Goal: Task Accomplishment & Management: Use online tool/utility

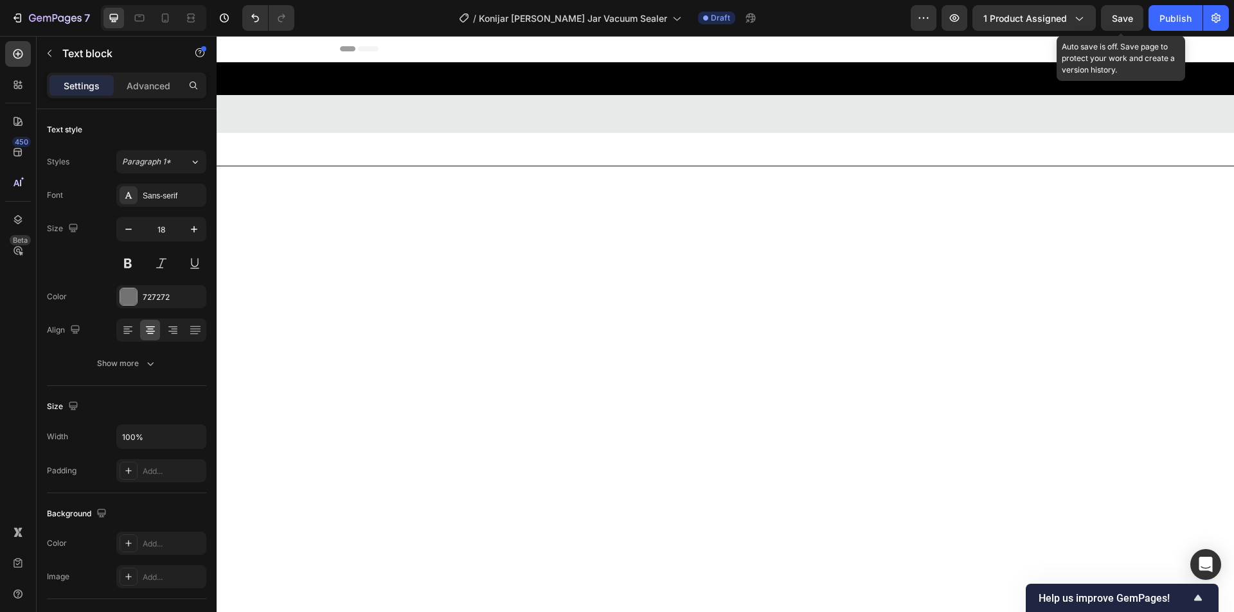
scroll to position [1133, 0]
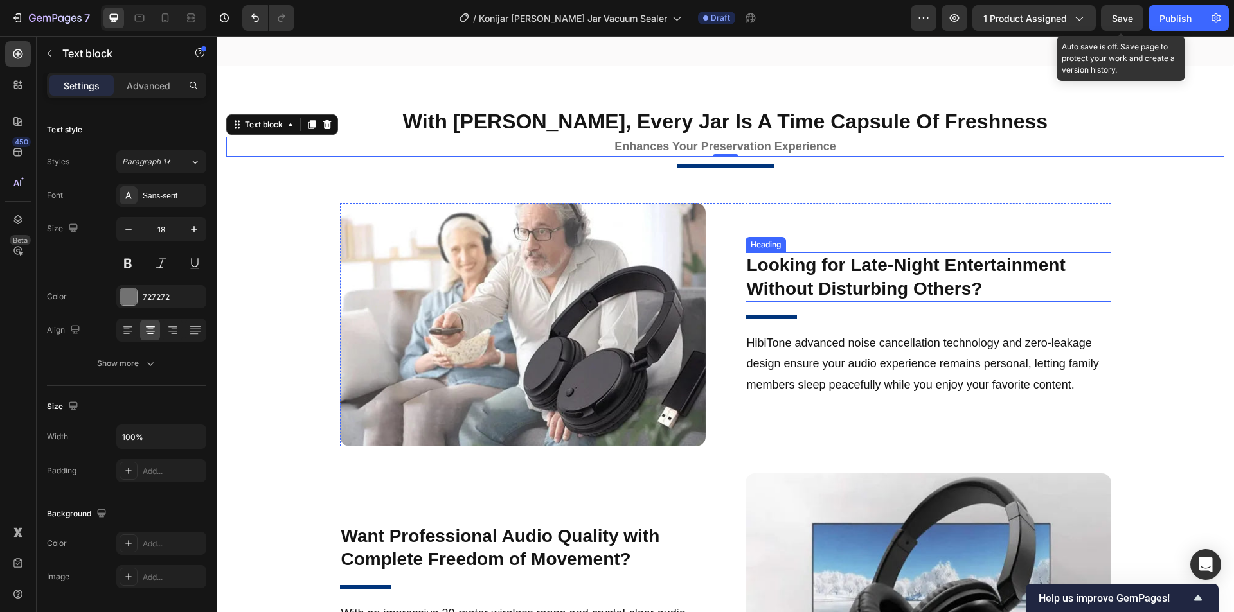
click at [835, 302] on h2 "Looking for Late-Night Entertainment Without Disturbing Others?" at bounding box center [928, 276] width 366 height 49
click at [903, 281] on h2 "Looking for Late-Night Entertainment Without Disturbing Others?" at bounding box center [928, 276] width 366 height 49
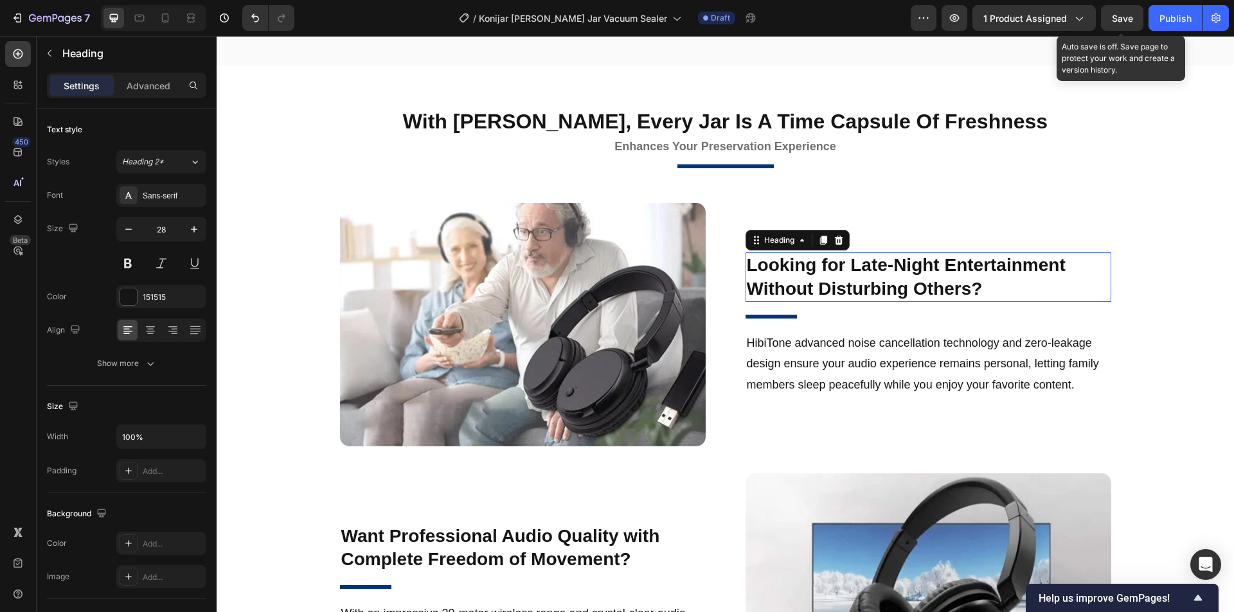
click at [973, 286] on p "Looking for Late-Night Entertainment Without Disturbing Others?" at bounding box center [928, 277] width 363 height 47
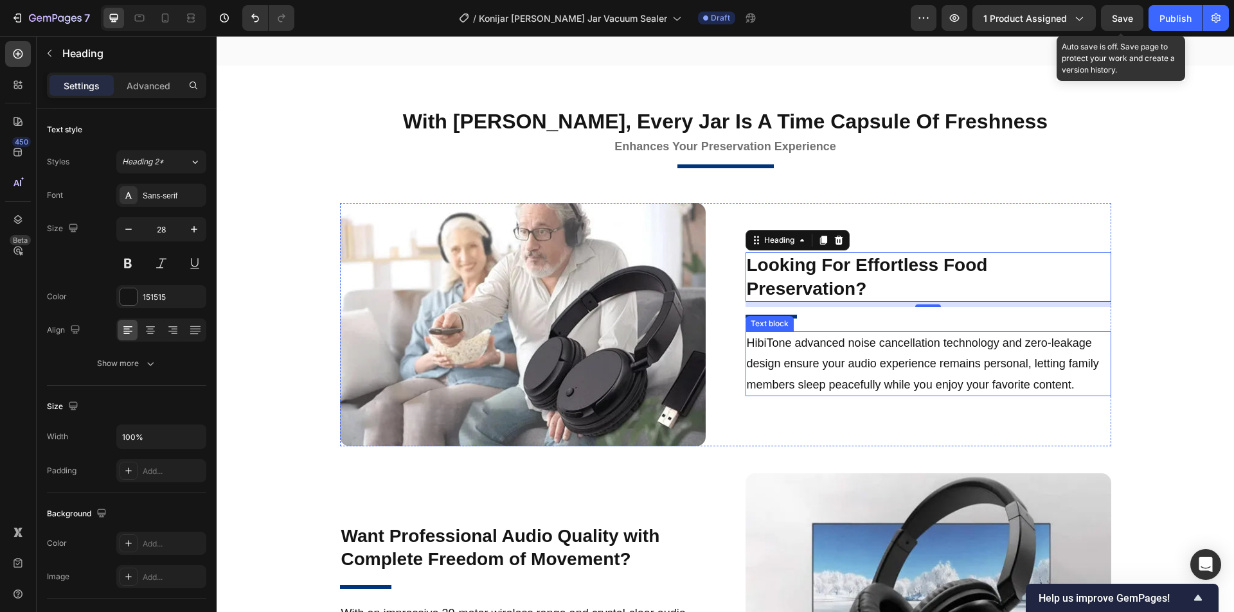
click at [1073, 374] on p "HibiTone advanced noise cancellation technology and zero-leakage design ensure …" at bounding box center [928, 364] width 363 height 62
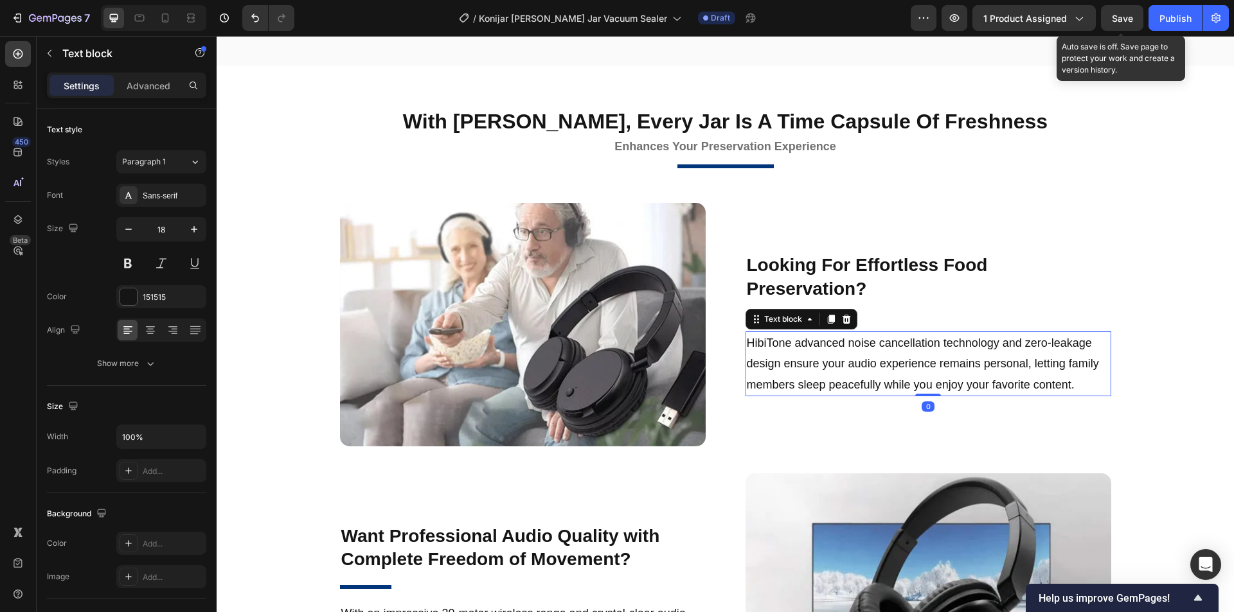
click at [1079, 374] on p "HibiTone advanced noise cancellation technology and zero-leakage design ensure …" at bounding box center [928, 364] width 363 height 62
click at [970, 378] on p "HibiTone advanced noise cancellation technology and zero-leakage design ensure …" at bounding box center [928, 364] width 363 height 62
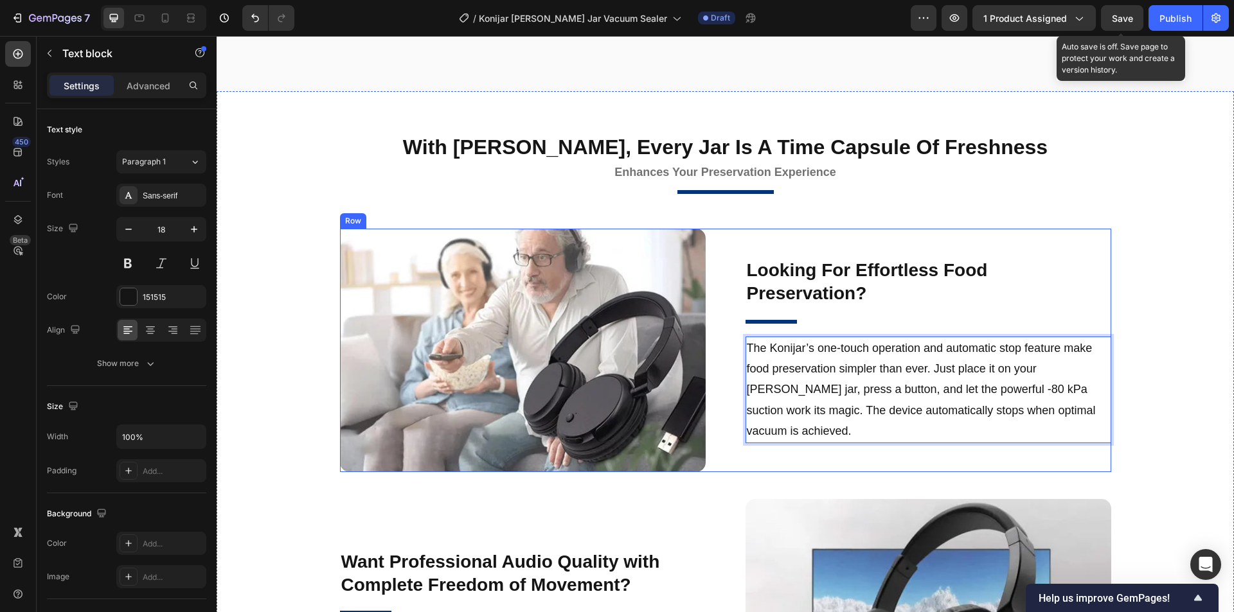
scroll to position [1252, 0]
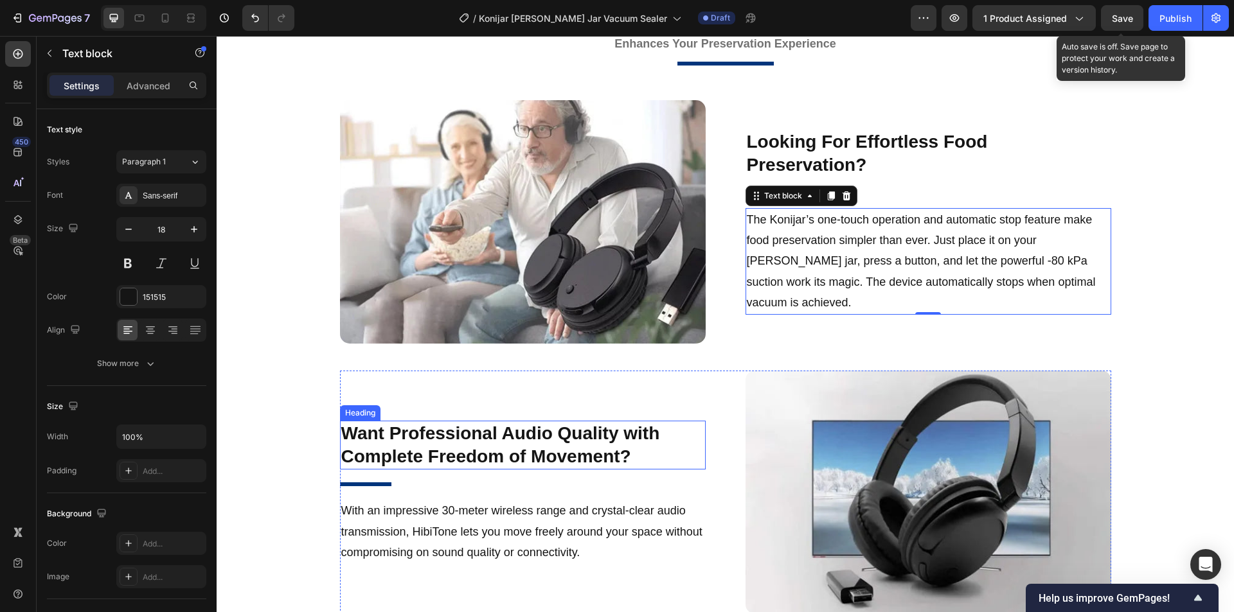
drag, startPoint x: 482, startPoint y: 432, endPoint x: 588, endPoint y: 439, distance: 106.2
click at [482, 432] on h2 "Want Professional Audio Quality with Complete Freedom of Movement?" at bounding box center [523, 445] width 366 height 49
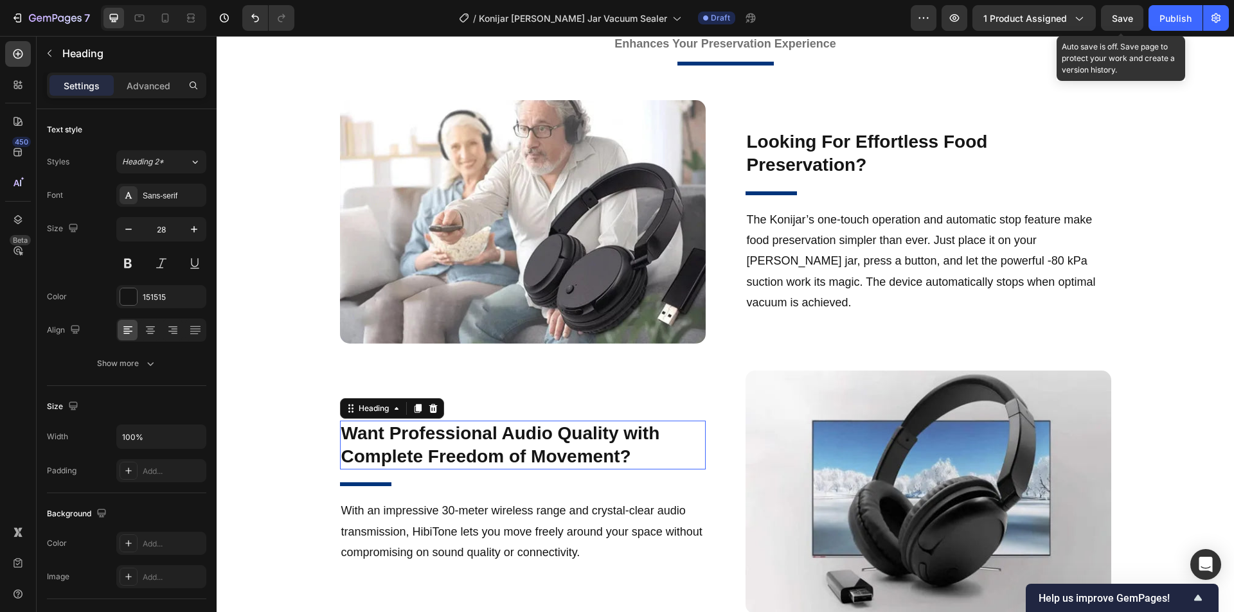
click at [588, 439] on h2 "Want Professional Audio Quality with Complete Freedom of Movement?" at bounding box center [523, 445] width 366 height 49
click at [648, 437] on p "Want Professional Audio Quality with Complete Freedom of Movement?" at bounding box center [522, 445] width 363 height 47
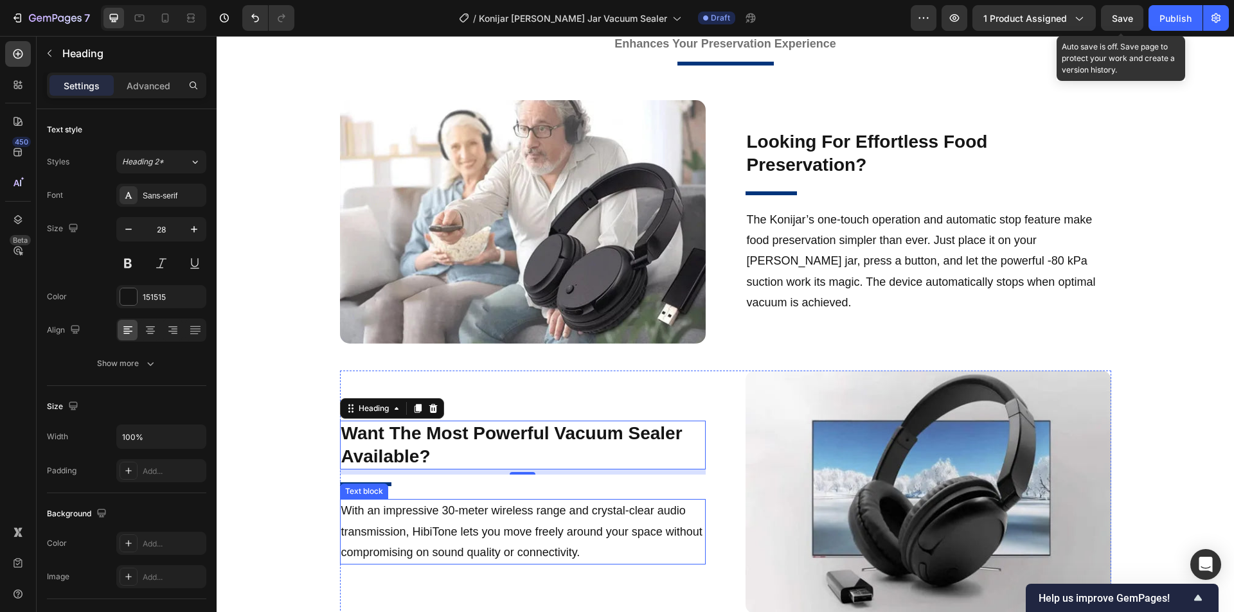
drag, startPoint x: 397, startPoint y: 526, endPoint x: 569, endPoint y: 530, distance: 172.2
click at [397, 526] on p "With an impressive 30-meter wireless range and crystal-clear audio transmission…" at bounding box center [522, 531] width 363 height 62
click at [569, 530] on p "With an impressive 30-meter wireless range and crystal-clear audio transmission…" at bounding box center [522, 531] width 363 height 62
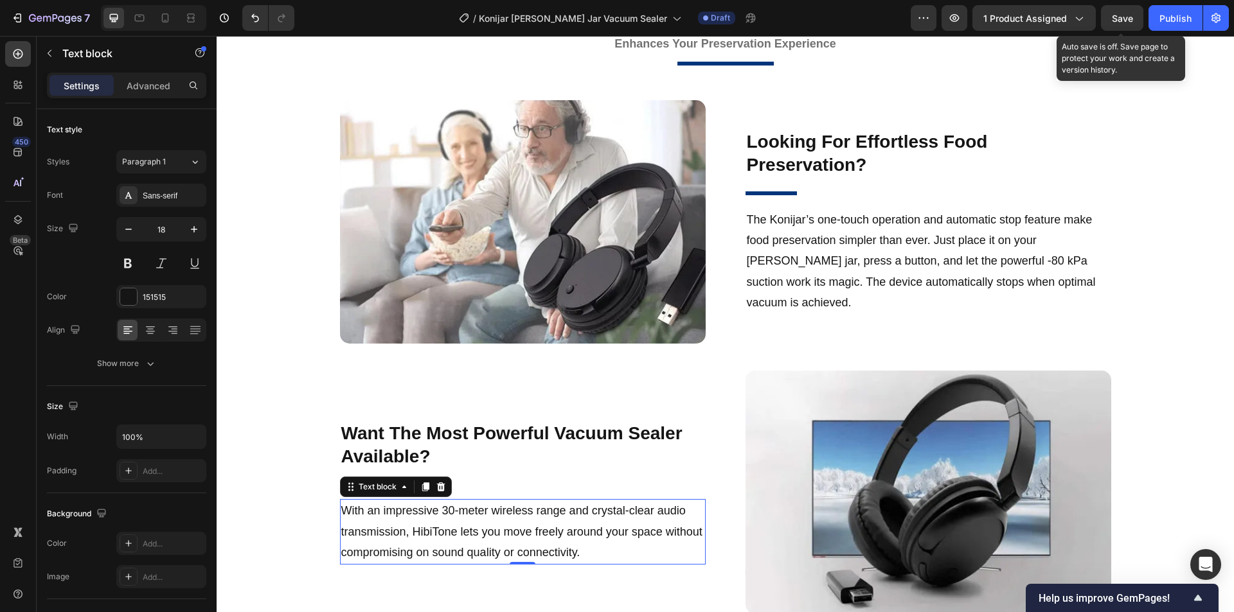
click at [642, 526] on p "With an impressive 30-meter wireless range and crystal-clear audio transmission…" at bounding box center [522, 531] width 363 height 62
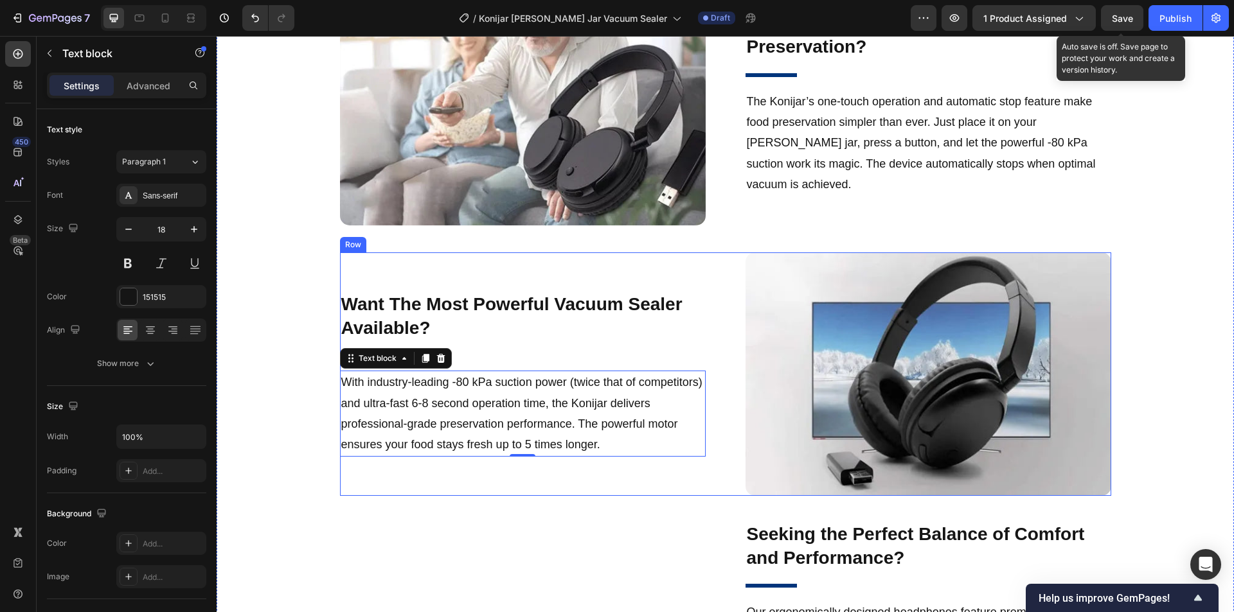
scroll to position [1562, 0]
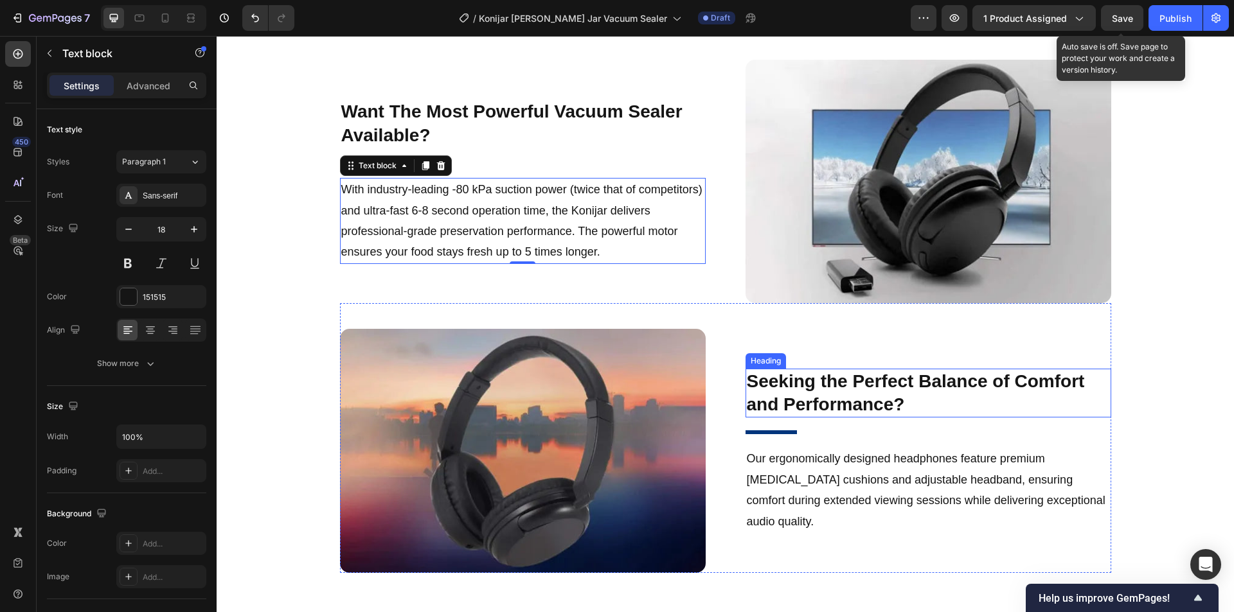
drag, startPoint x: 906, startPoint y: 398, endPoint x: 976, endPoint y: 400, distance: 70.0
click at [906, 398] on h2 "Seeking the Perfect Balance of Comfort and Performance?" at bounding box center [928, 393] width 366 height 49
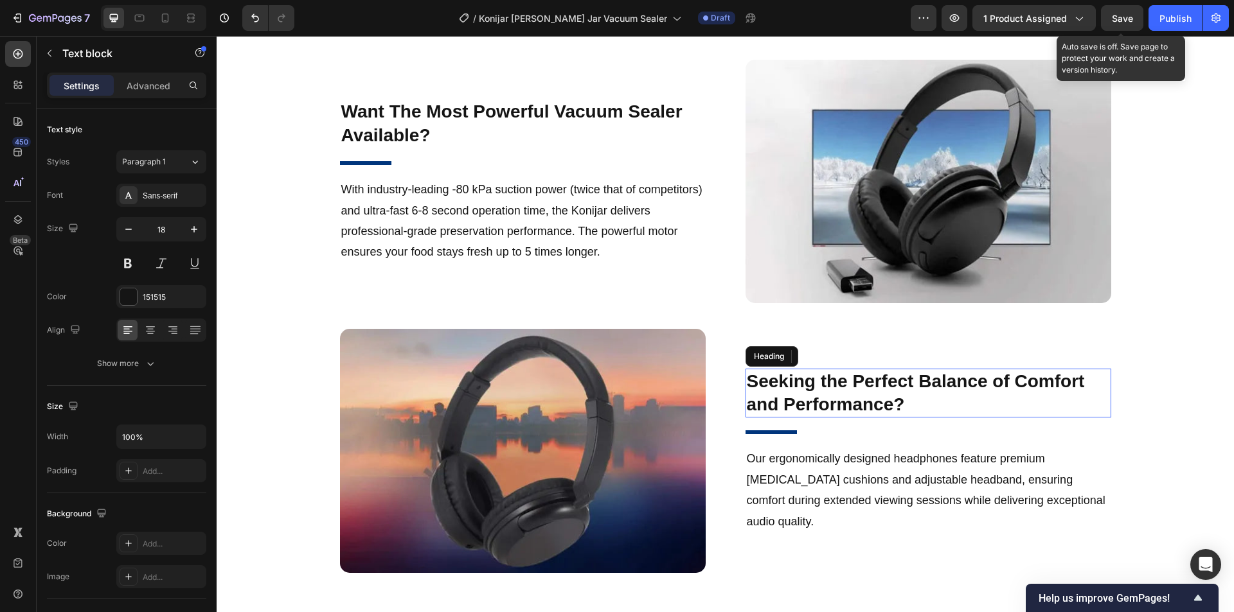
click at [976, 400] on h2 "Seeking the Perfect Balance of Comfort and Performance?" at bounding box center [928, 393] width 366 height 49
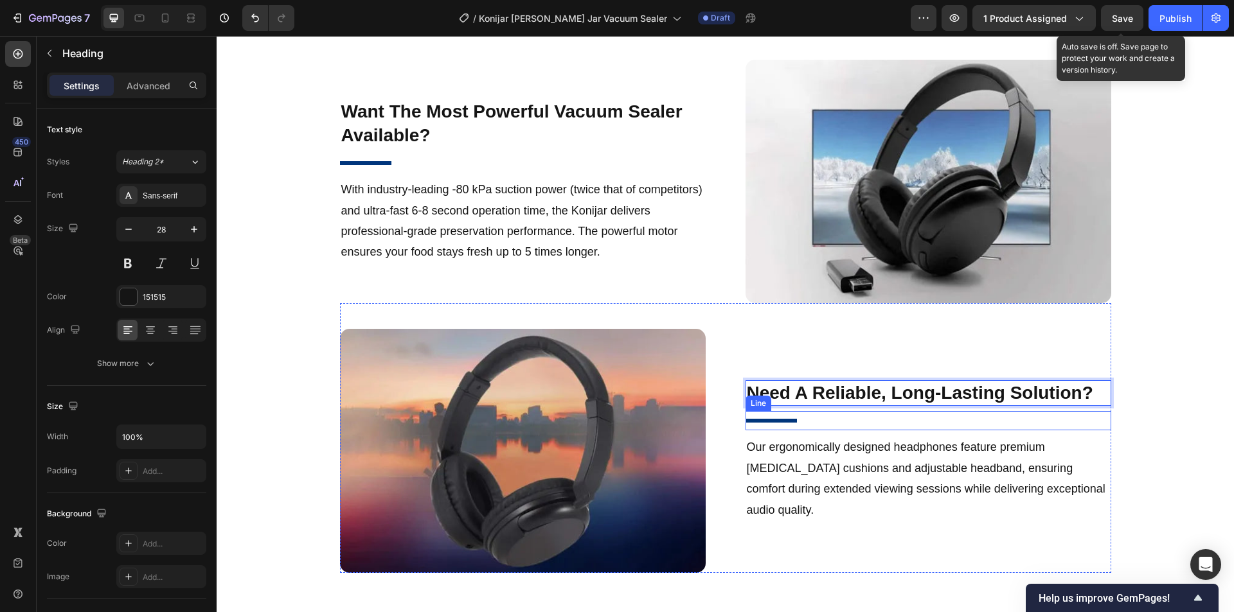
scroll to position [1574, 0]
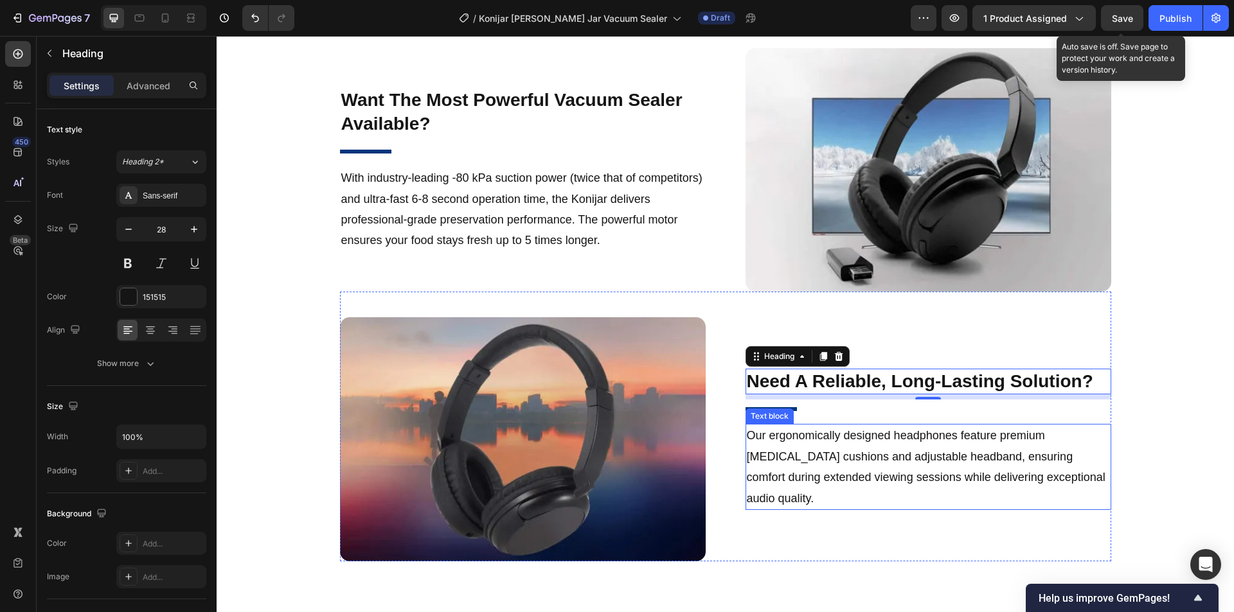
drag, startPoint x: 905, startPoint y: 475, endPoint x: 1023, endPoint y: 465, distance: 118.7
click at [905, 475] on p "Our ergonomically designed headphones feature premium memory foam cushions and …" at bounding box center [928, 467] width 363 height 84
click at [958, 466] on p "Our ergonomically designed headphones feature premium memory foam cushions and …" at bounding box center [928, 467] width 363 height 84
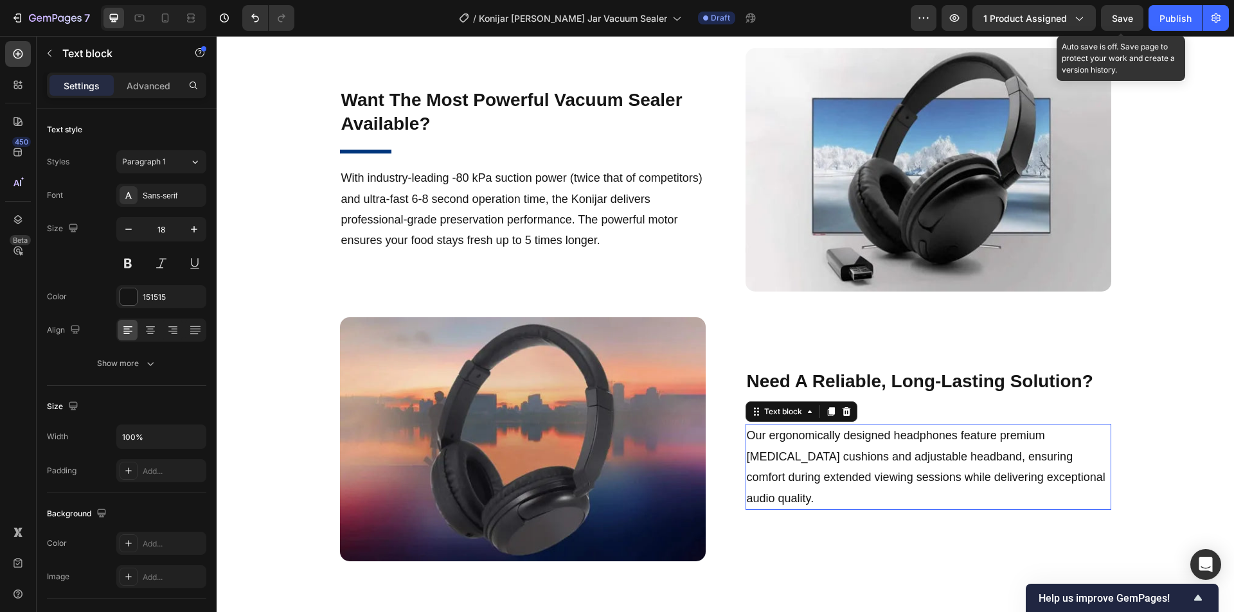
click at [1023, 465] on p "Our ergonomically designed headphones feature premium memory foam cushions and …" at bounding box center [928, 467] width 363 height 84
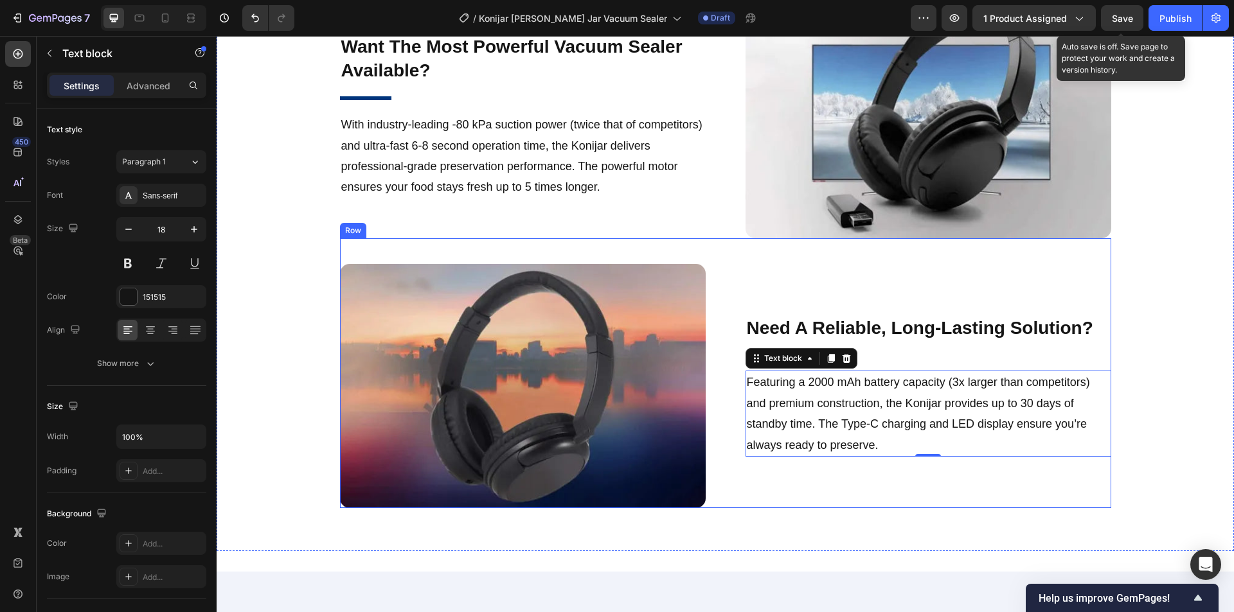
scroll to position [1884, 0]
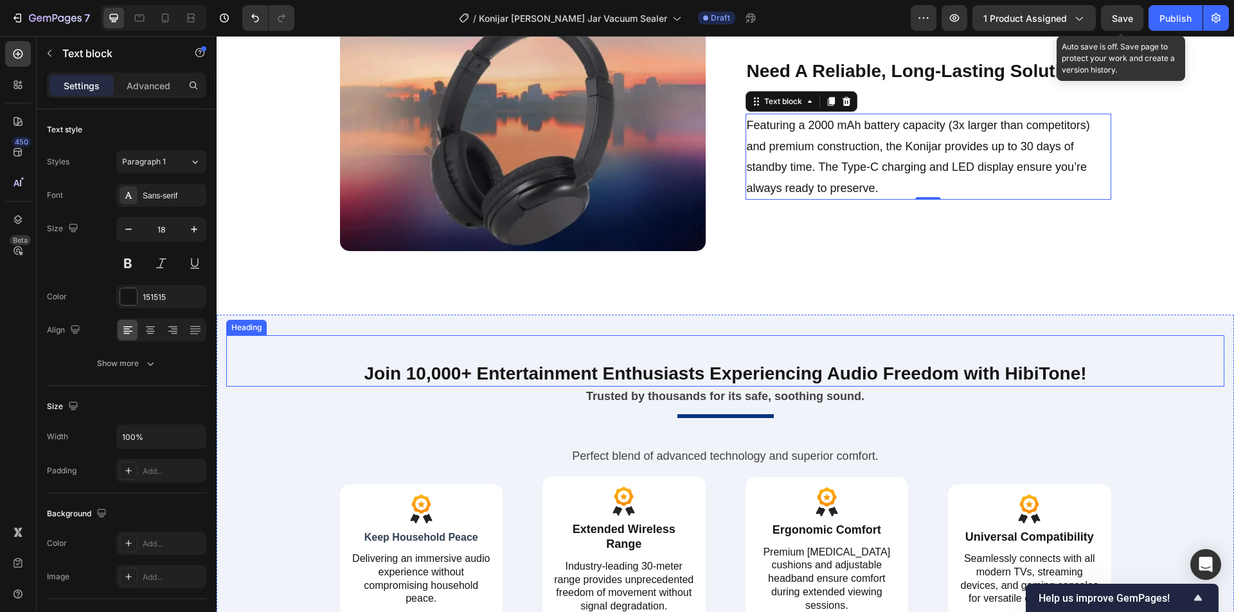
drag, startPoint x: 689, startPoint y: 378, endPoint x: 759, endPoint y: 375, distance: 70.1
click at [689, 378] on h2 "Join 10,000+ Entertainment Enthusiasts Experiencing Audio Freedom with HibiTone!" at bounding box center [725, 374] width 771 height 26
click at [759, 375] on h2 "Join 10,000+ Entertainment Enthusiasts Experiencing Audio Freedom with HibiTone!" at bounding box center [725, 374] width 771 height 26
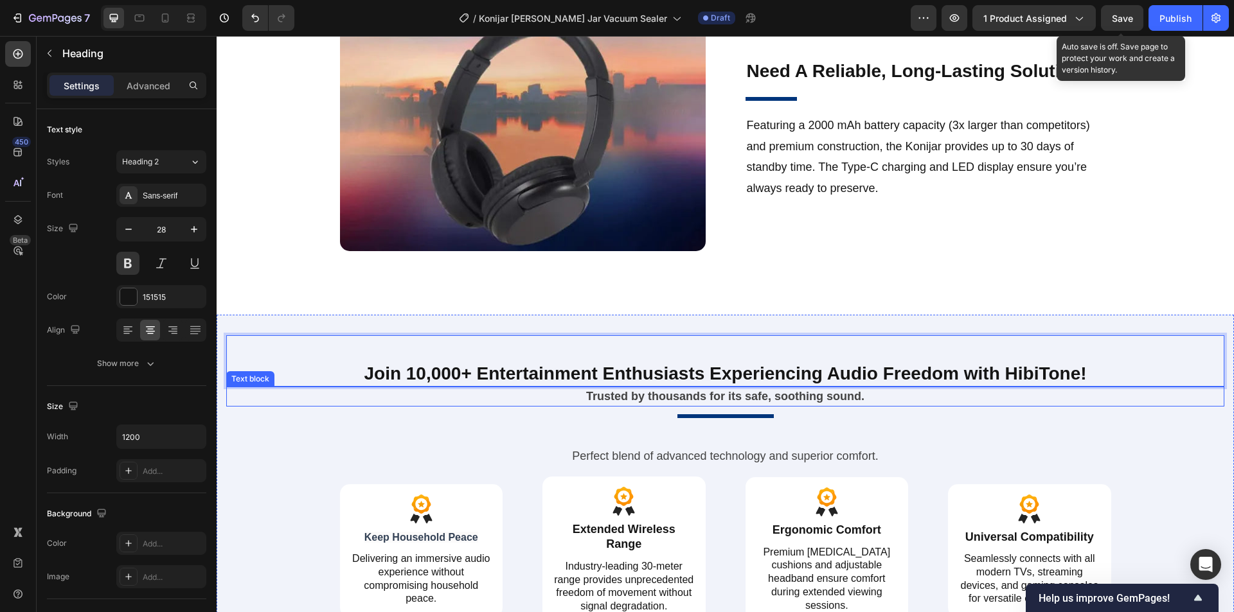
click at [795, 401] on strong "Trusted by thousands for its safe, soothing sound." at bounding box center [725, 396] width 278 height 13
click at [817, 398] on strong "Trusted by thousands for its safe, soothing sound." at bounding box center [725, 396] width 278 height 13
click at [694, 368] on p "Join 10,000+ Entertainment Enthusiasts Experiencing Audio Freedom with HibiTone!" at bounding box center [725, 373] width 768 height 23
click at [796, 376] on p "Join 10,000+ Entertainment Enthusiasts Experiencing Audio Freedom with HibiTone!" at bounding box center [725, 373] width 768 height 23
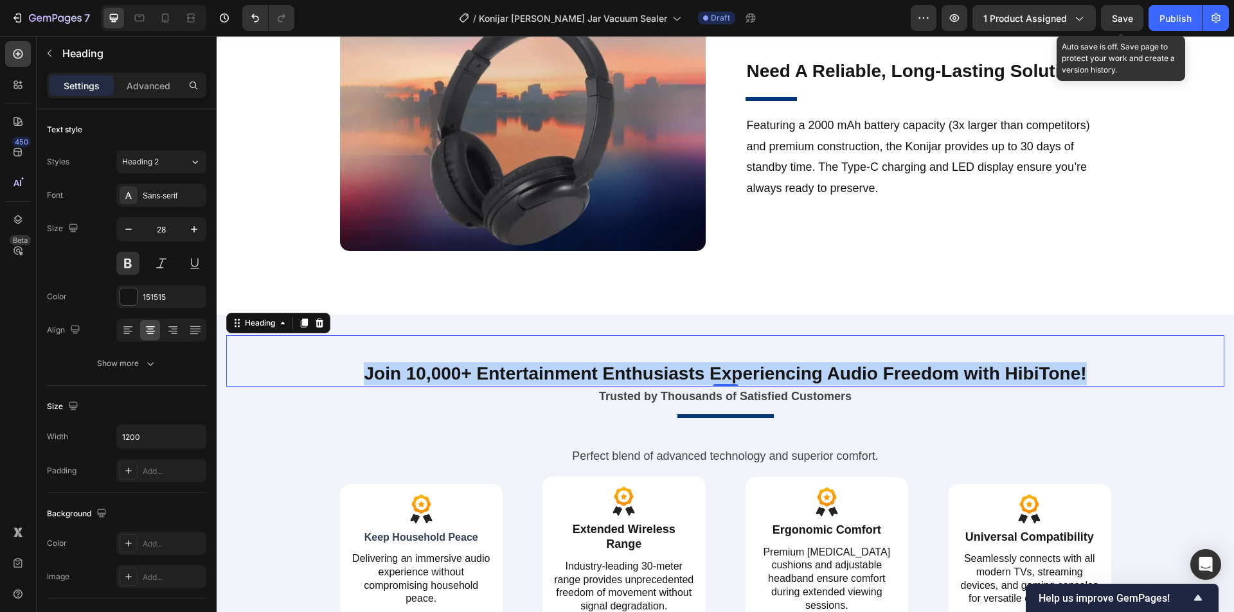
click at [768, 375] on p "Join 10,000+ Entertainment Enthusiasts Experiencing Audio Freedom with HibiTone!" at bounding box center [725, 373] width 768 height 23
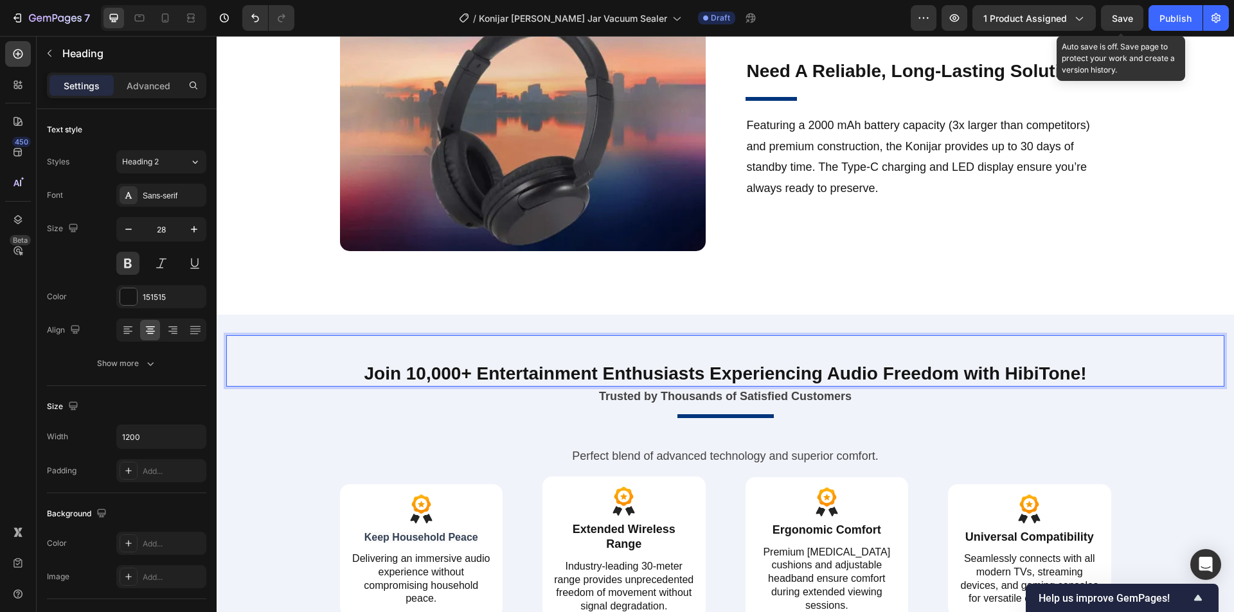
click at [834, 374] on p "Join 10,000+ Entertainment Enthusiasts Experiencing Audio Freedom with HibiTone!" at bounding box center [725, 373] width 768 height 23
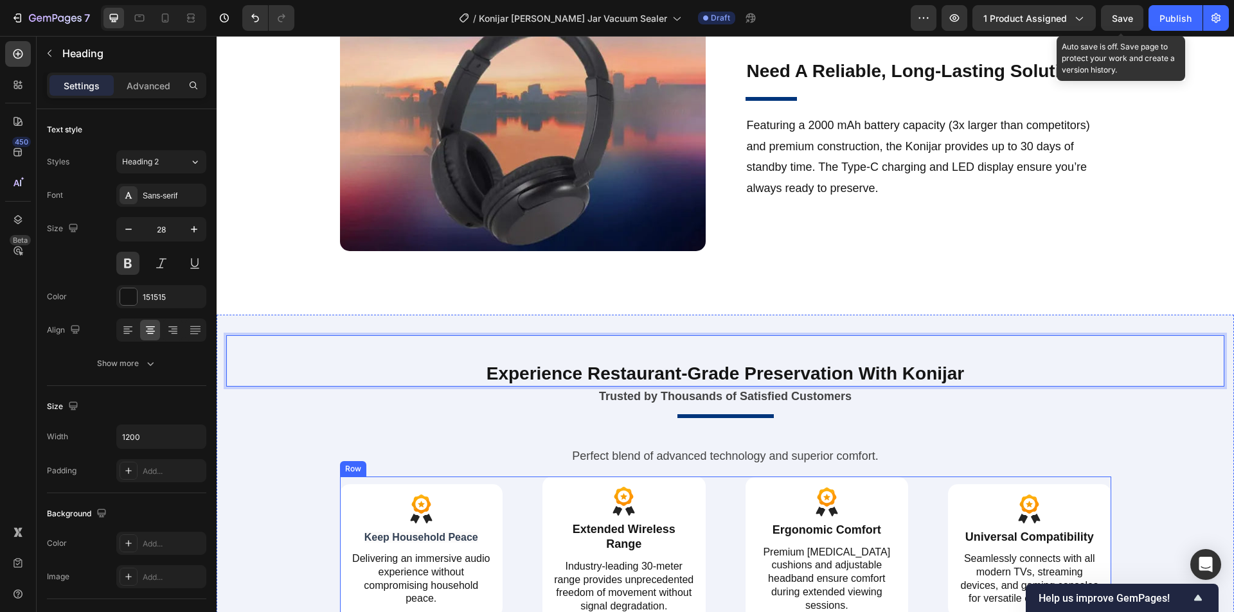
scroll to position [2013, 0]
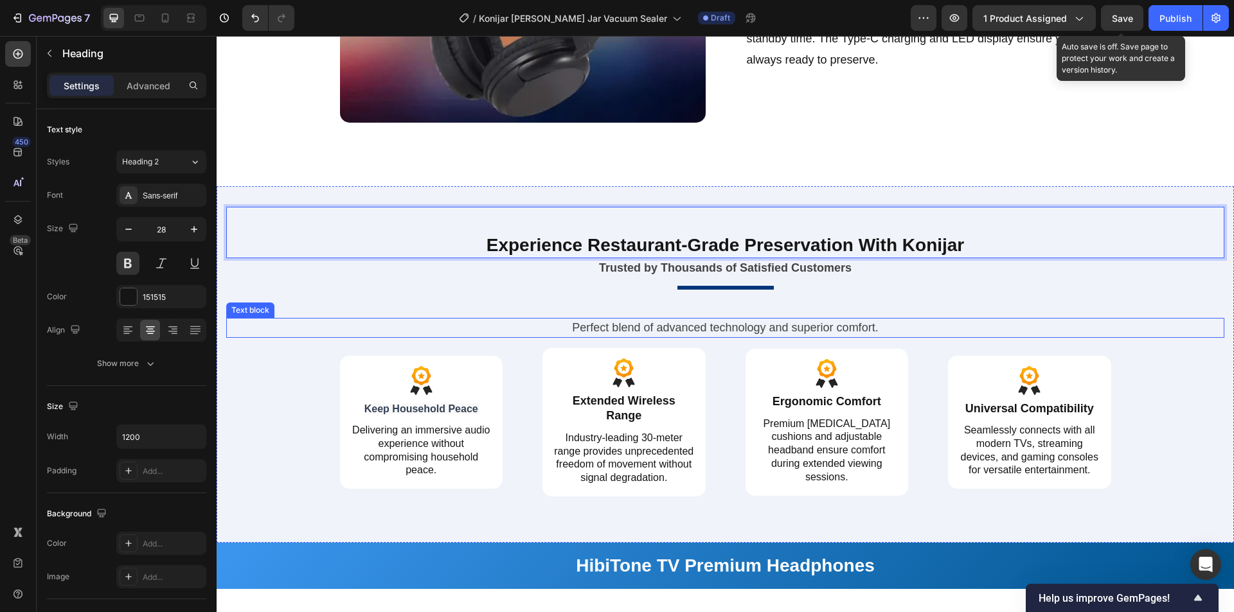
click at [825, 328] on p "Perfect blend of advanced technology and superior comfort." at bounding box center [725, 327] width 975 height 17
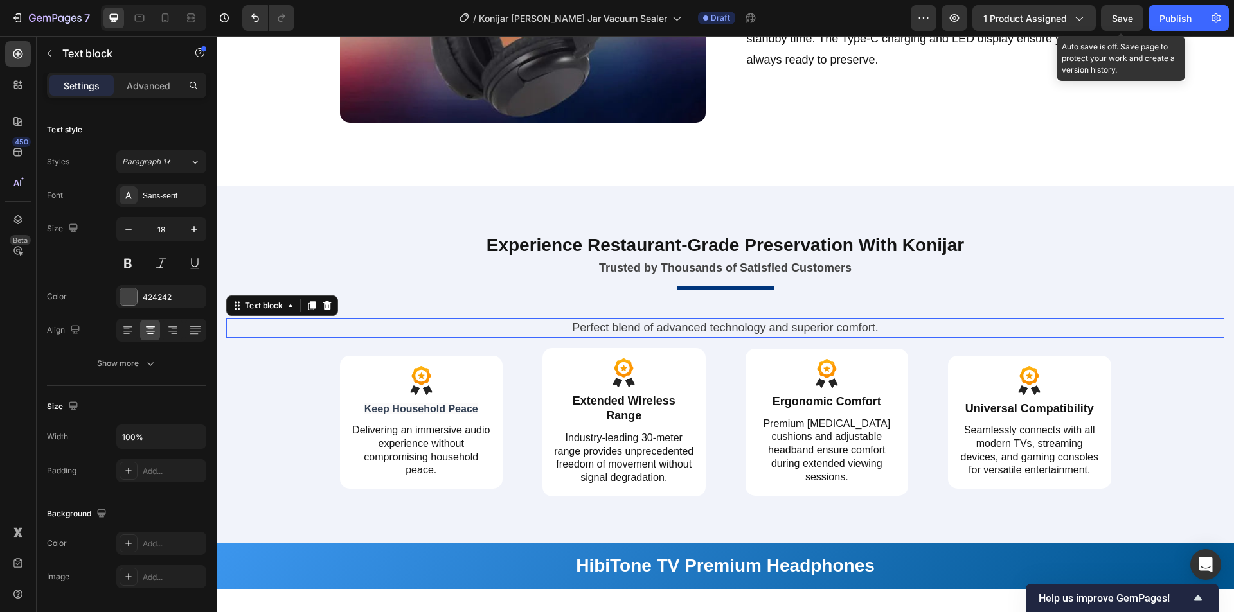
click at [851, 328] on p "Perfect blend of advanced technology and superior comfort." at bounding box center [725, 327] width 975 height 17
drag, startPoint x: 441, startPoint y: 411, endPoint x: 761, endPoint y: 406, distance: 320.0
click at [441, 411] on span "Keep Household Peace" at bounding box center [421, 408] width 114 height 11
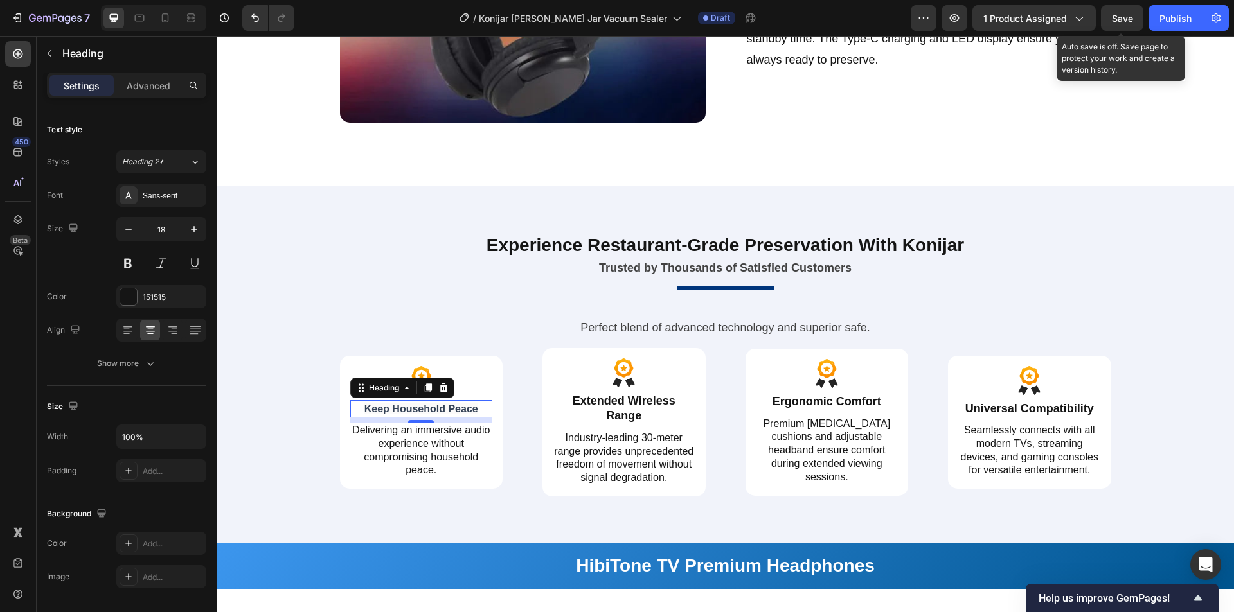
click at [412, 420] on div at bounding box center [421, 421] width 26 height 3
click at [455, 406] on span "Keep Household Peace" at bounding box center [421, 408] width 114 height 11
click at [423, 410] on span "Keep Household Peace" at bounding box center [421, 408] width 114 height 11
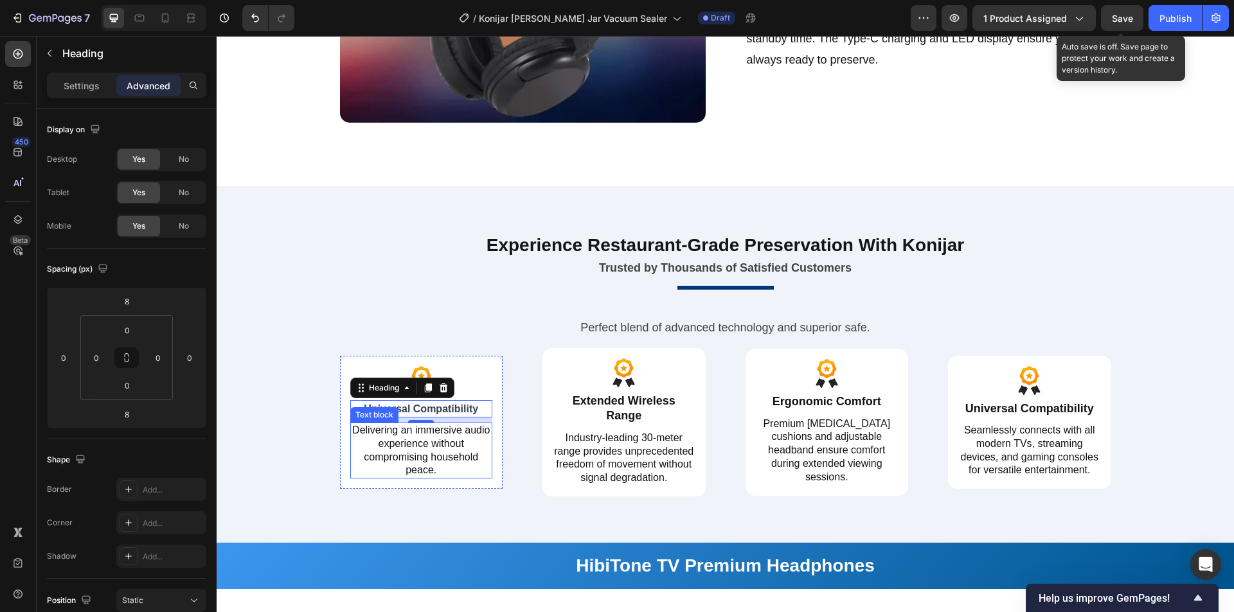
click at [436, 438] on p "Delivering an immersive audio experience without compromising household peace." at bounding box center [421, 450] width 140 height 53
click at [384, 441] on p "Delivering an immersive audio experience without compromising household peace." at bounding box center [421, 450] width 140 height 53
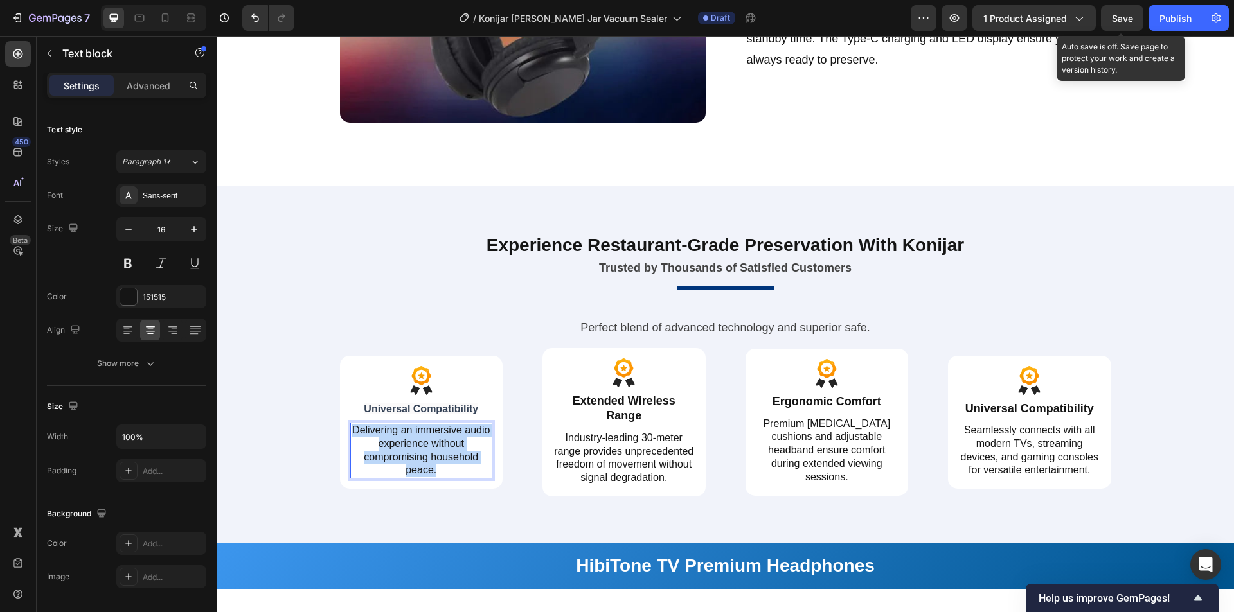
scroll to position [2019, 0]
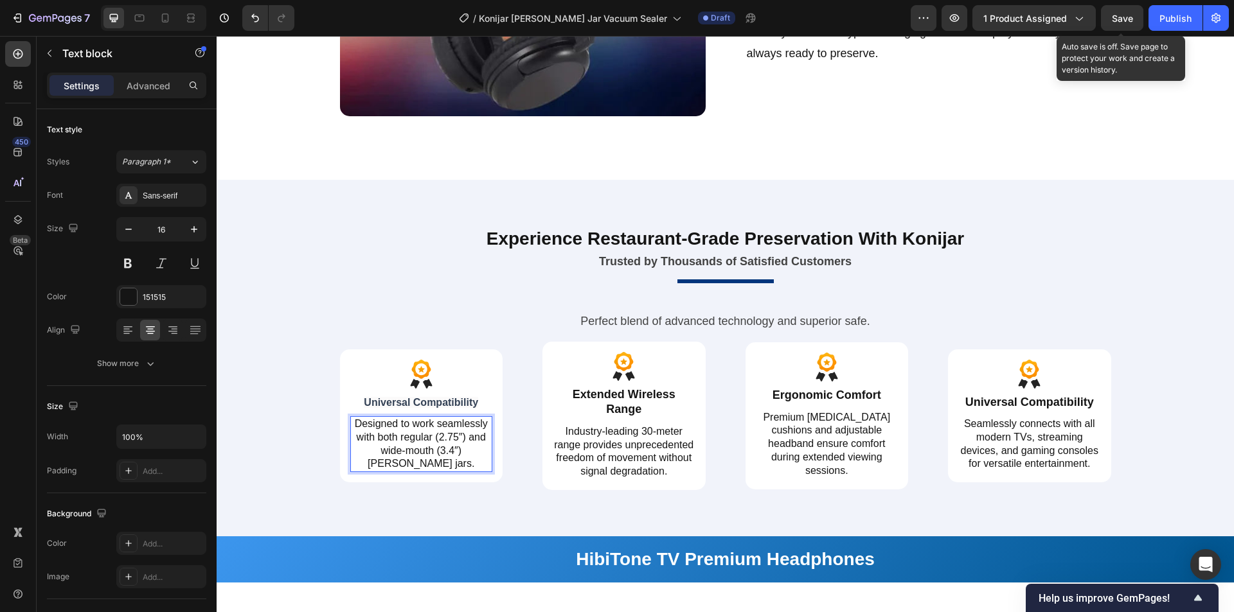
click at [448, 443] on p "Designed to work seamlessly with both regular (2.75″) and wide-mouth (3.4″) mas…" at bounding box center [421, 444] width 140 height 53
click at [635, 406] on h2 "Extended Wireless Range" at bounding box center [624, 402] width 143 height 33
click at [642, 397] on h2 "Extended Wireless Range" at bounding box center [624, 402] width 143 height 33
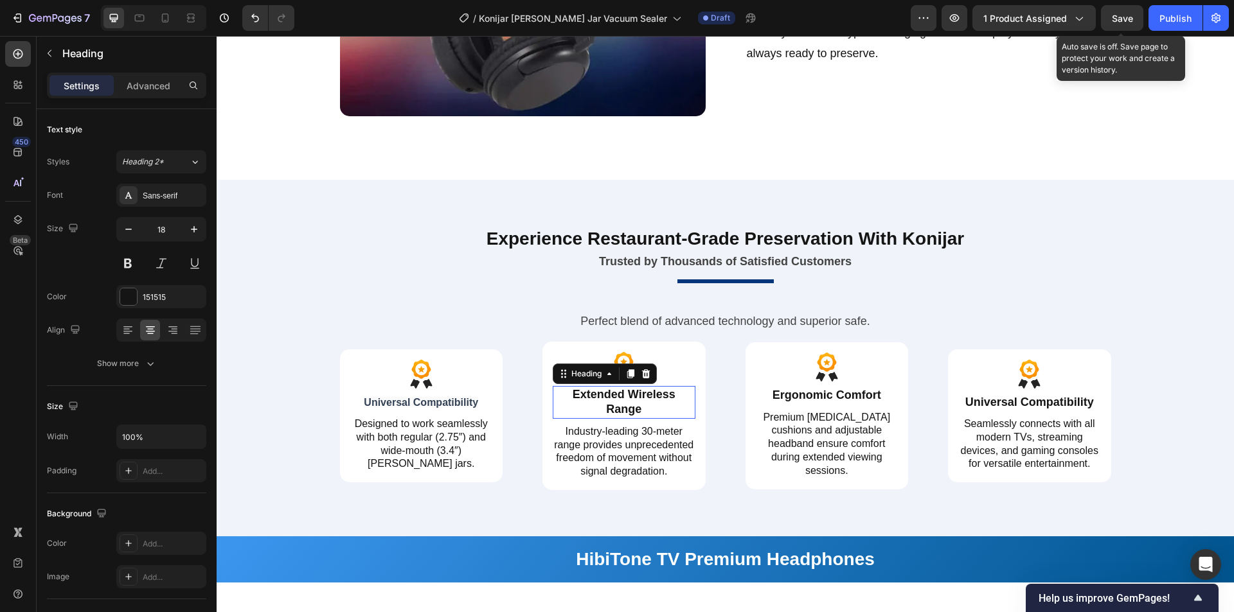
click at [664, 398] on p "Extended Wireless Range" at bounding box center [624, 402] width 140 height 30
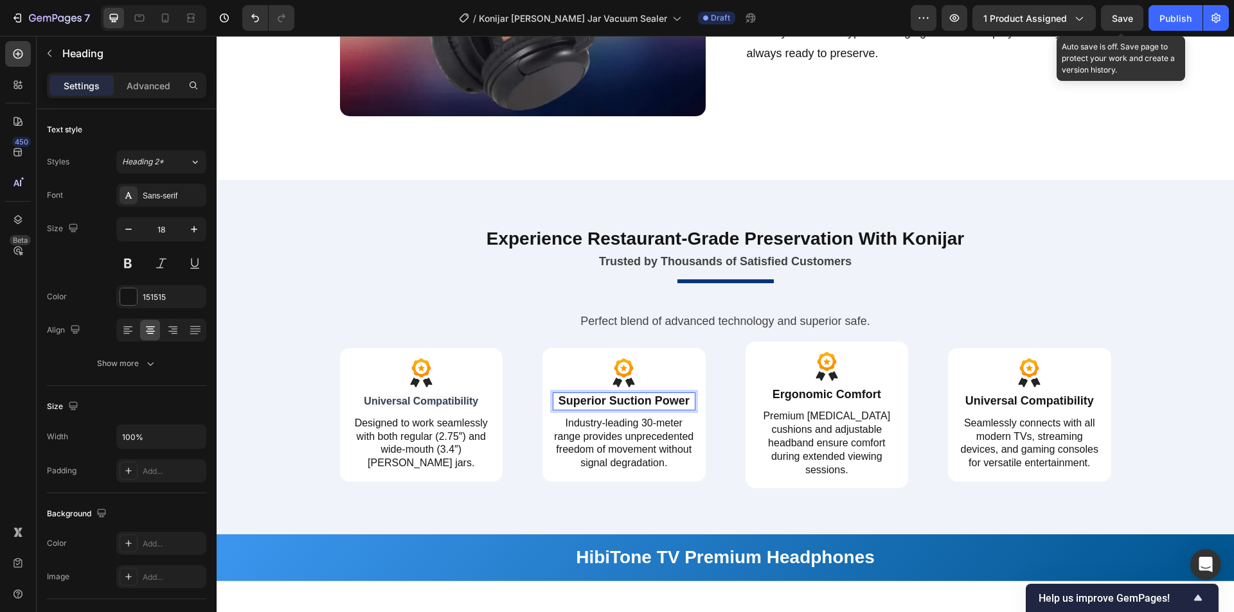
scroll to position [2026, 0]
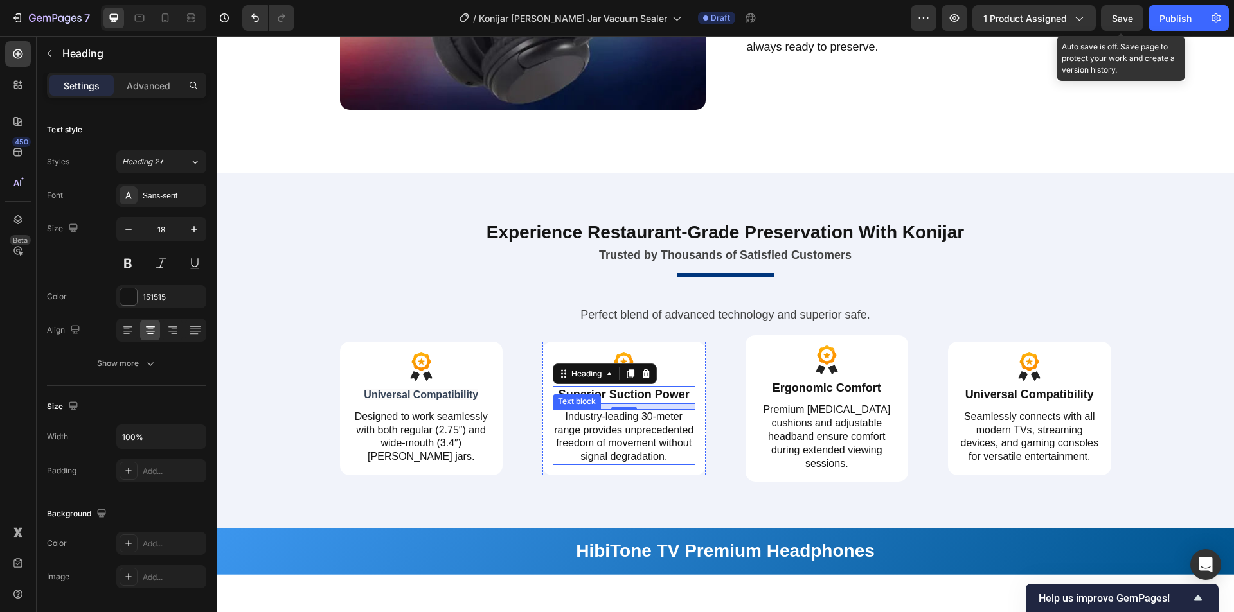
click at [642, 429] on p "Industry-leading 30-meter range provides unprecedented freedom of movement with…" at bounding box center [624, 437] width 140 height 53
click at [655, 439] on p "Industry-leading 30-meter range provides unprecedented freedom of movement with…" at bounding box center [624, 437] width 140 height 53
click at [630, 441] on p "Industry-leading 30-meter range provides unprecedented freedom of movement with…" at bounding box center [624, 437] width 140 height 53
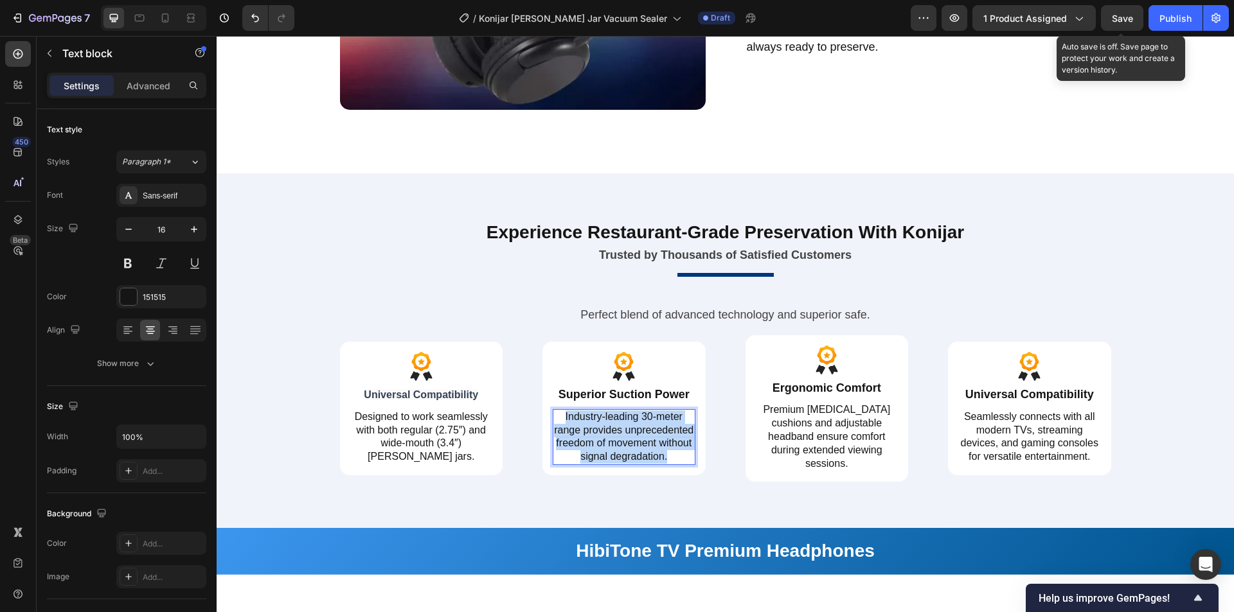
scroll to position [2019, 0]
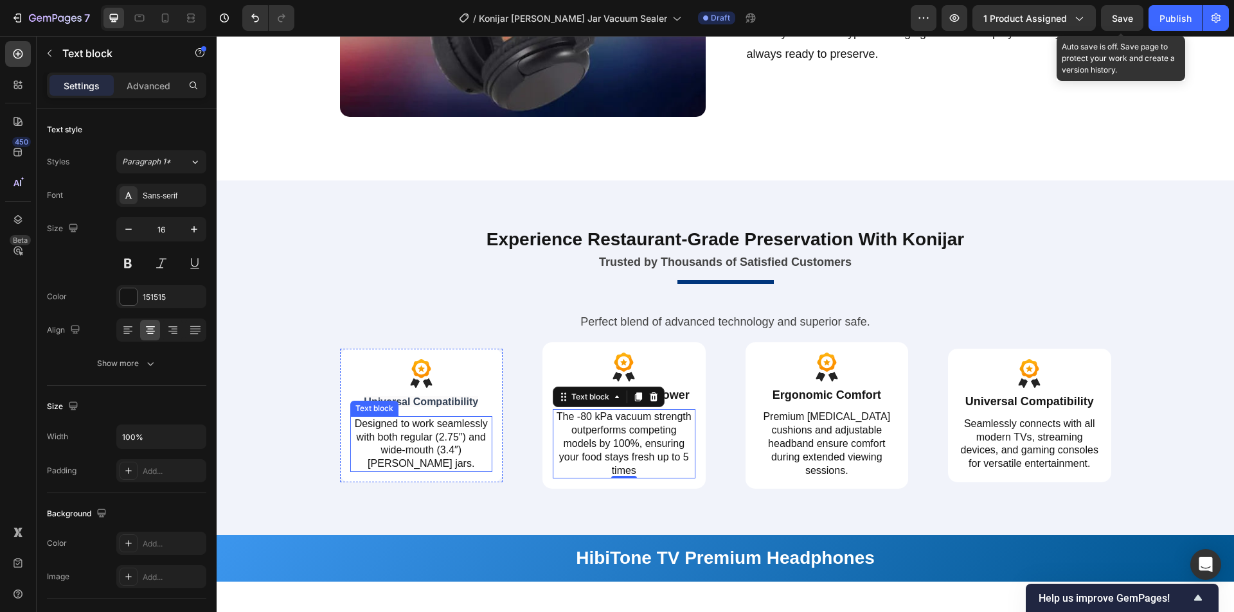
drag, startPoint x: 474, startPoint y: 460, endPoint x: 483, endPoint y: 453, distance: 11.4
click at [473, 460] on p "Designed to work seamlessly with both regular (2.75″) and wide-mouth (3.4″) mas…" at bounding box center [421, 444] width 140 height 53
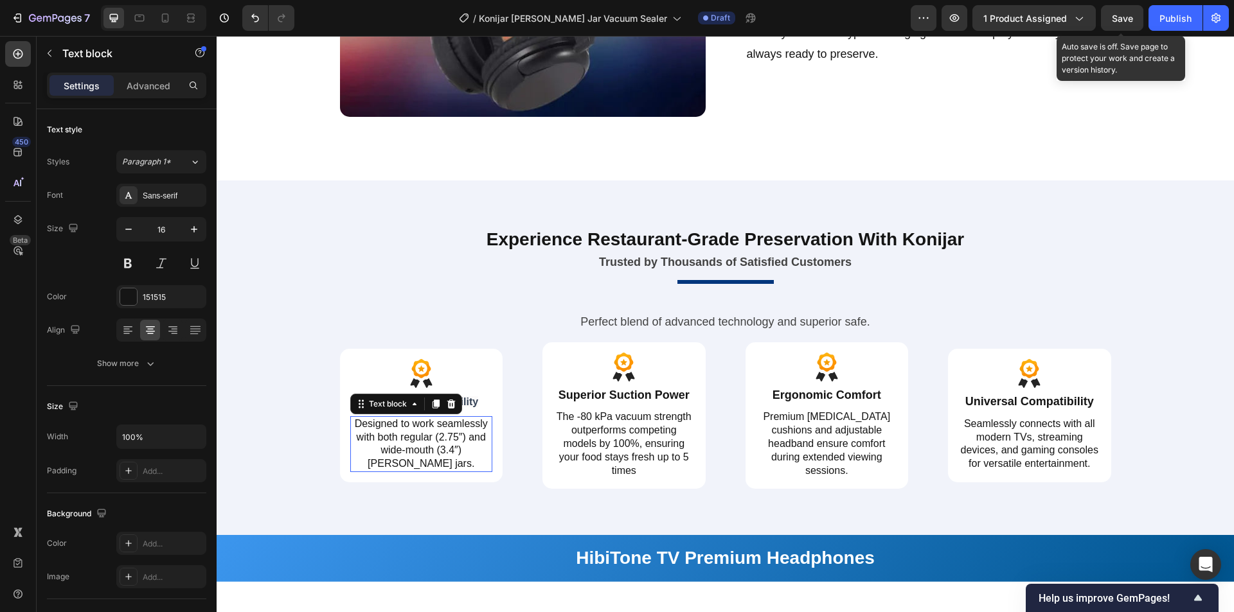
click at [487, 459] on div "Designed to work seamlessly with both regular (2.75″) and wide-mouth (3.4″) mas…" at bounding box center [421, 444] width 143 height 56
click at [484, 462] on p "Designed to work seamlessly with both regular (2.75″) and wide-mouth (3.4″) mas…" at bounding box center [421, 444] width 140 height 53
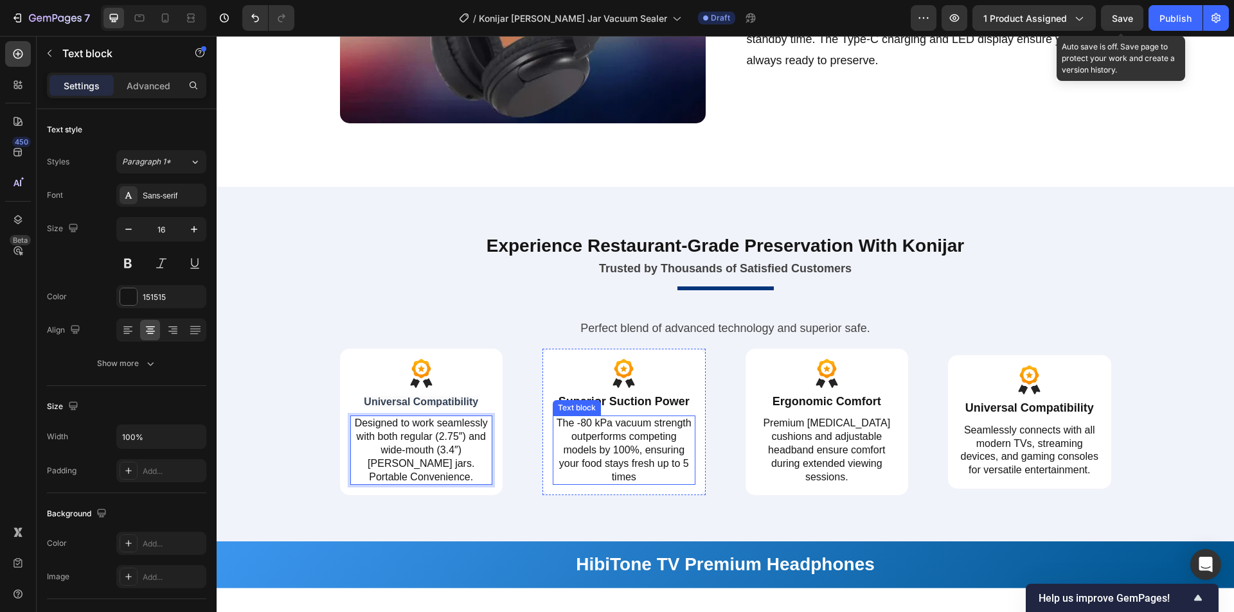
click at [628, 463] on p "The -80 kPa vacuum strength outperforms competing models by 100%, ensuring your…" at bounding box center [624, 450] width 140 height 67
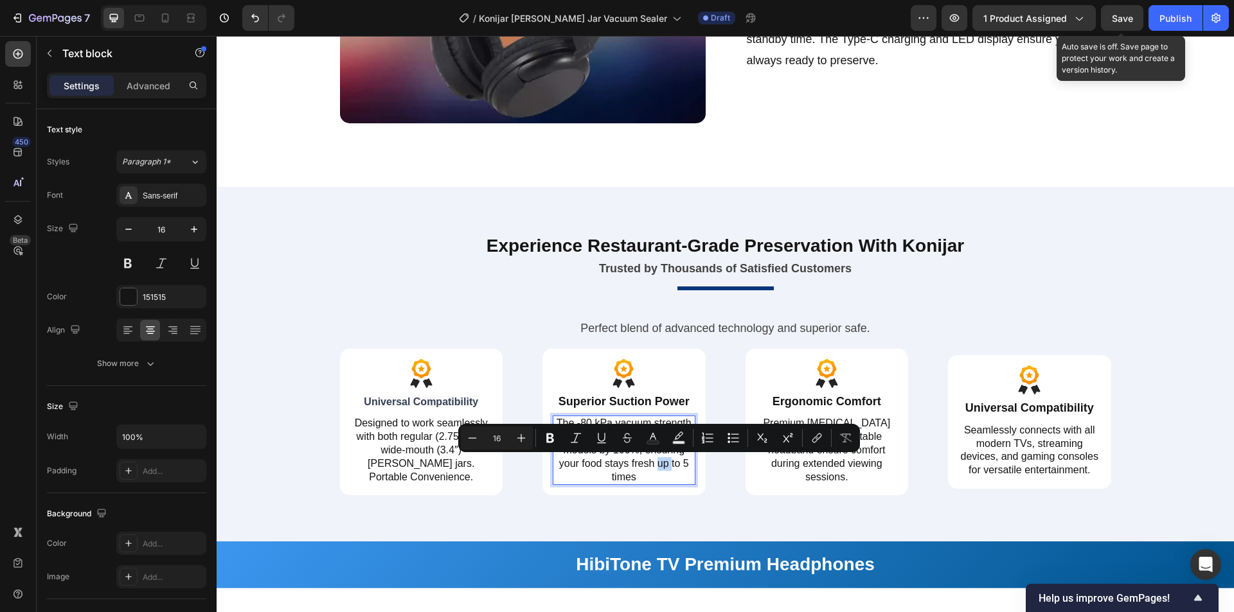
click at [654, 467] on p "The -80 kPa vacuum strength outperforms competing models by 100%, ensuring your…" at bounding box center [624, 450] width 140 height 67
drag, startPoint x: 650, startPoint y: 465, endPoint x: 648, endPoint y: 476, distance: 11.2
click at [648, 476] on p "The -80 kPa vacuum strength outperforms competing models by 100%, ensuring your…" at bounding box center [624, 450] width 140 height 67
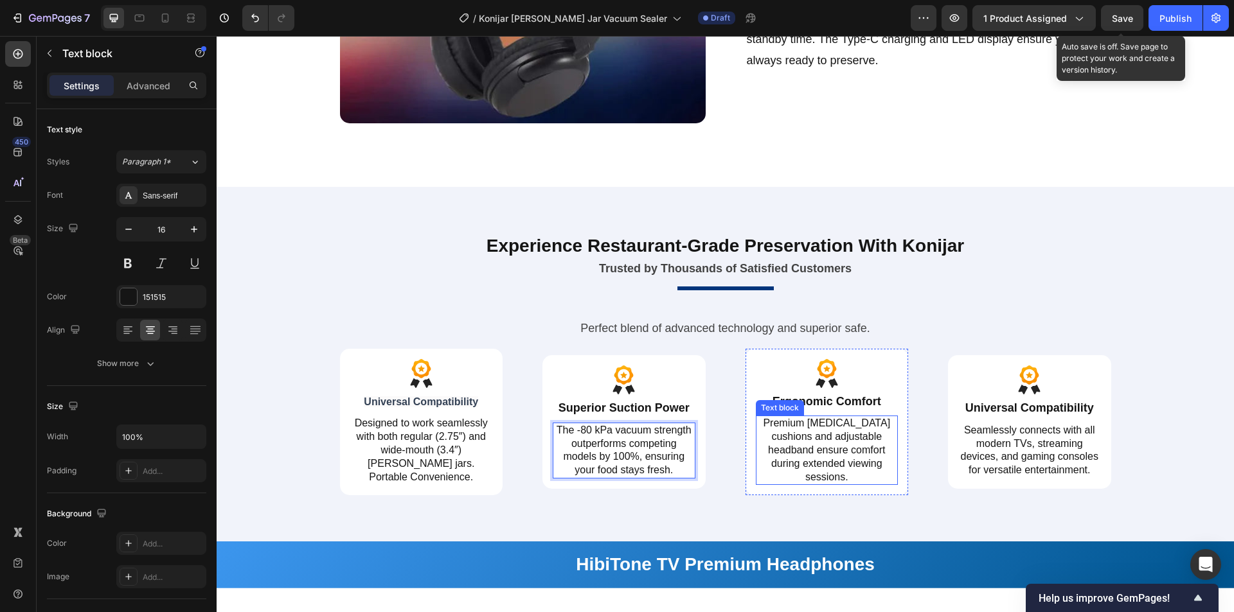
scroll to position [2019, 0]
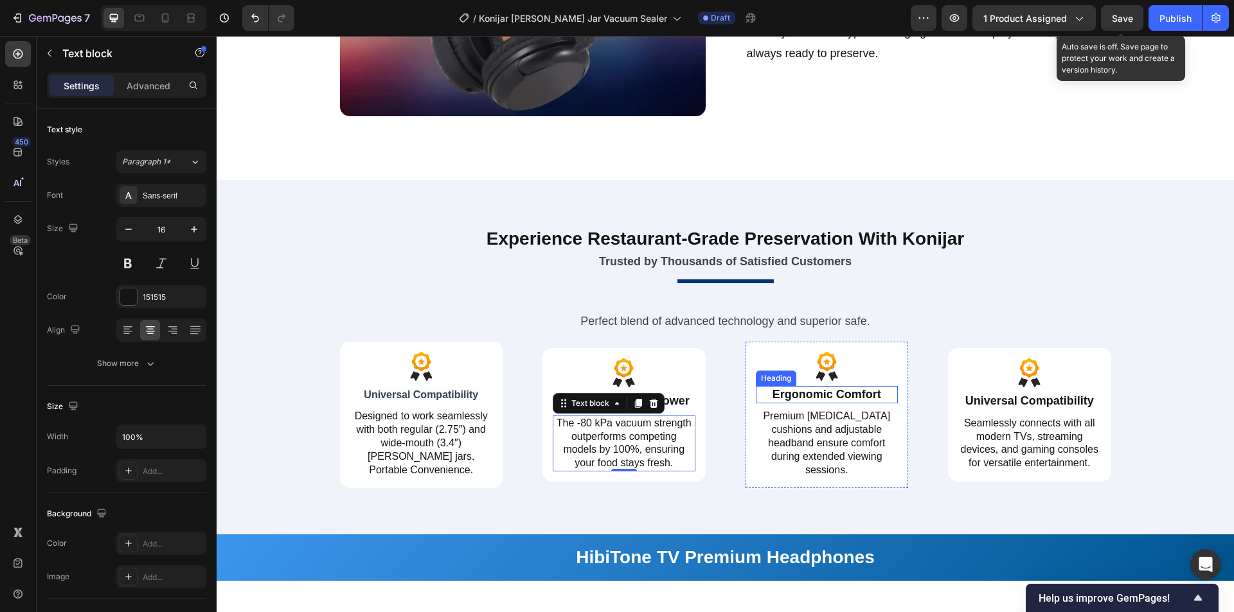
click at [827, 389] on h2 "Ergonomic Comfort" at bounding box center [827, 394] width 143 height 17
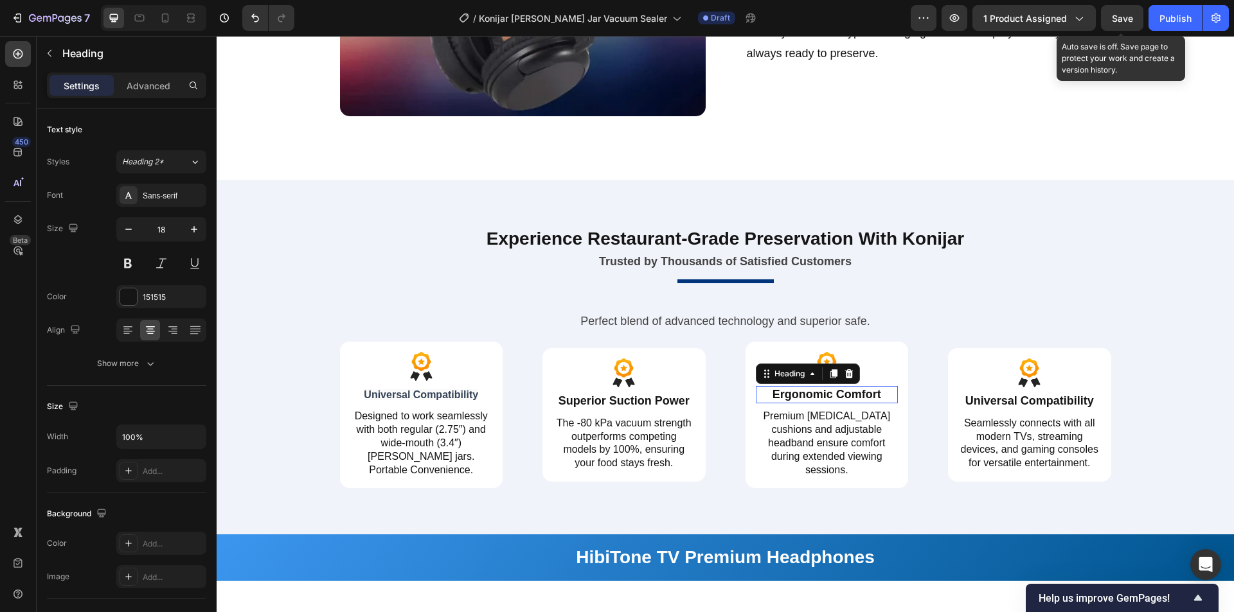
click at [862, 387] on h2 "Ergonomic Comfort" at bounding box center [827, 394] width 143 height 17
click at [823, 392] on p "Ergonomic Comfort" at bounding box center [827, 394] width 140 height 15
click at [779, 393] on p "Ergonomic Comfort" at bounding box center [827, 394] width 140 height 15
click at [836, 392] on p "Ergonomic Comfort" at bounding box center [827, 394] width 140 height 15
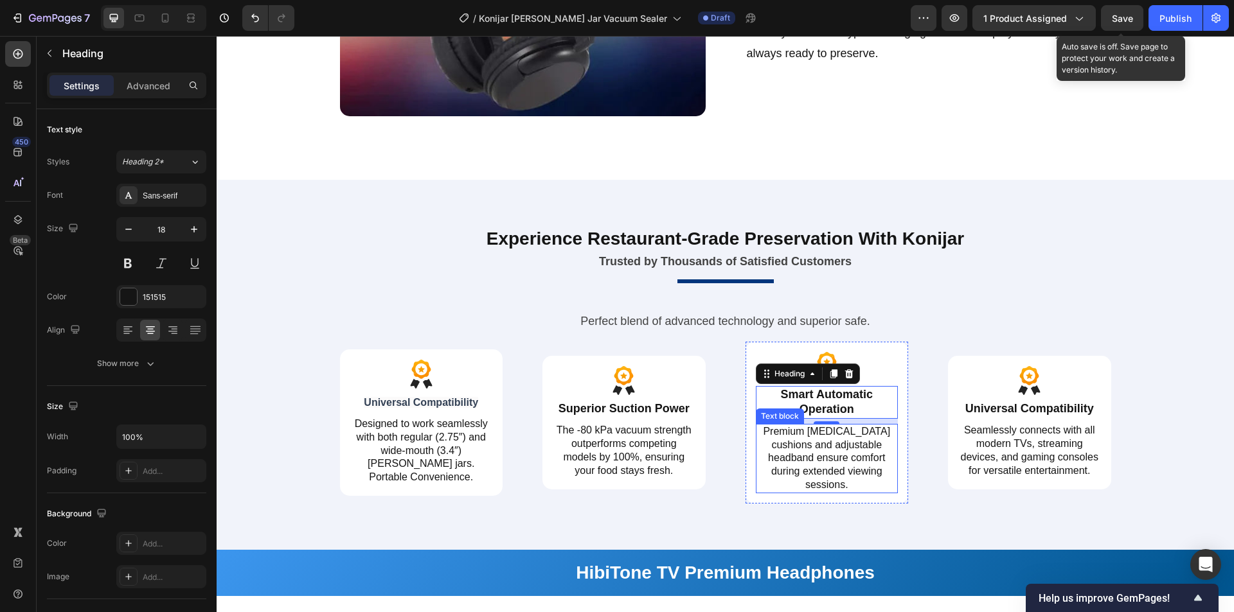
click at [834, 443] on p "Premium memory foam cushions and adjustable headband ensure comfort during exte…" at bounding box center [827, 458] width 140 height 67
click at [799, 442] on p "Premium memory foam cushions and adjustable headband ensure comfort during exte…" at bounding box center [827, 458] width 140 height 67
click at [849, 452] on p "Premium memory foam cushions and adjustable headband ensure comfort during exte…" at bounding box center [827, 458] width 140 height 67
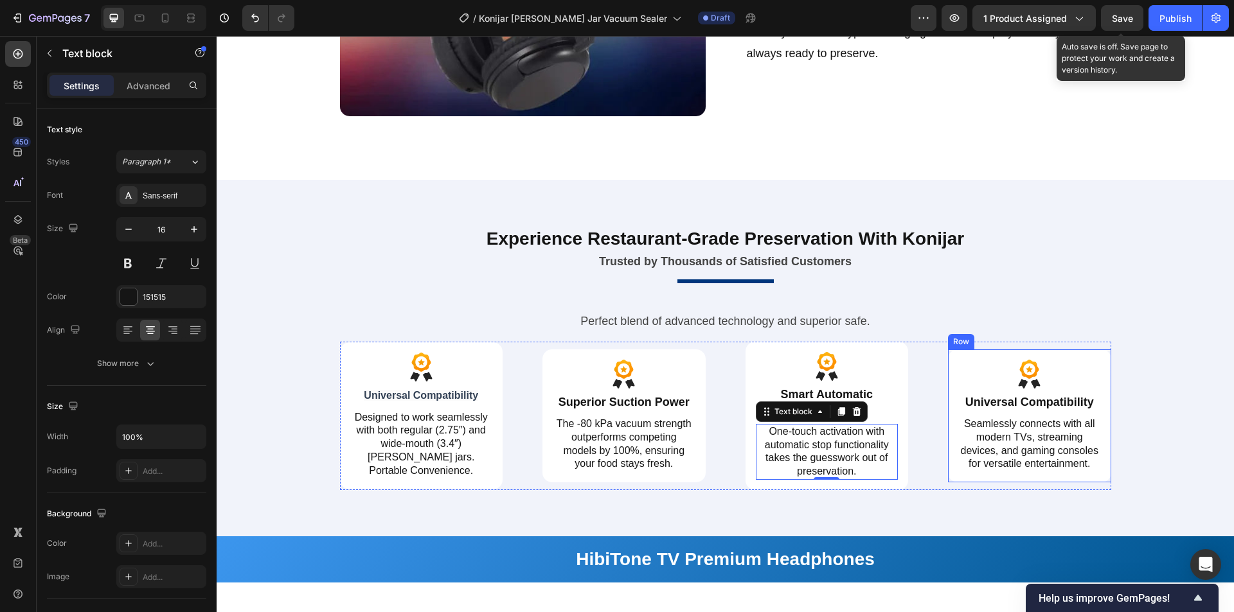
click at [1011, 402] on h2 "Universal Compatibility" at bounding box center [1029, 402] width 143 height 17
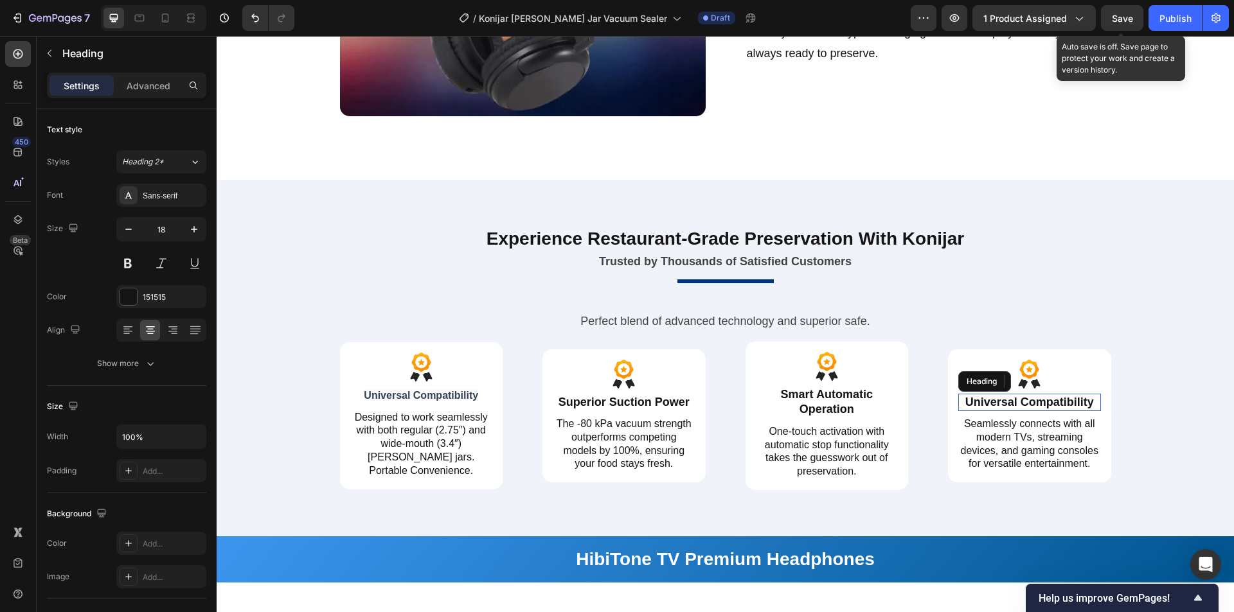
click at [1041, 404] on h2 "Universal Compatibility" at bounding box center [1029, 402] width 143 height 17
click at [1052, 403] on p "Universal Compatibility" at bounding box center [1029, 402] width 140 height 15
click at [1064, 402] on p "Universal Compatibility" at bounding box center [1029, 402] width 140 height 15
click at [1037, 446] on p "Seamlessly connects with all modern TVs, streaming devices, and gaming consoles…" at bounding box center [1029, 444] width 140 height 53
click at [1010, 447] on p "Seamlessly connects with all modern TVs, streaming devices, and gaming consoles…" at bounding box center [1029, 444] width 140 height 53
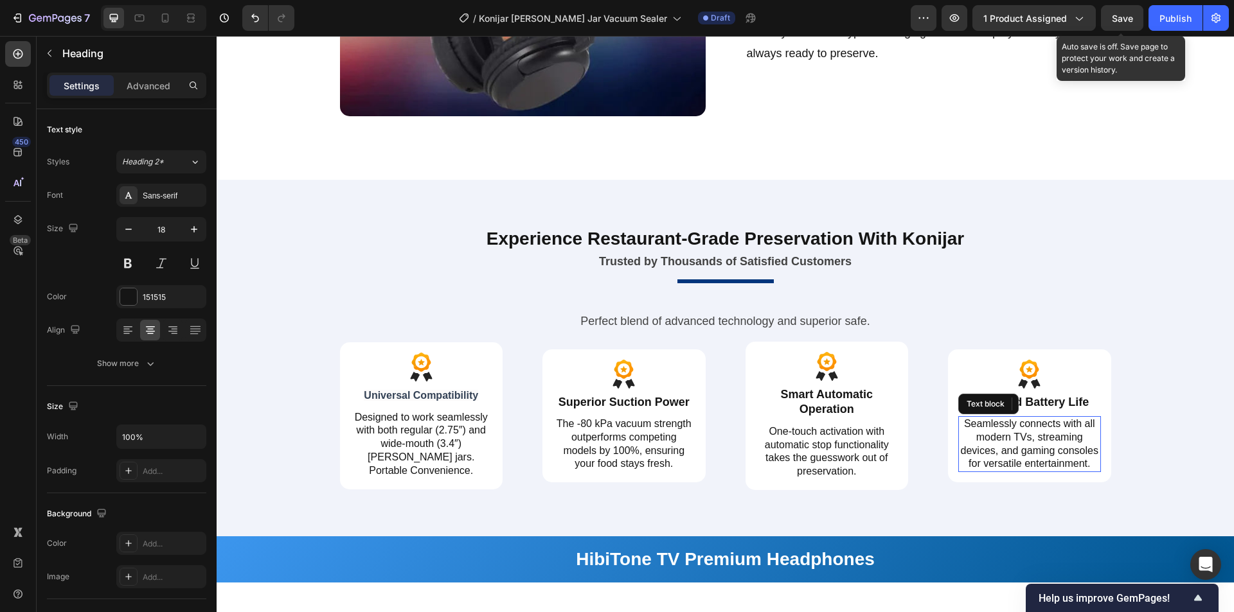
click at [1033, 442] on p "Seamlessly connects with all modern TVs, streaming devices, and gaming consoles…" at bounding box center [1029, 444] width 140 height 53
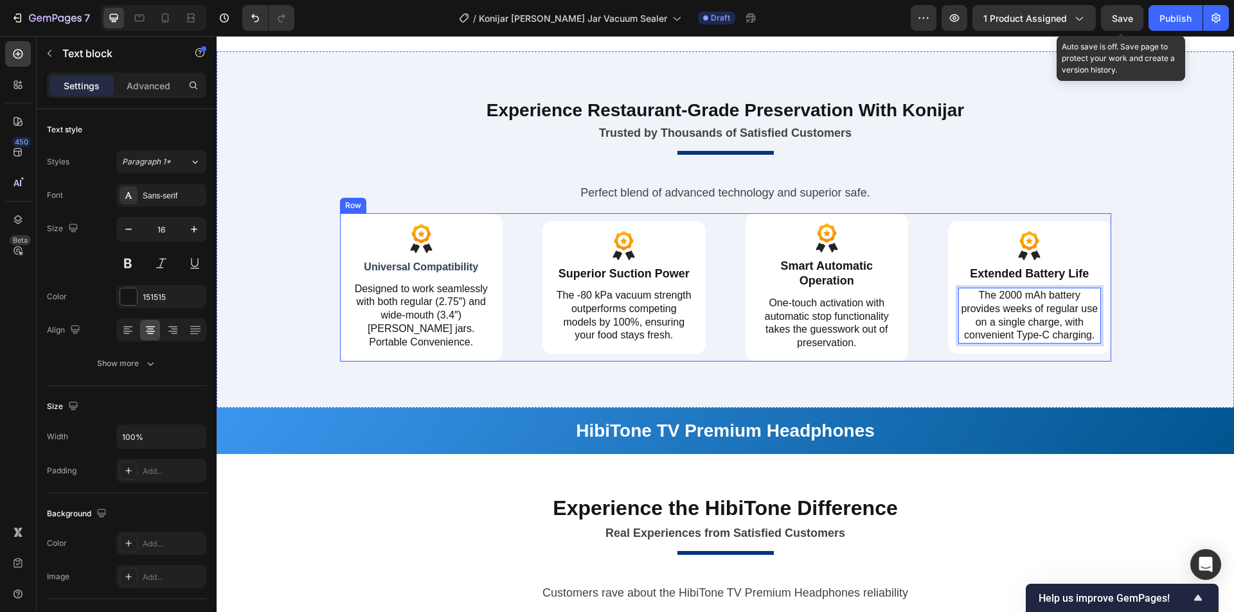
scroll to position [2212, 0]
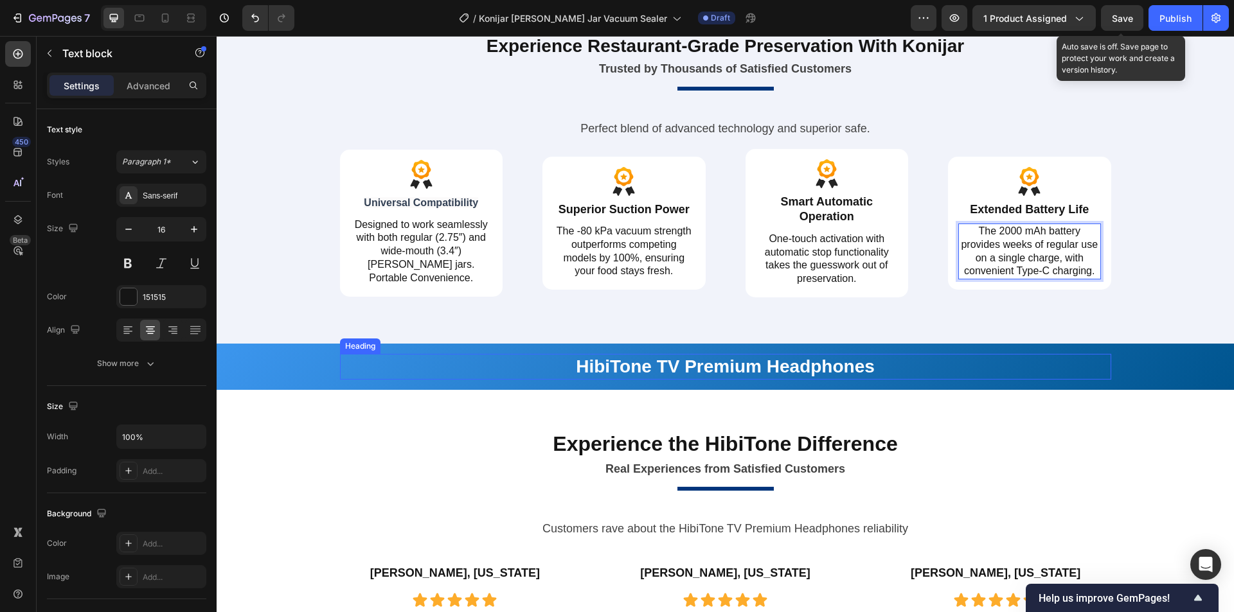
click at [698, 369] on h2 "HibiTone TV Premium Headphones" at bounding box center [725, 367] width 771 height 26
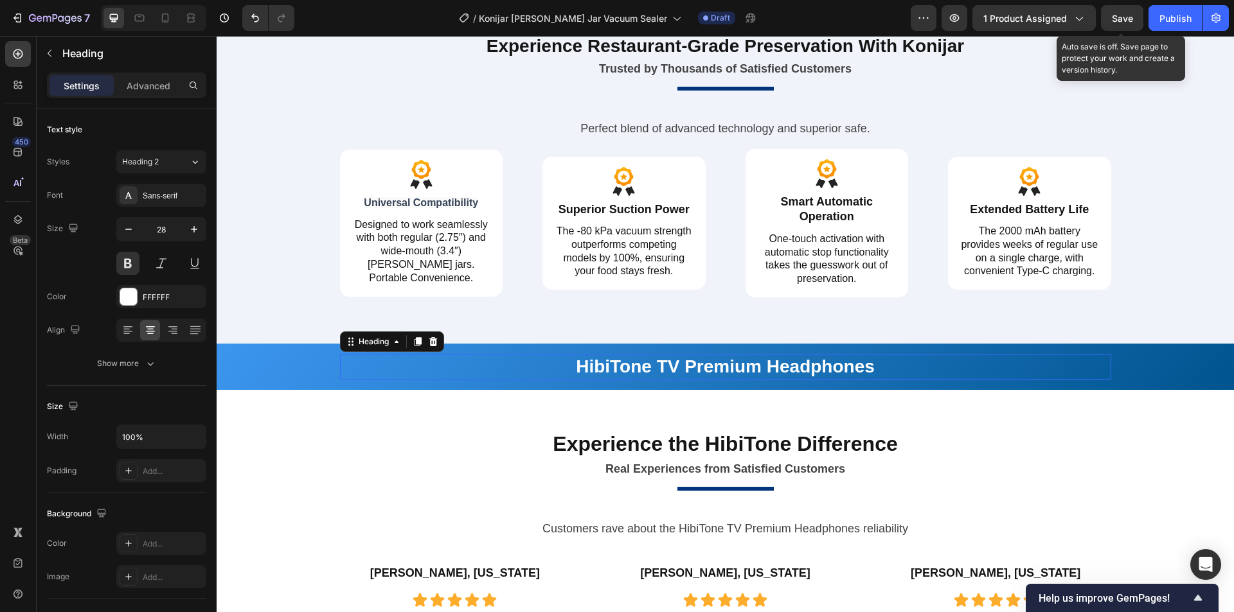
click at [743, 367] on h2 "HibiTone TV Premium Headphones" at bounding box center [725, 367] width 771 height 26
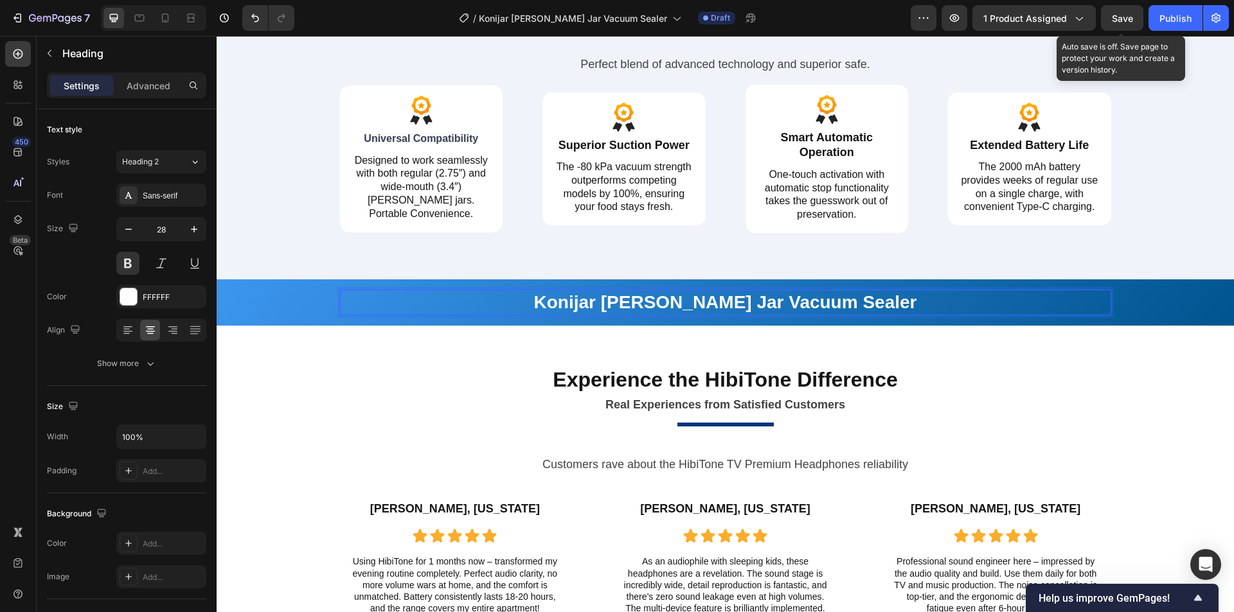
scroll to position [2340, 0]
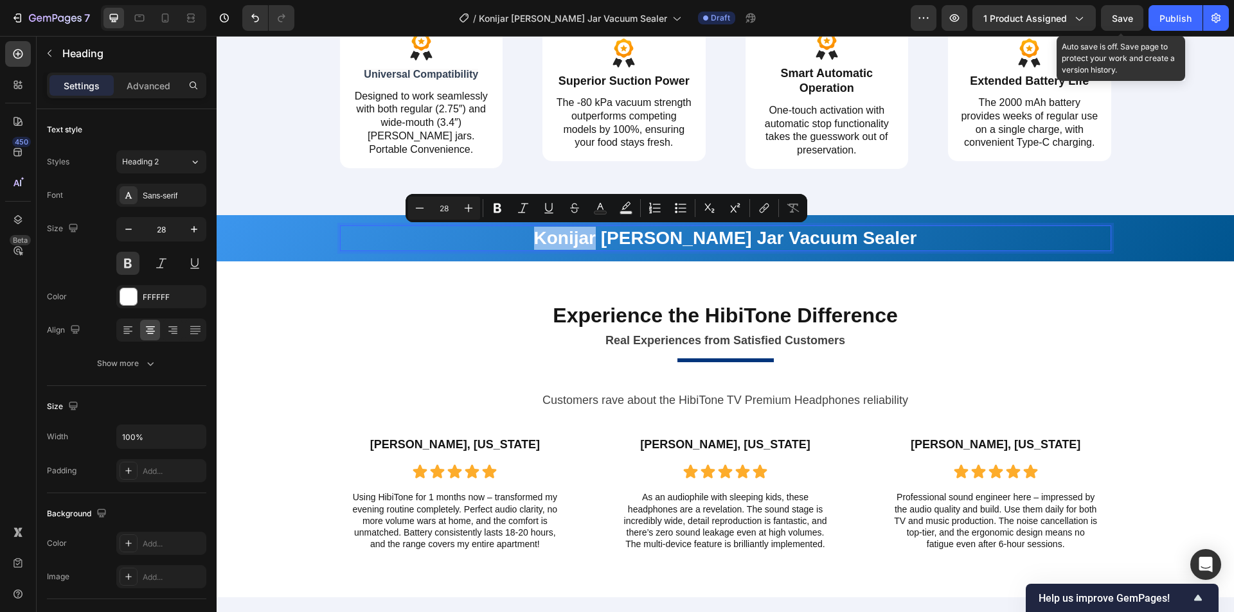
drag, startPoint x: 637, startPoint y: 239, endPoint x: 580, endPoint y: 242, distance: 56.6
click at [580, 242] on p "Konijar [PERSON_NAME] Jar Vacuum Sealer" at bounding box center [725, 238] width 768 height 23
copy p "Konijar"
click at [752, 319] on h2 "Experience the HibiTone Difference" at bounding box center [725, 316] width 771 height 30
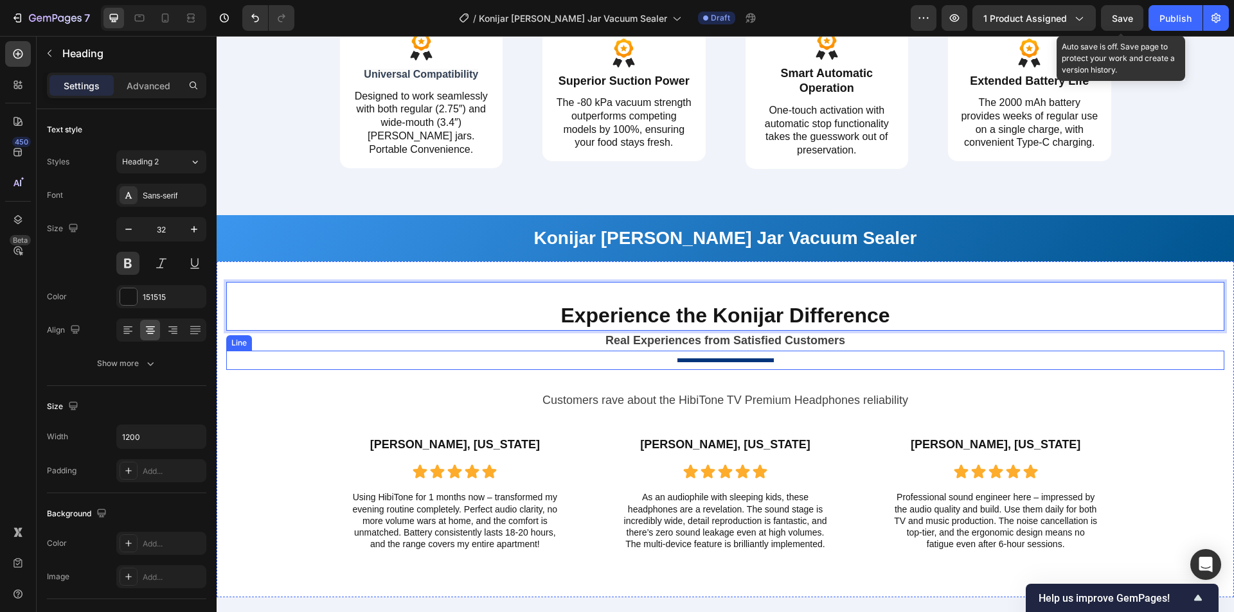
scroll to position [2405, 0]
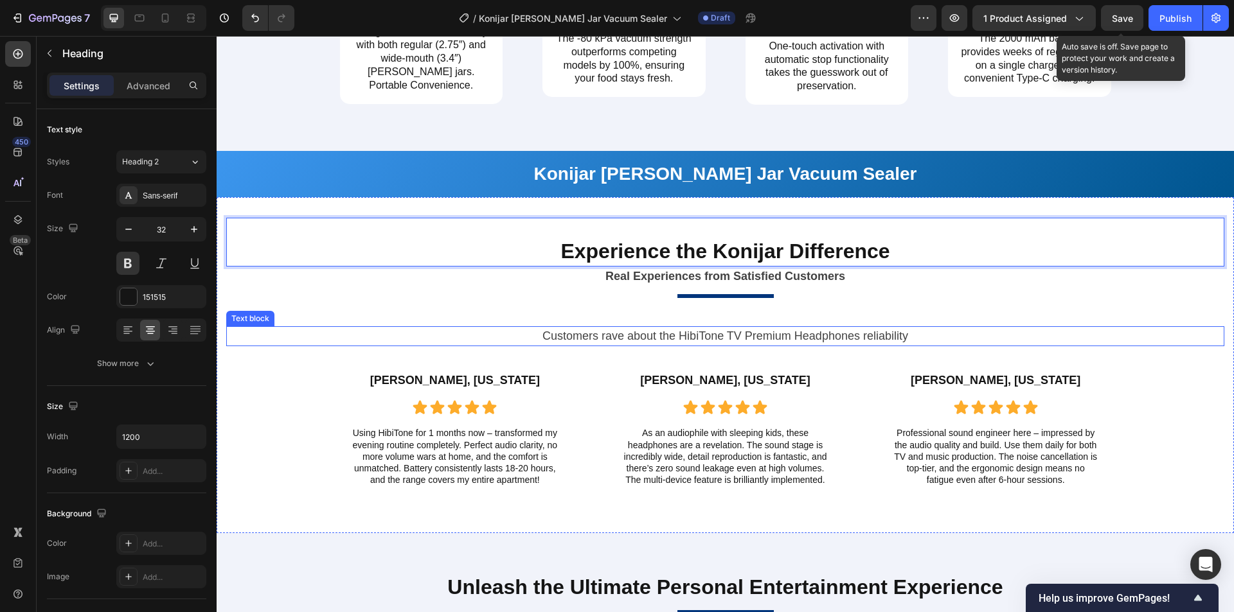
click at [691, 334] on p "Customers rave about the HibiTone TV Premium Headphones reliability" at bounding box center [725, 336] width 975 height 17
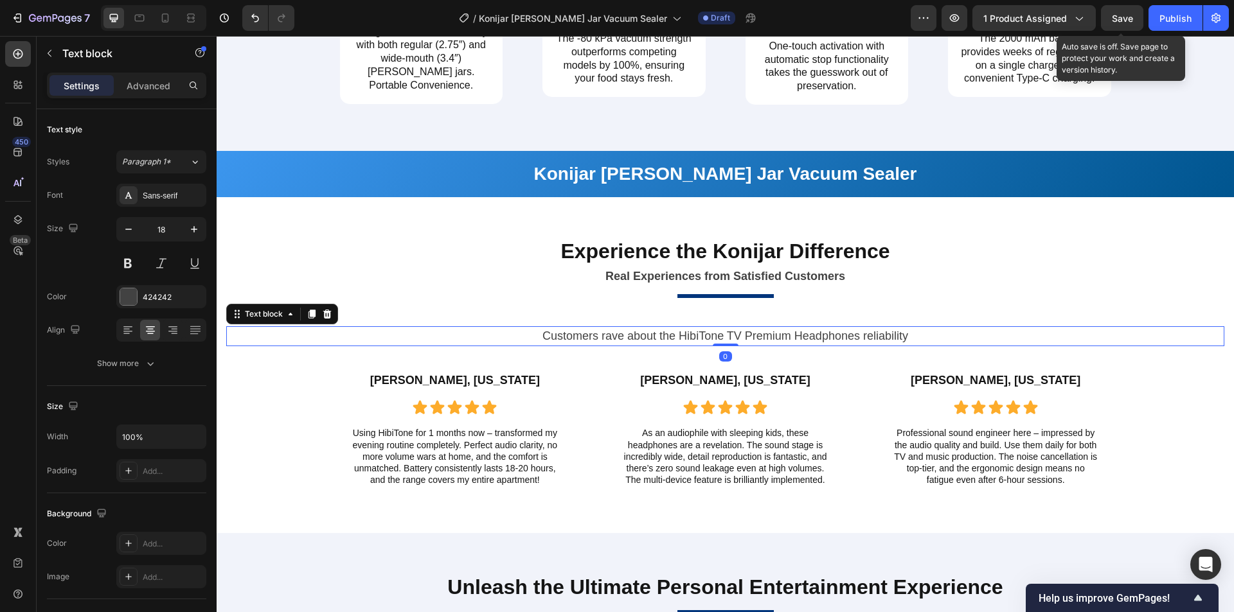
click at [687, 337] on p "Customers rave about the HibiTone TV Premium Headphones reliability" at bounding box center [725, 336] width 975 height 17
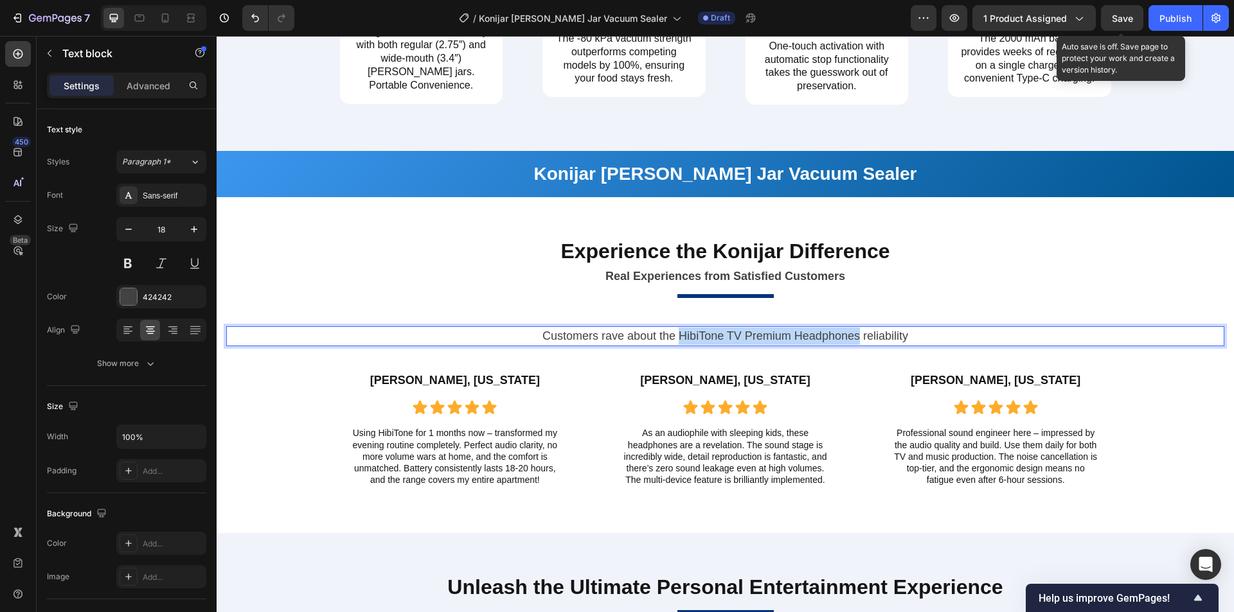
drag, startPoint x: 675, startPoint y: 336, endPoint x: 854, endPoint y: 342, distance: 178.7
click at [854, 342] on p "Customers rave about the HibiTone TV Premium Headphones reliability" at bounding box center [725, 336] width 975 height 17
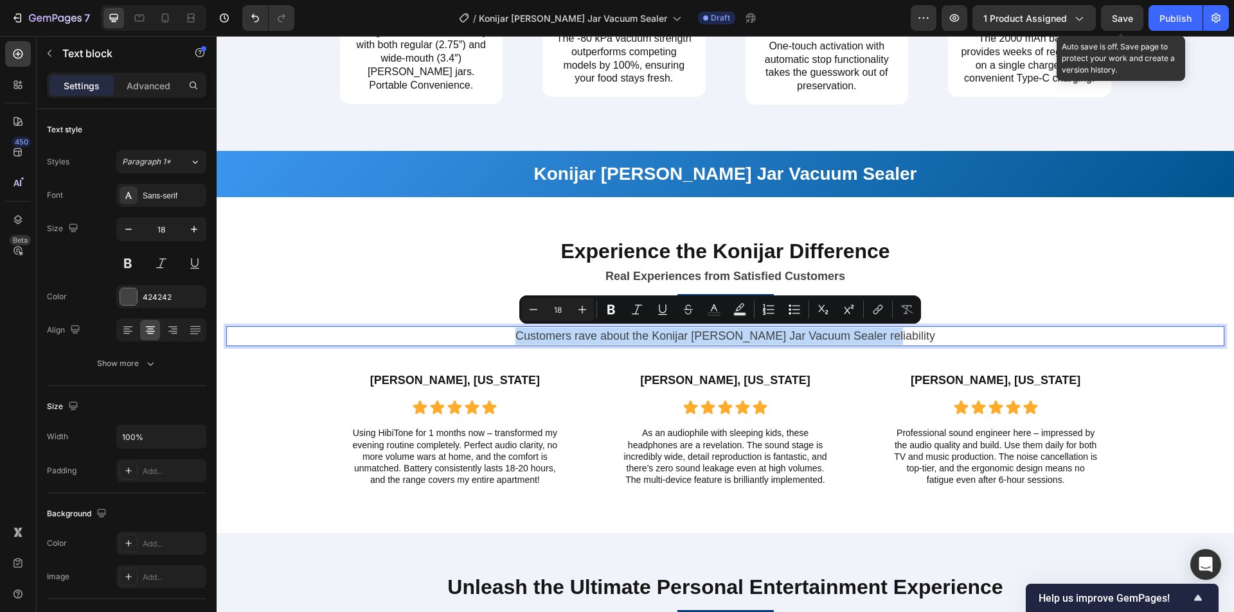
copy p "Customers rave about the Konijar Mason Jar Vacuum Sealer reliability"
click at [788, 339] on p "Customers rave about the Konijar Mason Jar Vacuum Sealer reliability" at bounding box center [725, 336] width 975 height 17
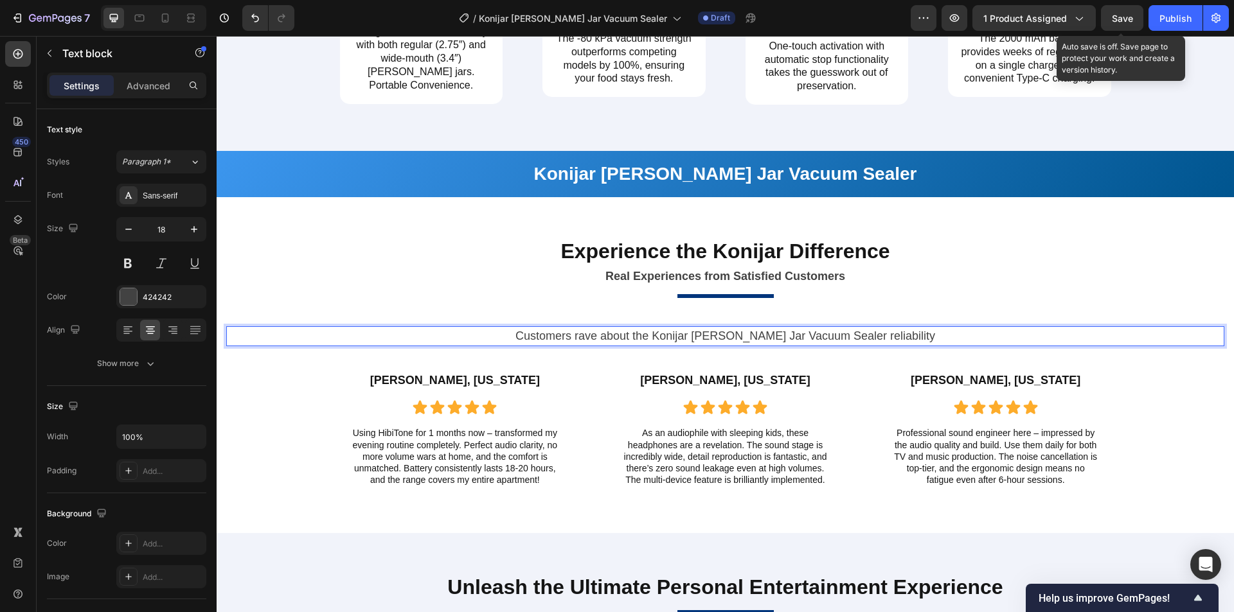
click at [844, 337] on p "Customers rave about the Konijar Mason Jar Vacuum Sealer reliability" at bounding box center [725, 336] width 975 height 17
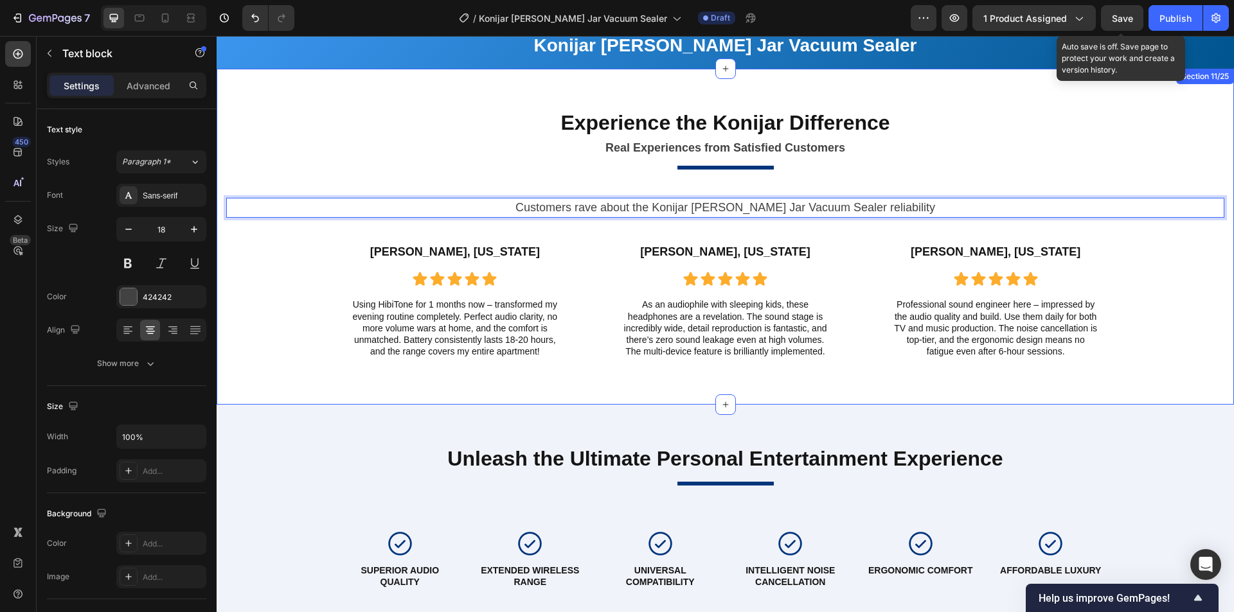
scroll to position [2469, 0]
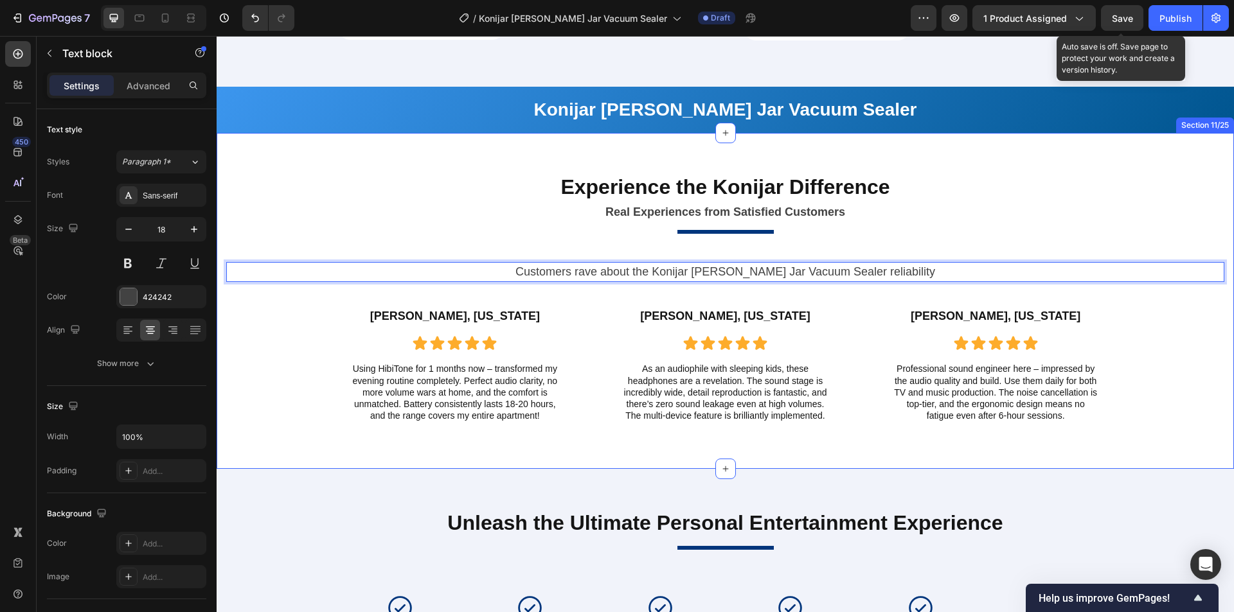
click at [841, 143] on div "Experience the Konijar Difference Heading Real Experiences from Satisfied Custo…" at bounding box center [725, 301] width 1017 height 336
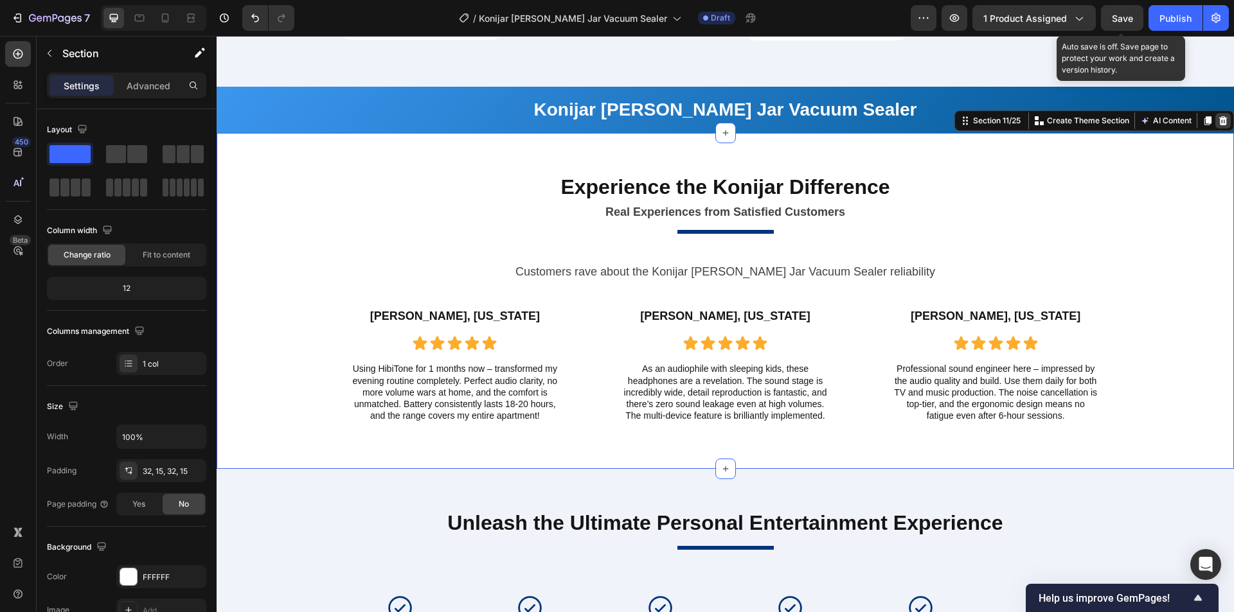
click at [1219, 121] on icon at bounding box center [1223, 120] width 8 height 9
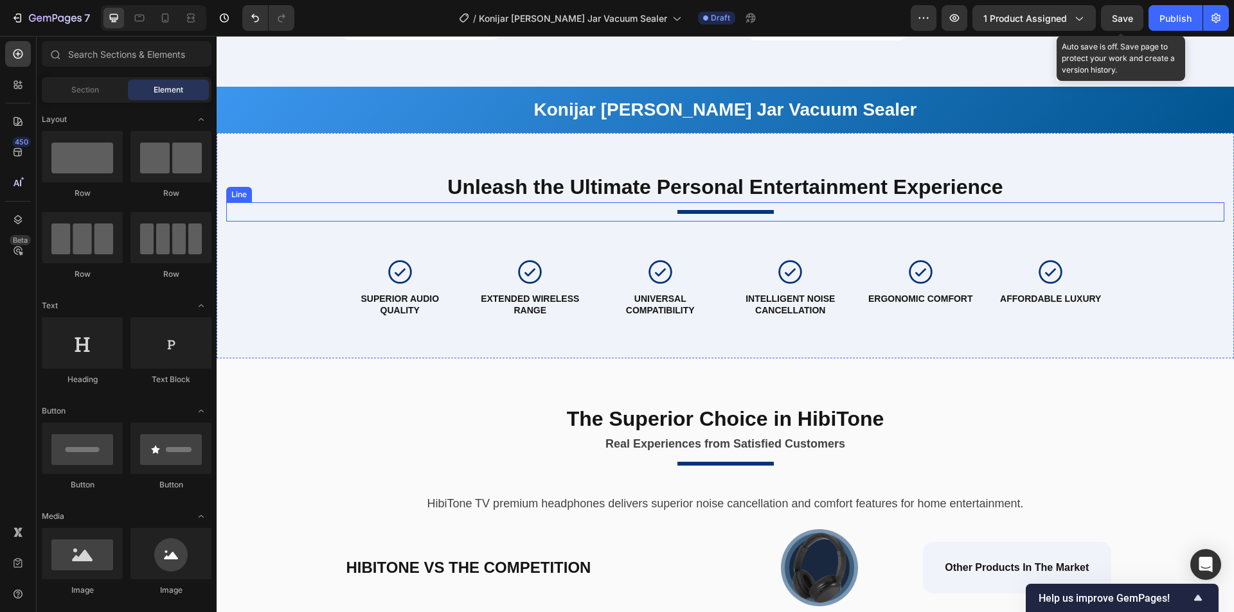
scroll to position [2405, 0]
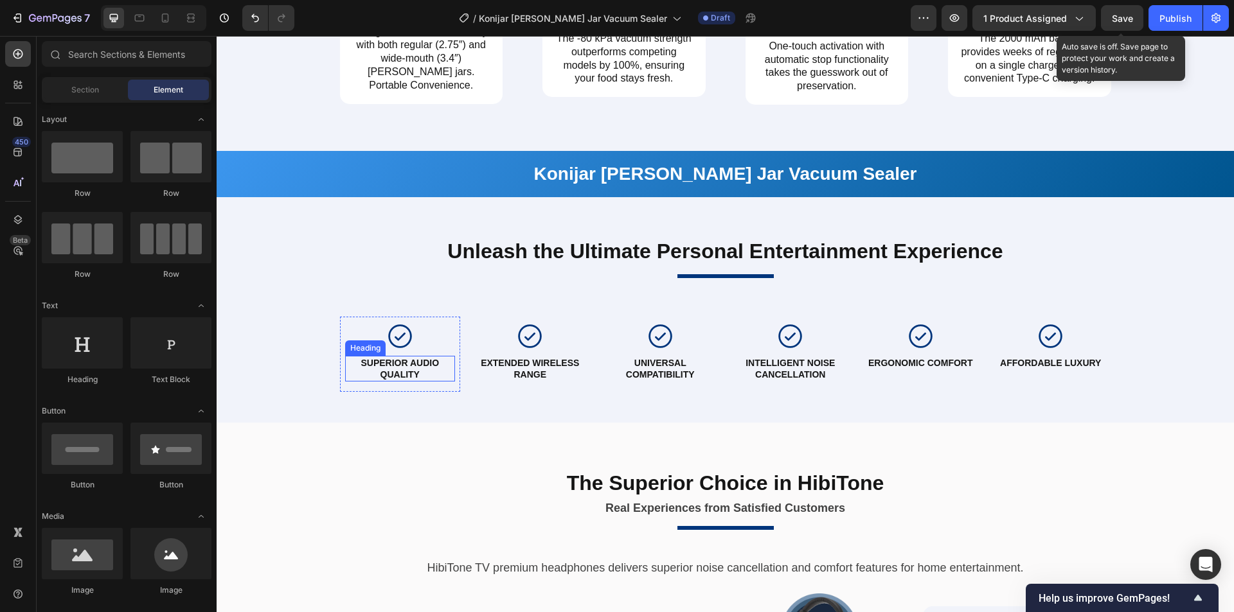
drag, startPoint x: 378, startPoint y: 364, endPoint x: 403, endPoint y: 369, distance: 25.5
click at [378, 364] on strong "SUPERIOR AUDIO QUALITY" at bounding box center [399, 369] width 78 height 22
click at [403, 369] on h2 "SUPERIOR AUDIO QUALITY" at bounding box center [400, 369] width 111 height 26
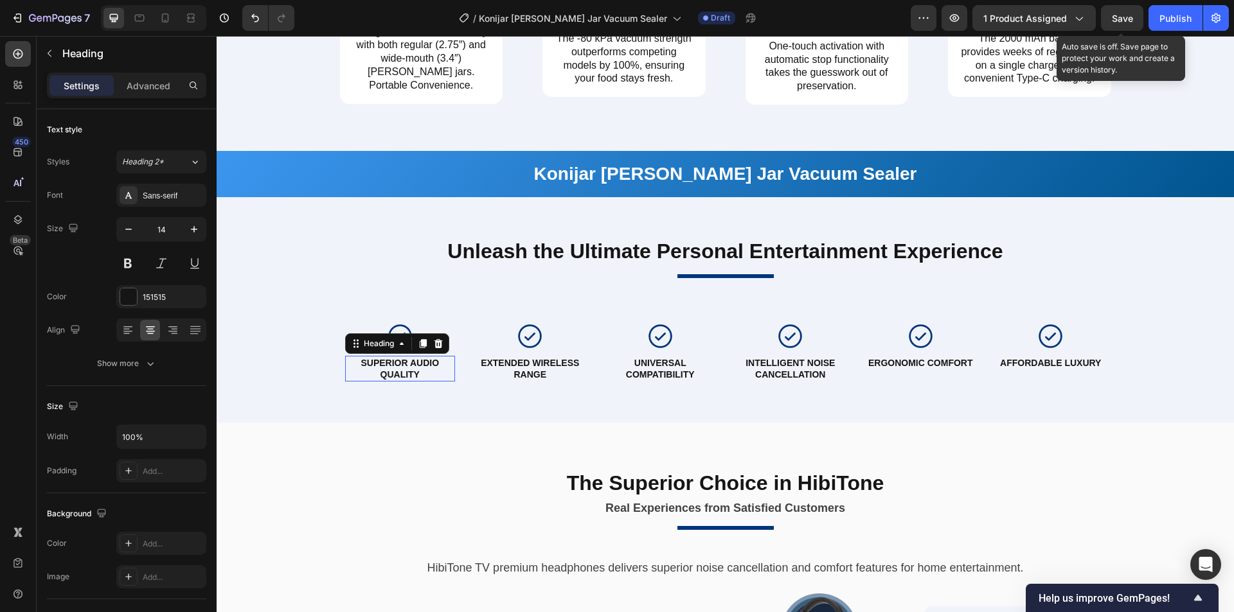
click at [423, 370] on p "SUPERIOR AUDIO QUALITY" at bounding box center [400, 368] width 108 height 23
drag, startPoint x: 545, startPoint y: 366, endPoint x: 515, endPoint y: 368, distance: 30.9
click at [545, 366] on strong "EXTENDED WIRELESS RANGE" at bounding box center [530, 369] width 98 height 22
click at [515, 368] on h2 "EXTENDED WIRELESS RANGE" at bounding box center [530, 369] width 111 height 26
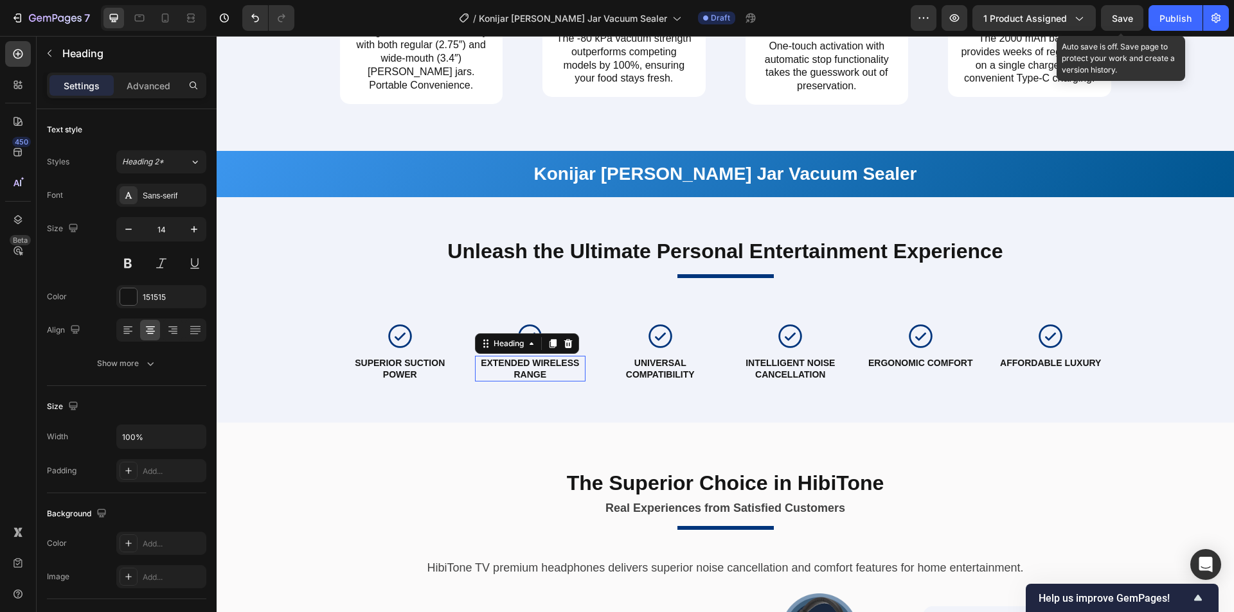
click at [531, 367] on strong "EXTENDED WIRELESS RANGE" at bounding box center [530, 369] width 98 height 22
drag, startPoint x: 779, startPoint y: 366, endPoint x: 820, endPoint y: 366, distance: 40.5
click at [779, 366] on strong "INTELLIGENT NOISE CANCELLATION" at bounding box center [789, 369] width 89 height 22
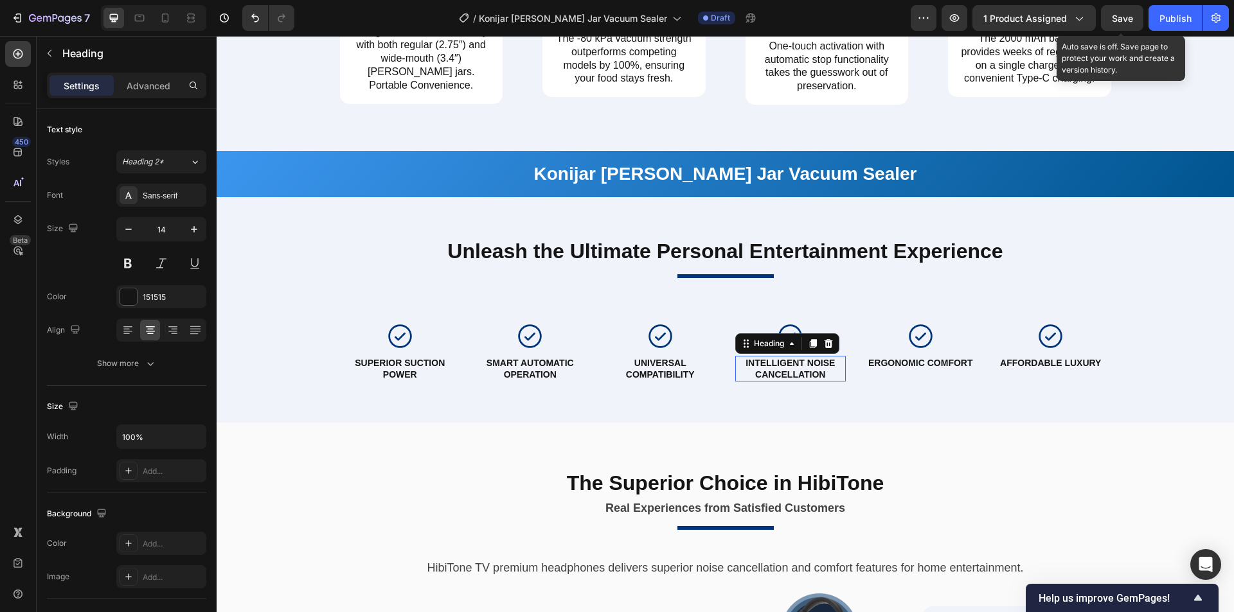
click at [797, 369] on p "INTELLIGENT NOISE CANCELLATION" at bounding box center [790, 368] width 108 height 23
click at [917, 363] on strong "ERGONOMIC COMFORT" at bounding box center [920, 363] width 105 height 10
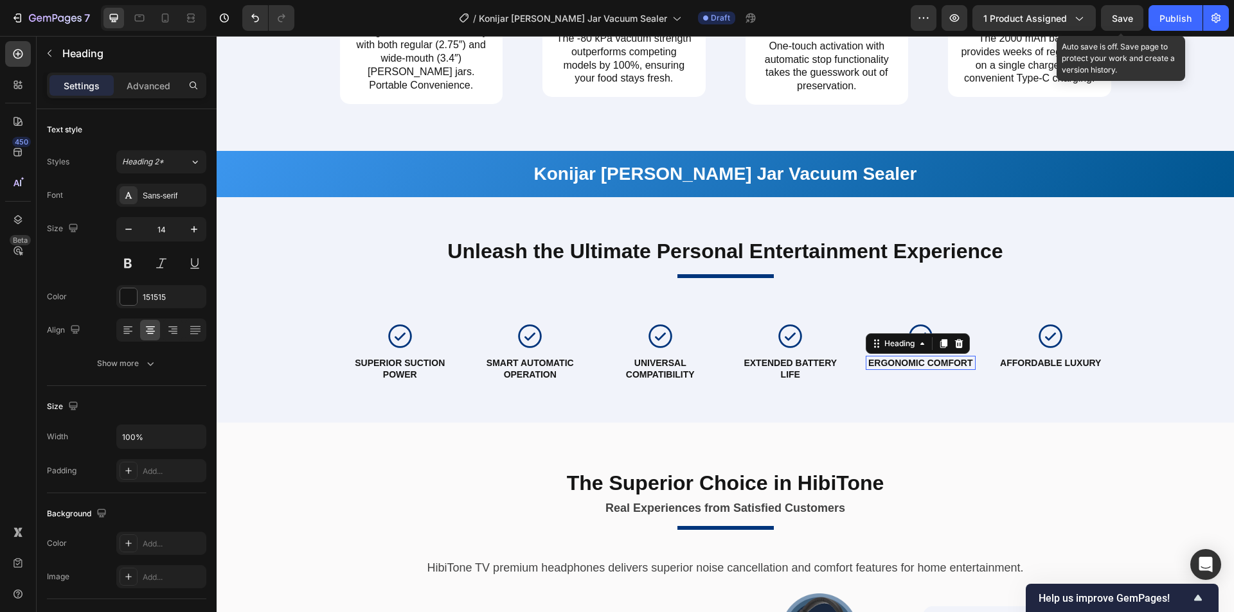
click at [946, 366] on strong "ERGONOMIC COMFORT" at bounding box center [920, 363] width 105 height 10
click at [1032, 363] on strong "AFFORDABLE LUXURY" at bounding box center [1050, 363] width 101 height 10
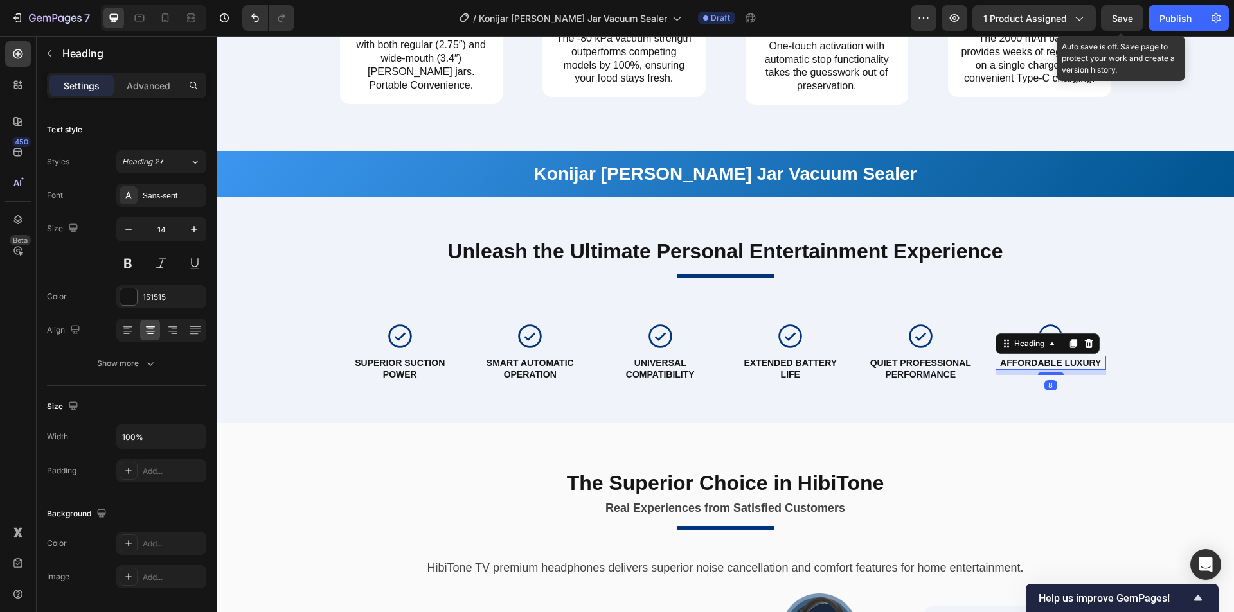
click at [1076, 362] on strong "AFFORDABLE LUXURY" at bounding box center [1050, 363] width 101 height 10
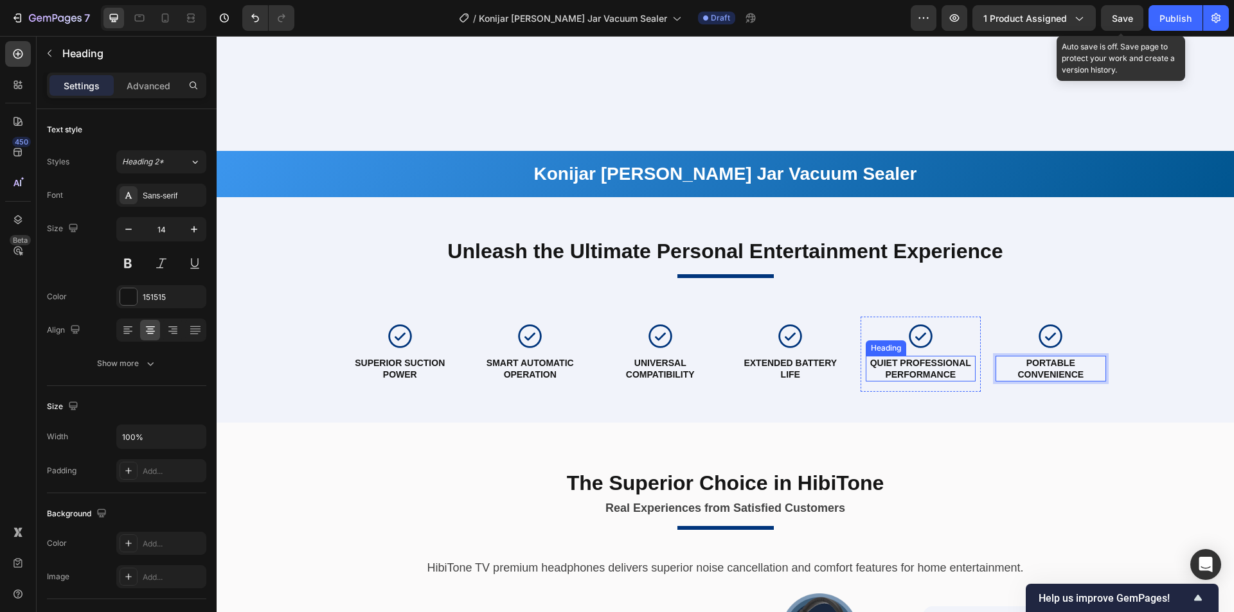
scroll to position [2533, 0]
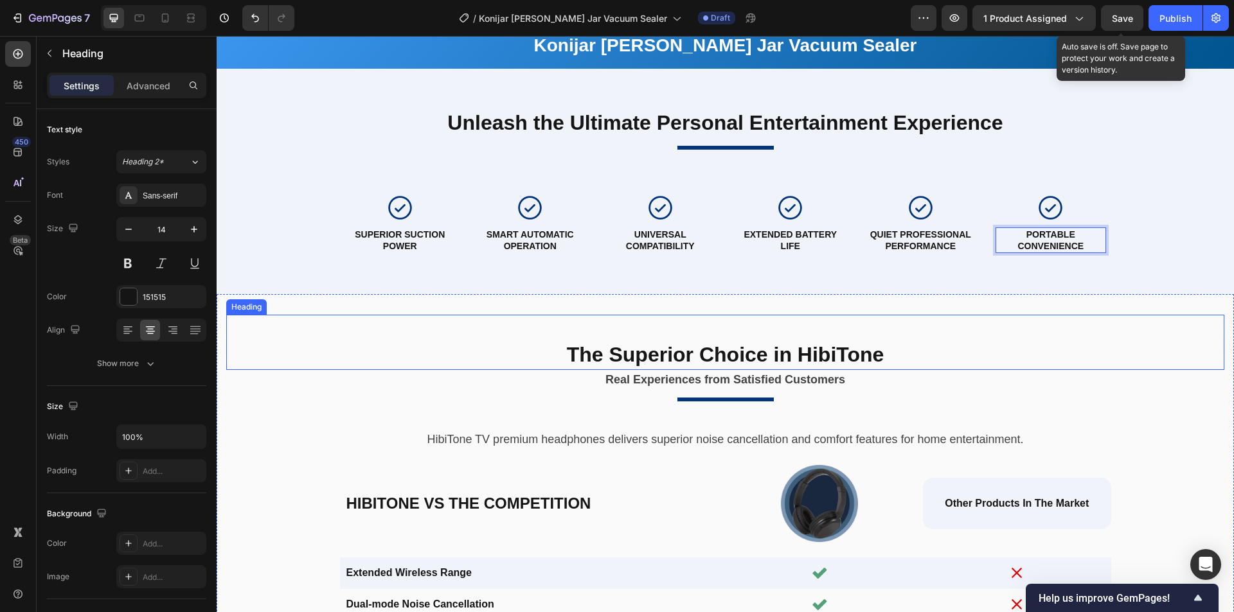
click at [827, 352] on h2 "The Superior Choice in HibiTone" at bounding box center [725, 356] width 771 height 30
click at [809, 355] on h2 "The Superior Choice in HibiTone" at bounding box center [725, 356] width 771 height 30
click at [841, 352] on p "The Superior Choice in HibiTone" at bounding box center [725, 355] width 768 height 27
click at [820, 355] on p "The Superior Choice in HibiTone" at bounding box center [725, 355] width 768 height 27
drag, startPoint x: 796, startPoint y: 354, endPoint x: 926, endPoint y: 360, distance: 129.9
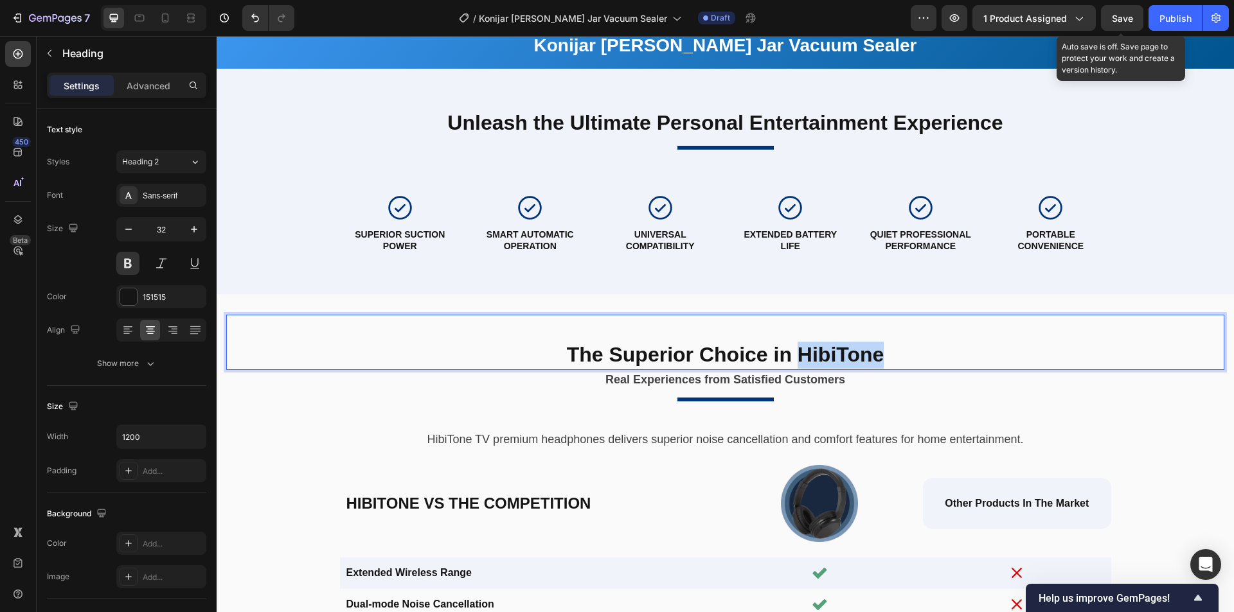
click at [926, 360] on p "The Superior Choice in HibiTone" at bounding box center [725, 355] width 768 height 27
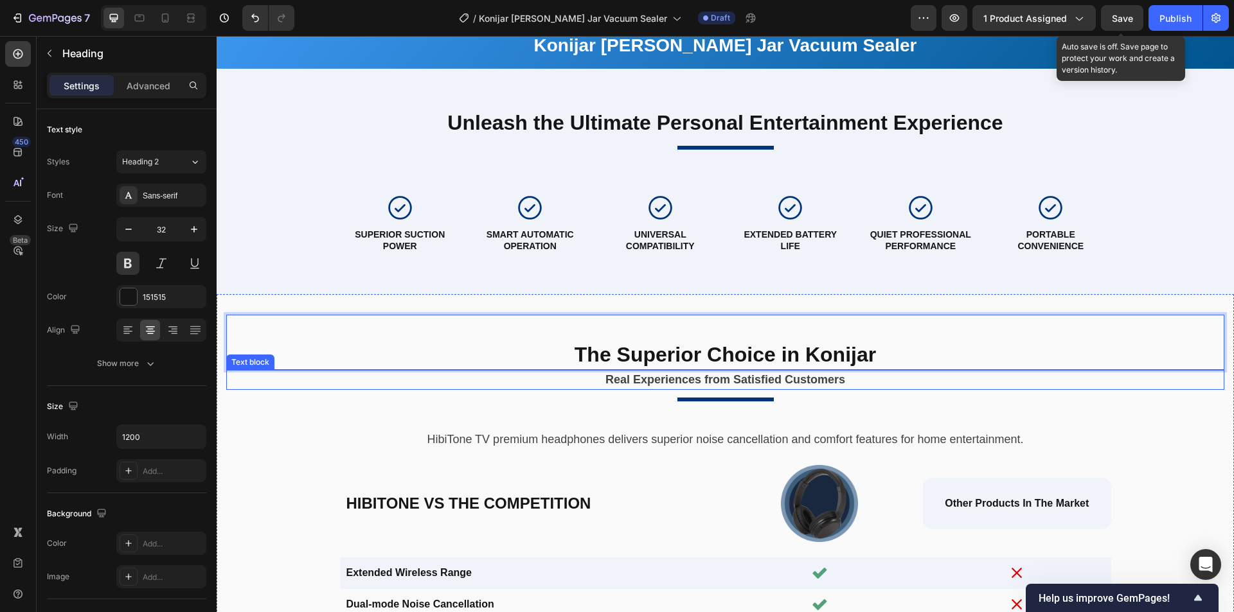
click at [751, 378] on strong "Real Experiences from Satisfied Customers" at bounding box center [725, 379] width 240 height 13
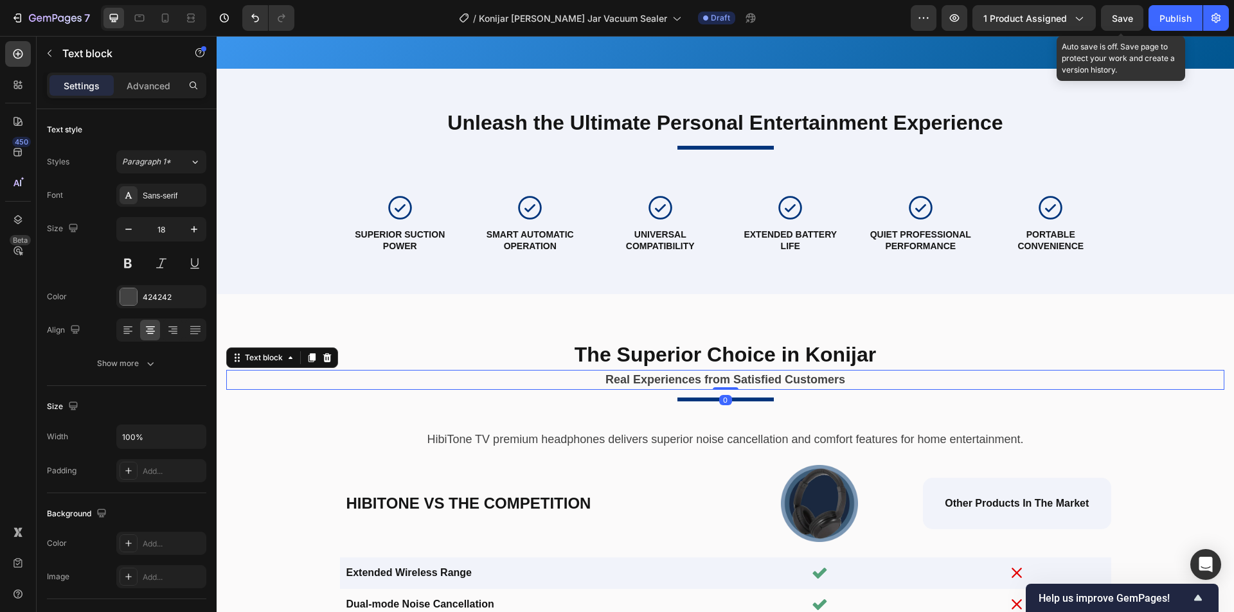
scroll to position [2662, 0]
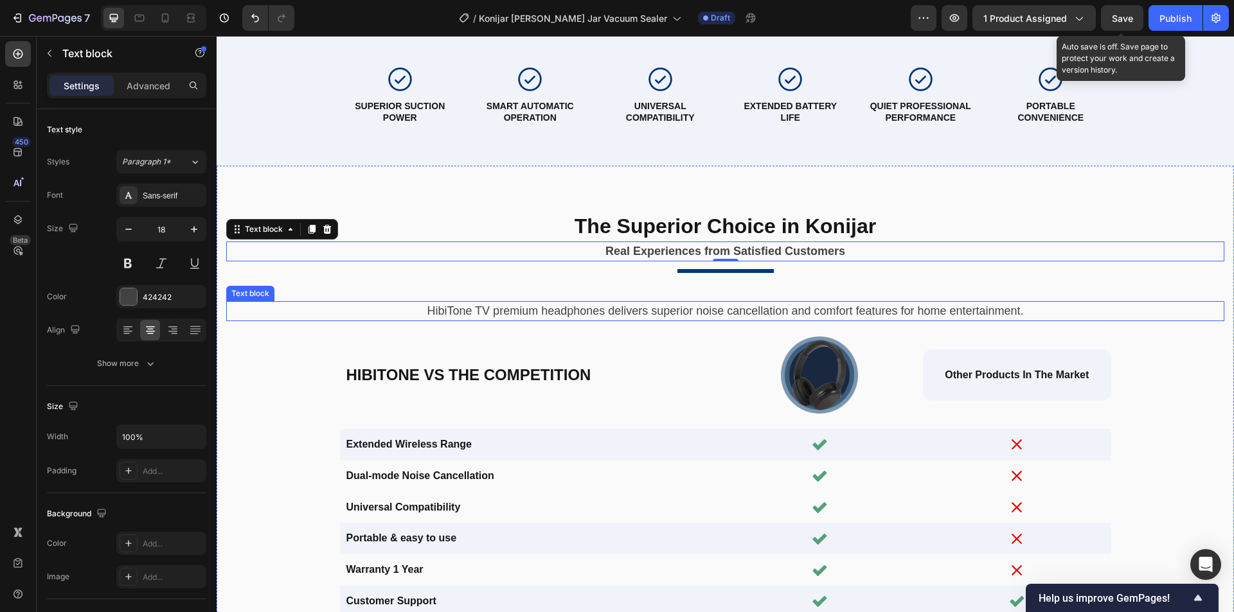
click at [588, 313] on p "HibiTone TV premium headphones delivers superior noise cancellation and comfort…" at bounding box center [725, 311] width 975 height 17
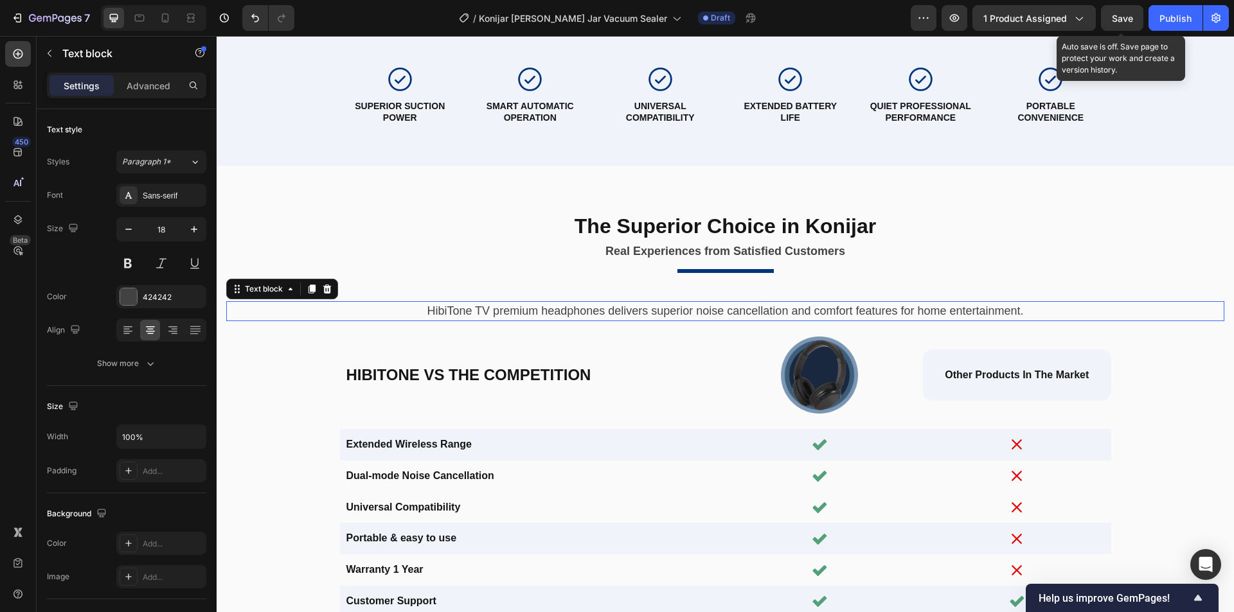
click at [614, 316] on p "HibiTone TV premium headphones delivers superior noise cancellation and comfort…" at bounding box center [725, 311] width 975 height 17
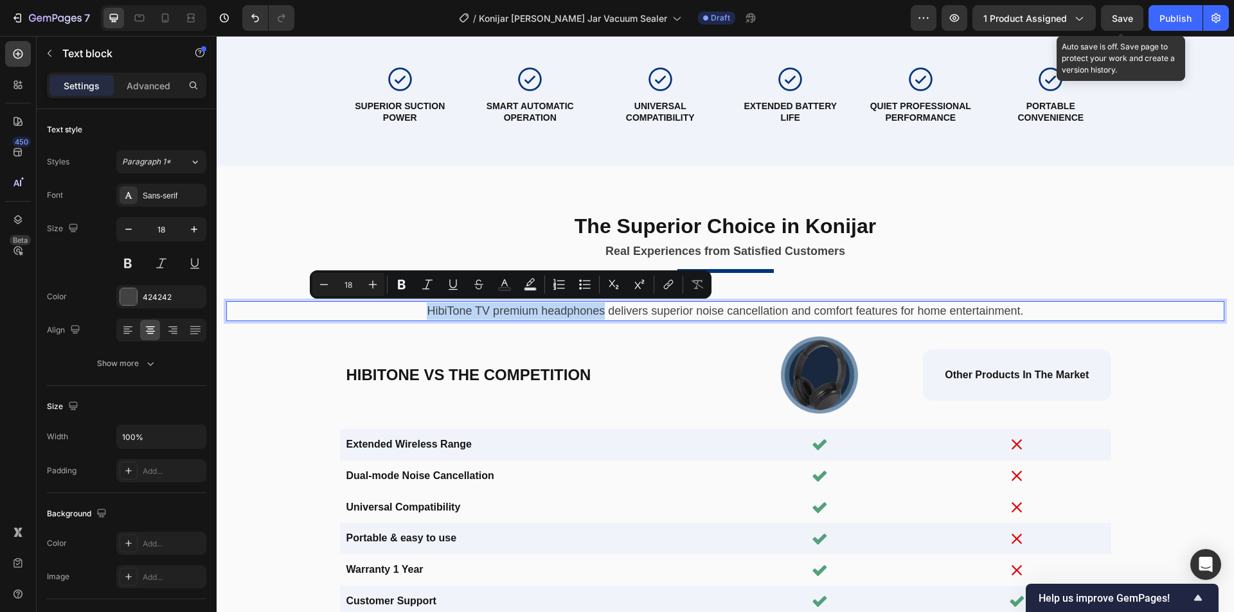
drag, startPoint x: 601, startPoint y: 312, endPoint x: 421, endPoint y: 312, distance: 179.2
click at [421, 312] on p "HibiTone TV premium headphones delivers superior noise cancellation and comfort…" at bounding box center [725, 311] width 975 height 17
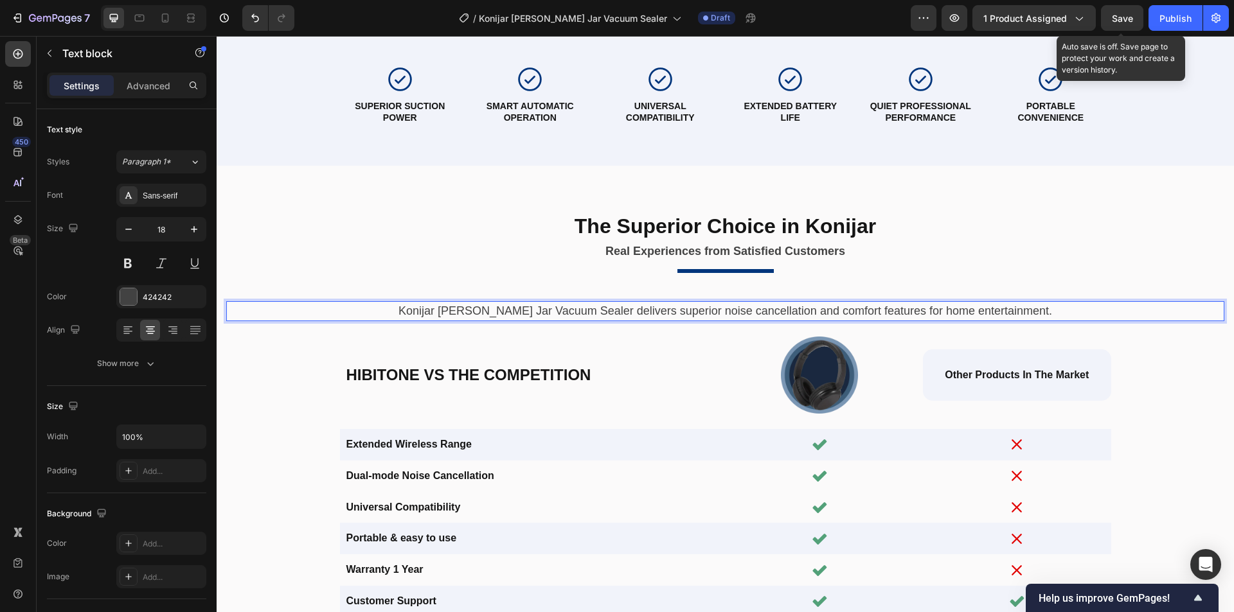
click at [656, 310] on p "Konijar [PERSON_NAME] Jar Vacuum Sealer delivers superior noise cancellation an…" at bounding box center [725, 311] width 975 height 17
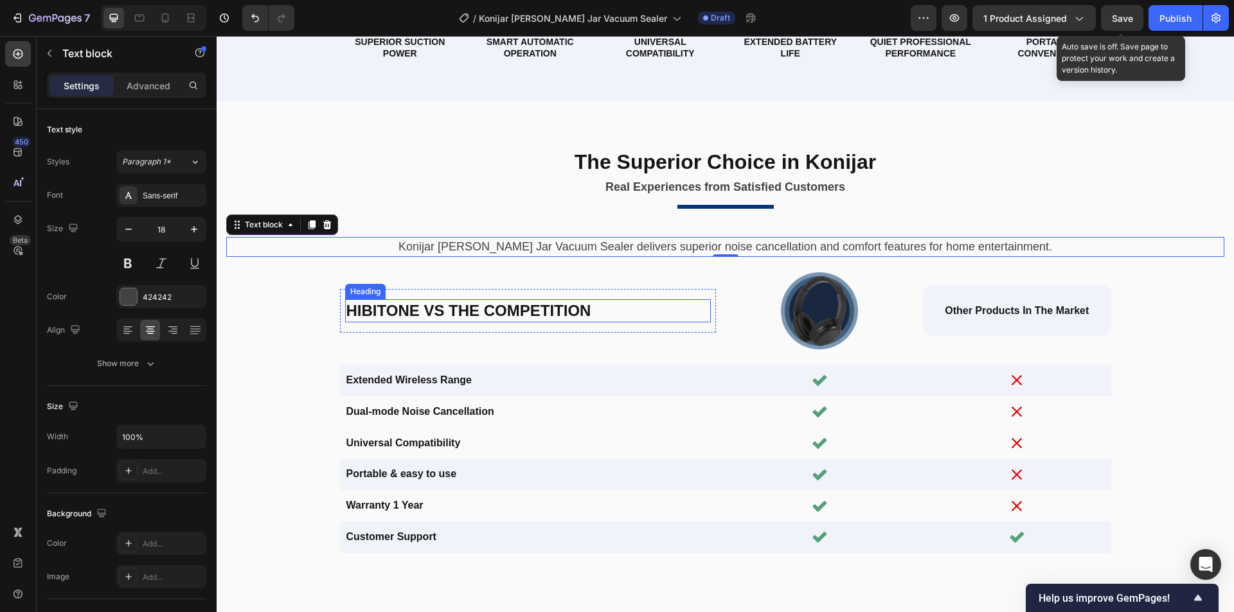
click at [413, 314] on h2 "HibiTone vs The Competition" at bounding box center [528, 310] width 366 height 22
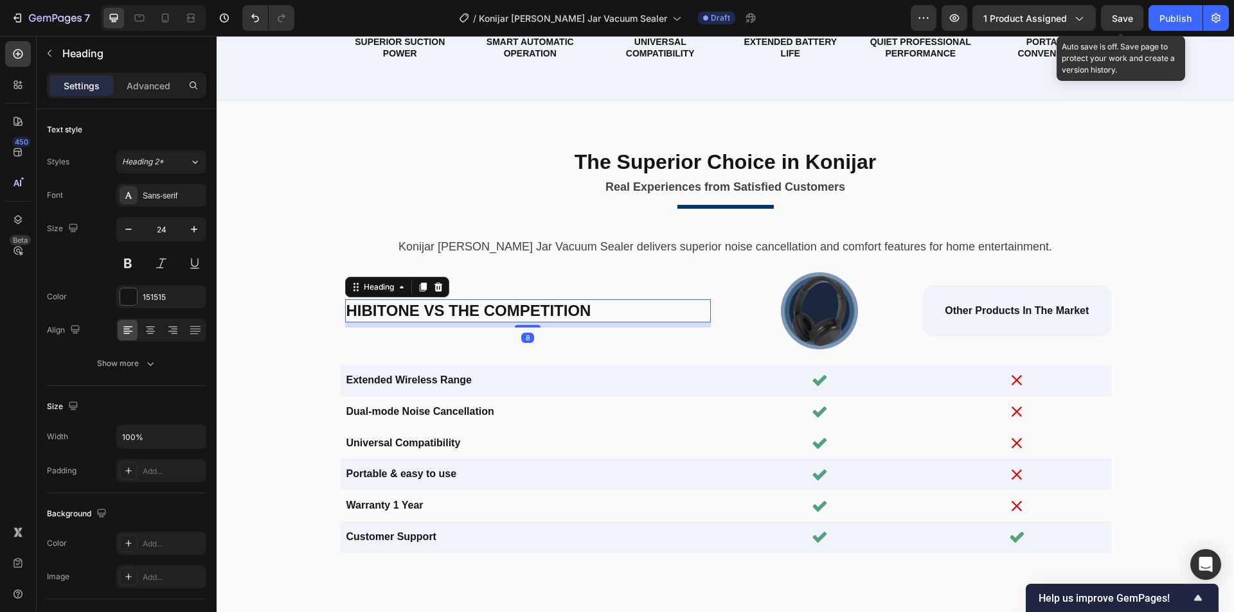
click at [394, 311] on h2 "HibiTone vs The Competition" at bounding box center [528, 310] width 366 height 22
click at [424, 310] on p "HibiTone vs The Competition" at bounding box center [527, 311] width 363 height 20
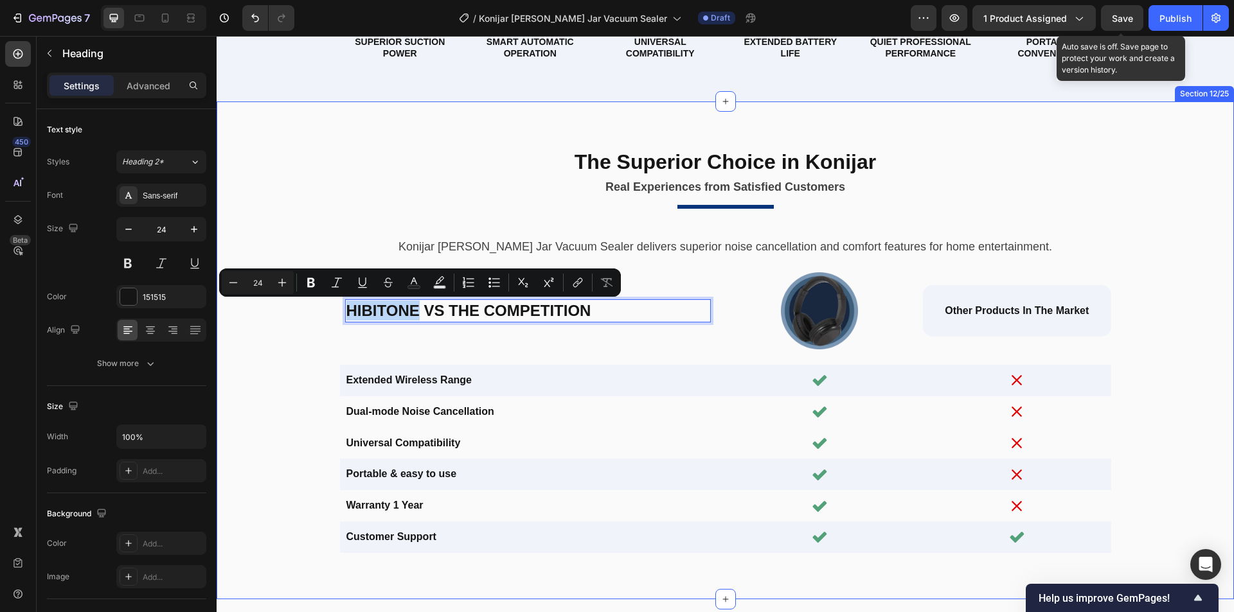
drag, startPoint x: 415, startPoint y: 310, endPoint x: 331, endPoint y: 313, distance: 84.2
click at [331, 313] on div "The Superior Choice in Konijar Heading Real Experiences from Satisfied Customer…" at bounding box center [725, 350] width 998 height 456
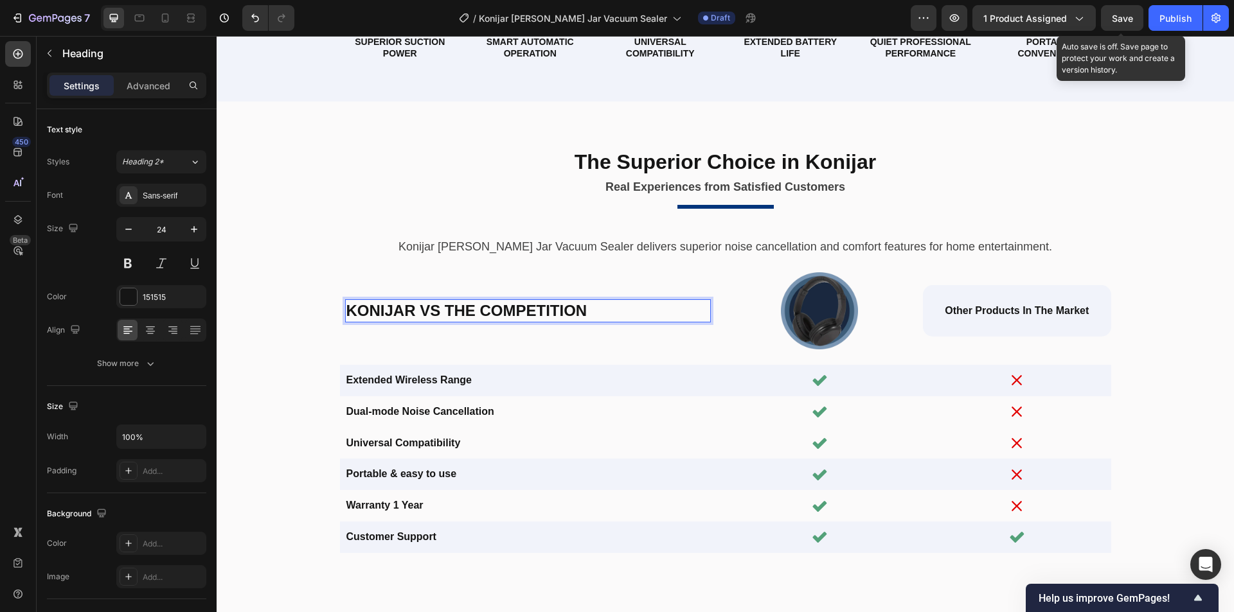
click at [475, 310] on p "Konijar vs The Competition" at bounding box center [527, 311] width 363 height 20
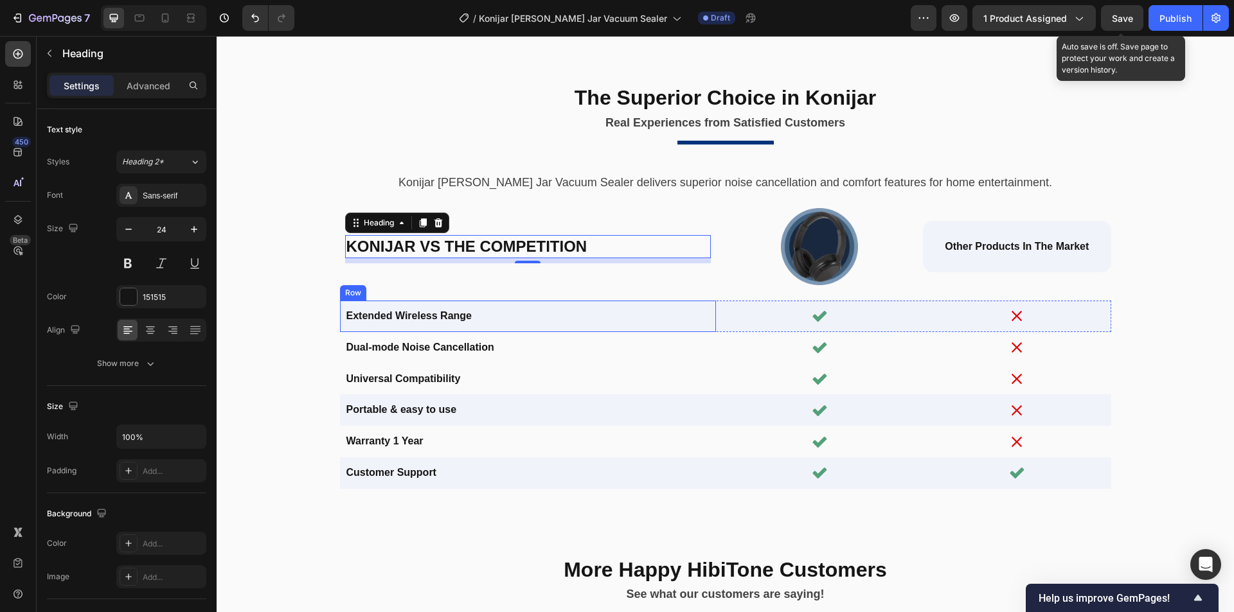
click at [421, 319] on h2 "Extended Wireless Range" at bounding box center [528, 316] width 366 height 16
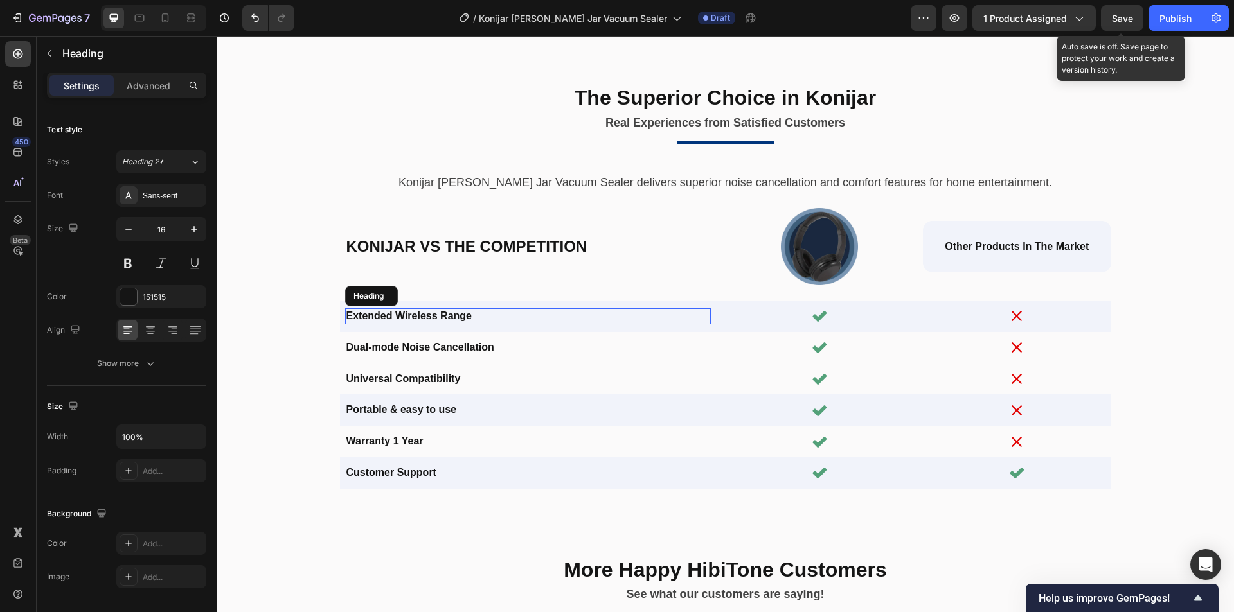
click at [449, 315] on h2 "Extended Wireless Range" at bounding box center [528, 316] width 366 height 16
click at [419, 317] on p "Extended Wireless Range" at bounding box center [527, 316] width 363 height 13
click at [441, 317] on p "Extended Wireless Range" at bounding box center [527, 316] width 363 height 13
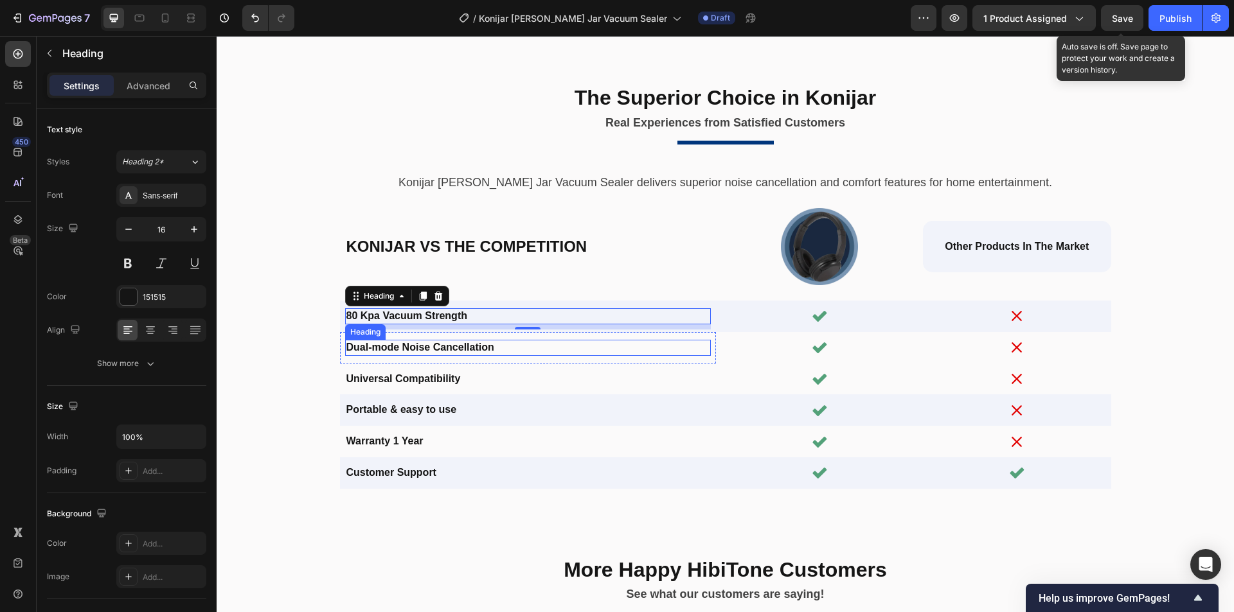
drag, startPoint x: 423, startPoint y: 350, endPoint x: 455, endPoint y: 350, distance: 32.1
click at [423, 350] on h2 "Dual-mode Noise Cancellation" at bounding box center [528, 348] width 366 height 16
click at [455, 350] on h2 "Dual-mode Noise Cancellation" at bounding box center [528, 348] width 366 height 16
click at [463, 351] on p "Dual-mode Noise Cancellation" at bounding box center [527, 347] width 363 height 13
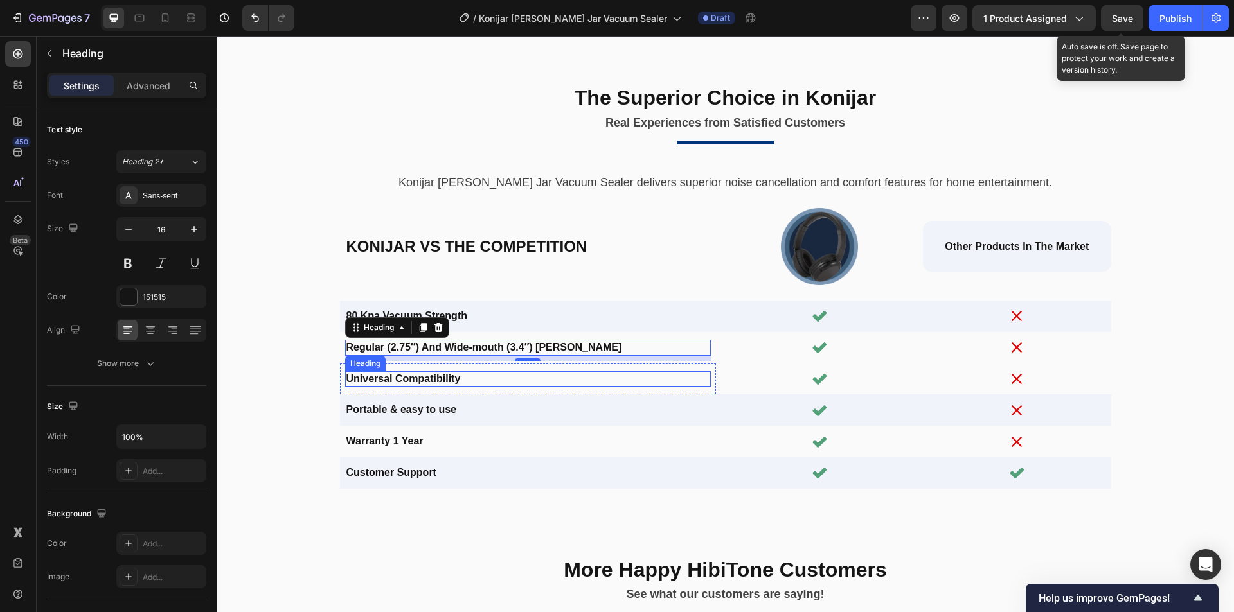
drag, startPoint x: 404, startPoint y: 378, endPoint x: 388, endPoint y: 380, distance: 16.3
click at [404, 378] on h2 "Universal Compatibility" at bounding box center [528, 379] width 366 height 16
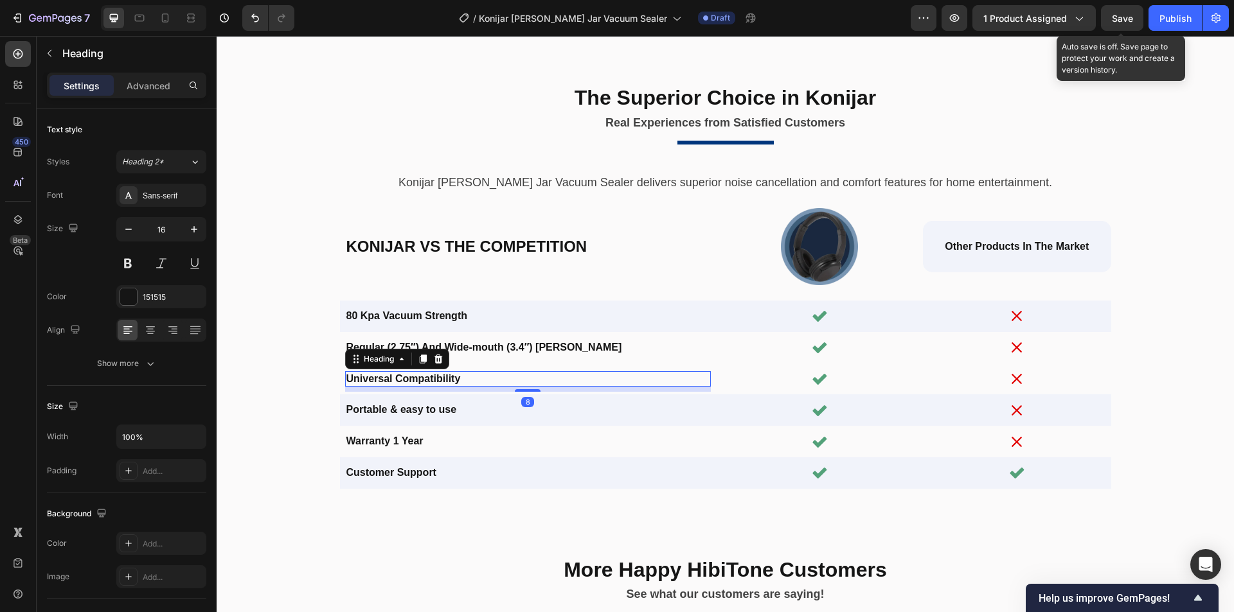
click at [433, 382] on h2 "Universal Compatibility" at bounding box center [528, 379] width 366 height 16
click at [393, 413] on h2 "Portable & easy to use" at bounding box center [528, 410] width 366 height 16
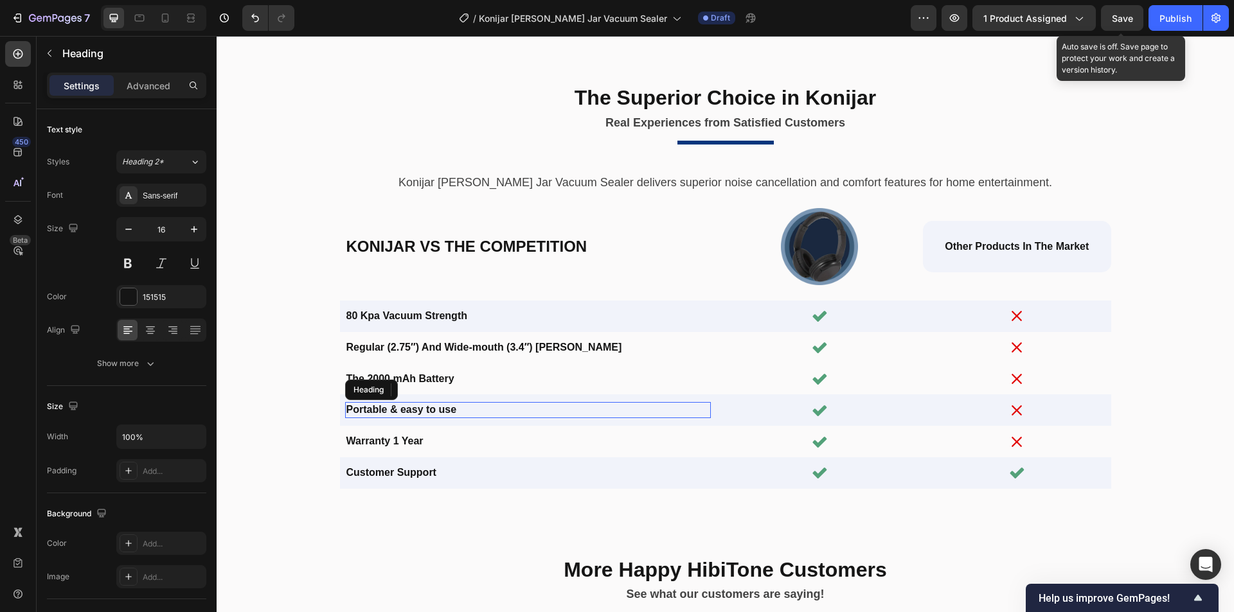
click at [426, 411] on h2 "Portable & easy to use" at bounding box center [528, 410] width 366 height 16
click at [422, 408] on p "Portable & easy to use" at bounding box center [527, 409] width 363 height 13
click at [405, 410] on p "Portable & easy to use" at bounding box center [527, 409] width 363 height 13
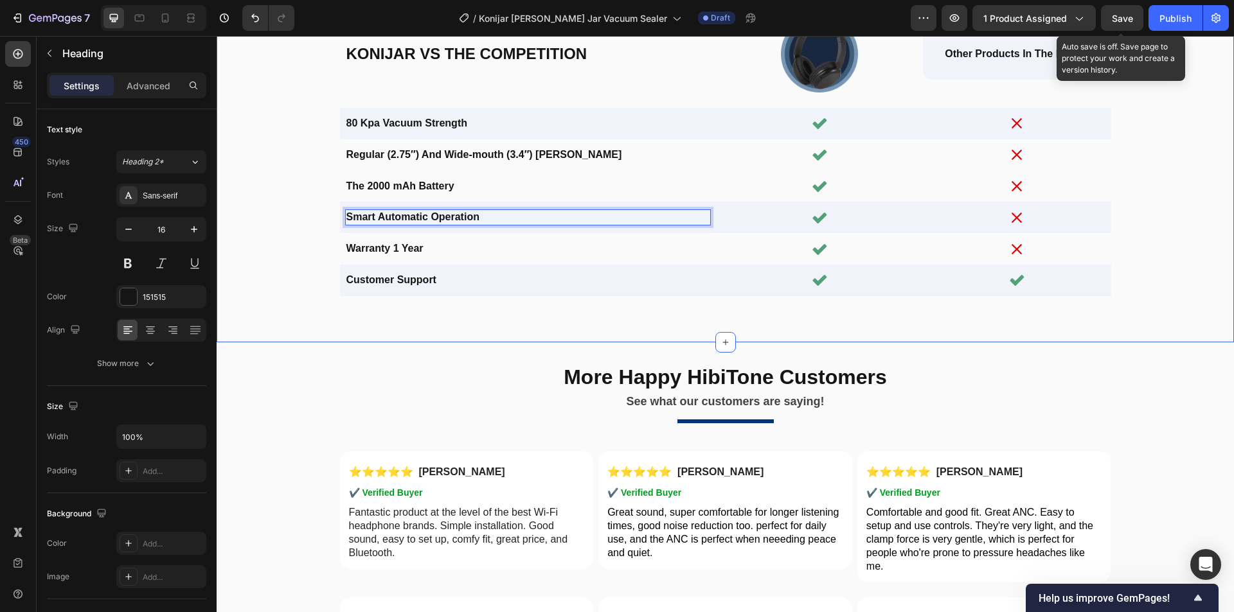
scroll to position [3047, 0]
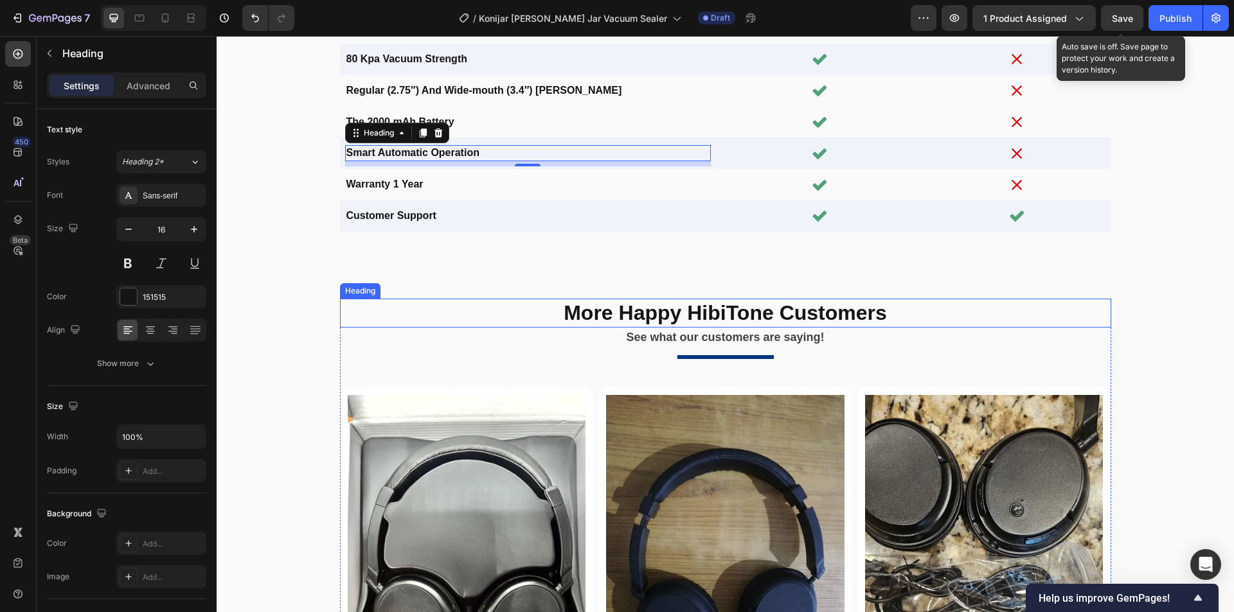
drag, startPoint x: 784, startPoint y: 317, endPoint x: 734, endPoint y: 316, distance: 49.5
click at [784, 317] on h2 "More Happy HibiTone Customers" at bounding box center [725, 314] width 771 height 30
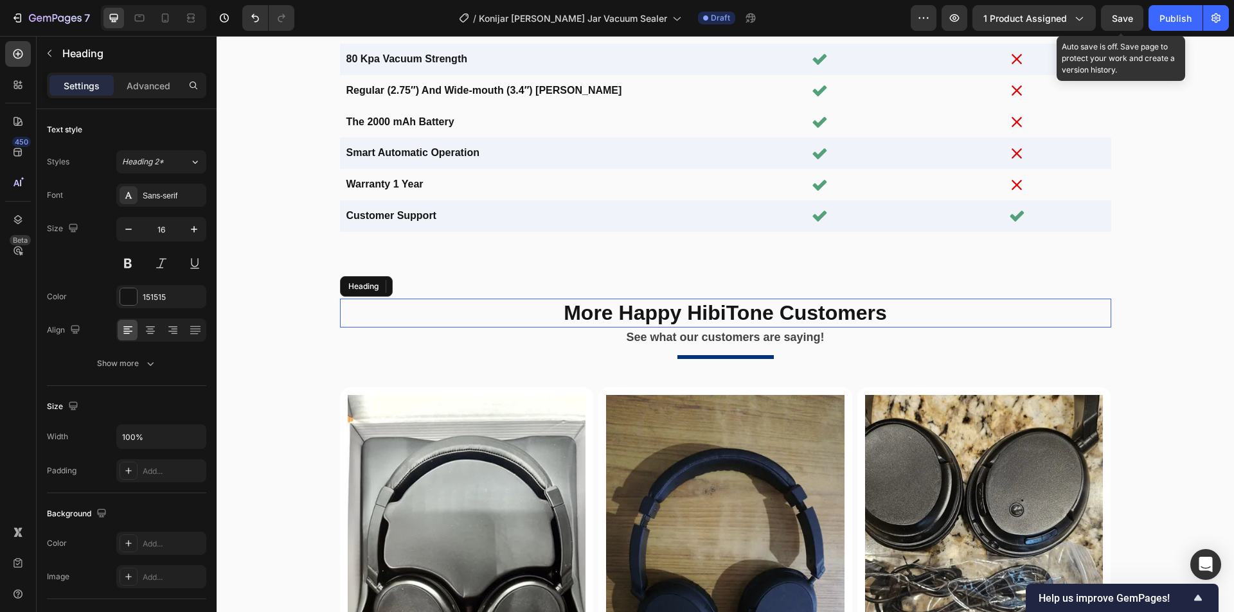
click at [734, 316] on h2 "More Happy HibiTone Customers" at bounding box center [725, 314] width 771 height 30
click at [727, 314] on p "More Happy HibiTone Customers" at bounding box center [725, 313] width 768 height 27
click at [792, 317] on p "More Happy Konijar Customers" at bounding box center [725, 313] width 768 height 27
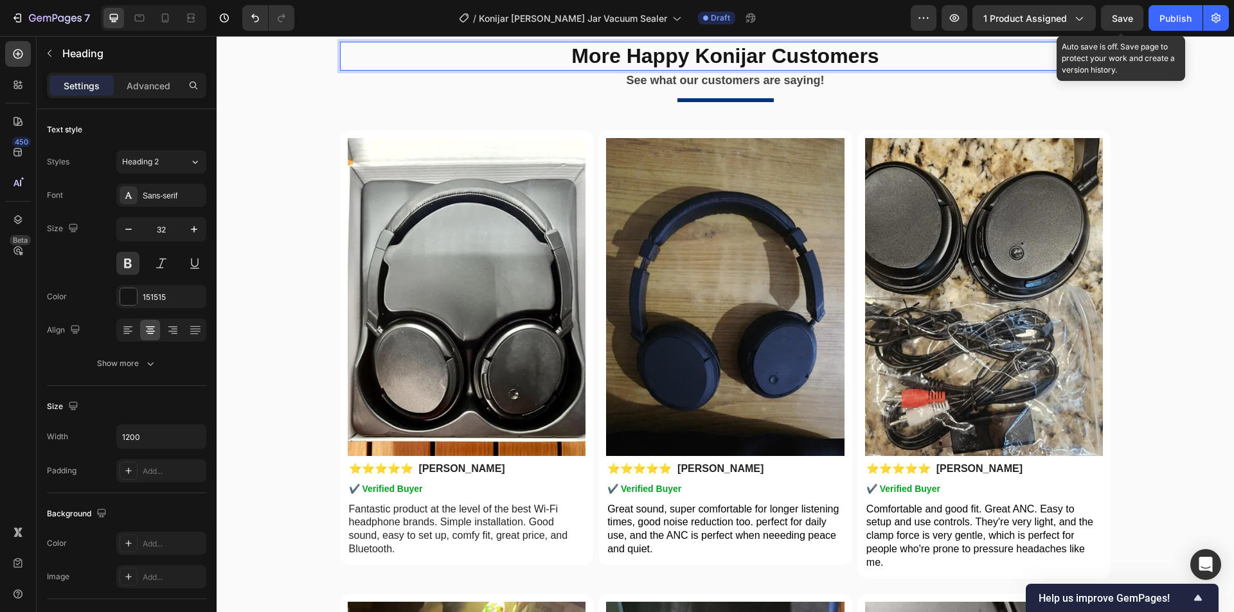
scroll to position [3368, 0]
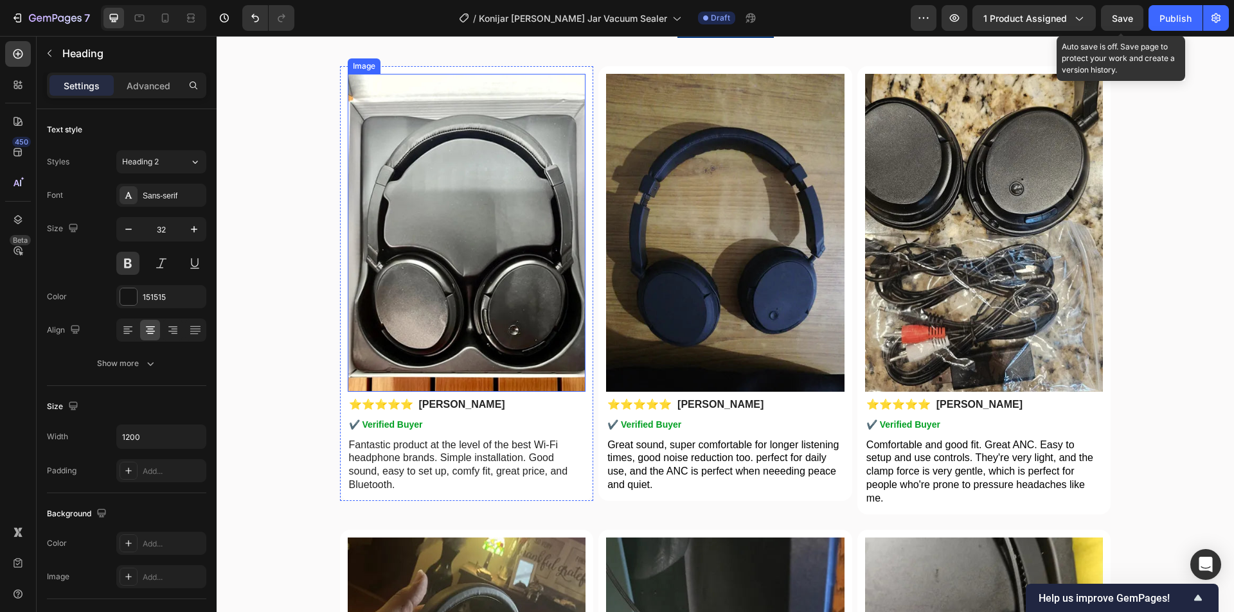
click at [450, 254] on img at bounding box center [467, 232] width 238 height 317
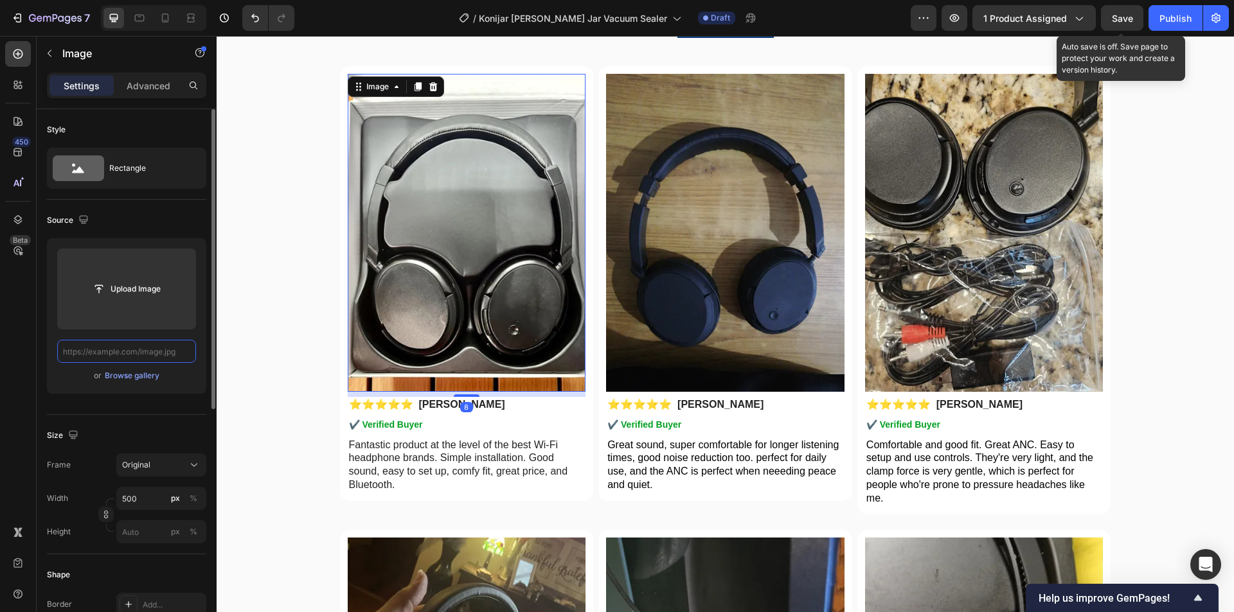
paste input "https://cdn.shopify.com/s/files/1/0956/1155/2027/files/snapedit_1758775349200.w…"
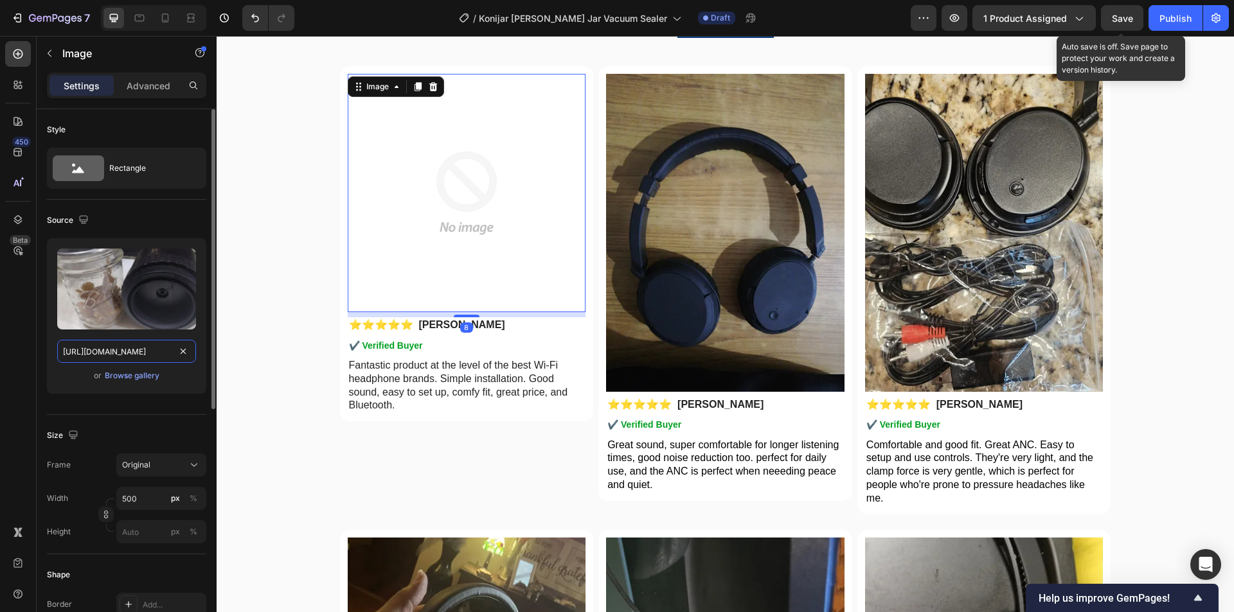
scroll to position [0, 266]
drag, startPoint x: 330, startPoint y: 390, endPoint x: 272, endPoint y: 353, distance: 68.8
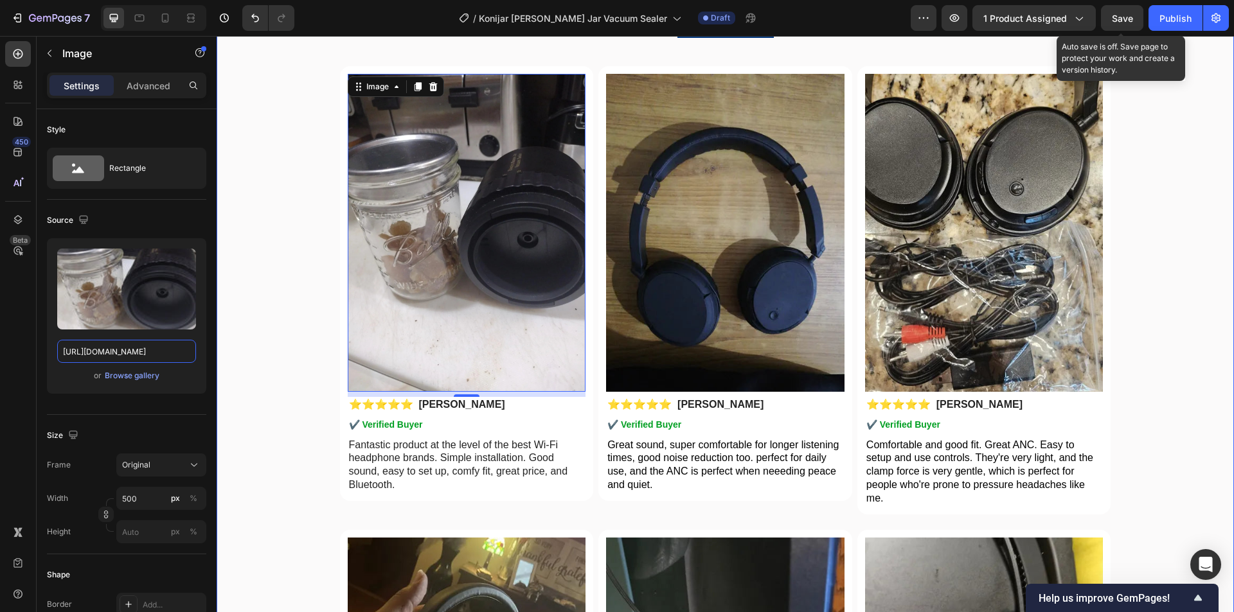
scroll to position [0, 208]
type input "[URL][DOMAIN_NAME]"
click at [737, 229] on img at bounding box center [725, 232] width 238 height 317
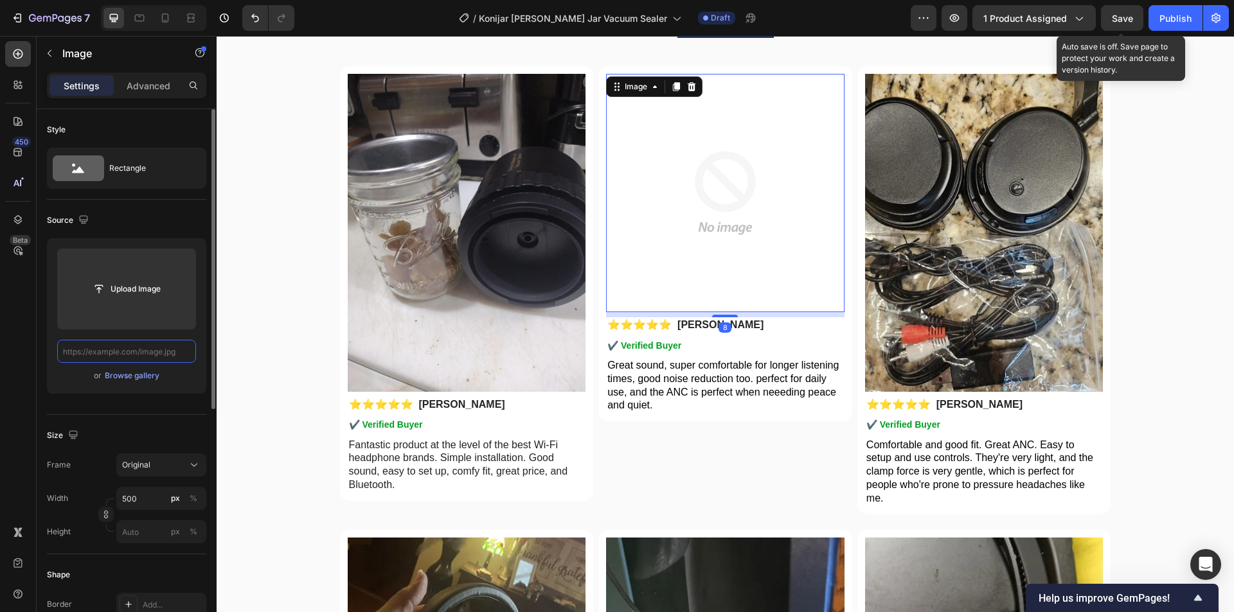
paste input "https://cdn.shopify.com/s/files/1/0956/1155/2027/files/snapedit_1758775348383.w…"
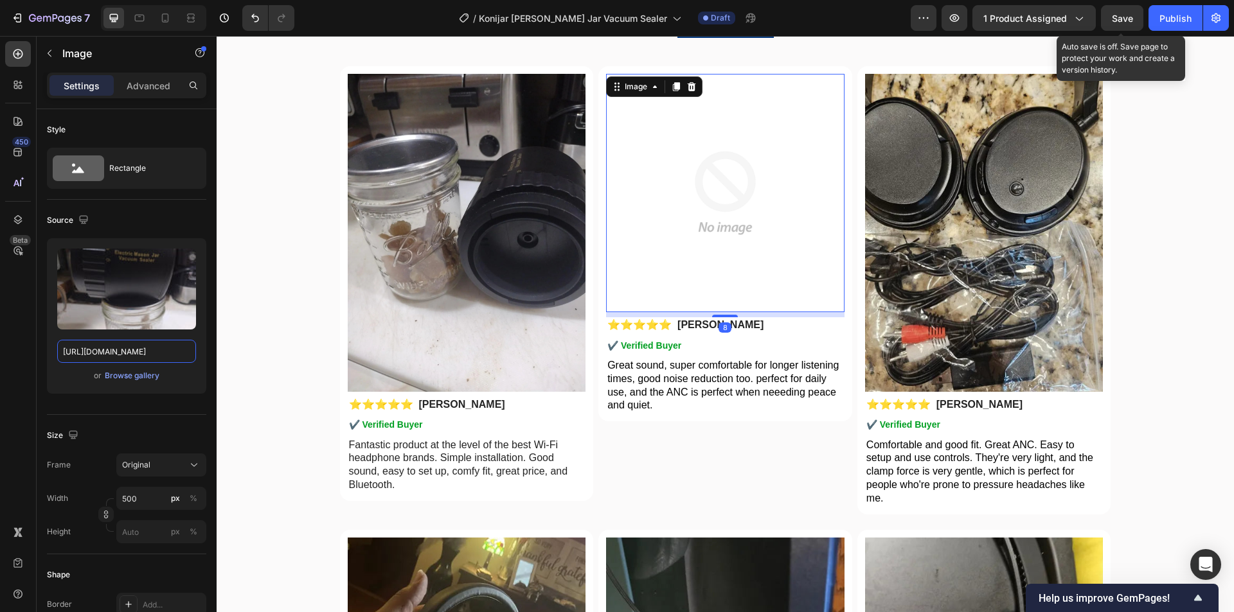
drag, startPoint x: 330, startPoint y: 389, endPoint x: 560, endPoint y: 390, distance: 230.0
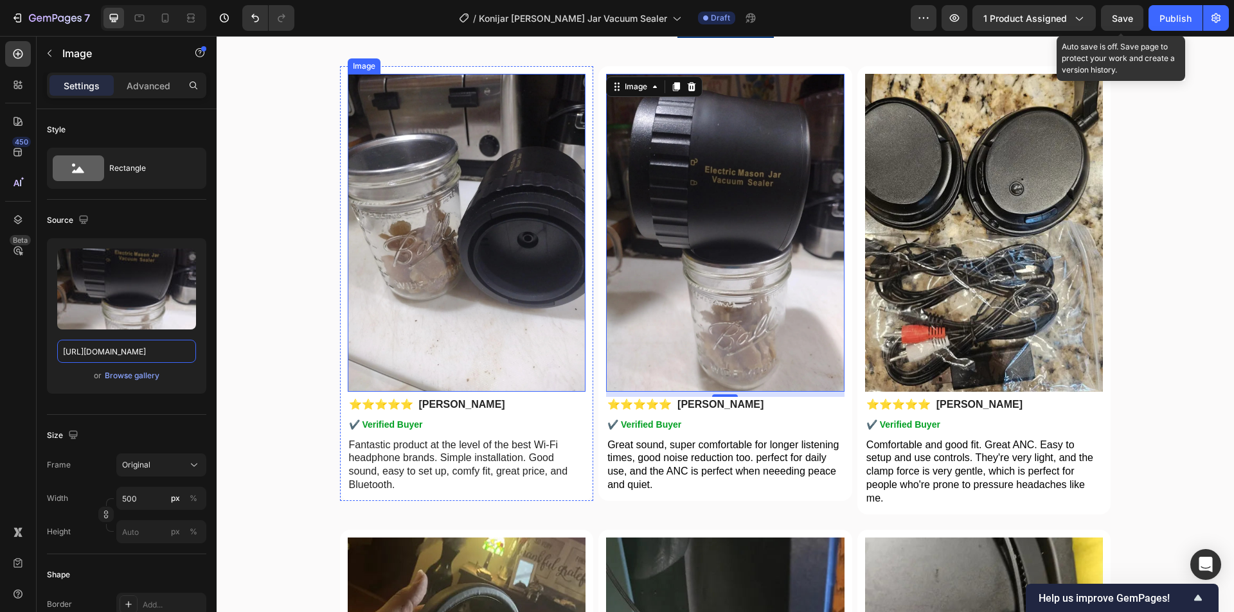
scroll to position [0, 208]
type input "[URL][DOMAIN_NAME]"
click at [1004, 260] on img at bounding box center [984, 232] width 238 height 317
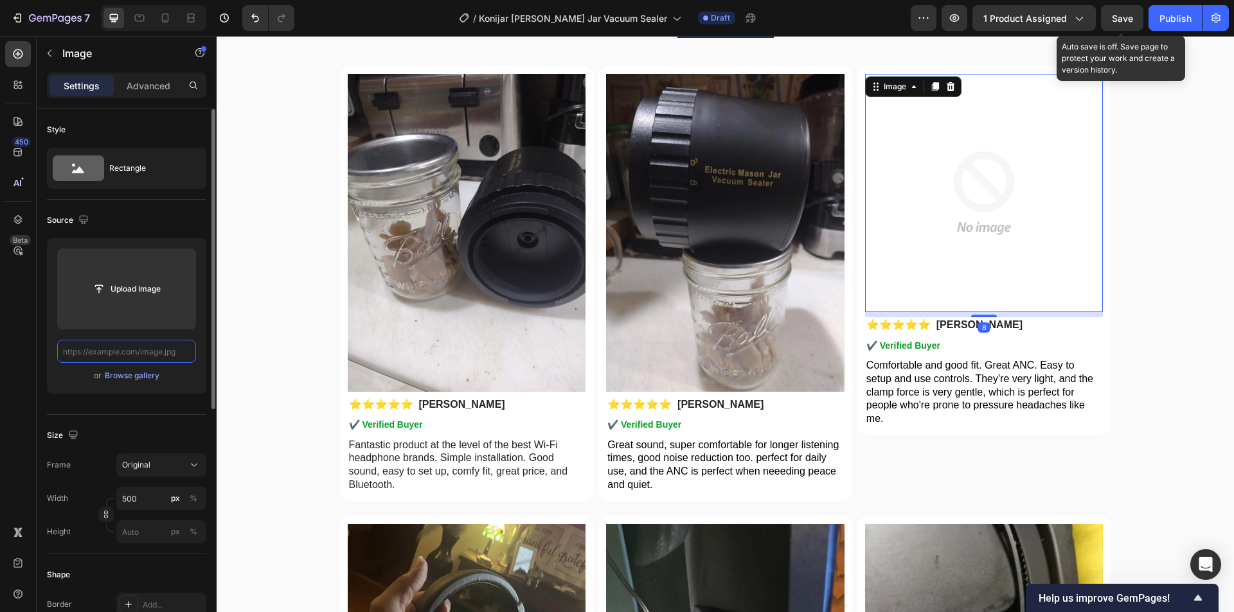
paste input "https://cdn.shopify.com/s/files/1/0956/1155/2027/files/snapedit_1758775349899.w…"
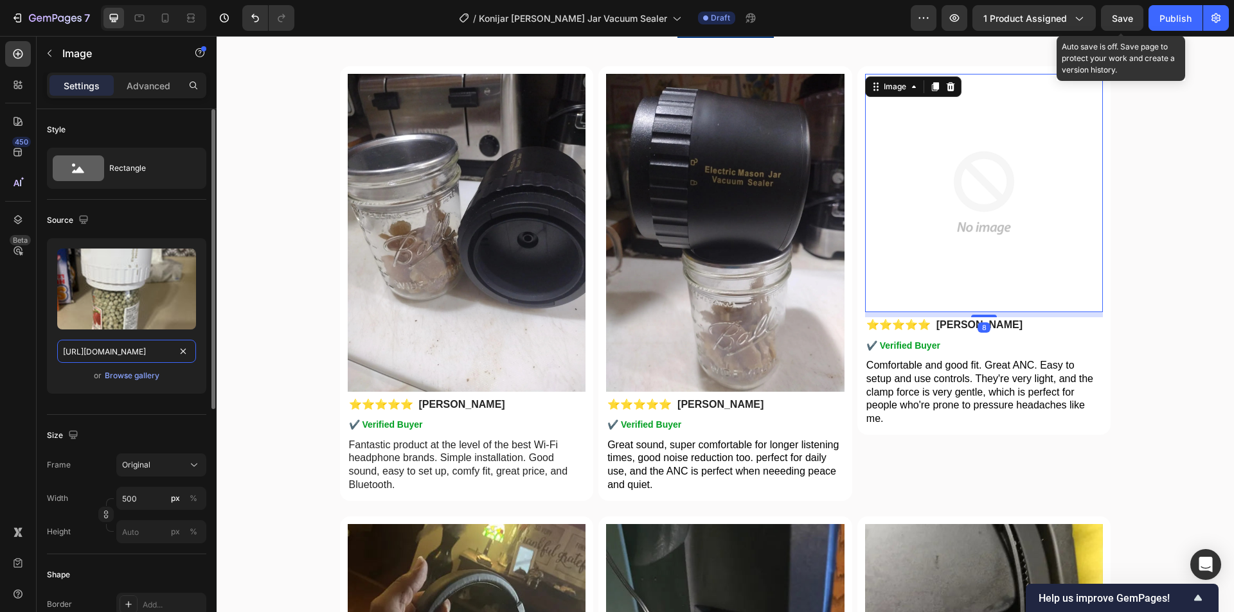
scroll to position [0, 267]
drag, startPoint x: 328, startPoint y: 388, endPoint x: 324, endPoint y: 351, distance: 37.5
type input "[URL][DOMAIN_NAME]"
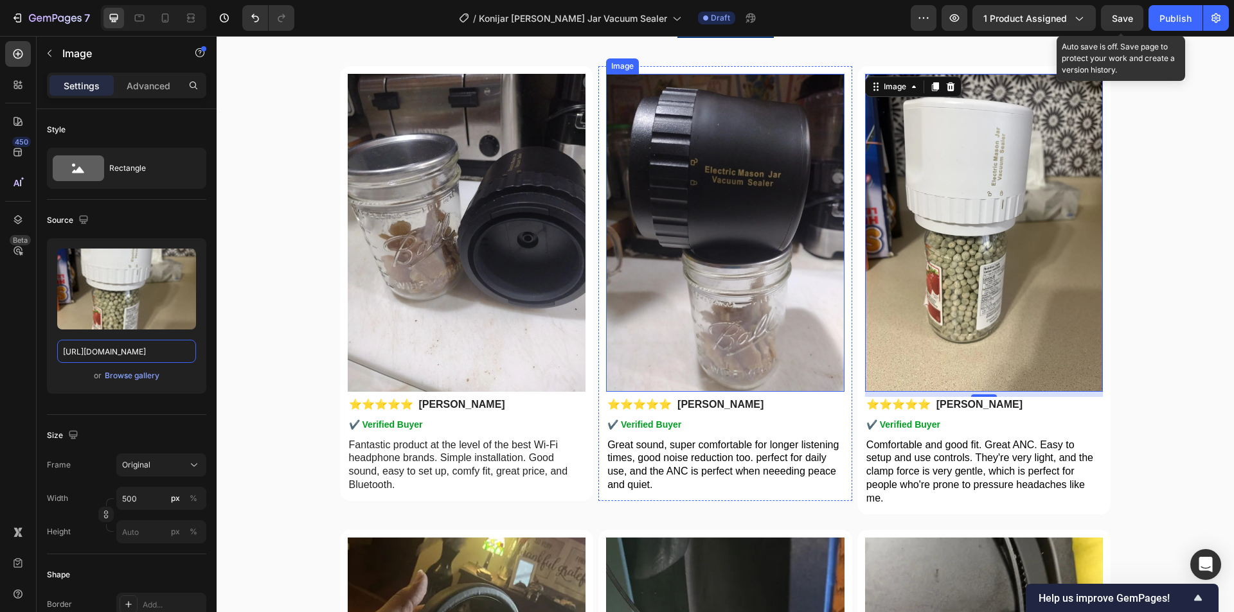
scroll to position [3497, 0]
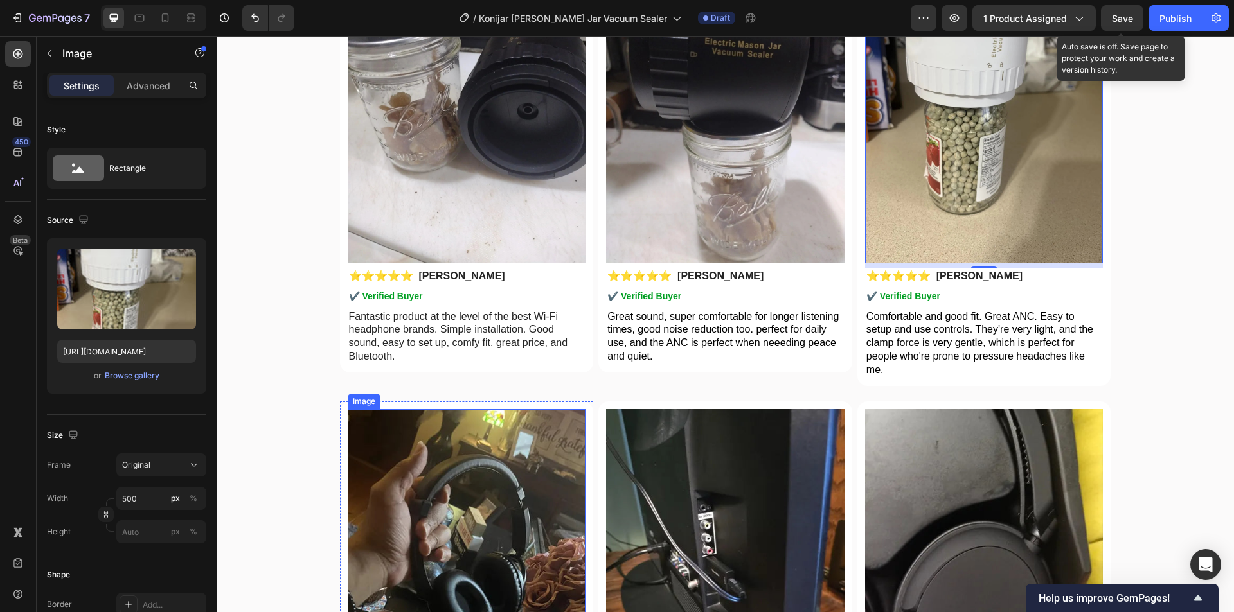
click at [425, 507] on img at bounding box center [467, 567] width 238 height 317
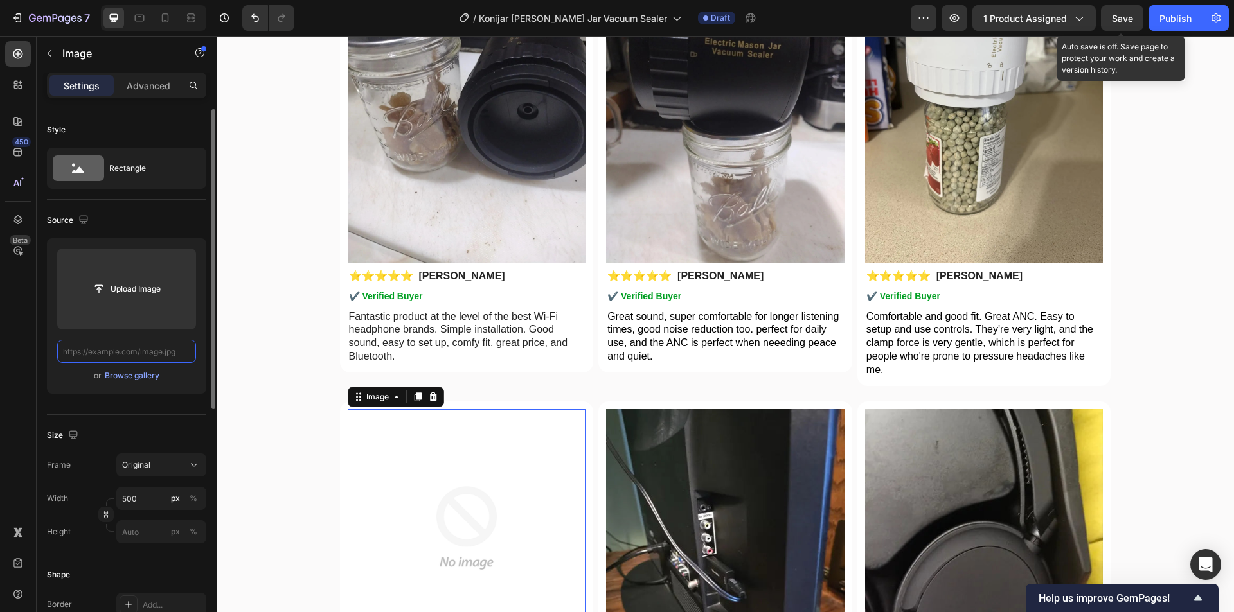
scroll to position [0, 0]
paste input "https://cdn.shopify.com/s/files/1/0956/1155/2027/files/snapedit_1758775351233.w…"
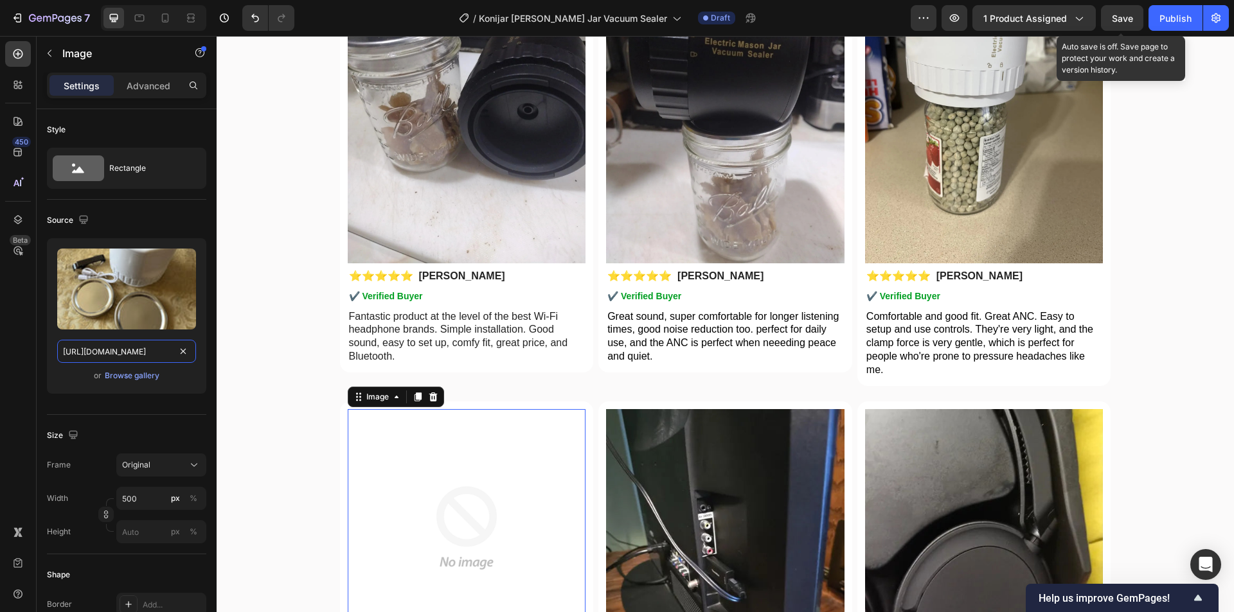
drag, startPoint x: 333, startPoint y: 389, endPoint x: 257, endPoint y: 352, distance: 84.8
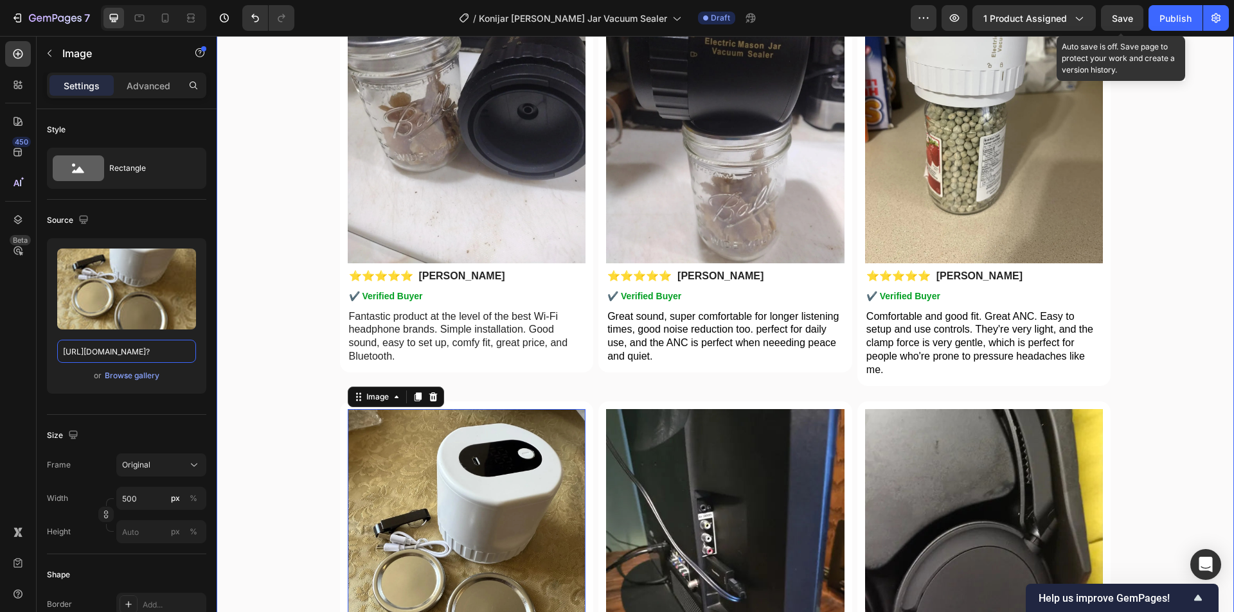
scroll to position [0, 206]
type input "[URL][DOMAIN_NAME]"
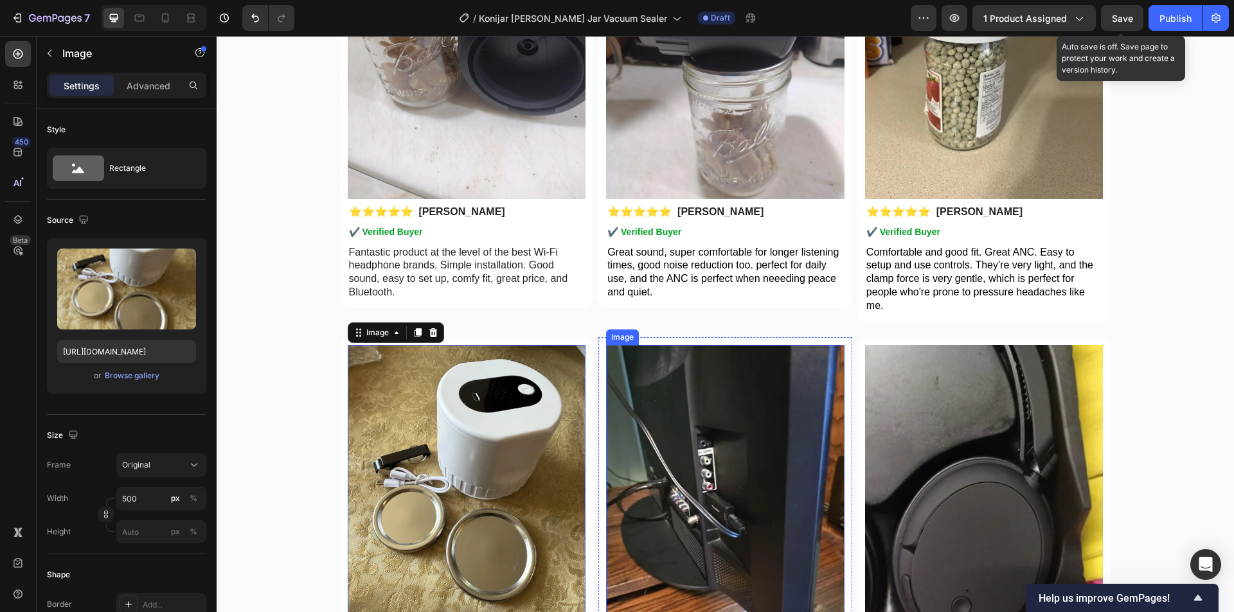
click at [675, 435] on img at bounding box center [725, 503] width 238 height 317
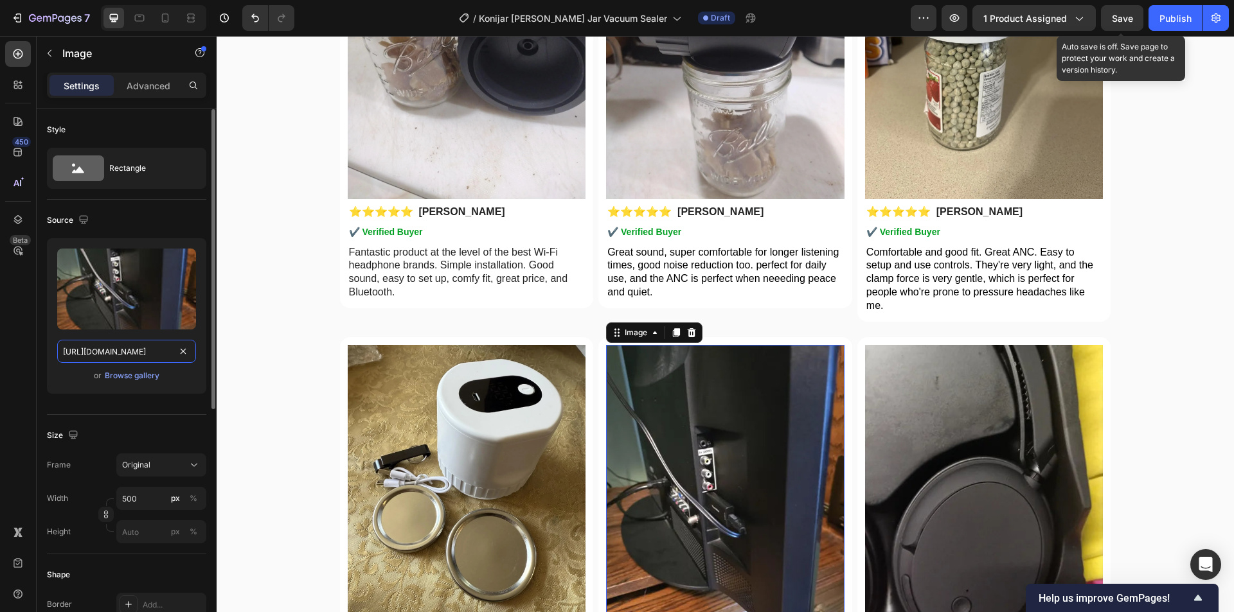
click at [175, 350] on input "https://cdn.shopify.com/s/files/1/0956/1155/2027/files/HibiTone-rv-4.webp" at bounding box center [126, 351] width 139 height 23
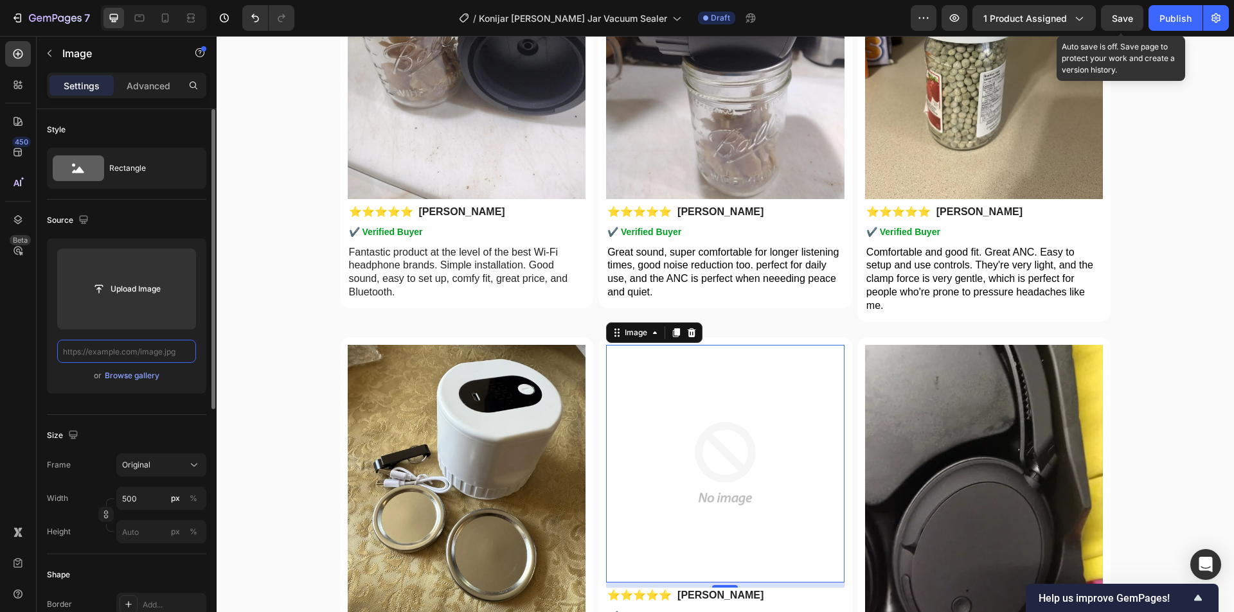
paste input "https://cdn.shopify.com/s/files/1/0956/1155/2027/files/snapedit_1758775350616.w…"
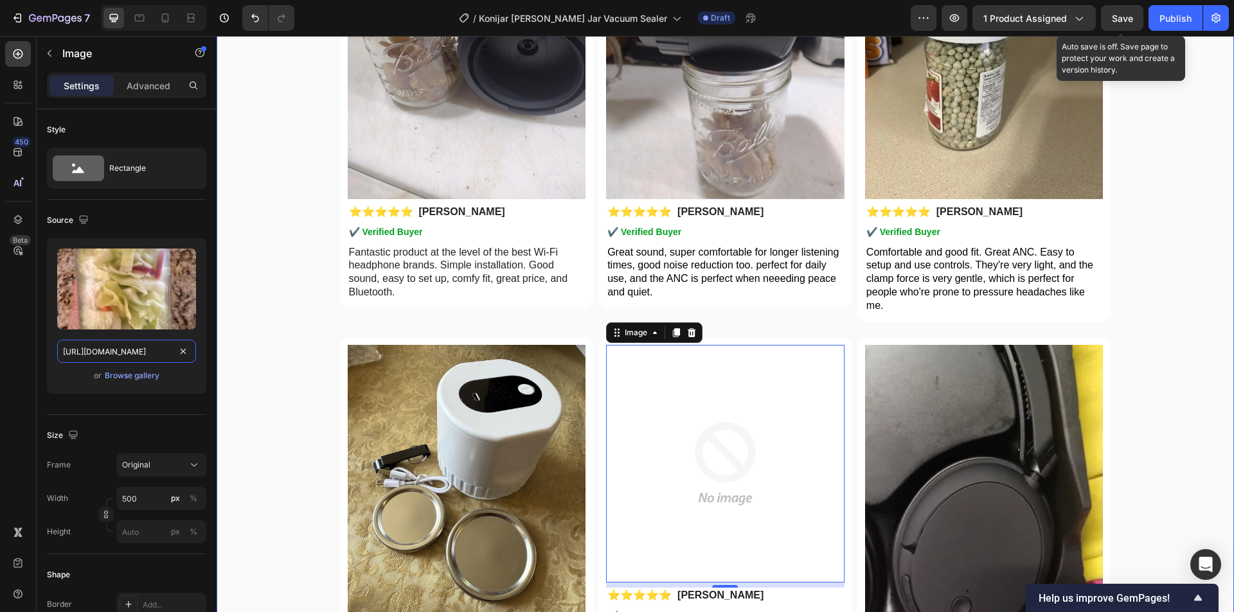
drag, startPoint x: 330, startPoint y: 388, endPoint x: 233, endPoint y: 350, distance: 103.8
type input "[URL][DOMAIN_NAME]"
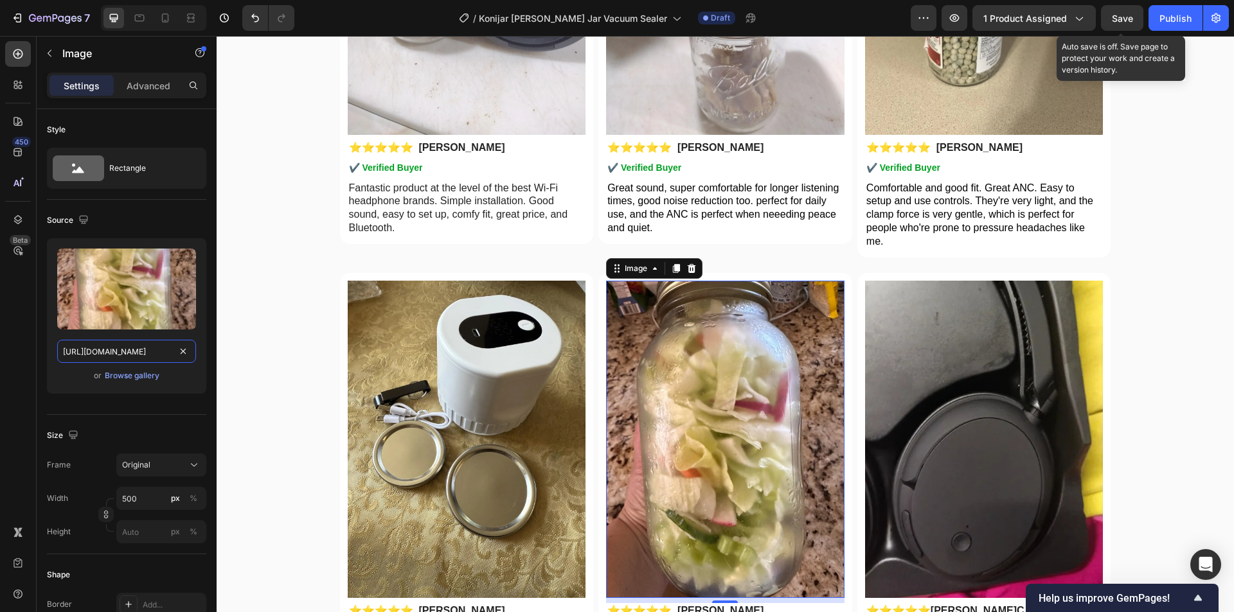
scroll to position [3690, 0]
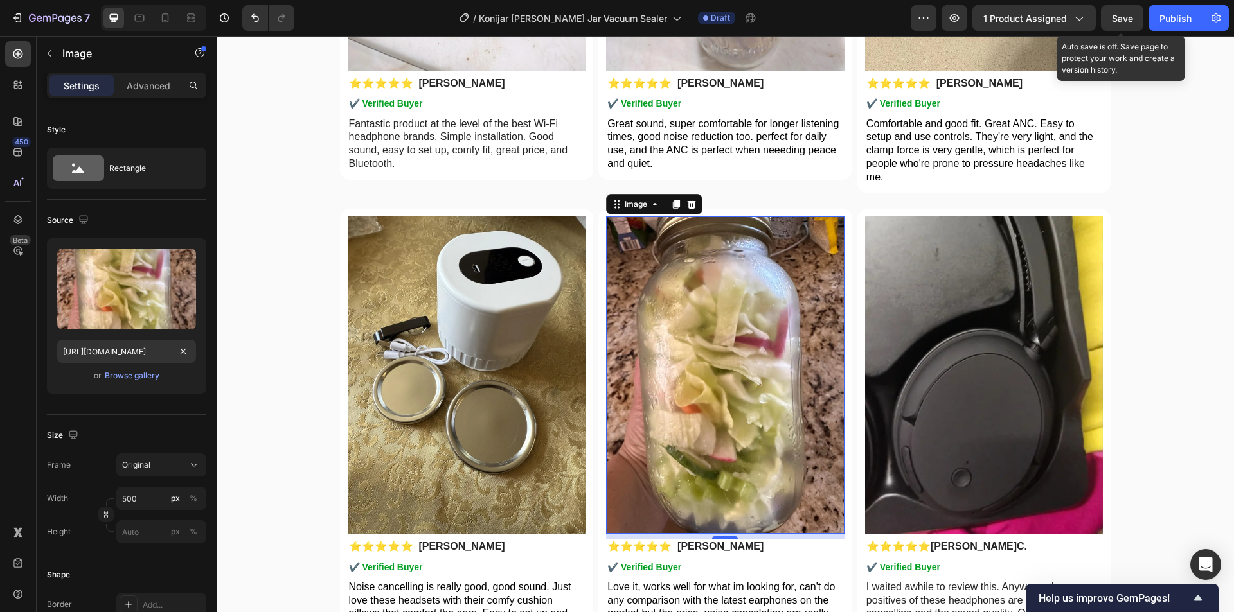
click at [957, 375] on img at bounding box center [984, 375] width 238 height 317
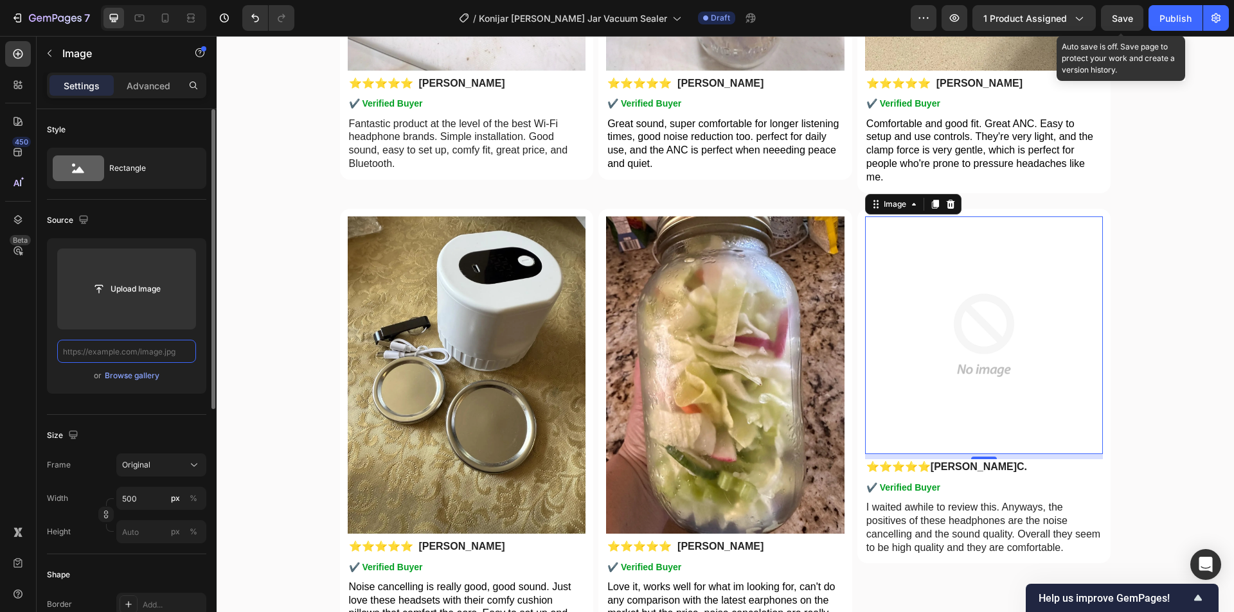
scroll to position [0, 0]
paste input "https://cdn.shopify.com/s/files/1/0956/1155/2027/files/snapedit_1758775346252.w…"
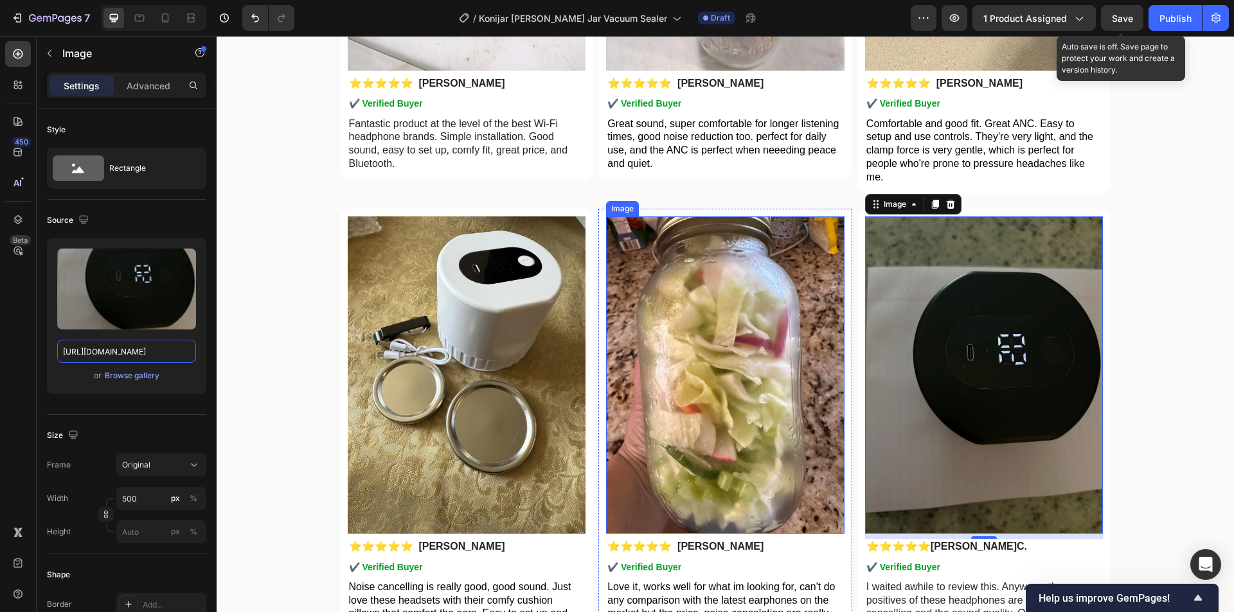
scroll to position [3818, 0]
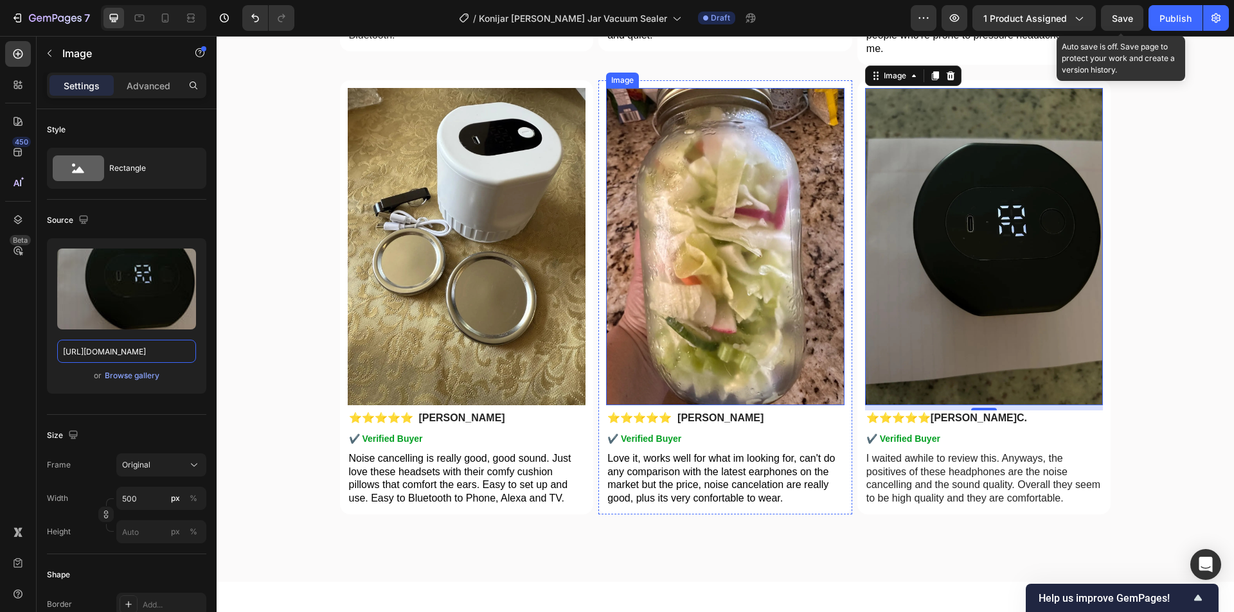
type input "[URL][DOMAIN_NAME]"
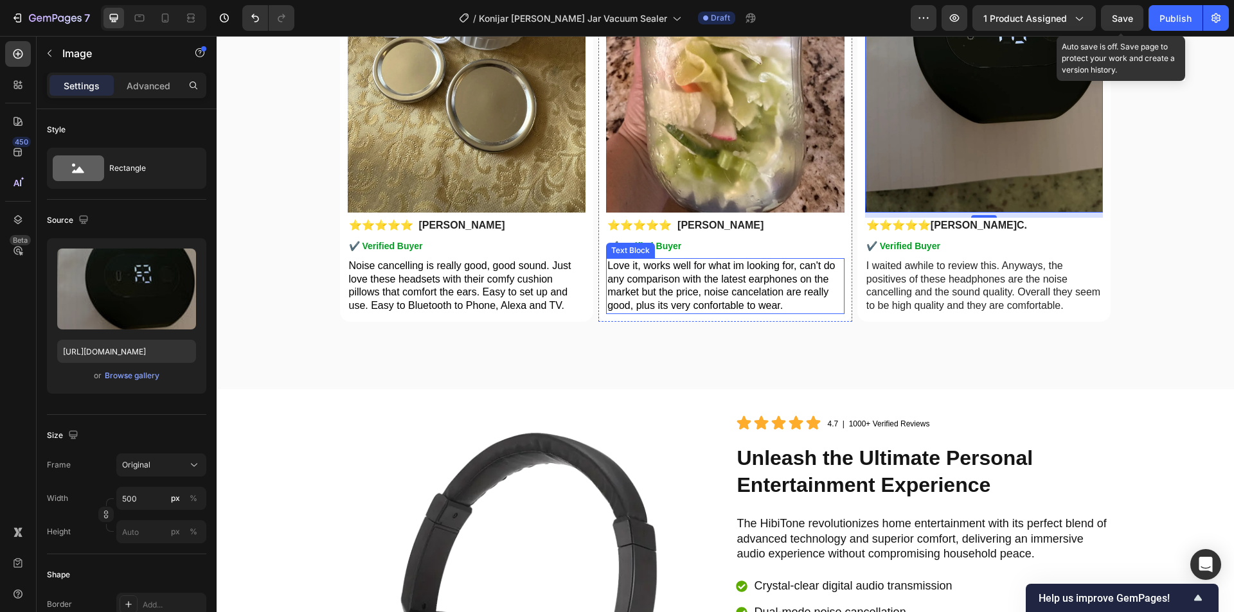
scroll to position [3754, 0]
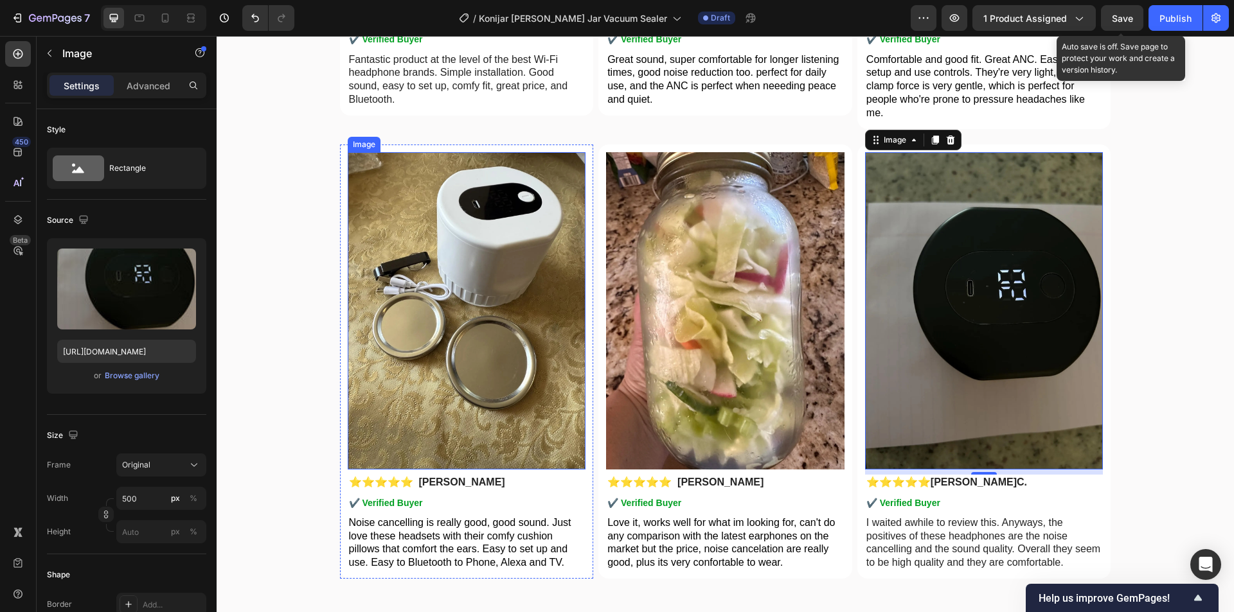
drag, startPoint x: 431, startPoint y: 76, endPoint x: 471, endPoint y: 79, distance: 40.0
click at [430, 76] on p "Fantastic product at the level of the best Wi-Fi headphone brands. Simple insta…" at bounding box center [467, 79] width 236 height 53
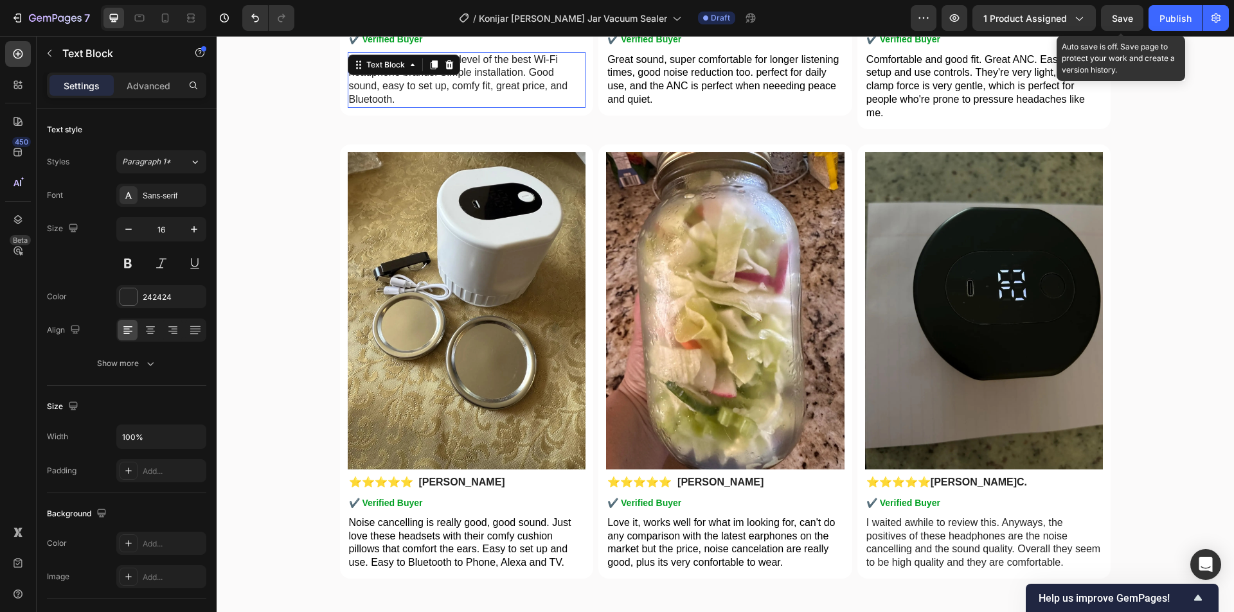
click at [471, 79] on p "Fantastic product at the level of the best Wi-Fi headphone brands. Simple insta…" at bounding box center [467, 79] width 236 height 53
click at [499, 80] on p "Fantastic product at the level of the best Wi-Fi headphone brands. Simple insta…" at bounding box center [467, 79] width 236 height 53
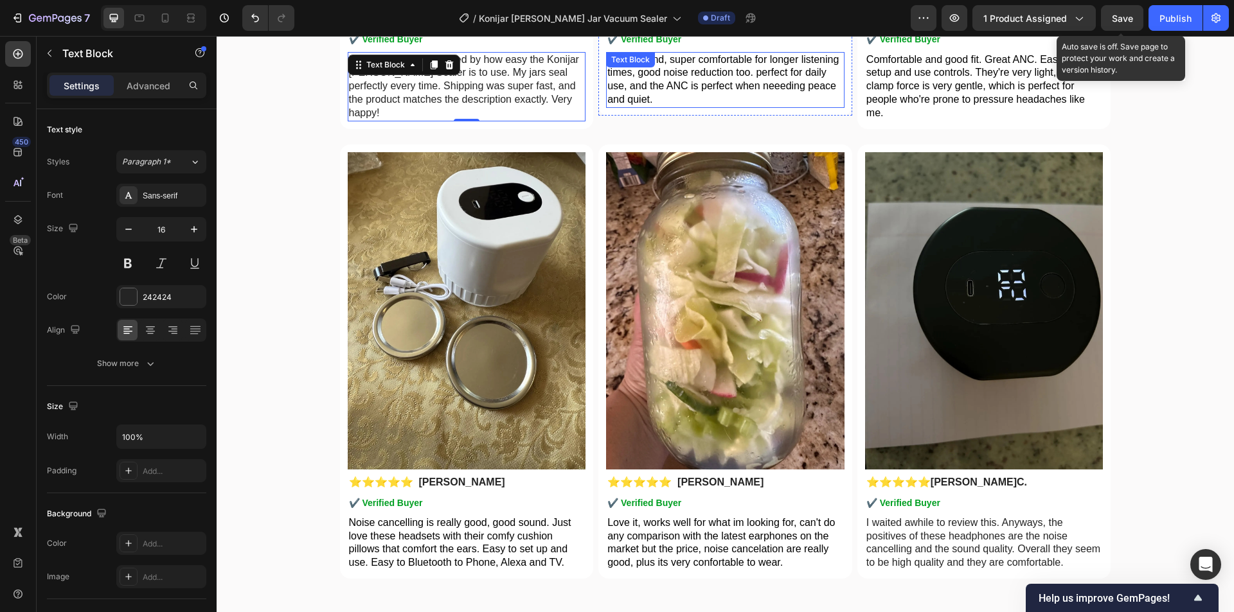
click at [630, 87] on span "Great sound, super comfortable for longer listening times, good noise reduction…" at bounding box center [722, 79] width 231 height 51
click at [715, 73] on span "Great sound, super comfortable for longer listening times, good noise reduction…" at bounding box center [722, 79] width 231 height 51
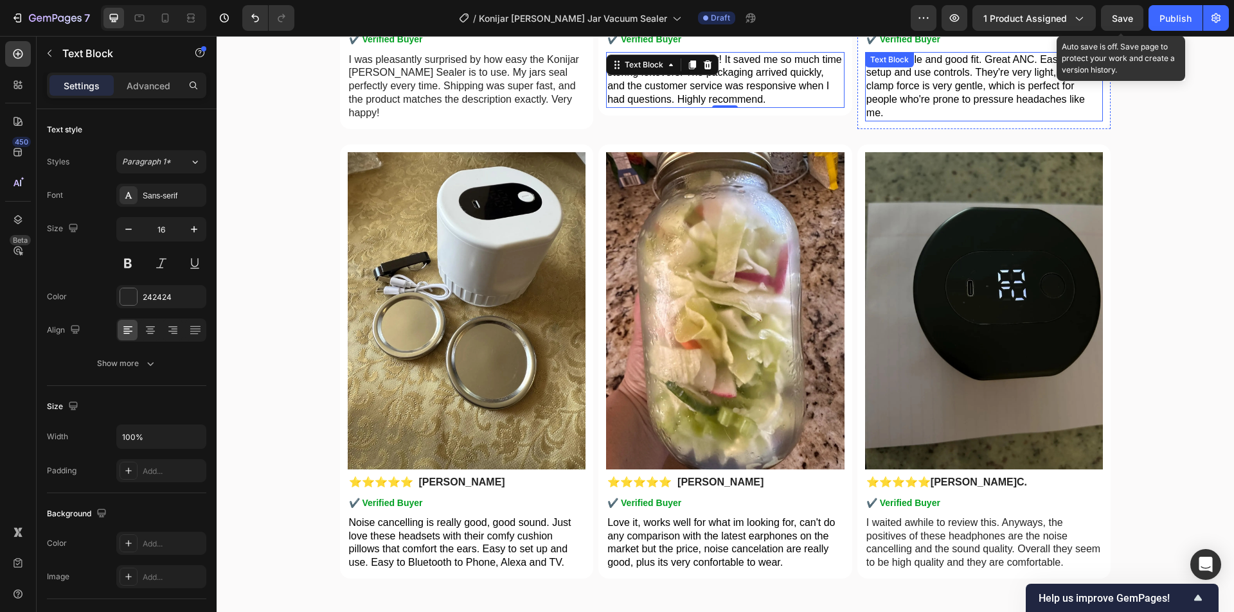
drag, startPoint x: 966, startPoint y: 80, endPoint x: 1007, endPoint y: 86, distance: 40.9
click at [966, 80] on span "Comfortable and good fit. Great ANC. Easy to setup and use controls. They're ve…" at bounding box center [979, 86] width 227 height 64
click at [992, 83] on span "Comfortable and good fit. Great ANC. Easy to setup and use controls. They're ve…" at bounding box center [979, 86] width 227 height 64
click at [1007, 86] on span "Comfortable and good fit. Great ANC. Easy to setup and use controls. They're ve…" at bounding box center [979, 86] width 227 height 64
click at [972, 87] on span "Comfortable and good fit. Great ANC. Easy to setup and use controls. They're ve…" at bounding box center [979, 86] width 227 height 64
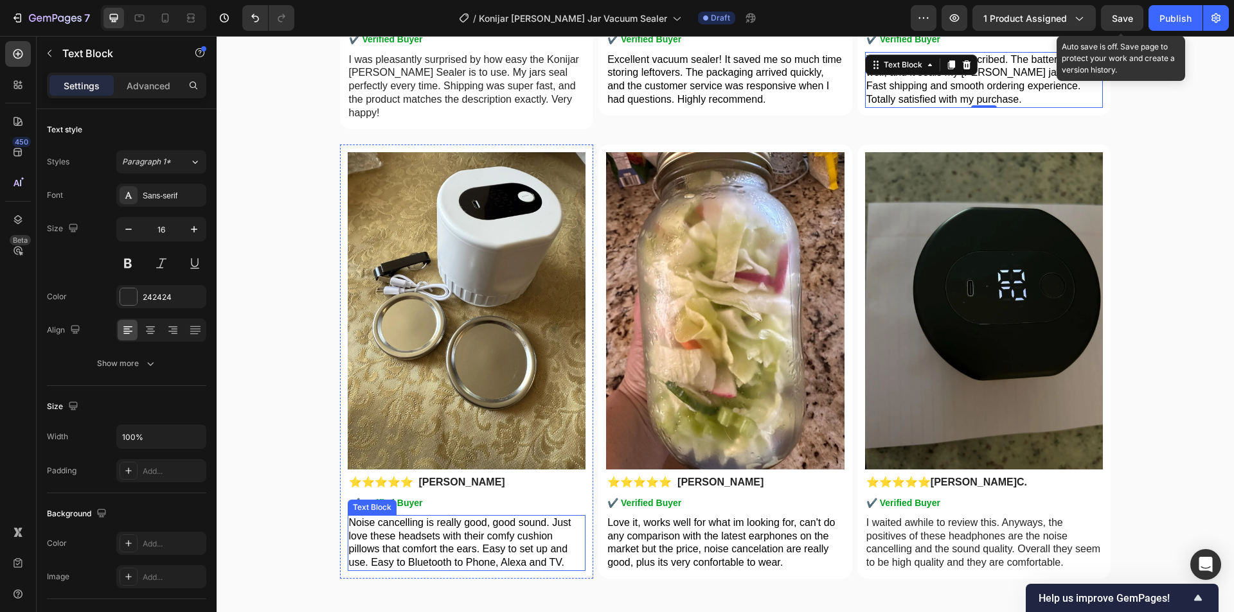
drag, startPoint x: 383, startPoint y: 531, endPoint x: 482, endPoint y: 531, distance: 98.9
click at [383, 531] on span "Noise cancelling is really good, good sound. Just love these headsets with thei…" at bounding box center [460, 542] width 222 height 51
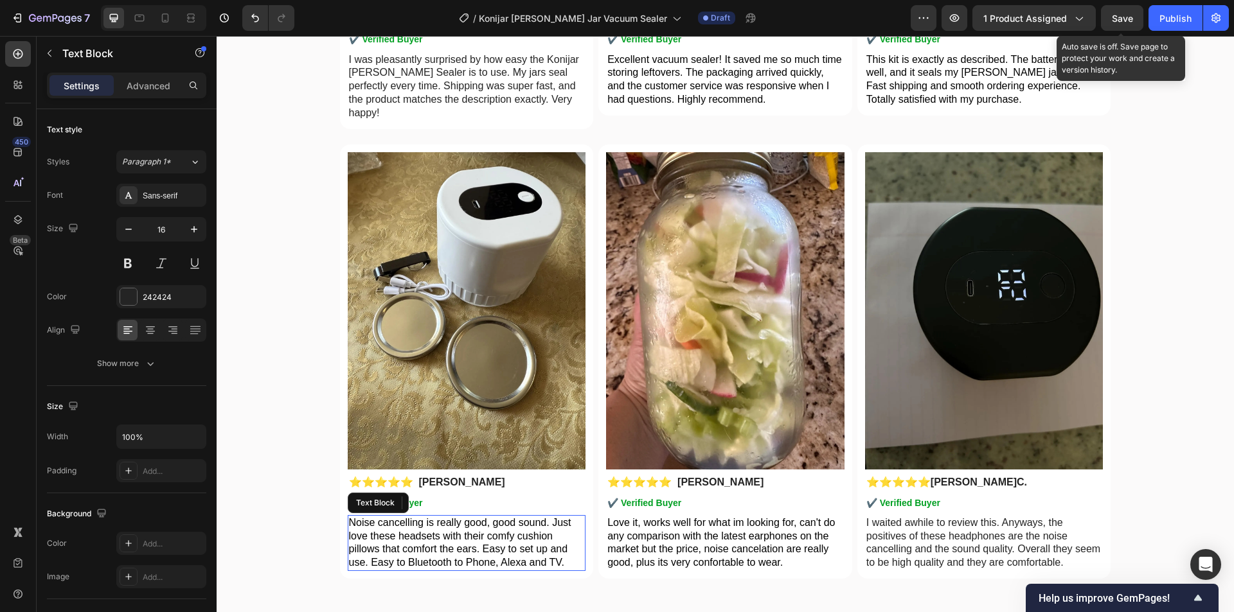
click at [482, 531] on span "Noise cancelling is really good, good sound. Just love these headsets with thei…" at bounding box center [460, 542] width 222 height 51
click at [510, 531] on span "Noise cancelling is really good, good sound. Just love these headsets with thei…" at bounding box center [460, 542] width 222 height 51
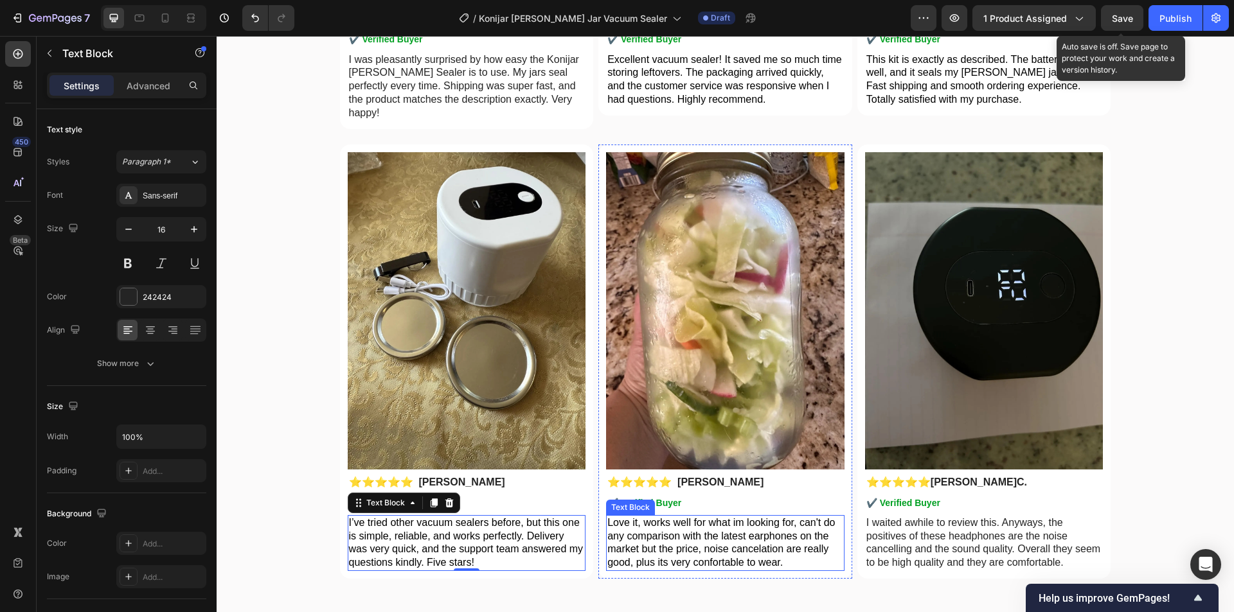
drag, startPoint x: 710, startPoint y: 549, endPoint x: 725, endPoint y: 542, distance: 17.0
click at [710, 549] on span "Love it, works well for what im looking for, can't do any comparison with the l…" at bounding box center [720, 542] width 227 height 51
click at [762, 542] on p "Love it, works well for what im looking for, can't do any comparison with the l…" at bounding box center [725, 543] width 236 height 53
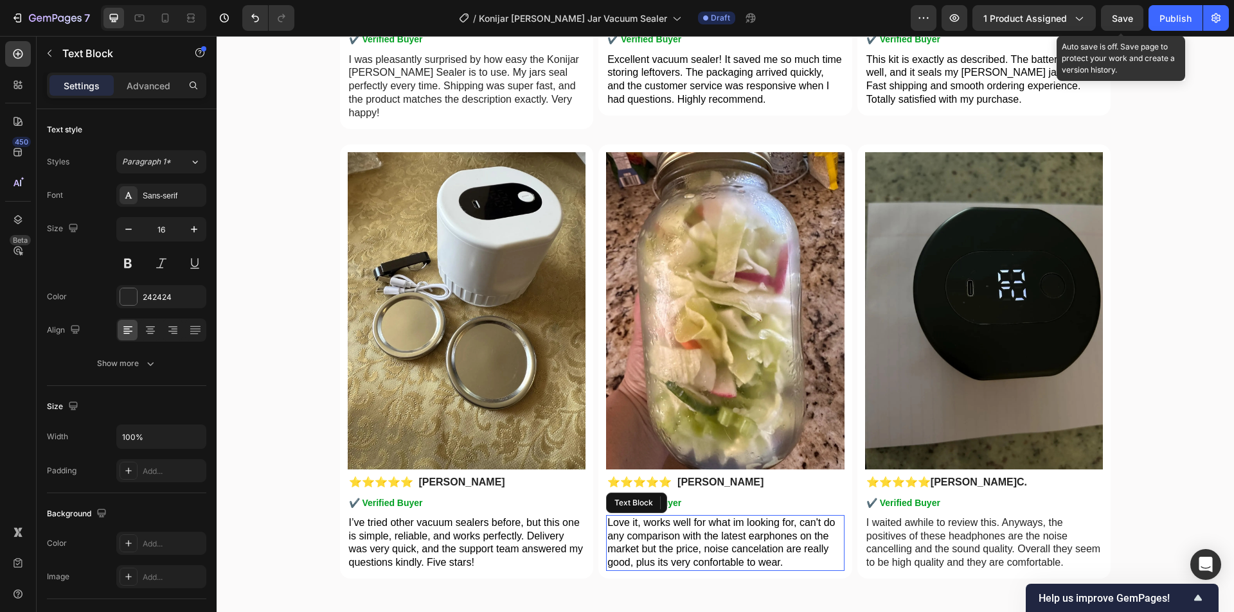
click at [721, 542] on p "Love it, works well for what im looking for, can't do any comparison with the l…" at bounding box center [725, 543] width 236 height 53
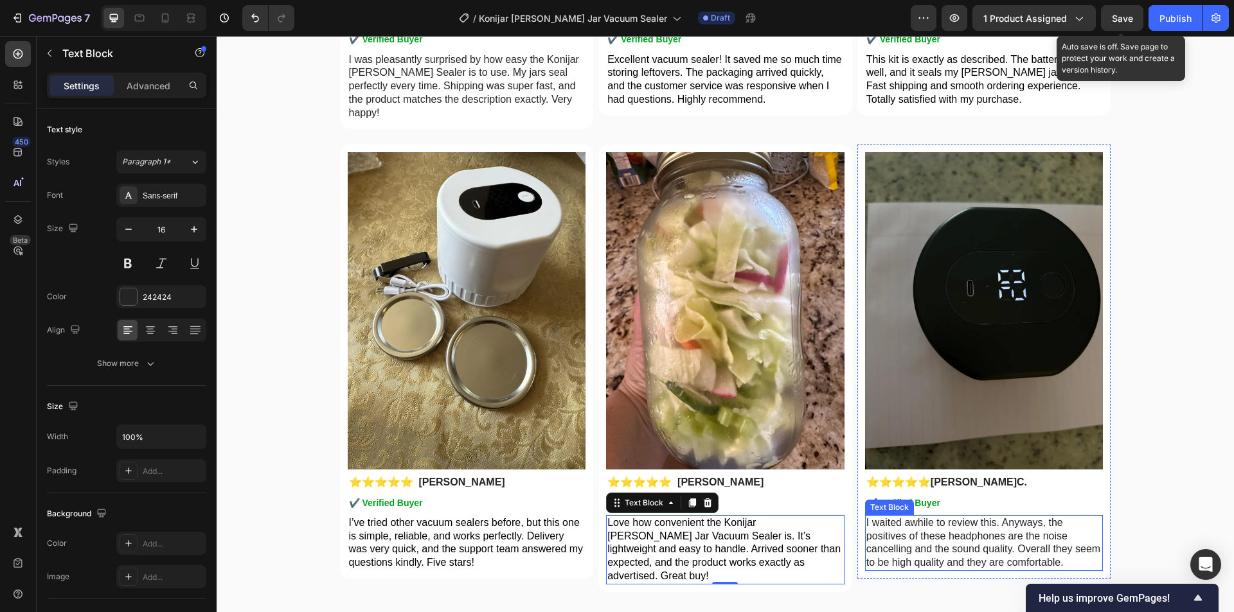
click at [953, 547] on p "I waited awhile to review this. Anyways, the positives of these headphones are …" at bounding box center [984, 543] width 236 height 53
click at [1032, 539] on p "I waited awhile to review this. Anyways, the positives of these headphones are …" at bounding box center [984, 543] width 236 height 53
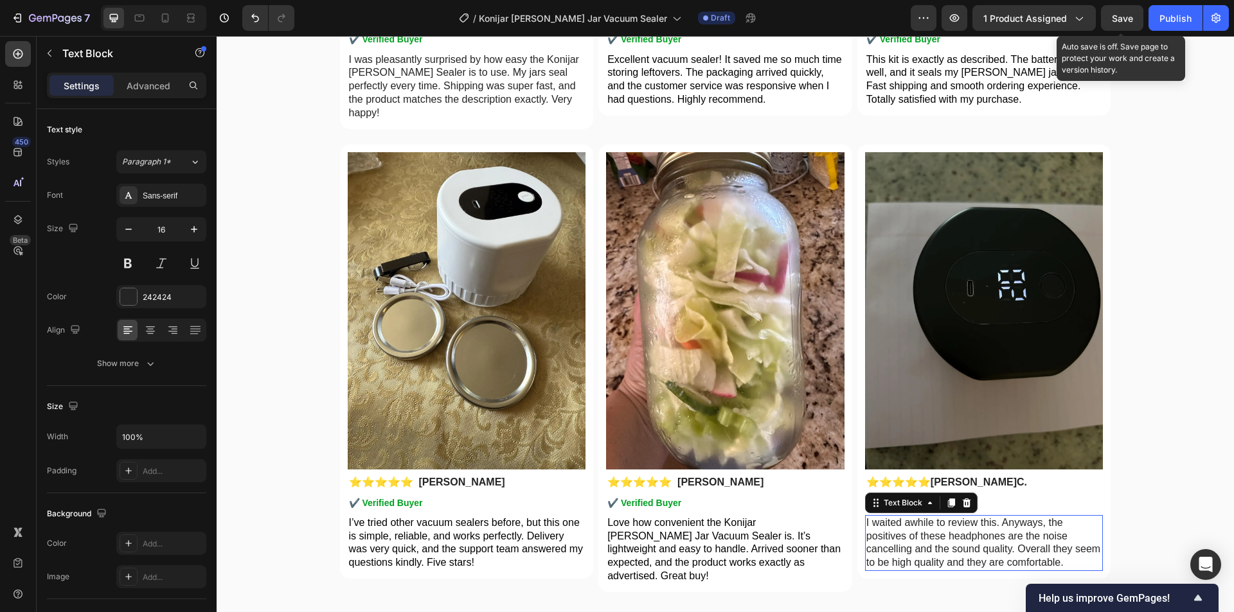
click at [963, 537] on p "I waited awhile to review this. Anyways, the positives of these headphones are …" at bounding box center [984, 543] width 236 height 53
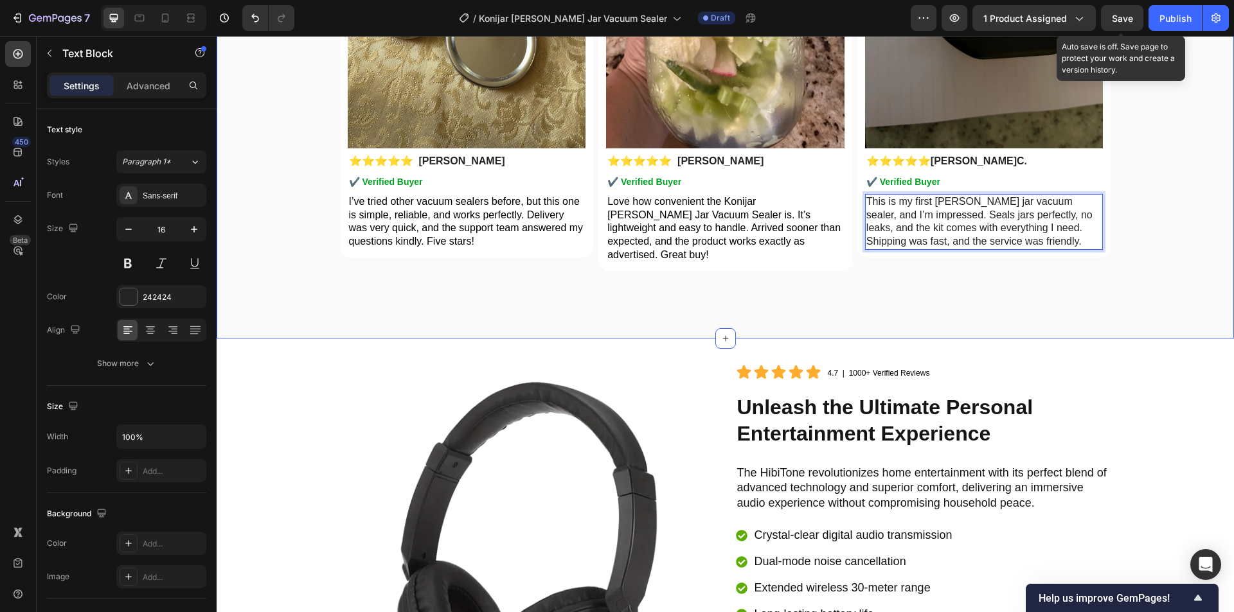
scroll to position [4139, 0]
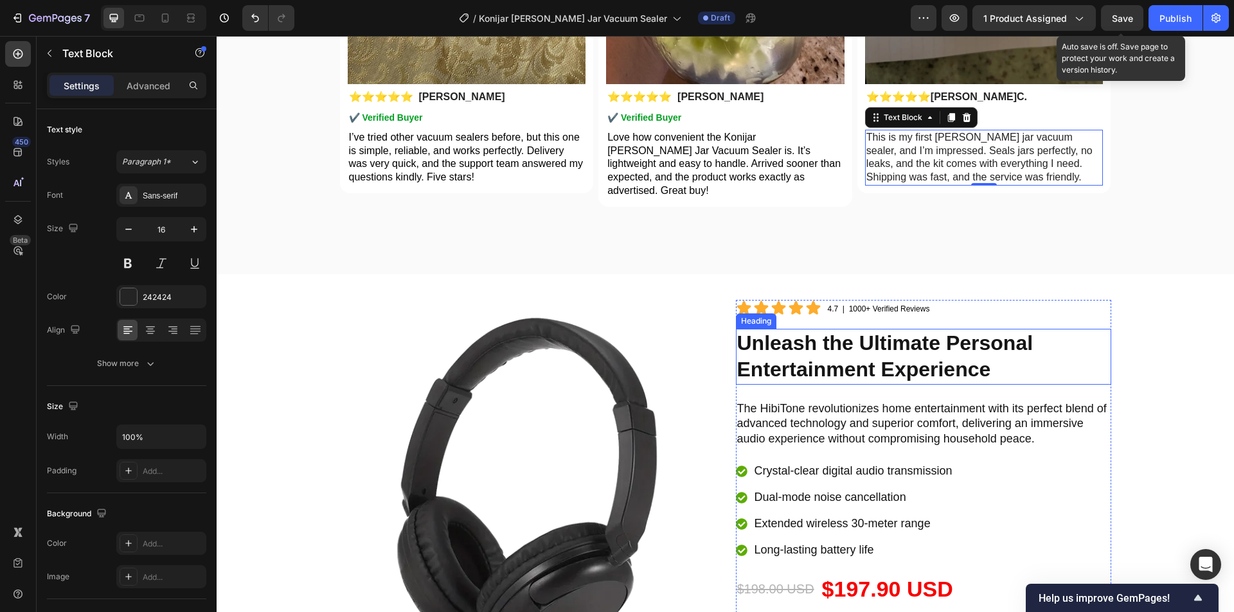
click at [781, 339] on strong "Unleash the Ultimate Personal Entertainment Experience" at bounding box center [885, 357] width 296 height 50
click at [887, 338] on strong "Unleash the Ultimate Personal Entertainment Experience" at bounding box center [885, 357] width 296 height 50
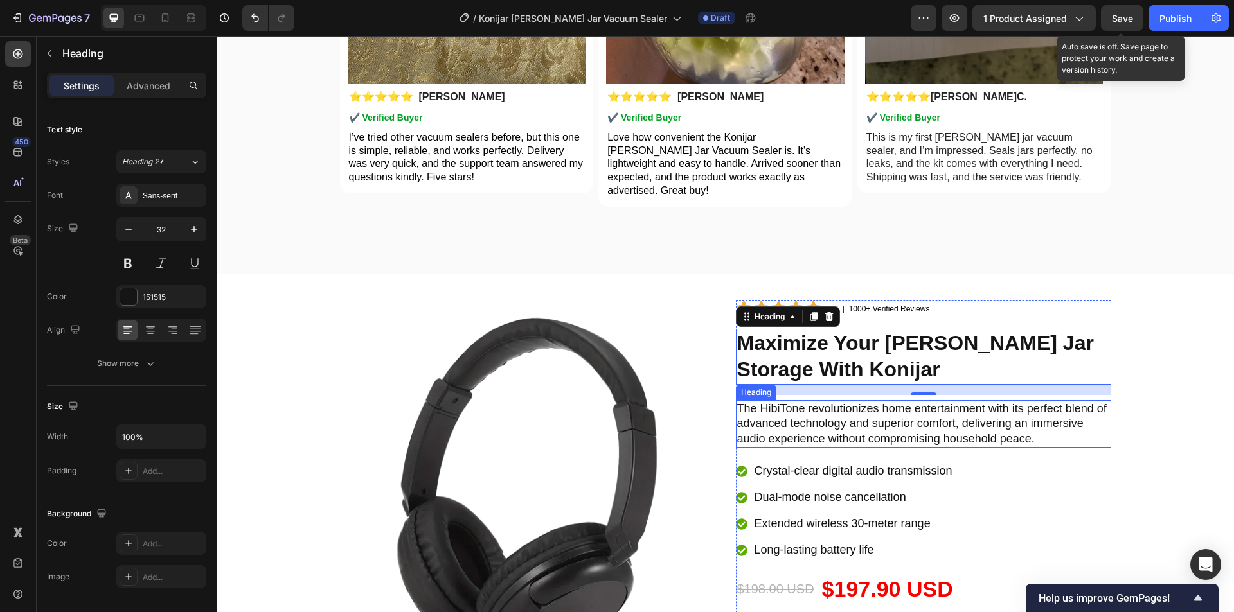
drag, startPoint x: 811, startPoint y: 417, endPoint x: 908, endPoint y: 416, distance: 96.4
click at [811, 417] on h2 "The HibiTone revolutionizes home entertainment with its perfect blend of advanc…" at bounding box center [923, 424] width 375 height 48
click at [908, 416] on h2 "The HibiTone revolutionizes home entertainment with its perfect blend of advanc…" at bounding box center [923, 424] width 375 height 48
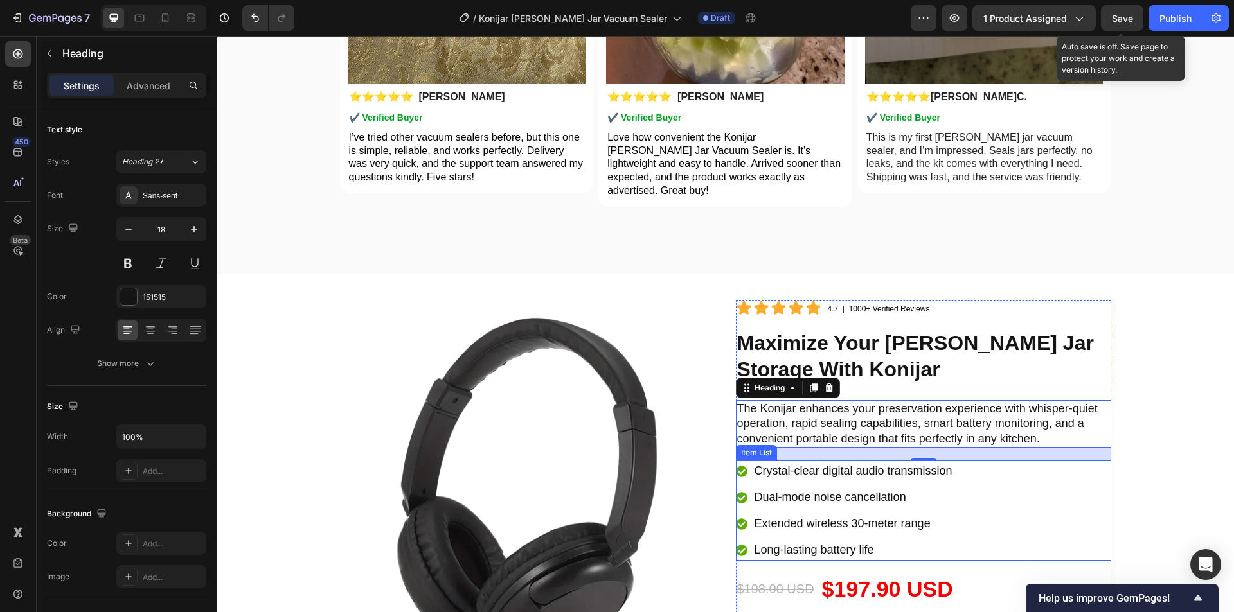
drag, startPoint x: 862, startPoint y: 461, endPoint x: 823, endPoint y: 462, distance: 38.6
click at [862, 463] on p "Crystal-clear digital audio transmission" at bounding box center [853, 471] width 198 height 17
click at [840, 463] on p "Crystal-clear digital audio transmission" at bounding box center [853, 471] width 198 height 17
click at [823, 463] on p "Crystal-clear digital audio transmission" at bounding box center [853, 471] width 198 height 17
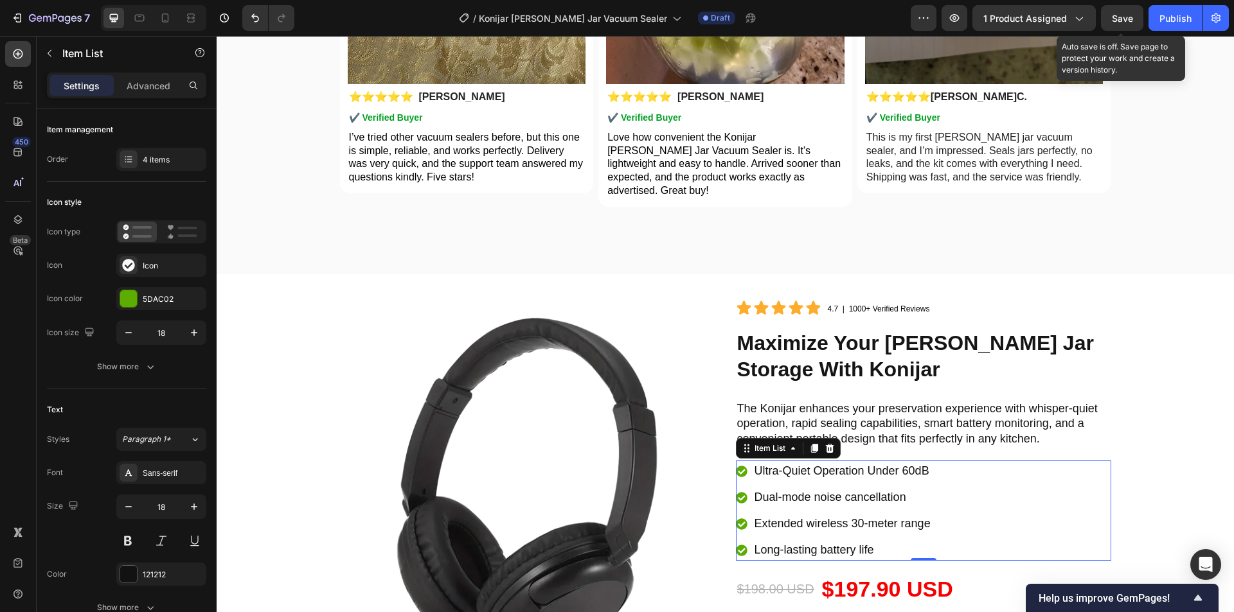
drag, startPoint x: 830, startPoint y: 485, endPoint x: 813, endPoint y: 488, distance: 17.0
click at [830, 489] on p "Dual-mode noise cancellation" at bounding box center [842, 497] width 176 height 17
click at [813, 489] on p "Dual-mode noise cancellation" at bounding box center [842, 497] width 176 height 17
click at [813, 515] on p "Extended wireless 30-meter range" at bounding box center [842, 523] width 176 height 17
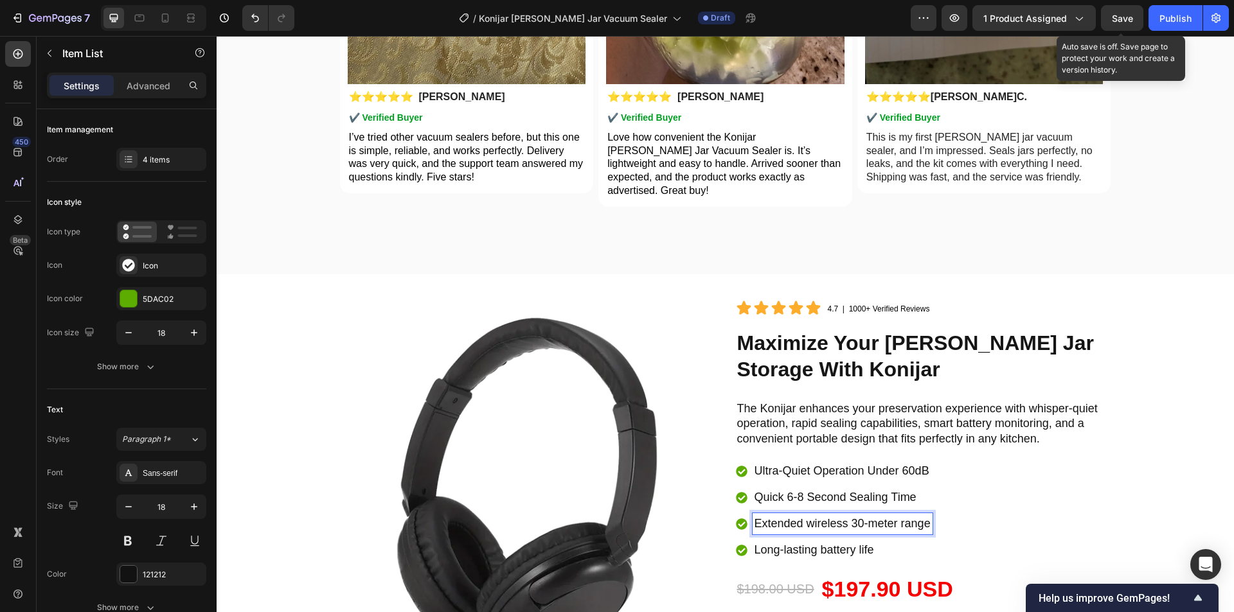
click at [866, 515] on p "Extended wireless 30-meter range" at bounding box center [842, 523] width 176 height 17
click at [889, 515] on p "Extended wireless 30-meter range" at bounding box center [842, 523] width 176 height 17
drag, startPoint x: 799, startPoint y: 538, endPoint x: 822, endPoint y: 539, distance: 22.5
click at [799, 542] on p "Long-lasting battery life" at bounding box center [841, 550] width 175 height 17
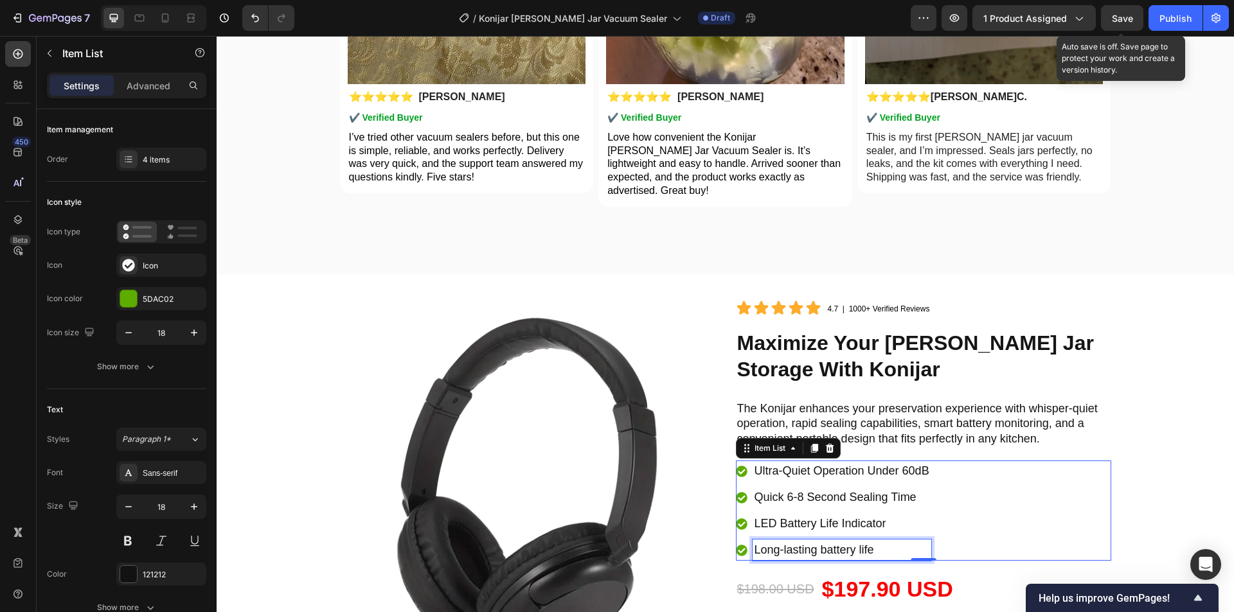
click at [828, 542] on p "Long-lasting battery life" at bounding box center [841, 550] width 175 height 17
click at [846, 542] on p "Long-lasting battery life" at bounding box center [841, 550] width 175 height 17
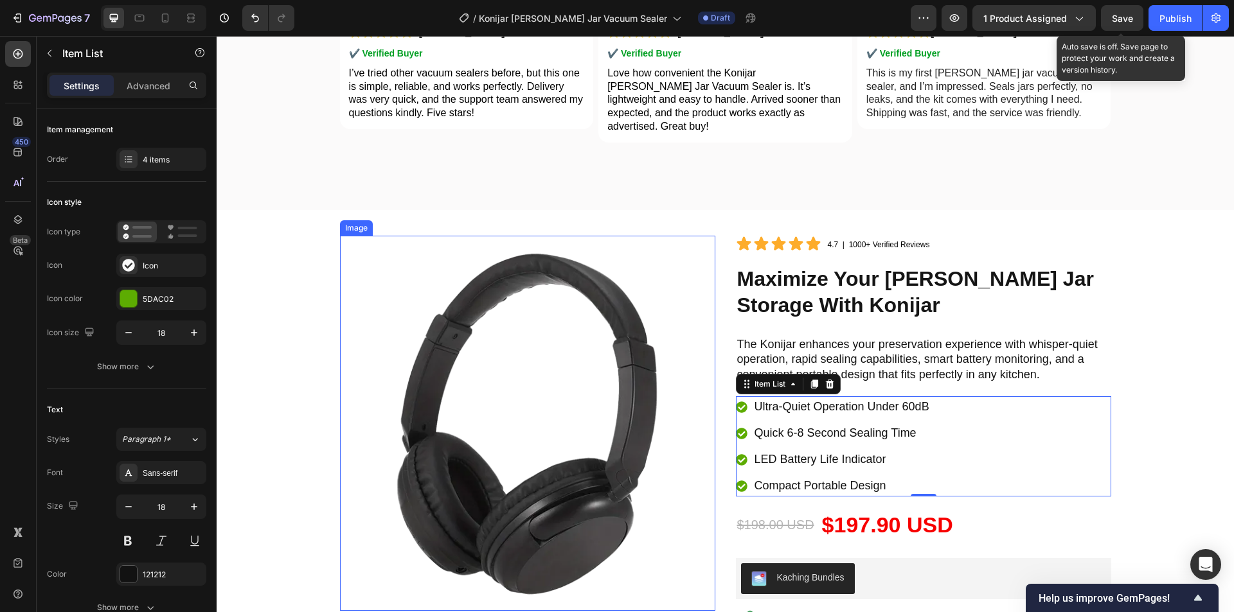
scroll to position [4268, 0]
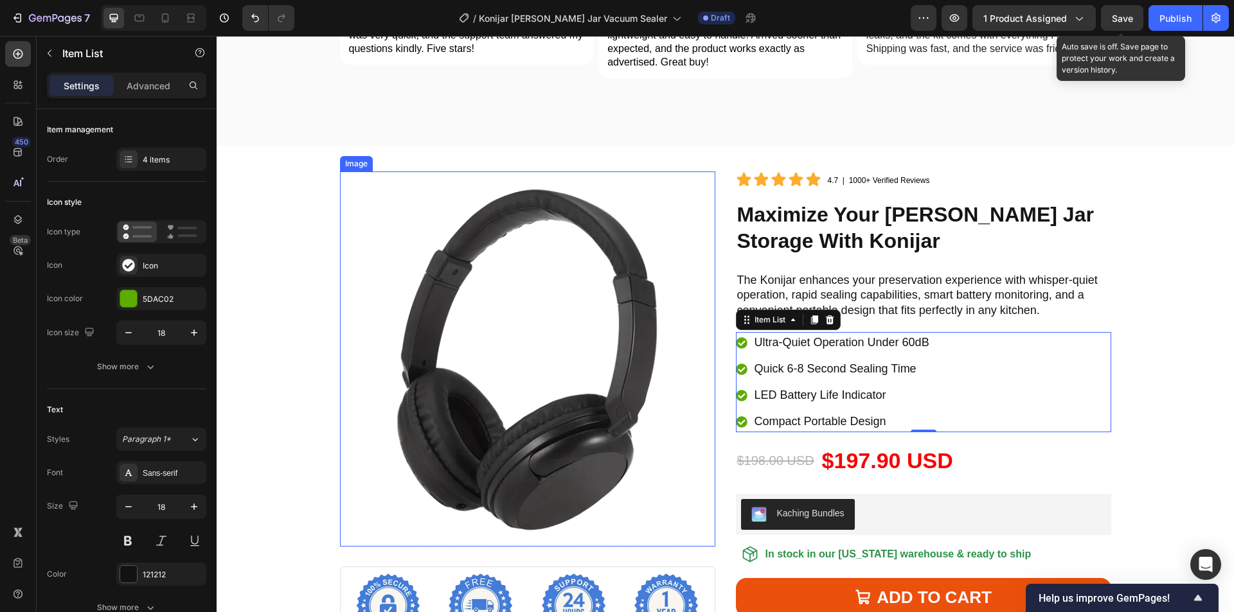
click at [643, 374] on img at bounding box center [527, 359] width 375 height 375
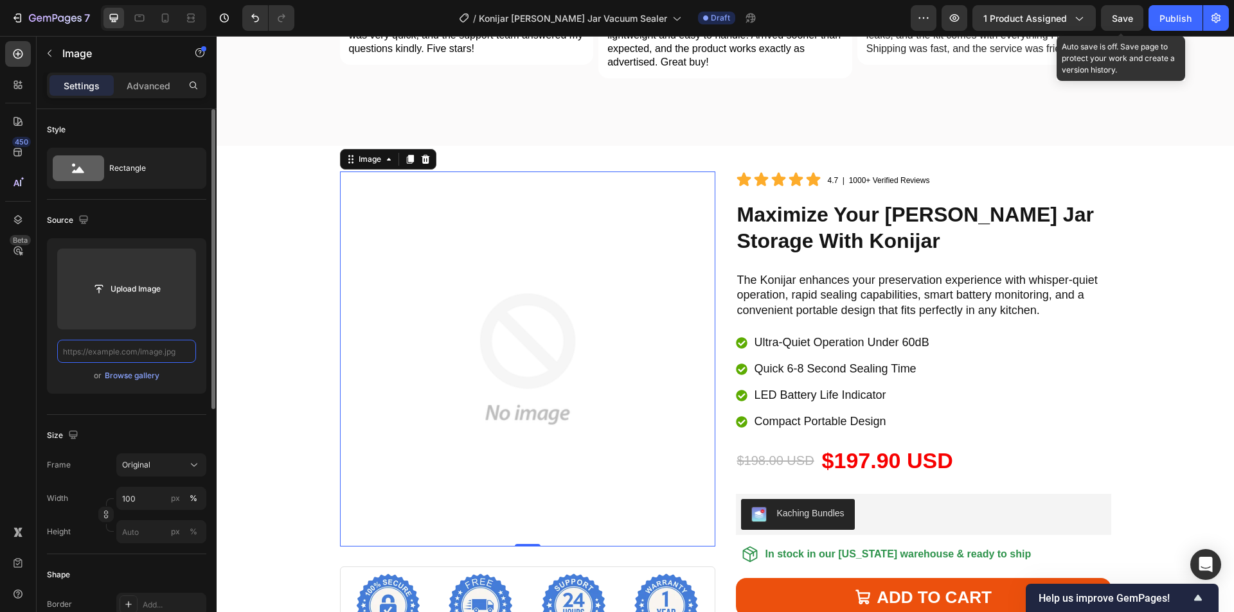
scroll to position [0, 0]
paste input "https://cdn.shopify.com/s/files/1/0956/1155/2027/files/konijar-10.webp?v=175886…"
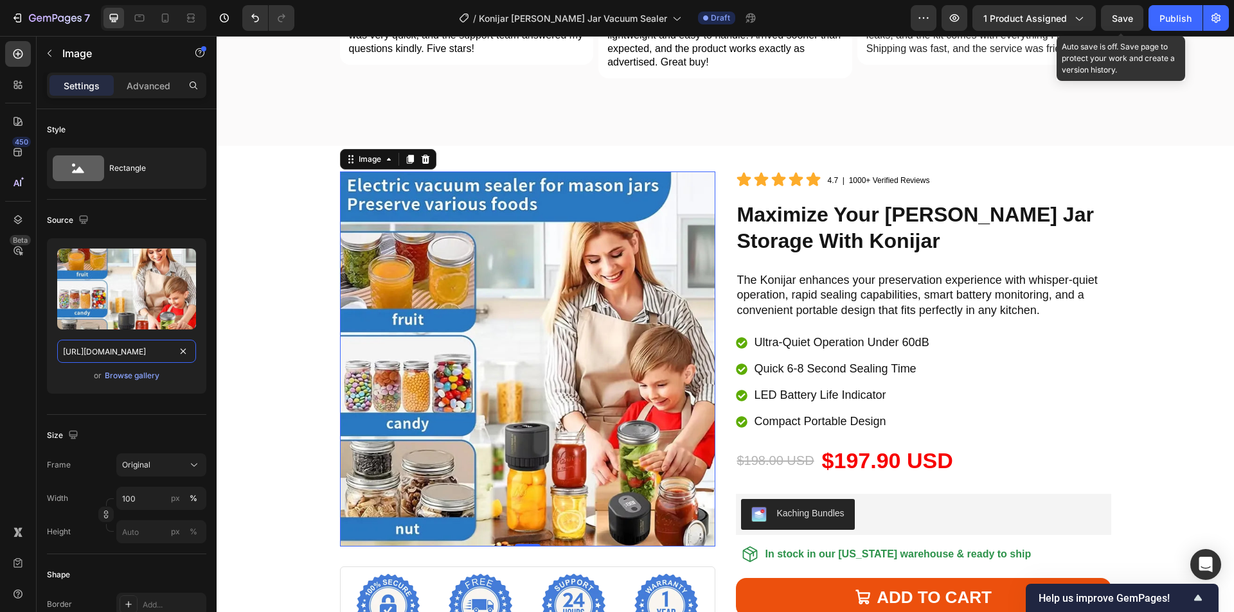
scroll to position [0, 207]
drag, startPoint x: 332, startPoint y: 385, endPoint x: 258, endPoint y: 351, distance: 82.2
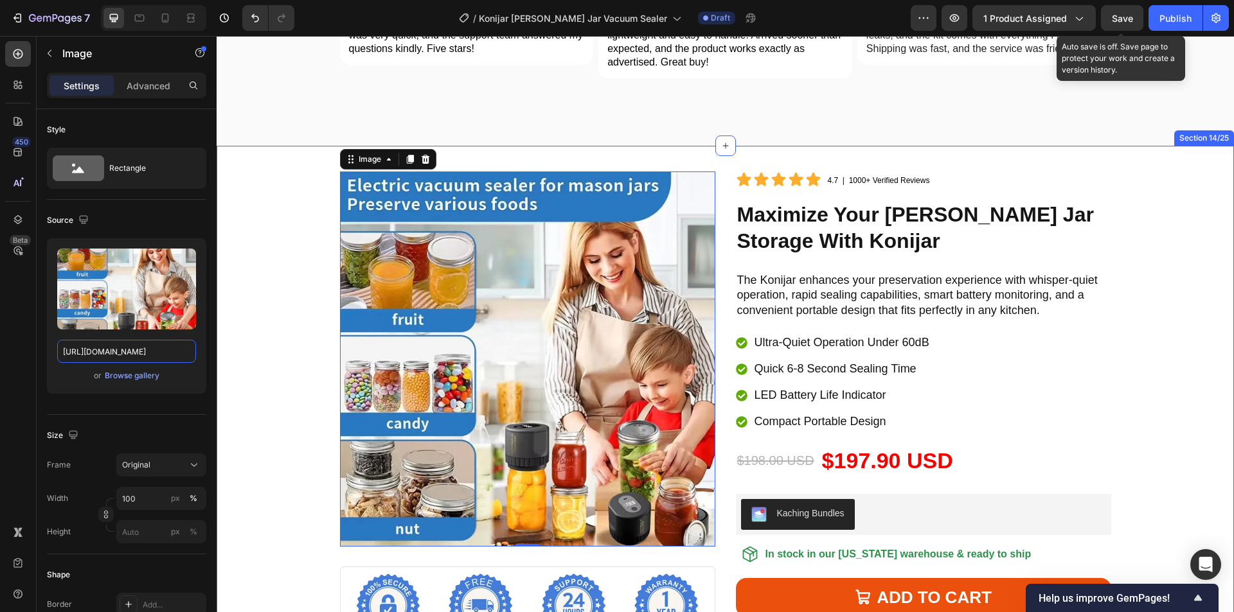
type input "https://cdn.shopify.com/s/files/1/0956/1155/2027/files/konijar-10.webp"
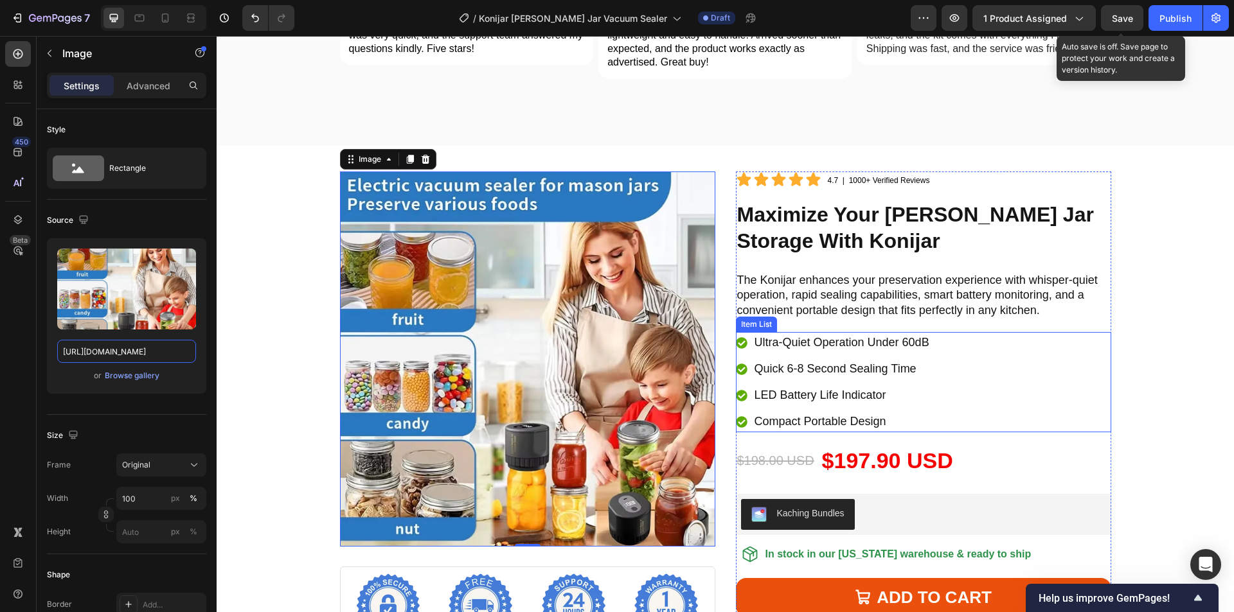
scroll to position [4332, 0]
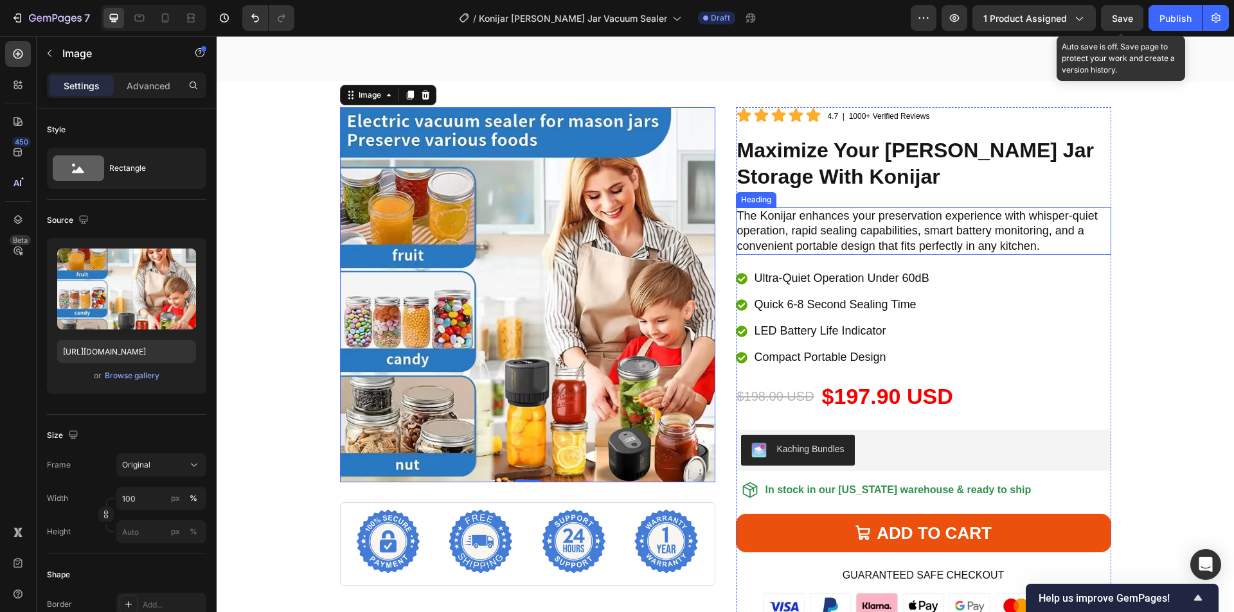
click at [786, 217] on p "The Konijar enhances your preservation experience with whisper-quiet operation,…" at bounding box center [923, 231] width 373 height 45
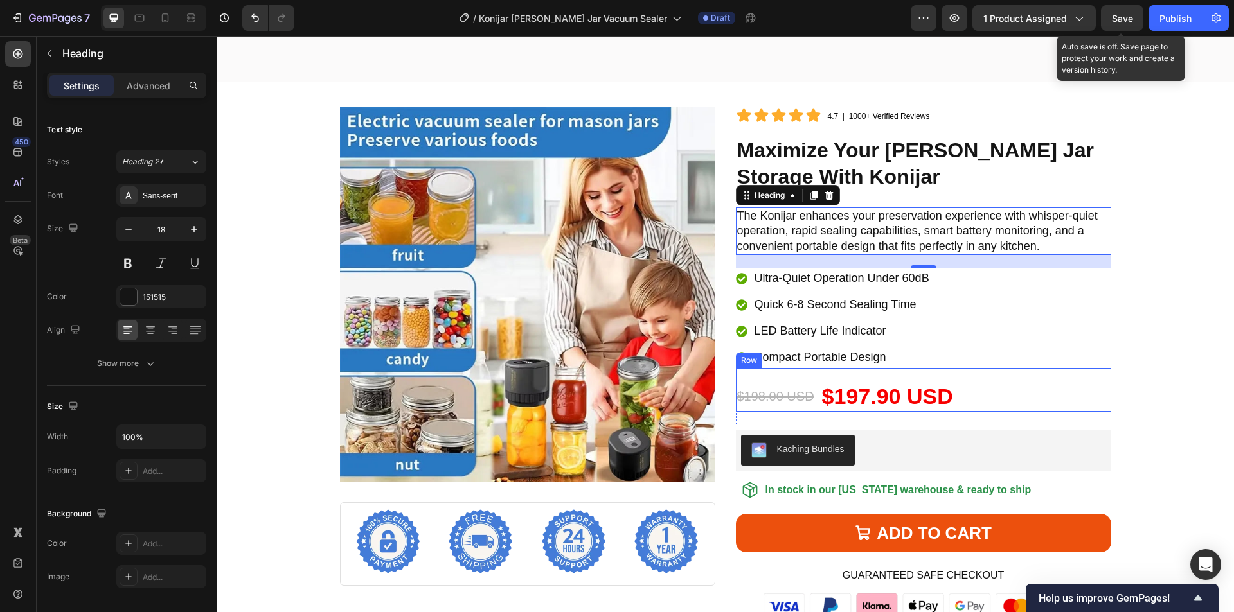
click at [756, 368] on div "$198.00 USD Product Price Product Price $197.90 USD Product Price Product Price…" at bounding box center [923, 390] width 375 height 44
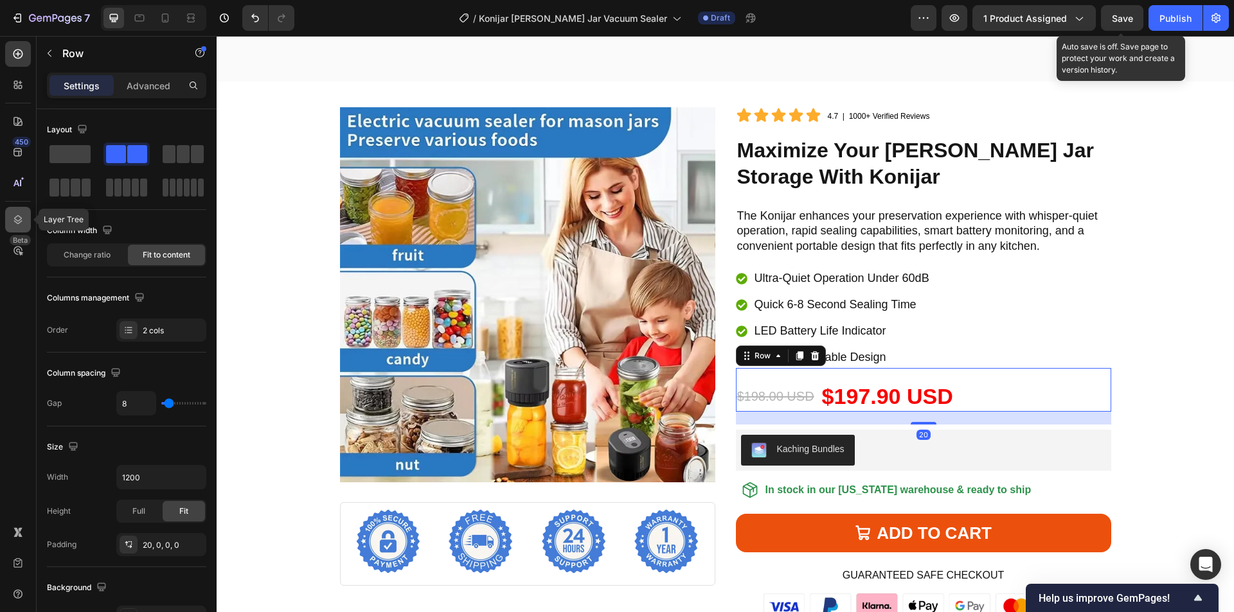
click at [7, 220] on div at bounding box center [18, 220] width 26 height 26
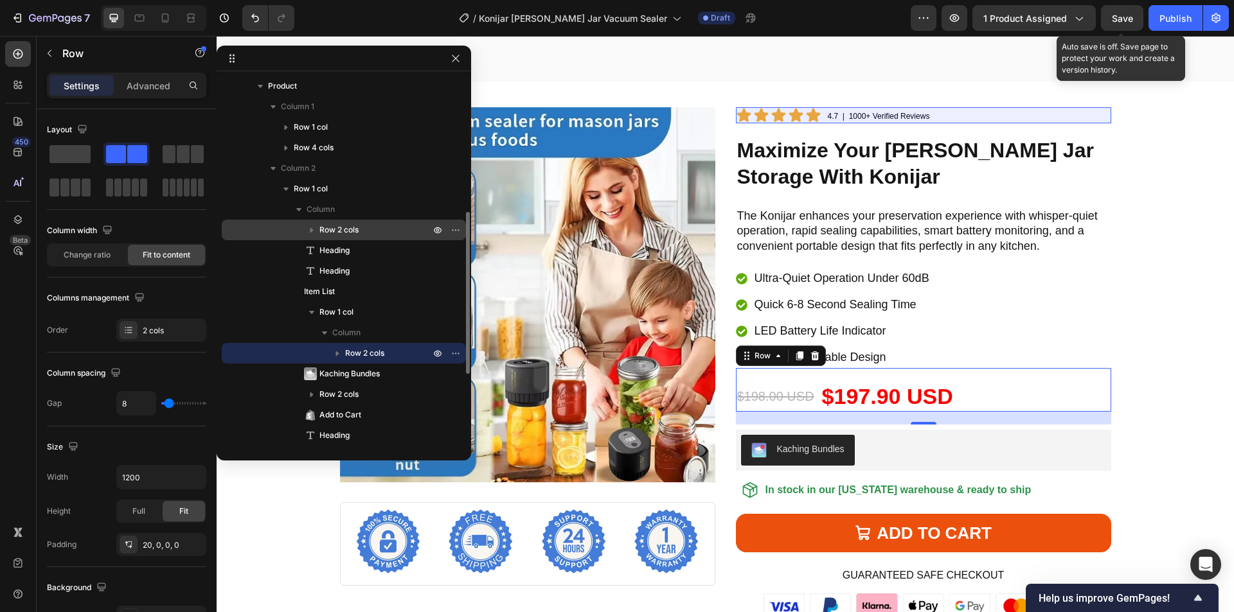
scroll to position [245, 0]
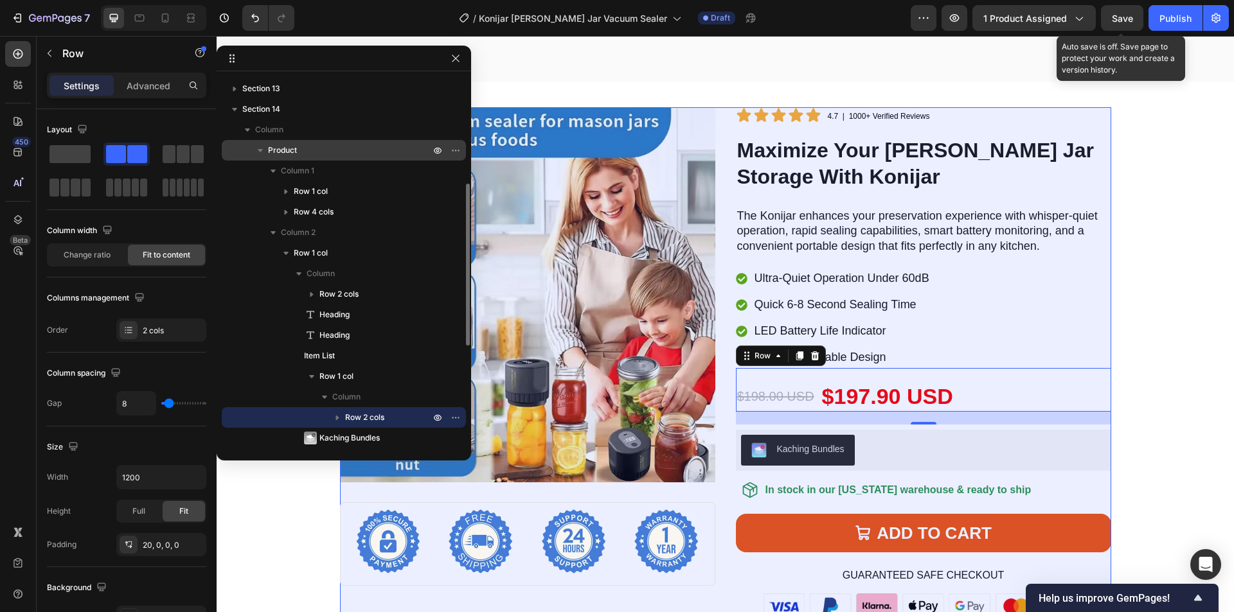
click at [318, 153] on p "Product" at bounding box center [350, 150] width 164 height 13
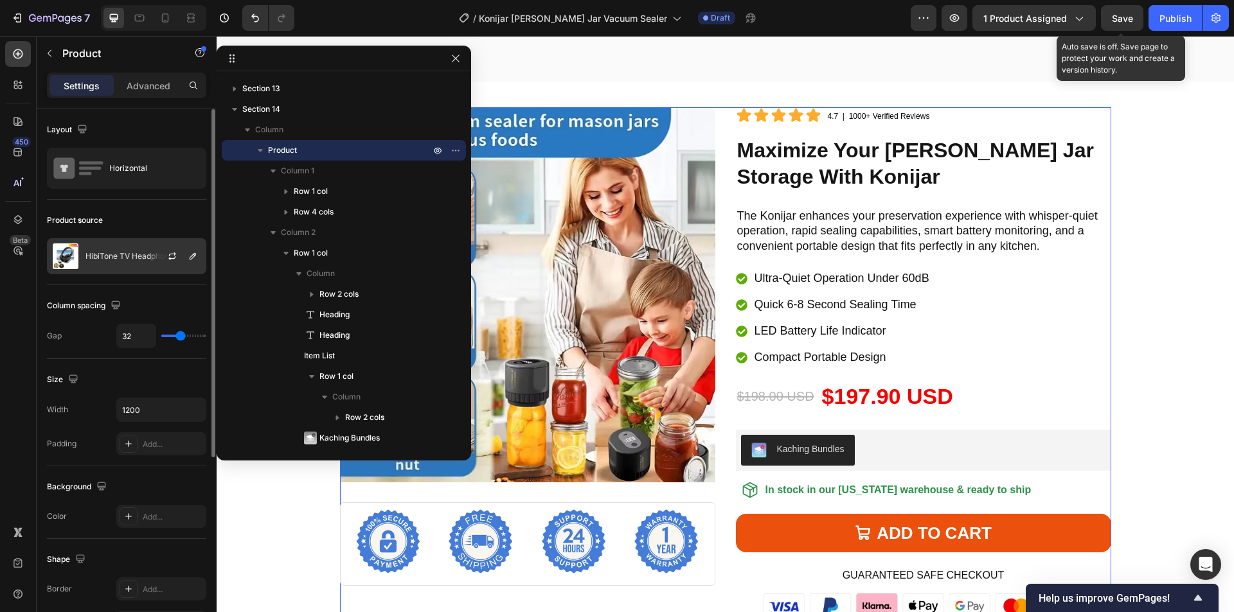
click at [130, 252] on p "HibiTone TV Headphones" at bounding box center [131, 256] width 92 height 9
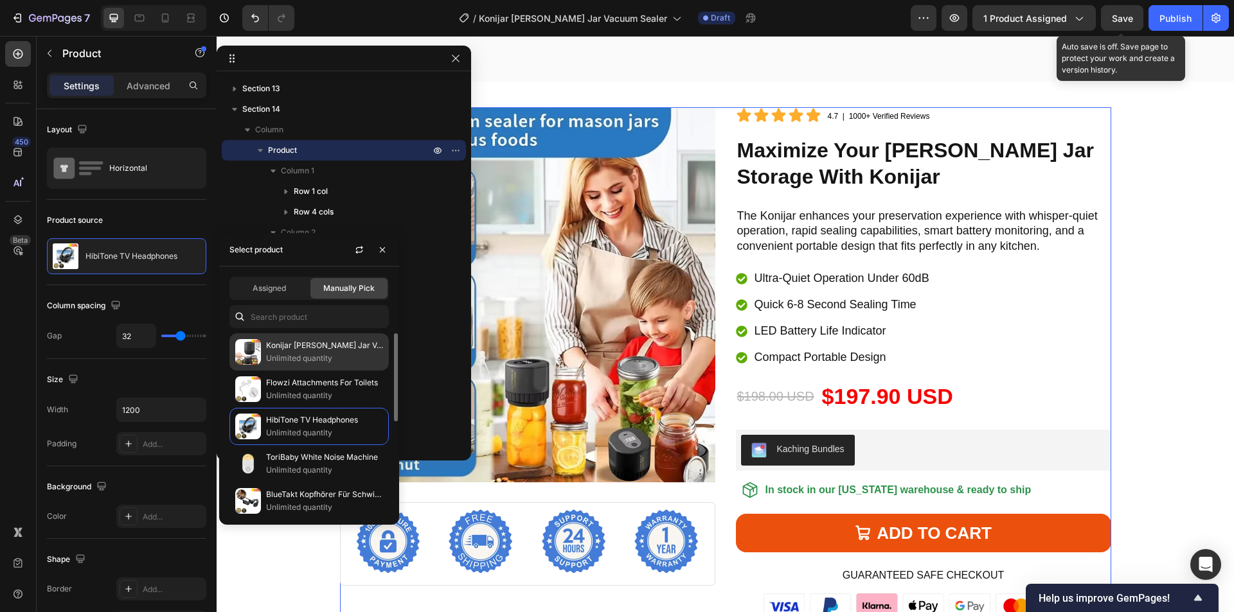
click at [312, 358] on p "Unlimited quantity" at bounding box center [324, 358] width 117 height 13
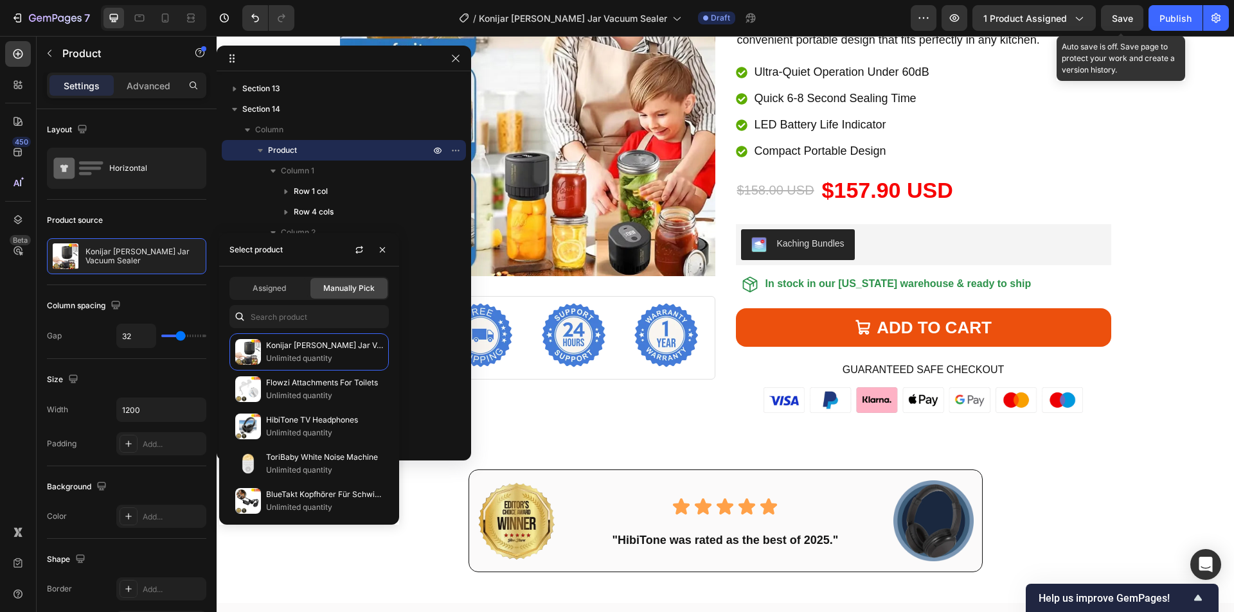
scroll to position [4589, 0]
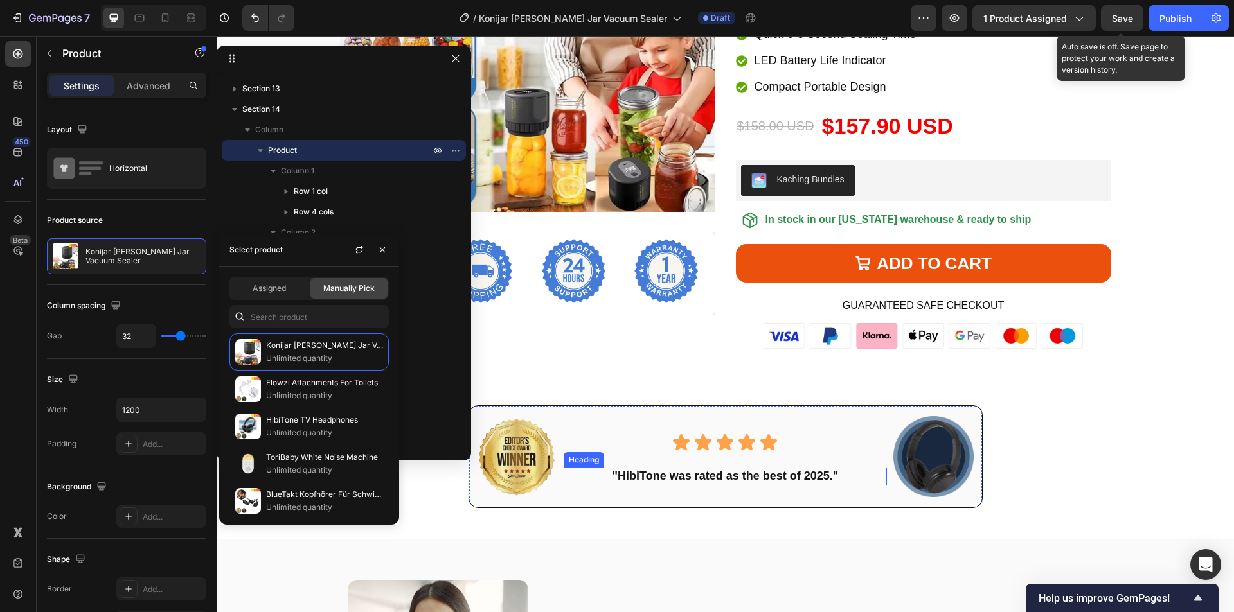
click at [653, 479] on h2 ""HibiTone was rated as the best of 2025."" at bounding box center [724, 476] width 323 height 17
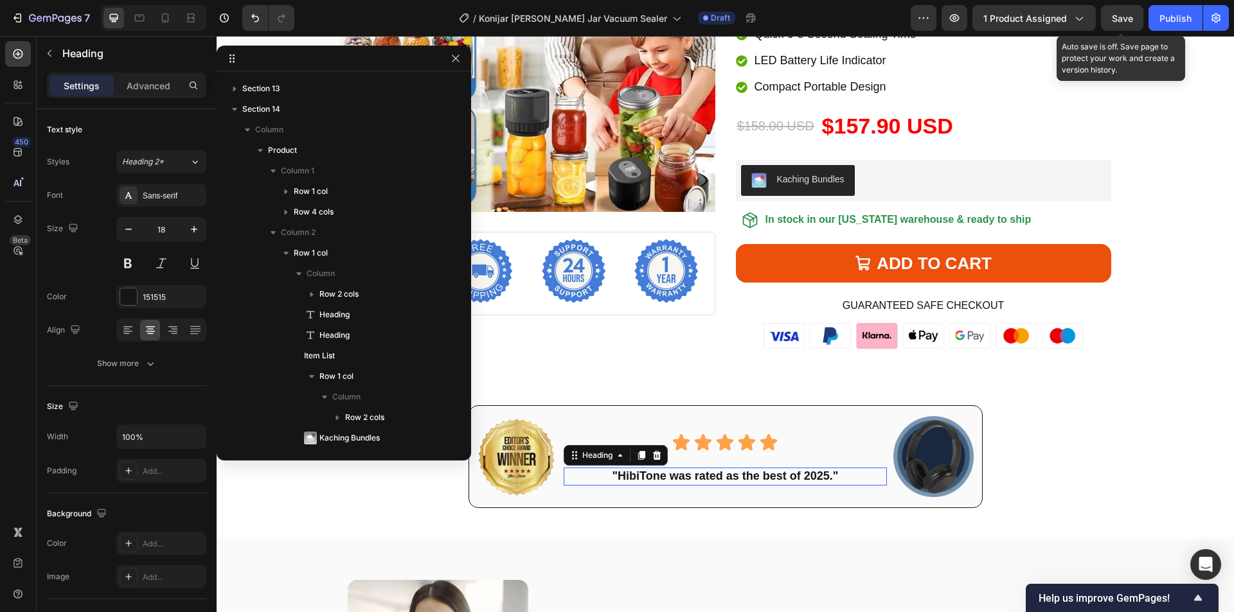
click at [634, 479] on h2 ""HibiTone was rated as the best of 2025."" at bounding box center [724, 476] width 323 height 17
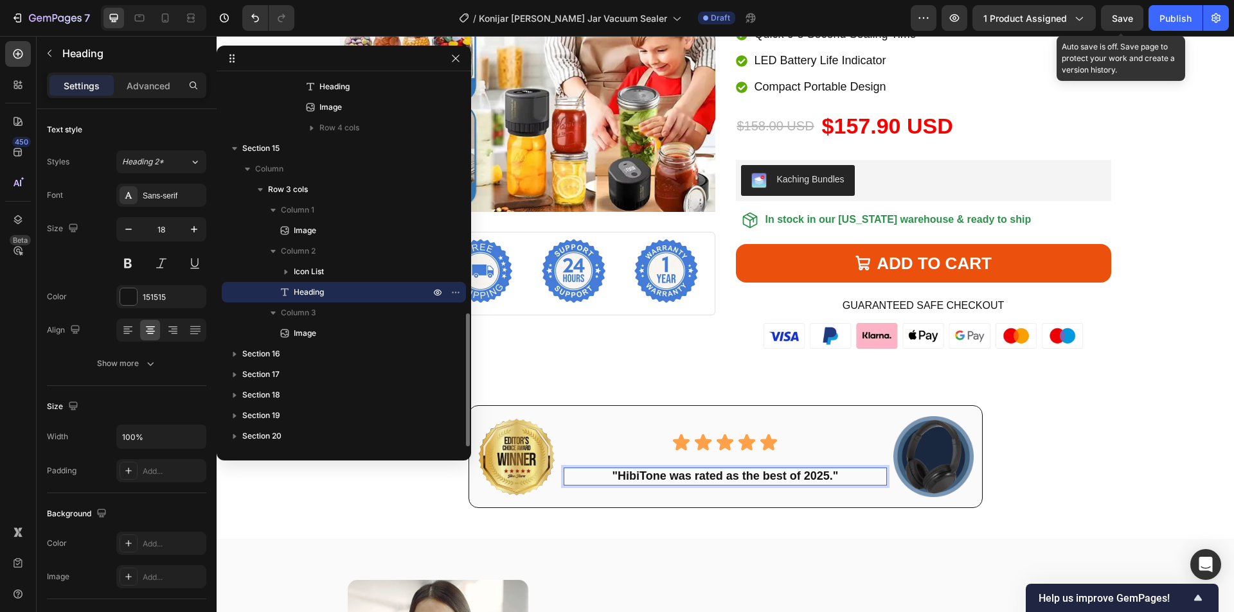
click at [639, 478] on p ""HibiTone was rated as the best of 2025."" at bounding box center [725, 476] width 321 height 15
click at [710, 477] on p ""Konijar was rated as the best of 2025."" at bounding box center [725, 476] width 321 height 15
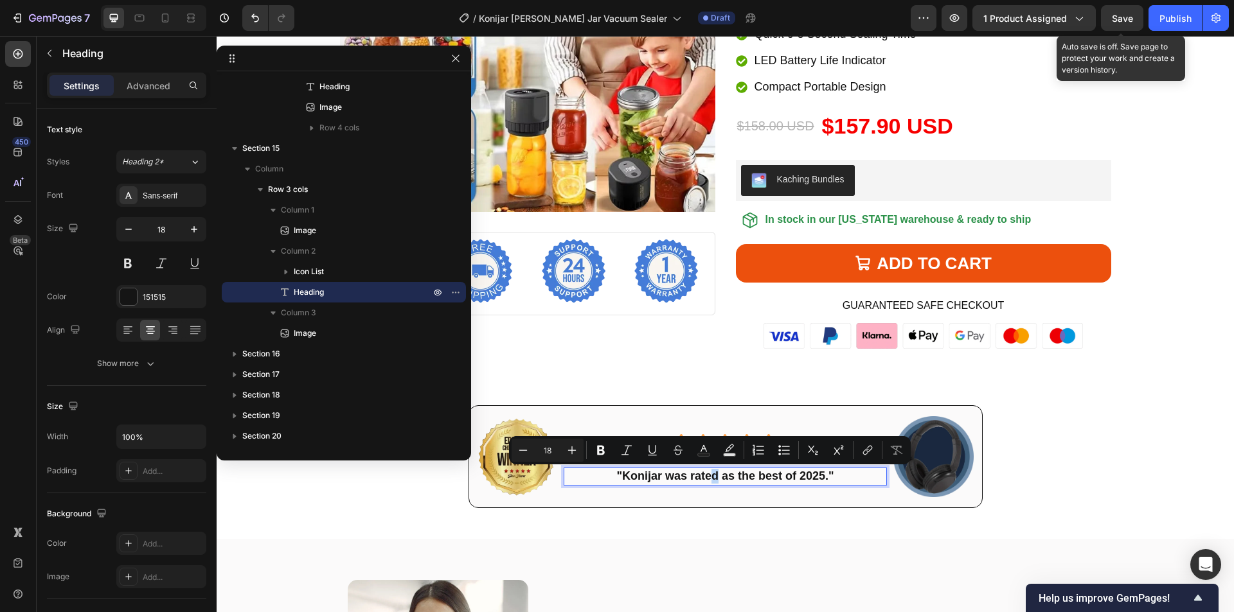
click at [713, 478] on p ""Konijar was rated as the best of 2025."" at bounding box center [725, 476] width 321 height 15
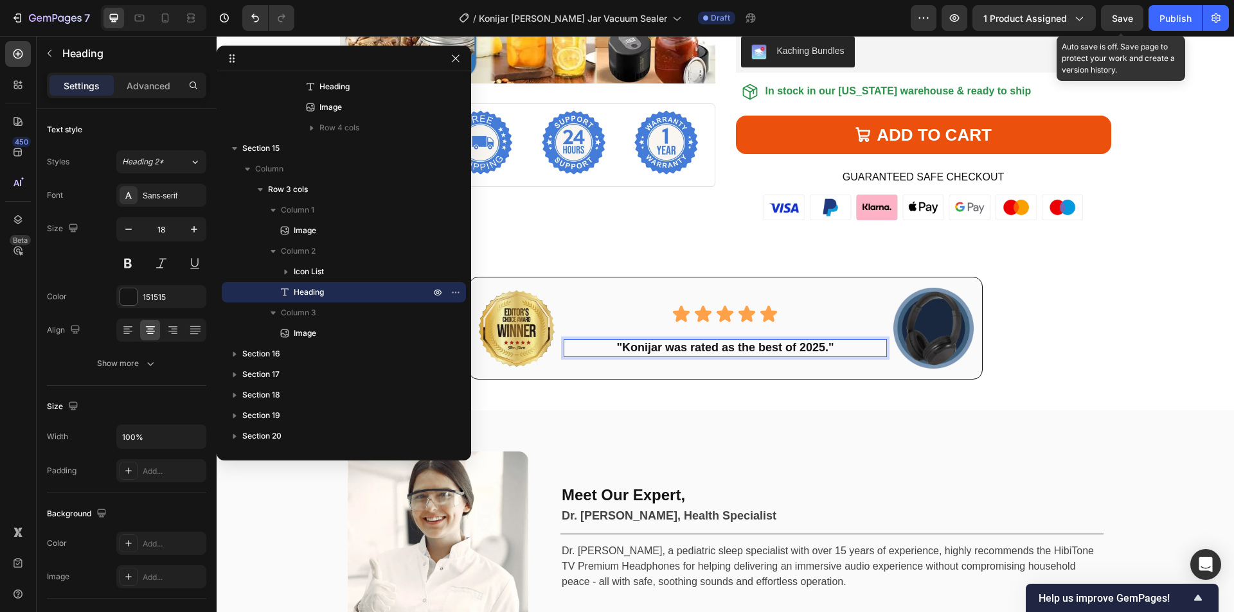
scroll to position [4846, 0]
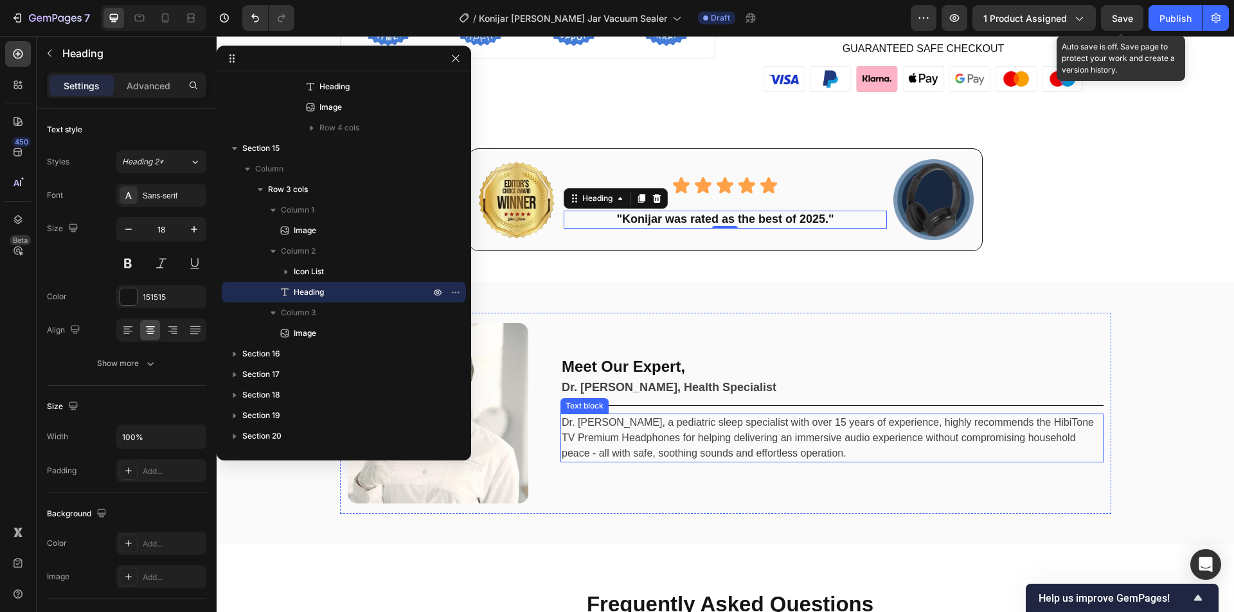
drag, startPoint x: 942, startPoint y: 416, endPoint x: 1013, endPoint y: 427, distance: 71.5
click at [942, 416] on p "Dr. Emily Carter, a pediatric sleep specialist with over 15 years of experience…" at bounding box center [832, 438] width 540 height 46
click at [1008, 427] on p "Dr. Emily Carter, a pediatric sleep specialist with over 15 years of experience…" at bounding box center [832, 438] width 540 height 46
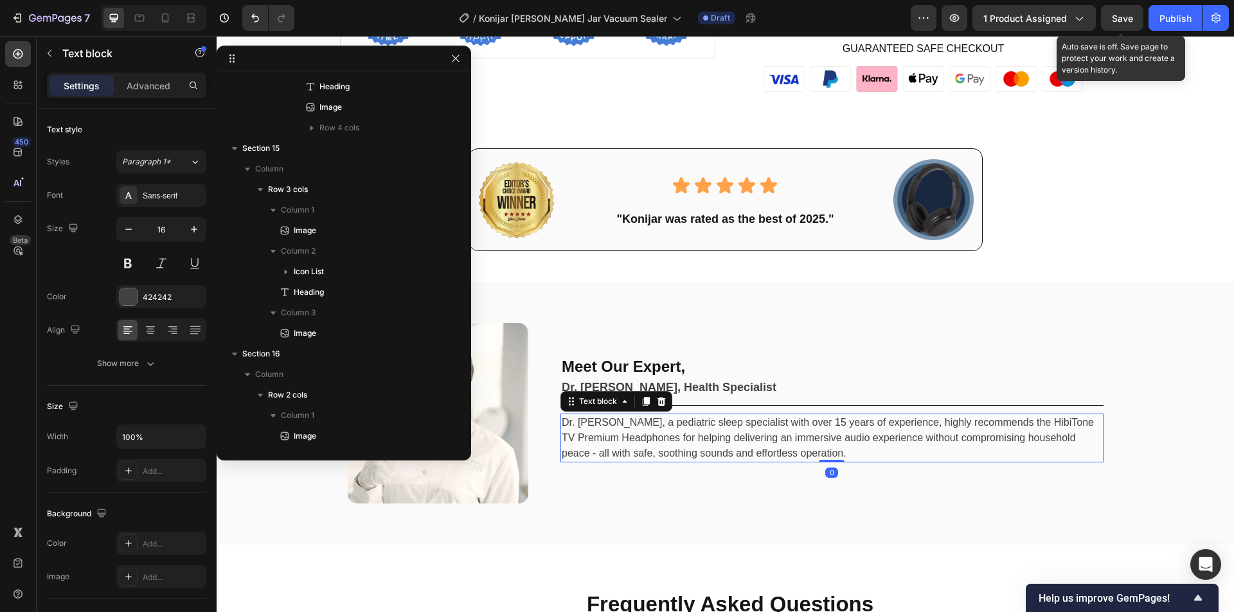
scroll to position [843, 0]
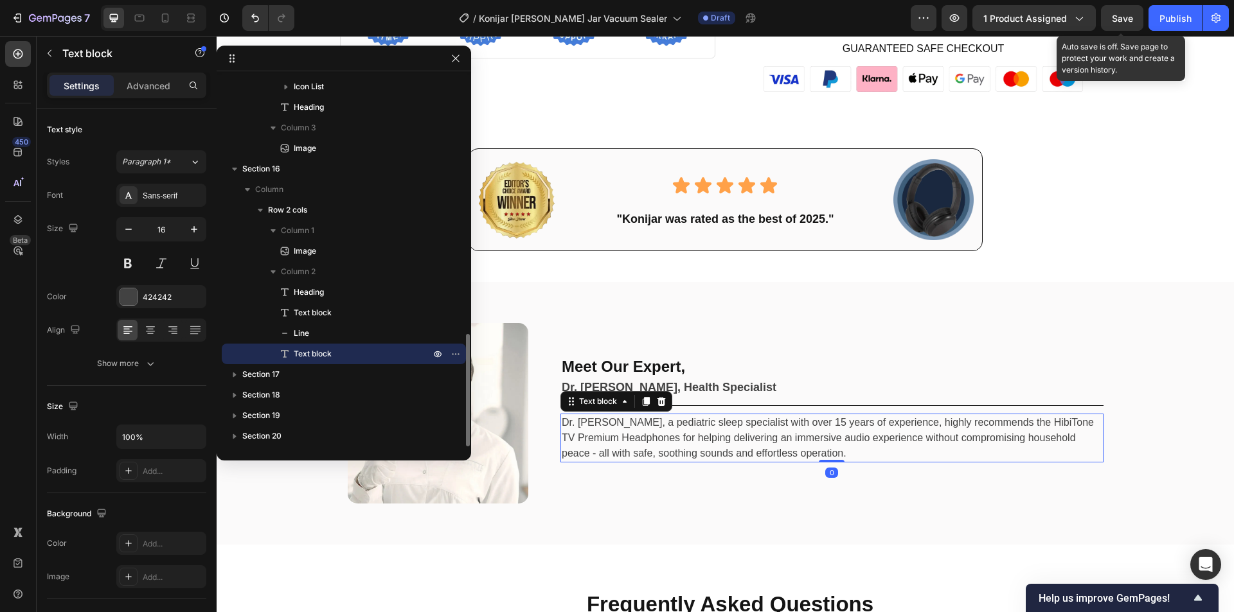
click at [1022, 423] on p "Dr. Emily Carter, a pediatric sleep specialist with over 15 years of experience…" at bounding box center [832, 438] width 540 height 46
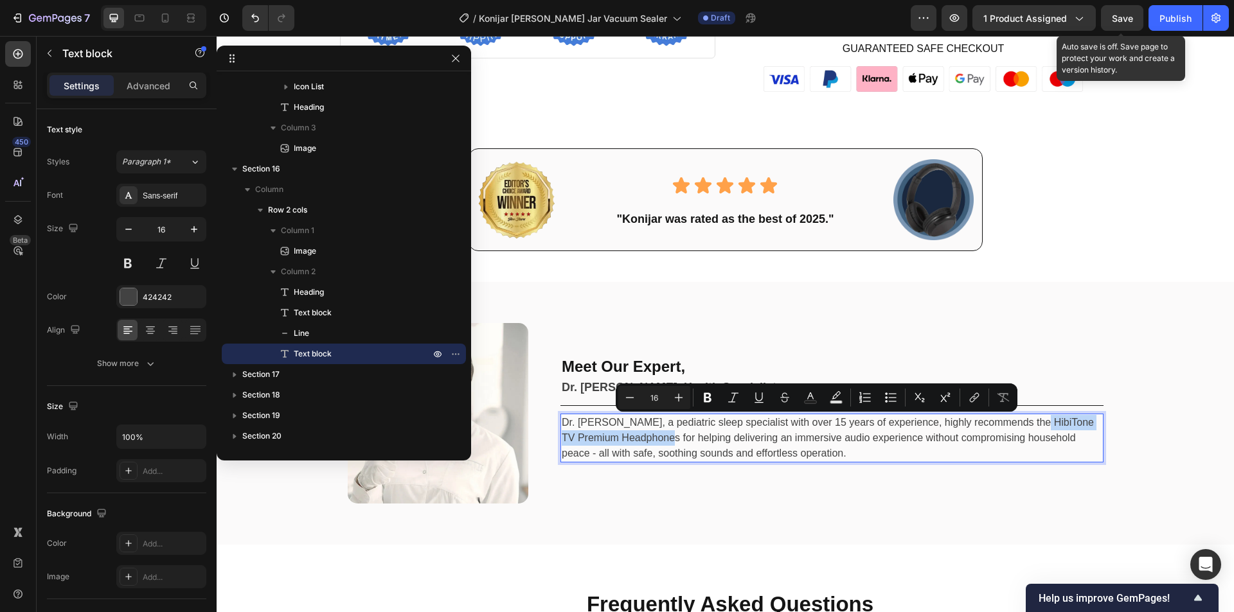
drag, startPoint x: 1022, startPoint y: 422, endPoint x: 659, endPoint y: 443, distance: 363.6
click at [659, 443] on p "Dr. Emily Carter, a pediatric sleep specialist with over 15 years of experience…" at bounding box center [832, 438] width 540 height 46
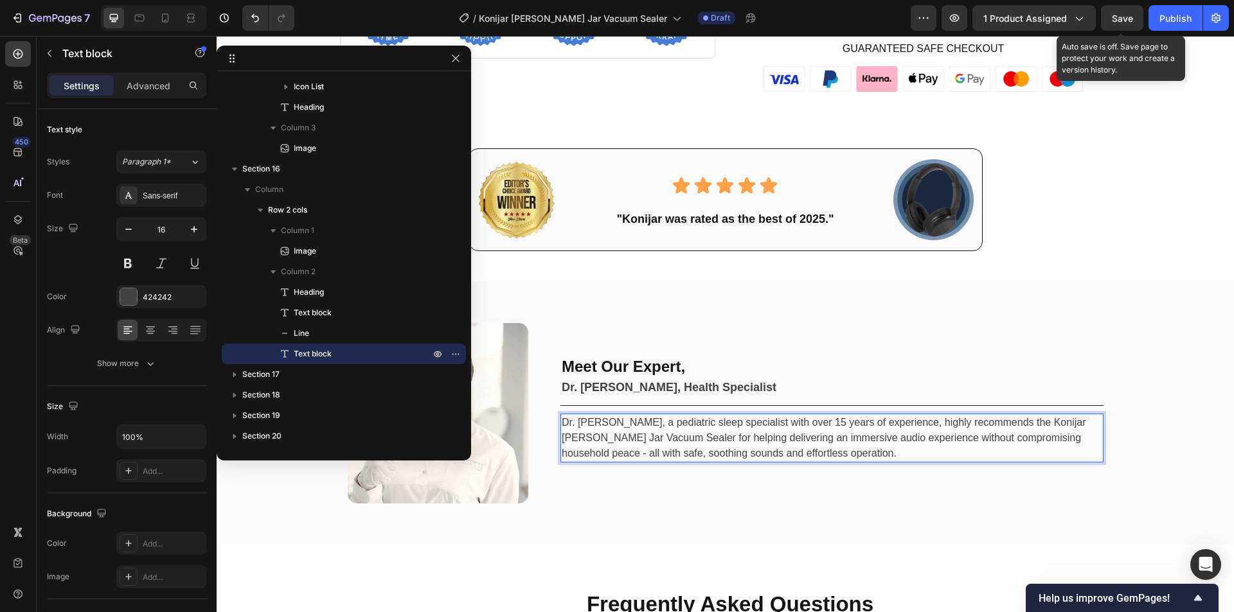
click at [723, 445] on p "Dr. Emily Carter, a pediatric sleep specialist with over 15 years of experience…" at bounding box center [832, 438] width 540 height 46
click at [762, 447] on p "Dr. Emily Carter, a pediatric sleep specialist with over 15 years of experience…" at bounding box center [832, 438] width 540 height 46
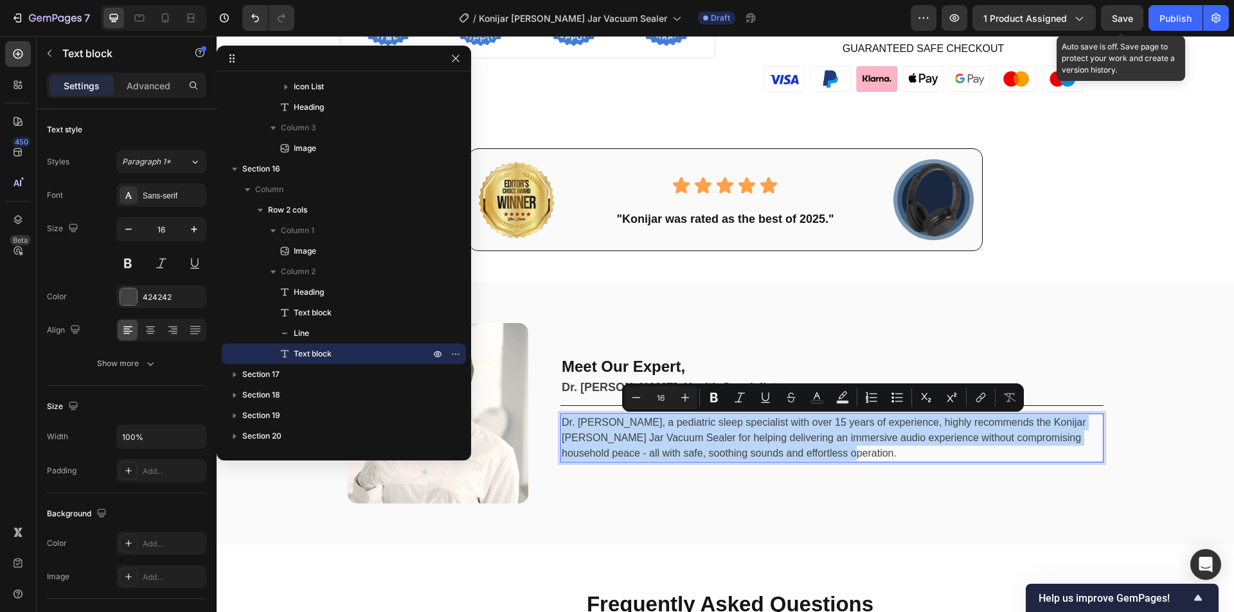
copy p "Dr. Emily Carter, a pediatric sleep specialist with over 15 years of experience…"
click at [745, 445] on p "Dr. Emily Carter, a pediatric sleep specialist with over 15 years of experience…" at bounding box center [832, 438] width 540 height 46
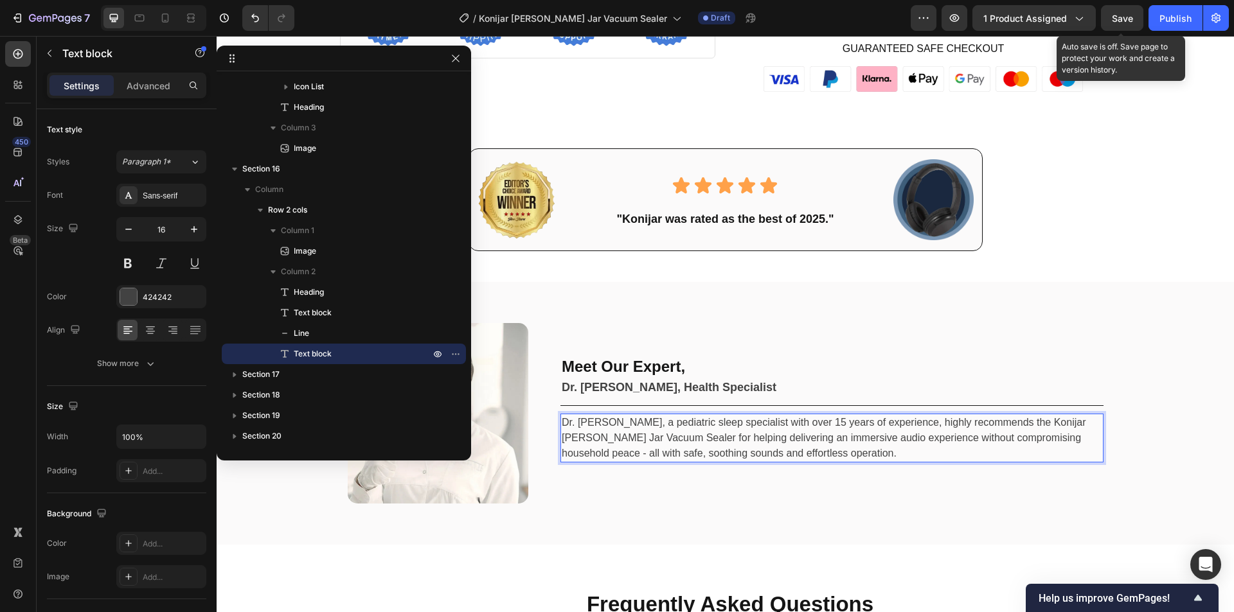
click at [724, 434] on p "Dr. Emily Carter, a pediatric sleep specialist with over 15 years of experience…" at bounding box center [832, 438] width 540 height 46
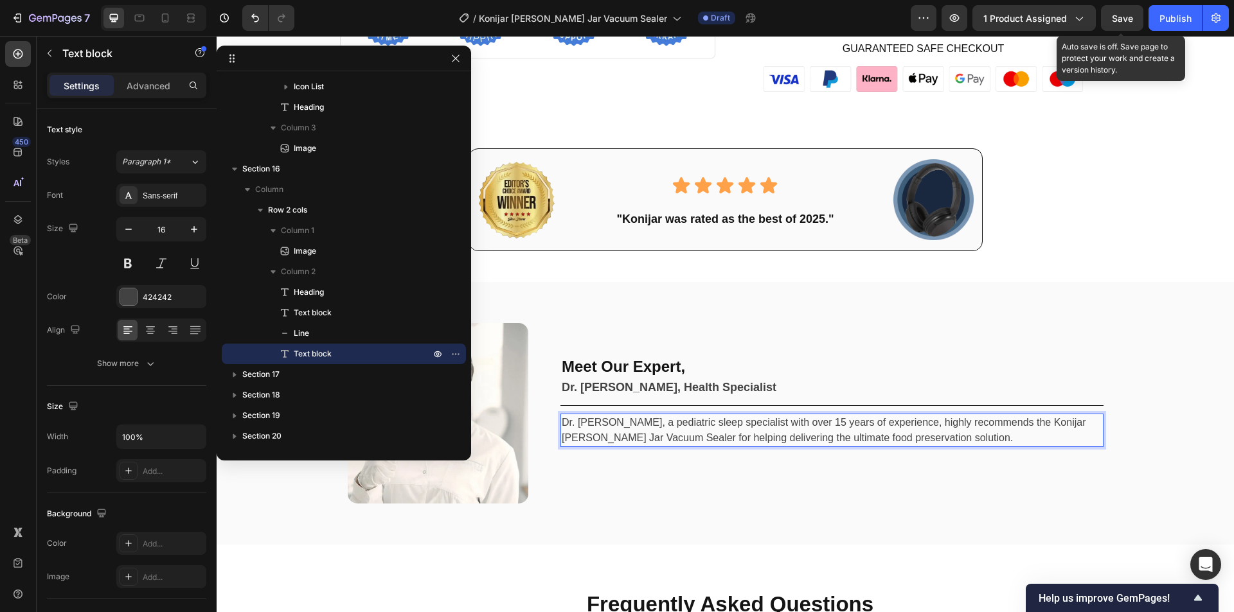
click at [745, 436] on p "Dr. [PERSON_NAME], a pediatric sleep specialist with over 15 years of experienc…" at bounding box center [832, 430] width 540 height 31
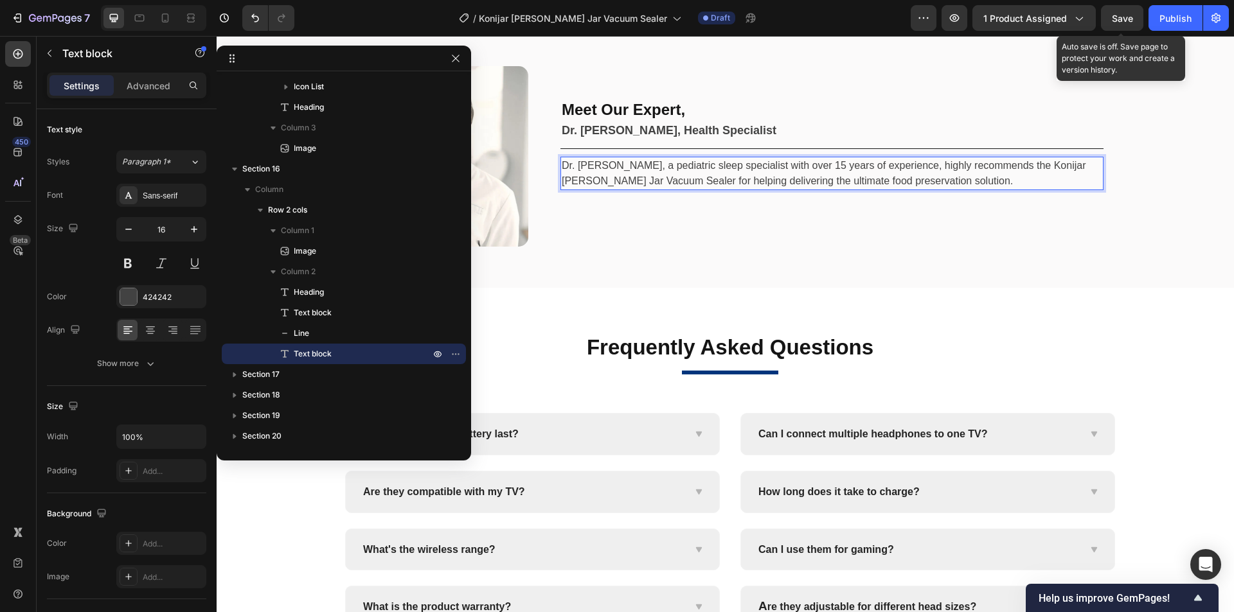
scroll to position [5167, 0]
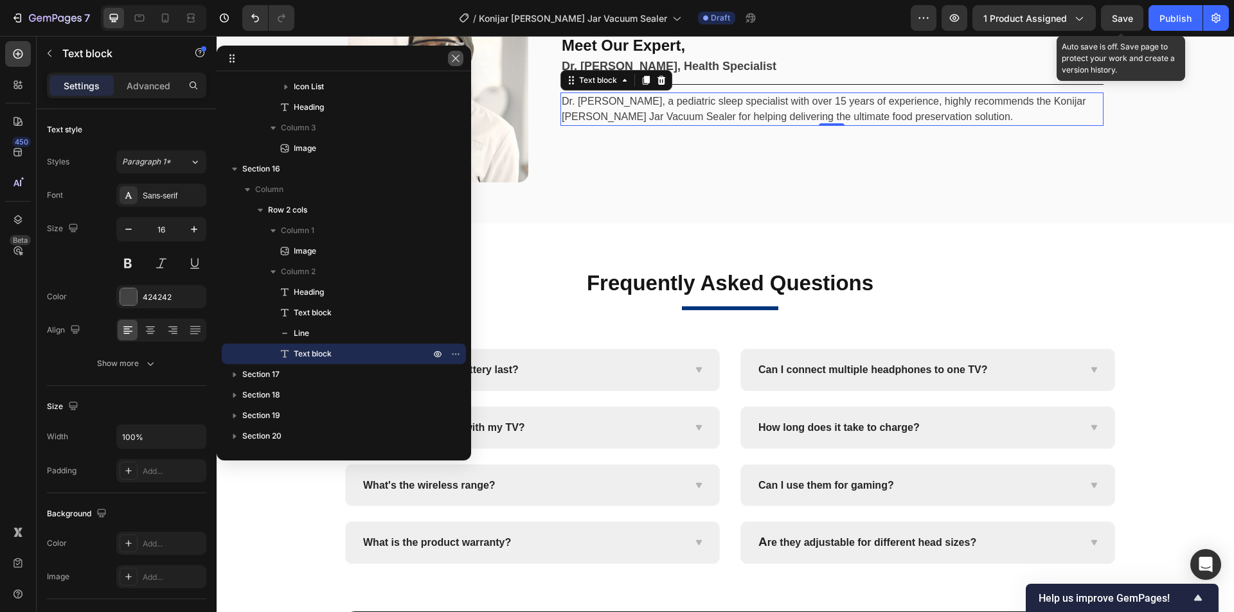
click at [454, 64] on button "button" at bounding box center [455, 58] width 15 height 15
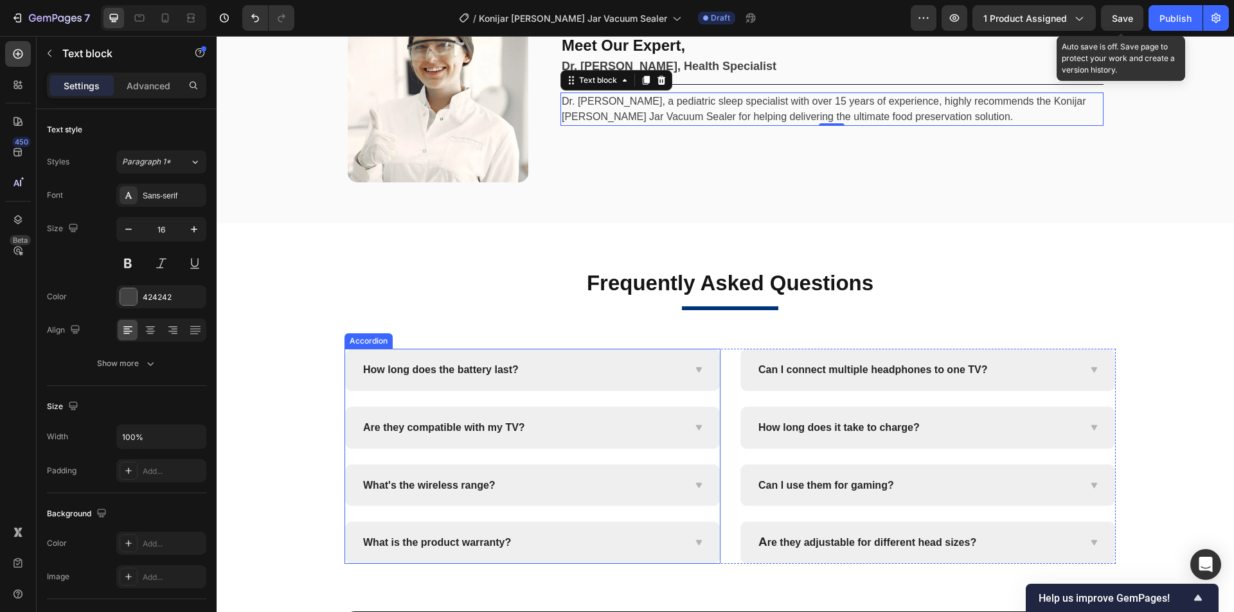
click at [447, 370] on span "How long does the battery last?" at bounding box center [440, 369] width 155 height 11
click at [498, 375] on span "How long does the battery last?" at bounding box center [440, 369] width 155 height 11
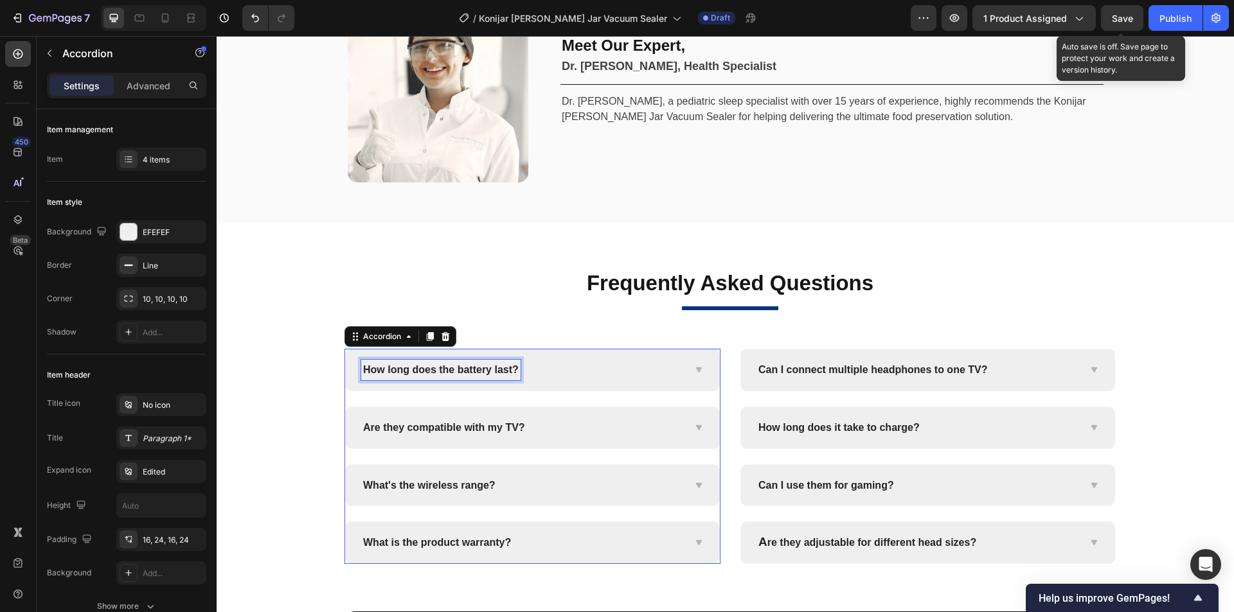
click at [444, 369] on span "How long does the battery last?" at bounding box center [440, 369] width 155 height 11
click at [484, 374] on span "How long does the battery last?" at bounding box center [440, 369] width 155 height 11
click at [698, 373] on icon at bounding box center [698, 370] width 10 height 10
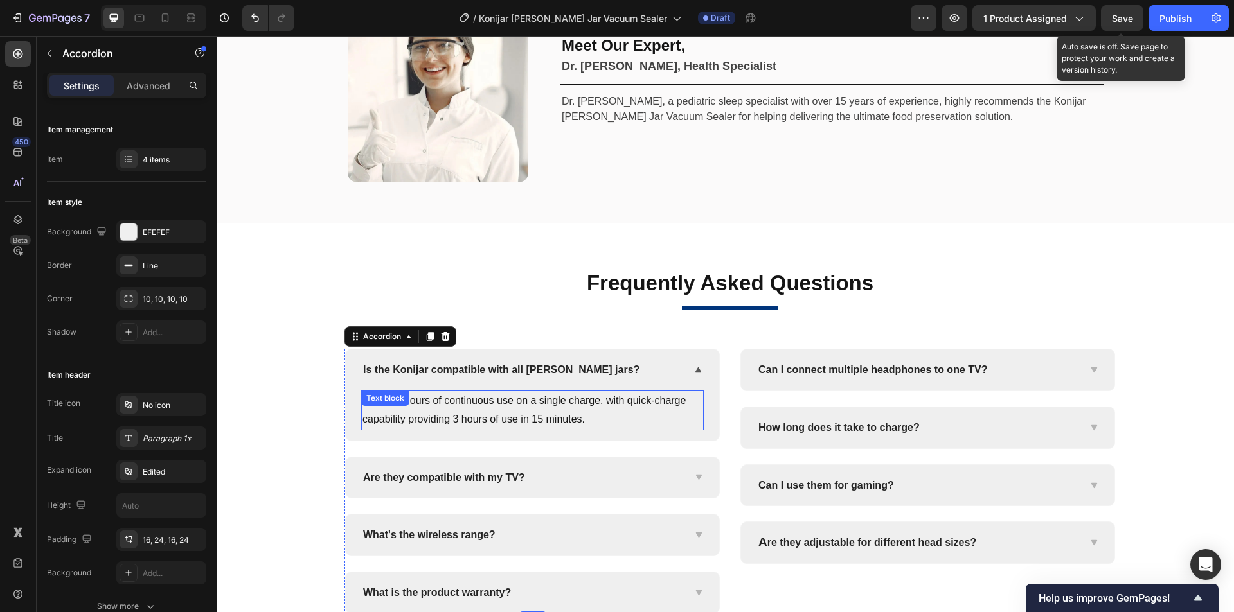
click at [506, 412] on p "Up to 20 hours of continuous use on a single charge, with quick-charge capabili…" at bounding box center [532, 410] width 340 height 37
click at [584, 409] on p "Up to 20 hours of continuous use on a single charge, with quick-charge capabili…" at bounding box center [532, 410] width 340 height 37
click at [541, 413] on p "Up to 20 hours of continuous use on a single charge, with quick-charge capabili…" at bounding box center [532, 410] width 340 height 37
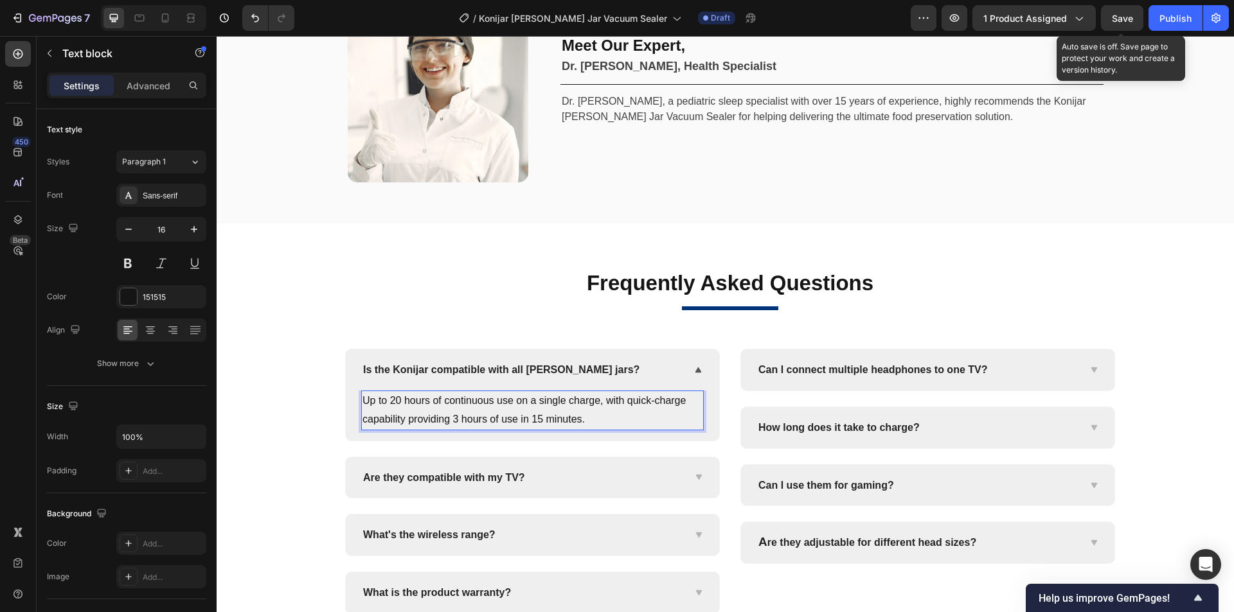
click at [567, 411] on p "Up to 20 hours of continuous use on a single charge, with quick-charge capabili…" at bounding box center [532, 410] width 340 height 37
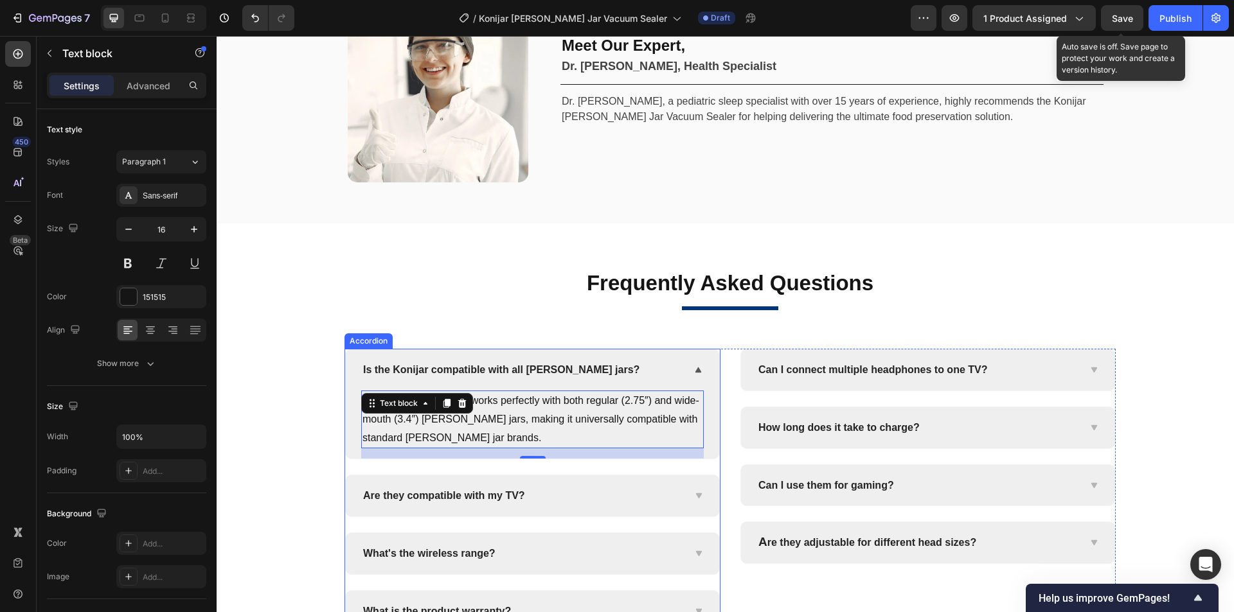
drag, startPoint x: 454, startPoint y: 503, endPoint x: 491, endPoint y: 504, distance: 37.3
click at [454, 503] on p "Are they compatible with my TV?" at bounding box center [444, 496] width 162 height 17
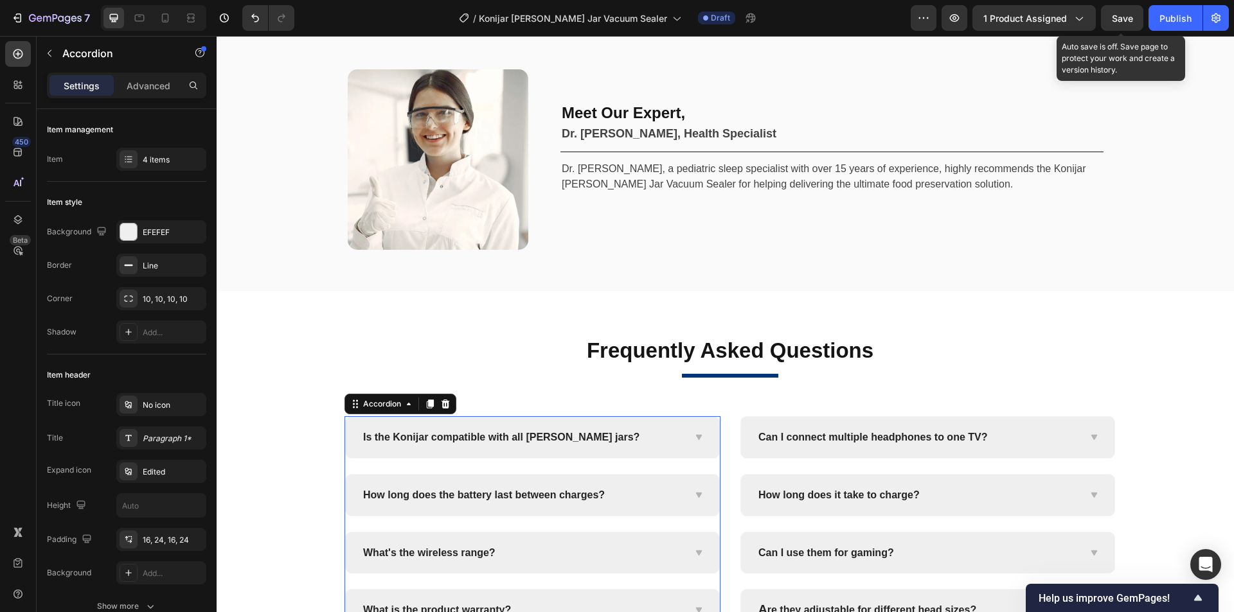
scroll to position [5099, 0]
click at [682, 497] on div "How long does the battery last between charges?" at bounding box center [532, 496] width 373 height 41
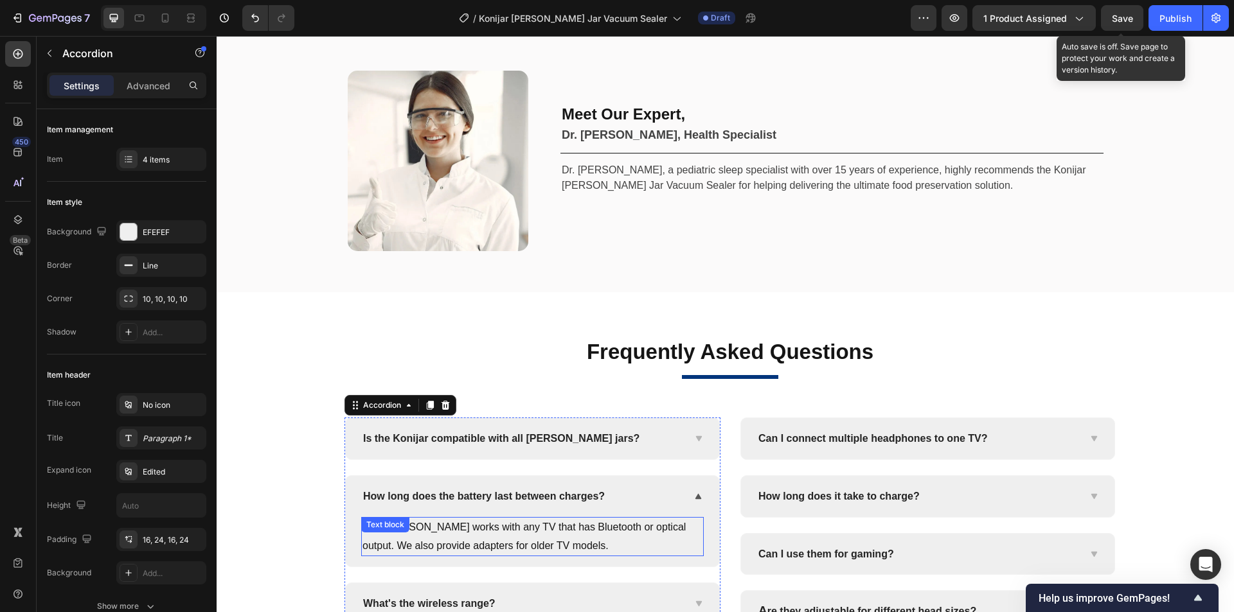
click at [578, 538] on p "Yes, HibiTone works with any TV that has Bluetooth or optical output. We also p…" at bounding box center [532, 536] width 340 height 37
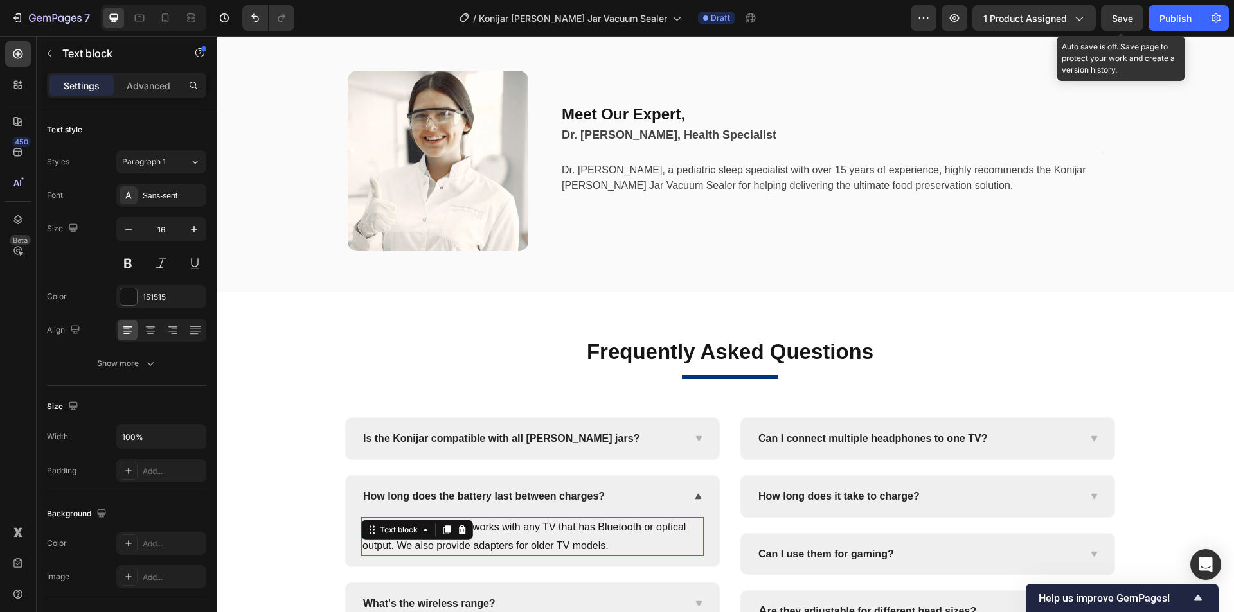
click at [595, 532] on p "Yes, HibiTone works with any TV that has Bluetooth or optical output. We also p…" at bounding box center [532, 536] width 340 height 37
click at [630, 531] on p "Yes, HibiTone works with any TV that has Bluetooth or optical output. We also p…" at bounding box center [532, 536] width 340 height 37
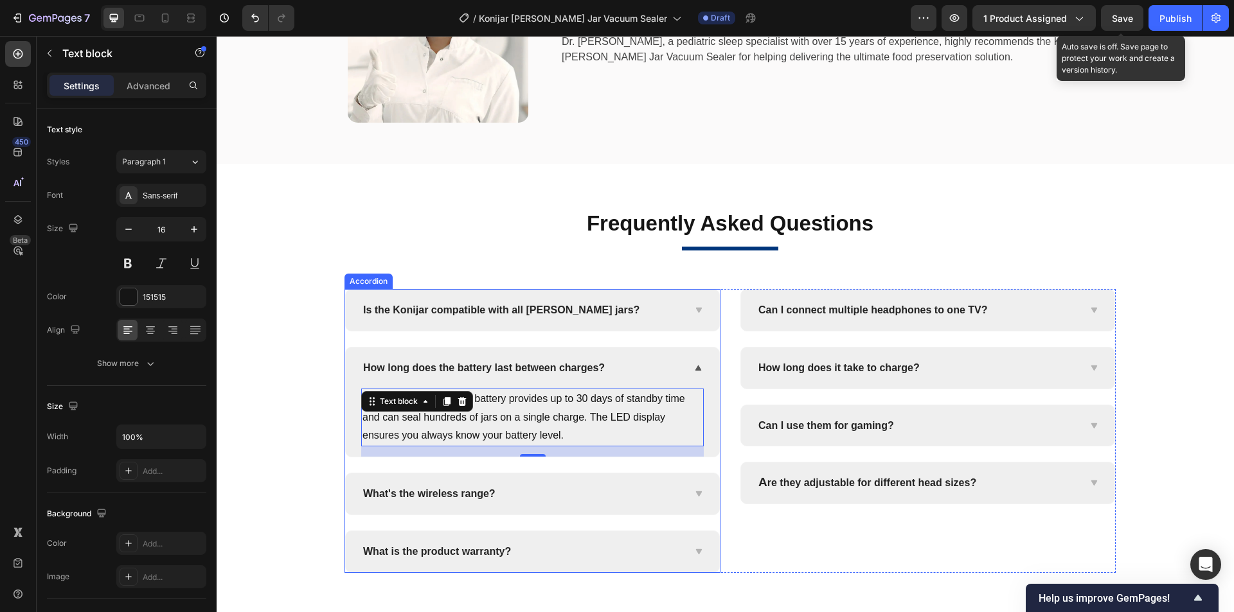
scroll to position [5291, 0]
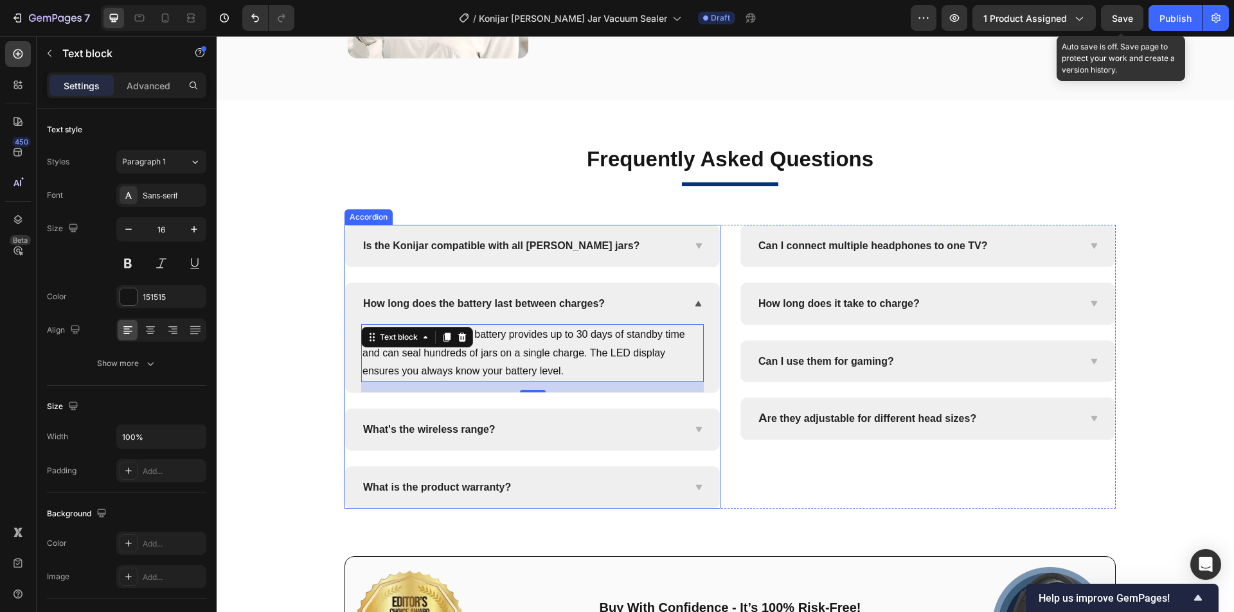
click at [448, 434] on span "What's the wireless range?" at bounding box center [429, 429] width 132 height 11
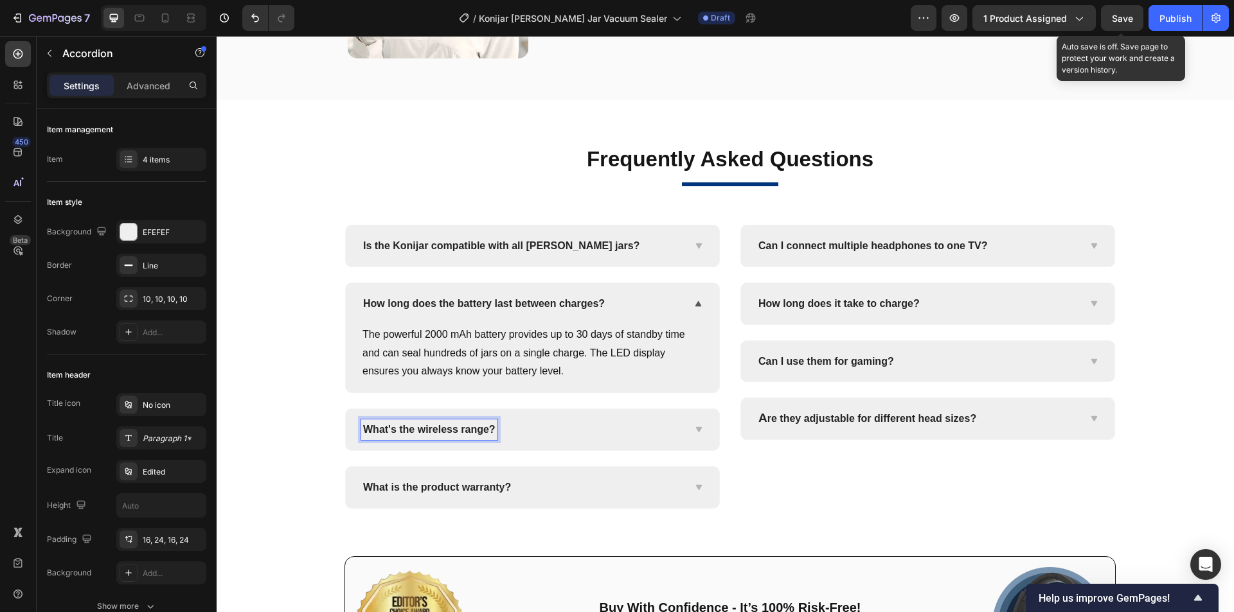
click at [432, 433] on span "What's the wireless range?" at bounding box center [429, 429] width 132 height 11
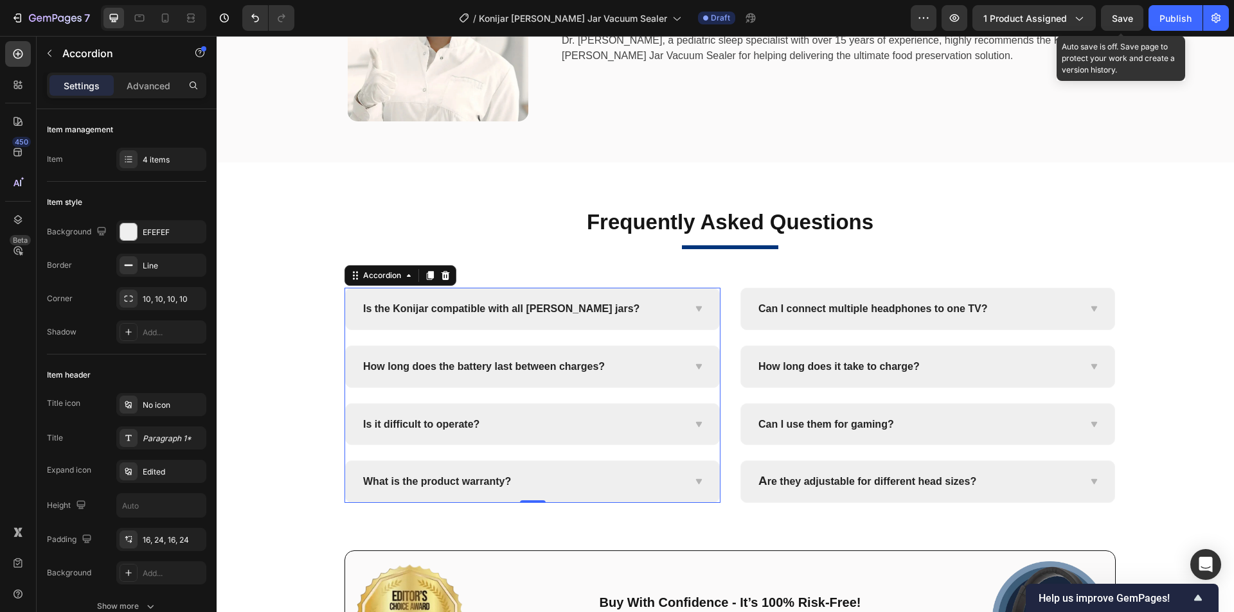
scroll to position [5223, 0]
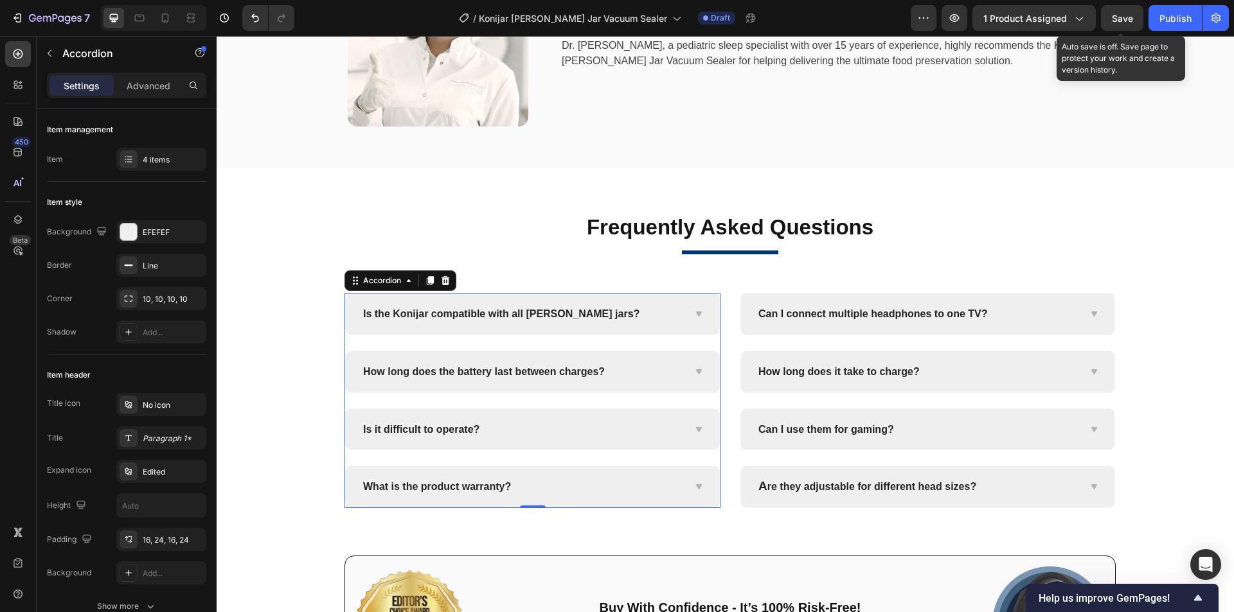
drag, startPoint x: 695, startPoint y: 433, endPoint x: 544, endPoint y: 479, distance: 157.9
click at [695, 433] on icon at bounding box center [698, 430] width 10 height 10
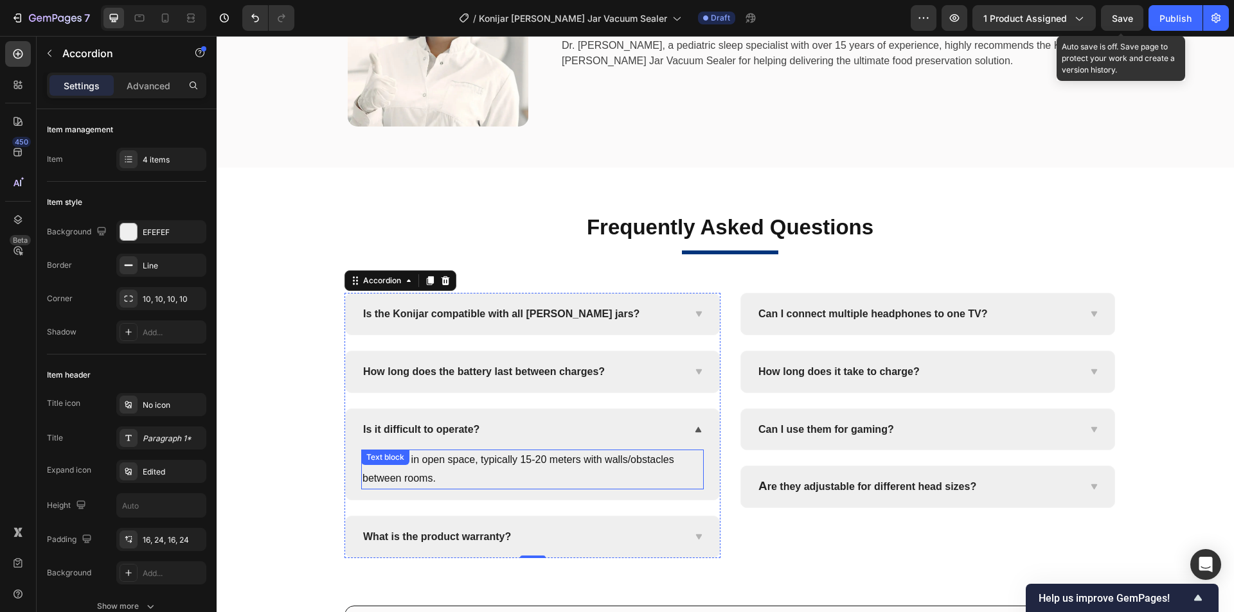
click at [453, 468] on p "30 meters in open space, typically 15-20 meters with walls/obstacles between ro…" at bounding box center [532, 469] width 340 height 37
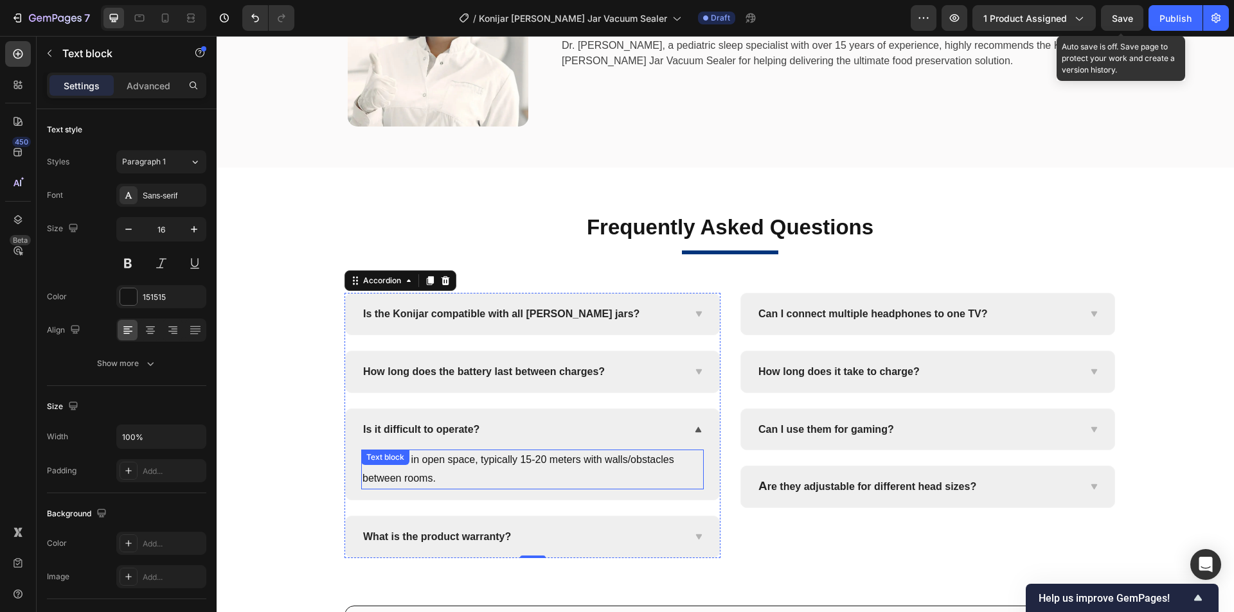
click at [533, 463] on p "30 meters in open space, typically 15-20 meters with walls/obstacles between ro…" at bounding box center [532, 469] width 340 height 37
click at [608, 464] on p "30 meters in open space, typically 15-20 meters with walls/obstacles between ro…" at bounding box center [532, 469] width 340 height 37
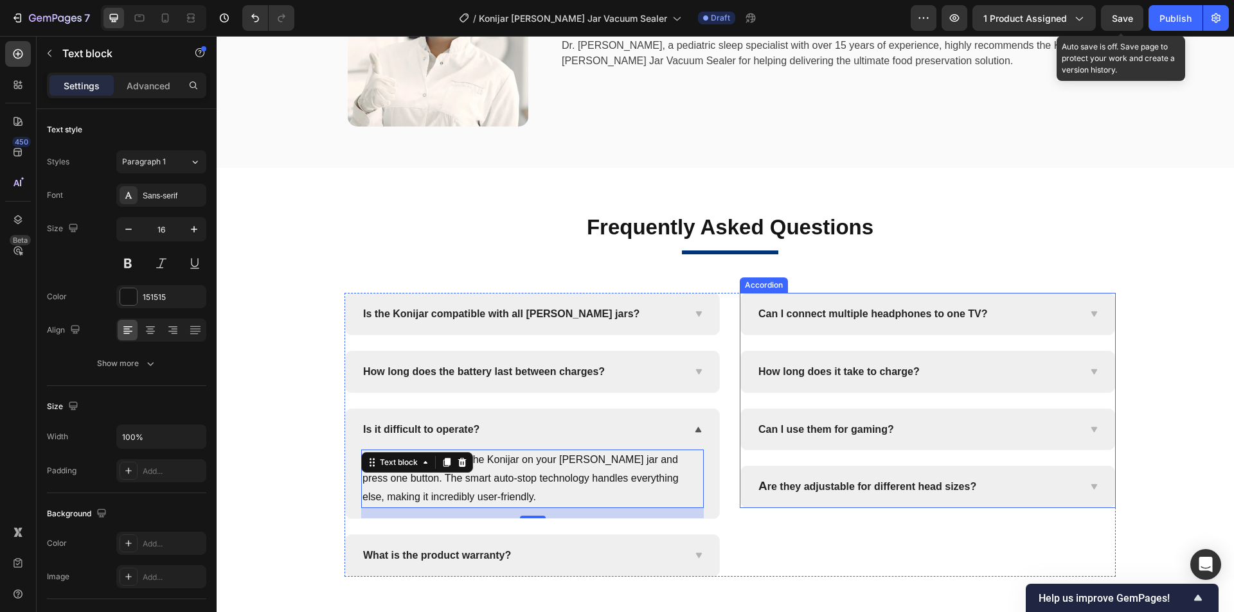
drag, startPoint x: 827, startPoint y: 313, endPoint x: 956, endPoint y: 314, distance: 129.1
click at [827, 313] on span "Can I connect multiple headphones to one TV?" at bounding box center [872, 313] width 229 height 11
click at [872, 315] on span "Can I connect multiple headphones to one TV?" at bounding box center [872, 313] width 229 height 11
click at [944, 313] on span "Can I connect multiple headphones to one TV?" at bounding box center [872, 313] width 229 height 11
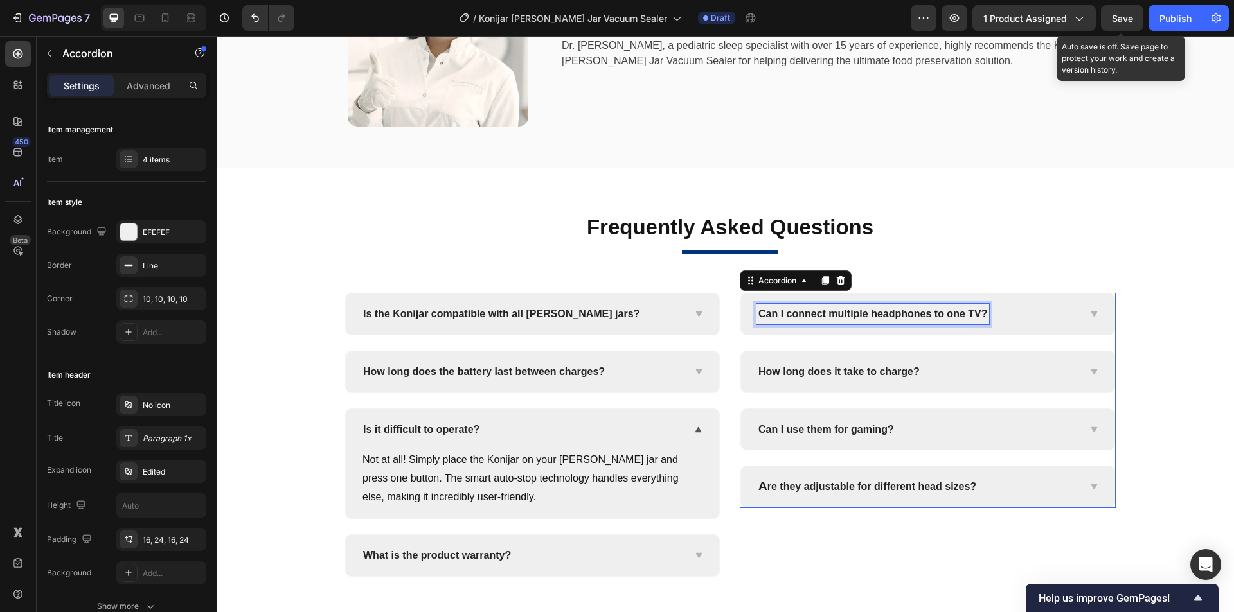
click at [957, 314] on span "Can I connect multiple headphones to one TV?" at bounding box center [872, 313] width 229 height 11
drag, startPoint x: 1090, startPoint y: 316, endPoint x: 1083, endPoint y: 321, distance: 8.7
click at [1090, 316] on icon at bounding box center [1093, 314] width 6 height 5
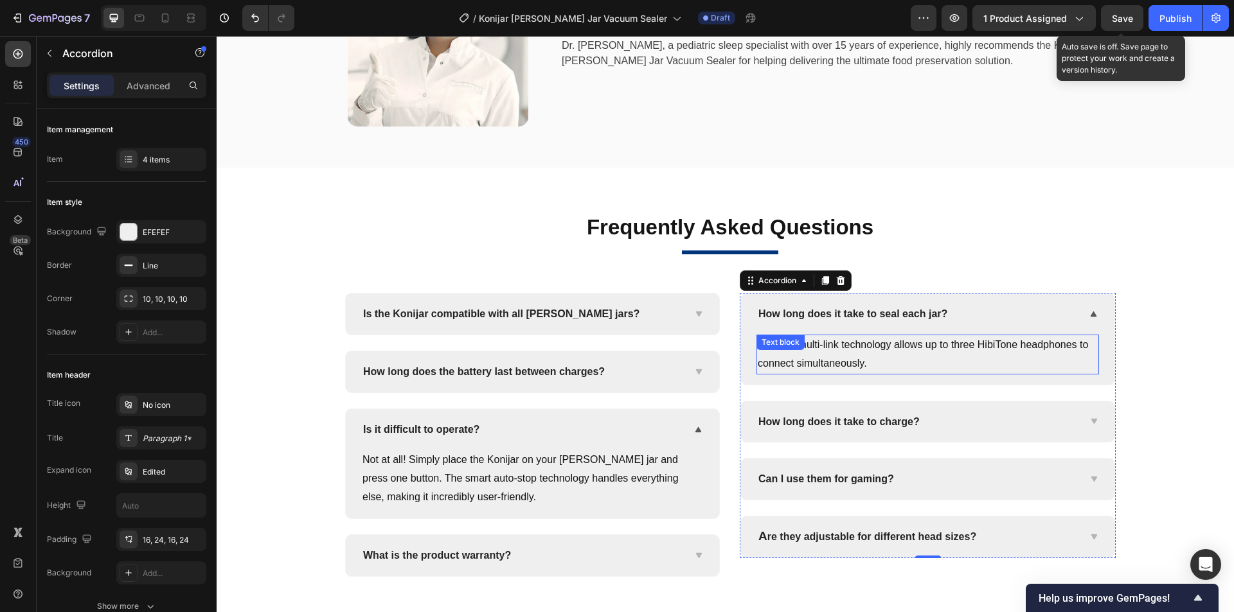
click at [983, 348] on p "Yes, our multi-link technology allows up to three HibiTone headphones to connec…" at bounding box center [927, 354] width 340 height 37
click at [1029, 346] on p "Yes, our multi-link technology allows up to three HibiTone headphones to connec…" at bounding box center [927, 354] width 340 height 37
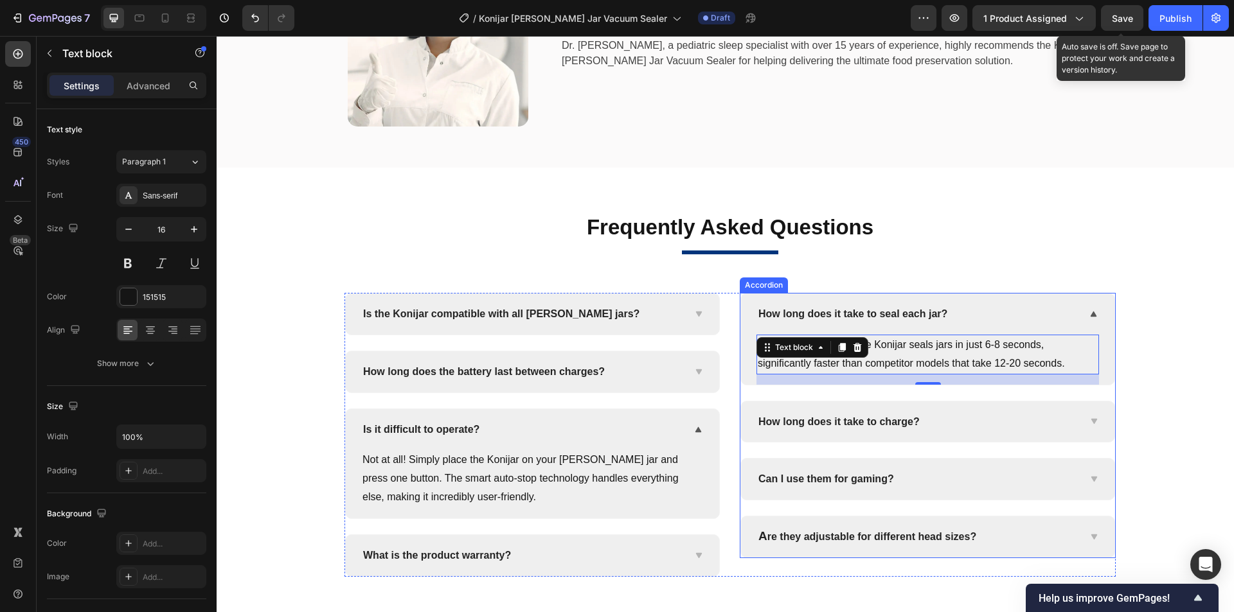
drag, startPoint x: 819, startPoint y: 422, endPoint x: 867, endPoint y: 420, distance: 48.2
click at [819, 422] on span "How long does it take to charge?" at bounding box center [838, 421] width 161 height 11
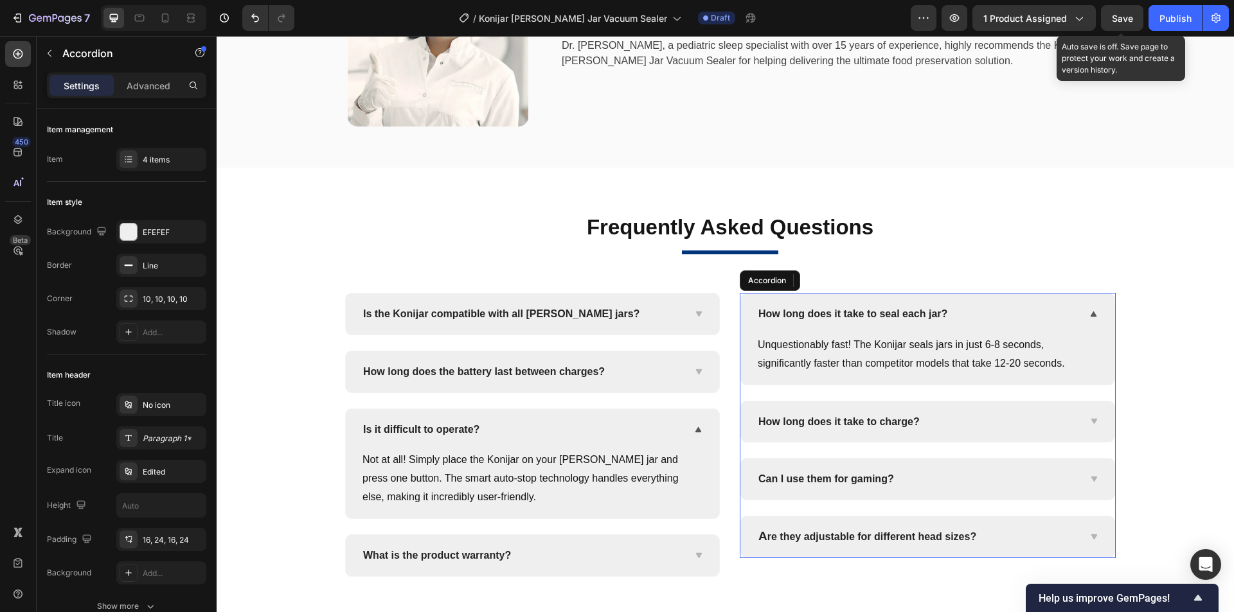
click at [876, 420] on span "How long does it take to charge?" at bounding box center [838, 421] width 161 height 11
click at [890, 422] on span "How long does it take to charge?" at bounding box center [838, 421] width 161 height 11
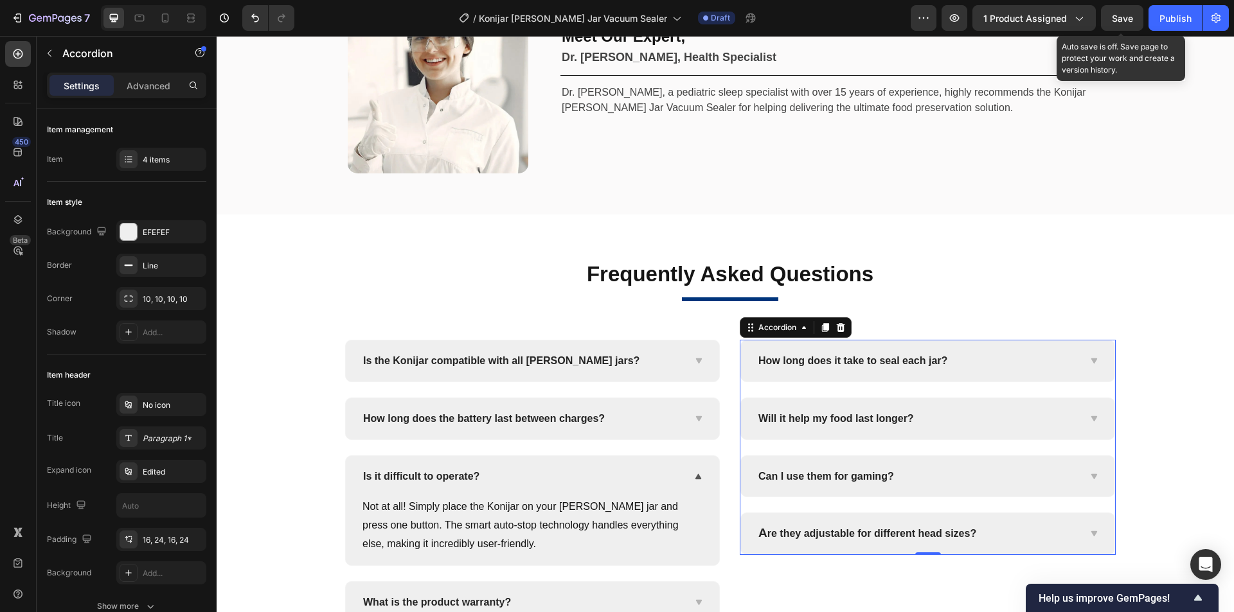
scroll to position [5173, 0]
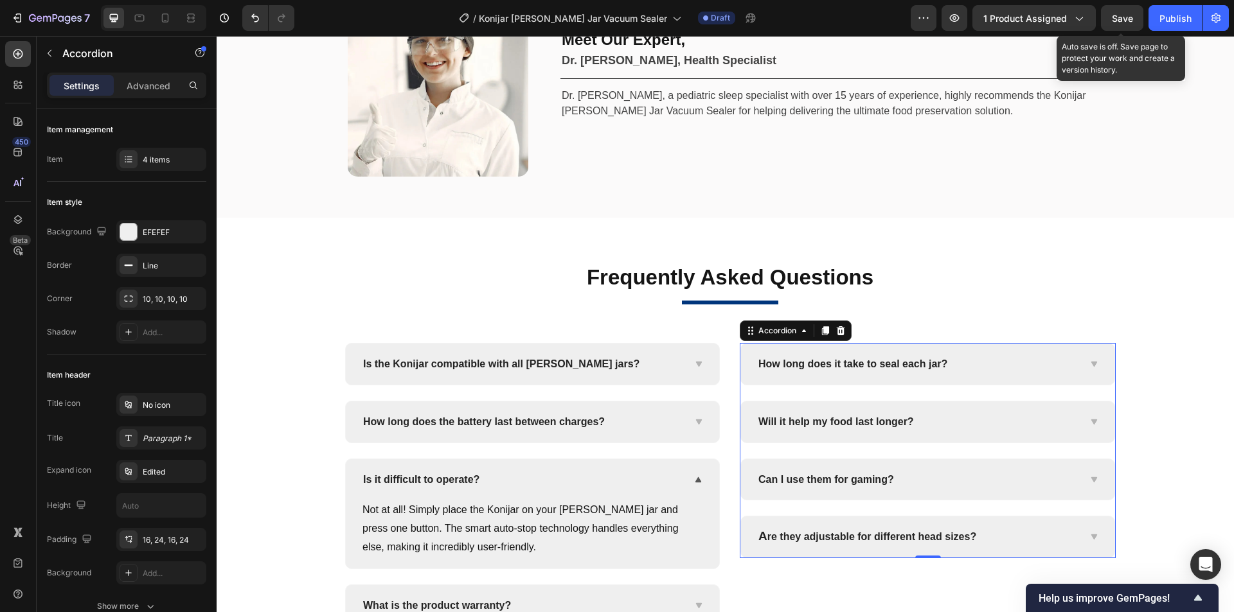
click at [1081, 427] on div "Will it help my food last longer?" at bounding box center [927, 422] width 373 height 41
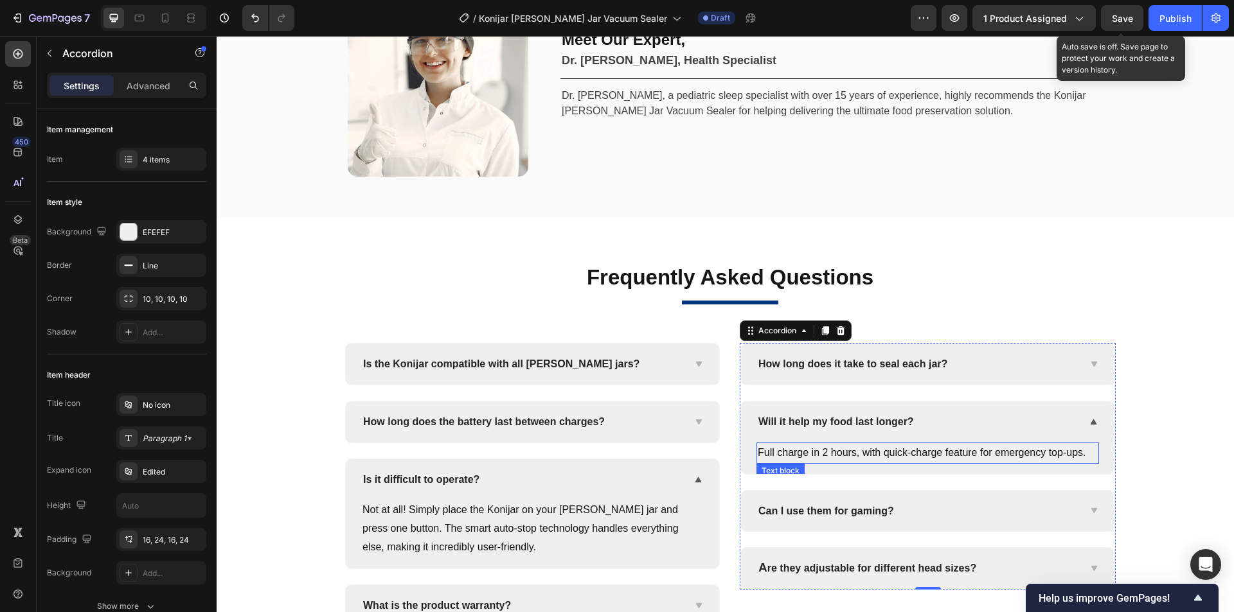
click at [1003, 456] on p "Full charge in 2 hours, with quick-charge feature for emergency top-ups." at bounding box center [927, 453] width 340 height 19
click at [1026, 453] on p "Full charge in 2 hours, with quick-charge feature for emergency top-ups." at bounding box center [927, 453] width 340 height 19
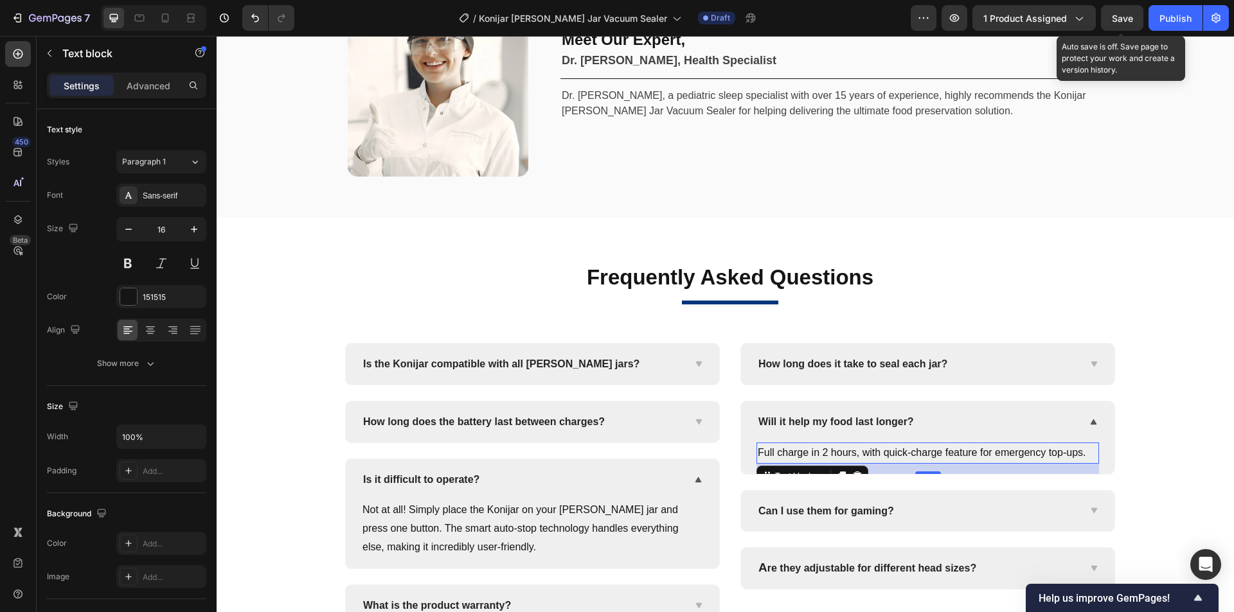
click at [910, 456] on p "Full charge in 2 hours, with quick-charge feature for emergency top-ups." at bounding box center [927, 453] width 340 height 19
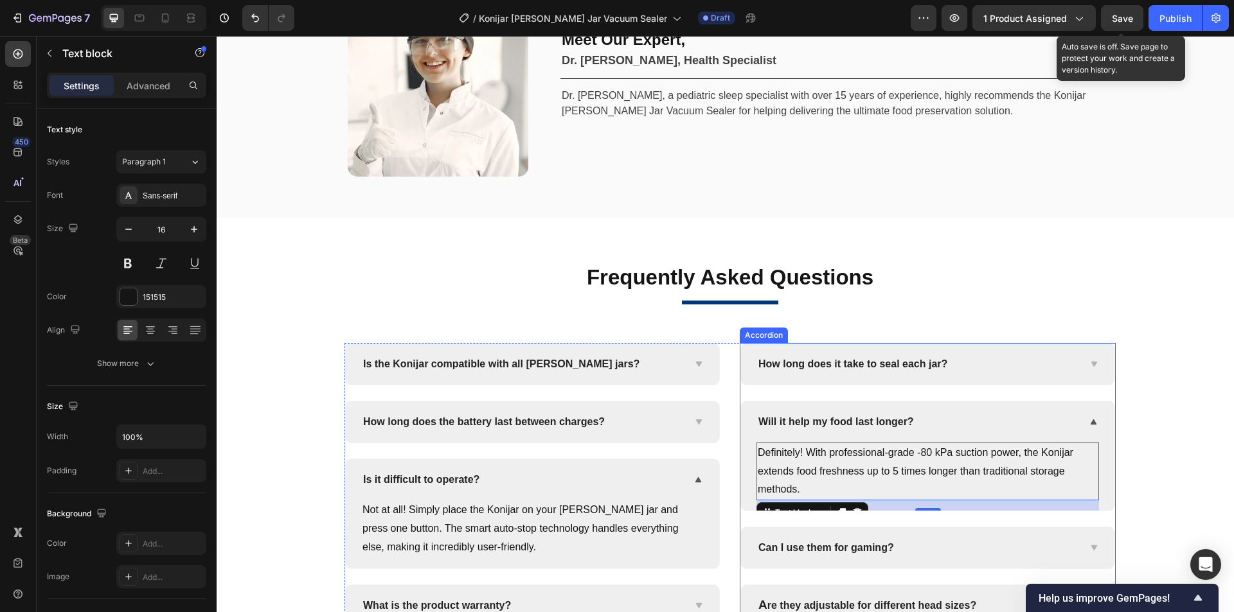
drag, startPoint x: 819, startPoint y: 555, endPoint x: 825, endPoint y: 551, distance: 6.9
click at [819, 555] on p "Can I use them for gaming?" at bounding box center [826, 548] width 136 height 17
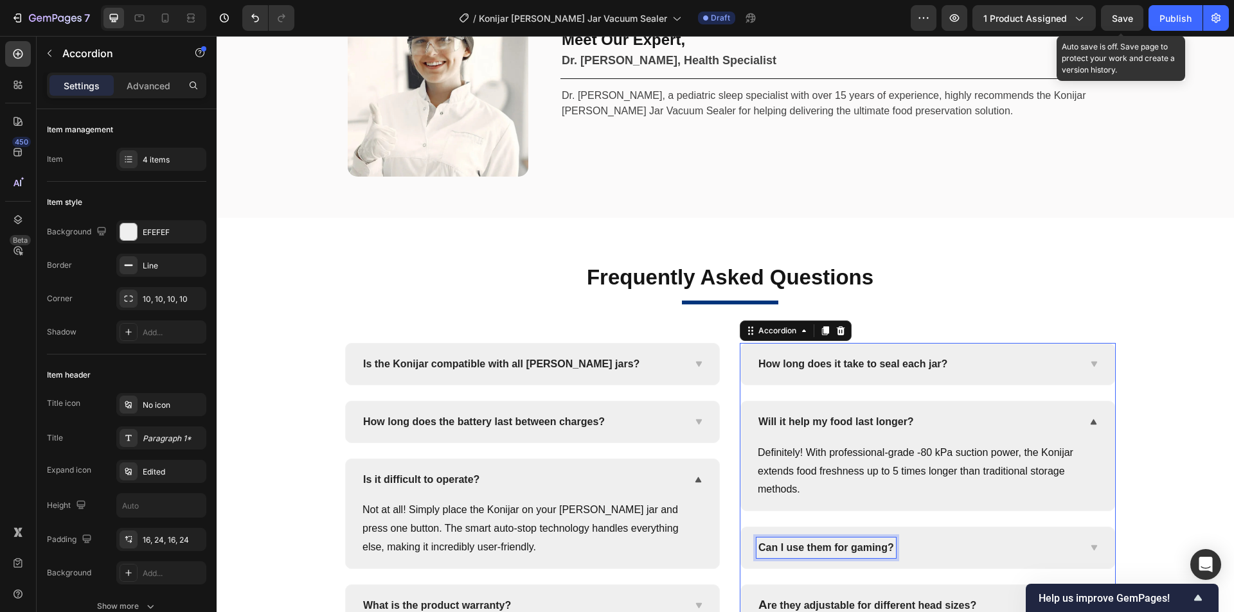
click at [853, 551] on span "Can I use them for gaming?" at bounding box center [826, 547] width 136 height 11
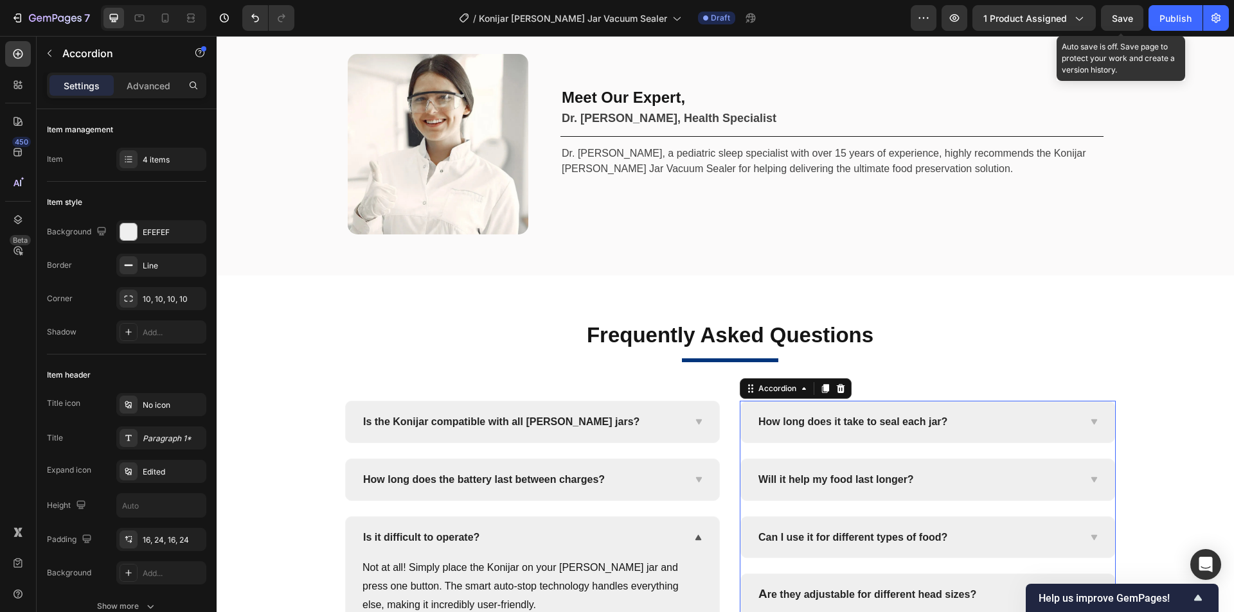
scroll to position [5105, 0]
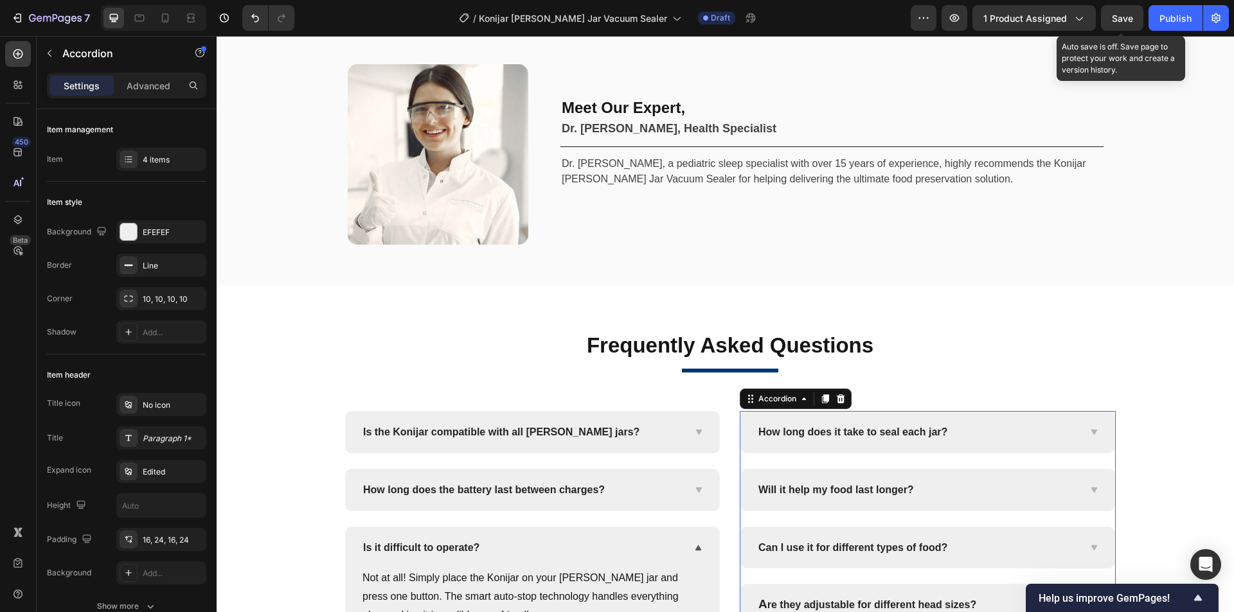
click at [1088, 549] on icon at bounding box center [1093, 548] width 10 height 10
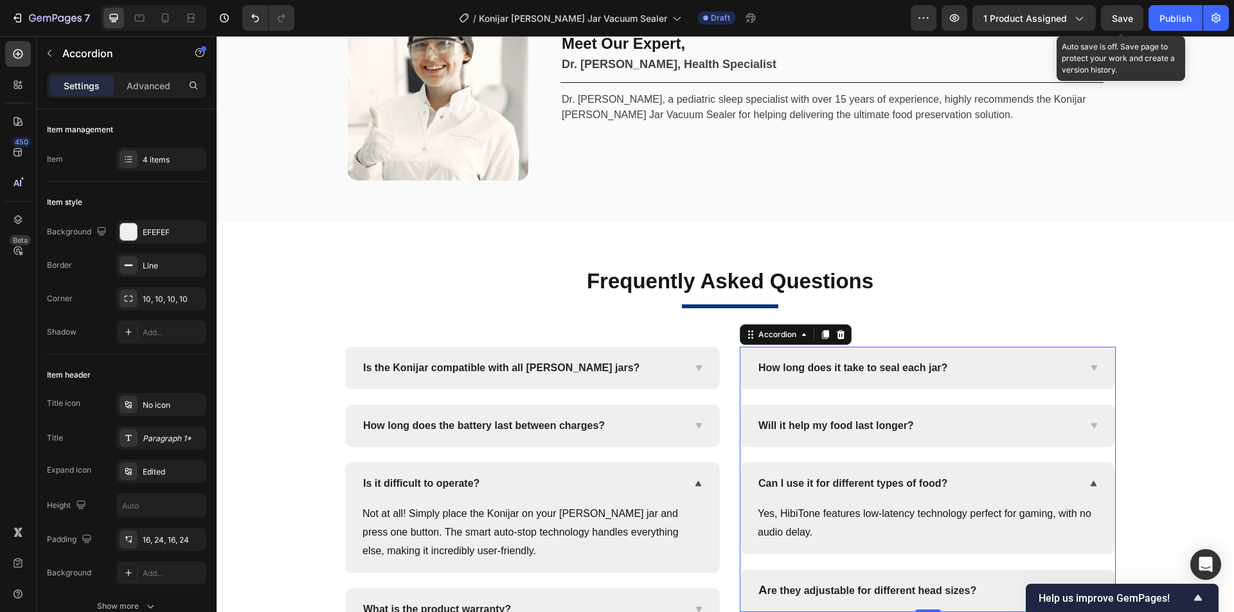
scroll to position [5234, 0]
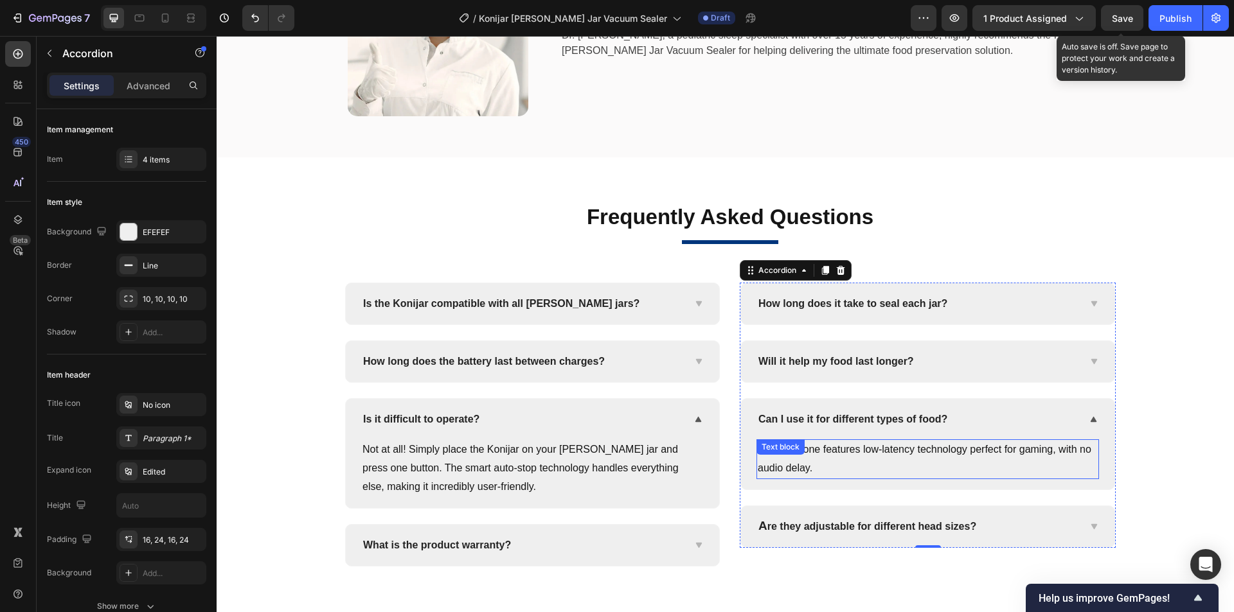
click at [926, 457] on p "Yes, HibiTone features low-latency technology perfect for gaming, with no audio…" at bounding box center [927, 459] width 340 height 37
click at [1020, 455] on p "Yes, HibiTone features low-latency technology perfect for gaming, with no audio…" at bounding box center [927, 459] width 340 height 37
click at [1045, 455] on p "Yes, HibiTone features low-latency technology perfect for gaming, with no audio…" at bounding box center [927, 459] width 340 height 37
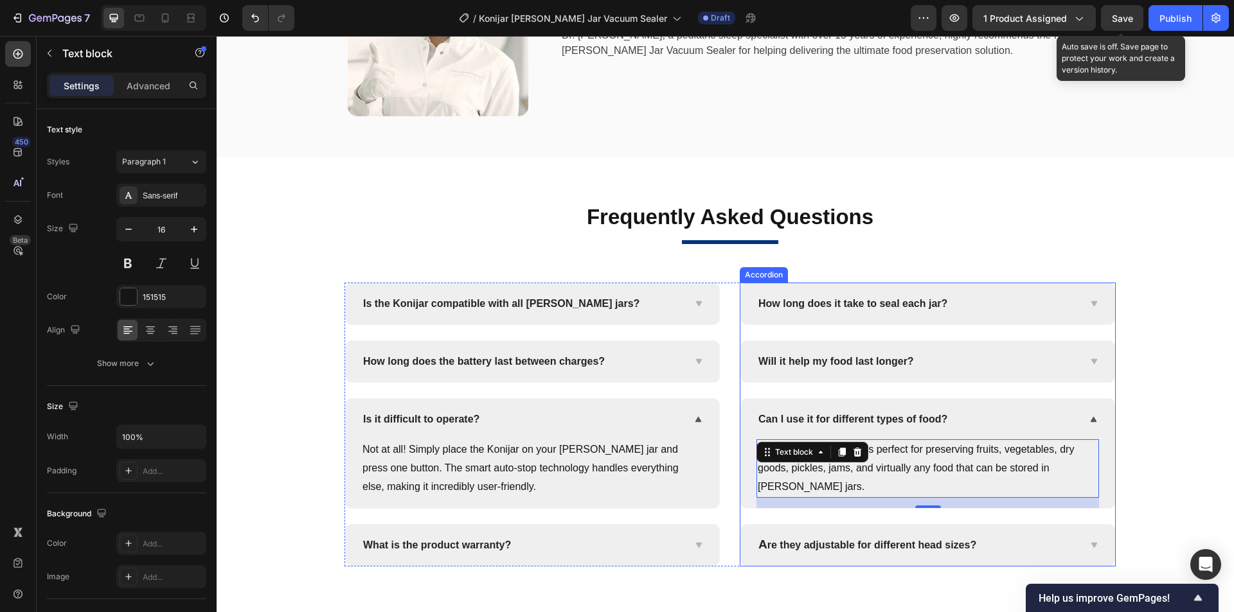
drag, startPoint x: 822, startPoint y: 553, endPoint x: 858, endPoint y: 551, distance: 36.7
click at [822, 553] on p "A re they adjustable for different head sizes?" at bounding box center [867, 545] width 218 height 17
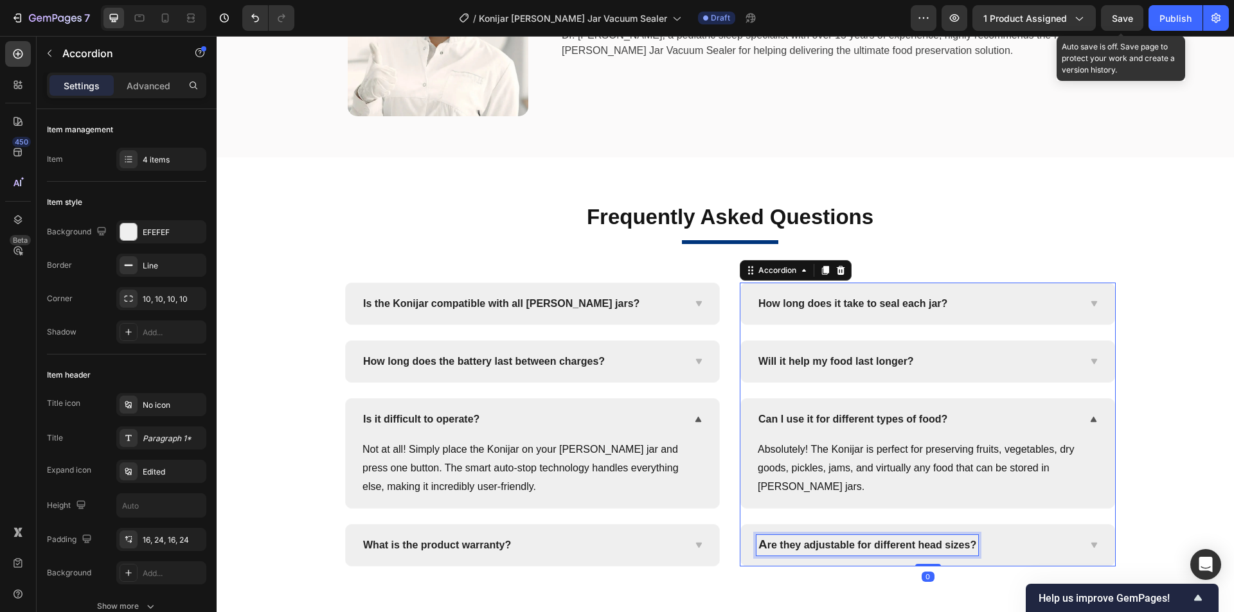
click at [926, 547] on span "re they adjustable for different head sizes?" at bounding box center [871, 545] width 209 height 11
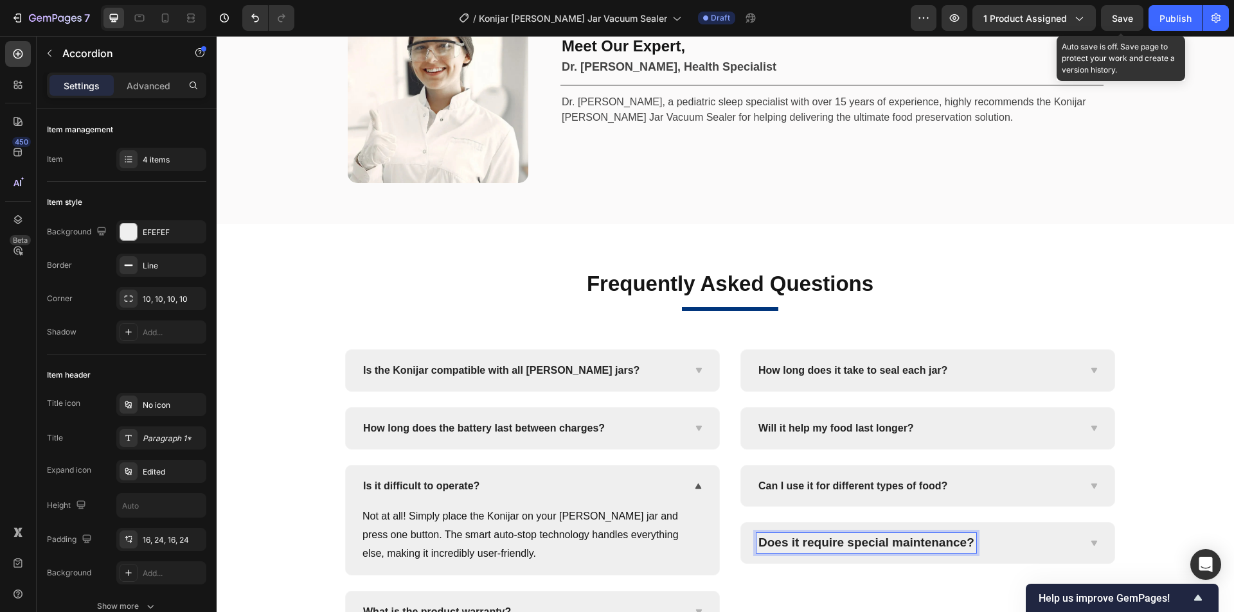
scroll to position [5165, 0]
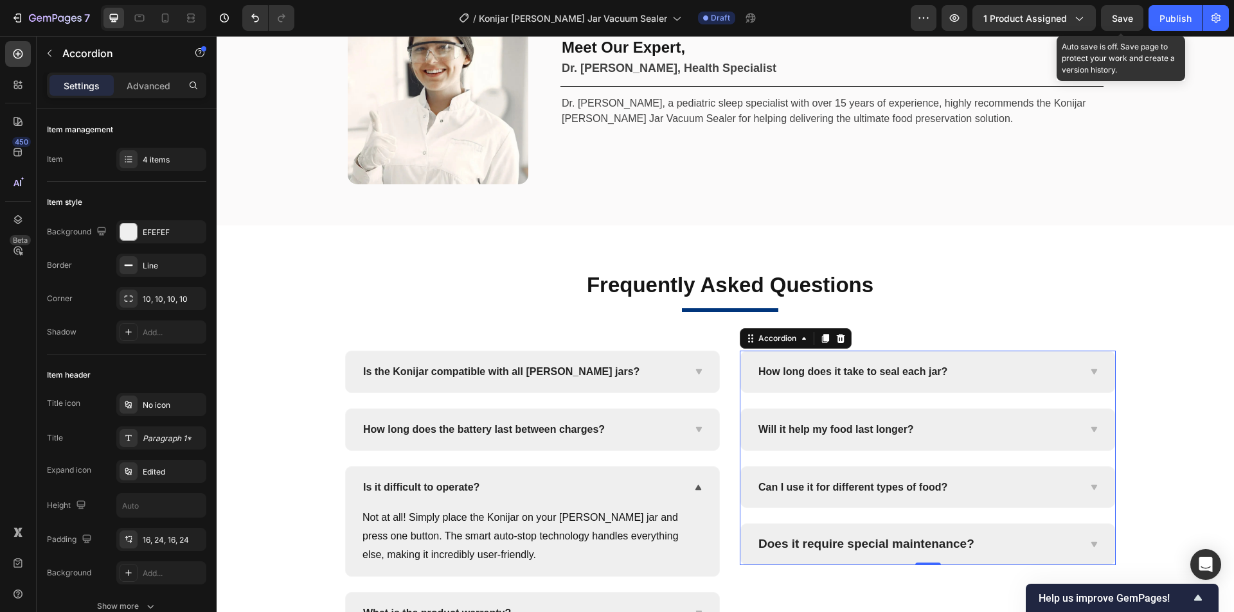
click at [909, 551] on p "Does it require special maintenance?" at bounding box center [866, 544] width 216 height 16
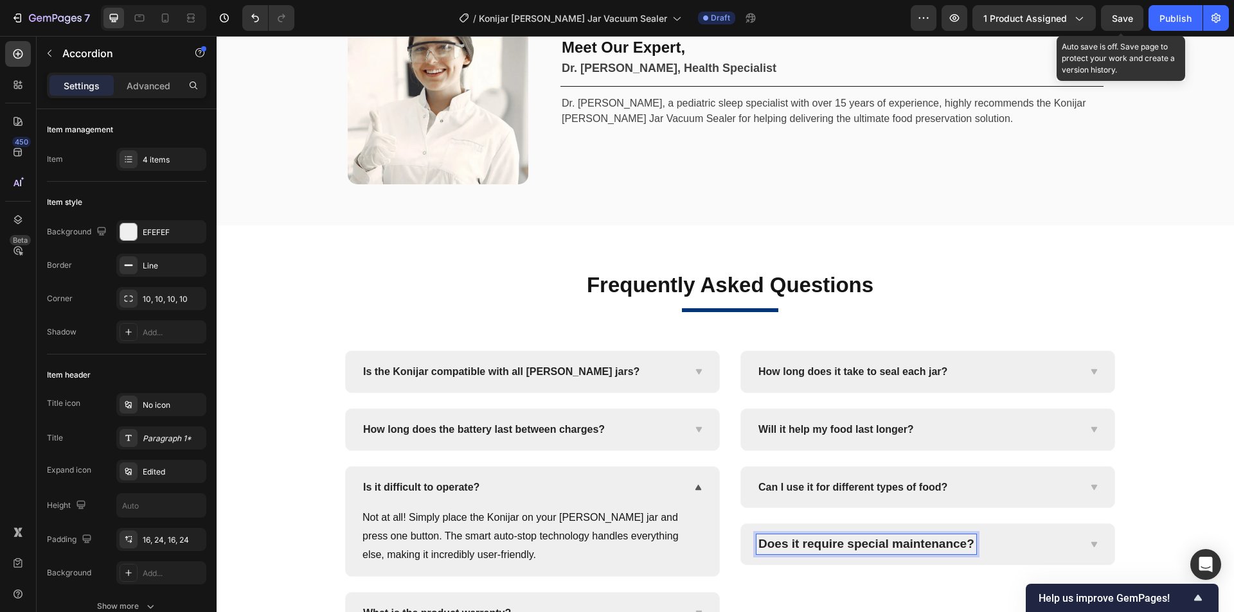
click at [928, 542] on p "Does it require special maintenance?" at bounding box center [866, 544] width 216 height 16
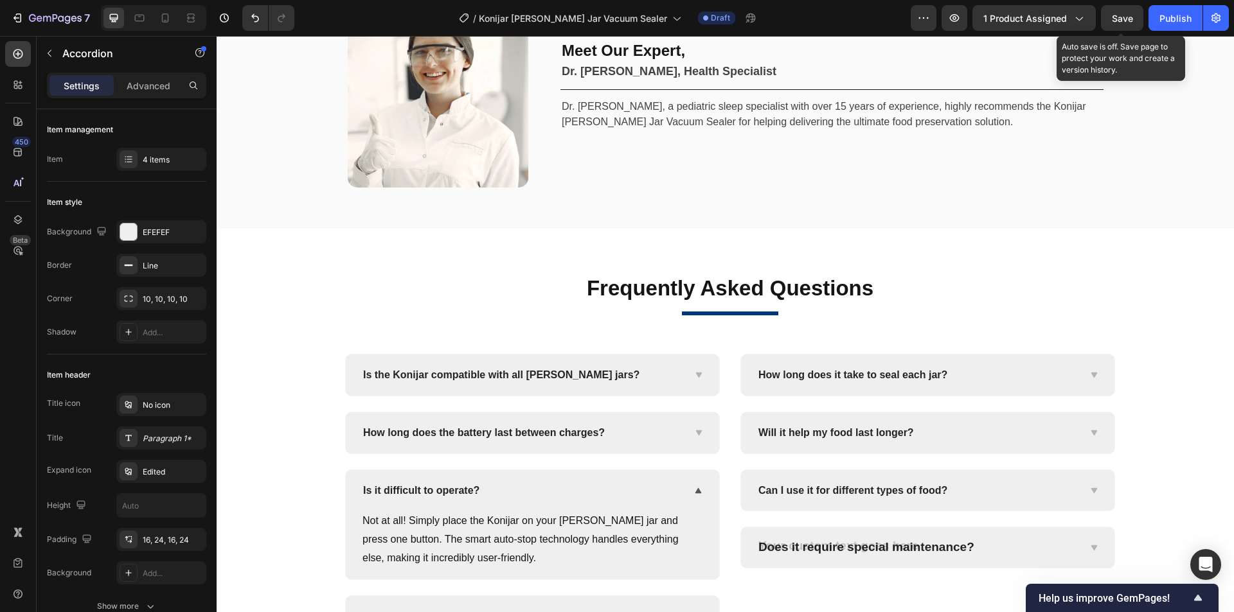
click at [845, 490] on span "Can I use it for different types of food?" at bounding box center [852, 490] width 189 height 11
click at [844, 490] on span "Can I use it for different types of food?" at bounding box center [852, 490] width 189 height 11
click at [146, 83] on p "Advanced" at bounding box center [149, 85] width 44 height 13
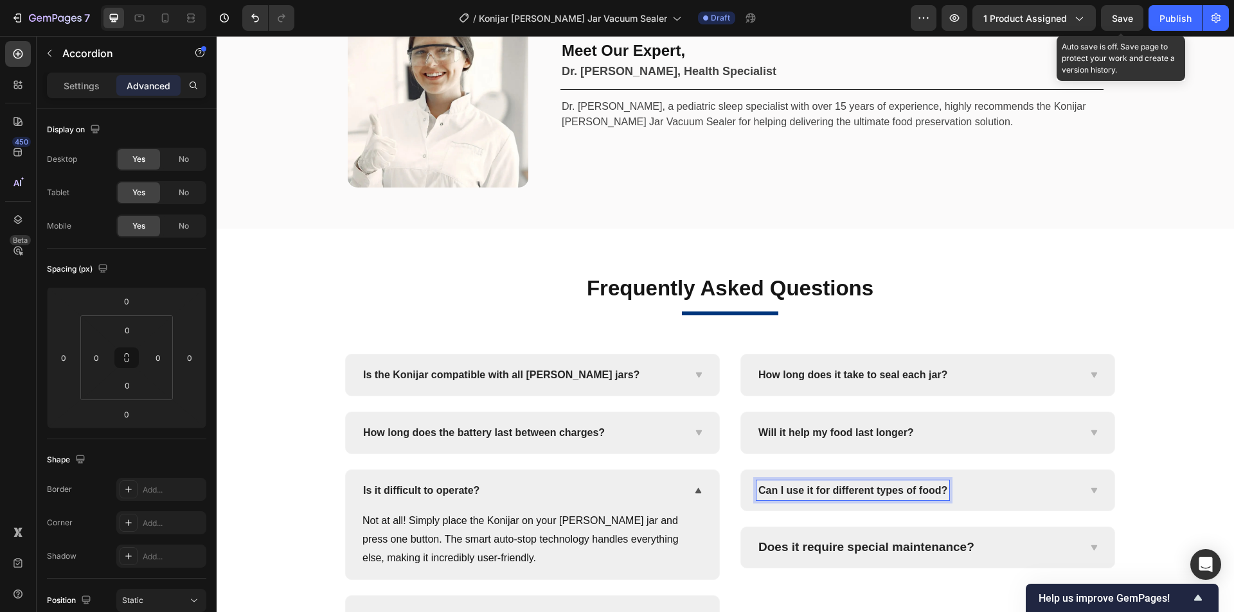
type input "100%"
type input "100"
click at [69, 82] on p "Settings" at bounding box center [82, 85] width 36 height 13
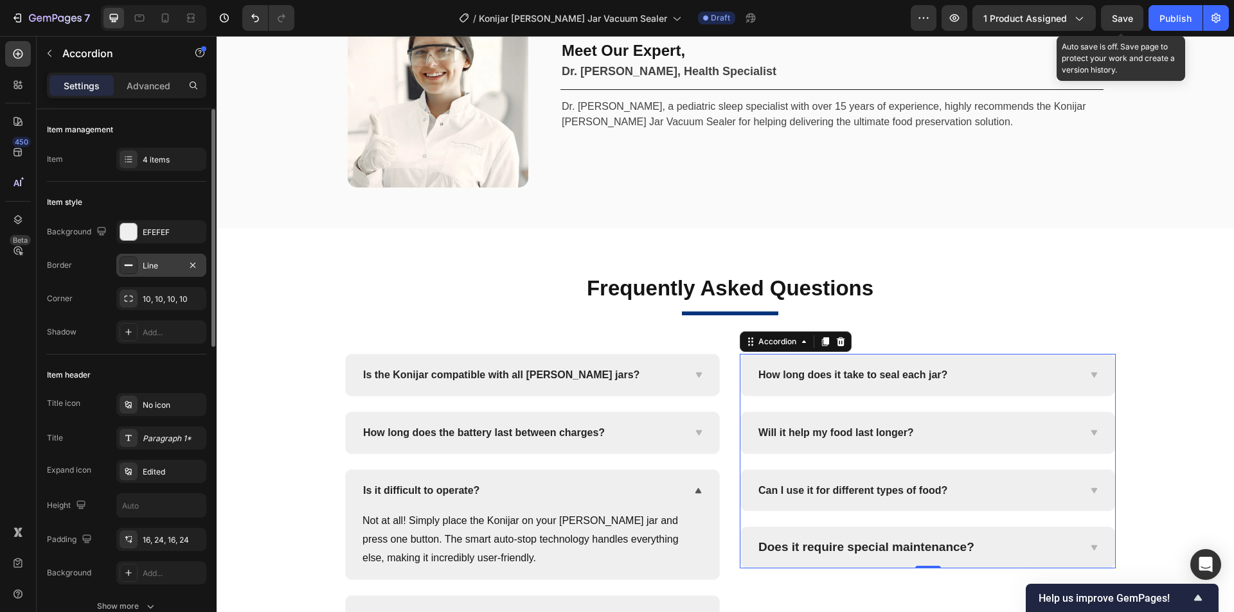
type input "24"
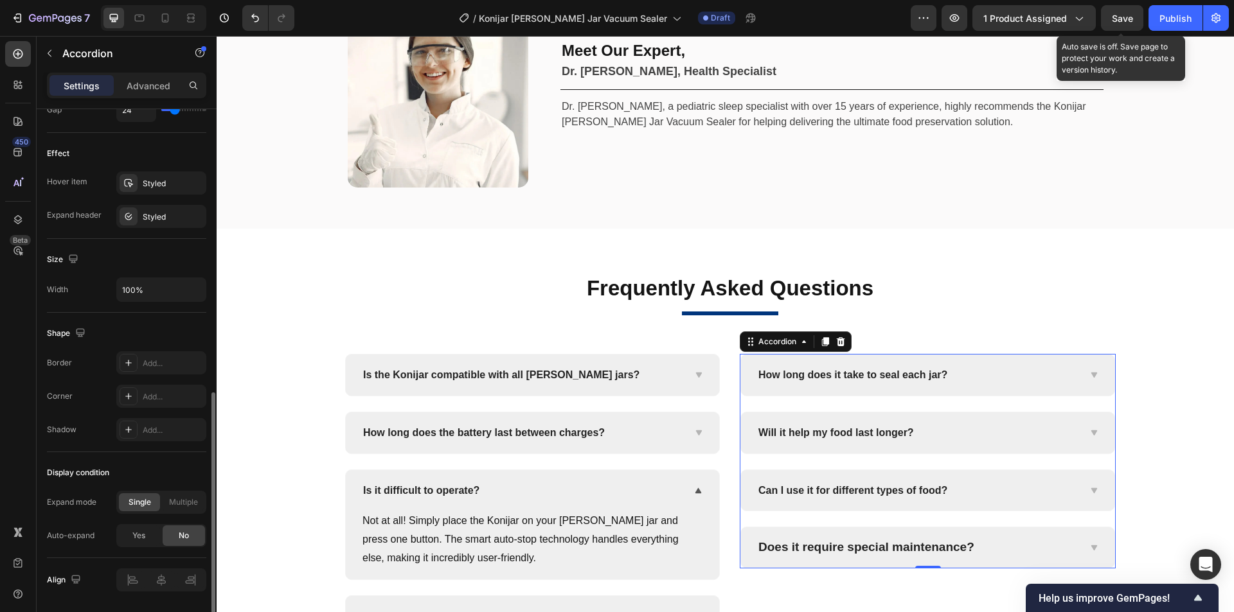
scroll to position [684, 0]
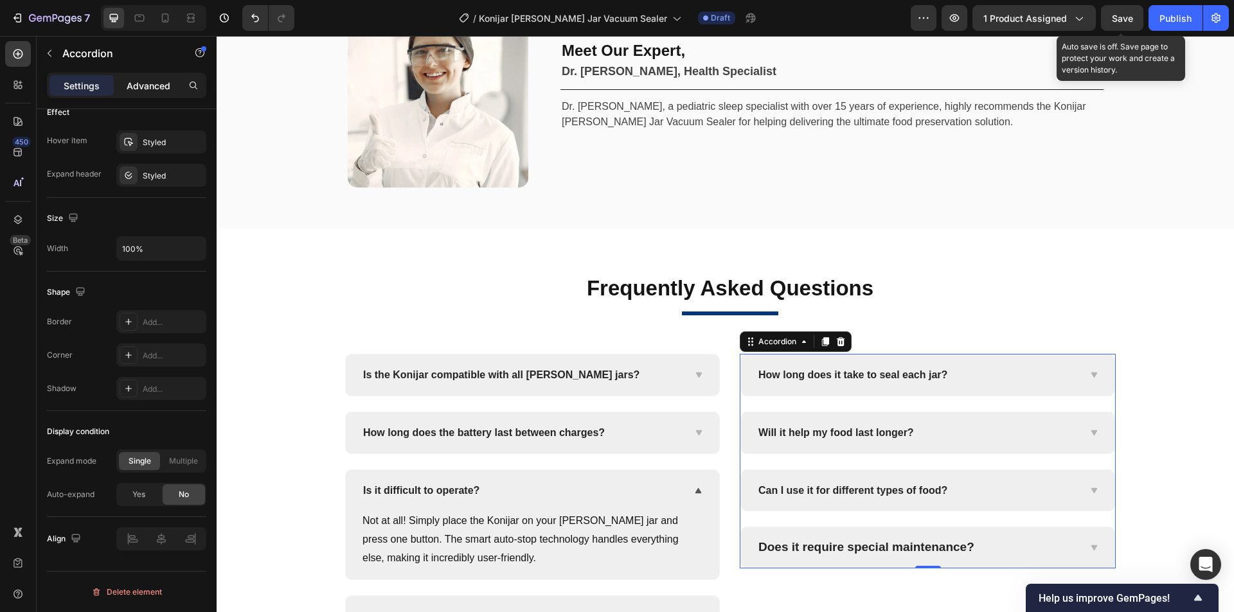
click at [127, 92] on p "Advanced" at bounding box center [149, 85] width 44 height 13
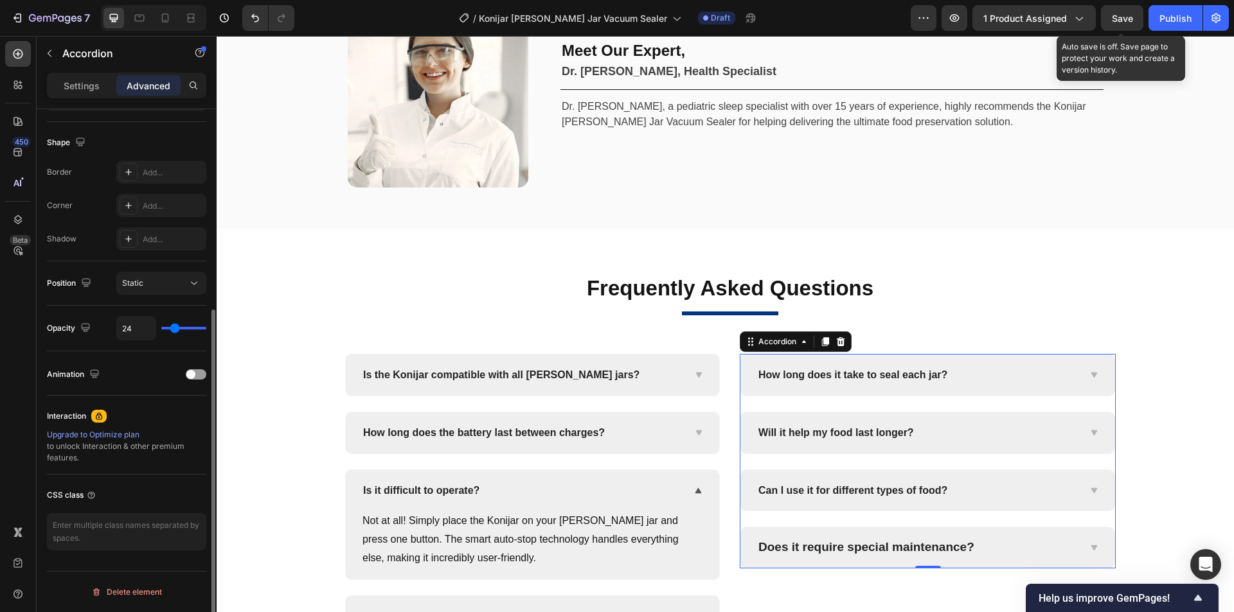
type input "100%"
type input "100"
click at [87, 89] on p "Settings" at bounding box center [82, 85] width 36 height 13
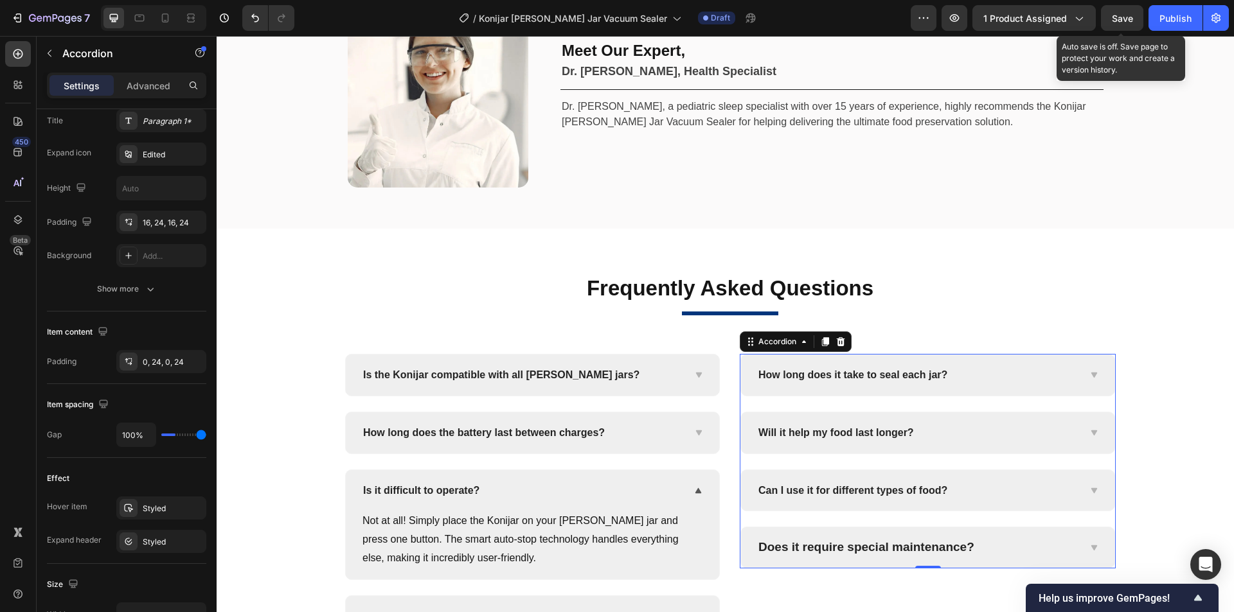
type input "24"
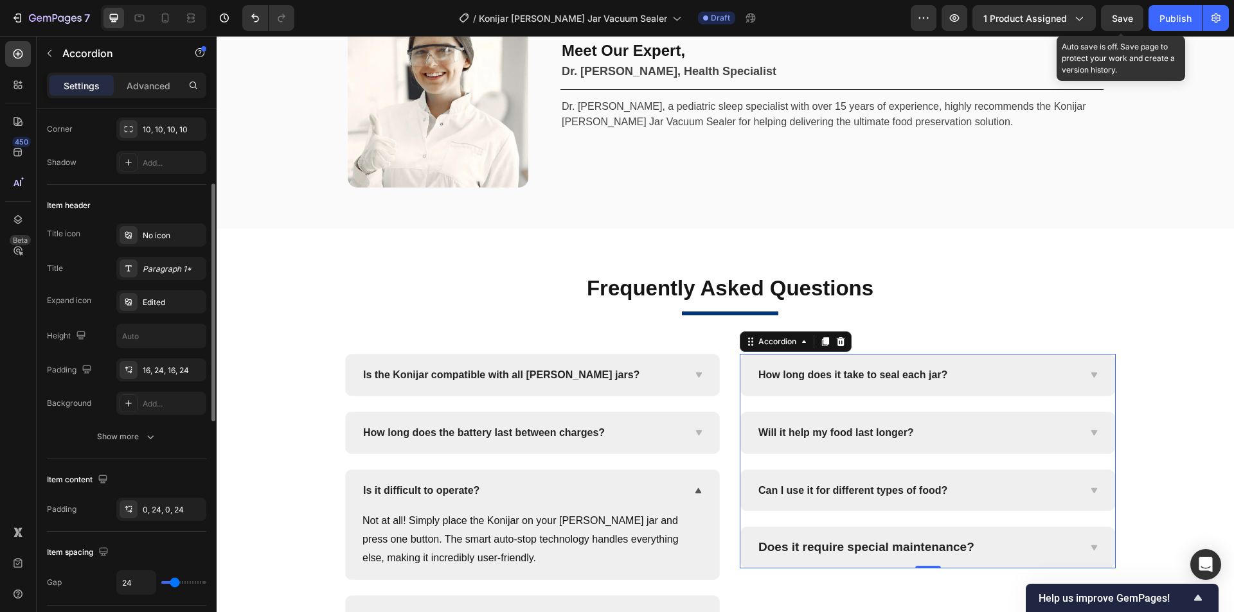
scroll to position [0, 0]
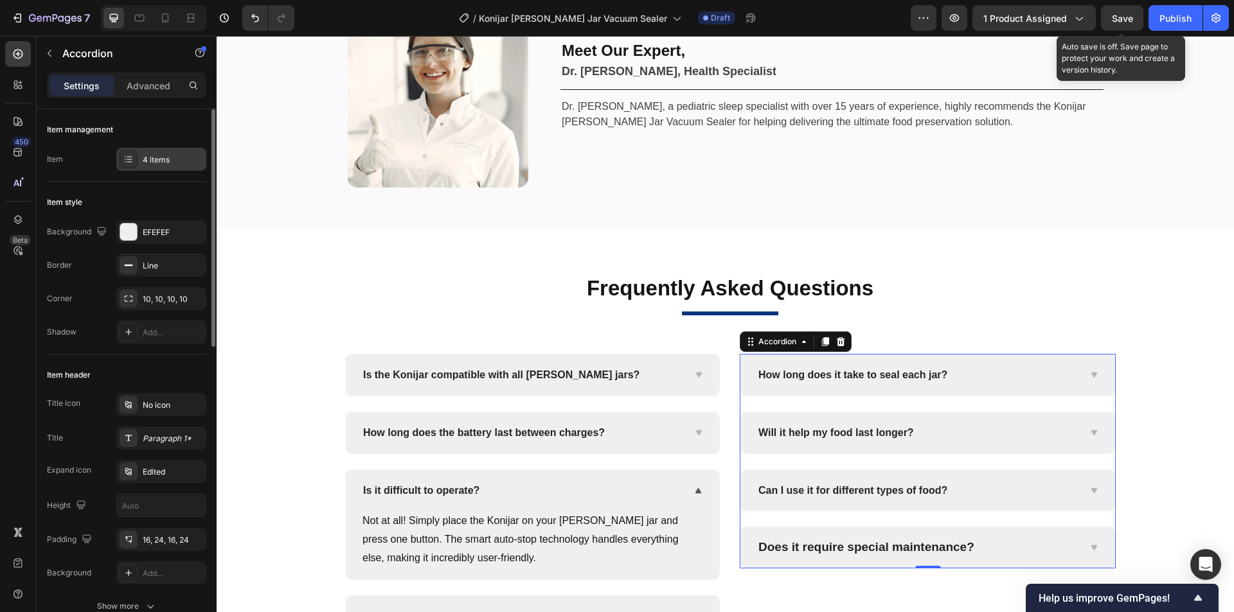
click at [139, 157] on div "4 items" at bounding box center [161, 159] width 90 height 23
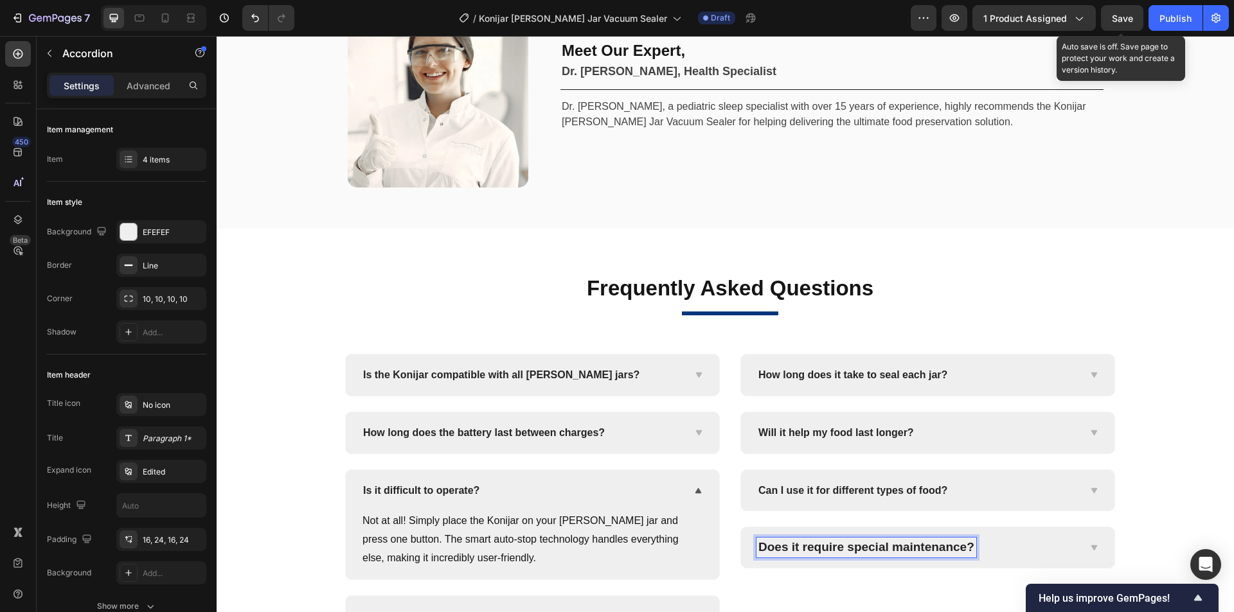
click at [853, 547] on p "Does it require special maintenance?" at bounding box center [866, 548] width 216 height 16
click at [853, 549] on p "Does it require special maintenance?" at bounding box center [866, 548] width 216 height 16
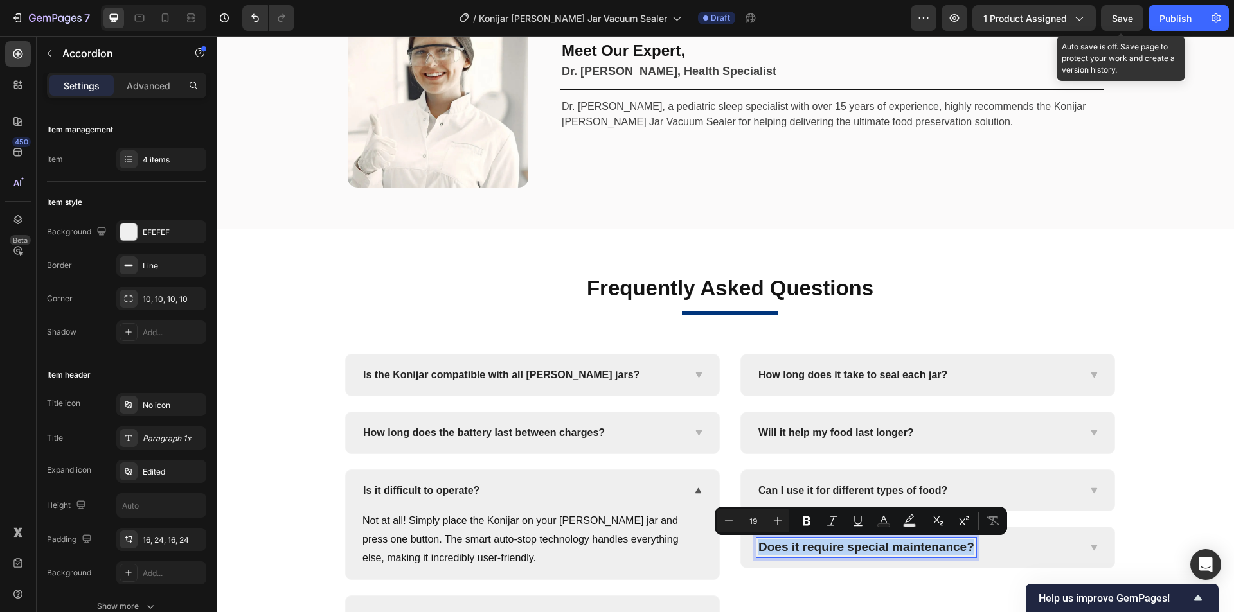
click at [833, 551] on p "Does it require special maintenance?" at bounding box center [866, 548] width 216 height 16
click at [808, 491] on span "Can I use it for different types of food?" at bounding box center [852, 490] width 189 height 11
type input "16"
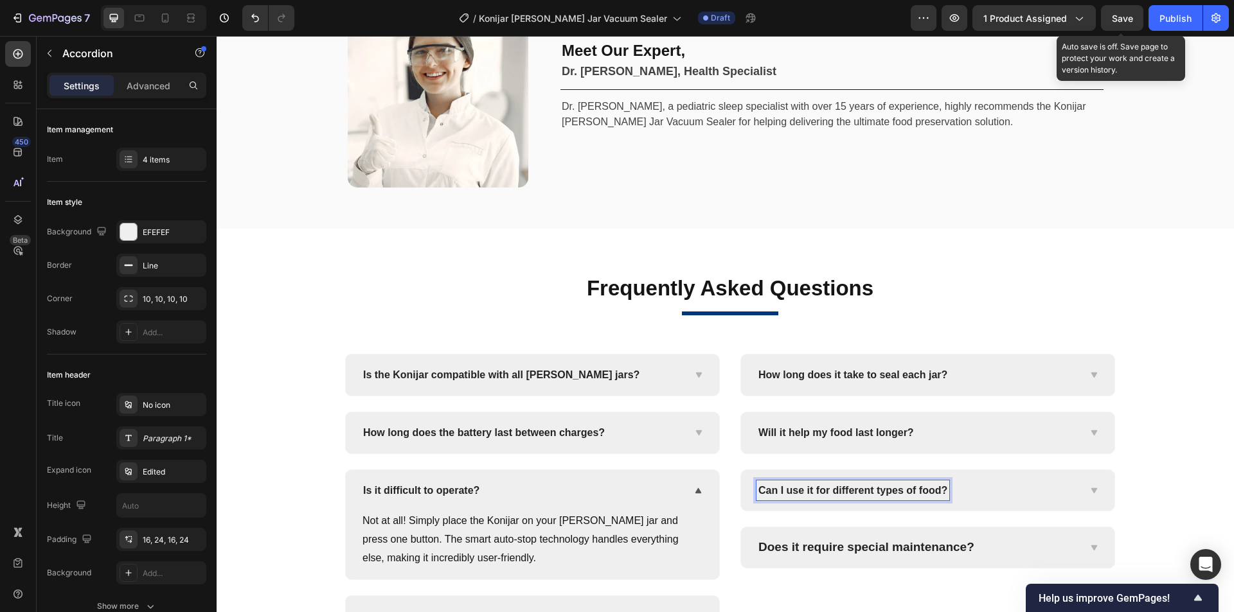
click at [818, 492] on span "Can I use it for different types of food?" at bounding box center [852, 490] width 189 height 11
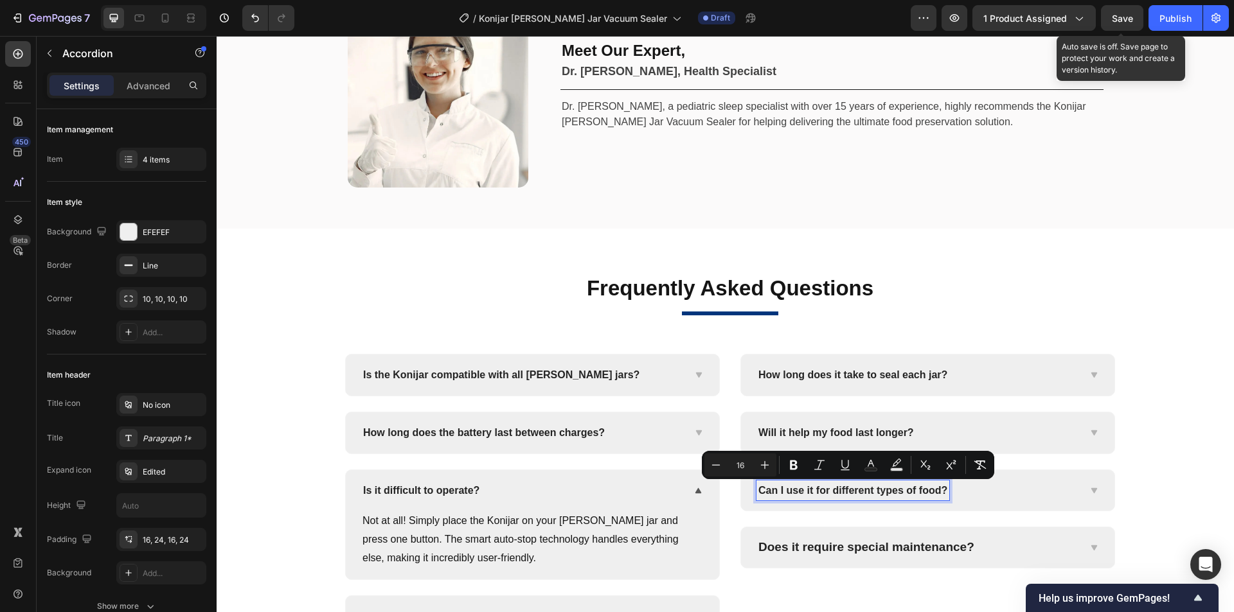
click at [793, 556] on div "Does it require special maintenance?" at bounding box center [866, 548] width 220 height 20
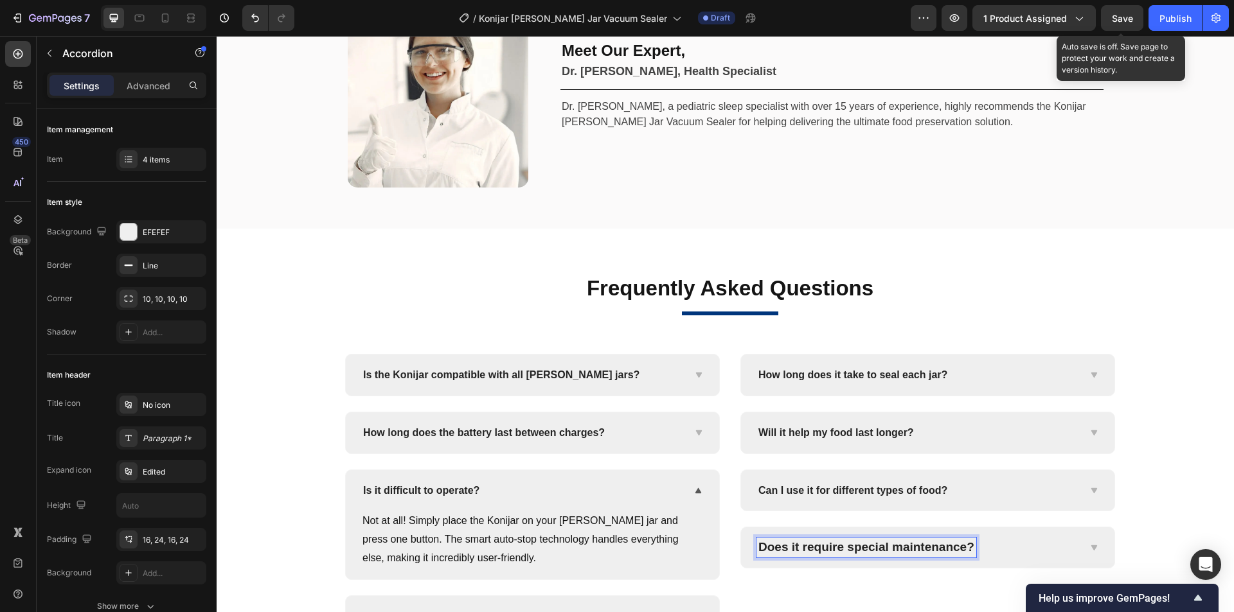
click at [816, 549] on p "Does it require special maintenance?" at bounding box center [866, 548] width 216 height 16
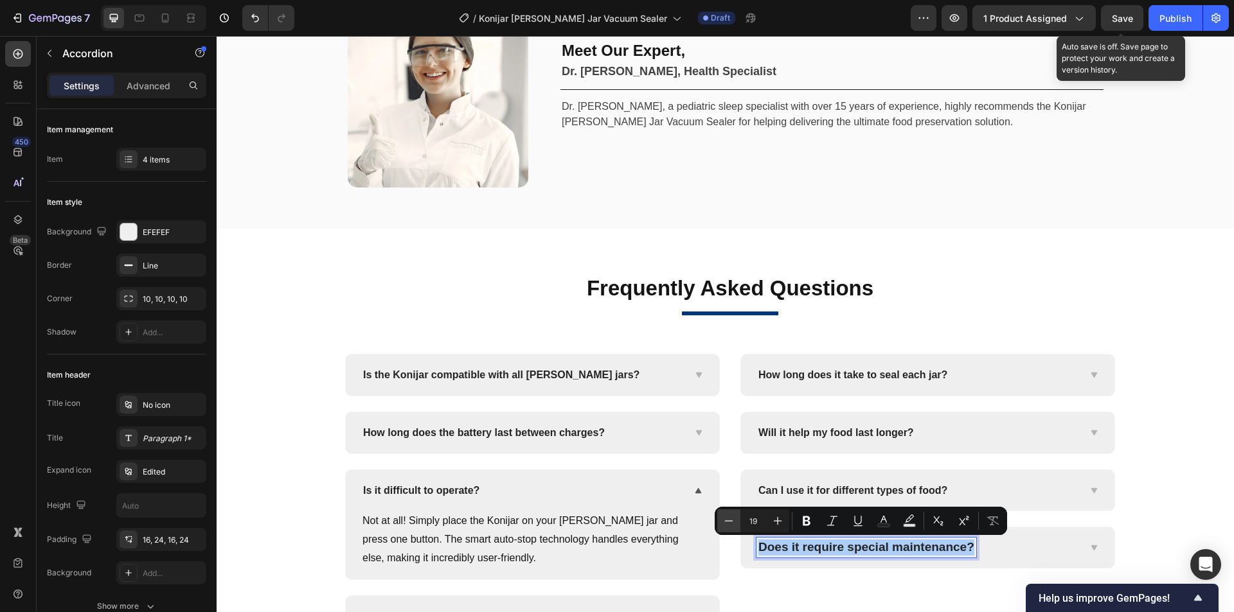
click at [729, 523] on icon "Editor contextual toolbar" at bounding box center [728, 521] width 13 height 13
type input "16"
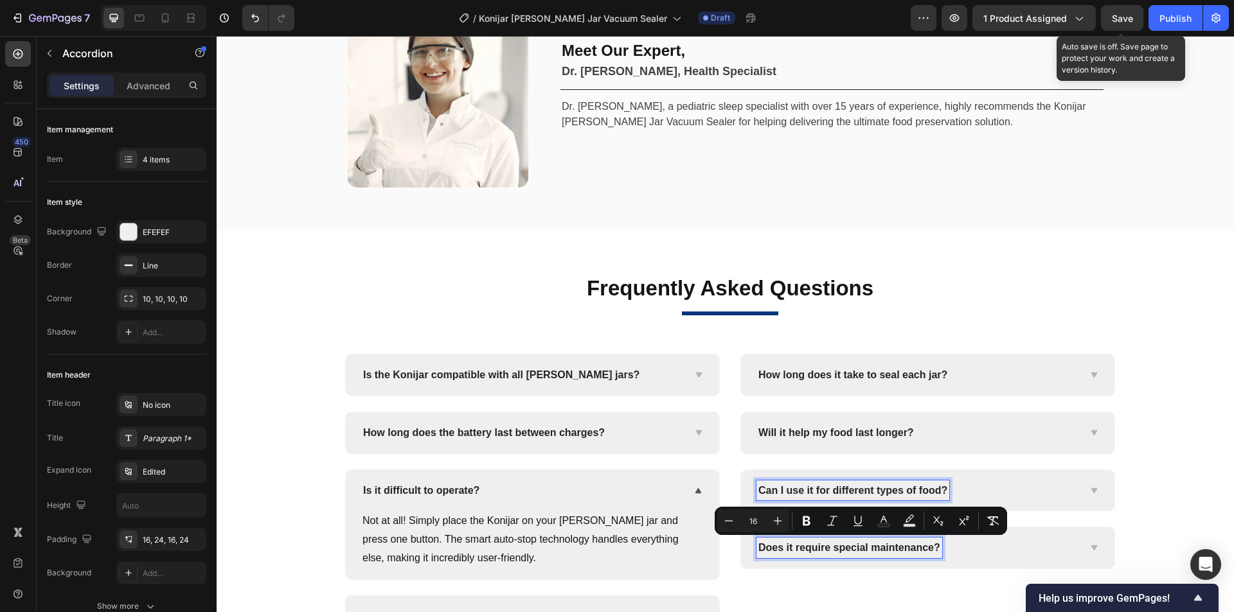
drag, startPoint x: 877, startPoint y: 490, endPoint x: 975, endPoint y: 561, distance: 121.1
click at [877, 490] on span "Can I use it for different types of food?" at bounding box center [852, 490] width 189 height 11
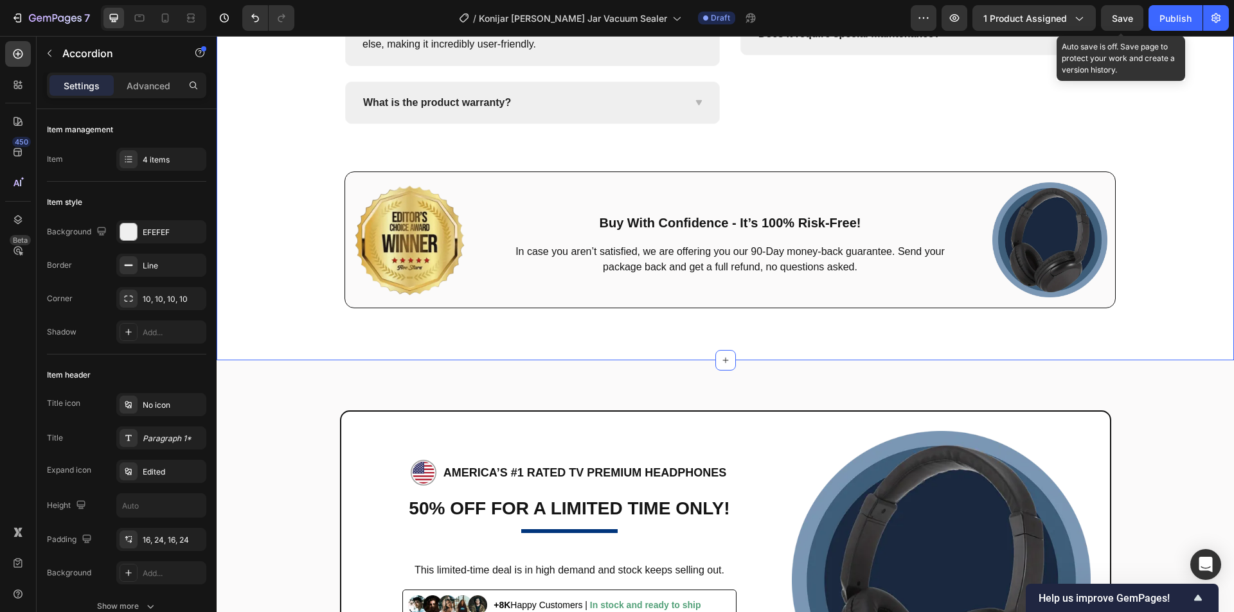
scroll to position [5933, 0]
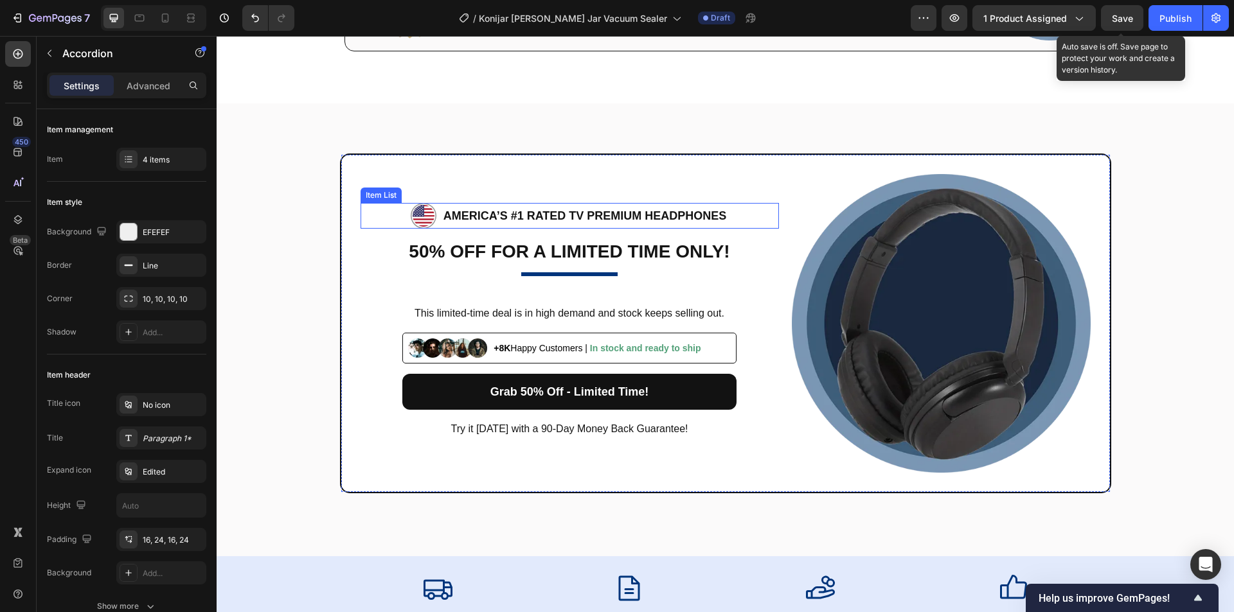
click at [568, 212] on p "AMERICA’S #1 RATED TV Premium Headphones" at bounding box center [584, 216] width 283 height 21
click at [606, 212] on p "AMERICA’S #1 RATED TV Premium Headphones" at bounding box center [584, 216] width 283 height 21
click at [587, 212] on p "AMERICA’S #1 RATED TV Premium Headphones" at bounding box center [584, 216] width 283 height 21
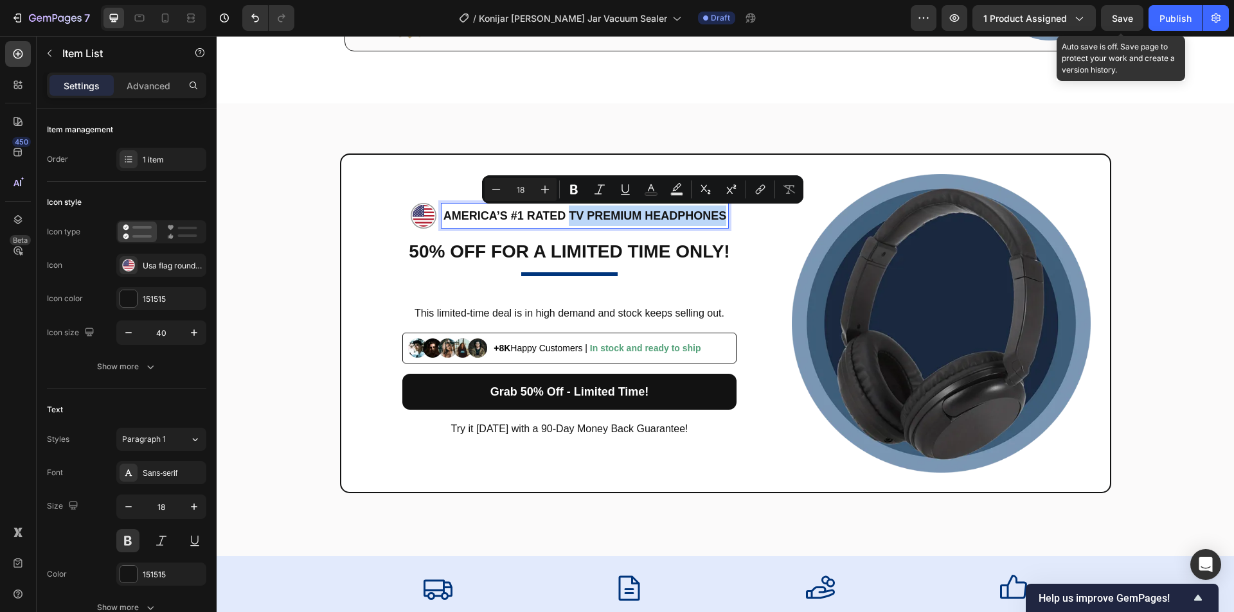
drag, startPoint x: 566, startPoint y: 215, endPoint x: 754, endPoint y: 213, distance: 187.6
click at [754, 213] on div "AMERICA’S #1 RATED TV Premium Headphones" at bounding box center [569, 216] width 418 height 26
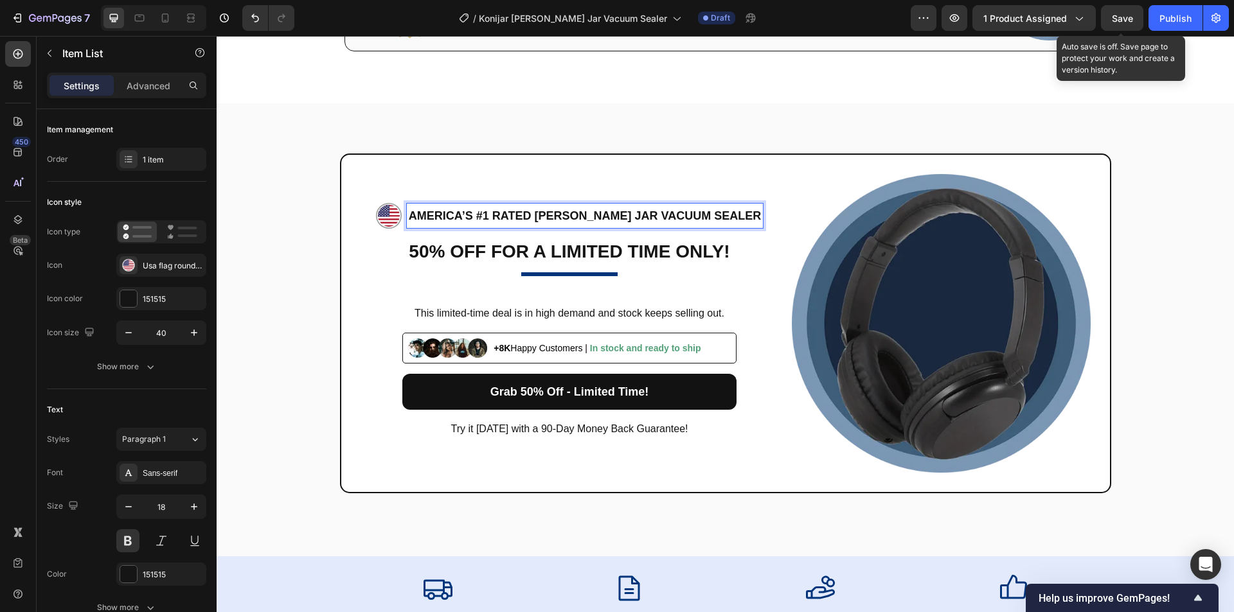
click at [603, 217] on p "AMERICA’S #1 RATED Mason Jar Vacuum Sealer" at bounding box center [585, 216] width 352 height 21
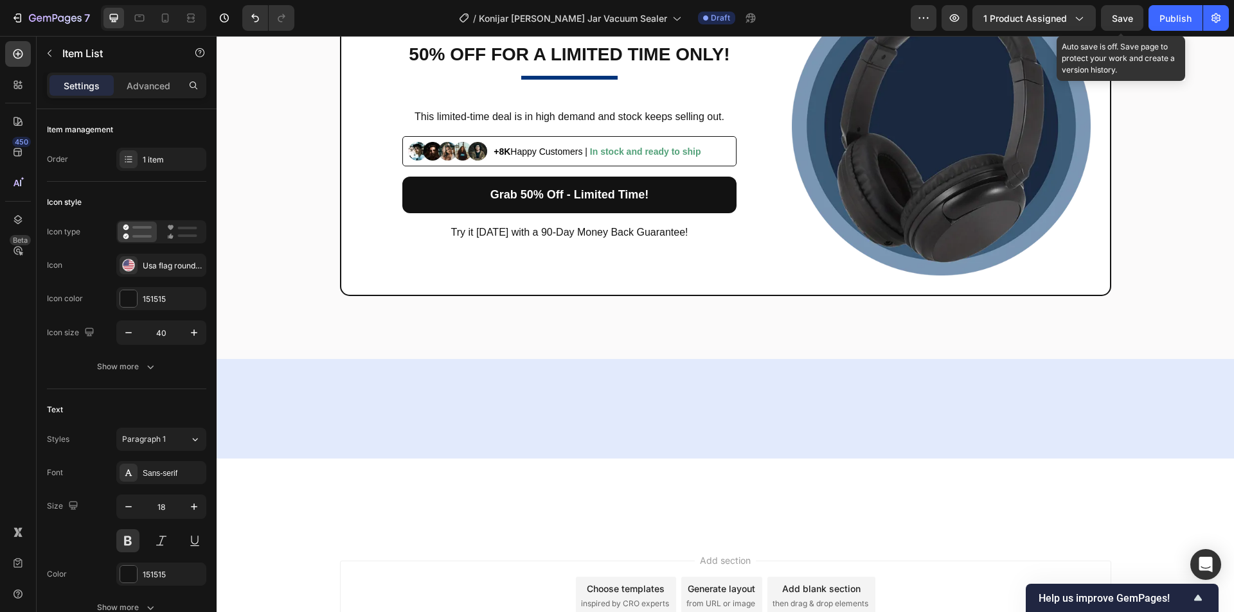
scroll to position [5800, 0]
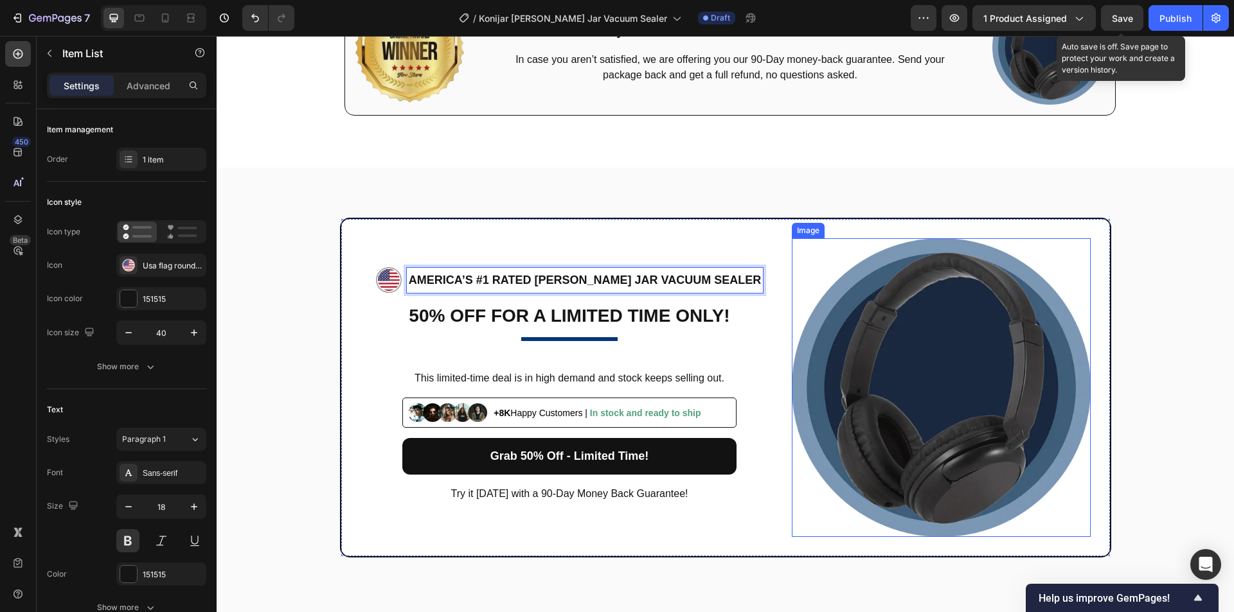
click at [949, 348] on img at bounding box center [941, 387] width 299 height 299
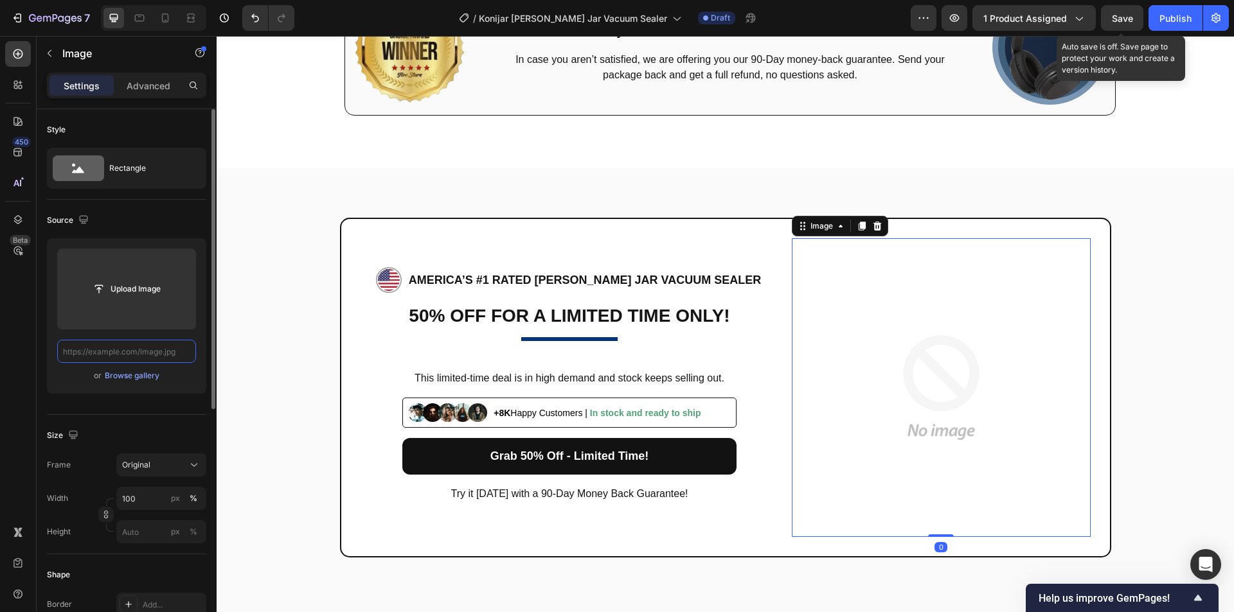
scroll to position [0, 0]
paste input "https://cdn.shopify.com/s/files/1/0956/1155/2027/files/snapedit_1758766369646_1…"
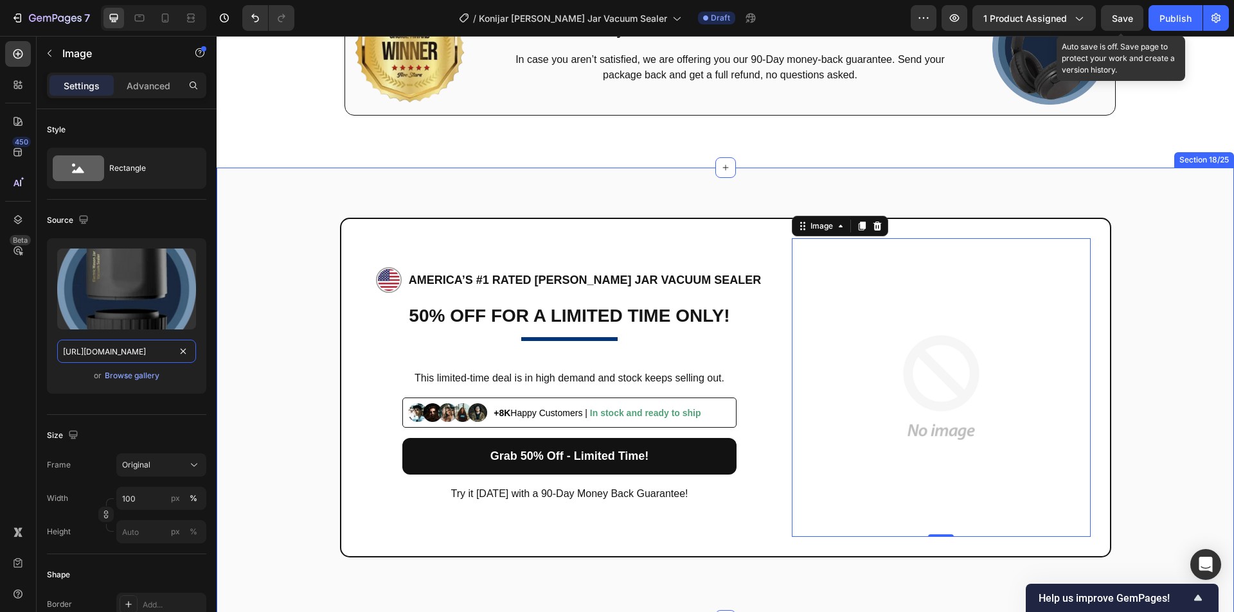
drag, startPoint x: 329, startPoint y: 389, endPoint x: 239, endPoint y: 351, distance: 97.9
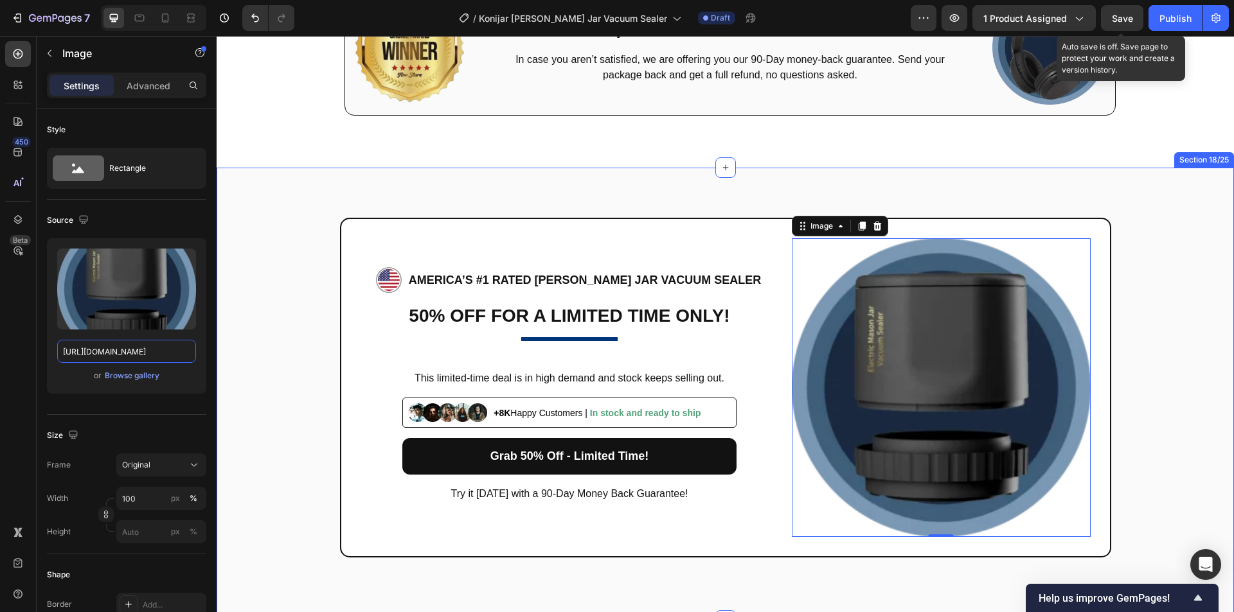
type input "https://cdn.shopify.com/s/files/1/0956/1155/2027/files/snapedit_1758766369646_1…"
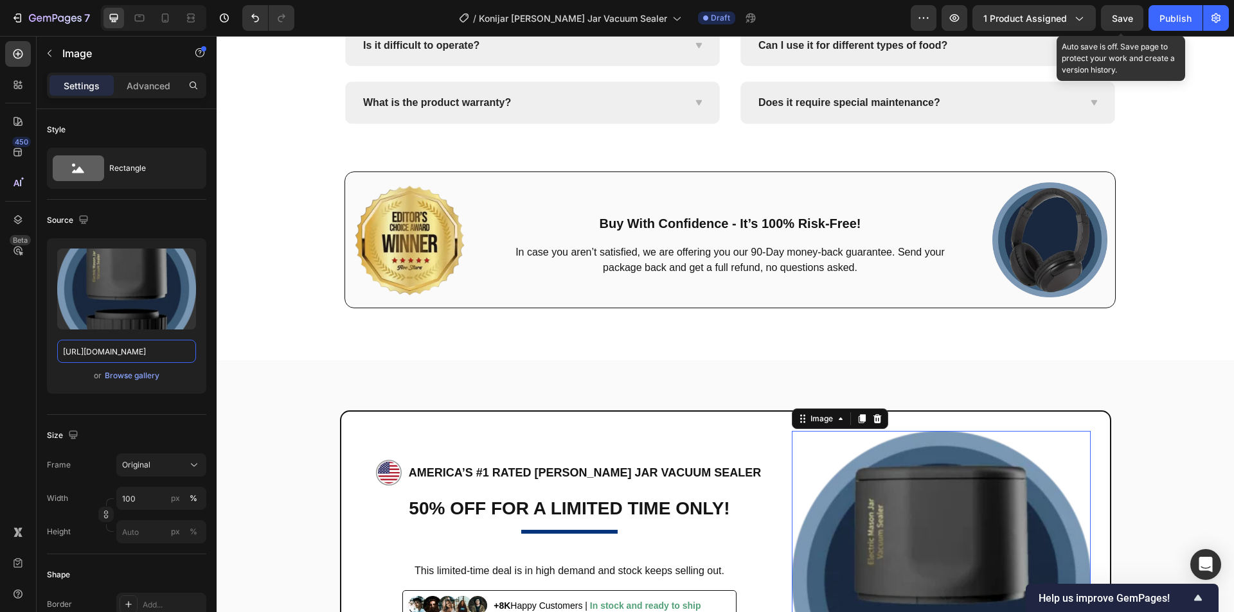
scroll to position [5543, 0]
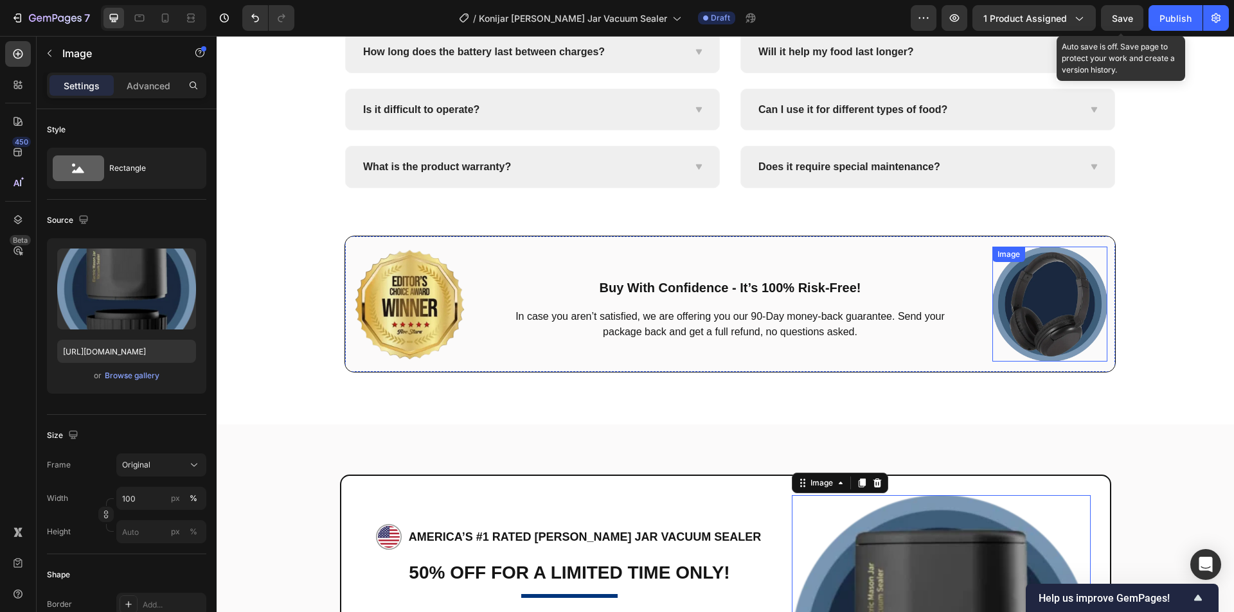
click at [1043, 293] on img at bounding box center [1049, 304] width 115 height 115
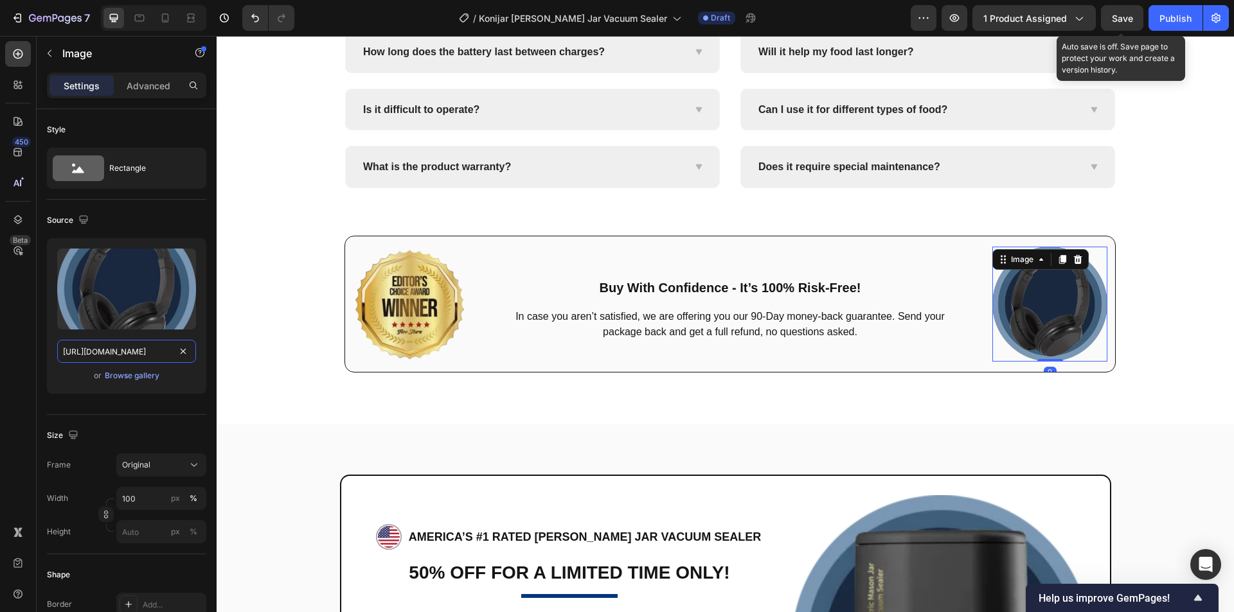
click at [150, 355] on input "https://cdn.shopify.com/s/files/1/0956/1155/2027/files/HibiTone-2.webp" at bounding box center [126, 351] width 139 height 23
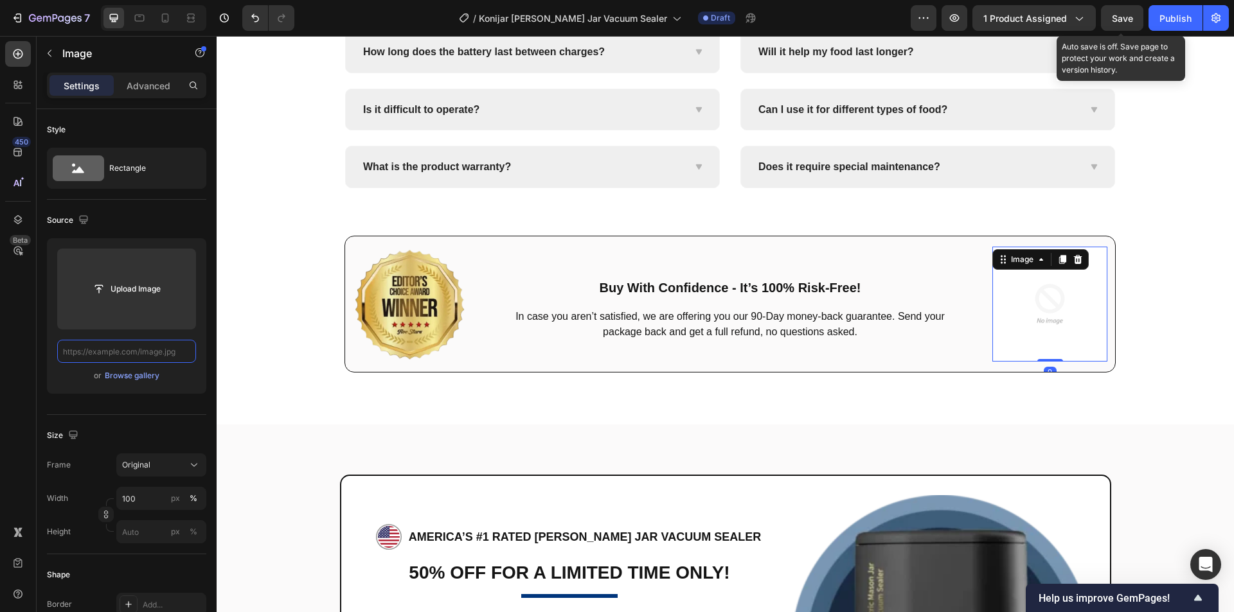
paste input "https://cdn.shopify.com/s/files/1/0956/1155/2027/files/snapedit_1758766369646_1…"
type input "https://cdn.shopify.com/s/files/1/0956/1155/2027/files/snapedit_1758766369646_1…"
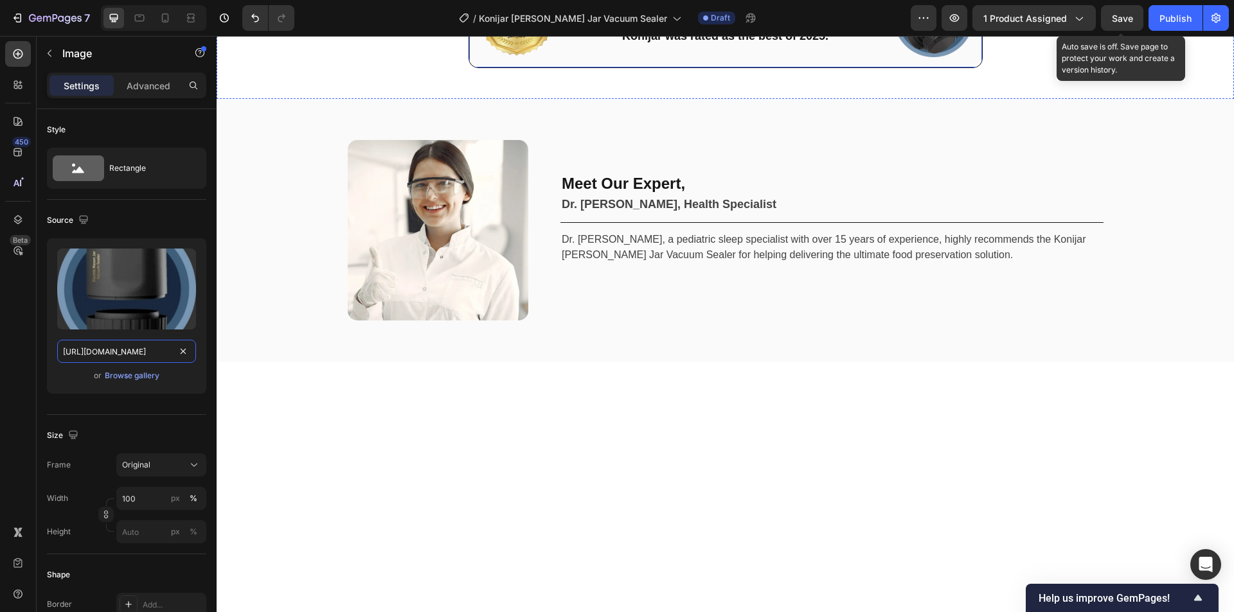
scroll to position [4772, 0]
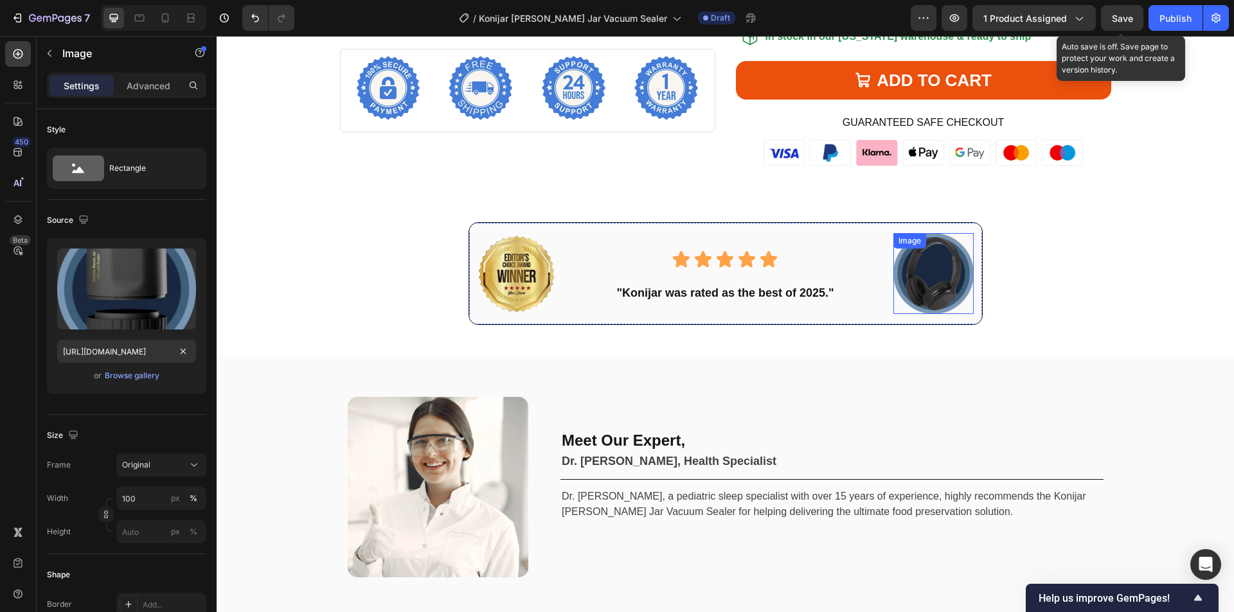
drag, startPoint x: 925, startPoint y: 258, endPoint x: 912, endPoint y: 264, distance: 14.4
click at [925, 258] on img at bounding box center [933, 273] width 81 height 81
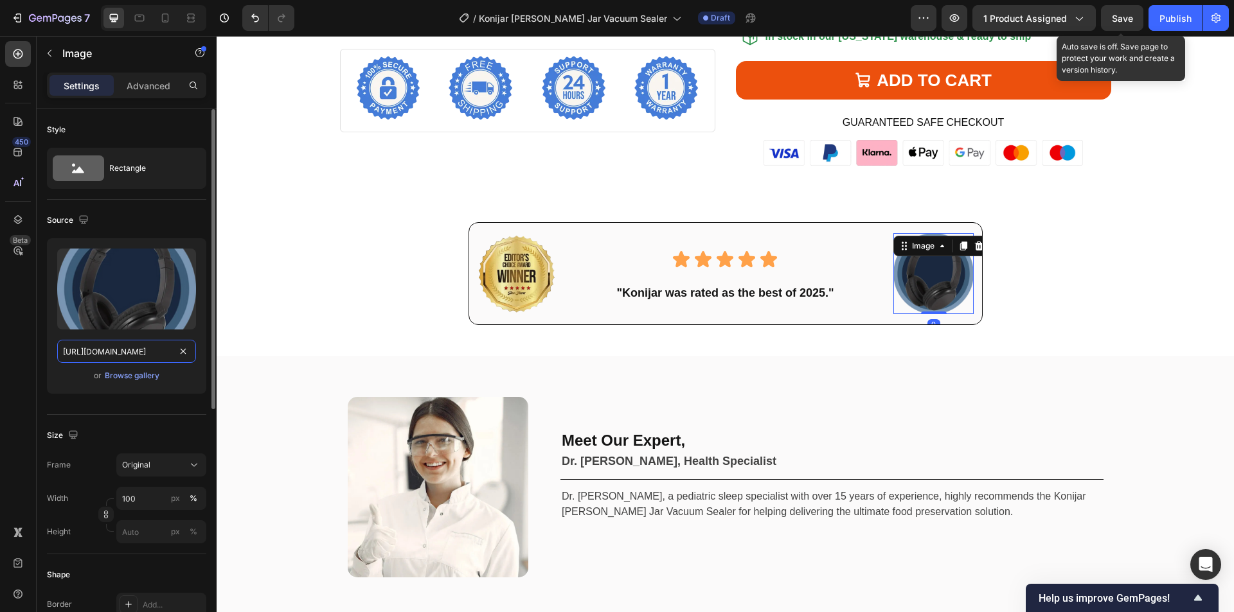
click at [164, 353] on input "https://cdn.shopify.com/s/files/1/0956/1155/2027/files/HibiTone-2.webp" at bounding box center [126, 351] width 139 height 23
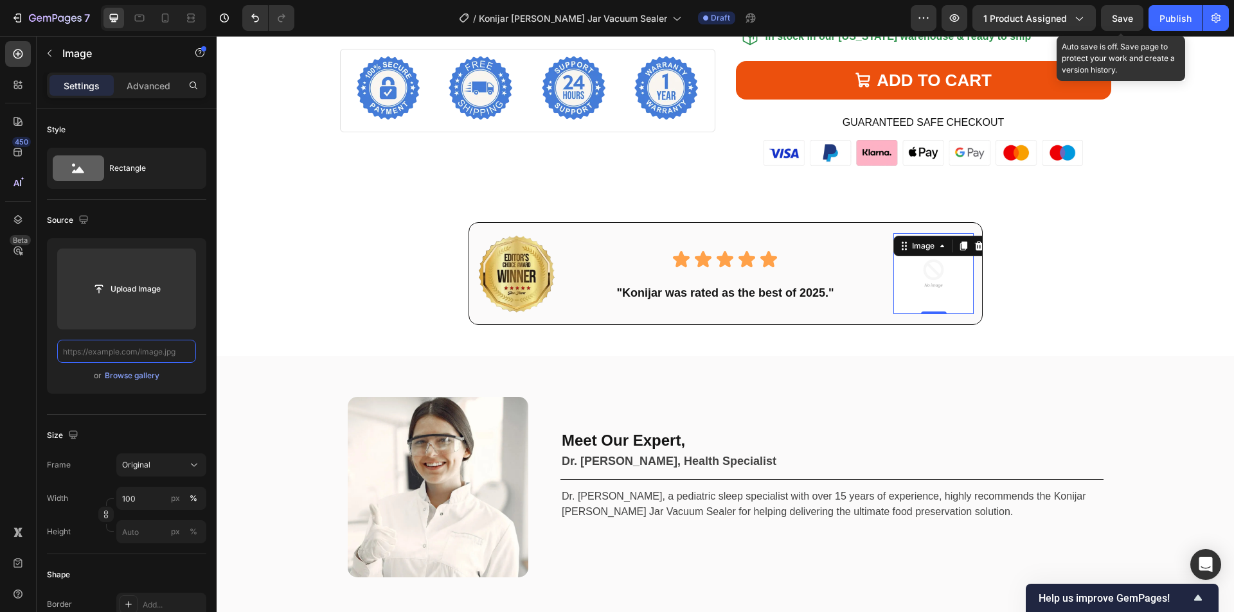
paste input "https://cdn.shopify.com/s/files/1/0956/1155/2027/files/snapedit_1758766369646_1…"
type input "https://cdn.shopify.com/s/files/1/0956/1155/2027/files/snapedit_1758766369646_1…"
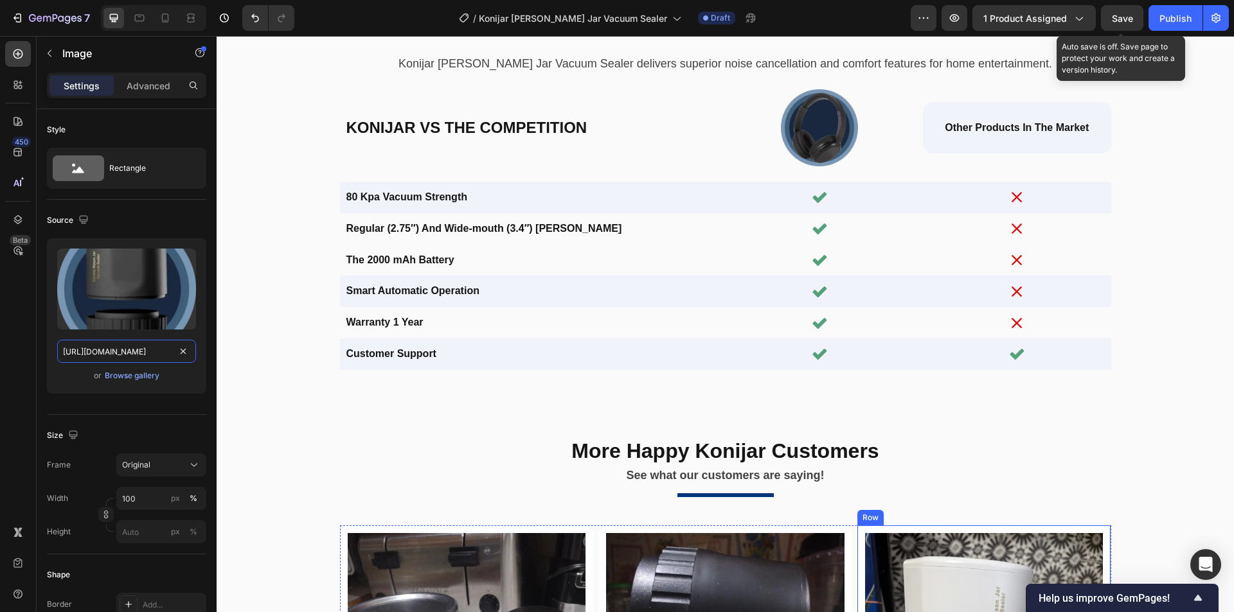
scroll to position [2845, 0]
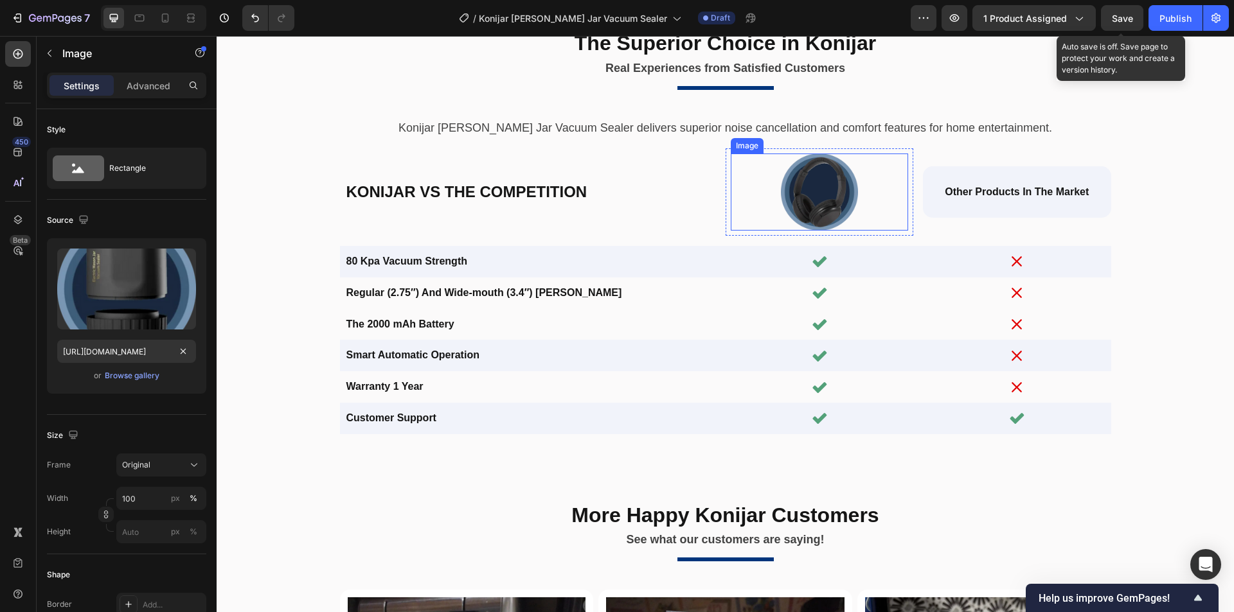
click at [816, 201] on img at bounding box center [819, 192] width 77 height 77
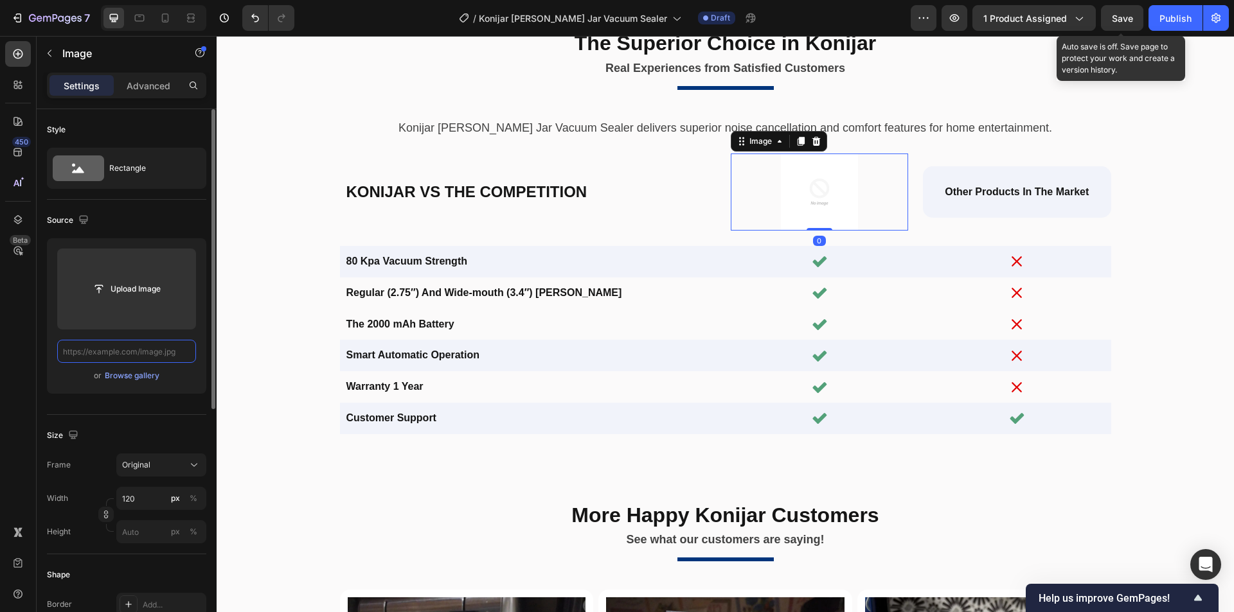
scroll to position [0, 0]
paste input "https://cdn.shopify.com/s/files/1/0956/1155/2027/files/snapedit_1758766369646_1…"
type input "https://cdn.shopify.com/s/files/1/0956/1155/2027/files/snapedit_1758766369646_1…"
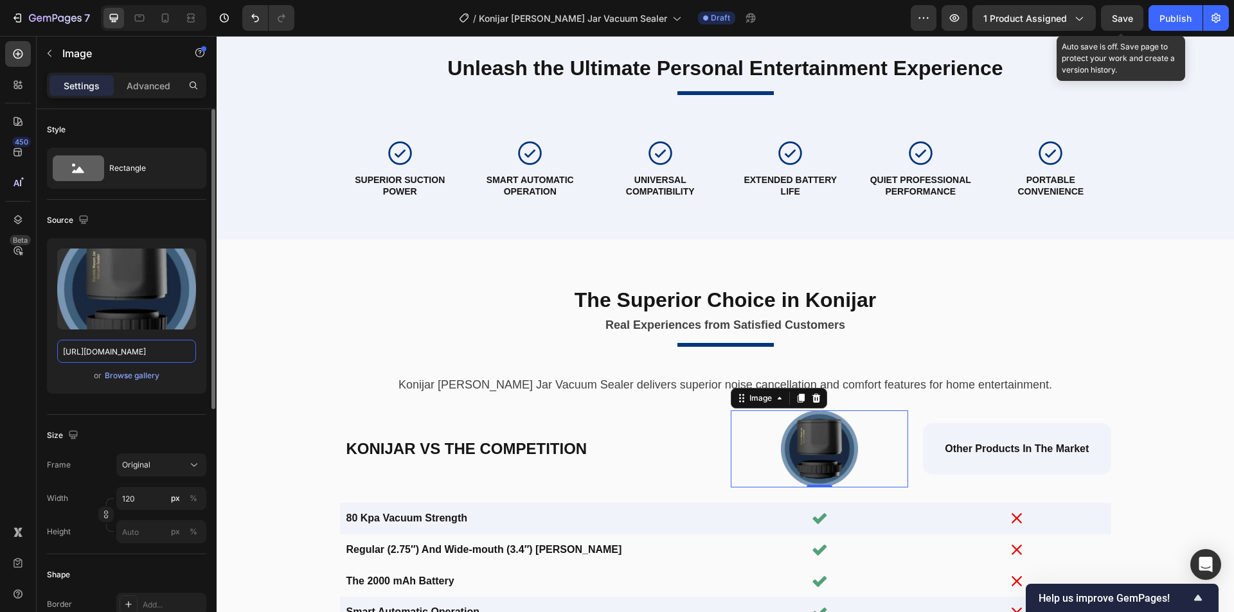
scroll to position [2395, 0]
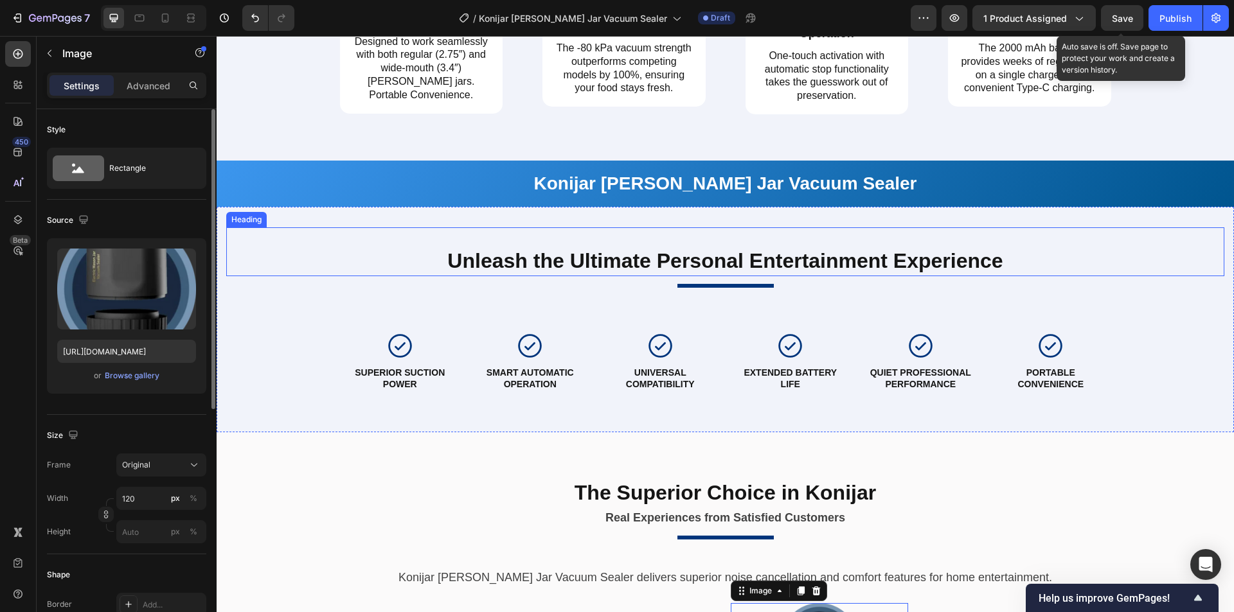
click at [804, 267] on h2 "Unleash the Ultimate Personal Entertainment Experience" at bounding box center [725, 262] width 771 height 30
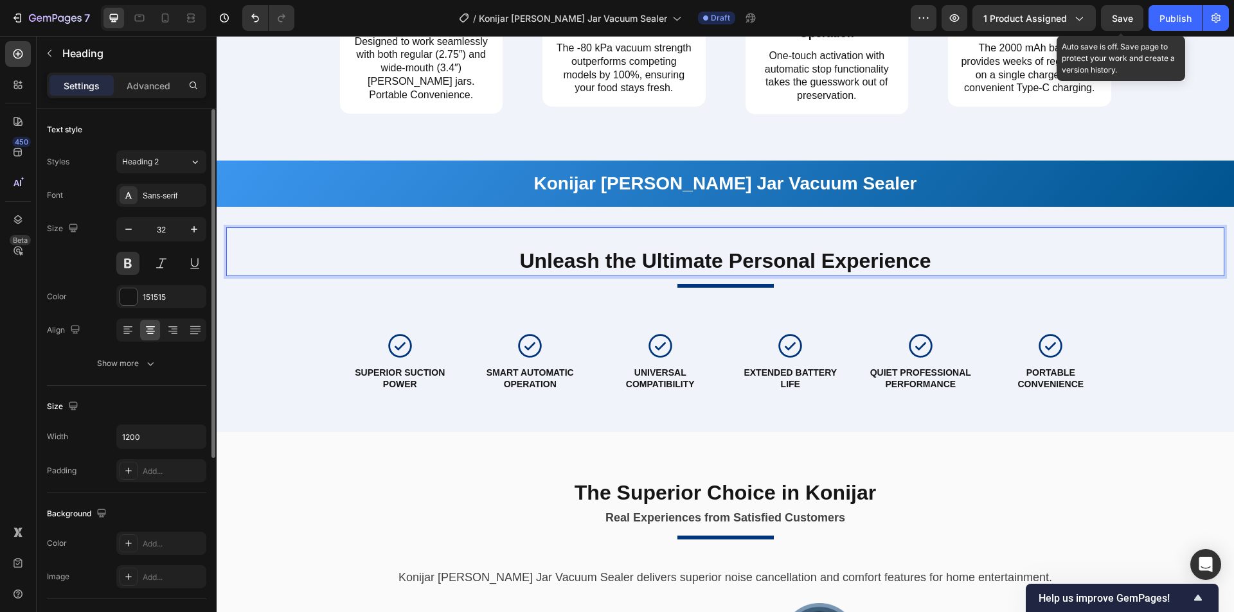
click at [702, 261] on p "Unleash the Ultimate Personal Experience" at bounding box center [725, 261] width 768 height 27
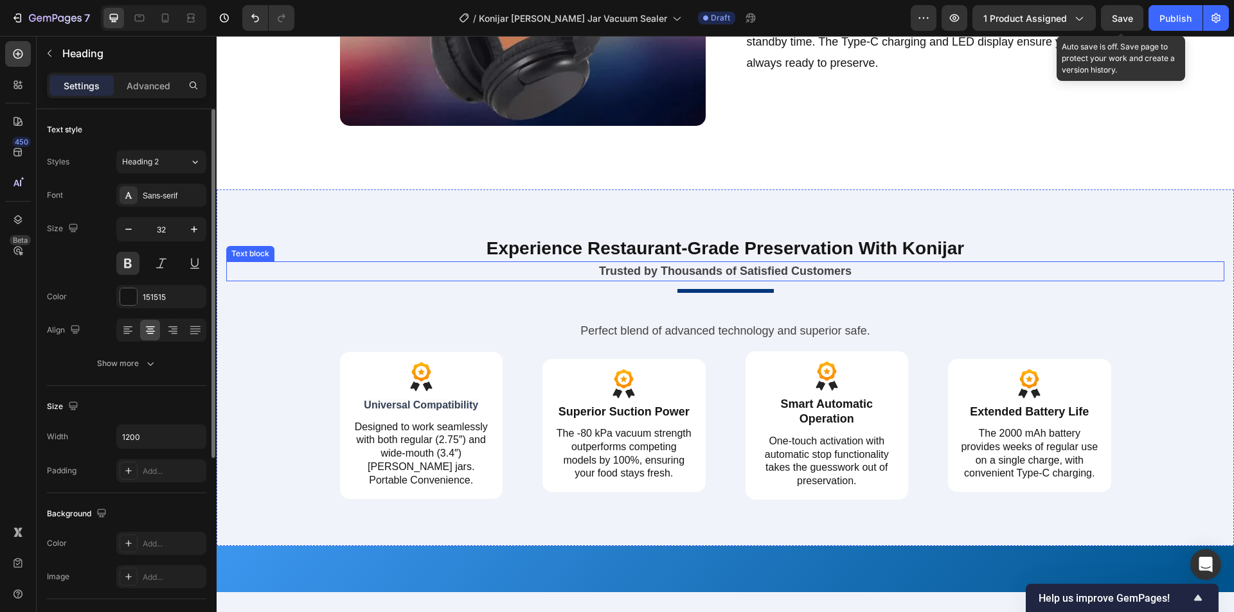
scroll to position [1817, 0]
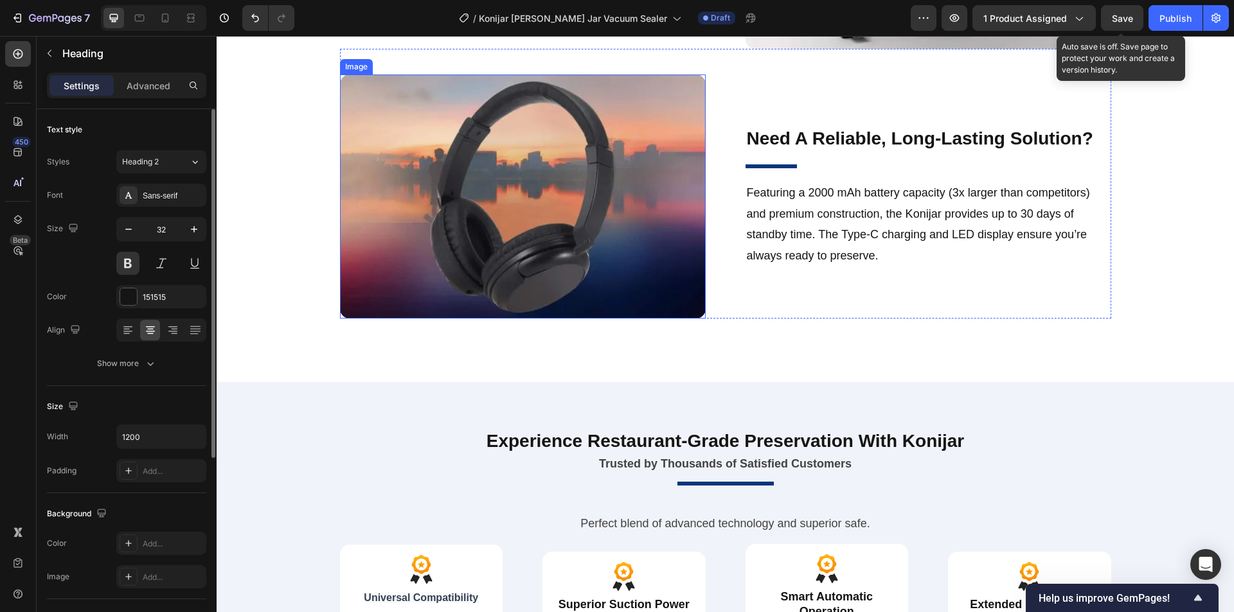
click at [550, 250] on img at bounding box center [523, 196] width 366 height 243
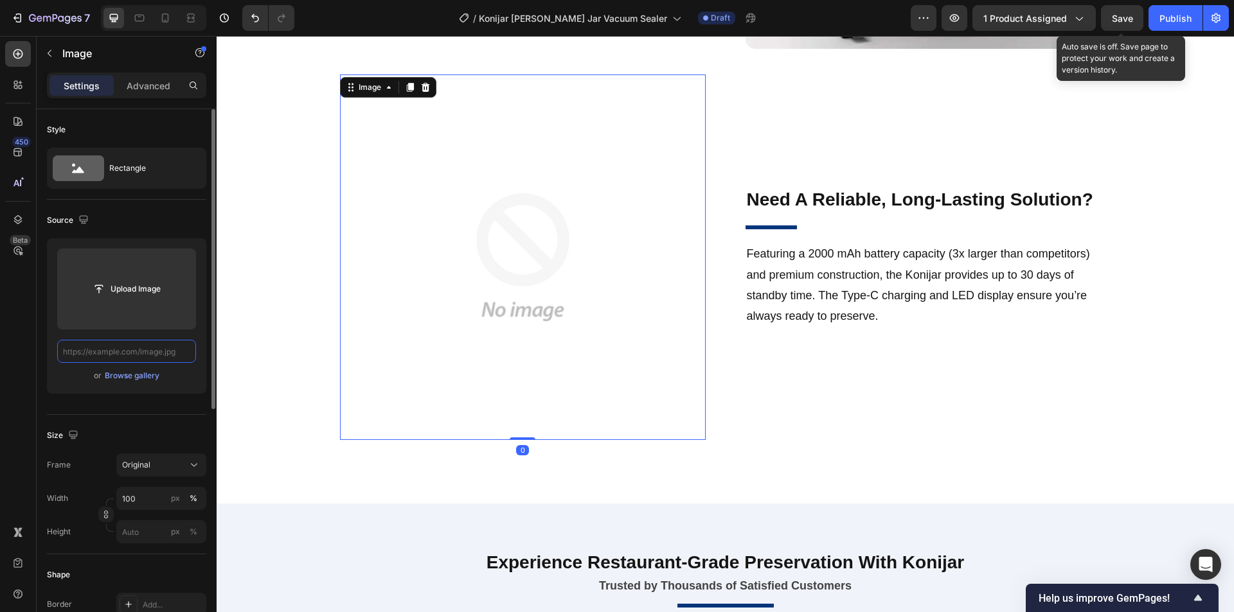
scroll to position [0, 0]
paste input "https://cdn.shopify.com/s/files/1/0956/1155/2027/files/konijar-3.webp?v=1758869…"
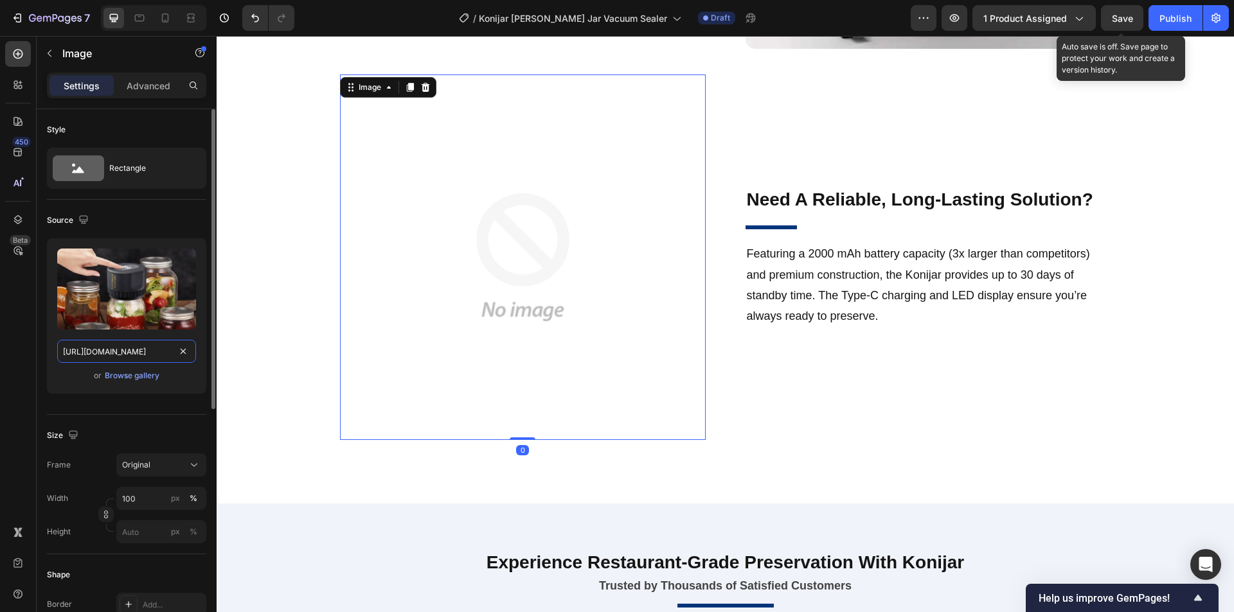
scroll to position [0, 206]
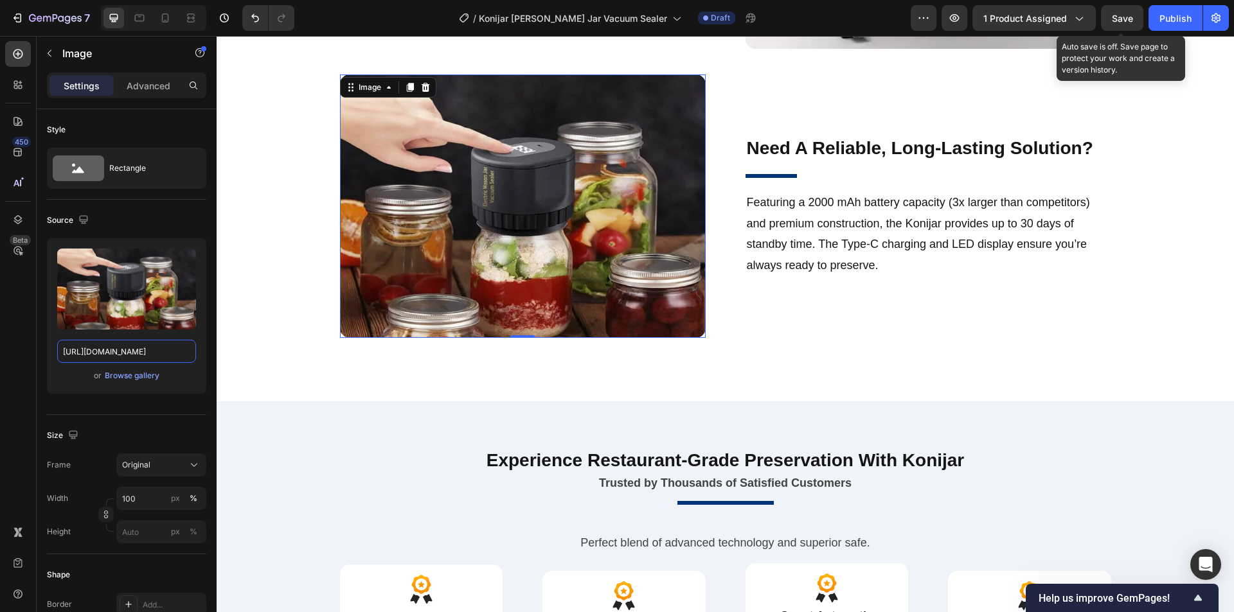
drag, startPoint x: 327, startPoint y: 389, endPoint x: 247, endPoint y: 350, distance: 89.4
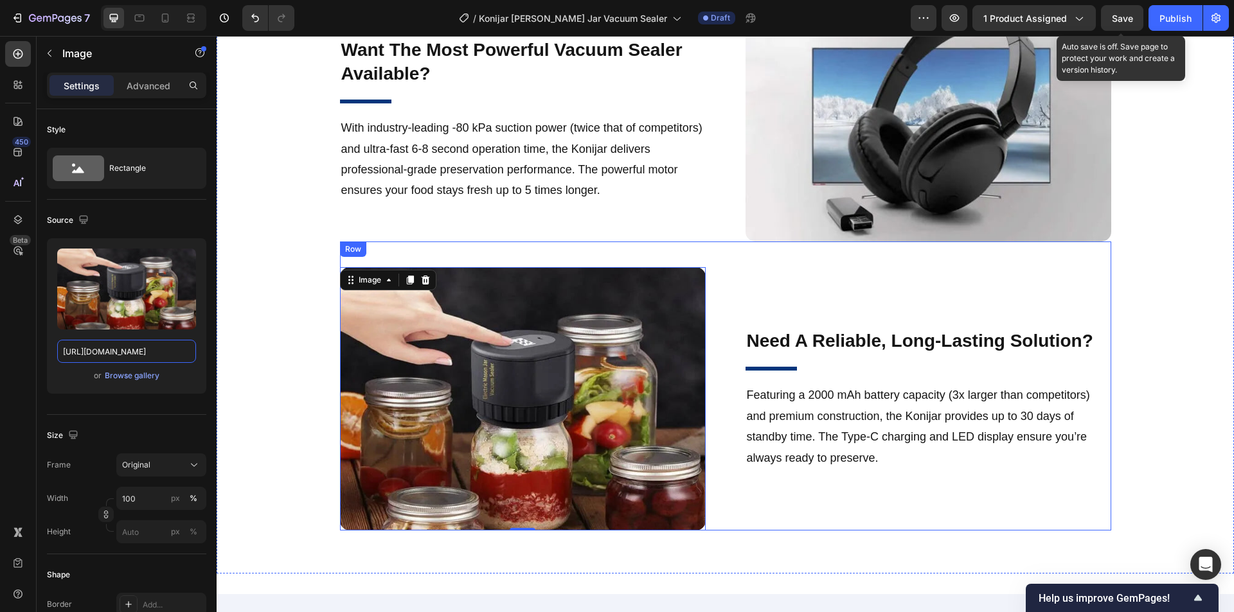
scroll to position [1496, 0]
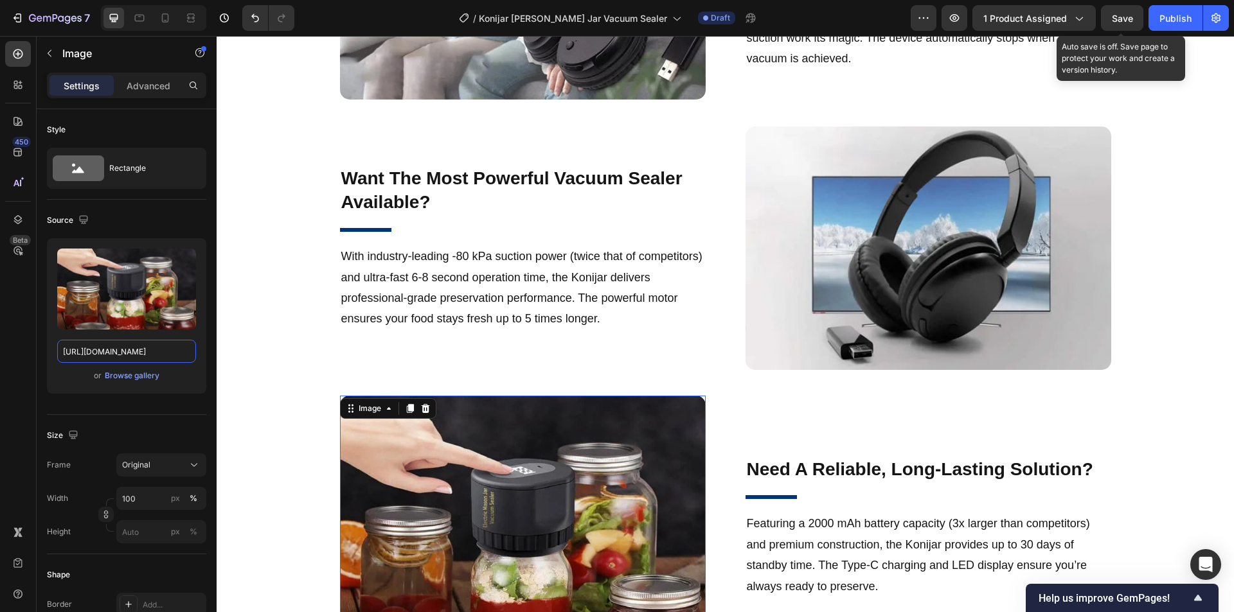
type input "https://cdn.shopify.com/s/files/1/0956/1155/2027/files/konijar-3.webp"
click at [907, 253] on img at bounding box center [928, 248] width 366 height 243
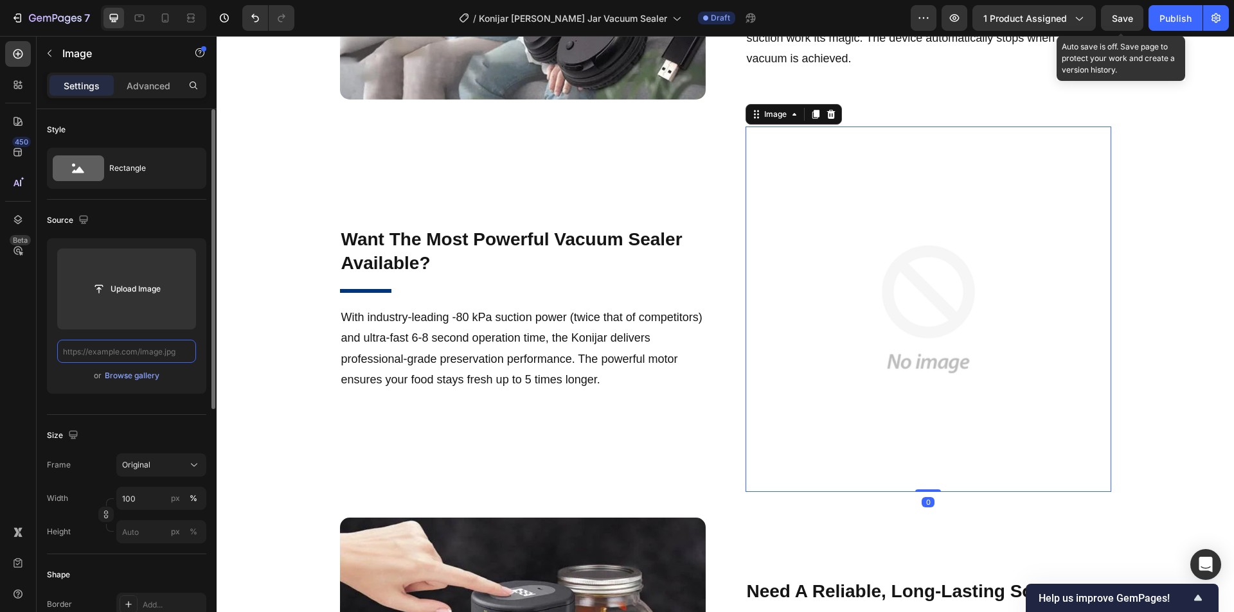
paste input "https://cdn.shopify.com/s/files/1/0956/1155/2027/files/konijar-1.webp?v=1758869…"
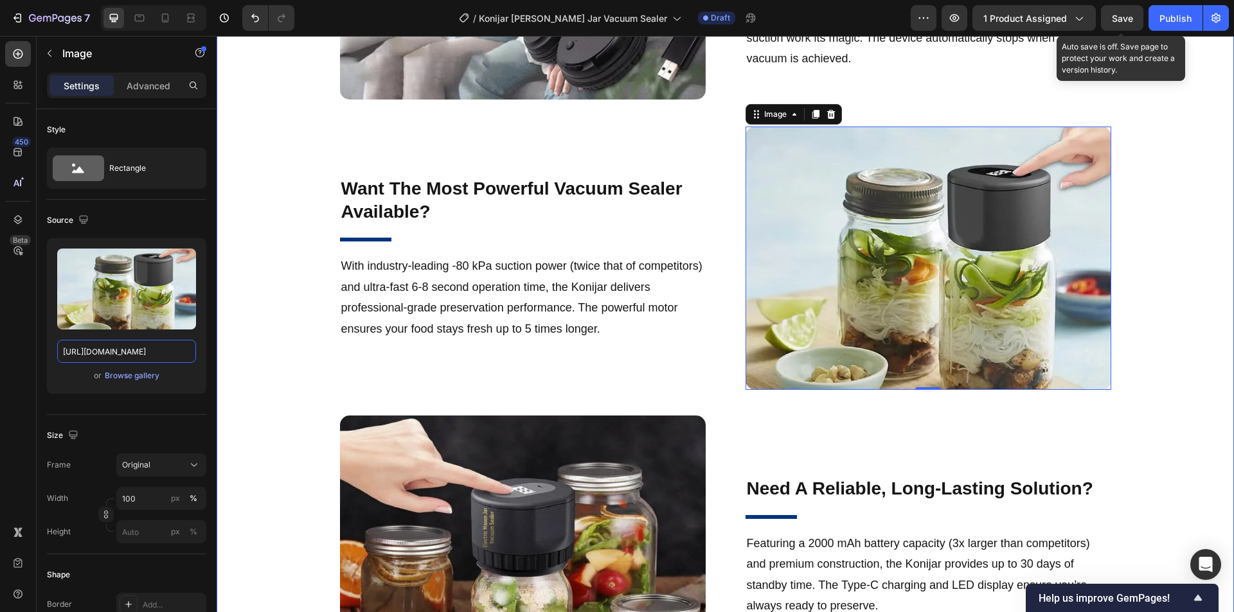
drag, startPoint x: 333, startPoint y: 388, endPoint x: 235, endPoint y: 348, distance: 106.1
type input "https://cdn.shopify.com/s/files/1/0956/1155/2027/files/konijar-1.webp"
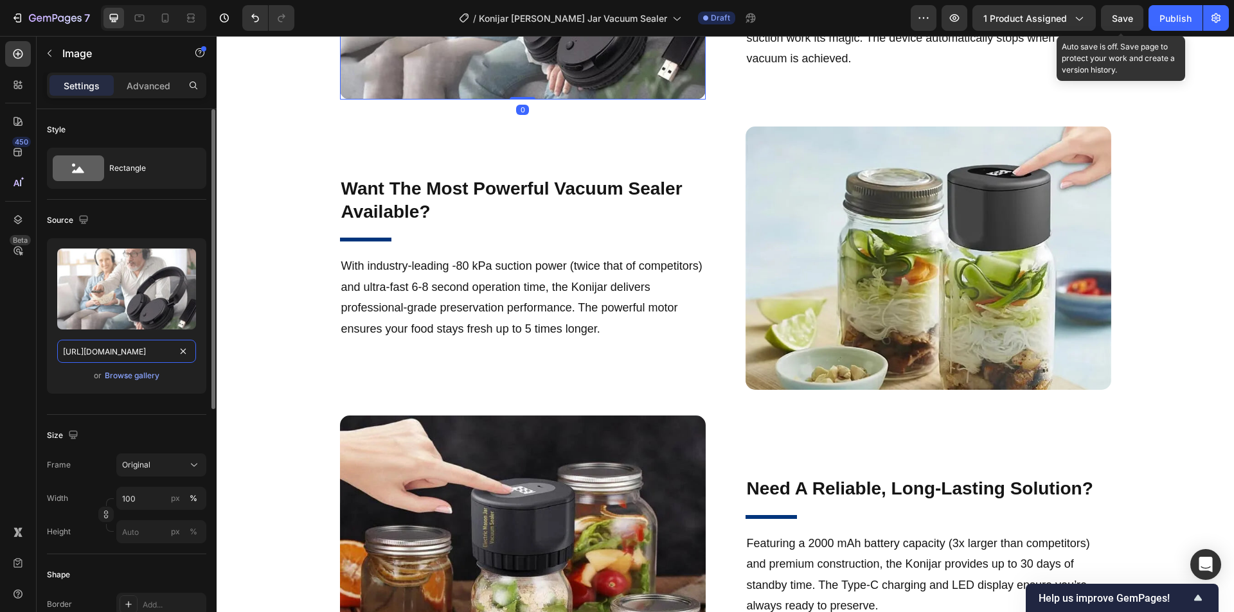
click at [173, 353] on input "https://cdn.shopify.com/s/files/1/0956/1155/2027/files/HibiTone-13.webp" at bounding box center [126, 351] width 139 height 23
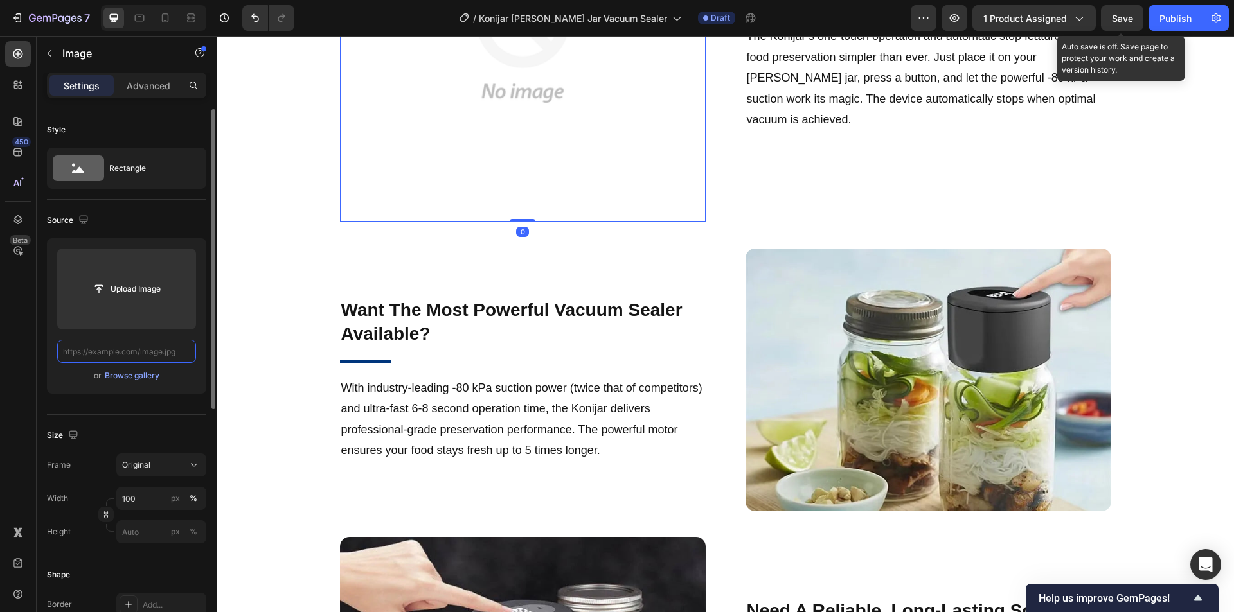
paste input "https://cdn.shopify.com/s/files/1/0956/1155/2027/files/konijar-2.webp?v=1758869…"
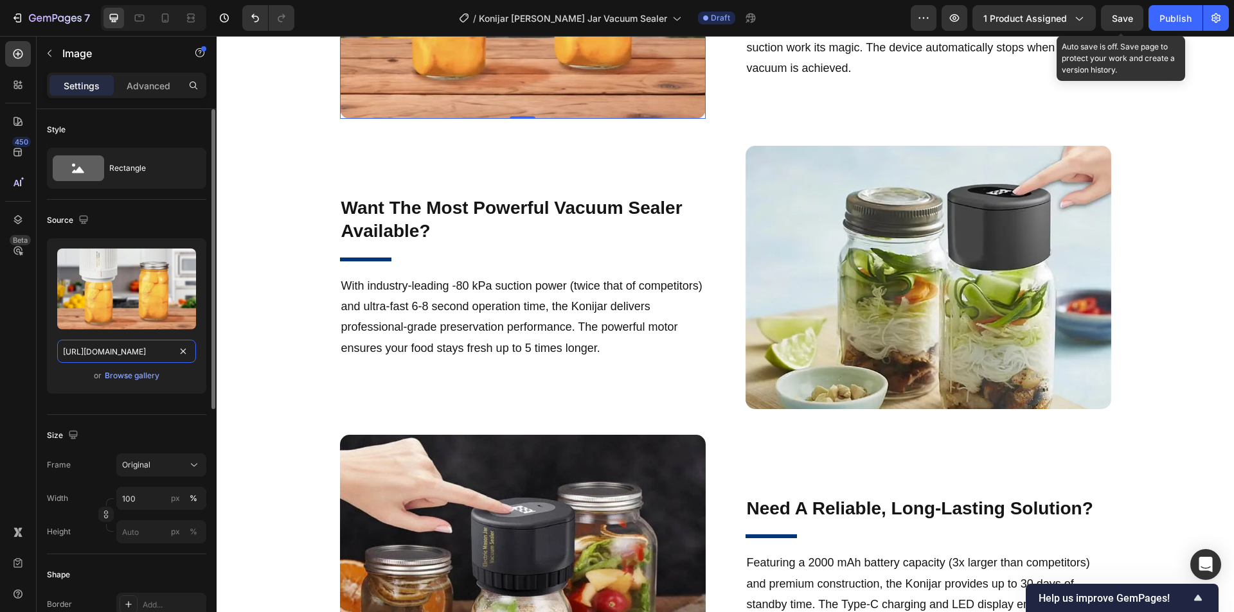
drag, startPoint x: 116, startPoint y: 350, endPoint x: 195, endPoint y: 353, distance: 79.7
click at [195, 353] on input "https://cdn.shopify.com/s/files/1/0956/1155/2027/files/konijar-2.webp?v=1758869…" at bounding box center [126, 351] width 139 height 23
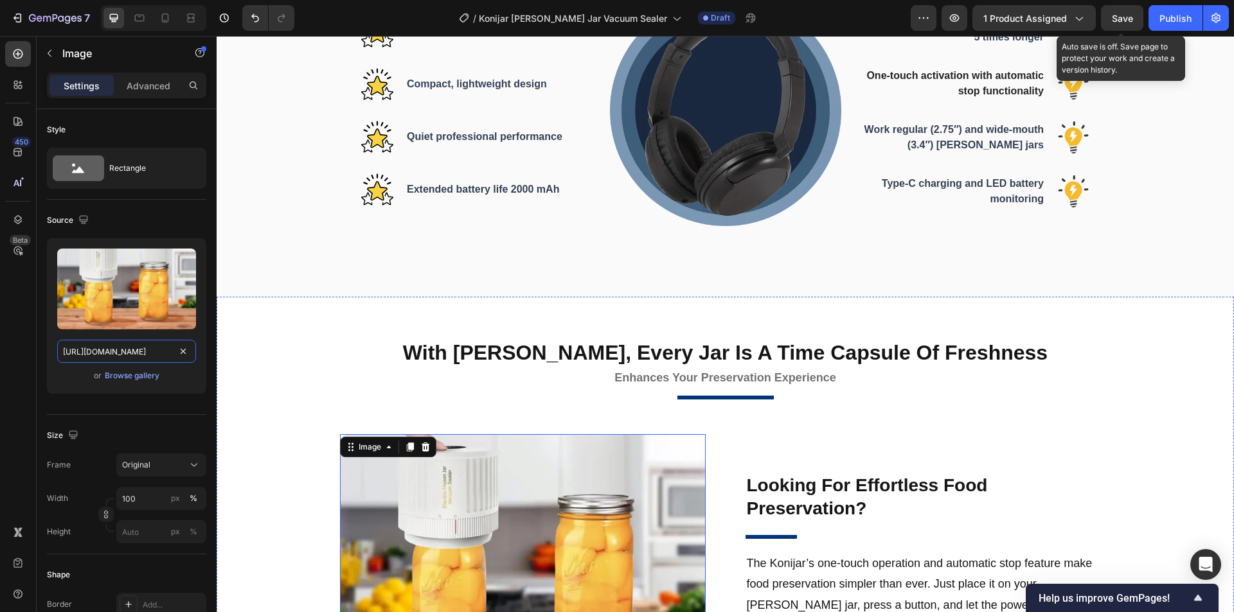
scroll to position [789, 0]
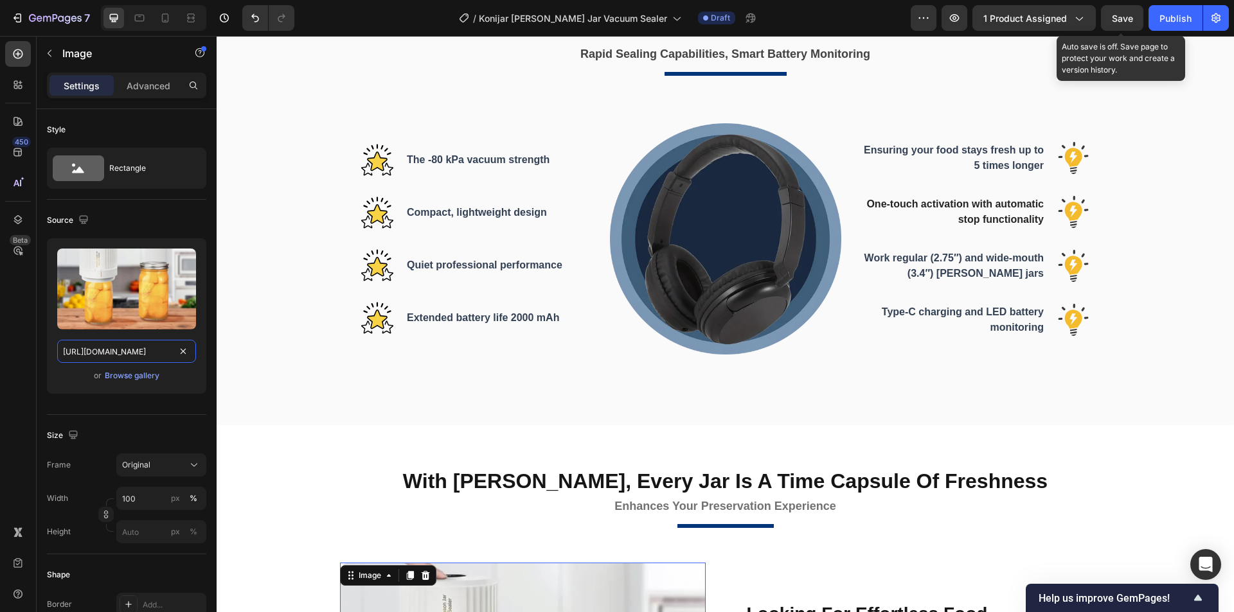
type input "https://cdn.shopify.com/s/files/1/0956/1155/2027/files/konijar-2.webp"
click at [683, 269] on img at bounding box center [725, 238] width 231 height 231
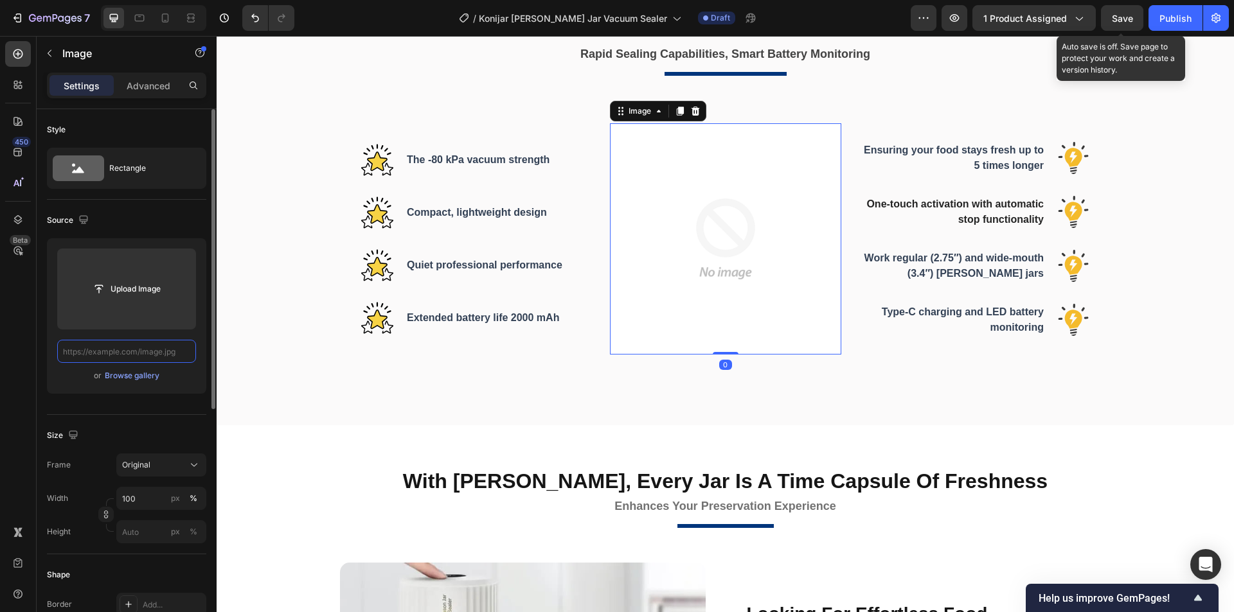
paste input "https://cdn.shopify.com/s/files/1/0956/1155/2027/files/snapedit_1758766369646_1…"
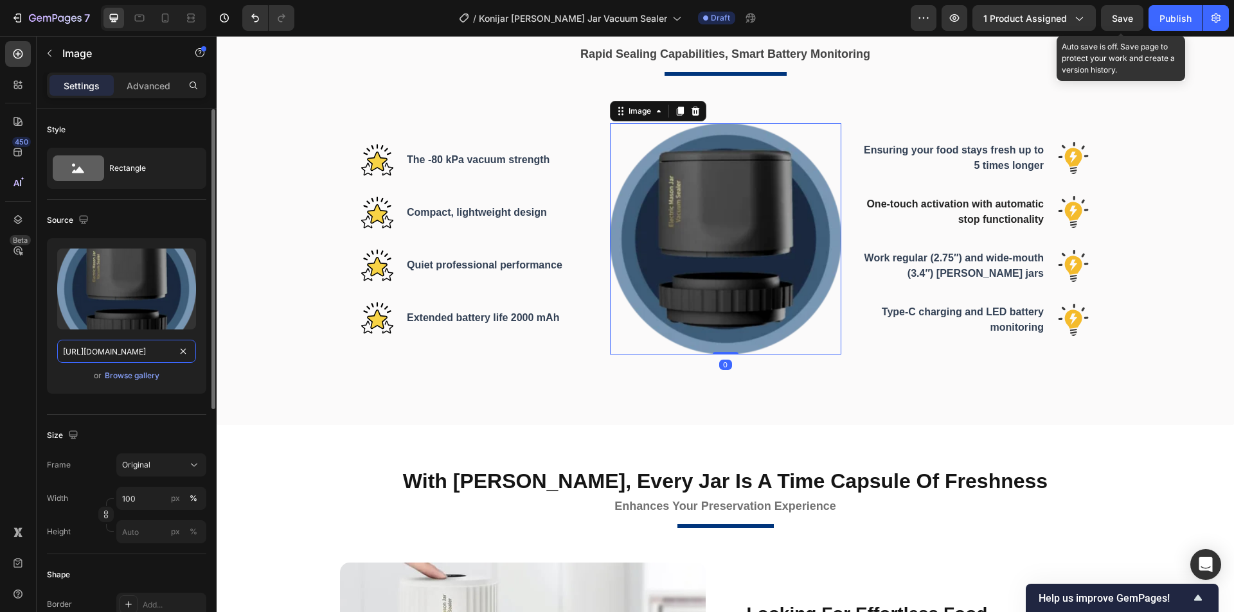
scroll to position [0, 321]
drag, startPoint x: 332, startPoint y: 387, endPoint x: 219, endPoint y: 348, distance: 119.1
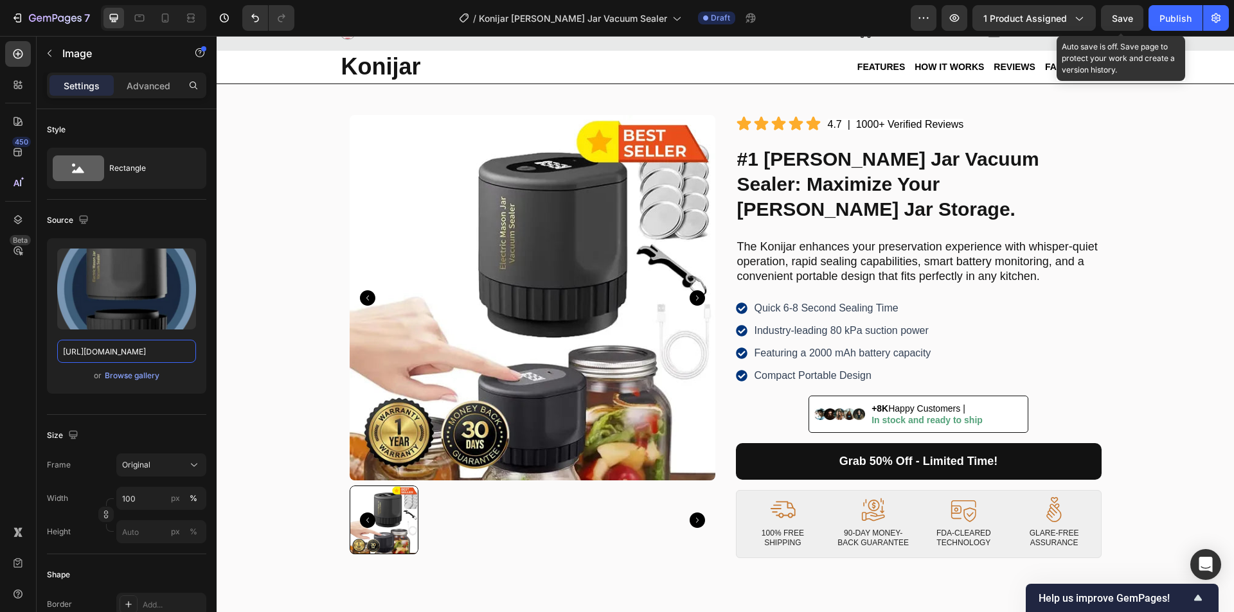
scroll to position [0, 0]
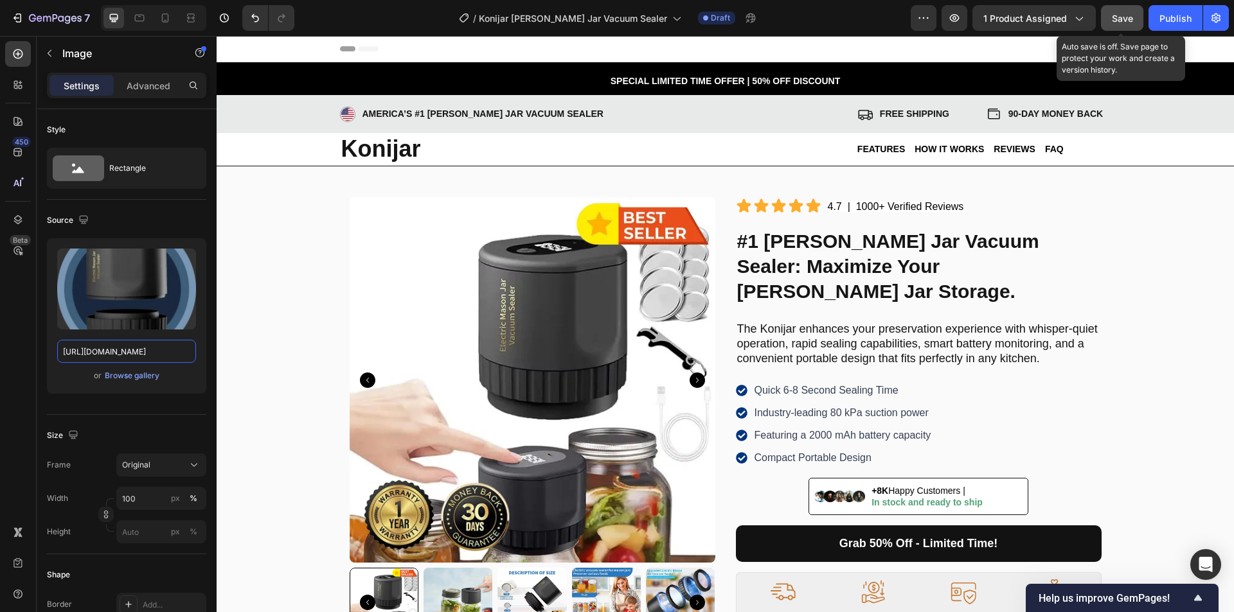
type input "https://cdn.shopify.com/s/files/1/0956/1155/2027/files/snapedit_1758766369646_1…"
click at [1130, 17] on span "Save" at bounding box center [1121, 18] width 21 height 11
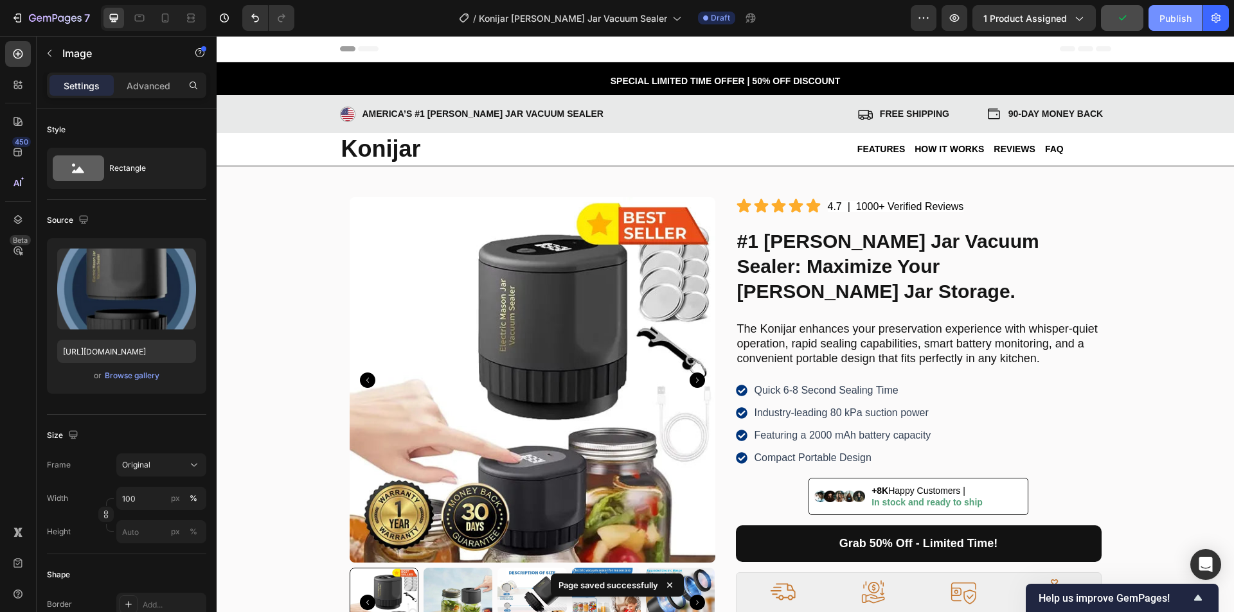
click at [1178, 24] on div "Publish" at bounding box center [1175, 18] width 32 height 13
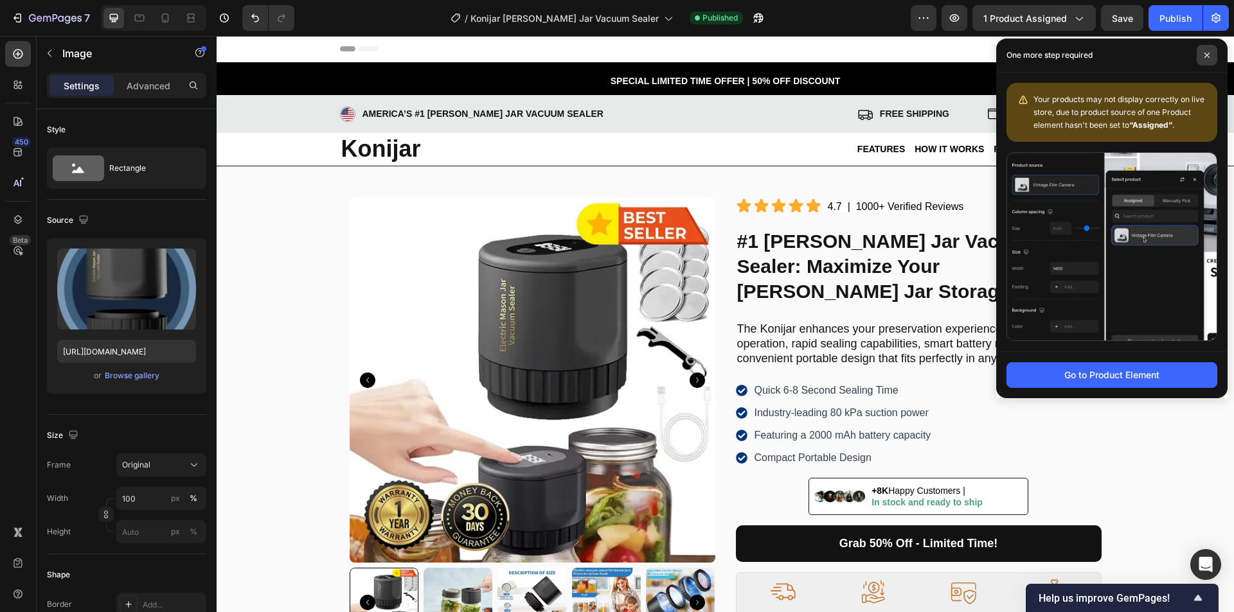
click at [1207, 53] on icon at bounding box center [1206, 55] width 6 height 6
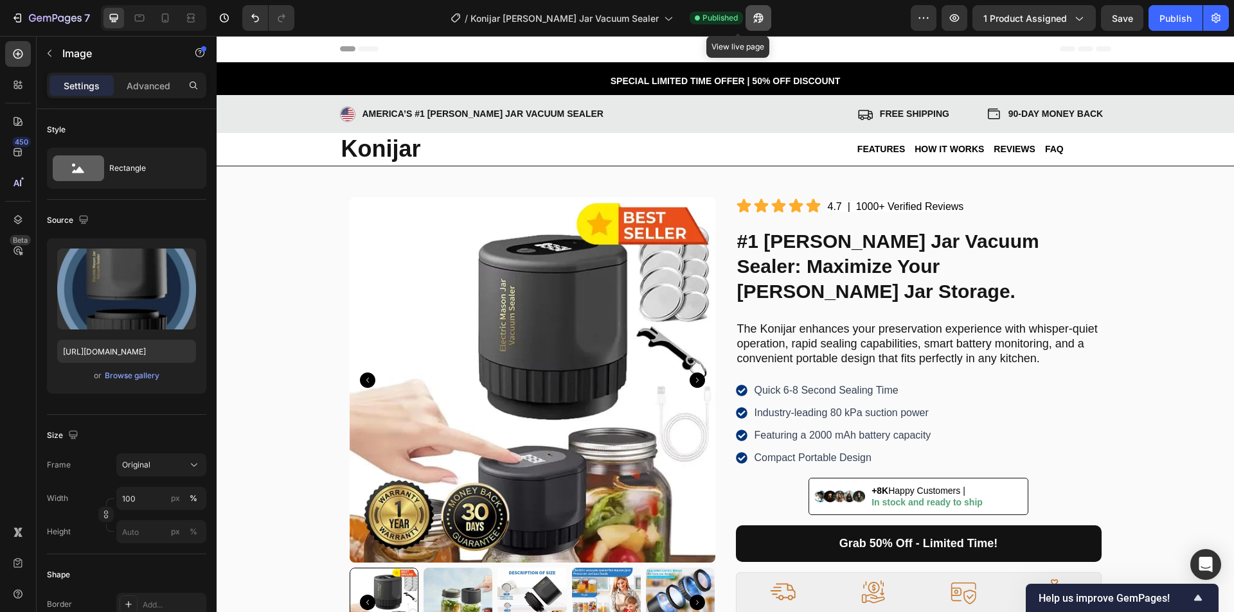
click at [752, 18] on icon "button" at bounding box center [758, 18] width 13 height 13
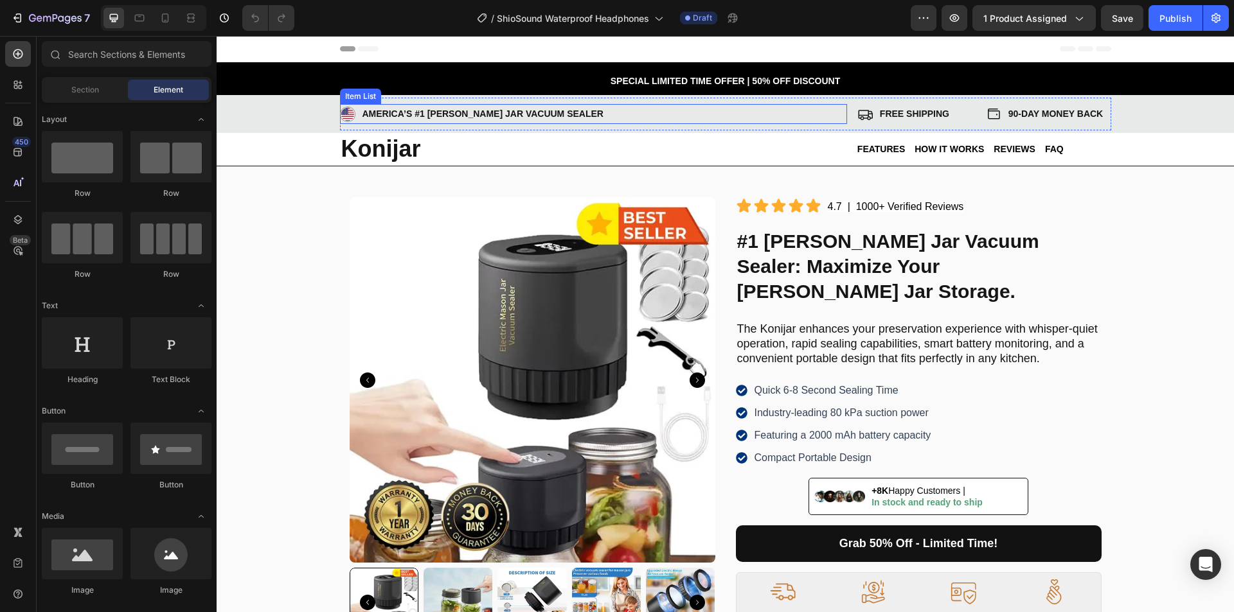
drag, startPoint x: 499, startPoint y: 113, endPoint x: 476, endPoint y: 114, distance: 23.1
click at [499, 113] on p "AMERICA’S #1 [PERSON_NAME] Jar Vacuum Sealer" at bounding box center [482, 114] width 241 height 16
click at [476, 114] on p "AMERICA’S #1 [PERSON_NAME] Jar Vacuum Sealer" at bounding box center [482, 114] width 241 height 16
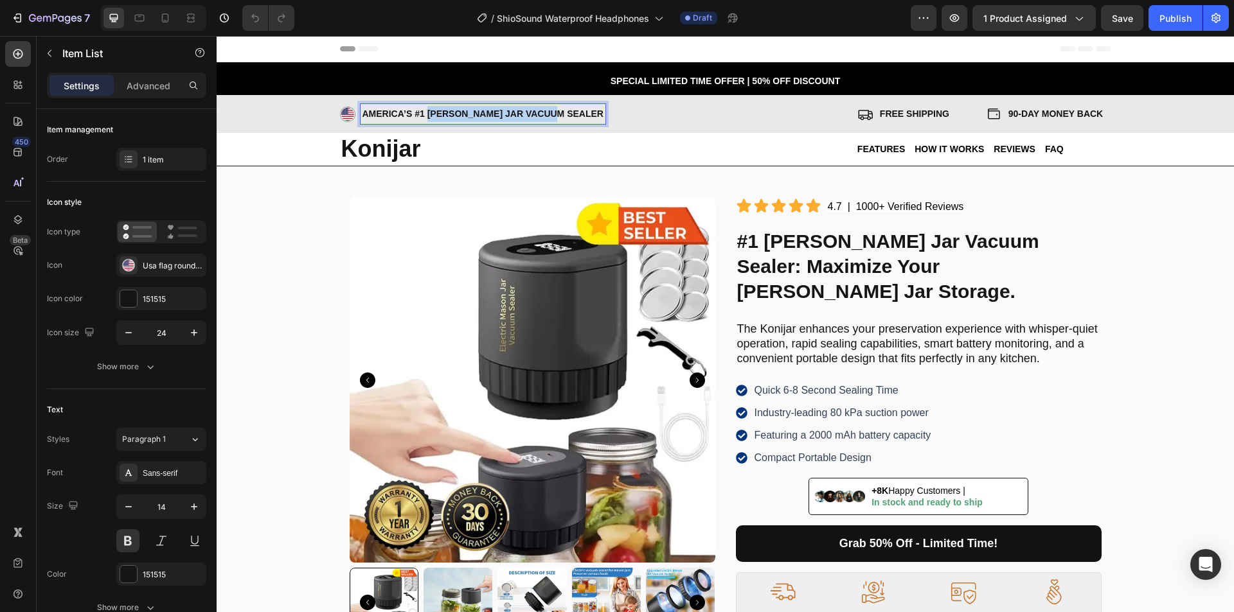
drag, startPoint x: 423, startPoint y: 114, endPoint x: 561, endPoint y: 109, distance: 137.6
click at [561, 109] on div "AMERICA’S #1 [PERSON_NAME] Jar Vacuum Sealer" at bounding box center [593, 114] width 507 height 20
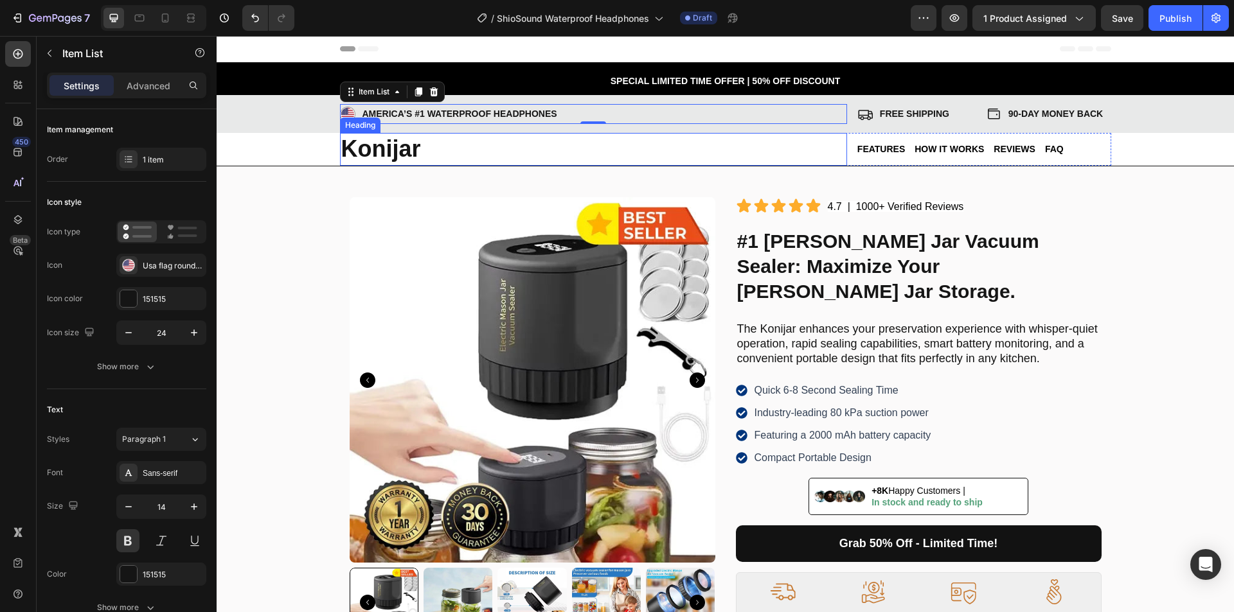
click at [353, 155] on strong "Konijar" at bounding box center [381, 149] width 80 height 26
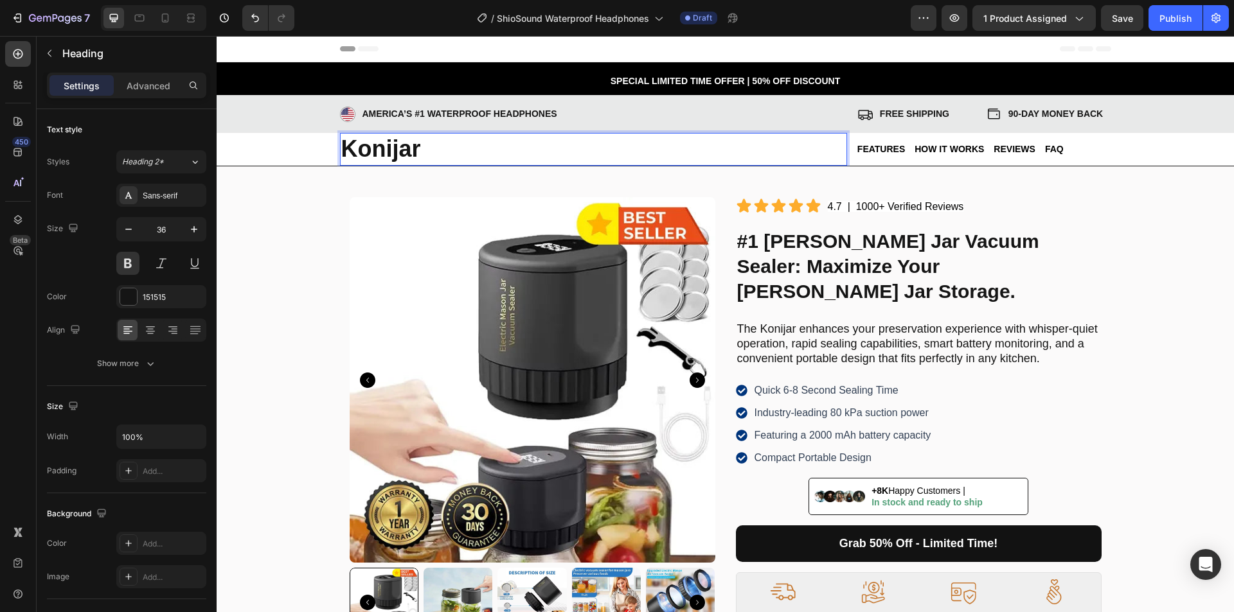
click at [391, 148] on strong "Konijar" at bounding box center [381, 149] width 80 height 26
drag, startPoint x: 842, startPoint y: 245, endPoint x: 808, endPoint y: 244, distance: 34.1
click at [842, 245] on strong "#1 [PERSON_NAME] Jar Vacuum Sealer: Maximize Your [PERSON_NAME] Jar Storage." at bounding box center [888, 266] width 302 height 71
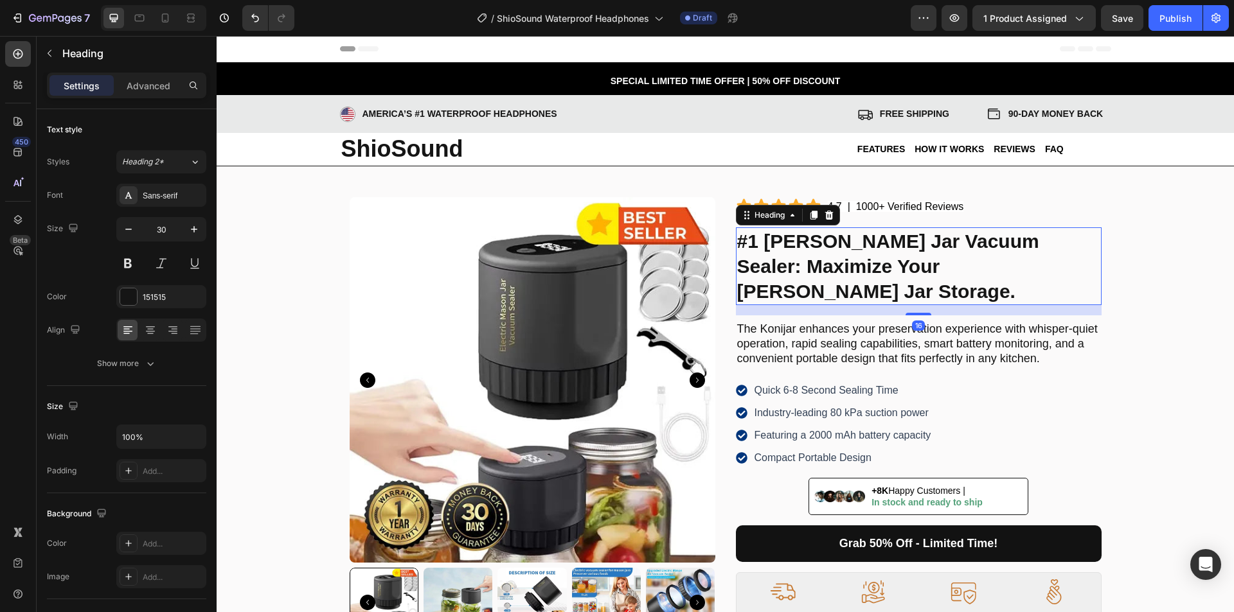
click at [773, 242] on strong "#1 [PERSON_NAME] Jar Vacuum Sealer: Maximize Your [PERSON_NAME] Jar Storage." at bounding box center [888, 266] width 302 height 71
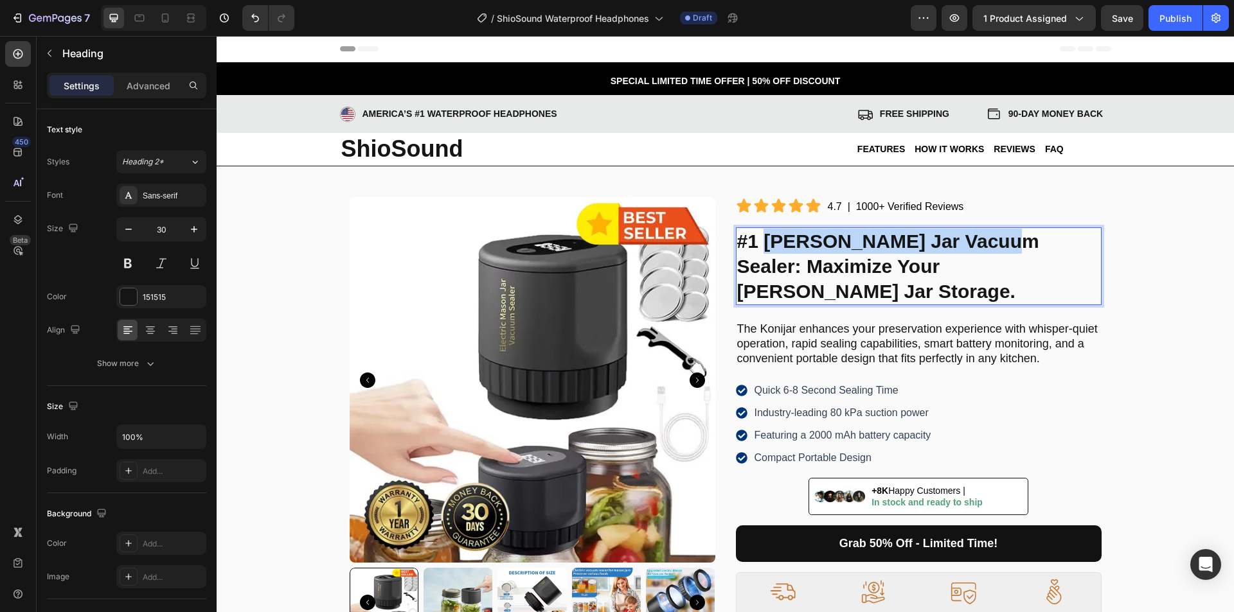
drag, startPoint x: 761, startPoint y: 242, endPoint x: 993, endPoint y: 245, distance: 232.0
click at [993, 245] on strong "#1 [PERSON_NAME] Jar Vacuum Sealer: Maximize Your [PERSON_NAME] Jar Storage." at bounding box center [888, 266] width 302 height 71
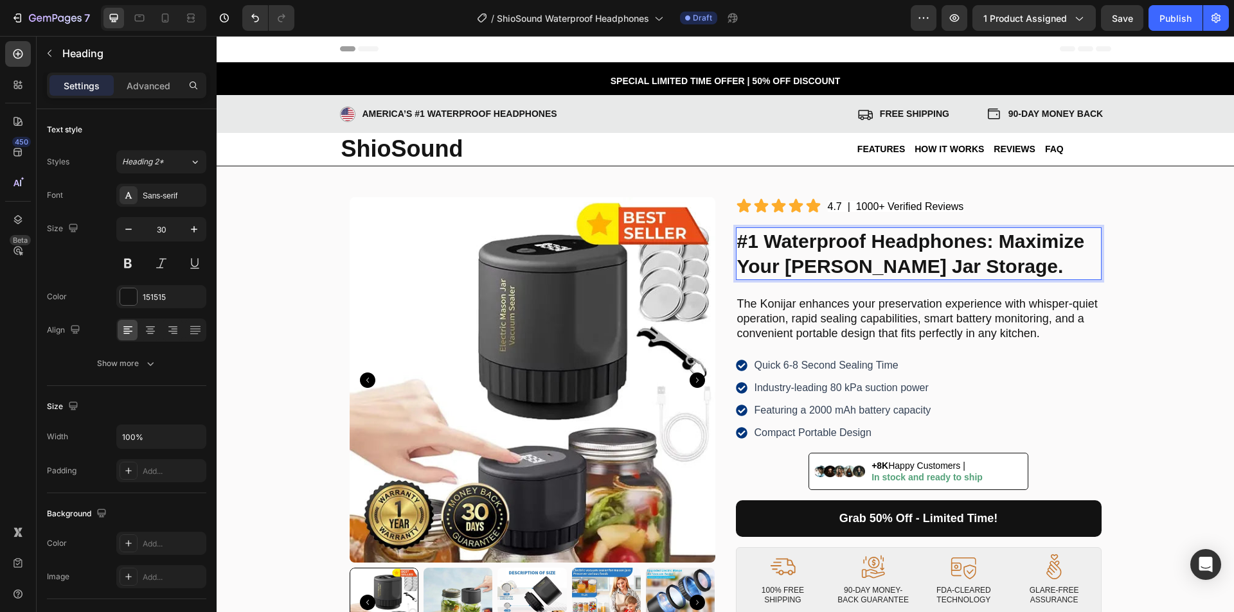
click at [834, 238] on strong "#1 Waterproof Headphones: Maximize Your [PERSON_NAME] Jar Storage." at bounding box center [911, 254] width 348 height 46
click at [393, 204] on div "Product Images" at bounding box center [383, 205] width 62 height 12
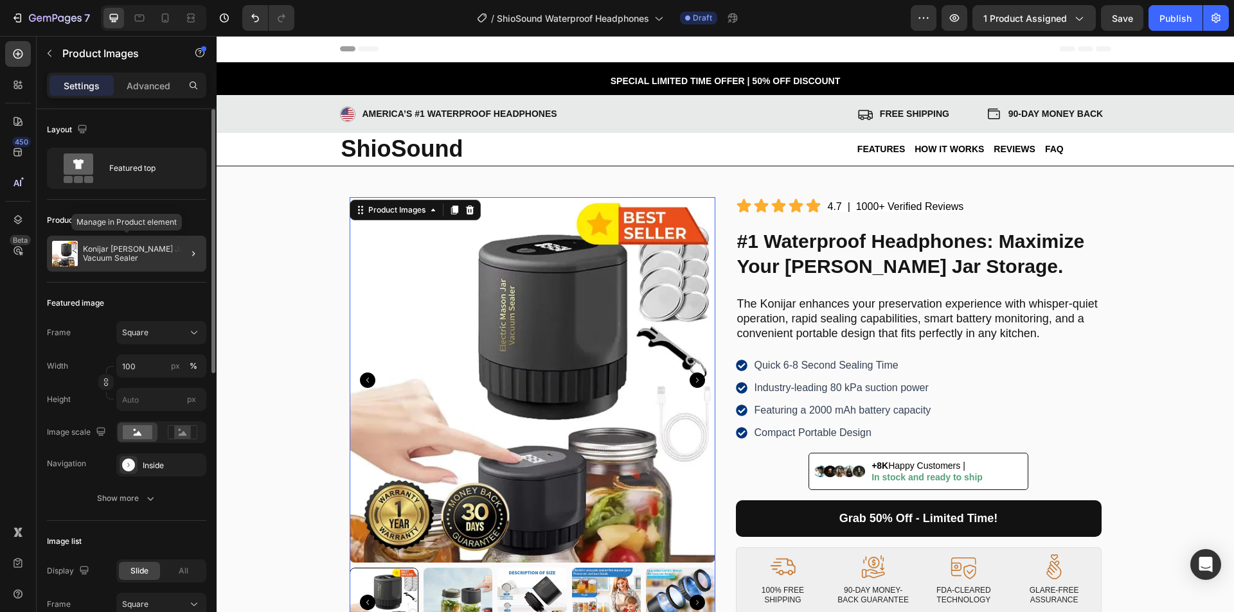
click at [132, 247] on p "Konijar [PERSON_NAME] Jar Vacuum Sealer" at bounding box center [142, 254] width 118 height 18
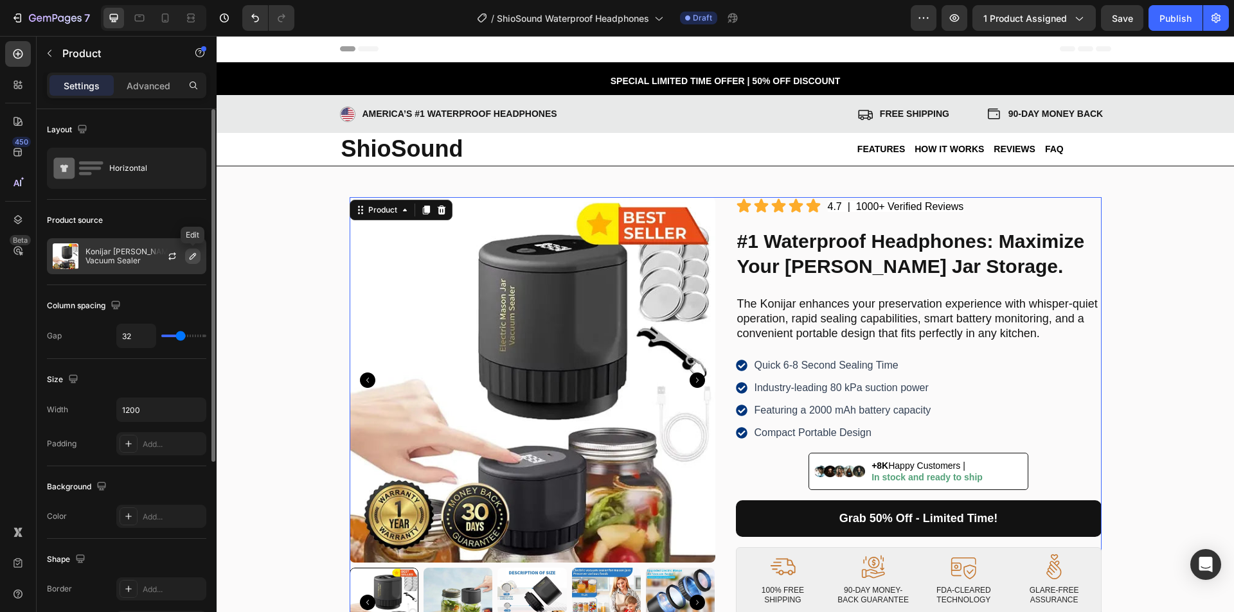
click at [189, 256] on icon "button" at bounding box center [193, 256] width 10 height 10
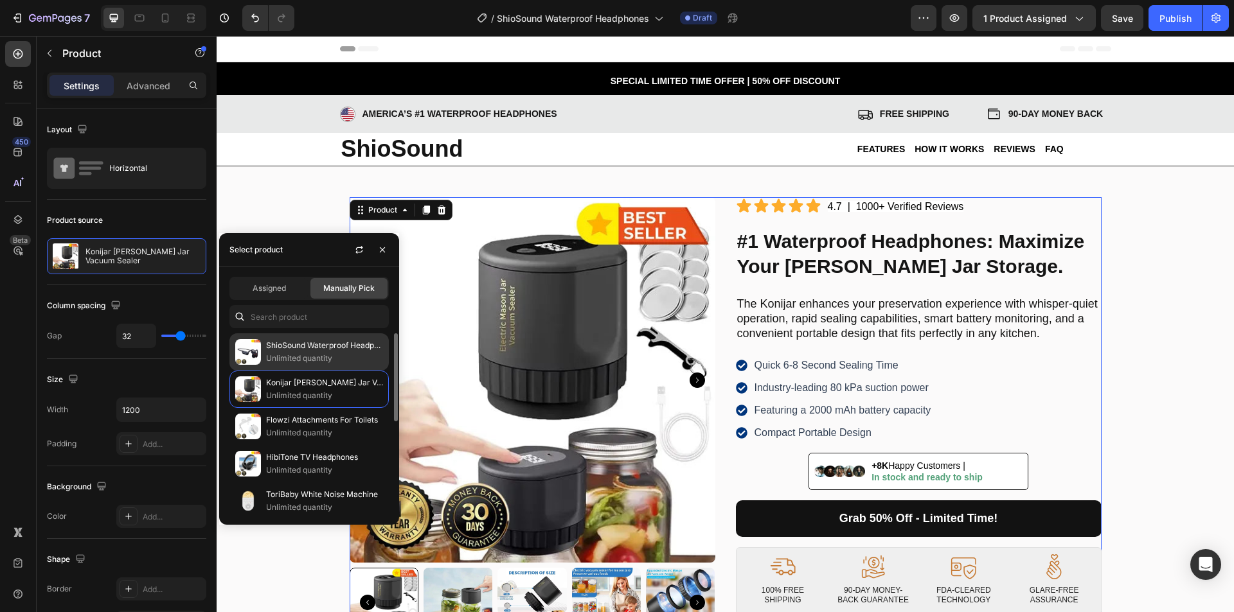
click at [306, 353] on p "Unlimited quantity" at bounding box center [324, 358] width 117 height 13
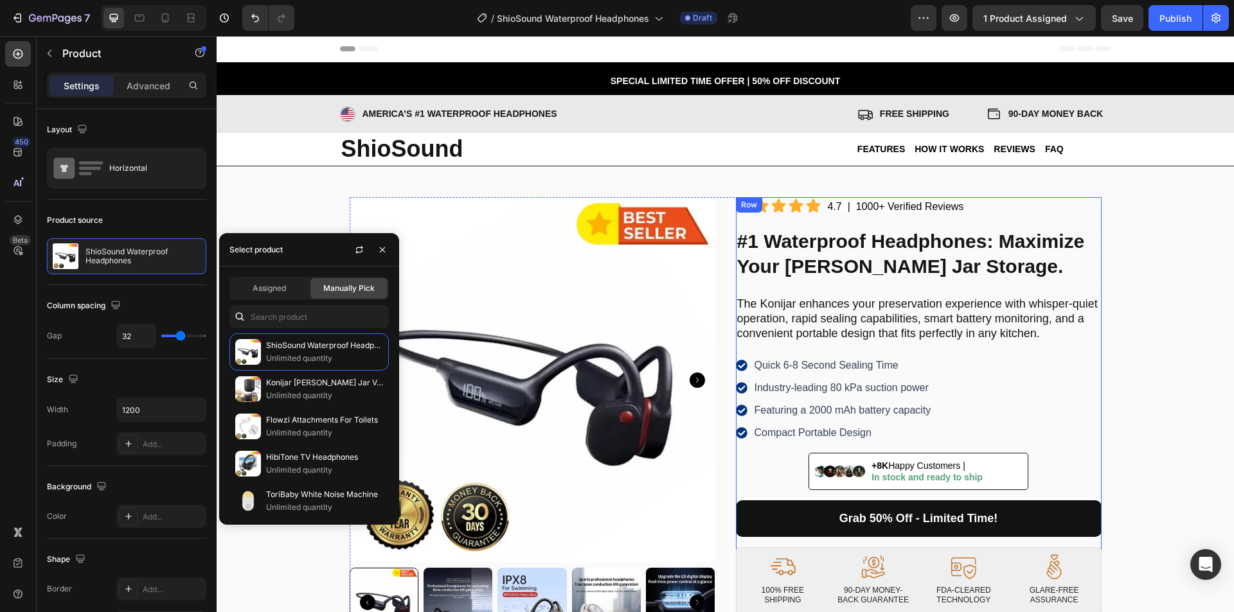
drag, startPoint x: 881, startPoint y: 261, endPoint x: 905, endPoint y: 256, distance: 25.1
click at [881, 261] on strong "#1 Waterproof Headphones: Maximize Your [PERSON_NAME] Jar Storage." at bounding box center [911, 254] width 348 height 46
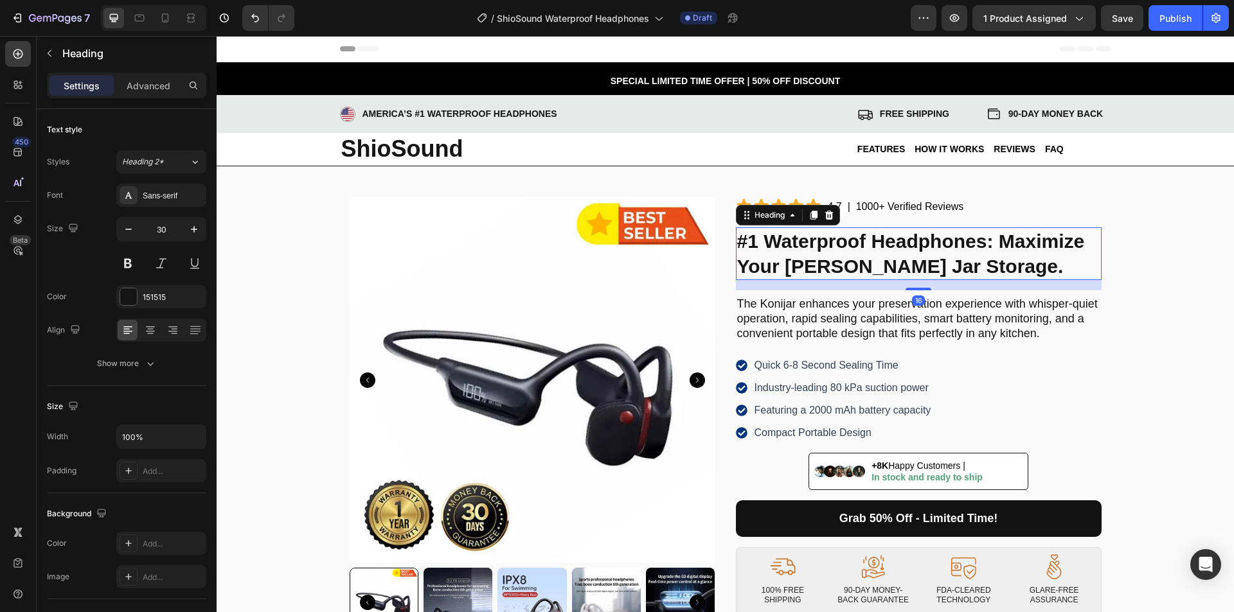
click at [941, 255] on strong "#1 Waterproof Headphones: Maximize Your [PERSON_NAME] Jar Storage." at bounding box center [911, 254] width 348 height 46
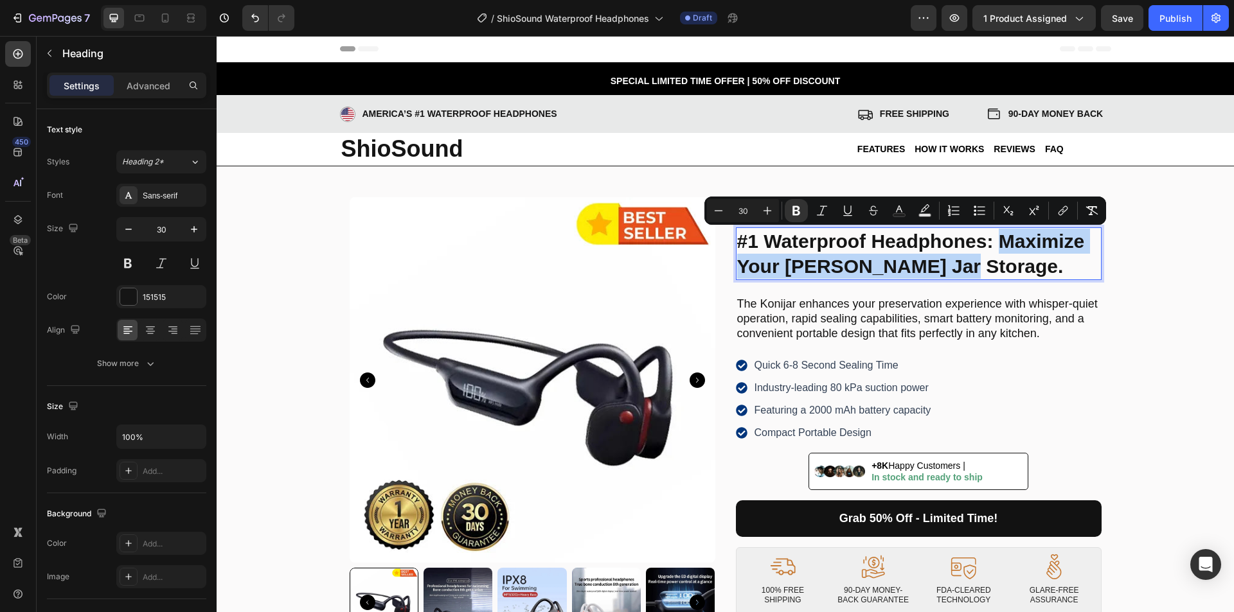
drag, startPoint x: 993, startPoint y: 238, endPoint x: 947, endPoint y: 271, distance: 57.1
click at [947, 271] on strong "#1 Waterproof Headphones: Maximize Your [PERSON_NAME] Jar Storage." at bounding box center [911, 254] width 348 height 46
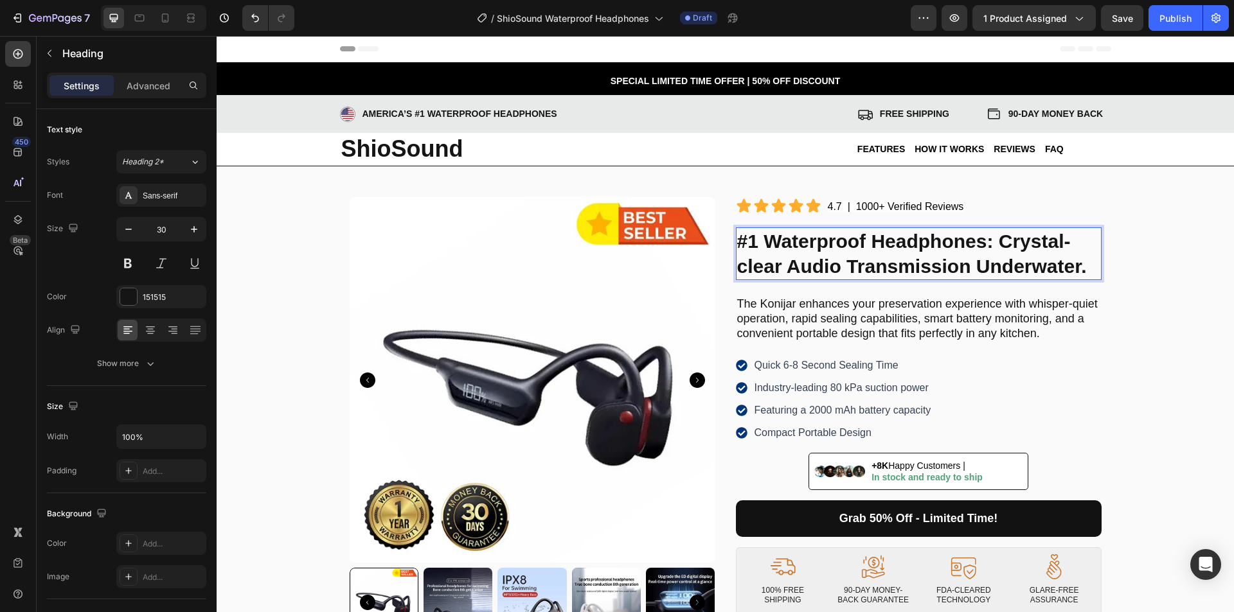
click at [977, 265] on strong "#1 Waterproof Headphones: Crystal-clear Audio Transmission Underwater." at bounding box center [912, 254] width 350 height 46
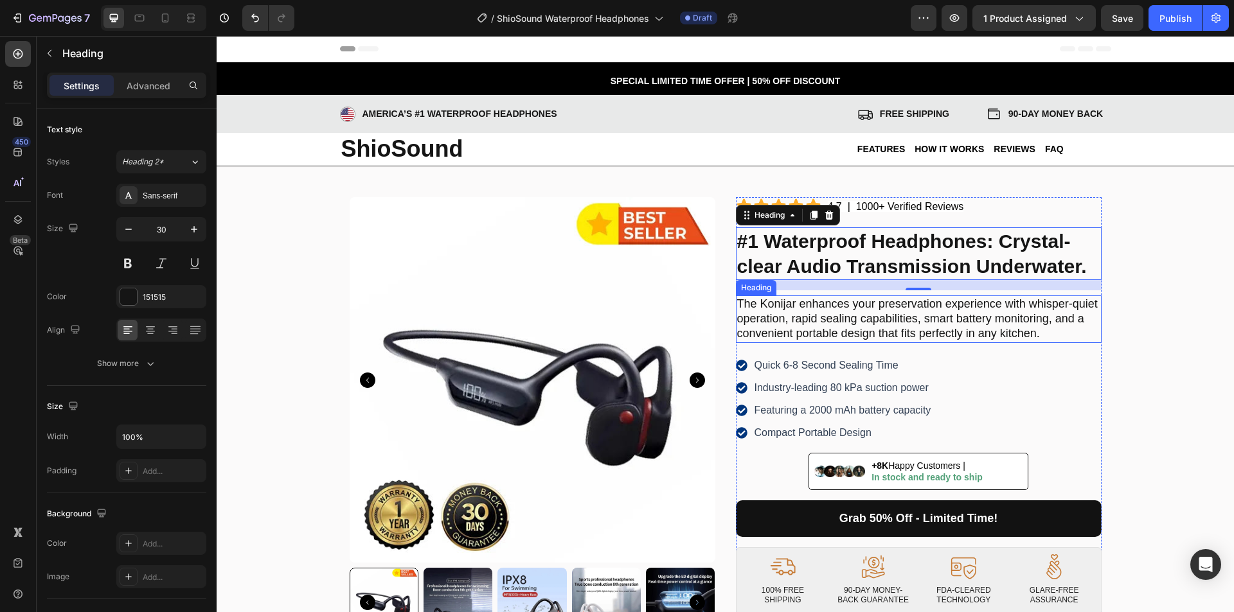
drag, startPoint x: 741, startPoint y: 312, endPoint x: 784, endPoint y: 310, distance: 43.1
click at [741, 312] on h2 "The Konijar enhances your preservation experience with whisper-quiet operation,…" at bounding box center [919, 320] width 366 height 48
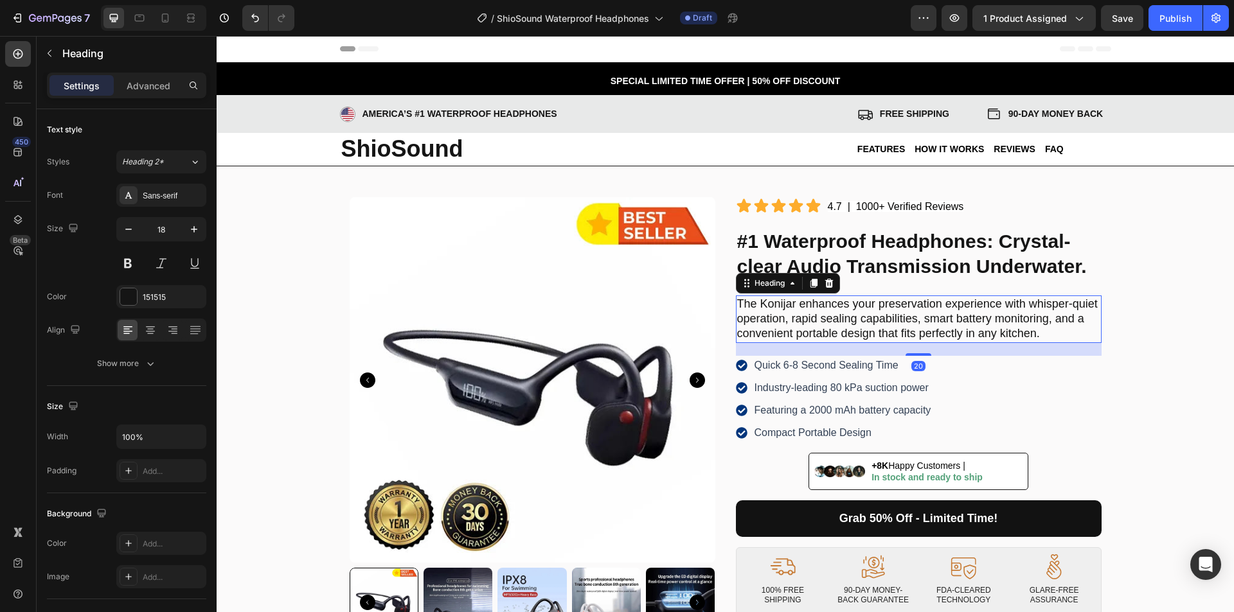
click at [748, 312] on h2 "The Konijar enhances your preservation experience with whisper-quiet operation,…" at bounding box center [919, 320] width 366 height 48
click at [880, 310] on p "The Konijar enhances your preservation experience with whisper-quiet operation,…" at bounding box center [918, 319] width 363 height 45
drag, startPoint x: 793, startPoint y: 366, endPoint x: 856, endPoint y: 364, distance: 62.3
click at [793, 366] on p "Quick 6-8 Second Sealing Time" at bounding box center [842, 365] width 177 height 15
click at [853, 364] on p "Quick 6-8 Second Sealing Time" at bounding box center [842, 365] width 177 height 15
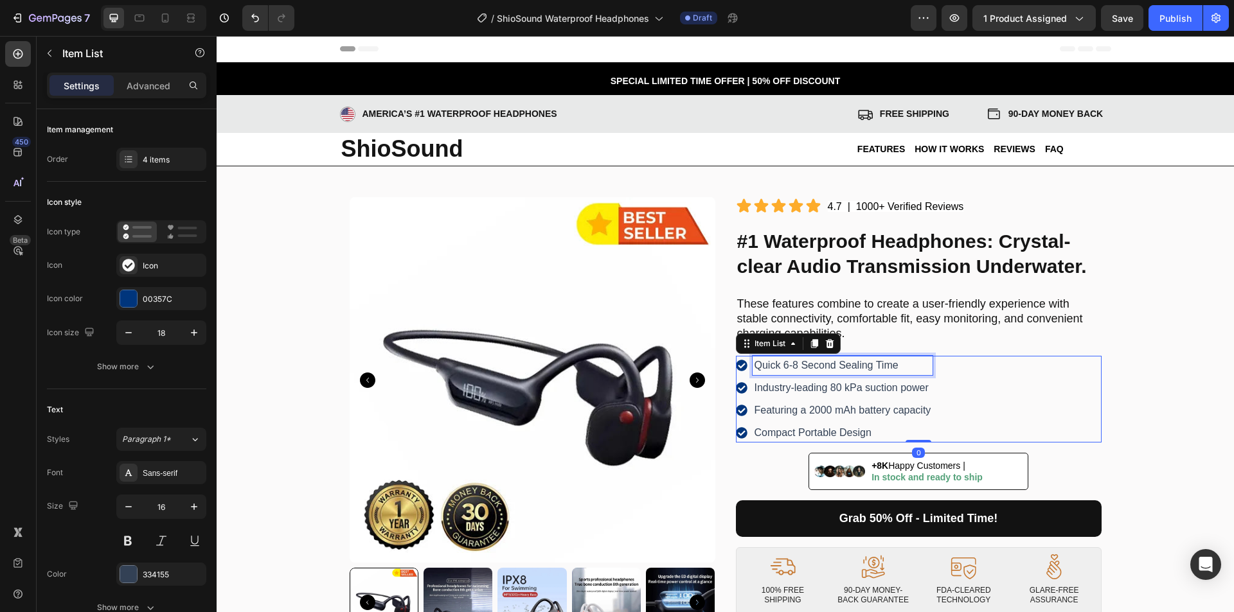
click at [881, 363] on p "Quick 6-8 Second Sealing Time" at bounding box center [842, 365] width 177 height 15
click at [862, 380] on p "Industry-leading 80 kPa suction power" at bounding box center [842, 387] width 177 height 15
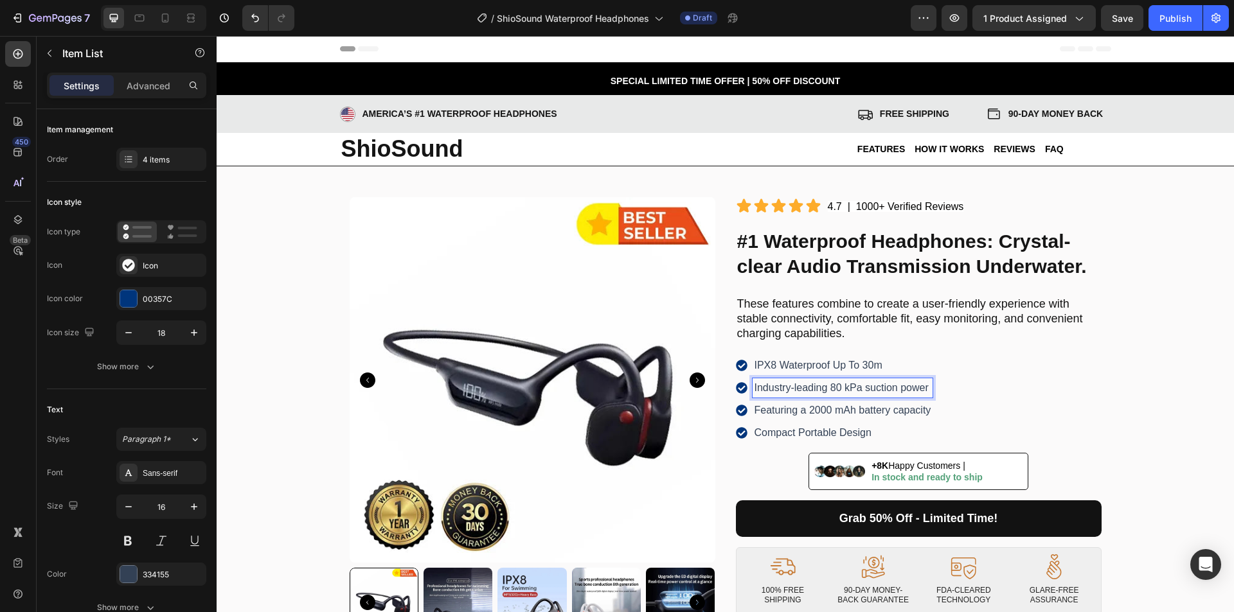
click at [841, 385] on p "Industry-leading 80 kPa suction power" at bounding box center [842, 387] width 177 height 15
click at [880, 383] on p "Industry-leading 80 kPa suction power" at bounding box center [842, 387] width 177 height 15
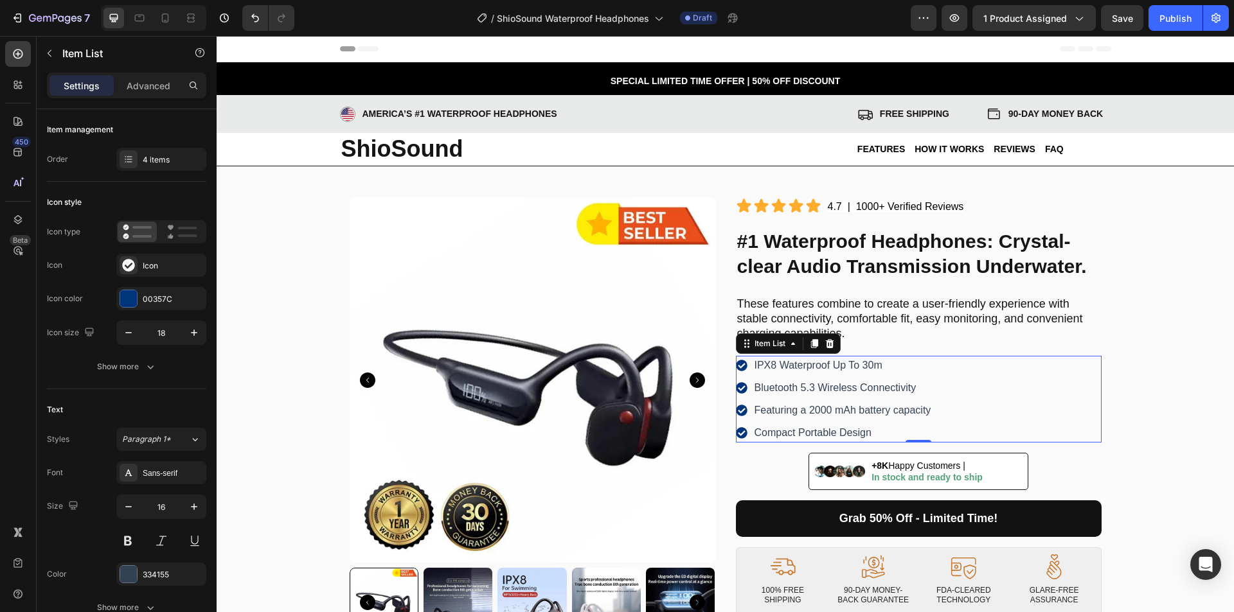
click at [822, 405] on p "Featuring a 2000 mAh battery capacity" at bounding box center [842, 410] width 177 height 15
click at [863, 405] on p "Featuring a 2000 mAh battery capacity" at bounding box center [842, 410] width 177 height 15
click at [786, 433] on p "Compact Portable Design" at bounding box center [835, 432] width 162 height 15
click at [810, 433] on p "Compact Portable Design" at bounding box center [835, 432] width 162 height 15
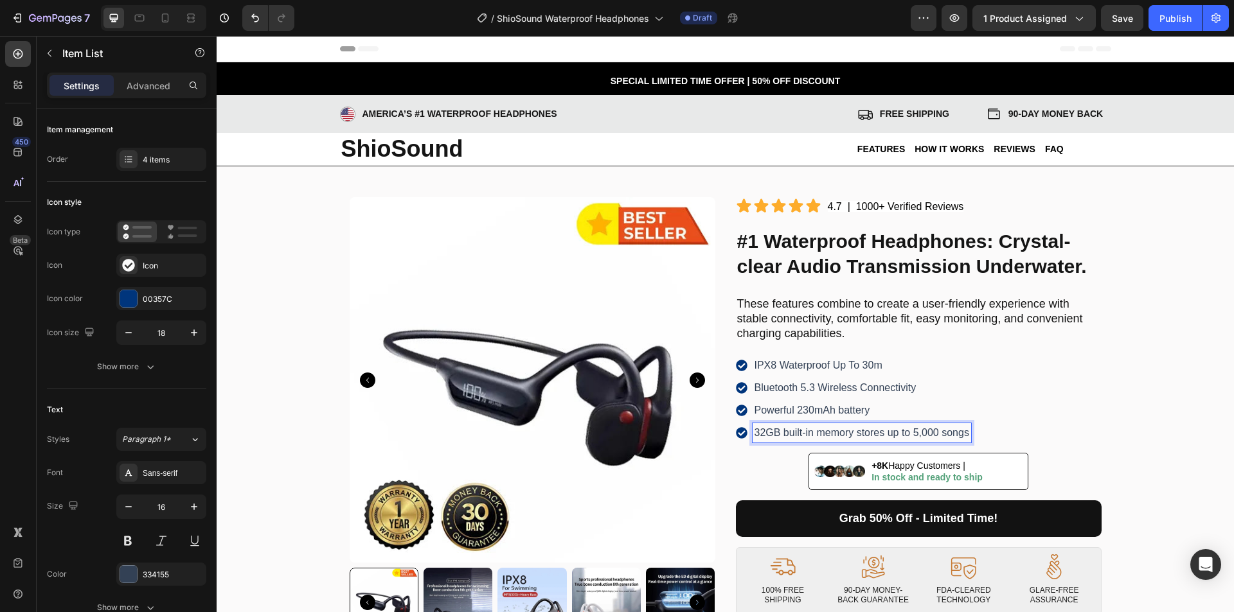
click at [817, 416] on p "Powerful 230mAh battery" at bounding box center [861, 410] width 215 height 15
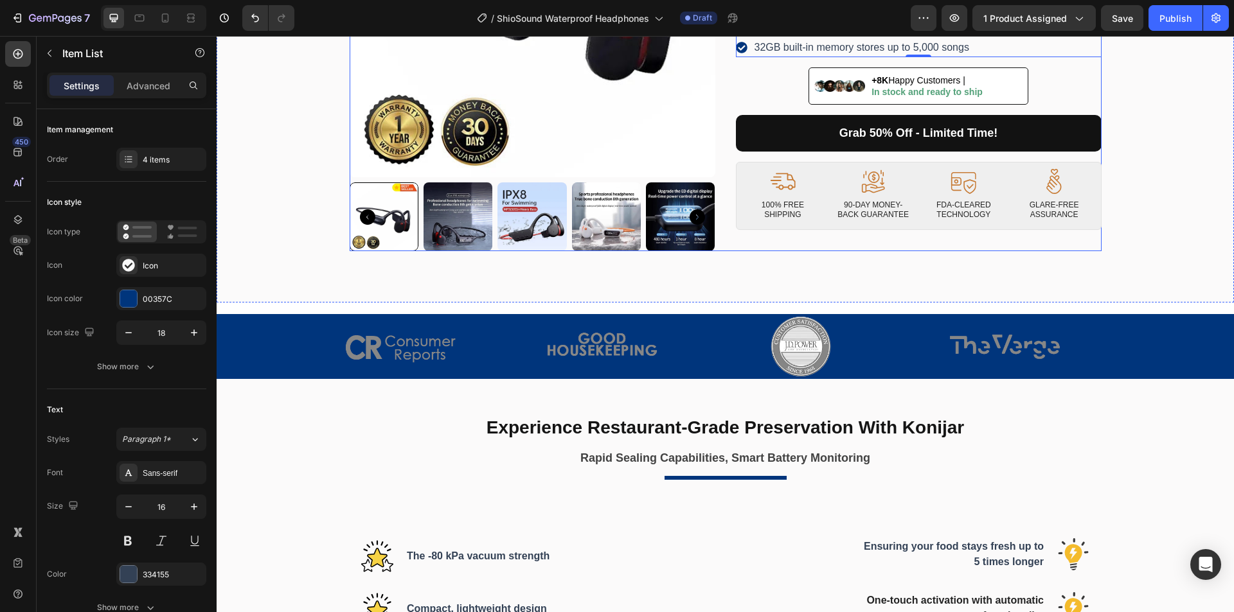
scroll to position [450, 0]
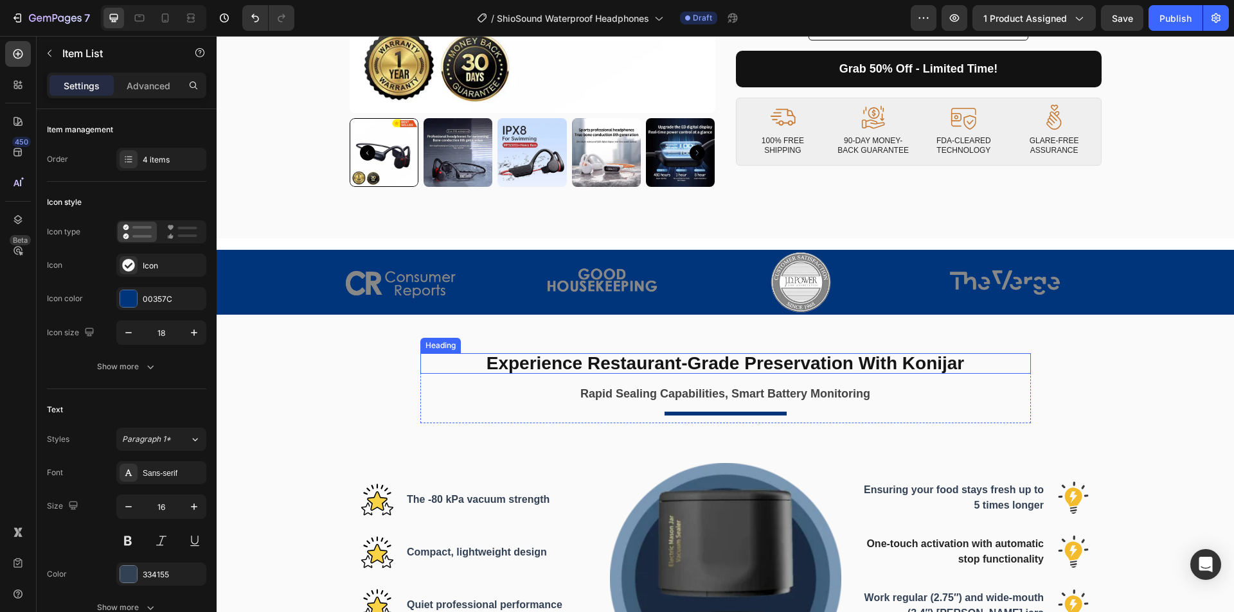
drag, startPoint x: 712, startPoint y: 358, endPoint x: 797, endPoint y: 361, distance: 84.2
click at [712, 358] on strong "Experience Restaurant-Grade Preservation With Konijar" at bounding box center [725, 363] width 478 height 20
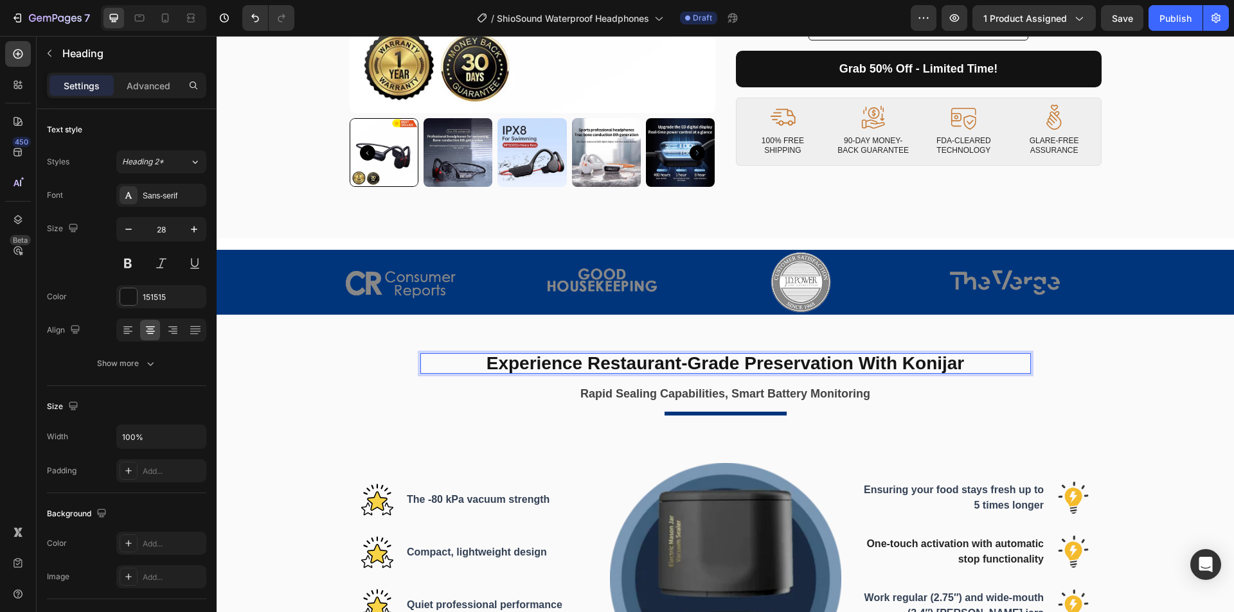
click at [835, 361] on strong "Experience Restaurant-Grade Preservation With Konijar" at bounding box center [725, 363] width 478 height 20
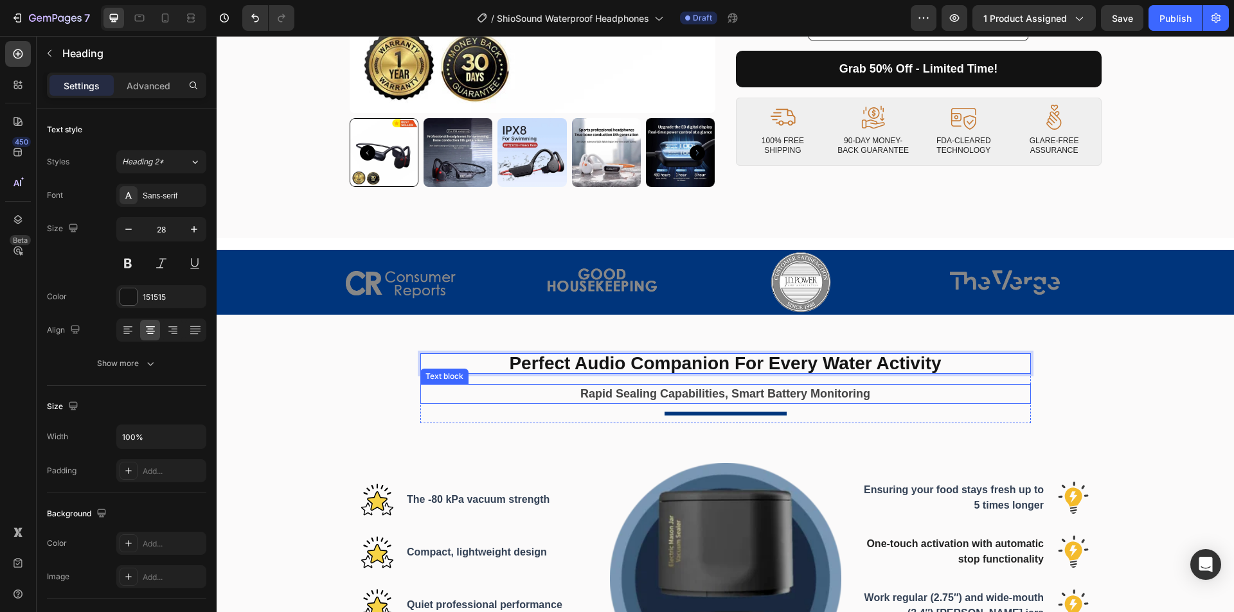
click at [775, 391] on strong "Rapid Sealing Capabilities, Smart Battery Monitoring" at bounding box center [725, 393] width 290 height 13
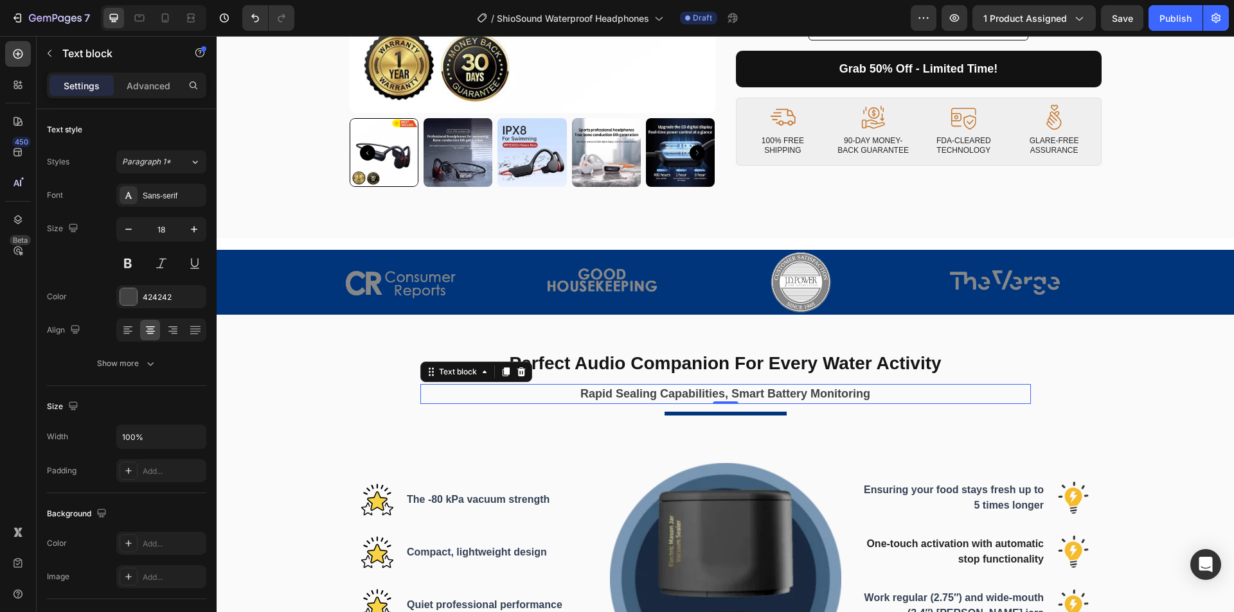
click at [667, 398] on strong "Rapid Sealing Capabilities, Smart Battery Monitoring" at bounding box center [725, 393] width 290 height 13
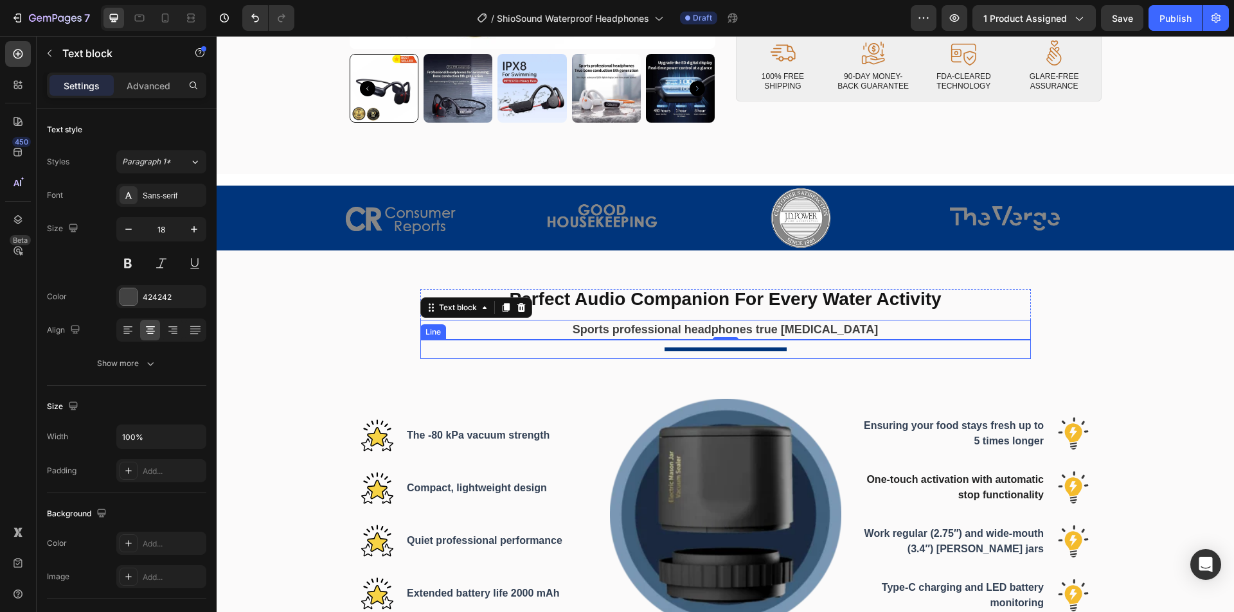
scroll to position [578, 0]
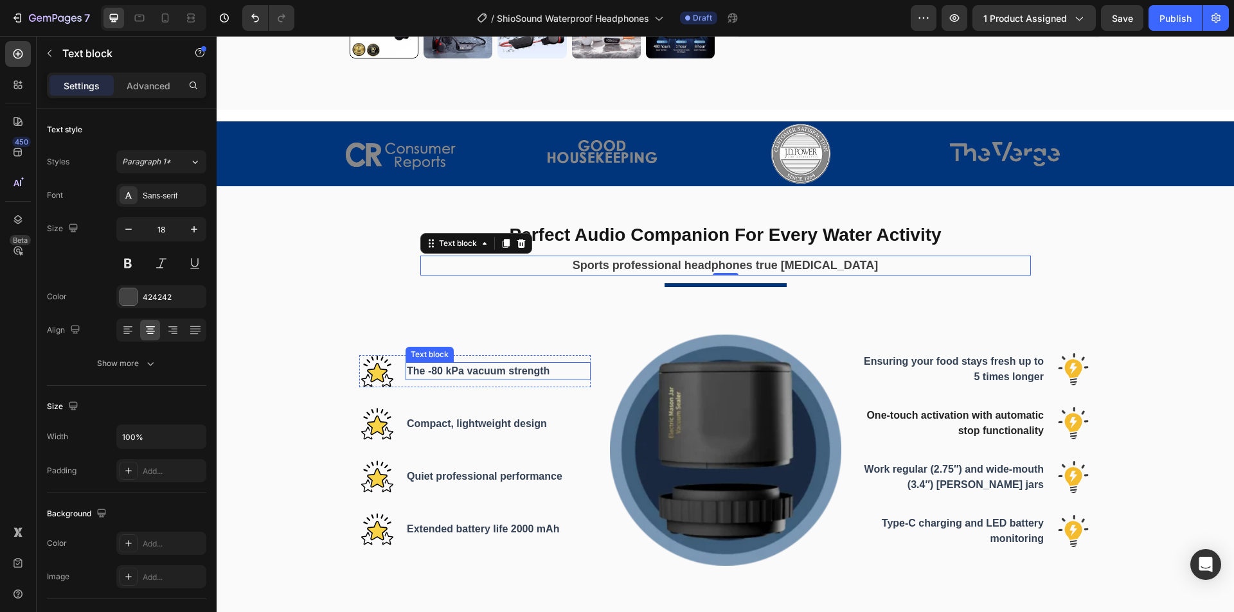
drag, startPoint x: 457, startPoint y: 370, endPoint x: 529, endPoint y: 371, distance: 72.6
click at [457, 370] on span "The -80 kPa vacuum strength" at bounding box center [478, 371] width 143 height 11
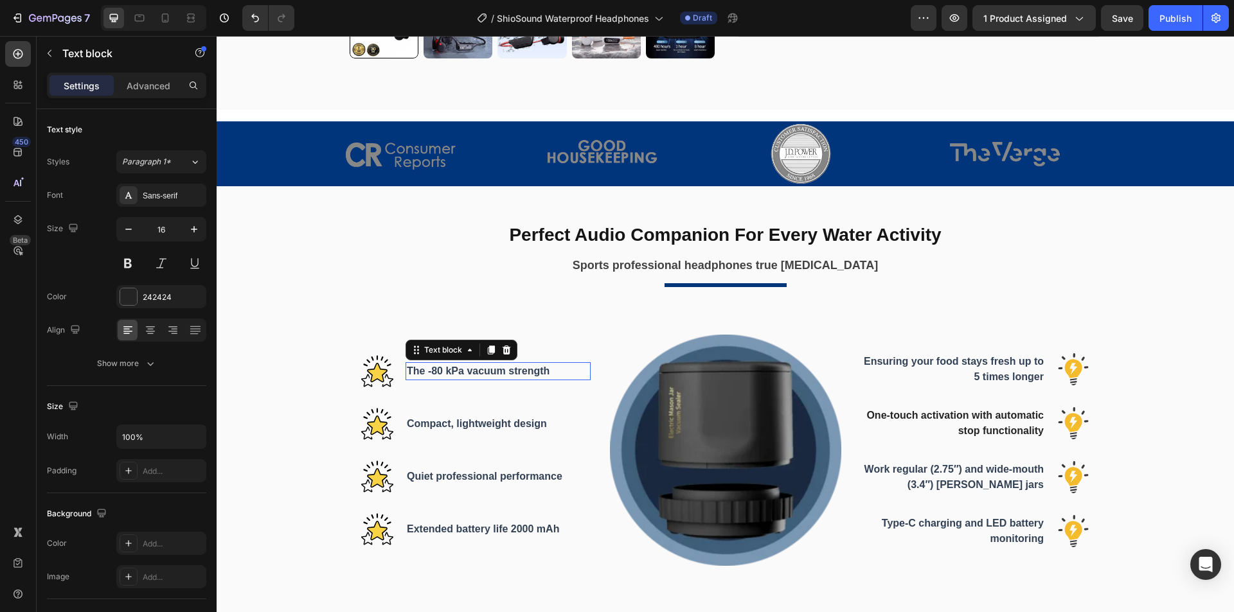
click at [529, 371] on span "The -80 kPa vacuum strength" at bounding box center [478, 371] width 143 height 11
click at [500, 371] on span "The -80 kPa vacuum strength" at bounding box center [478, 371] width 143 height 11
click at [470, 374] on span "The -80 kPa vacuum strength" at bounding box center [478, 371] width 143 height 11
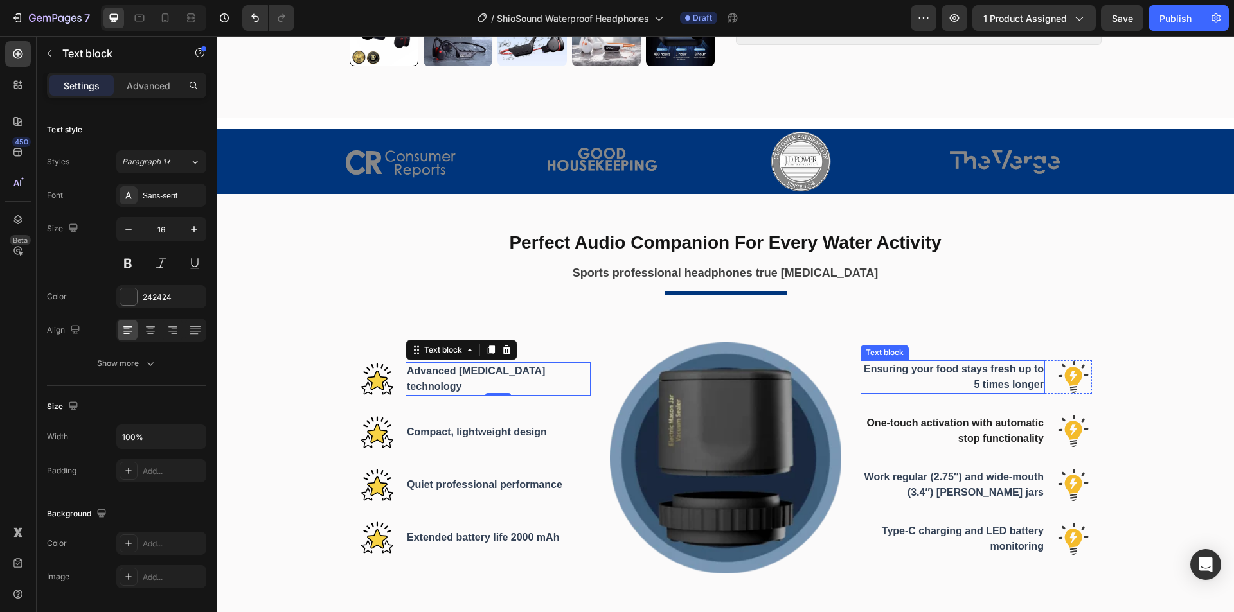
click at [982, 369] on span "Ensuring your food stays fresh up to 5 times longer" at bounding box center [953, 377] width 180 height 26
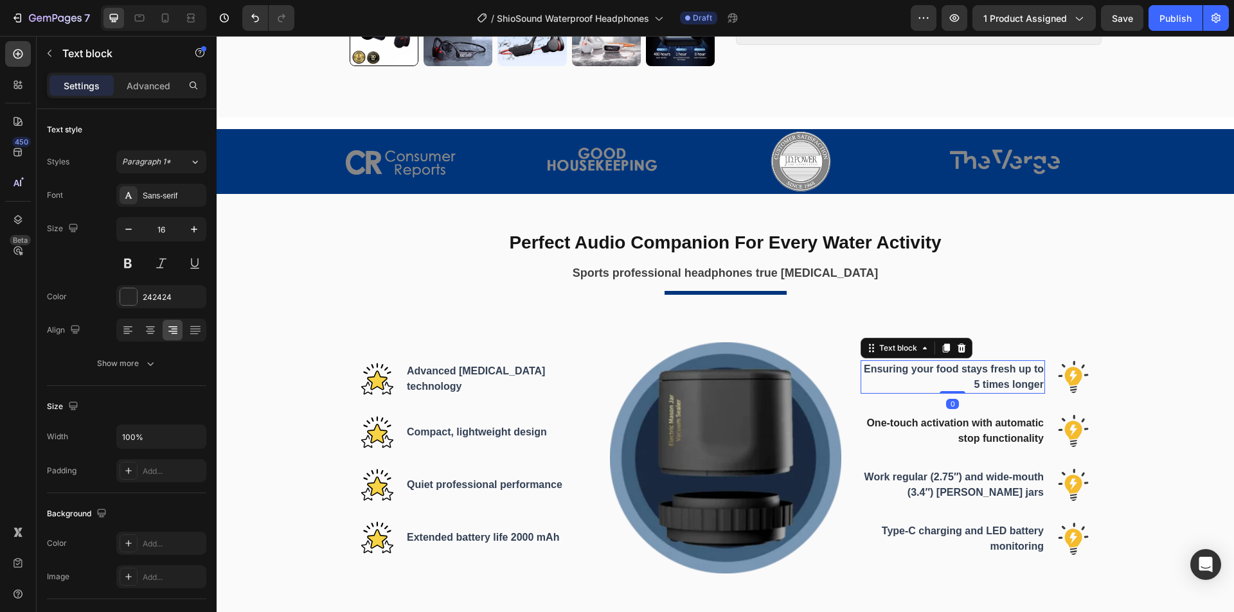
click at [950, 375] on p "Ensuring your food stays fresh up to 5 times longer" at bounding box center [953, 377] width 182 height 31
click at [980, 374] on p "Ensuring your food stays fresh up to 5 times longer" at bounding box center [953, 377] width 182 height 31
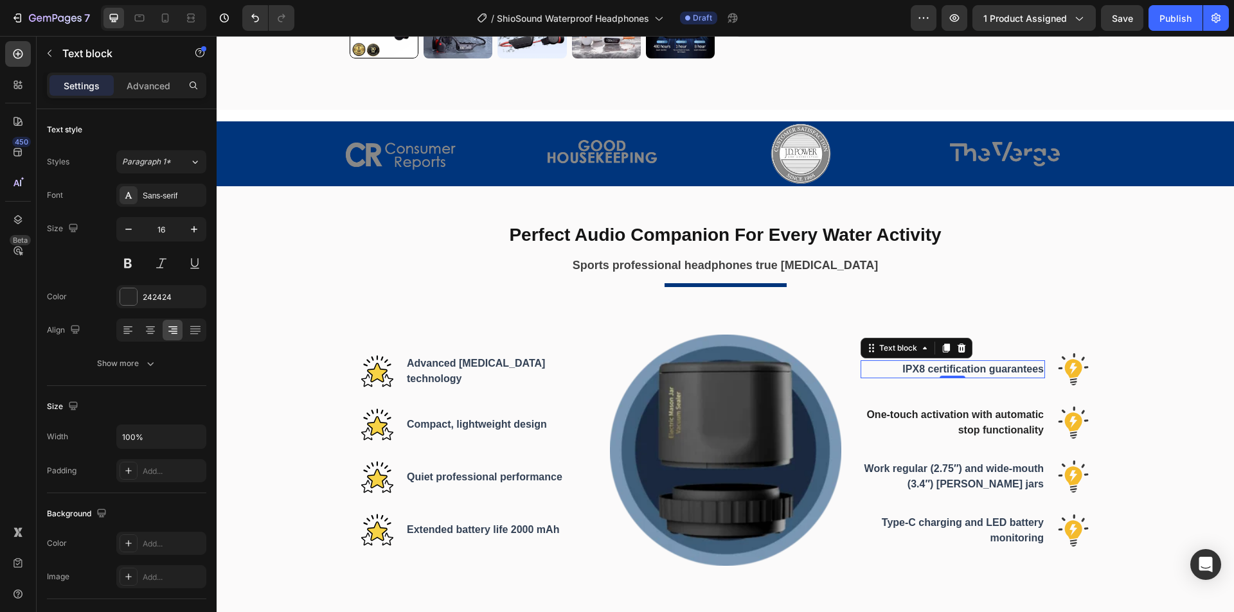
click at [1032, 373] on span "IPX8 certification guarantees" at bounding box center [972, 369] width 141 height 11
click at [1037, 370] on span "IPX8 certification guarantees" at bounding box center [972, 369] width 141 height 11
click at [993, 380] on span "IPX8 certification guarantees Waterproof" at bounding box center [972, 369] width 141 height 26
click at [984, 380] on span "IPX8 certification guarantees Waterproof" at bounding box center [972, 369] width 141 height 26
click at [1006, 378] on span "IPX8 certification guarantees waterproof" at bounding box center [972, 369] width 141 height 26
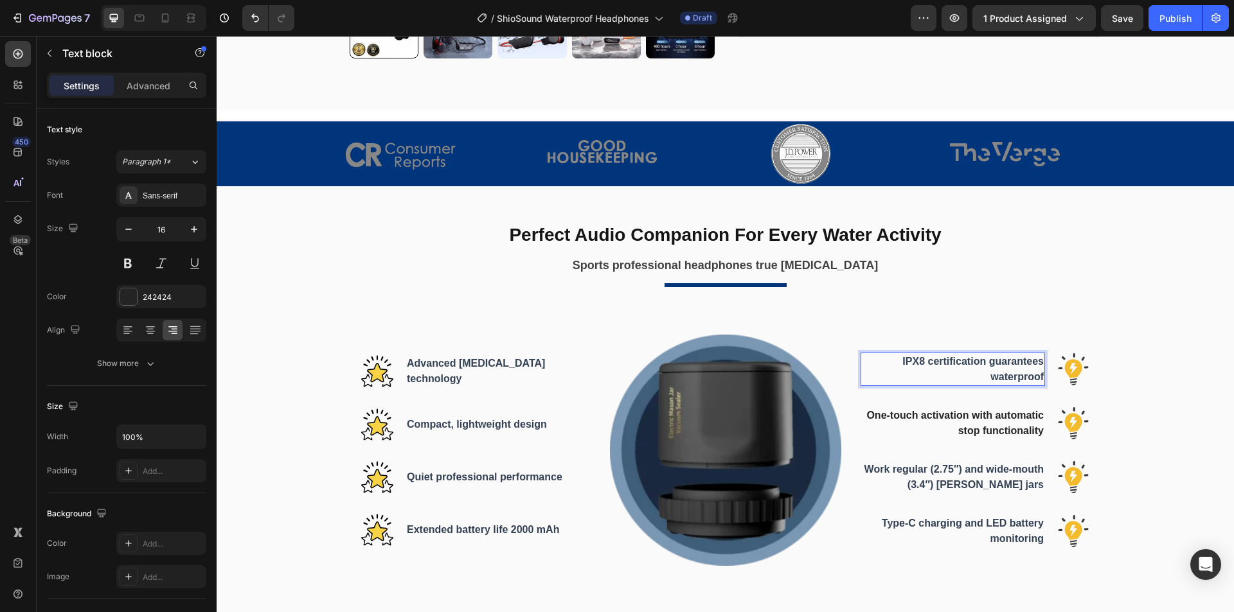
click at [1006, 378] on span "IPX8 certification guarantees waterproof" at bounding box center [972, 369] width 141 height 26
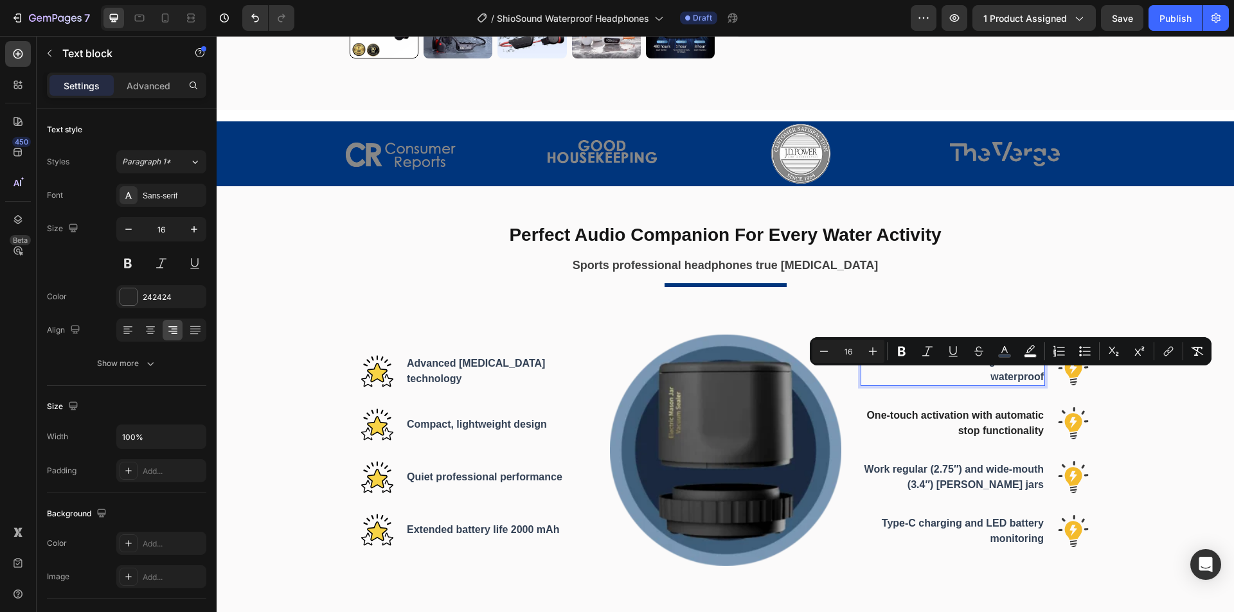
copy span "waterproof"
click at [996, 376] on span "IPX8 certification guarantees waterproof" at bounding box center [972, 369] width 141 height 26
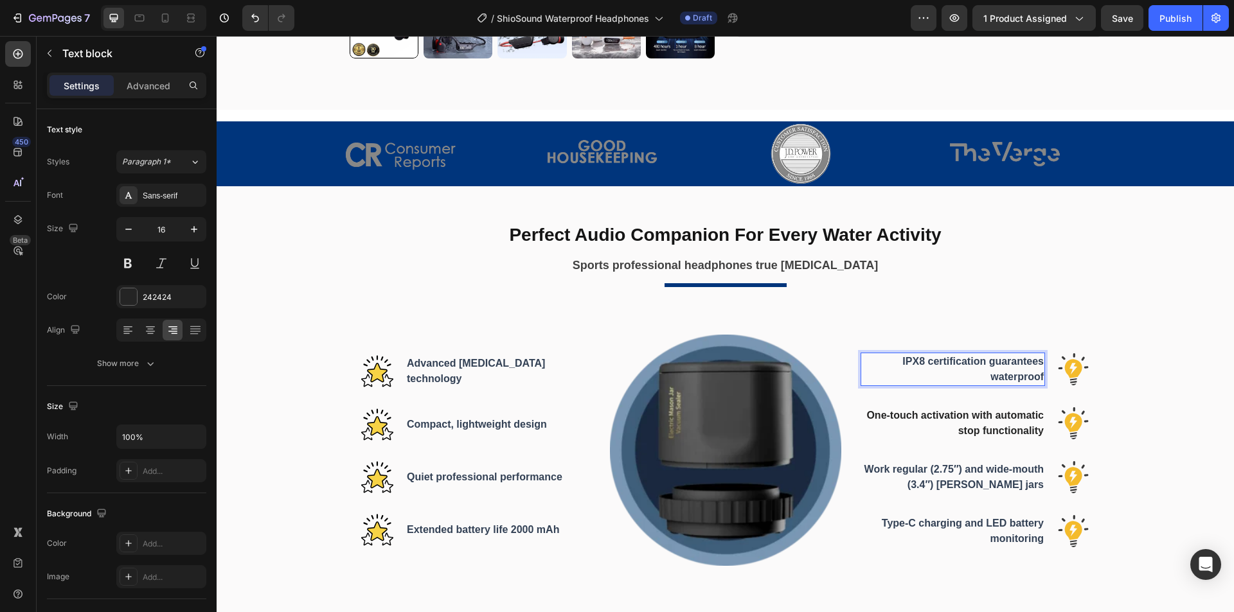
click at [922, 360] on span "IPX8 certification guarantees waterproof" at bounding box center [972, 369] width 141 height 26
click at [989, 379] on span "IPX8 waterproof certification guarantees waterproof" at bounding box center [973, 369] width 139 height 26
click at [961, 421] on p "One-touch activation with automatic stop functionality" at bounding box center [953, 423] width 182 height 31
click at [1005, 420] on p "One-touch activation with automatic stop functionality" at bounding box center [953, 423] width 182 height 31
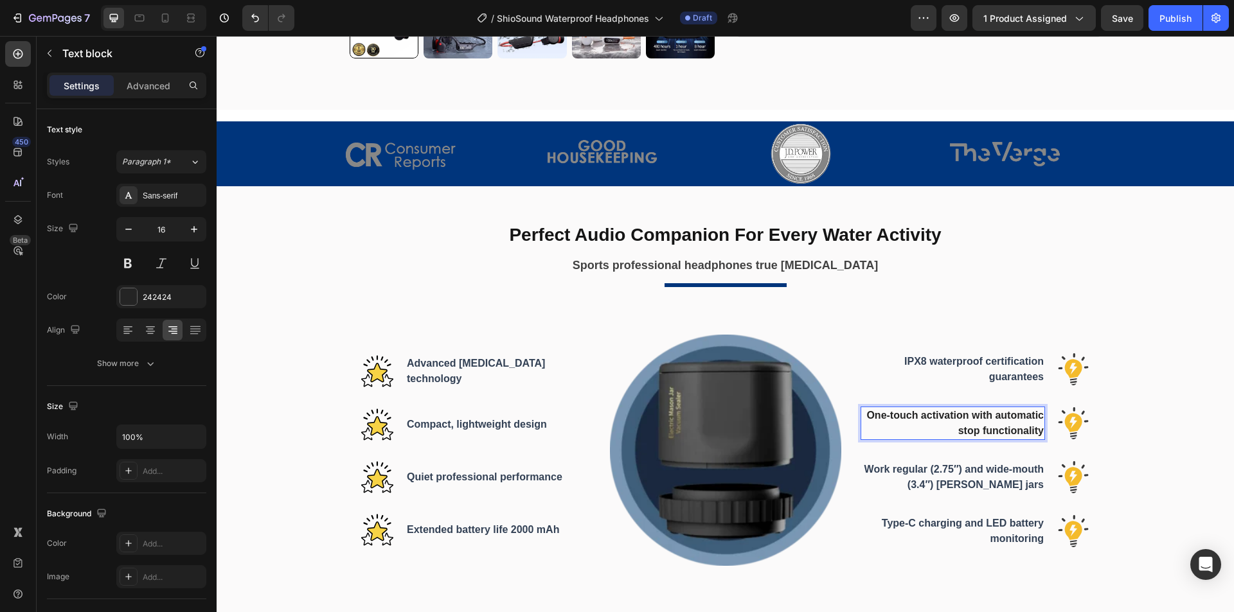
click at [1018, 423] on p "One-touch activation with automatic stop functionality" at bounding box center [953, 423] width 182 height 31
click at [946, 426] on p "One-touch activation with automatic stop functionality" at bounding box center [953, 423] width 182 height 31
click at [1008, 425] on p "One-touch activation with automatic stop functionality" at bounding box center [953, 423] width 182 height 31
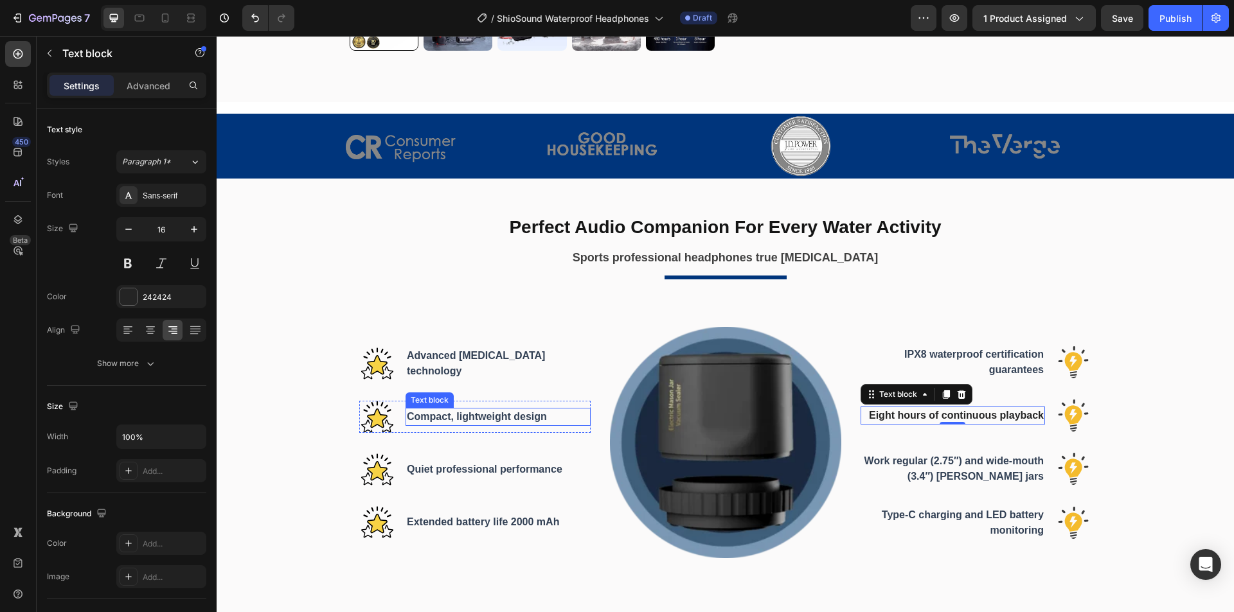
drag, startPoint x: 443, startPoint y: 413, endPoint x: 470, endPoint y: 413, distance: 27.0
click at [443, 413] on span "Compact, lightweight design" at bounding box center [477, 416] width 140 height 11
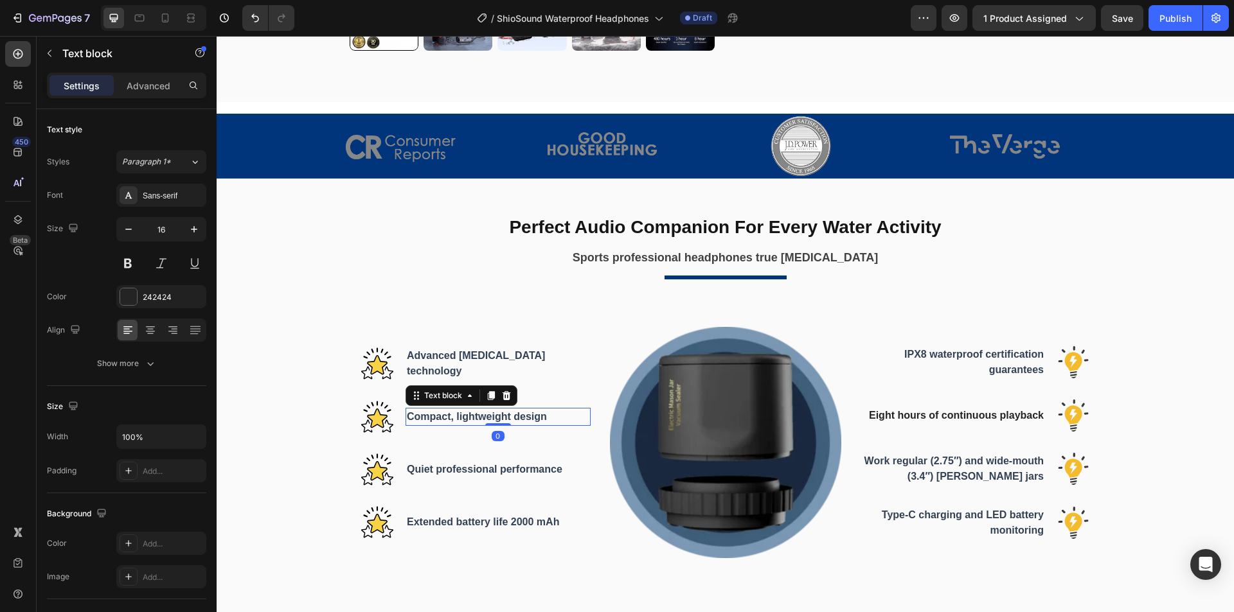
click at [474, 414] on span "Compact, lightweight design" at bounding box center [477, 416] width 140 height 11
click at [493, 415] on span "Compact, lightweight design" at bounding box center [477, 416] width 140 height 11
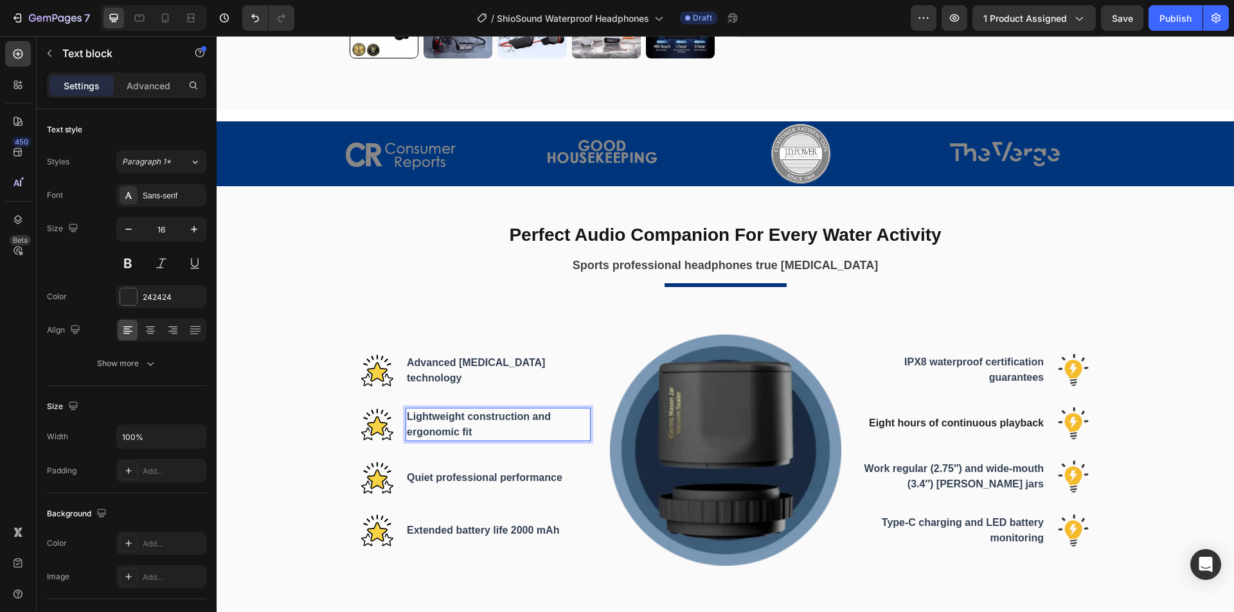
click at [481, 428] on p "Lightweight construction and ergonomic fit" at bounding box center [498, 424] width 182 height 31
drag, startPoint x: 967, startPoint y: 472, endPoint x: 984, endPoint y: 472, distance: 17.3
click at [967, 472] on span "Work regular (2.75″) and wide-mouth (3.4″) [PERSON_NAME] jars" at bounding box center [953, 476] width 179 height 26
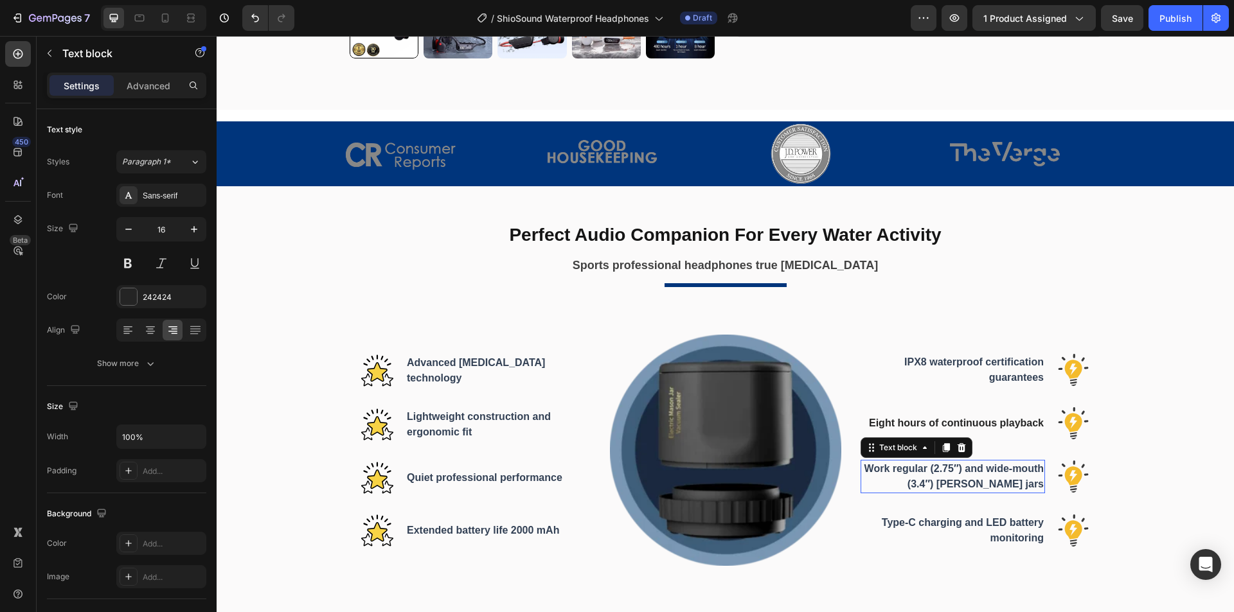
click at [987, 471] on span "Work regular (2.75″) and wide-mouth (3.4″) [PERSON_NAME] jars" at bounding box center [953, 476] width 179 height 26
click at [1010, 473] on span "Work regular (2.75″) and wide-mouth (3.4″) [PERSON_NAME] jars" at bounding box center [953, 476] width 179 height 26
click at [452, 484] on p "Quiet professional performance" at bounding box center [498, 477] width 182 height 15
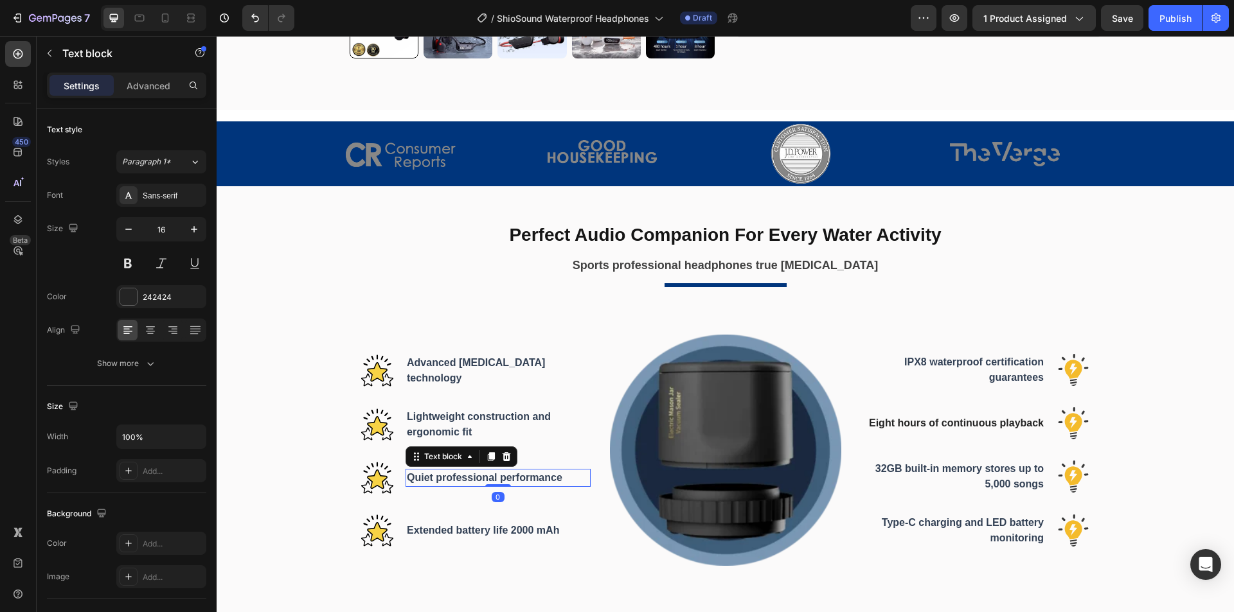
click at [481, 480] on span "Quiet professional performance" at bounding box center [484, 477] width 155 height 11
click at [508, 477] on span "Quiet professional performance" at bounding box center [484, 477] width 155 height 11
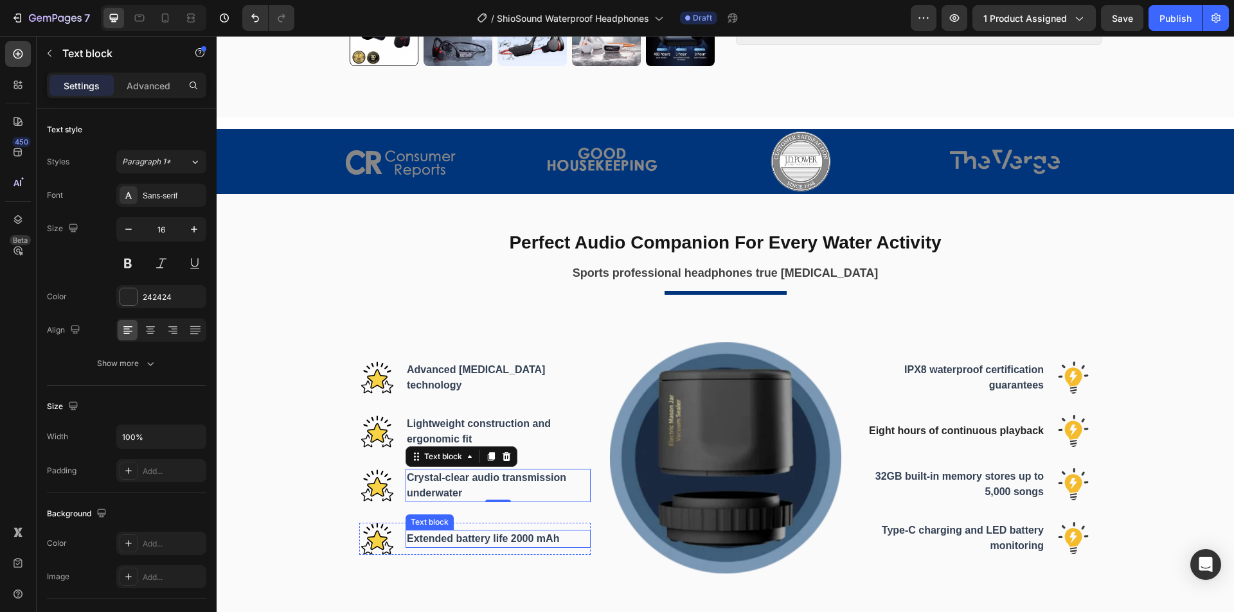
click at [476, 533] on span "Extended battery life 2000 mAh" at bounding box center [483, 538] width 152 height 11
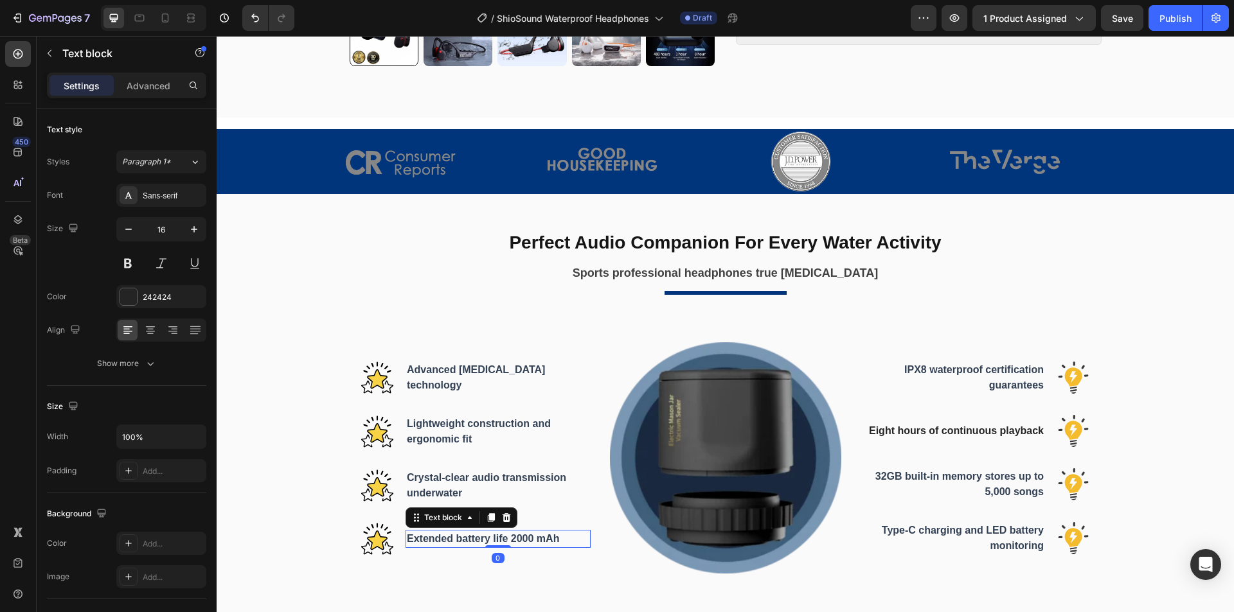
click at [465, 537] on span "Extended battery life 2000 mAh" at bounding box center [483, 538] width 152 height 11
click at [506, 538] on span "Extended battery life 2000 mAh" at bounding box center [483, 538] width 152 height 11
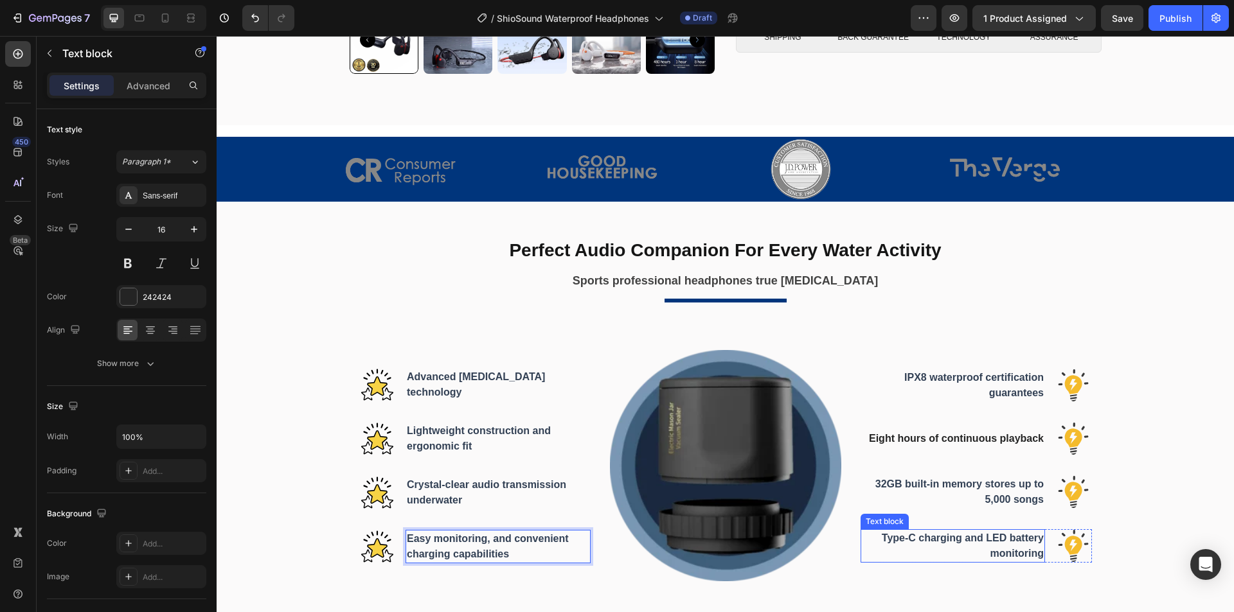
click at [979, 545] on p "Type-C charging and LED battery monitoring" at bounding box center [953, 546] width 182 height 31
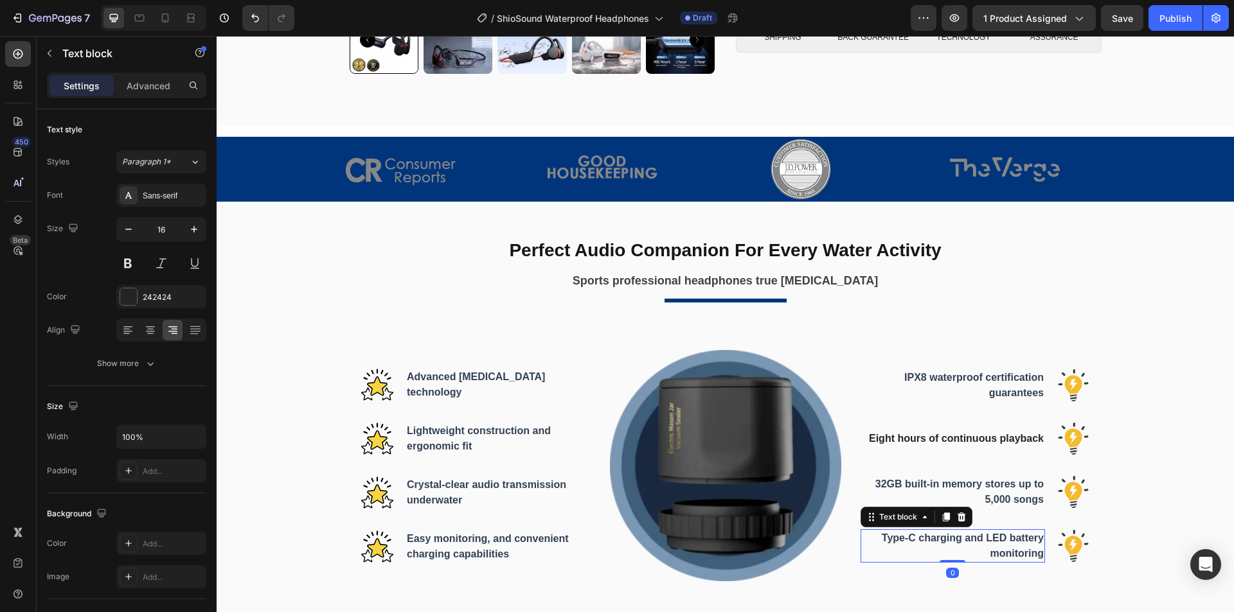
click at [1005, 542] on span "Type-C charging and LED battery monitoring" at bounding box center [962, 546] width 162 height 26
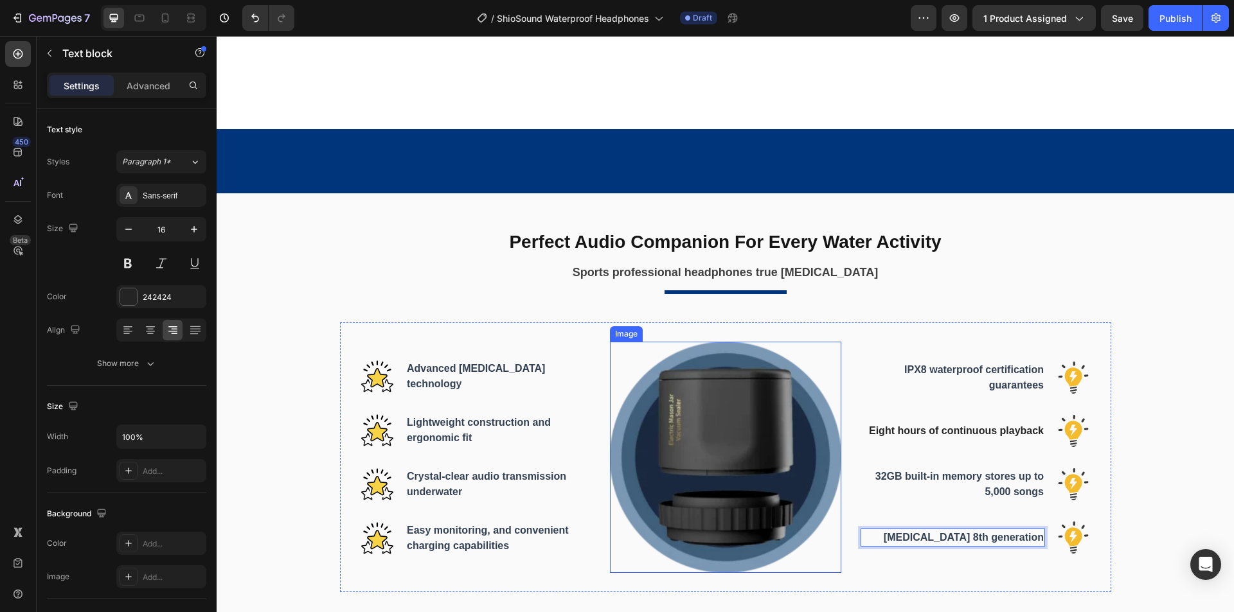
scroll to position [956, 0]
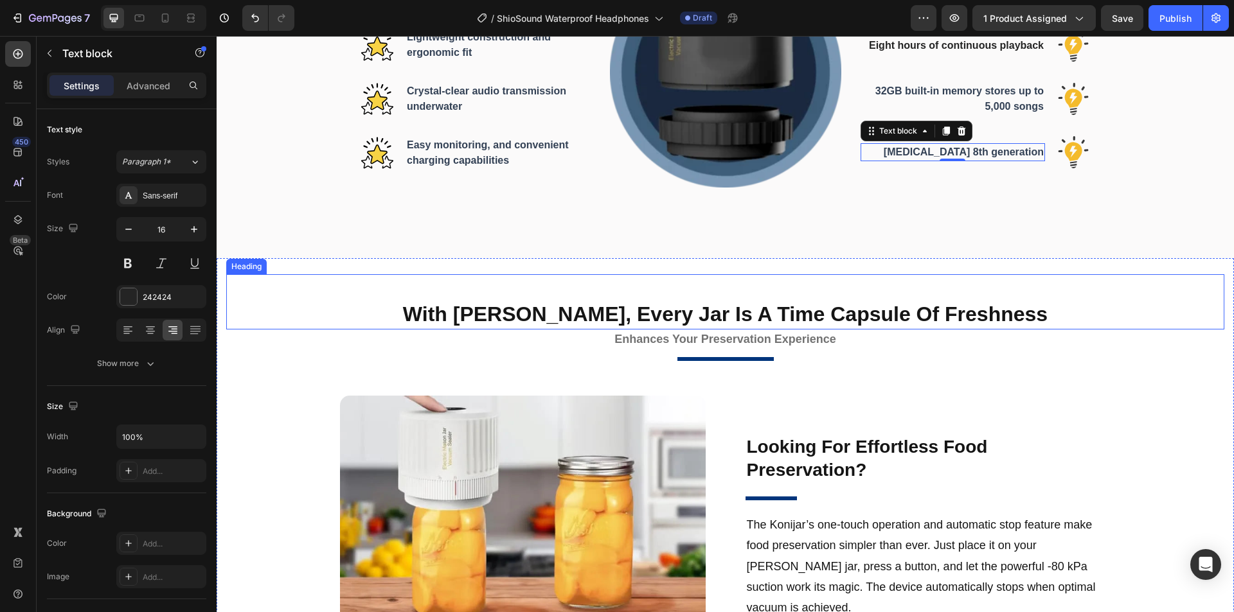
click at [689, 311] on h2 "With [PERSON_NAME], Every Jar Is A Time Capsule Of Freshness" at bounding box center [725, 315] width 771 height 30
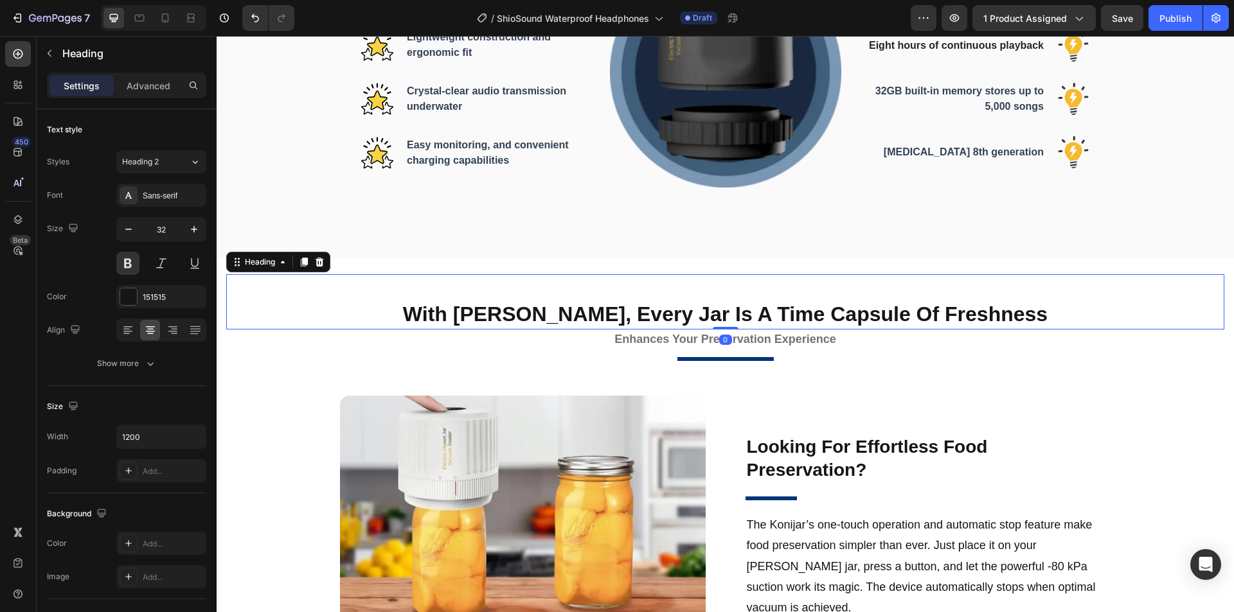
click at [798, 309] on h2 "With [PERSON_NAME], Every Jar Is A Time Capsule Of Freshness" at bounding box center [725, 315] width 771 height 30
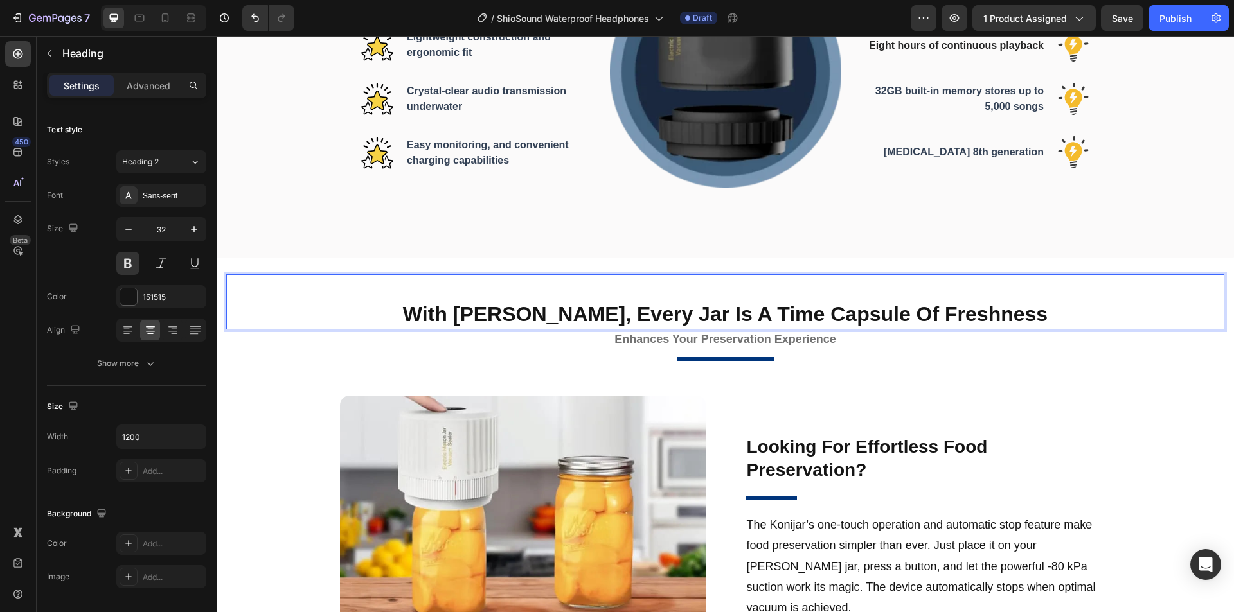
click at [734, 312] on p "With [PERSON_NAME], Every Jar Is A Time Capsule Of Freshness" at bounding box center [725, 314] width 768 height 27
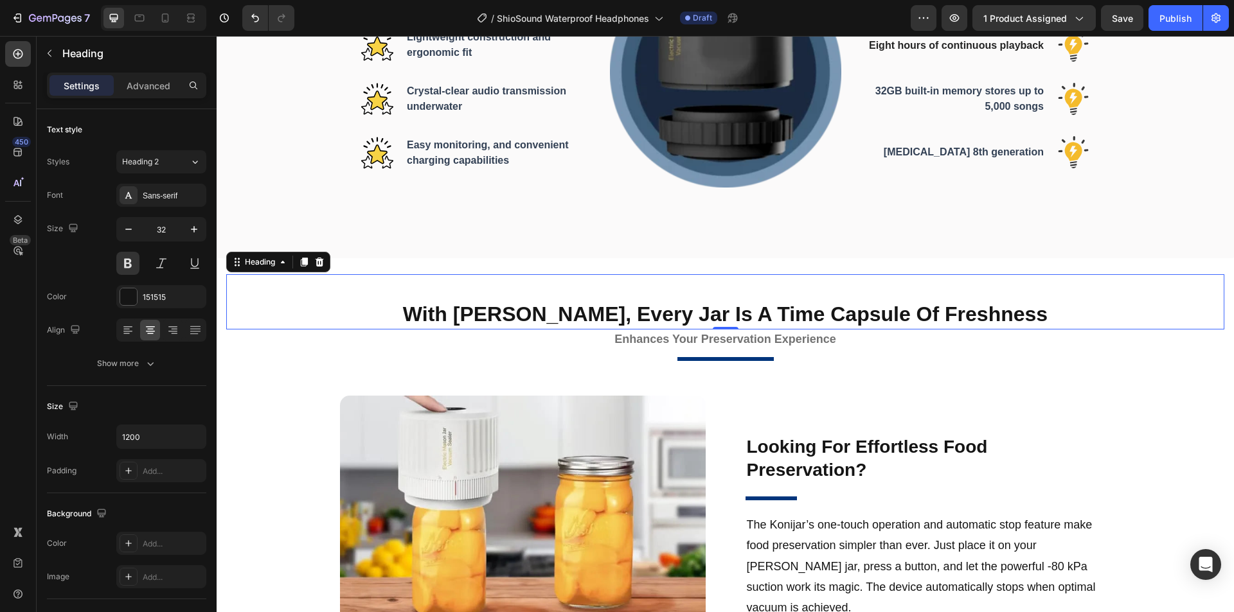
click at [792, 314] on p "With [PERSON_NAME], Every Jar Is A Time Capsule Of Freshness" at bounding box center [725, 314] width 768 height 27
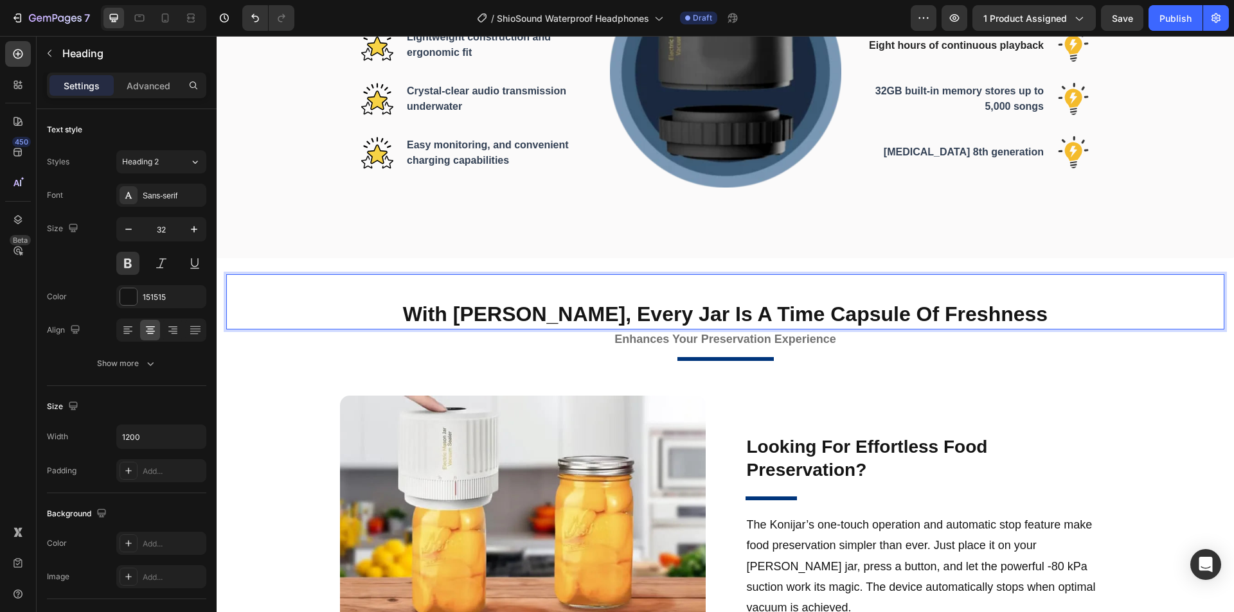
click at [826, 312] on p "With [PERSON_NAME], Every Jar Is A Time Capsule Of Freshness" at bounding box center [725, 314] width 768 height 27
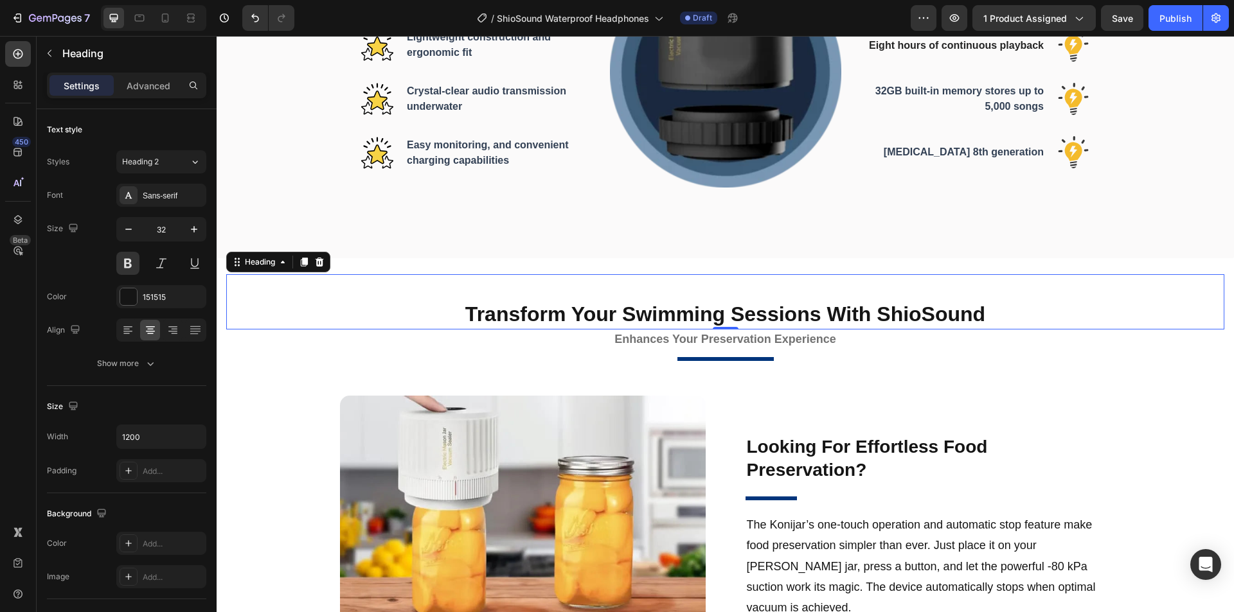
click at [726, 339] on div "0" at bounding box center [725, 340] width 13 height 10
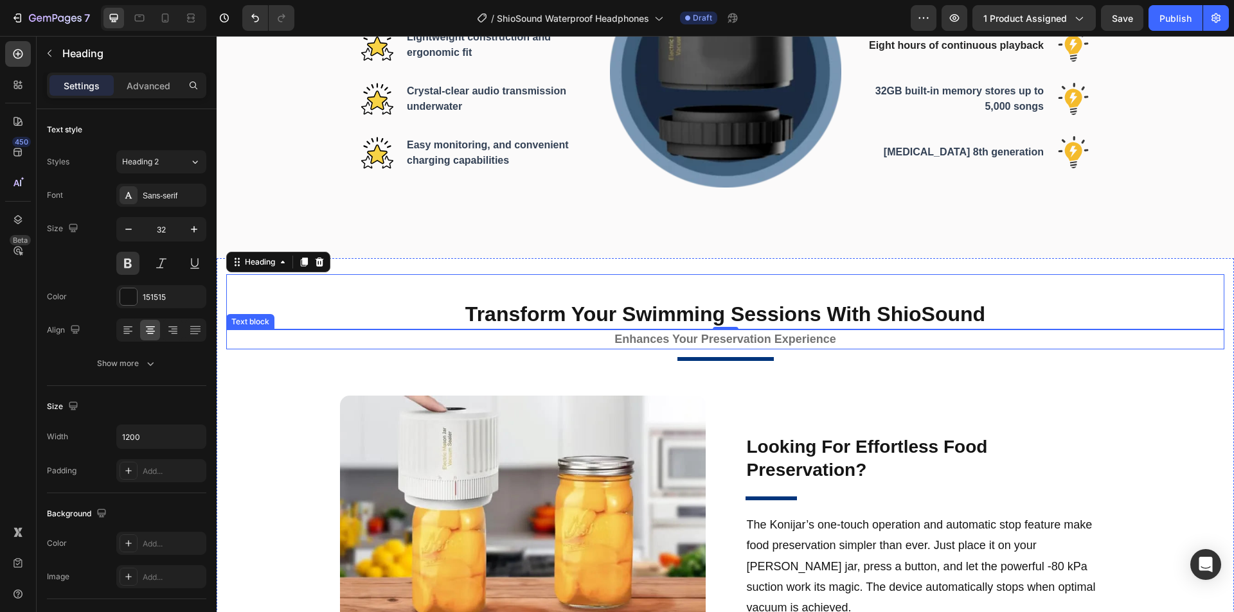
click at [761, 337] on strong "Enhances Your Preservation Experience" at bounding box center [725, 339] width 222 height 13
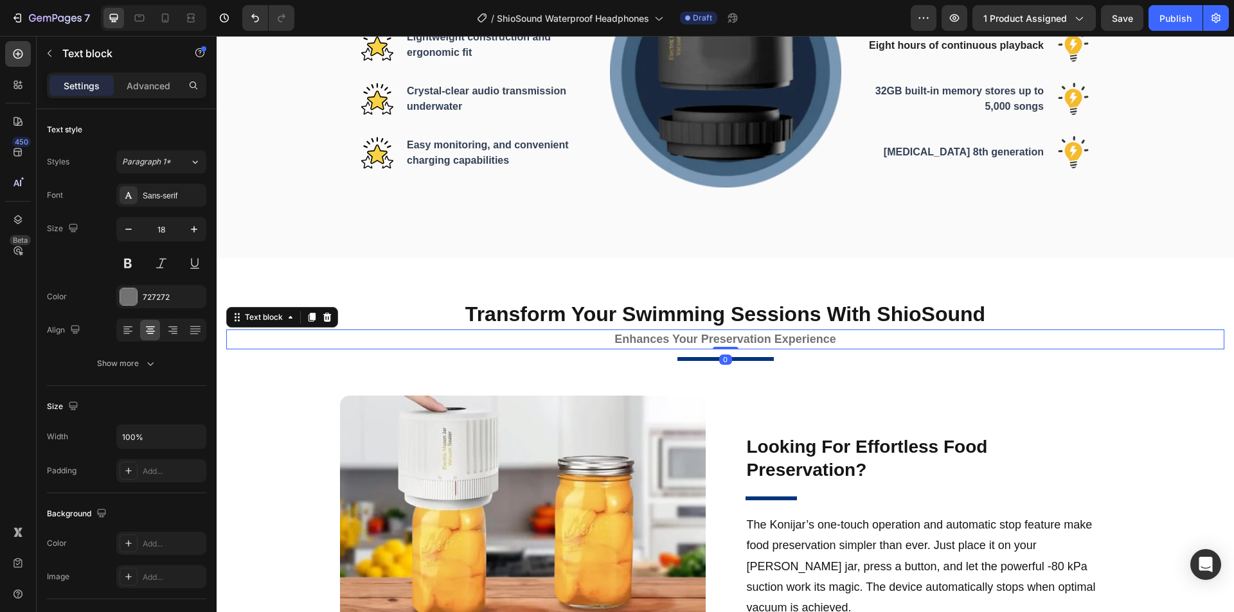
click at [786, 338] on strong "Enhances Your Preservation Experience" at bounding box center [725, 339] width 222 height 13
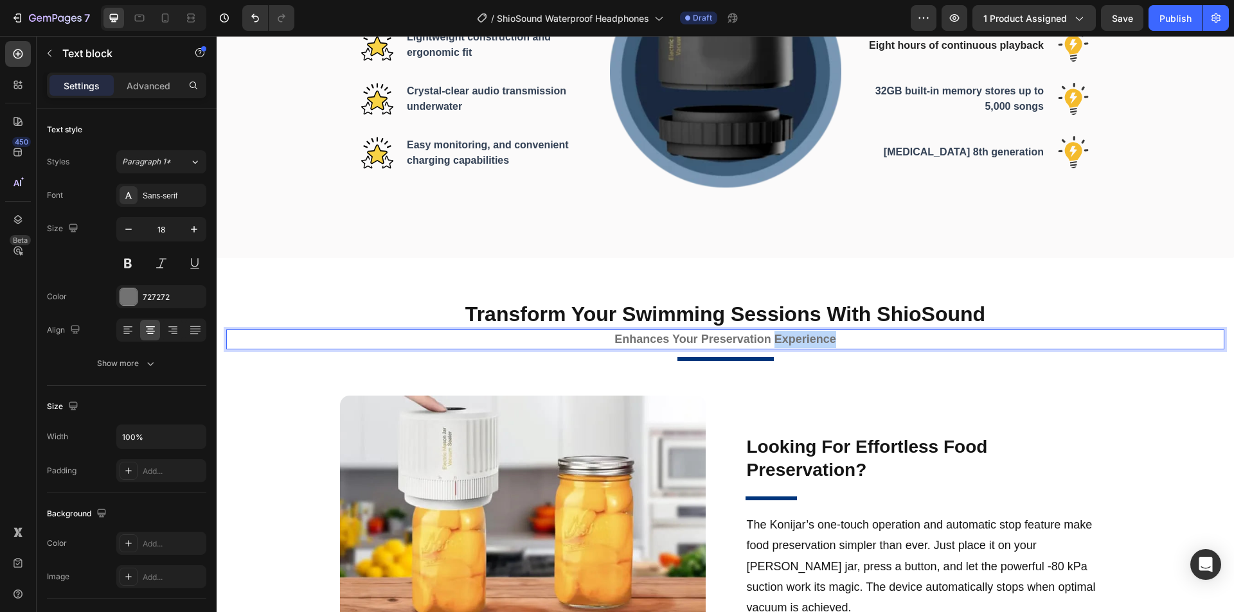
click at [786, 338] on strong "Enhances Your Preservation Experience" at bounding box center [725, 339] width 222 height 13
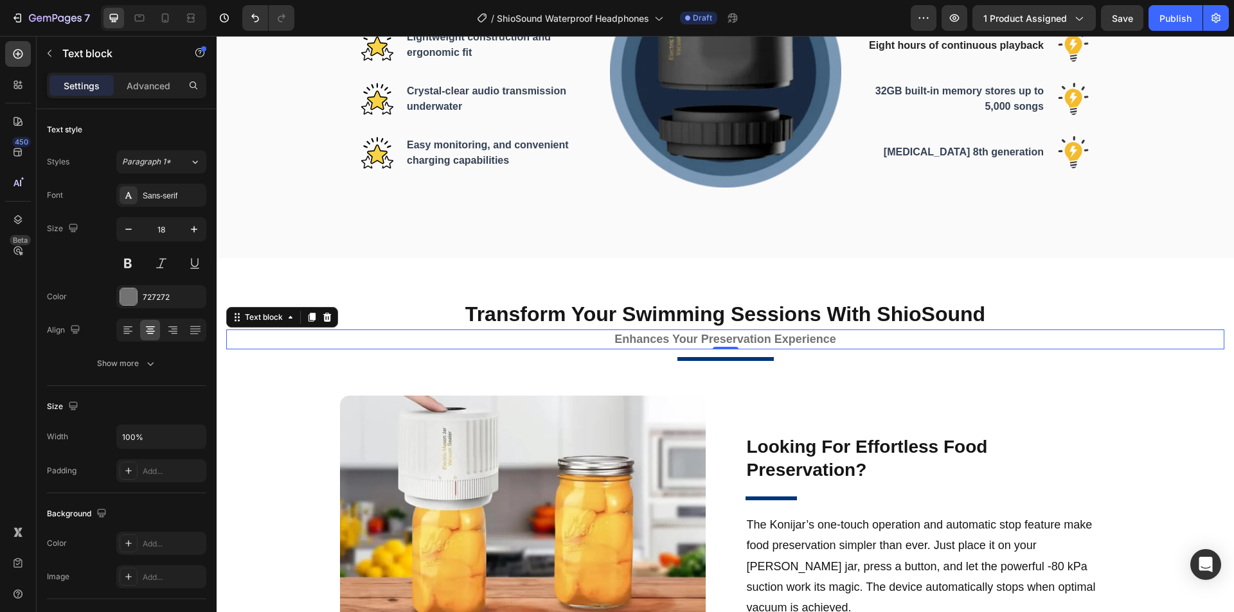
click at [770, 340] on strong "Enhances Your Preservation Experience" at bounding box center [725, 339] width 222 height 13
click at [729, 340] on strong "Enhances Your Preservation Experience" at bounding box center [725, 339] width 222 height 13
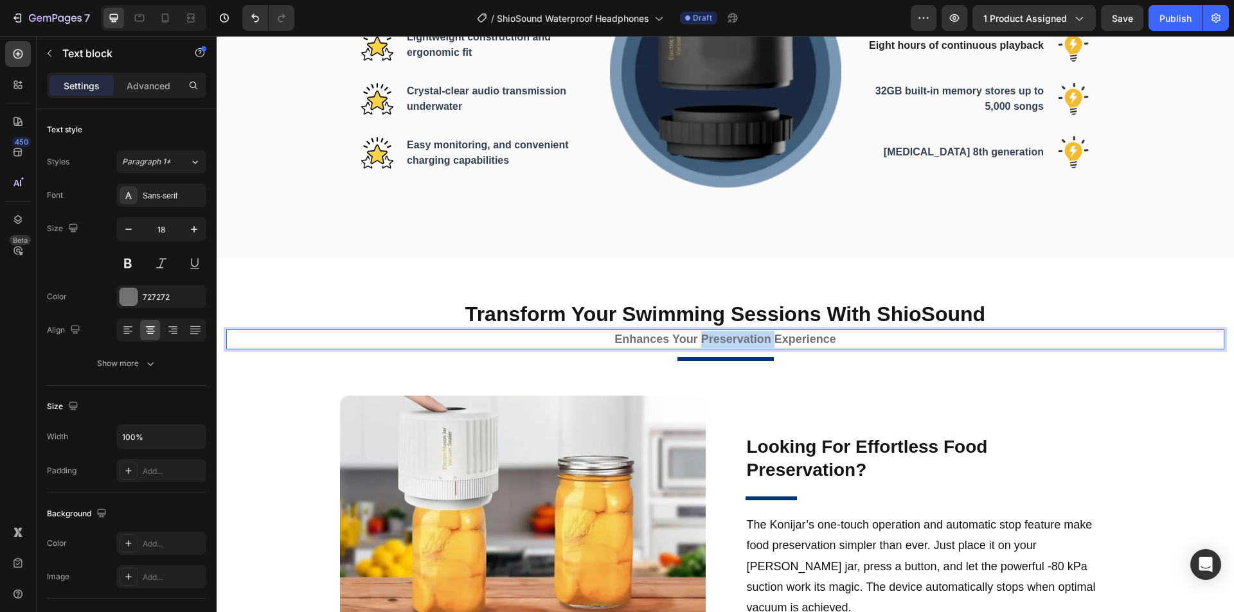
click at [729, 340] on strong "Enhances Your Preservation Experience" at bounding box center [725, 339] width 222 height 13
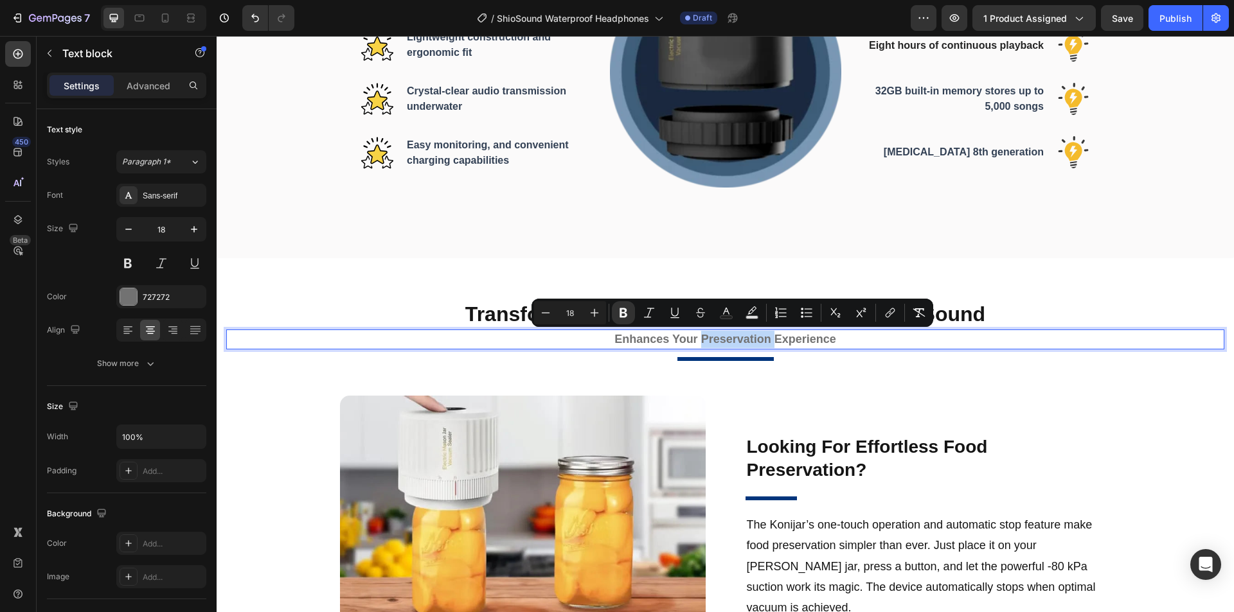
click at [738, 341] on strong "Enhances Your Preservation Experience" at bounding box center [725, 339] width 222 height 13
drag, startPoint x: 793, startPoint y: 342, endPoint x: 696, endPoint y: 342, distance: 97.7
click at [696, 342] on p "Enhances Your Preservation Experience" at bounding box center [725, 339] width 975 height 17
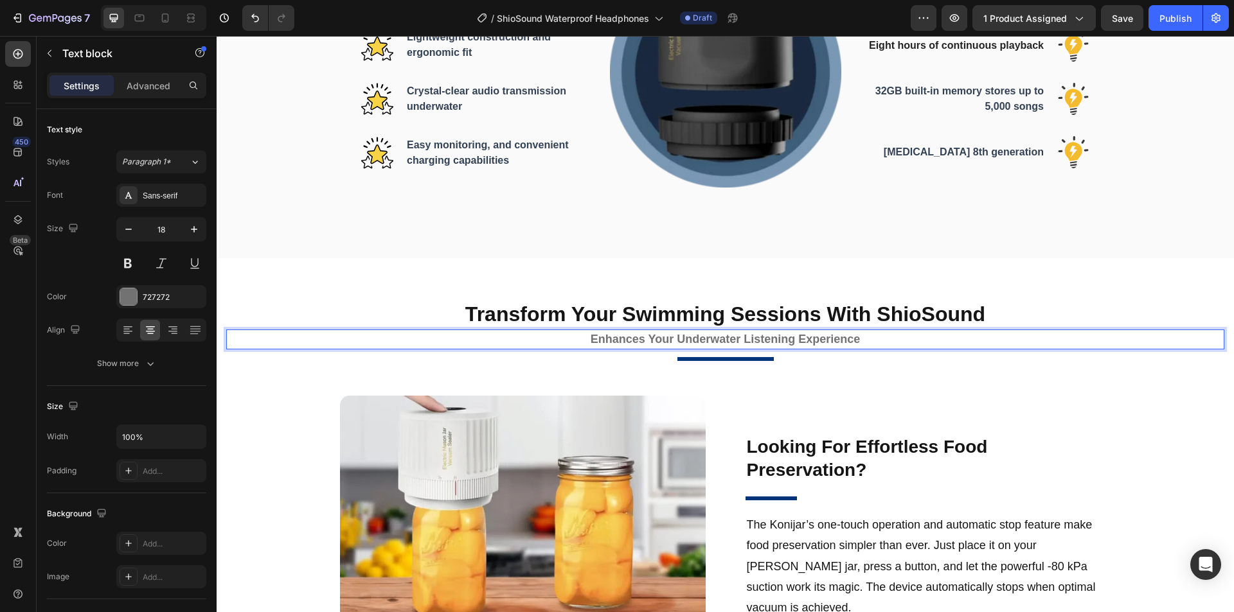
click at [750, 339] on strong "Enhances Your Underwater Listening Experience" at bounding box center [724, 339] width 269 height 13
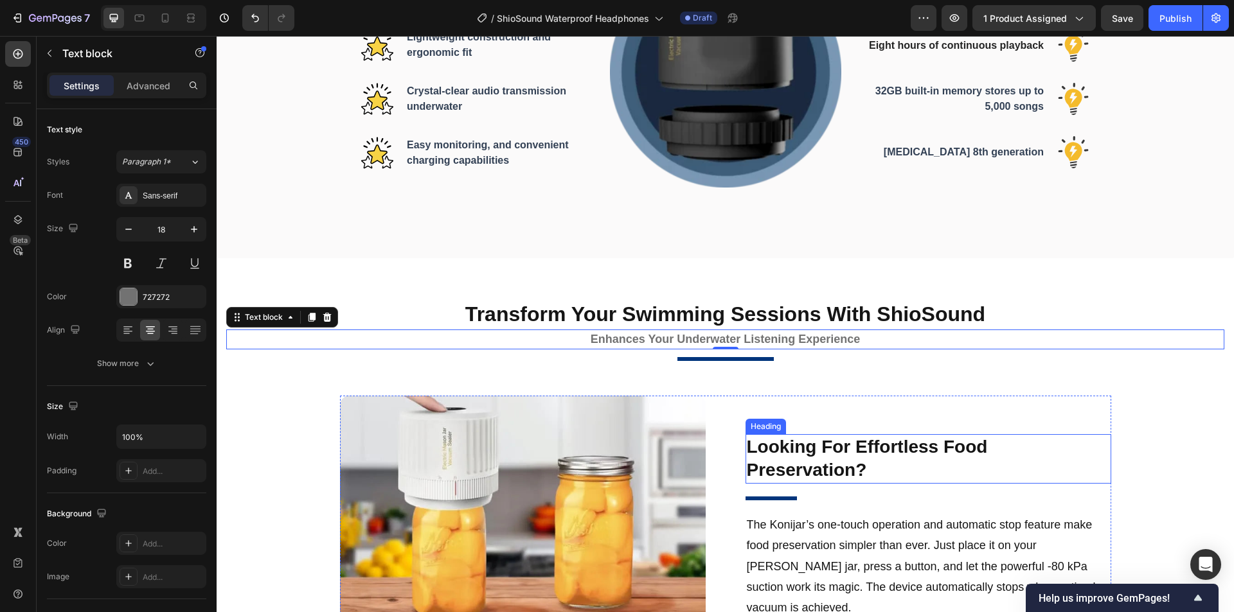
click at [872, 465] on h2 "Looking For Effortless Food Preservation?" at bounding box center [928, 458] width 366 height 49
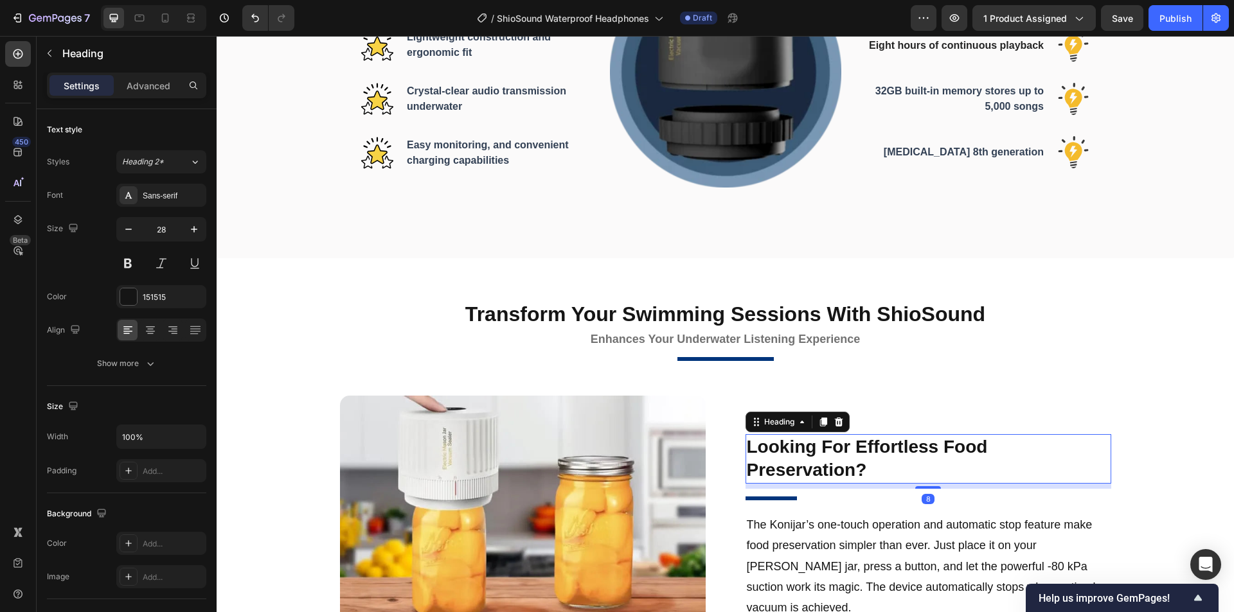
click at [917, 455] on h2 "Looking For Effortless Food Preservation?" at bounding box center [928, 458] width 366 height 49
click at [946, 457] on p "Looking For Effortless Food Preservation?" at bounding box center [928, 459] width 363 height 47
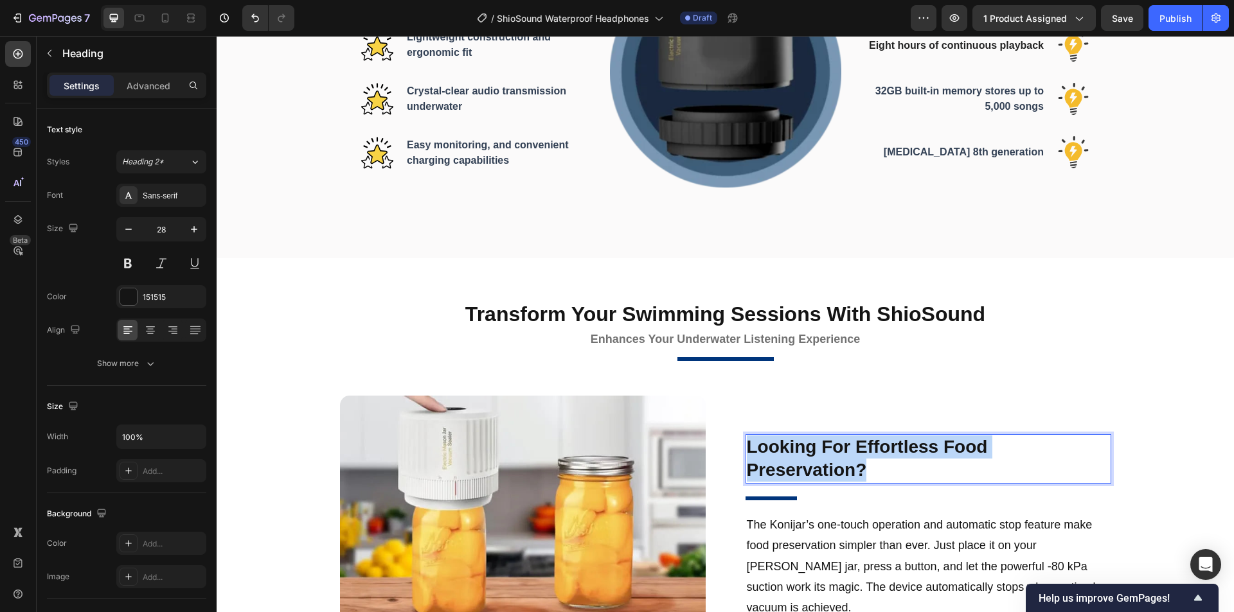
scroll to position [968, 0]
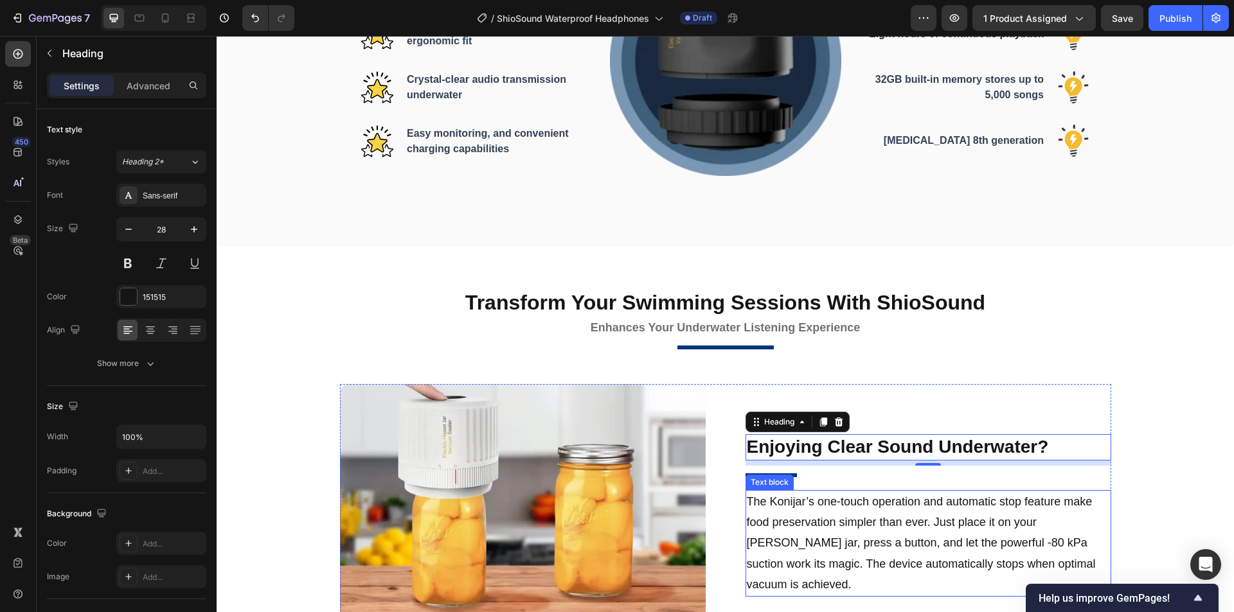
drag, startPoint x: 803, startPoint y: 528, endPoint x: 849, endPoint y: 536, distance: 46.4
click at [802, 528] on p "The Konijar’s one-touch operation and automatic stop feature make food preserva…" at bounding box center [928, 543] width 363 height 104
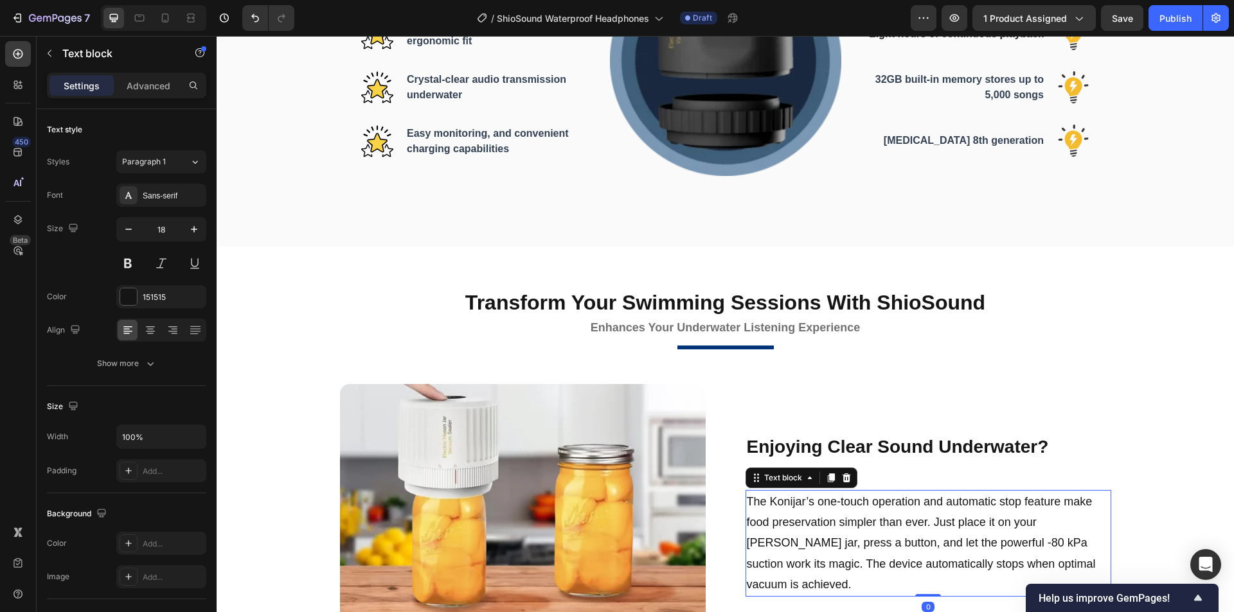
click at [917, 535] on p "The Konijar’s one-touch operation and automatic stop feature make food preserva…" at bounding box center [928, 543] width 363 height 104
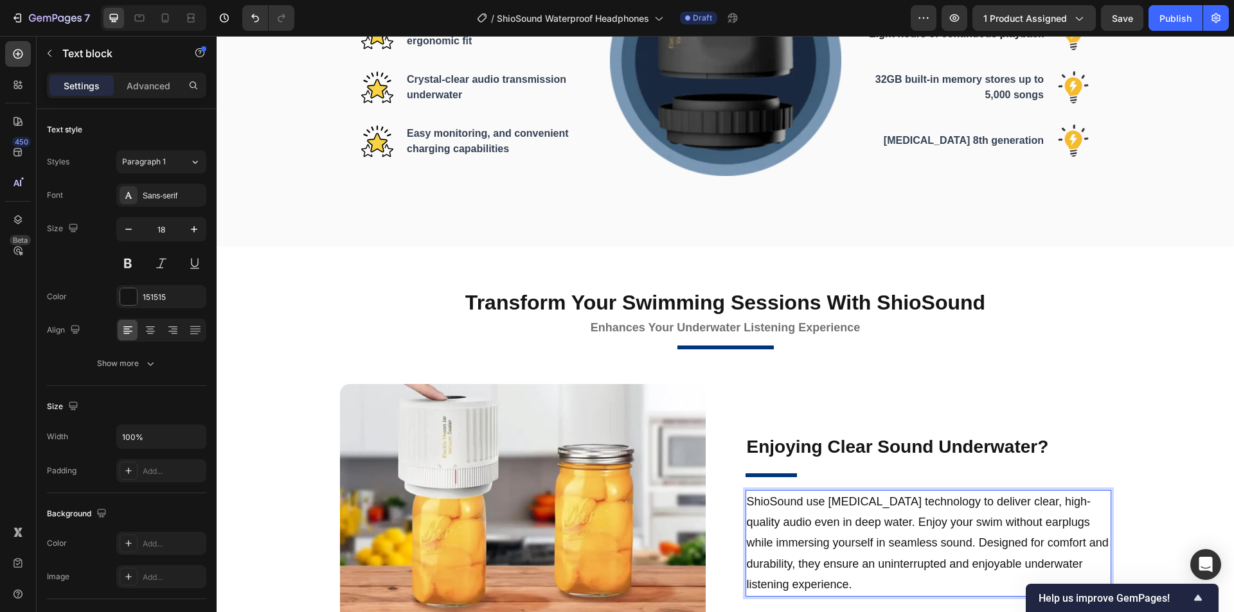
scroll to position [959, 0]
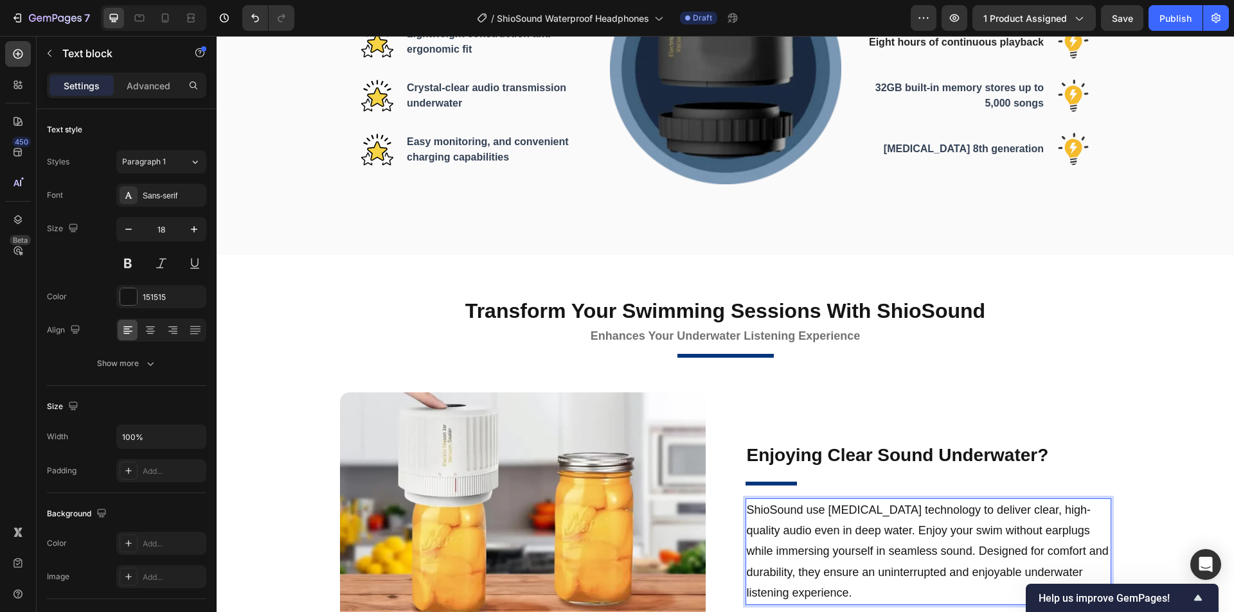
click at [877, 527] on p "ShioSound use [MEDICAL_DATA] technology to deliver clear, high-quality audio ev…" at bounding box center [928, 552] width 363 height 104
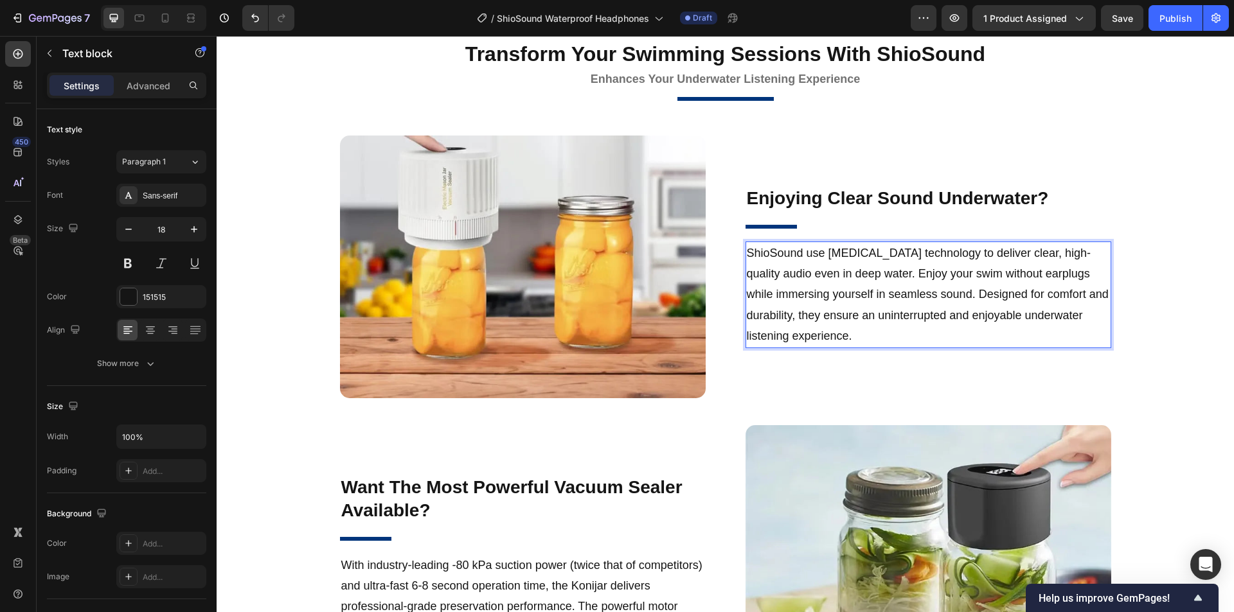
scroll to position [1280, 0]
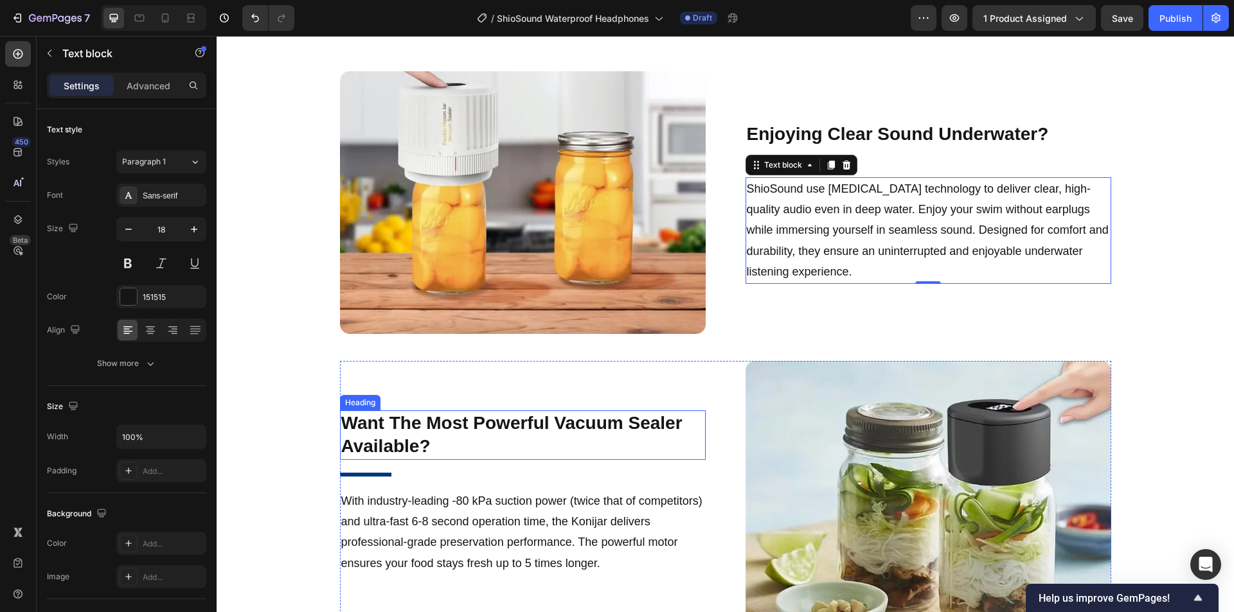
click at [555, 422] on h2 "Want The Most Powerful Vacuum Sealer Available?" at bounding box center [523, 435] width 366 height 49
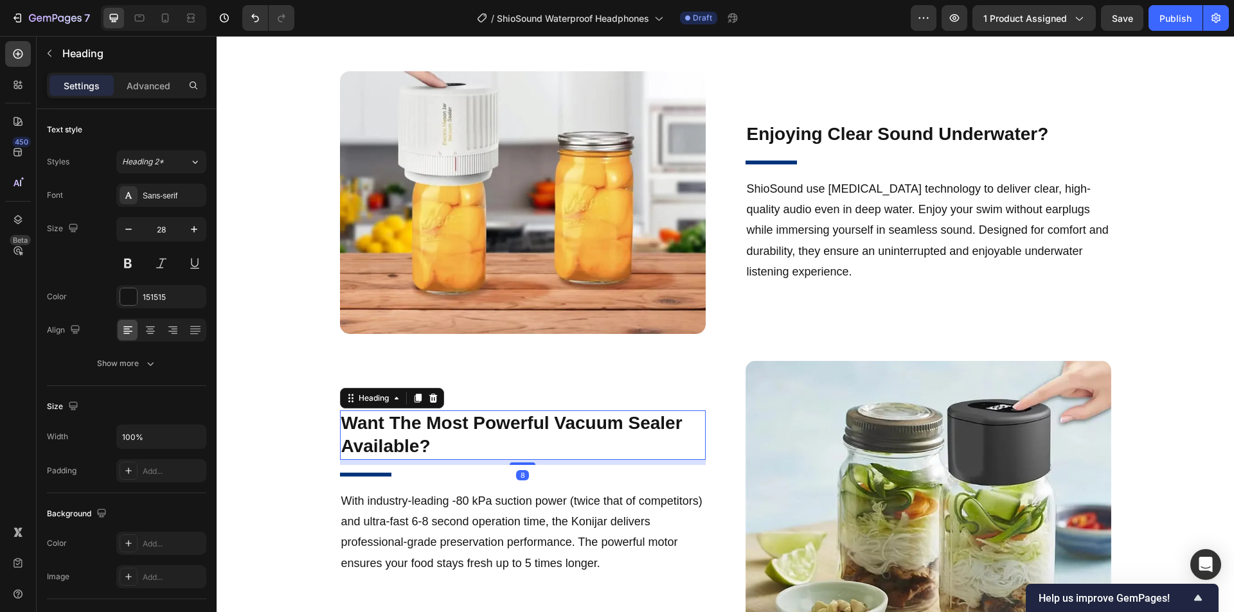
click at [512, 425] on h2 "Want The Most Powerful Vacuum Sealer Available?" at bounding box center [523, 435] width 366 height 49
click at [455, 425] on p "Want The Most Powerful Vacuum Sealer Available?" at bounding box center [522, 435] width 363 height 47
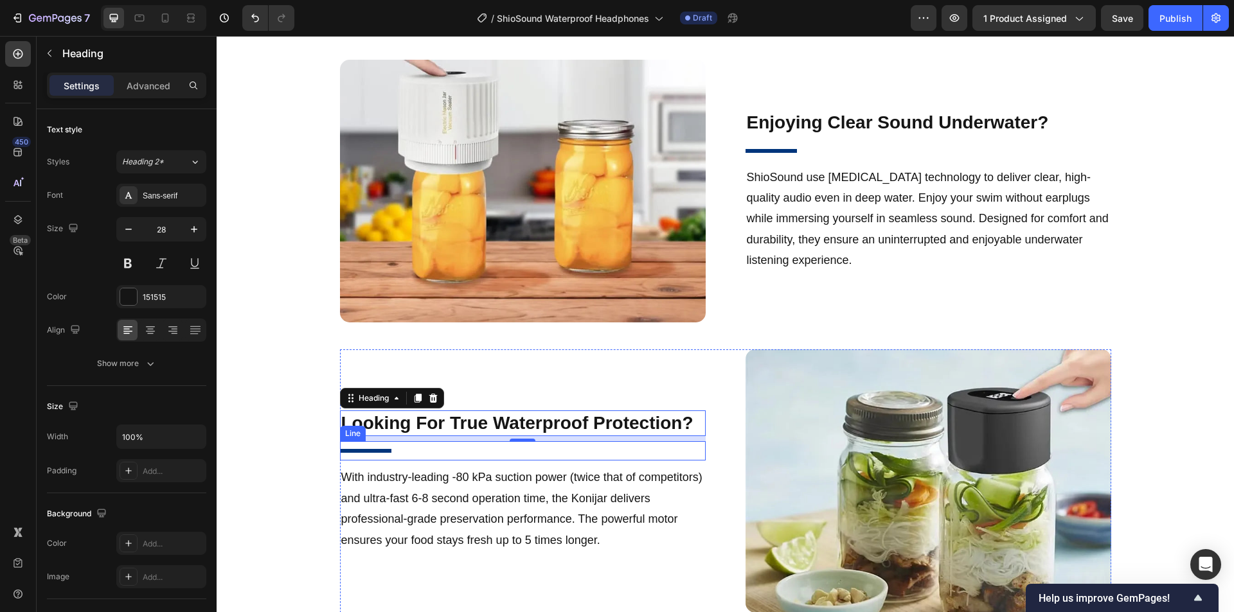
click at [476, 506] on p "With industry-leading -80 kPa suction power (twice that of competitors) and ult…" at bounding box center [522, 509] width 363 height 84
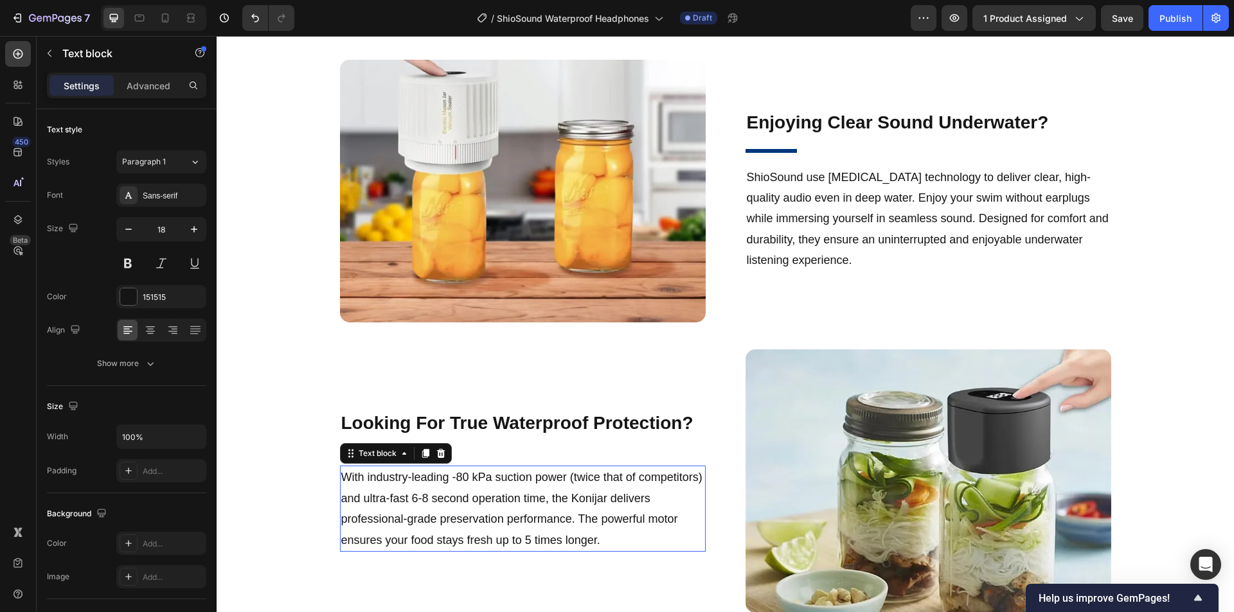
click at [569, 508] on p "With industry-leading -80 kPa suction power (twice that of competitors) and ult…" at bounding box center [522, 509] width 363 height 84
click at [602, 508] on p "With industry-leading -80 kPa suction power (twice that of competitors) and ult…" at bounding box center [522, 509] width 363 height 84
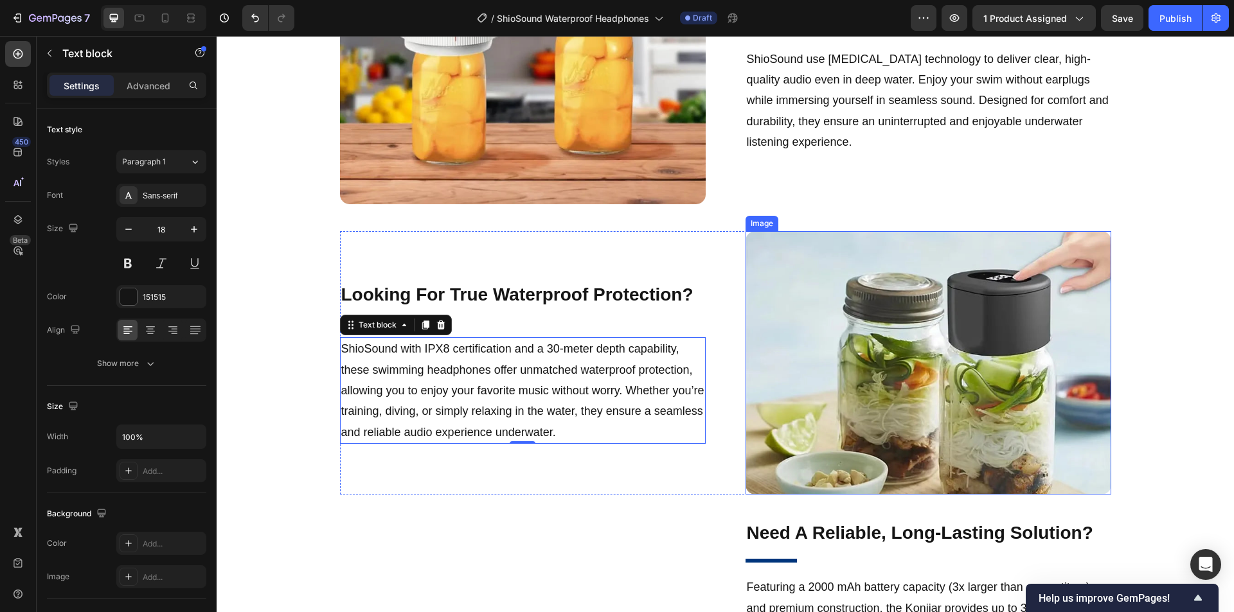
scroll to position [1539, 0]
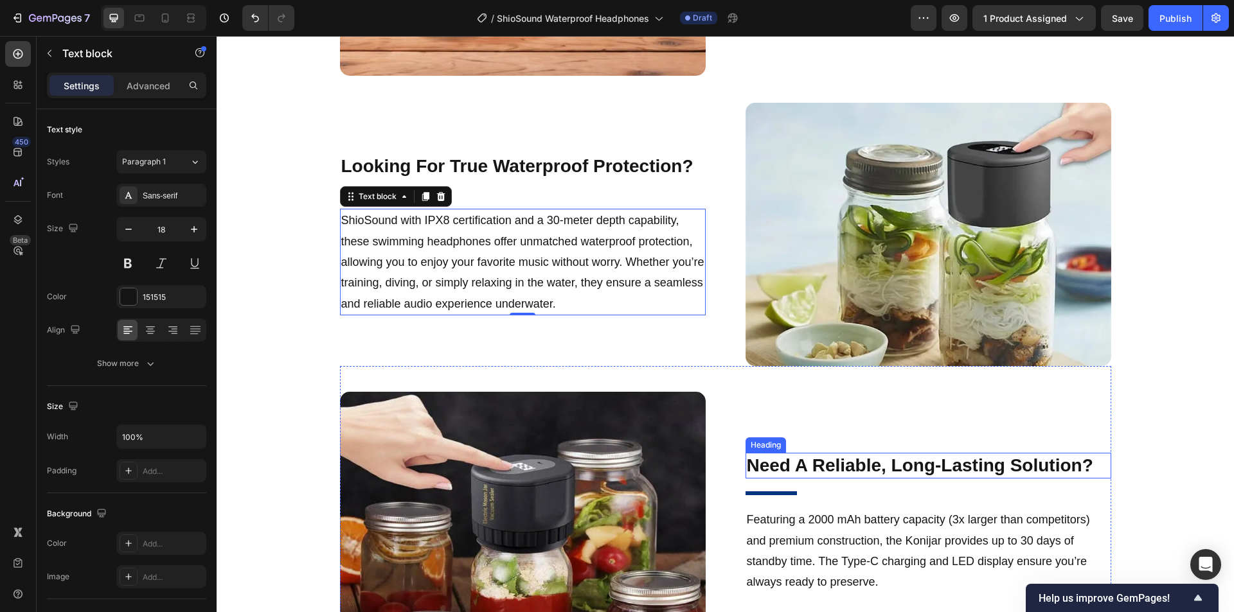
drag, startPoint x: 819, startPoint y: 468, endPoint x: 847, endPoint y: 467, distance: 28.9
click at [819, 468] on h2 "Need A Reliable, Long-Lasting Solution?" at bounding box center [928, 466] width 366 height 26
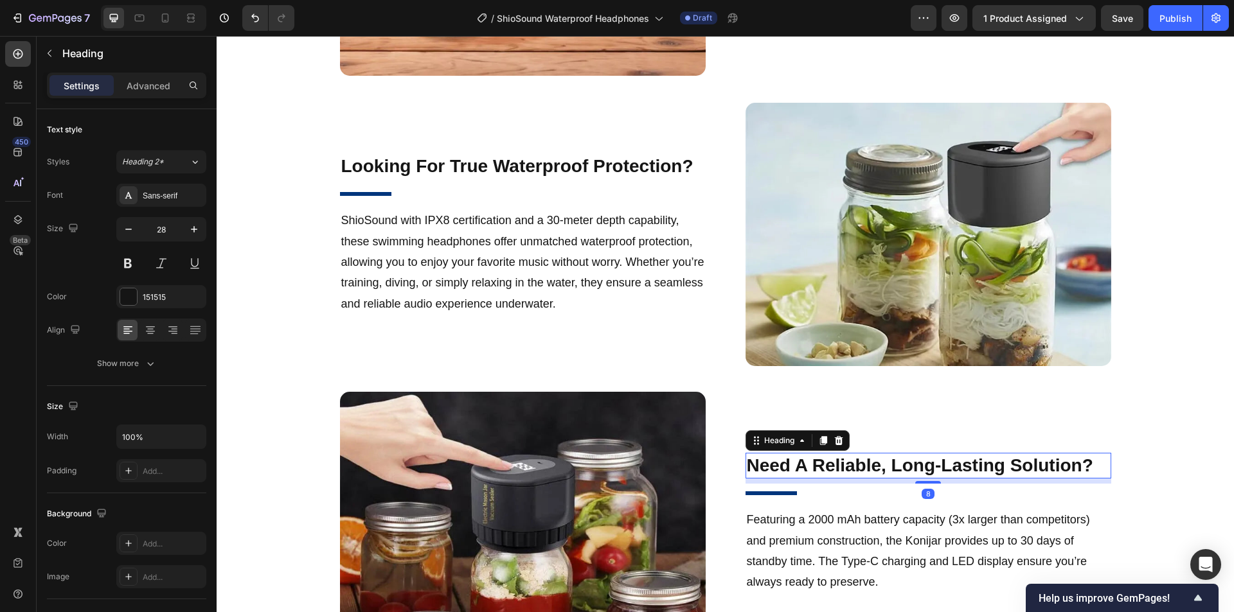
click at [882, 465] on h2 "Need A Reliable, Long-Lasting Solution?" at bounding box center [928, 466] width 366 height 26
click at [933, 465] on p "Need A Reliable, Long-Lasting Solution?" at bounding box center [928, 465] width 363 height 23
click at [865, 520] on p "Featuring a 2000 mAh battery capacity (3x larger than competitors) and premium …" at bounding box center [928, 551] width 363 height 84
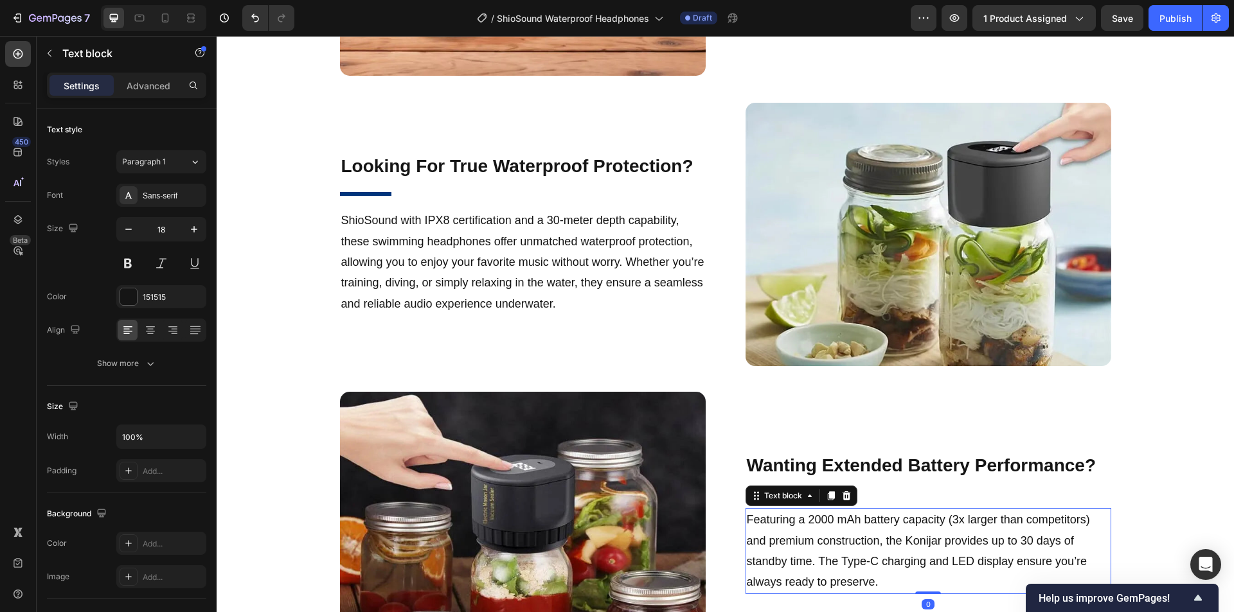
click at [817, 533] on p "Featuring a 2000 mAh battery capacity (3x larger than competitors) and premium …" at bounding box center [928, 551] width 363 height 84
click at [883, 544] on p "Featuring a 2000 mAh battery capacity (3x larger than competitors) and premium …" at bounding box center [928, 551] width 363 height 84
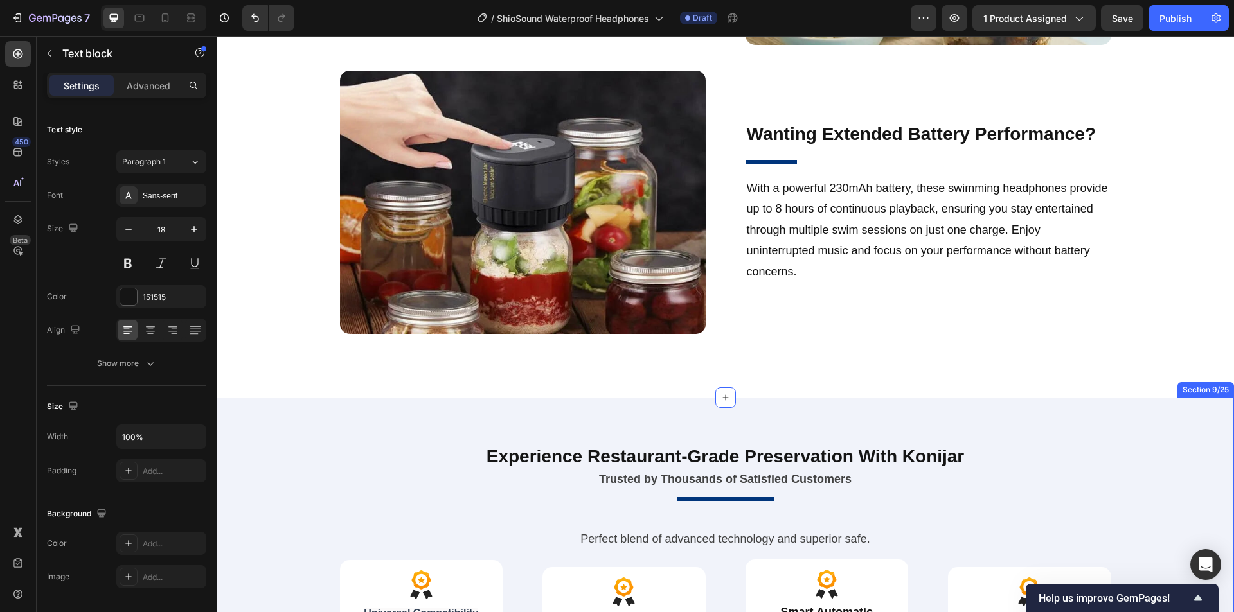
scroll to position [1988, 0]
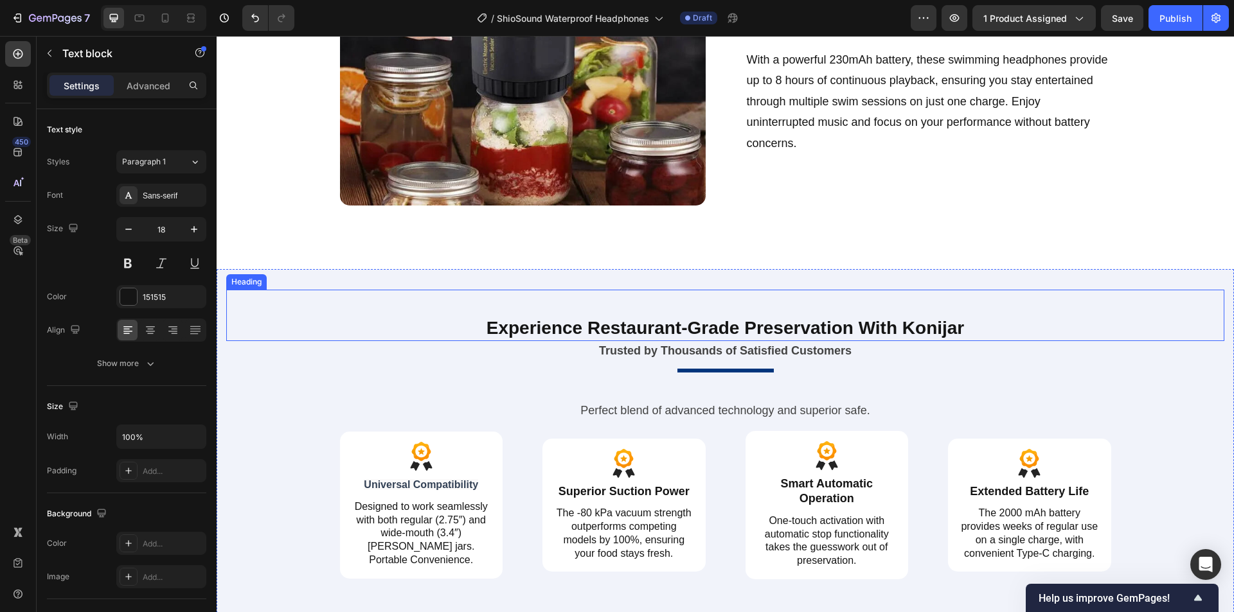
click at [815, 335] on h2 "Experience Restaurant-Grade Preservation With Konijar" at bounding box center [725, 328] width 771 height 26
click at [833, 330] on h2 "Experience Restaurant-Grade Preservation With Konijar" at bounding box center [725, 328] width 771 height 26
click at [851, 331] on p "Experience Restaurant-Grade Preservation With Konijar" at bounding box center [725, 328] width 768 height 23
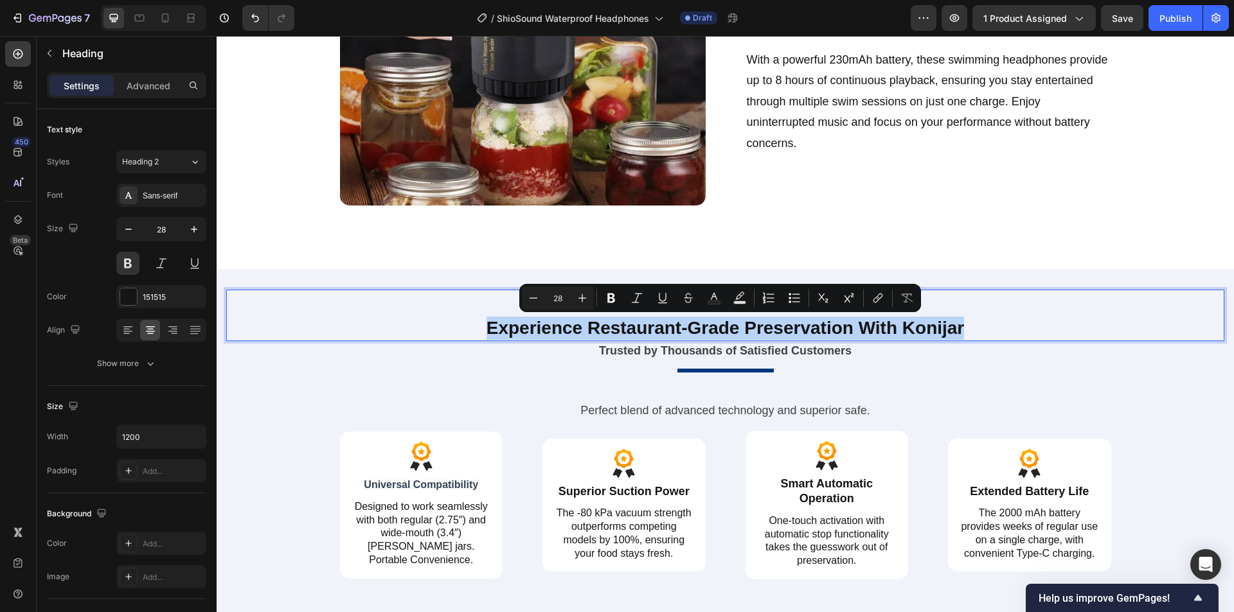
click at [692, 330] on p "Experience Restaurant-Grade Preservation With Konijar" at bounding box center [725, 328] width 768 height 23
click at [655, 330] on p "Experience Restaurant-Grade Preservation With Konijar" at bounding box center [725, 328] width 768 height 23
drag, startPoint x: 589, startPoint y: 327, endPoint x: 846, endPoint y: 334, distance: 257.1
click at [846, 334] on p "Experience Restaurant-Grade Preservation With Konijar" at bounding box center [725, 328] width 768 height 23
click at [845, 333] on p "Experience Restaurant-Grade Preservation With Konijar" at bounding box center [725, 328] width 768 height 23
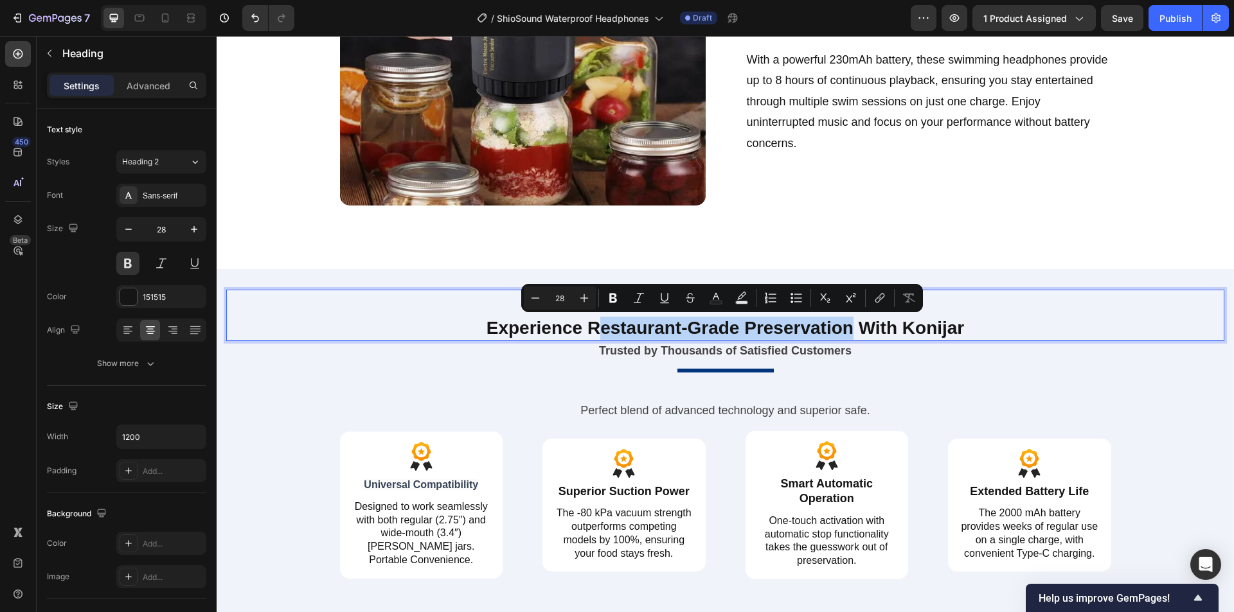
click at [845, 328] on p "Experience Restaurant-Grade Preservation With Konijar" at bounding box center [725, 328] width 768 height 23
click at [847, 328] on p "Experience Restaurant-Grade Preservation With Konijar" at bounding box center [725, 328] width 768 height 23
drag, startPoint x: 847, startPoint y: 328, endPoint x: 587, endPoint y: 321, distance: 260.3
click at [587, 321] on p "Experience Restaurant-Grade Preservation With Konijar" at bounding box center [725, 328] width 768 height 23
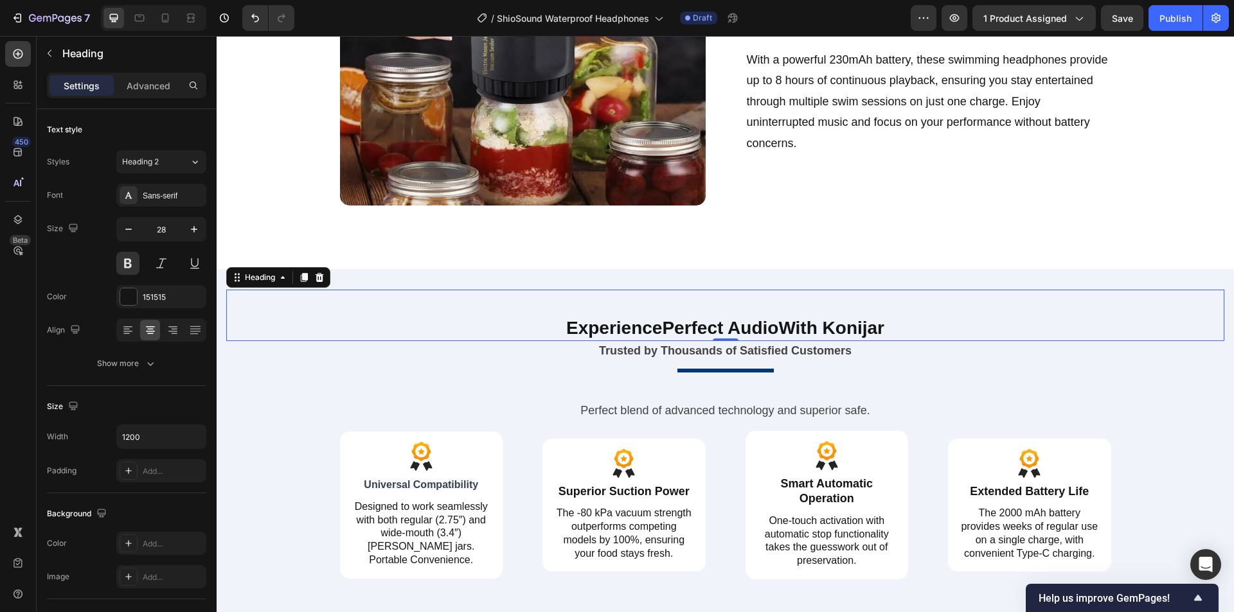
click at [769, 328] on strong "Perfect Audio" at bounding box center [720, 328] width 116 height 20
click at [777, 331] on p "Experience Perfect Audio With [PERSON_NAME]" at bounding box center [725, 328] width 768 height 23
click at [887, 331] on p "Experience Perfect Audio Underwater With Konijar" at bounding box center [725, 328] width 768 height 23
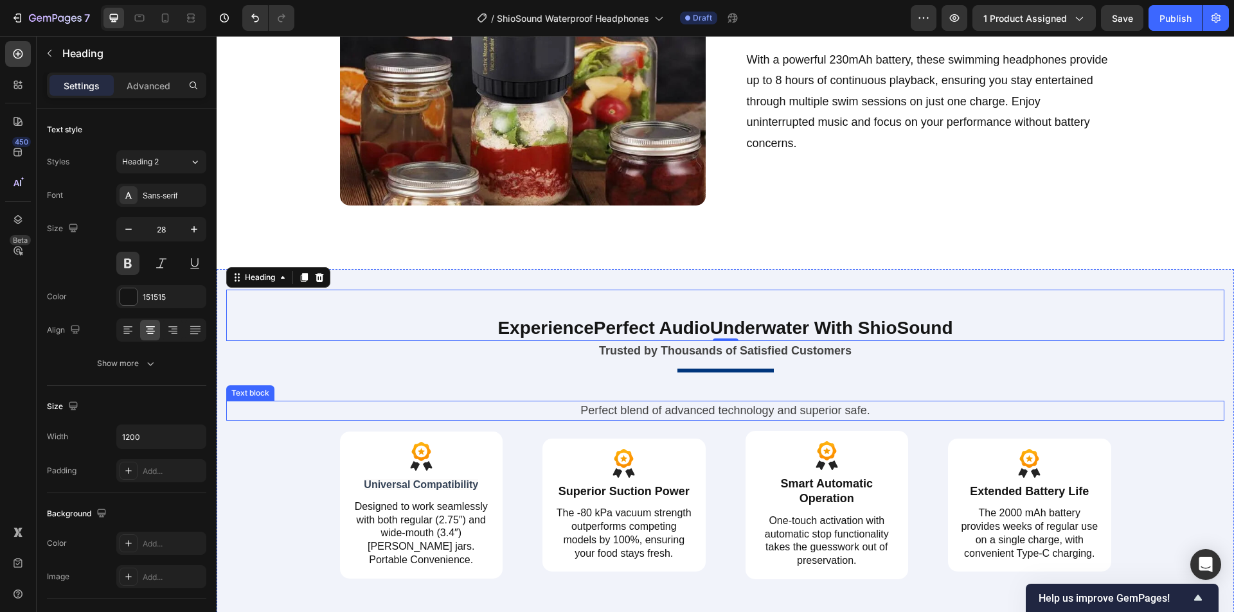
drag, startPoint x: 820, startPoint y: 416, endPoint x: 807, endPoint y: 414, distance: 13.6
click at [820, 416] on p "Perfect blend of advanced technology and superior safe." at bounding box center [725, 410] width 975 height 17
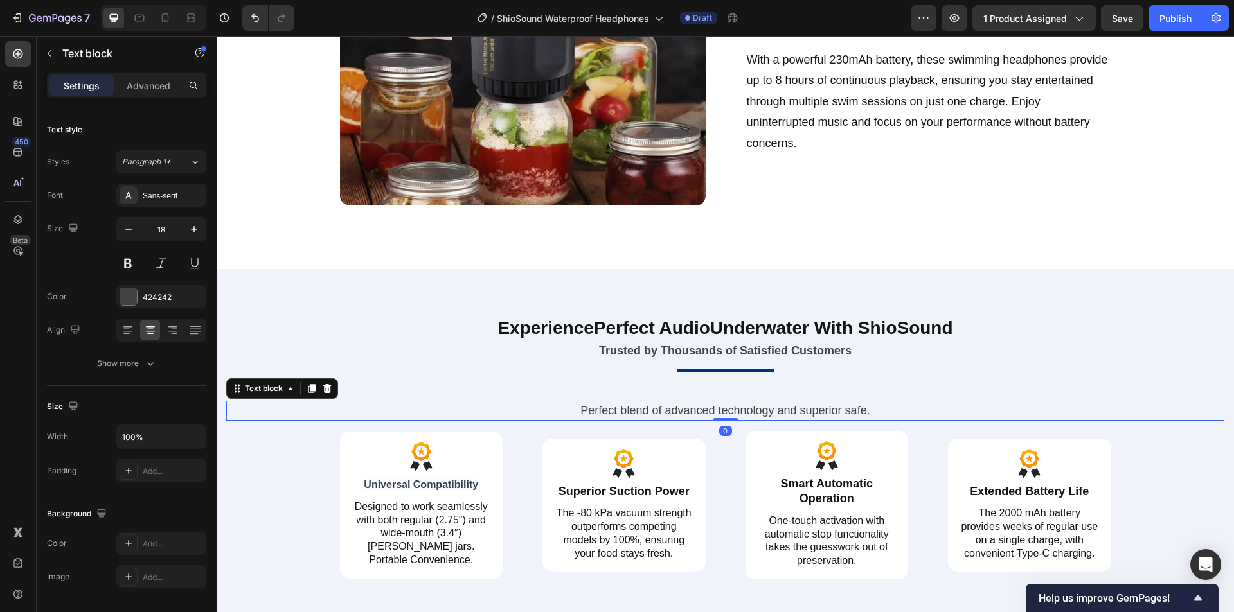
click at [797, 411] on p "Perfect blend of advanced technology and superior safe." at bounding box center [725, 410] width 975 height 17
click at [838, 407] on p "Perfect blend of advanced technology and superior safe." at bounding box center [725, 410] width 975 height 17
click at [847, 411] on p "Perfect blend of advanced technology and superior safe." at bounding box center [725, 410] width 975 height 17
click at [816, 413] on p "Perfect blend of advanced technology and superior Perfect Audio." at bounding box center [725, 410] width 975 height 17
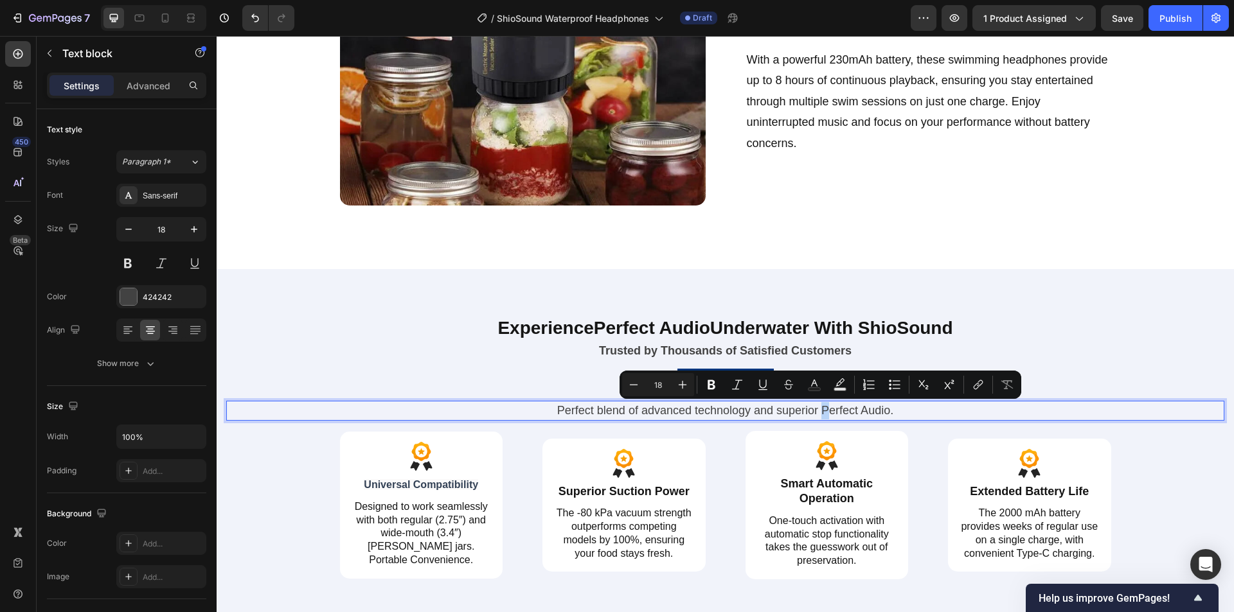
drag, startPoint x: 824, startPoint y: 410, endPoint x: 815, endPoint y: 414, distance: 9.5
click at [815, 414] on p "Perfect blend of advanced technology and superior Perfect Audio." at bounding box center [725, 410] width 975 height 17
click at [858, 412] on p "Perfect blend of advanced technology and superior perfect Audio." at bounding box center [725, 410] width 975 height 17
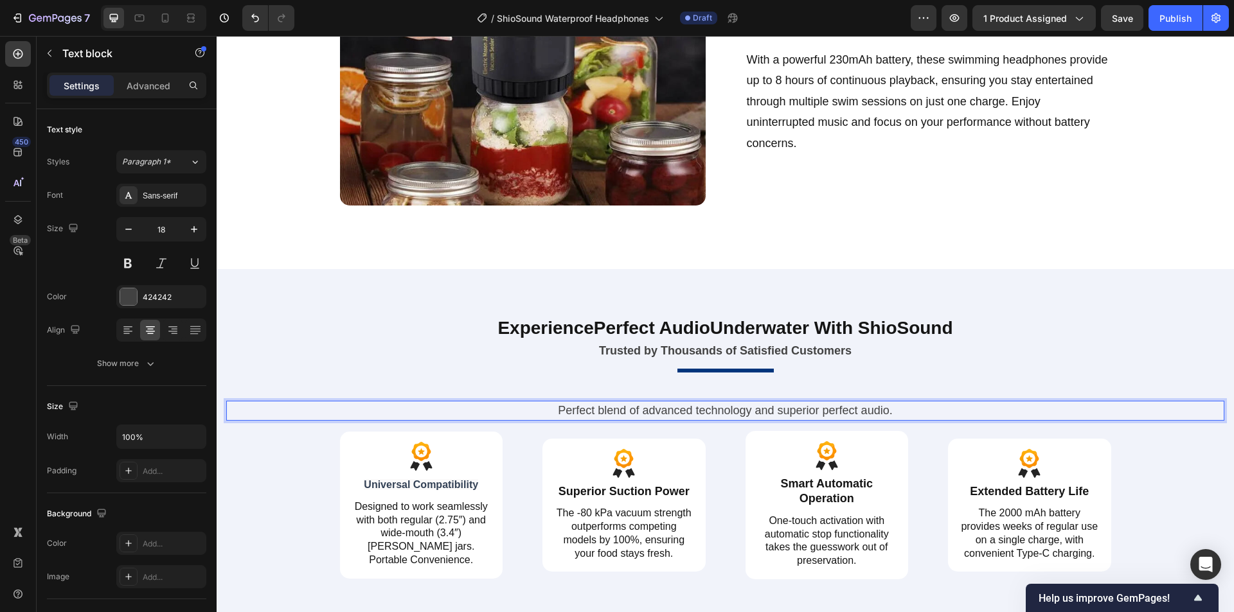
click at [845, 414] on p "Perfect blend of advanced technology and superior perfect audio." at bounding box center [725, 410] width 975 height 17
click at [442, 490] on span "Universal Compatibility" at bounding box center [421, 484] width 114 height 11
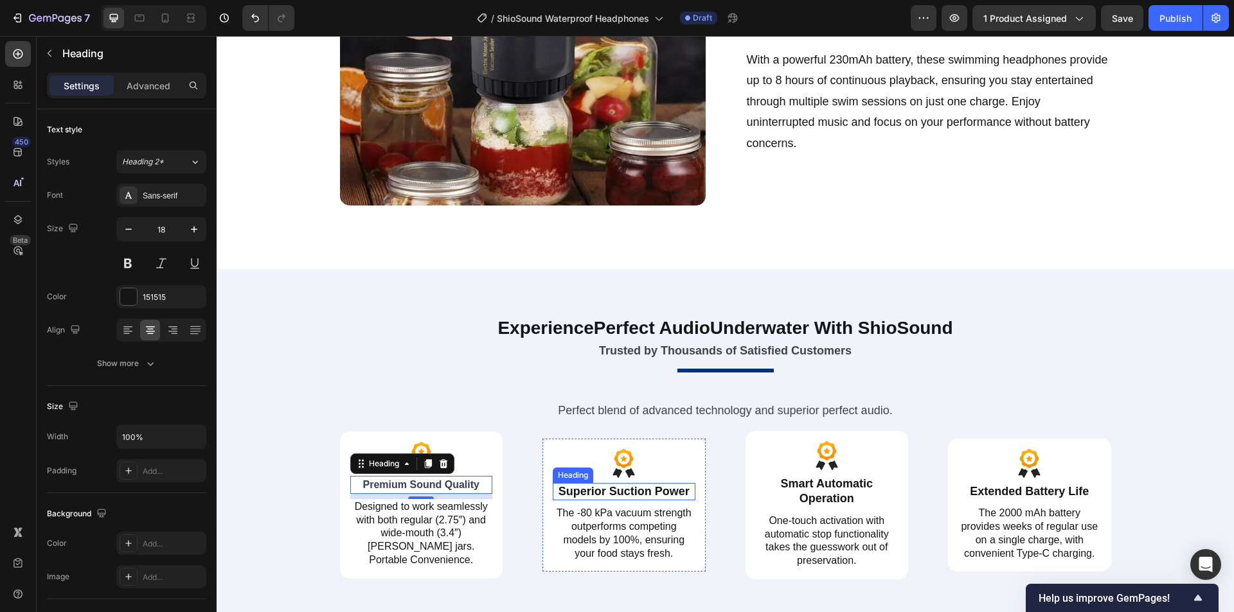
drag, startPoint x: 589, startPoint y: 491, endPoint x: 611, endPoint y: 493, distance: 22.0
click at [589, 491] on h2 "Superior Suction Power" at bounding box center [624, 491] width 143 height 17
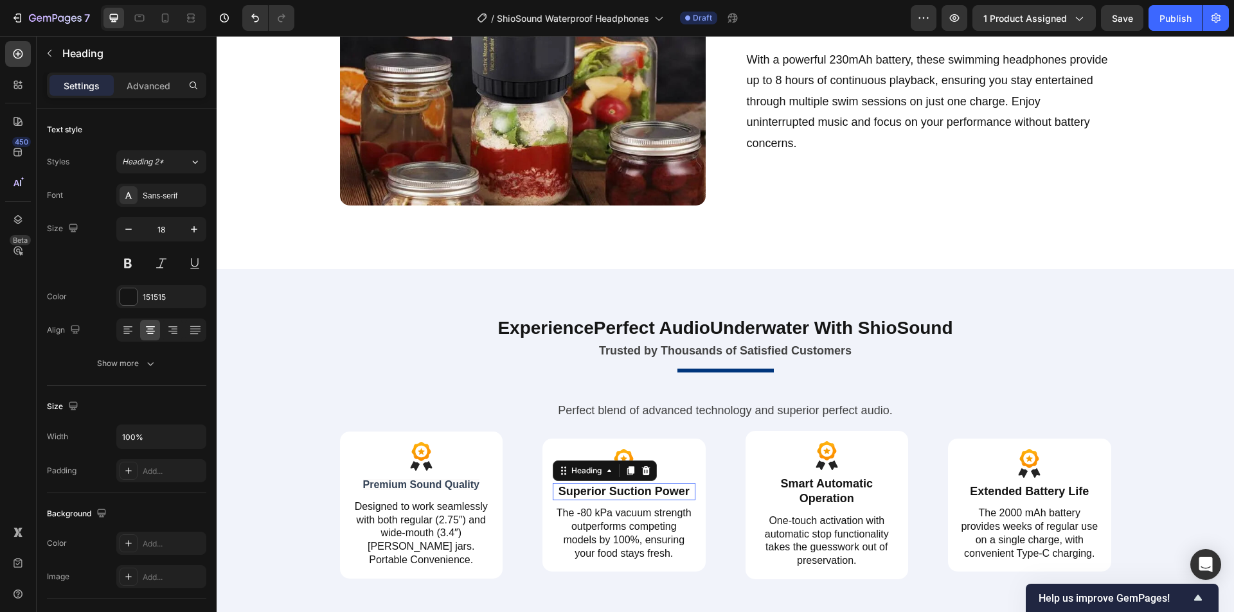
click at [618, 494] on h2 "Superior Suction Power" at bounding box center [624, 491] width 143 height 17
click at [641, 494] on p "Superior Suction Power" at bounding box center [624, 491] width 140 height 15
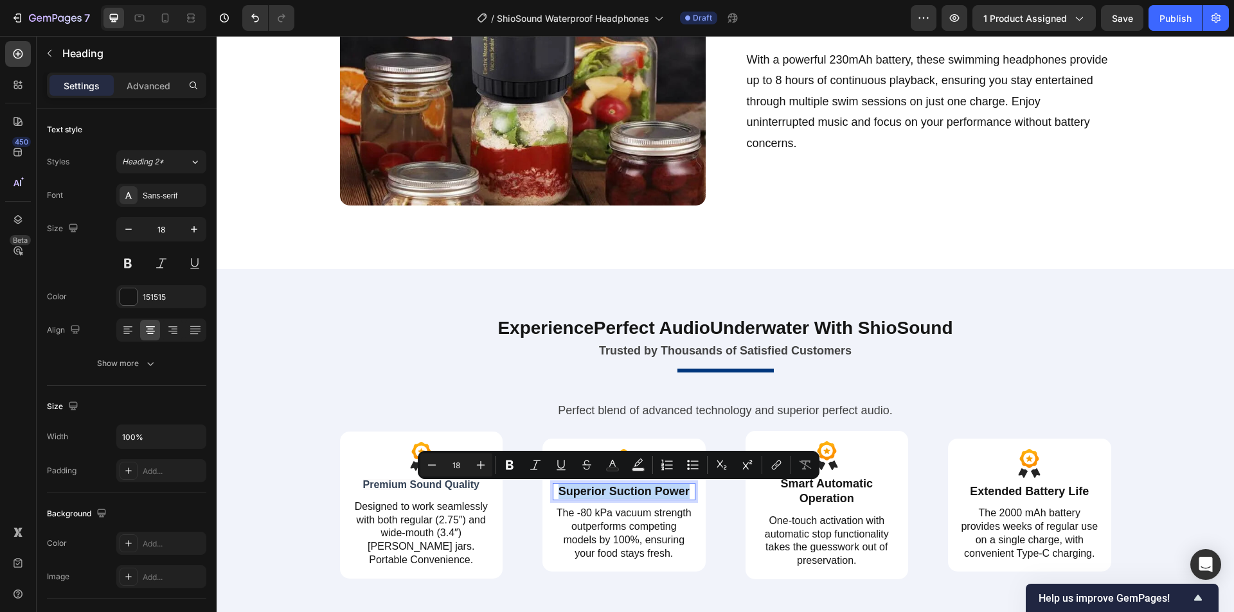
scroll to position [1981, 0]
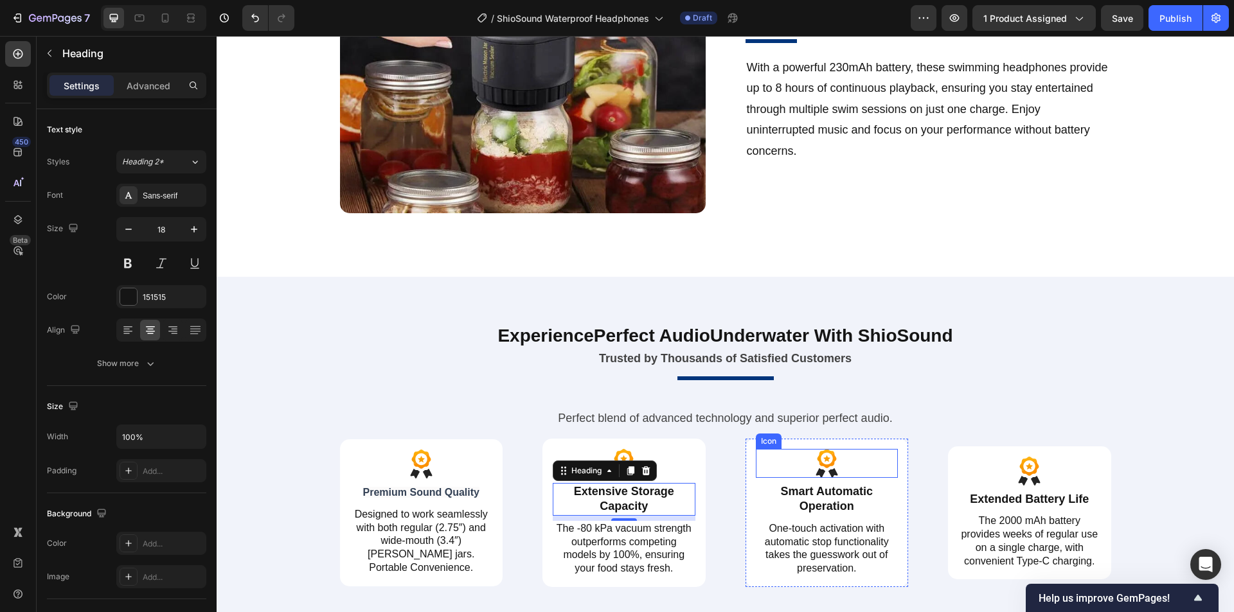
click at [793, 497] on h2 "Smart Automatic Operation" at bounding box center [827, 499] width 143 height 33
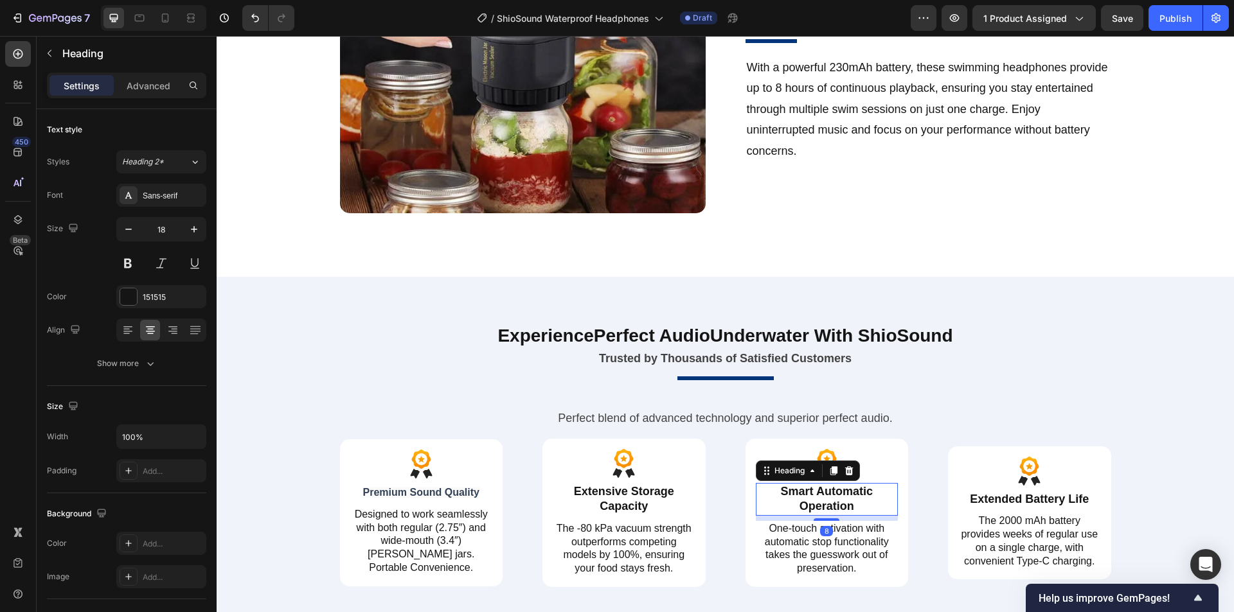
click at [824, 499] on h2 "Smart Automatic Operation" at bounding box center [827, 499] width 143 height 33
click at [842, 497] on p "Smart Automatic Operation" at bounding box center [827, 499] width 140 height 30
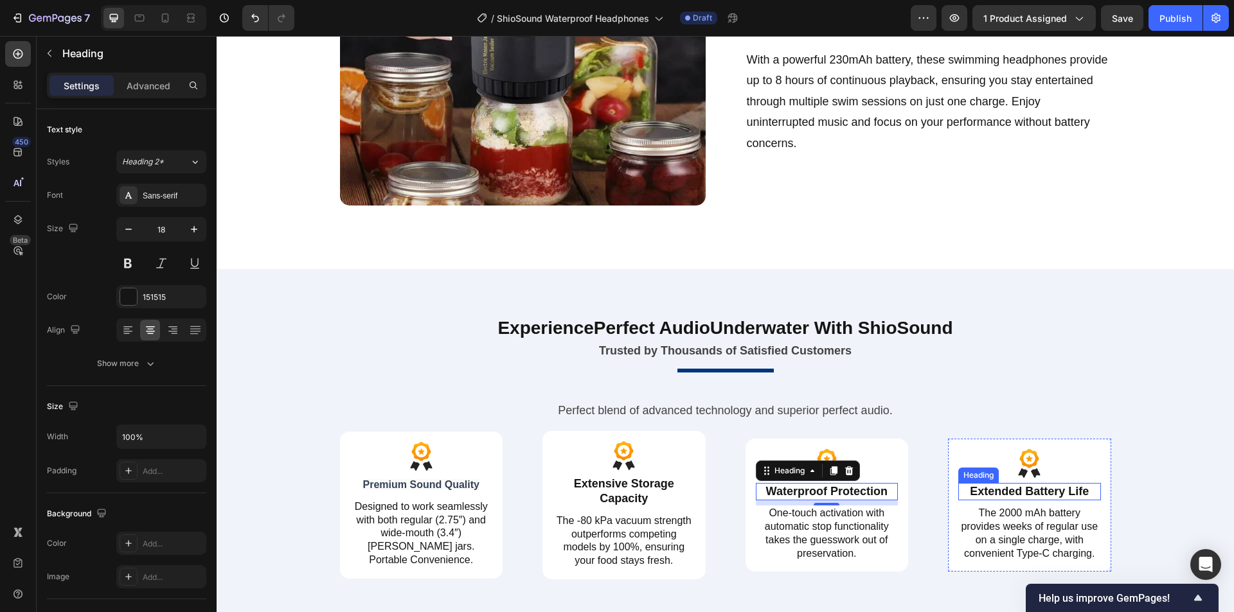
click at [987, 491] on h2 "Extended Battery Life" at bounding box center [1029, 491] width 143 height 17
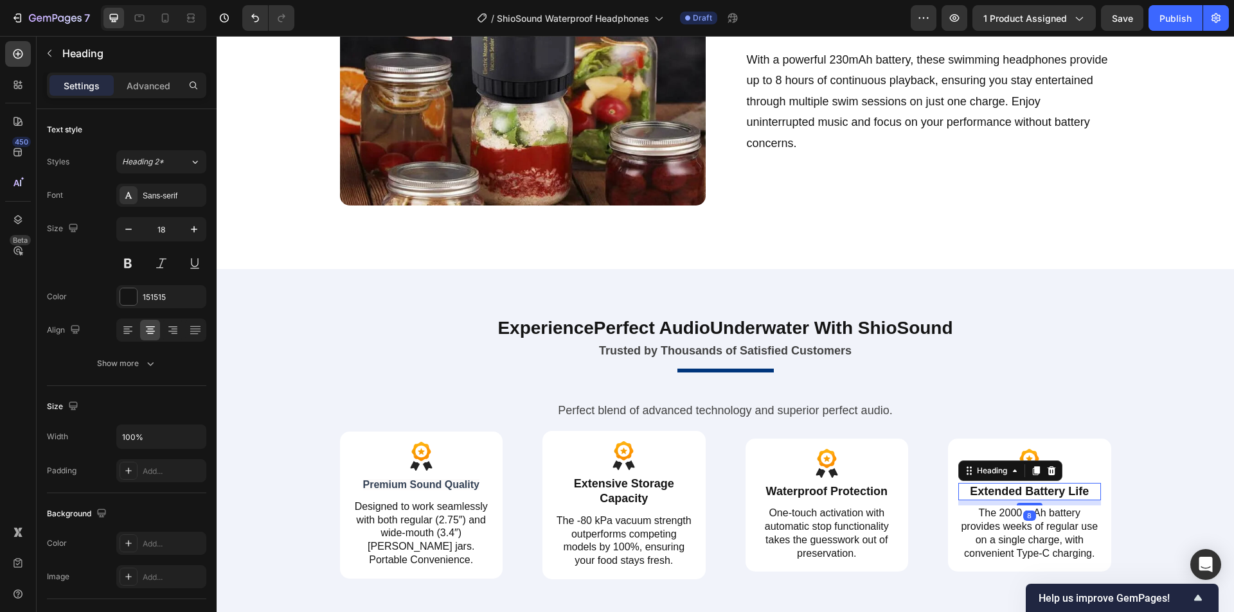
click at [1027, 493] on h2 "Extended Battery Life" at bounding box center [1029, 491] width 143 height 17
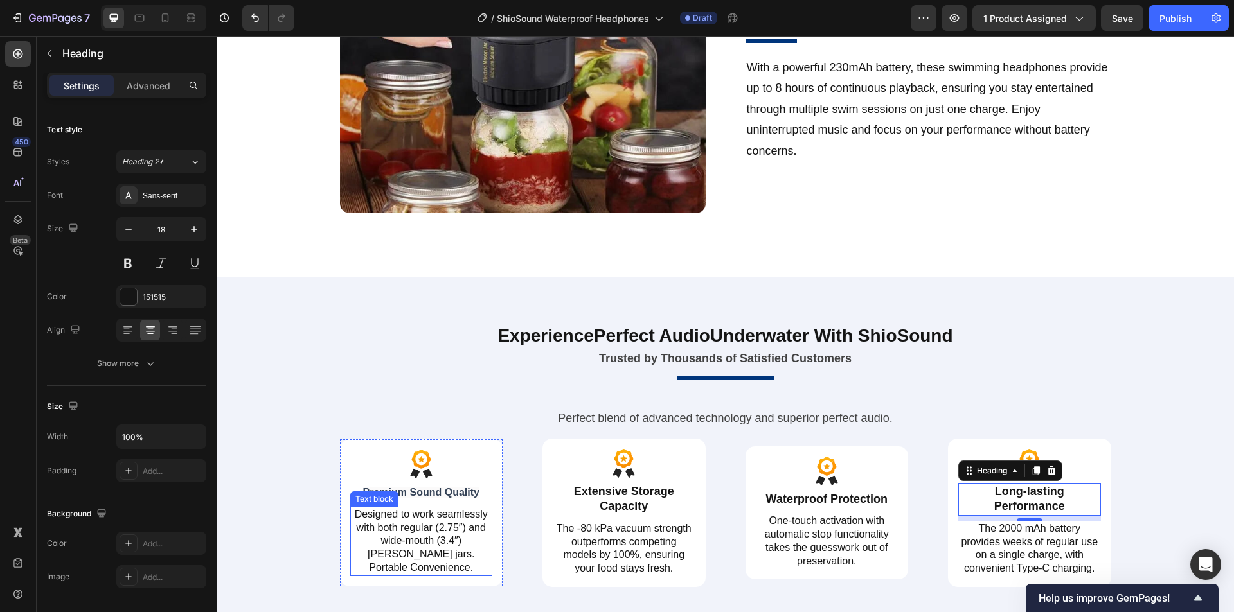
drag, startPoint x: 396, startPoint y: 536, endPoint x: 434, endPoint y: 536, distance: 37.3
click at [396, 536] on p "Designed to work seamlessly with both regular (2.75″) and wide-mouth (3.4″) [PE…" at bounding box center [421, 541] width 140 height 67
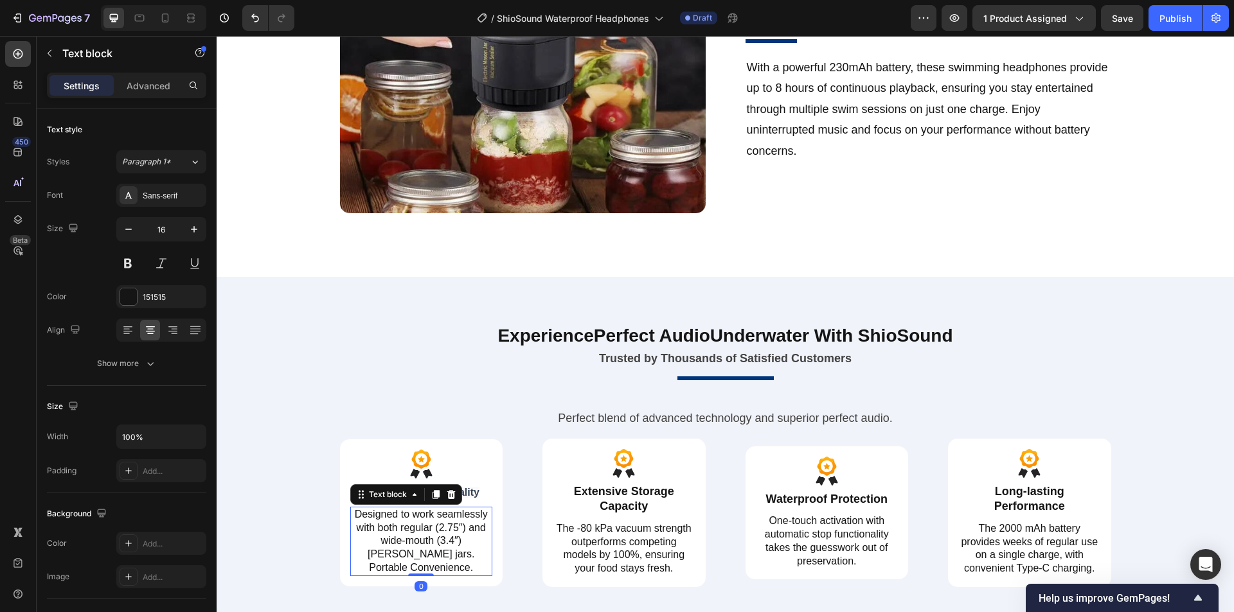
click at [447, 535] on p "Designed to work seamlessly with both regular (2.75″) and wide-mouth (3.4″) [PE…" at bounding box center [421, 541] width 140 height 67
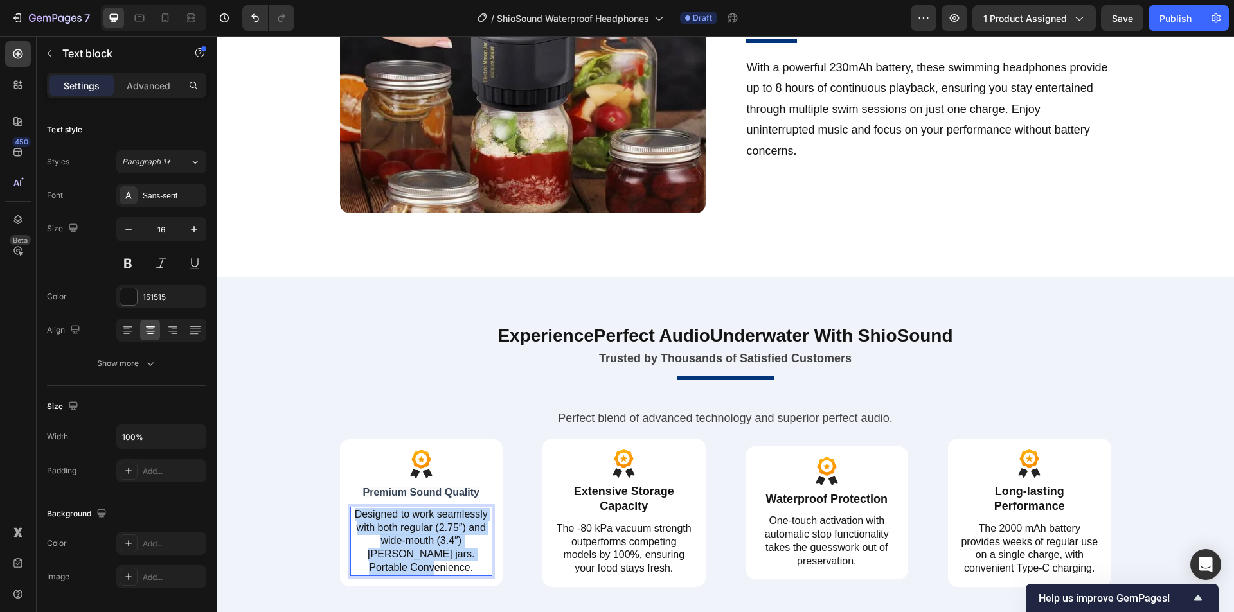
scroll to position [1973, 0]
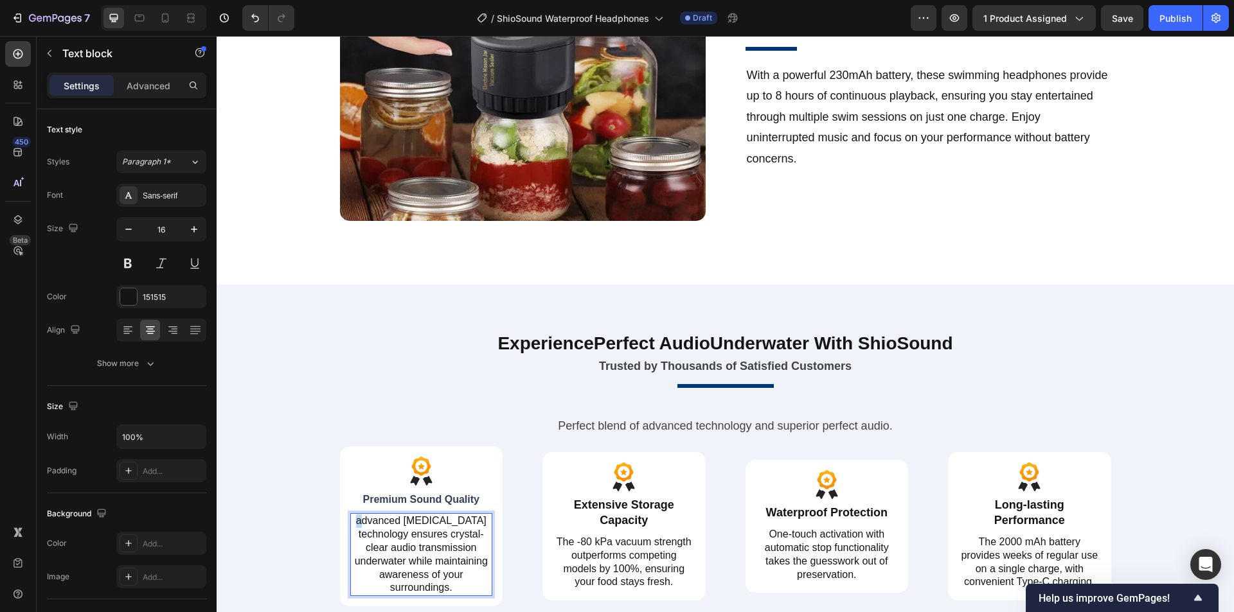
click at [360, 521] on p "advanced [MEDICAL_DATA] technology ensures crystal-clear audio transmission und…" at bounding box center [421, 555] width 140 height 80
click at [627, 560] on p "The -80 kPa vacuum strength outperforms competing models by 100%, ensuring your…" at bounding box center [624, 562] width 140 height 53
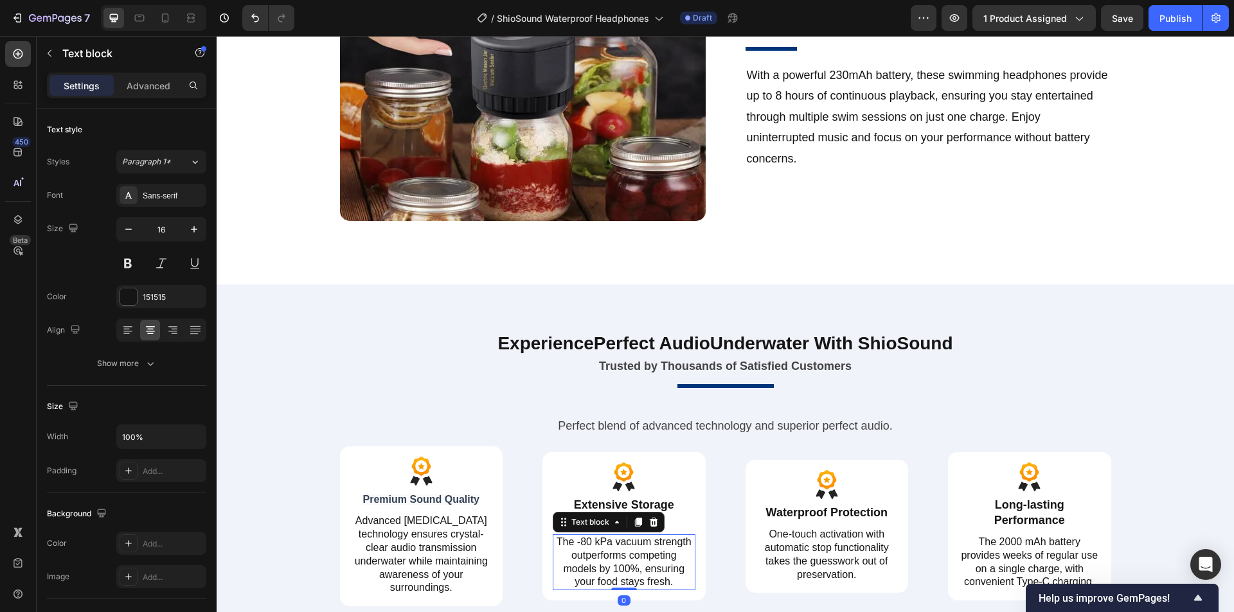
click at [648, 555] on p "The -80 kPa vacuum strength outperforms competing models by 100%, ensuring your…" at bounding box center [624, 562] width 140 height 53
click at [601, 563] on p "The -80 kPa vacuum strength outperforms competing models by 100%, ensuring your…" at bounding box center [624, 562] width 140 height 53
click at [571, 542] on p "32gb built-in memory stores up to 5,000 songs, eliminating the need for externa…" at bounding box center [624, 562] width 140 height 53
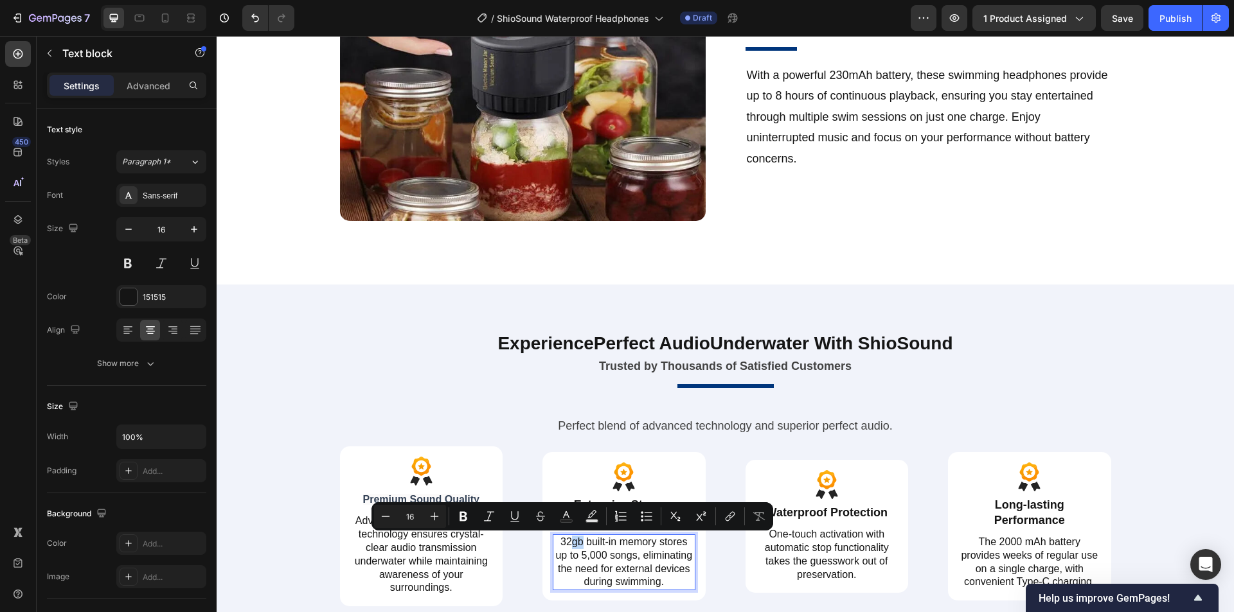
drag, startPoint x: 569, startPoint y: 542, endPoint x: 577, endPoint y: 542, distance: 8.4
click at [577, 542] on p "32gb built-in memory stores up to 5,000 songs, eliminating the need for externa…" at bounding box center [624, 562] width 140 height 53
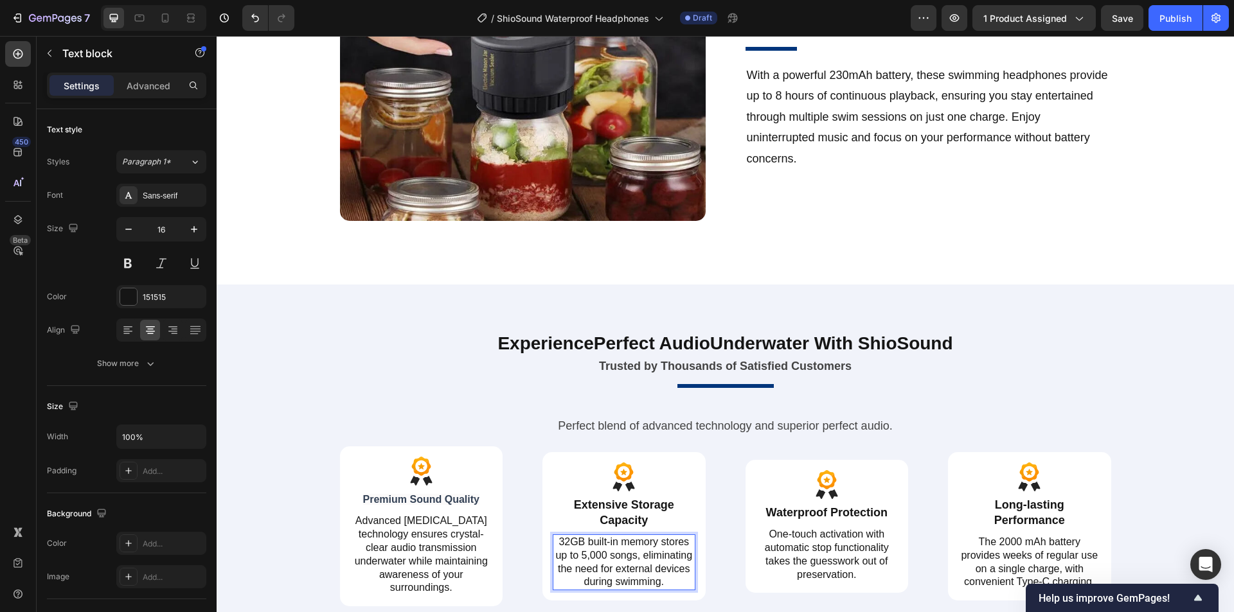
click at [630, 561] on p "32GB built-in memory stores up to 5,000 songs, eliminating the need for externa…" at bounding box center [624, 562] width 140 height 53
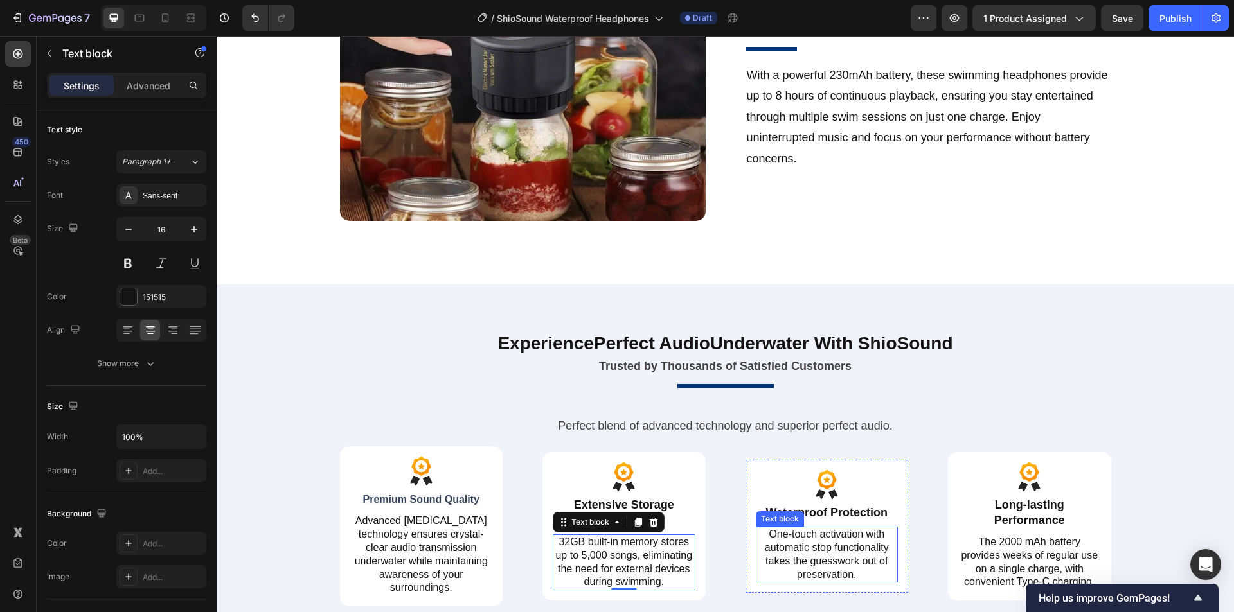
click at [815, 560] on p "One-touch activation with automatic stop functionality takes the guesswork out …" at bounding box center [827, 554] width 140 height 53
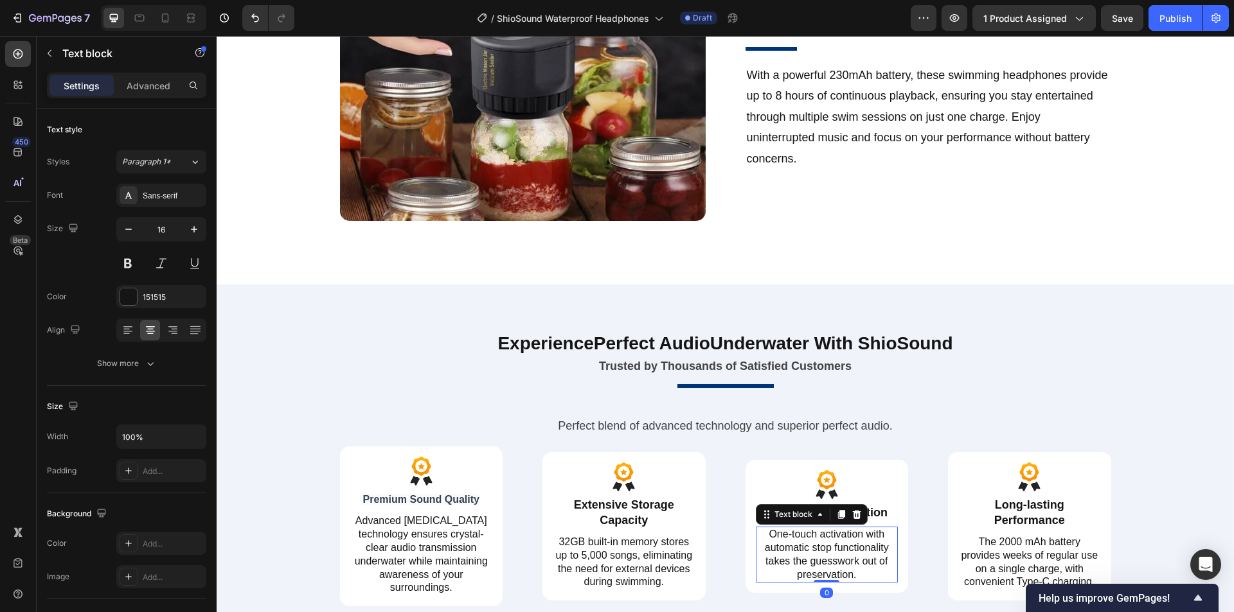
click at [842, 551] on p "One-touch activation with automatic stop functionality takes the guesswork out …" at bounding box center [827, 554] width 140 height 53
click at [865, 550] on p "One-touch activation with automatic stop functionality takes the guesswork out …" at bounding box center [827, 554] width 140 height 53
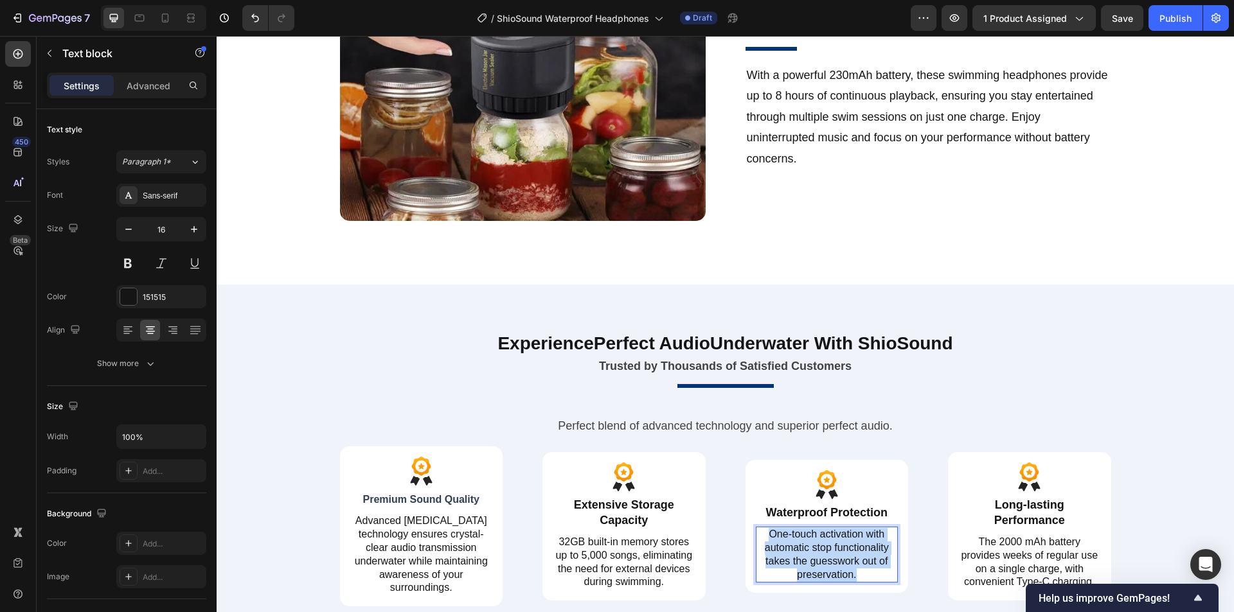
scroll to position [1967, 0]
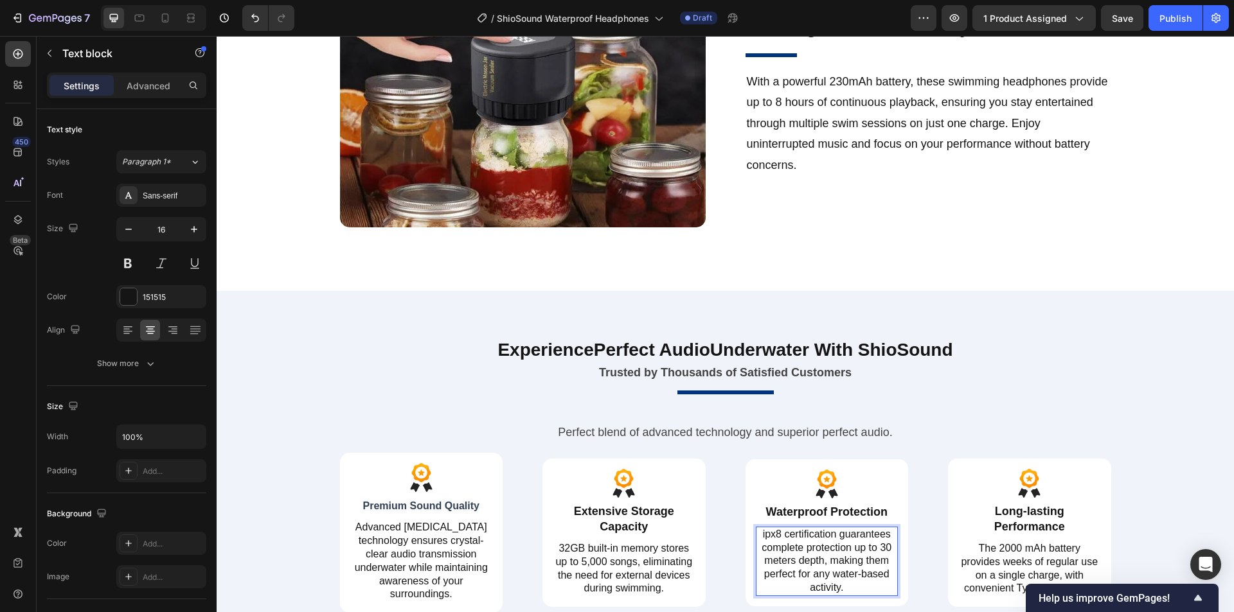
click at [769, 533] on p "ipx8 certification guarantees complete protection up to 30 meters depth, making…" at bounding box center [827, 561] width 140 height 67
drag, startPoint x: 769, startPoint y: 534, endPoint x: 755, endPoint y: 534, distance: 14.1
click at [757, 534] on p "ipx8 certification guarantees complete protection up to 30 meters depth, making…" at bounding box center [827, 561] width 140 height 67
click at [836, 541] on p "IPX8 certification guarantees complete protection up to 30 meters depth, making…" at bounding box center [827, 561] width 140 height 67
drag, startPoint x: 996, startPoint y: 548, endPoint x: 1013, endPoint y: 553, distance: 17.3
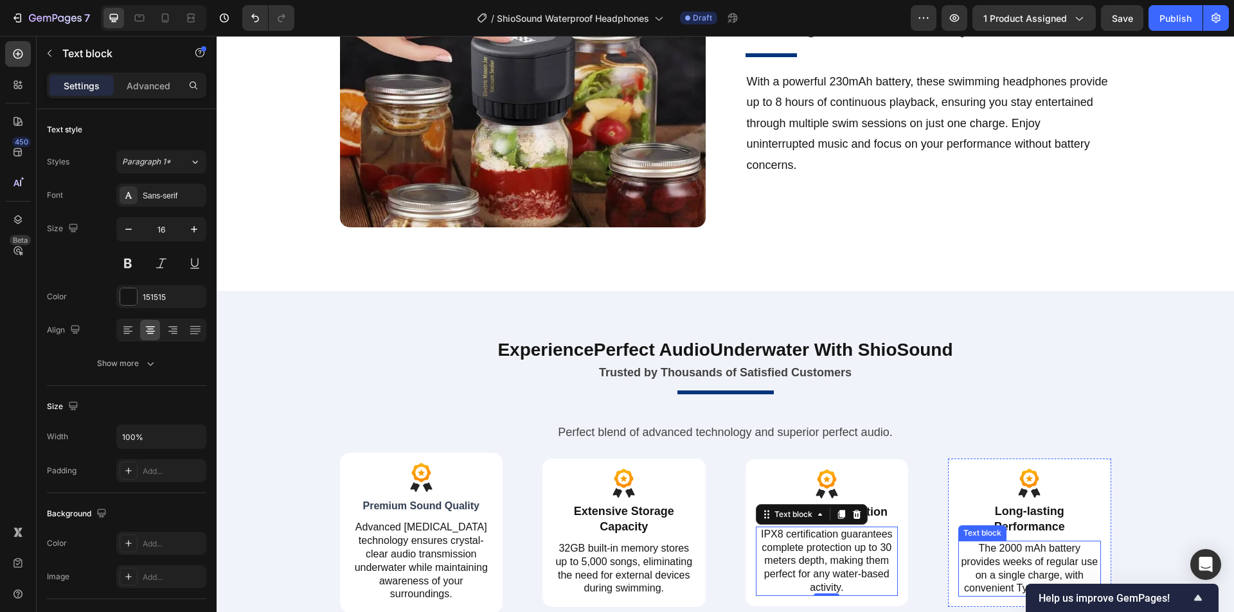
click at [996, 548] on p "The 2000 mAh battery provides weeks of regular use on a single charge, with con…" at bounding box center [1029, 568] width 140 height 53
click at [1041, 557] on p "The 2000 mAh battery provides weeks of regular use on a single charge, with con…" at bounding box center [1029, 568] width 140 height 53
click at [969, 549] on p "eight hours of continuous playback ensures multiple swimming sessions without f…" at bounding box center [1029, 568] width 140 height 53
click at [987, 560] on p "Eight hours of continuous playback ensures multiple swimming sessions without f…" at bounding box center [1029, 568] width 140 height 53
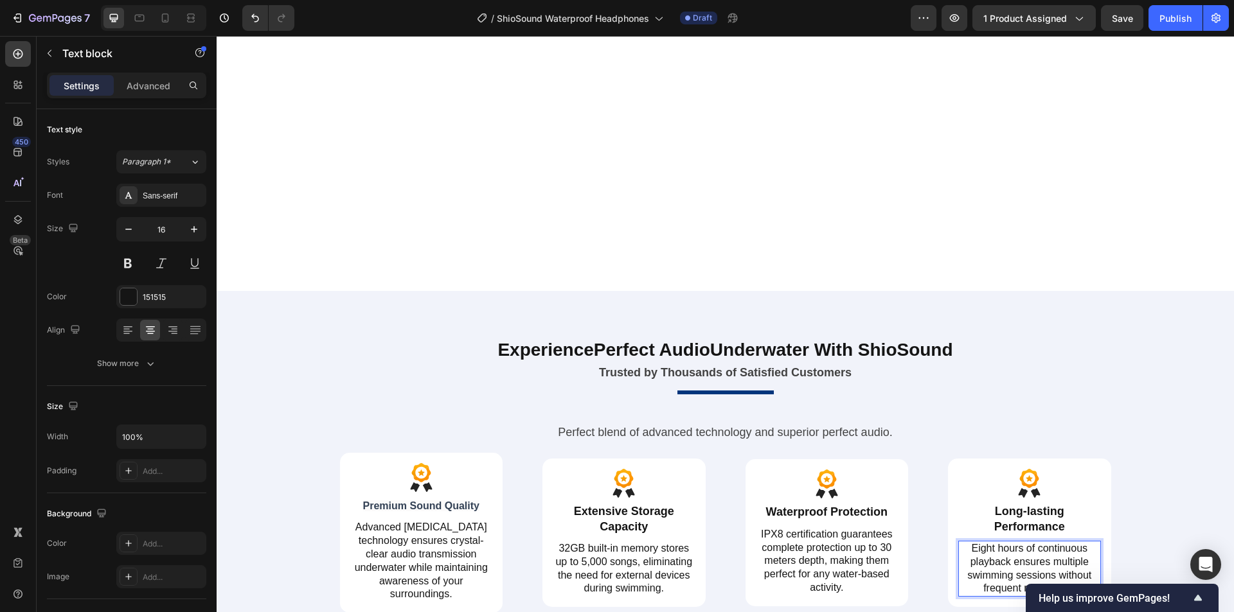
scroll to position [2224, 0]
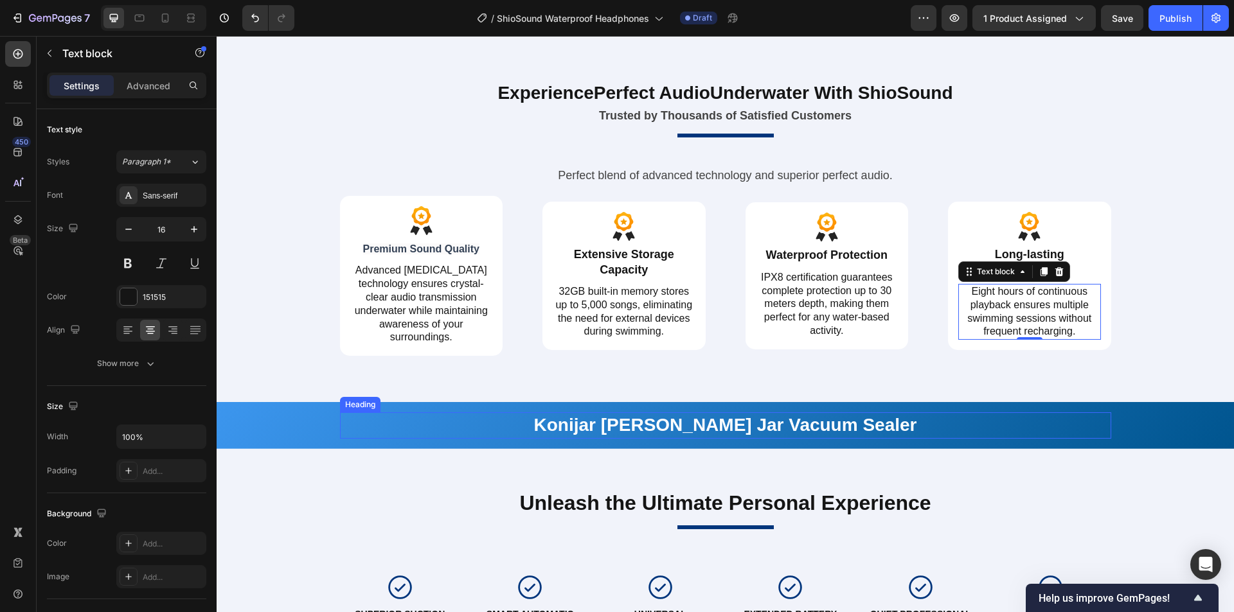
click at [671, 432] on h2 "Konijar [PERSON_NAME] Jar Vacuum Sealer" at bounding box center [725, 425] width 771 height 26
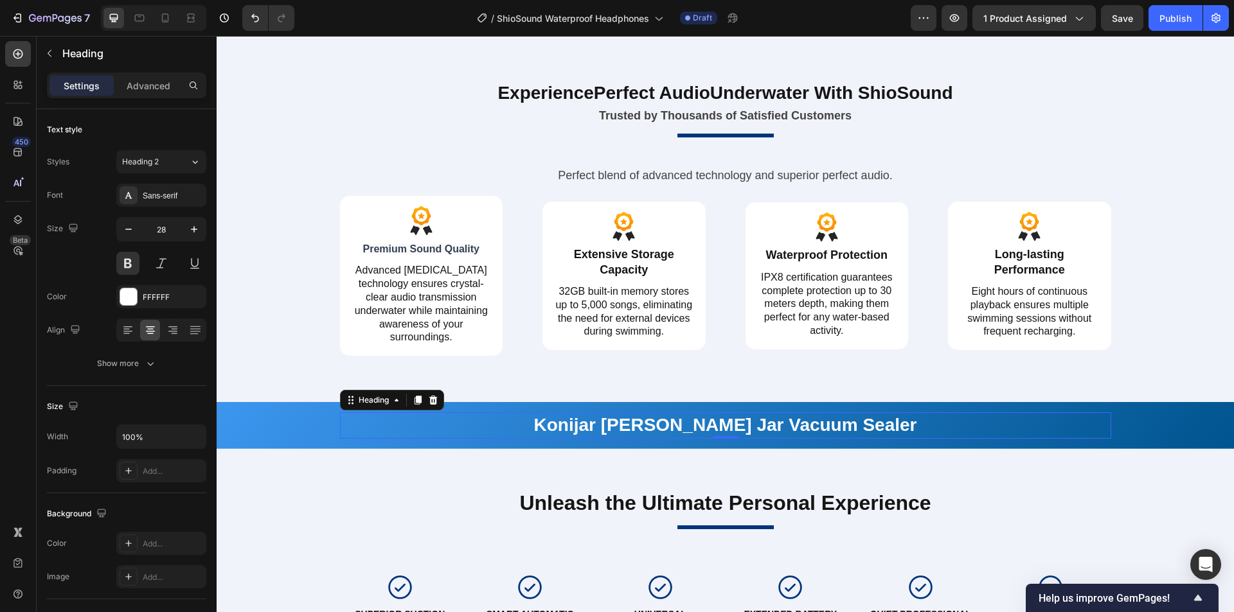
click at [766, 426] on h2 "Konijar [PERSON_NAME] Jar Vacuum Sealer" at bounding box center [725, 425] width 771 height 26
click at [858, 433] on p "Konijar [PERSON_NAME] Jar Vacuum Sealer" at bounding box center [725, 425] width 768 height 23
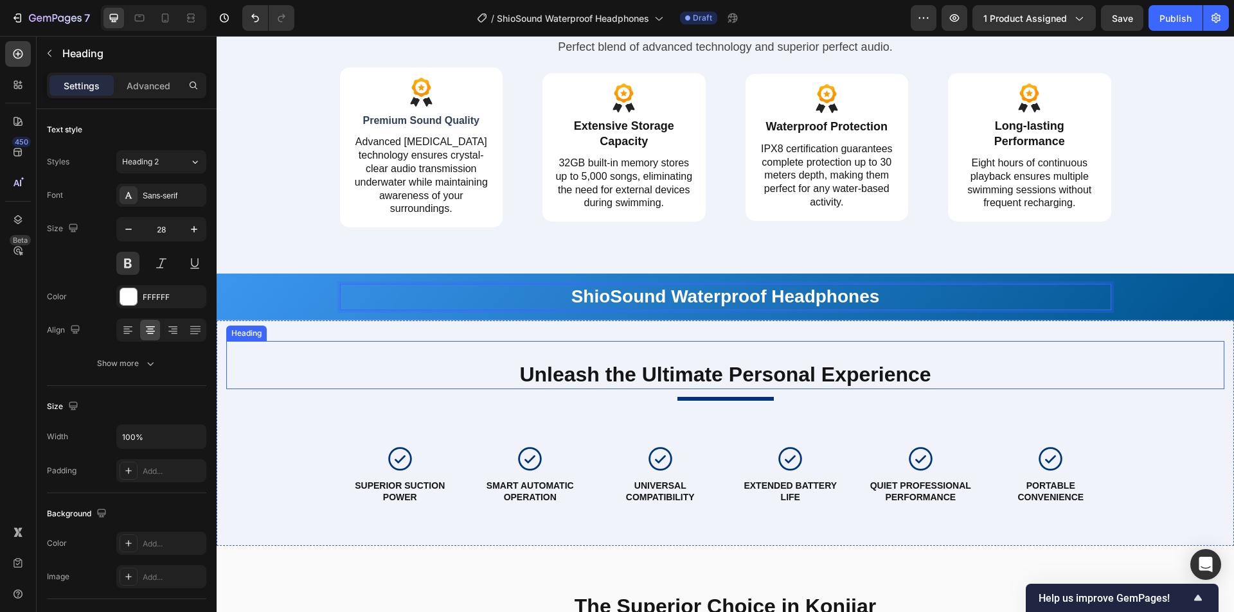
scroll to position [2481, 0]
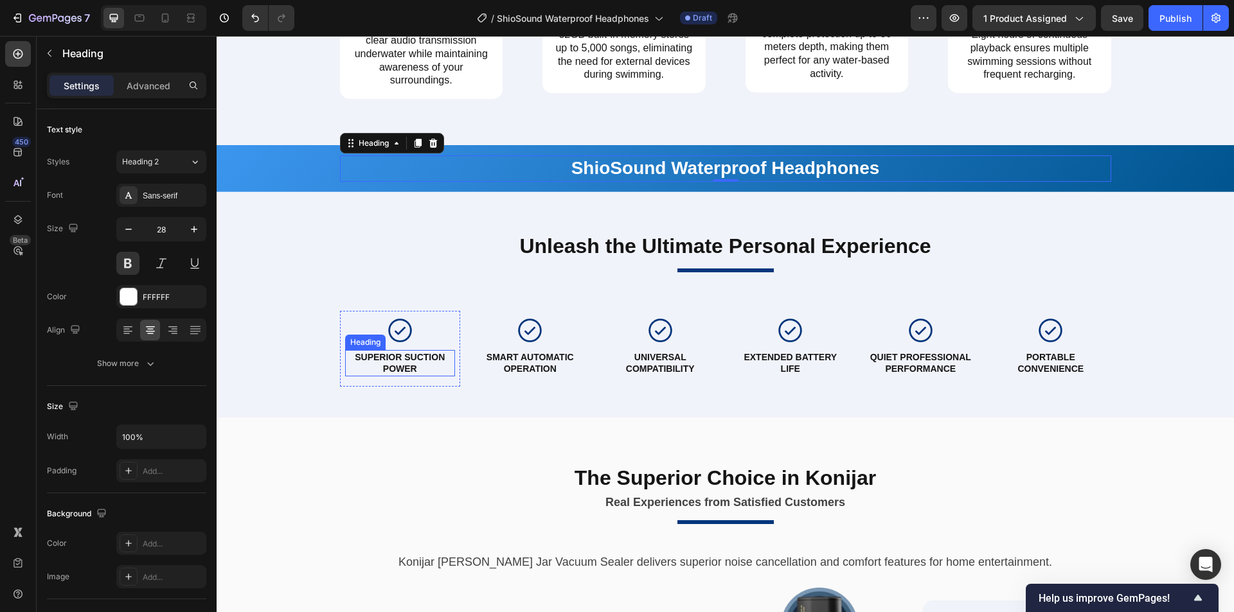
drag, startPoint x: 383, startPoint y: 361, endPoint x: 415, endPoint y: 360, distance: 32.1
click at [383, 361] on strong "SUPERIOR SUCTION POWER" at bounding box center [400, 363] width 90 height 22
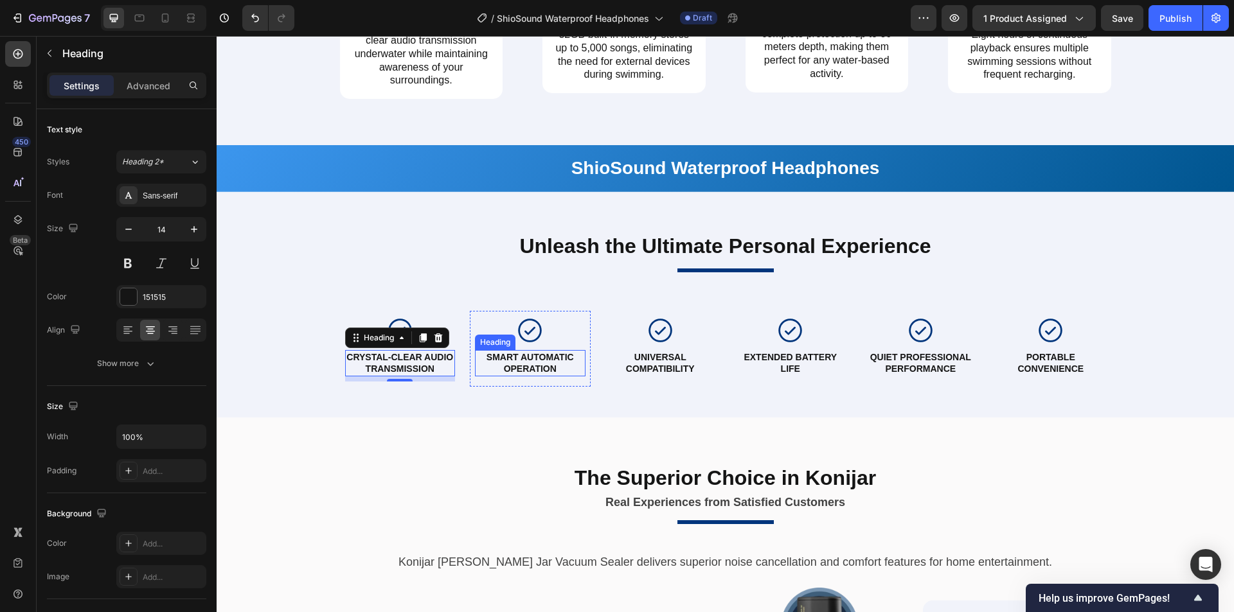
drag, startPoint x: 509, startPoint y: 364, endPoint x: 532, endPoint y: 362, distance: 22.5
click at [509, 364] on strong "SMART AUTOMATIC OPERATION" at bounding box center [529, 363] width 87 height 22
click at [551, 358] on strong "SMART AUTOMATIC OPERATION" at bounding box center [529, 363] width 87 height 22
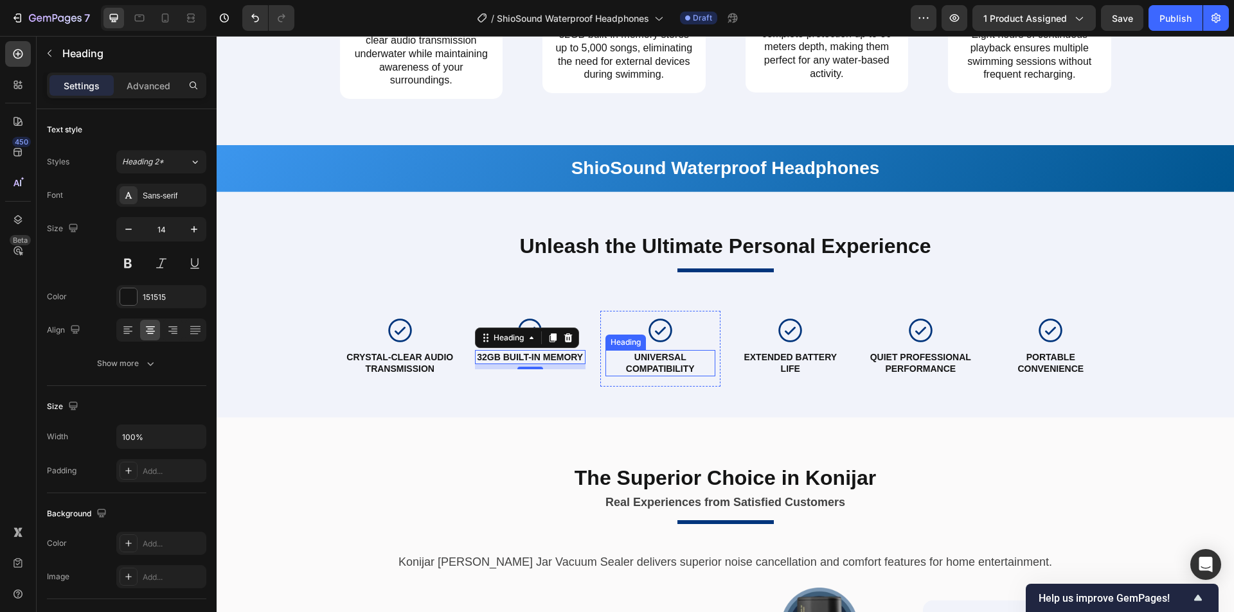
click at [650, 370] on strong "UNIVERSAL COMPATIBILITY" at bounding box center [660, 363] width 69 height 22
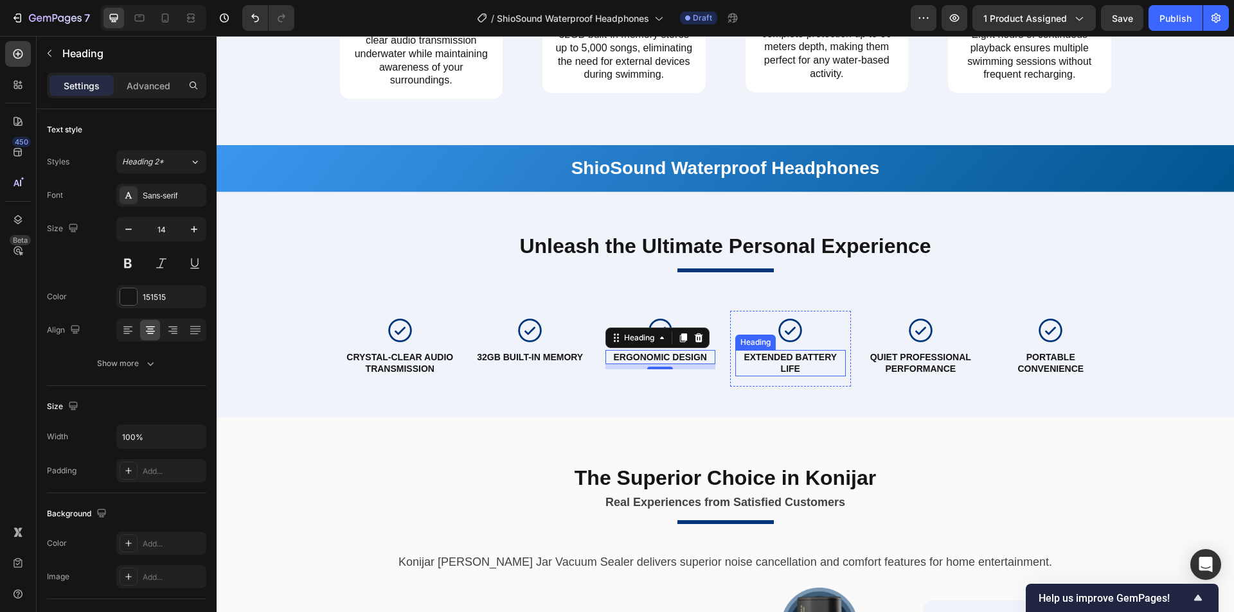
click at [810, 359] on strong "EXTENDED BATTERY LIFE" at bounding box center [789, 363] width 93 height 22
click at [792, 362] on strong "EXTENDED BATTERY LIFE" at bounding box center [789, 363] width 93 height 22
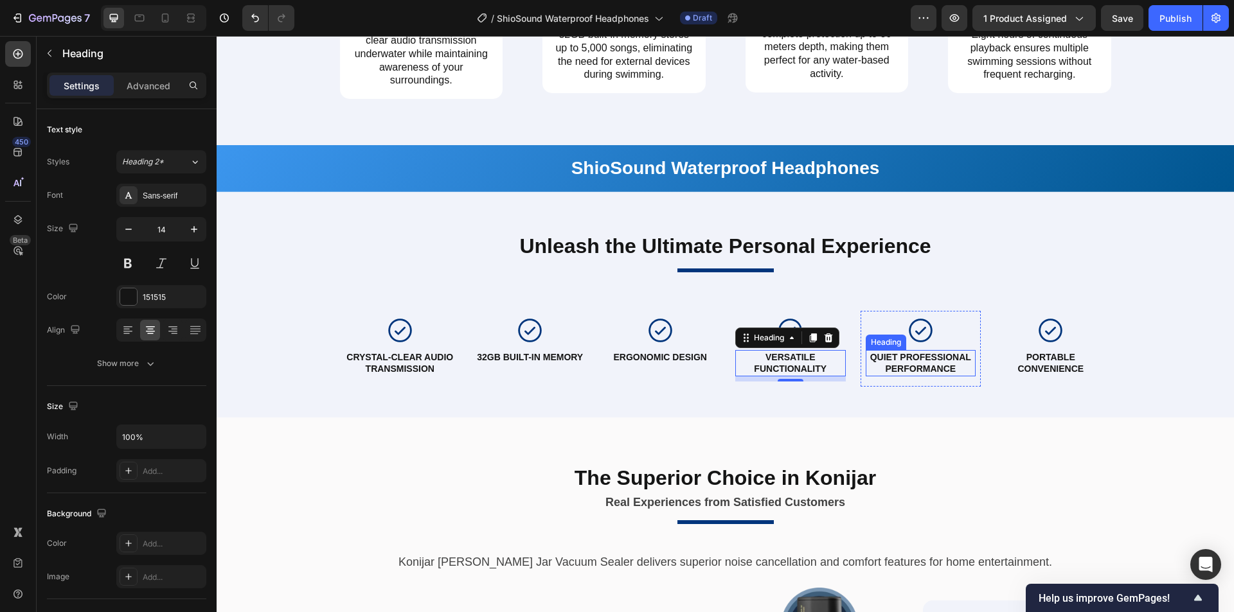
click at [911, 372] on strong "QUIET PROFESSIONAL PERFORMANCE" at bounding box center [920, 363] width 101 height 22
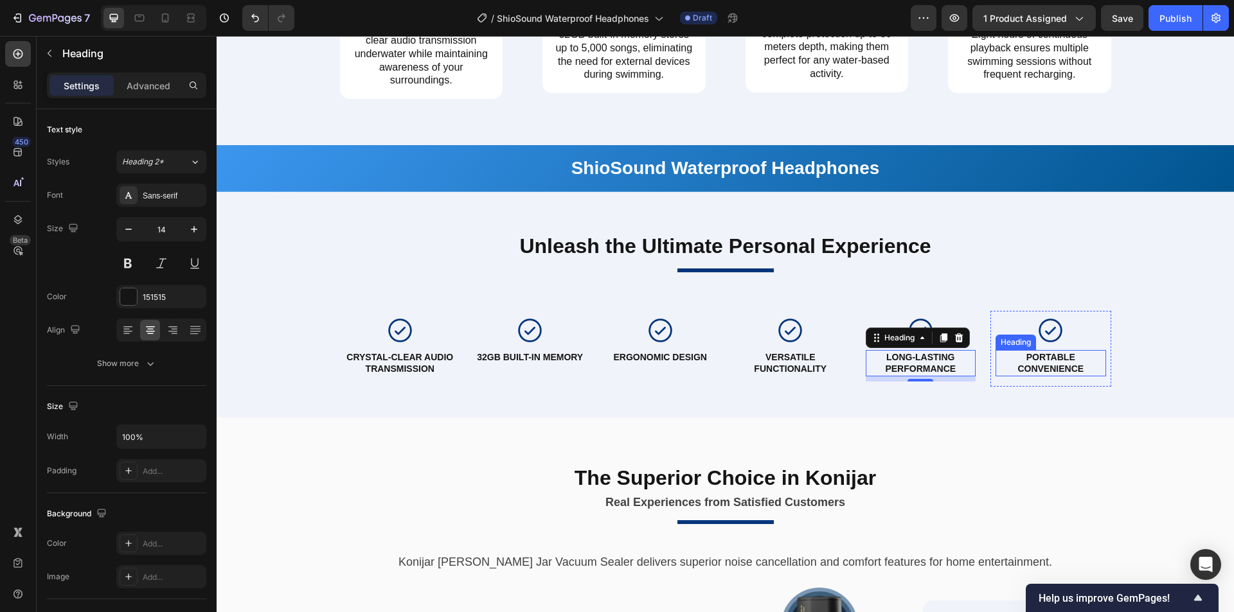
drag, startPoint x: 1050, startPoint y: 362, endPoint x: 1057, endPoint y: 362, distance: 7.1
click at [1050, 362] on strong "PORTABLE CONVENIENCE" at bounding box center [1050, 363] width 66 height 22
click at [1046, 365] on strong "PORTABLE CONVENIENCE" at bounding box center [1050, 363] width 66 height 22
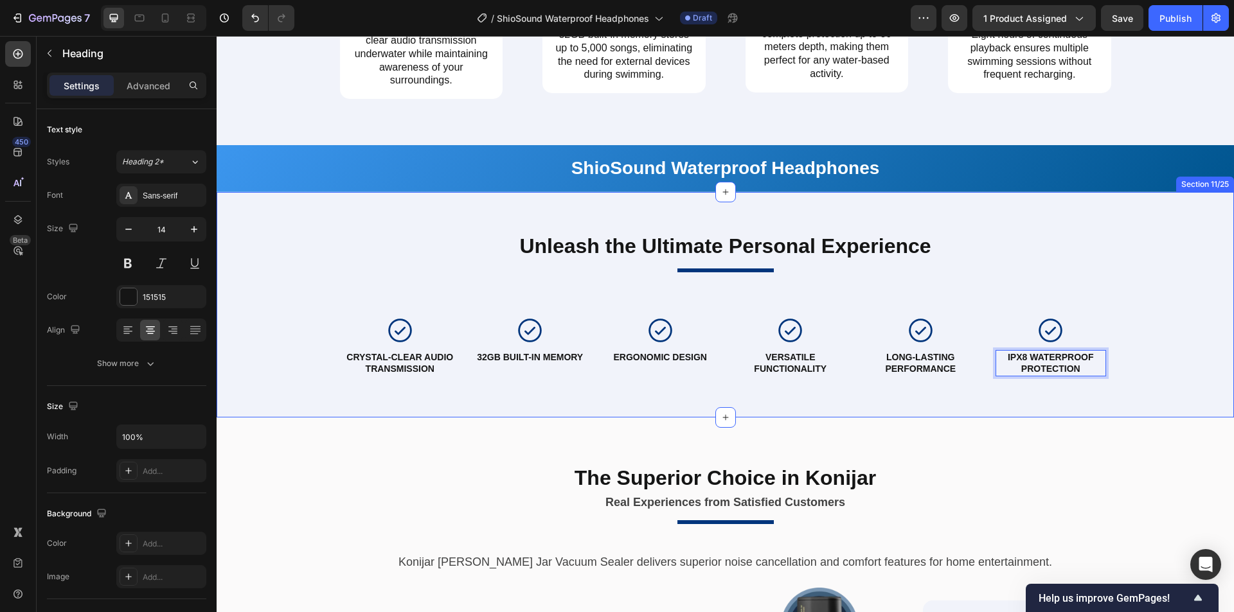
scroll to position [2609, 0]
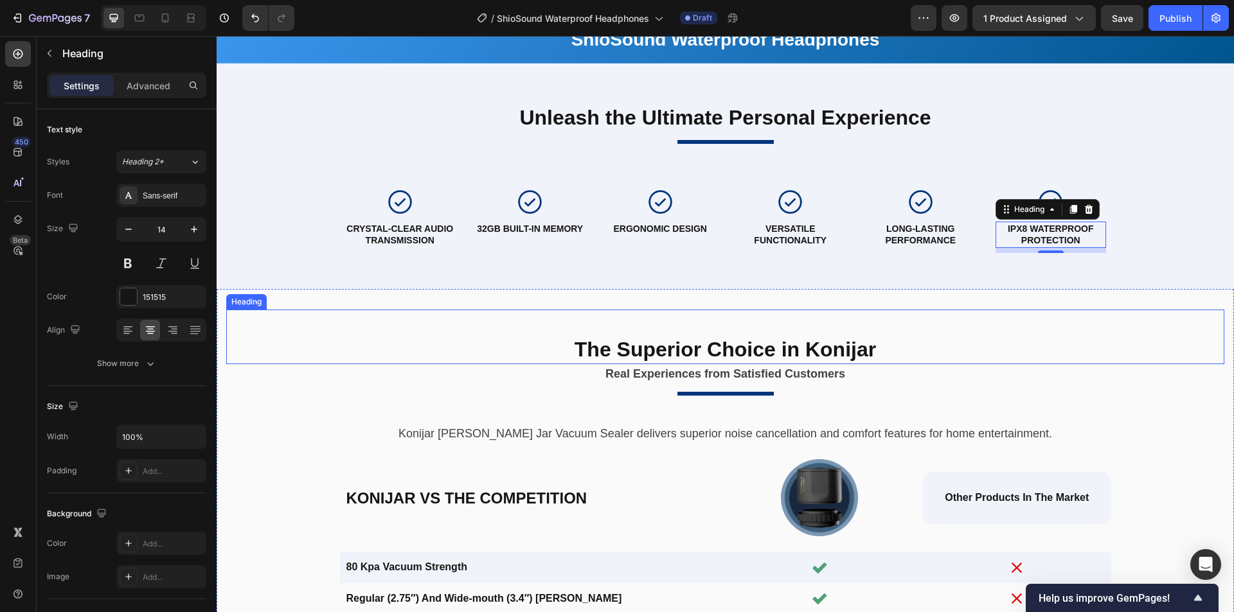
drag, startPoint x: 802, startPoint y: 350, endPoint x: 845, endPoint y: 348, distance: 43.1
click at [802, 350] on h2 "The Superior Choice in Konijar" at bounding box center [725, 350] width 771 height 30
click at [845, 348] on h2 "The Superior Choice in Konijar" at bounding box center [725, 350] width 771 height 30
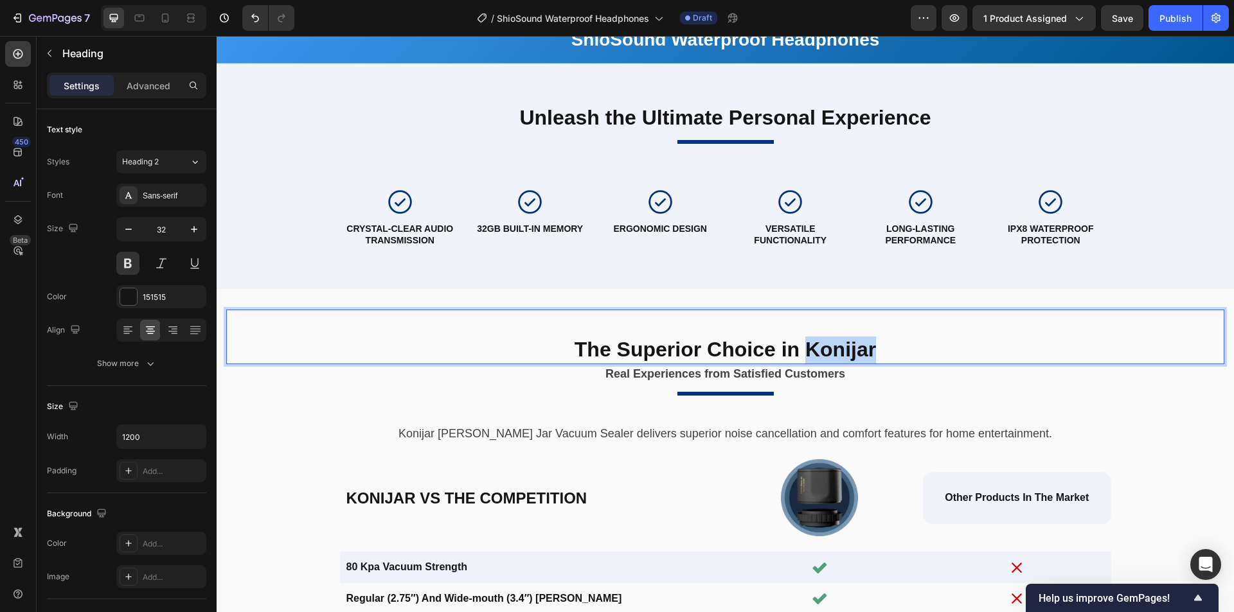
click at [845, 348] on p "The Superior Choice in Konijar" at bounding box center [725, 350] width 768 height 27
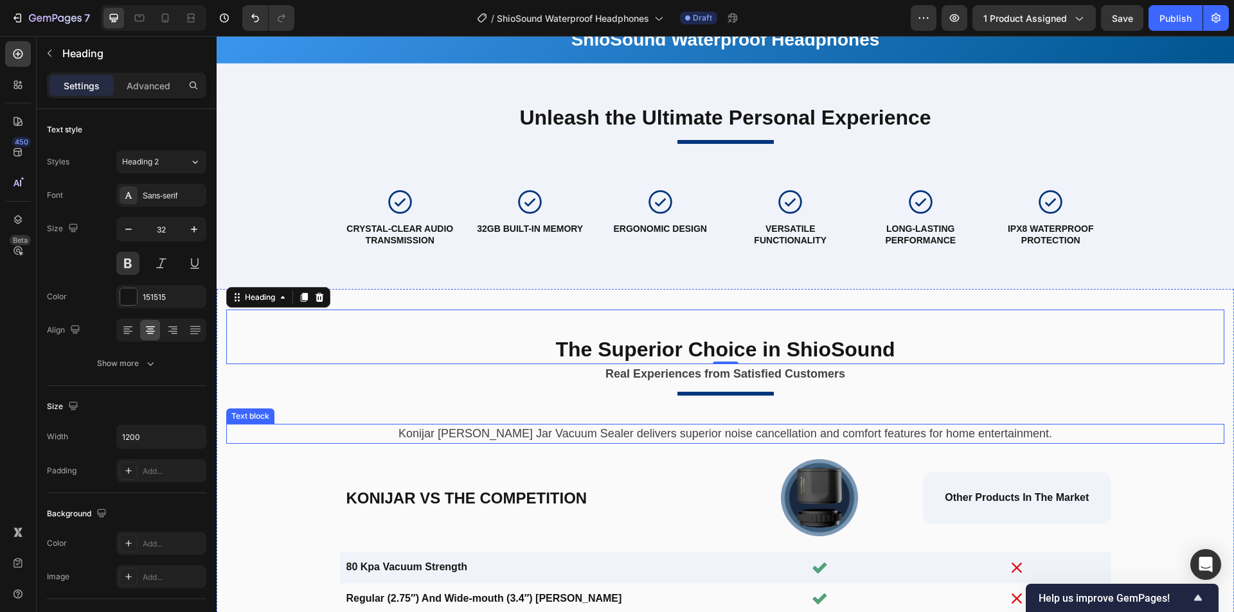
drag, startPoint x: 609, startPoint y: 436, endPoint x: 626, endPoint y: 436, distance: 17.3
click at [609, 436] on p "Konijar [PERSON_NAME] Jar Vacuum Sealer delivers superior noise cancellation an…" at bounding box center [725, 433] width 975 height 17
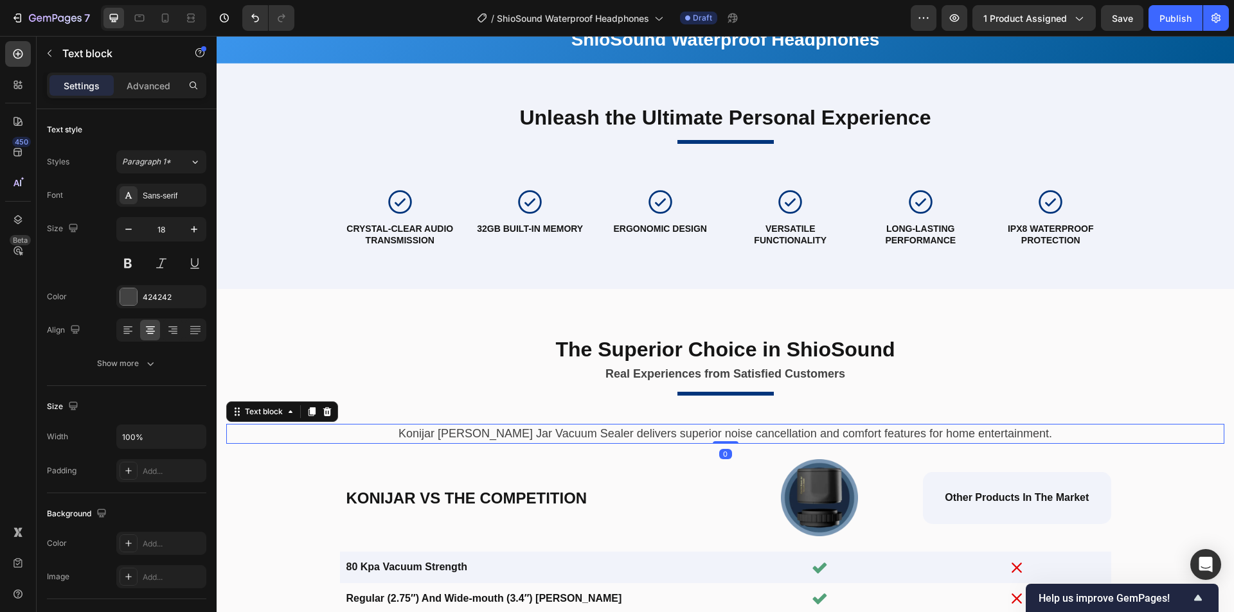
click at [627, 436] on p "Konijar [PERSON_NAME] Jar Vacuum Sealer delivers superior noise cancellation an…" at bounding box center [725, 433] width 975 height 17
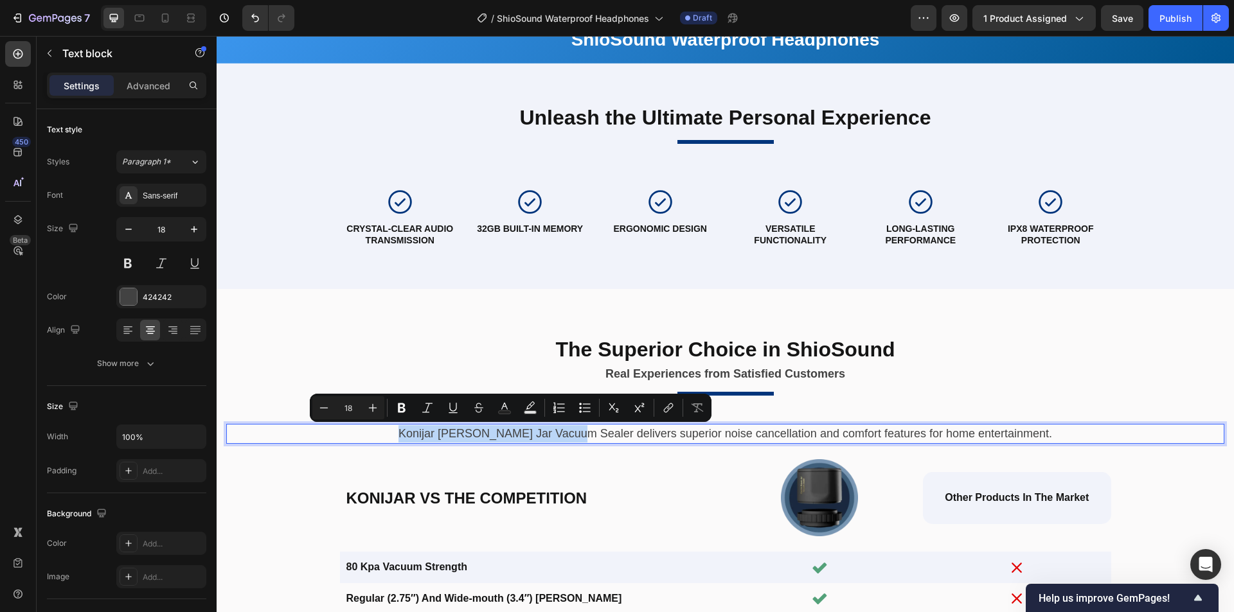
drag, startPoint x: 599, startPoint y: 434, endPoint x: 414, endPoint y: 431, distance: 185.0
click at [414, 431] on p "Konijar [PERSON_NAME] Jar Vacuum Sealer delivers superior noise cancellation an…" at bounding box center [725, 433] width 975 height 17
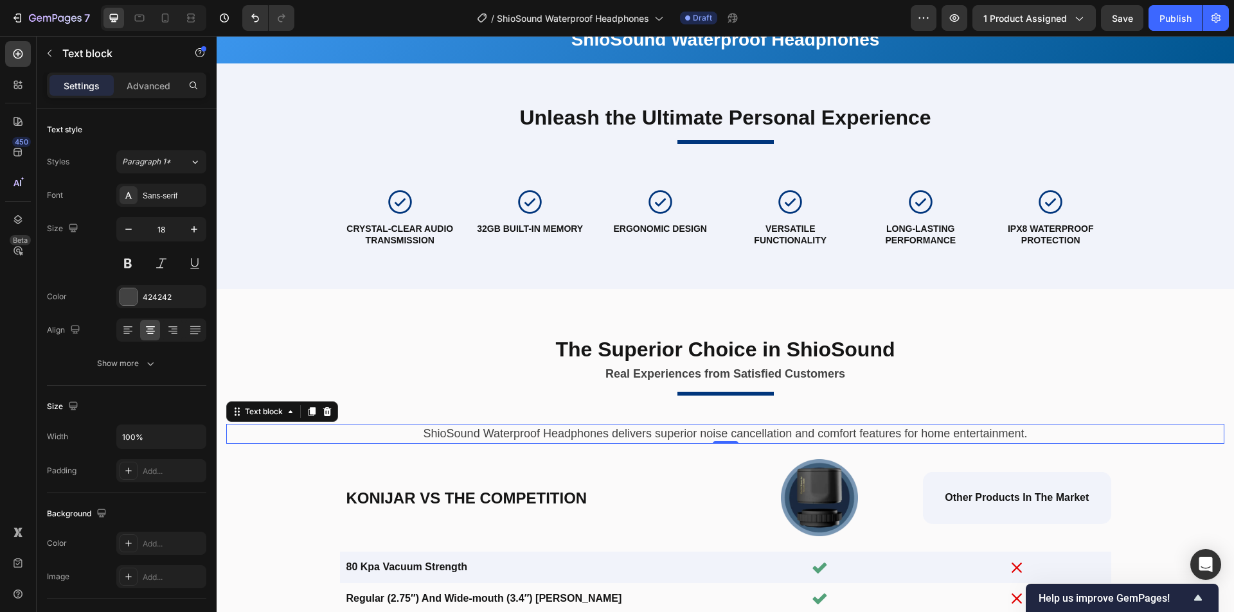
click at [953, 435] on p "ShioSound Waterproof Headphones delivers superior noise cancellation and comfor…" at bounding box center [725, 433] width 975 height 17
click at [969, 430] on p "ShioSound Waterproof Headphones delivers superior noise cancellation and comfor…" at bounding box center [725, 433] width 975 height 17
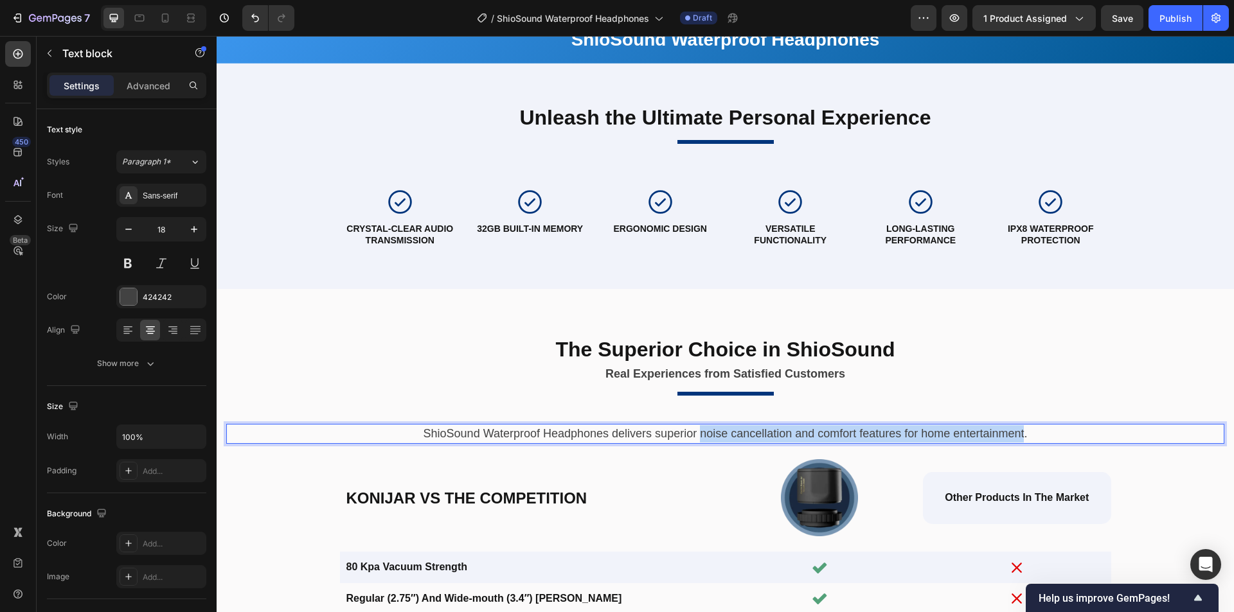
drag, startPoint x: 1018, startPoint y: 436, endPoint x: 695, endPoint y: 438, distance: 323.8
click at [695, 438] on p "ShioSound Waterproof Headphones delivers superior noise cancellation and comfor…" at bounding box center [725, 433] width 975 height 17
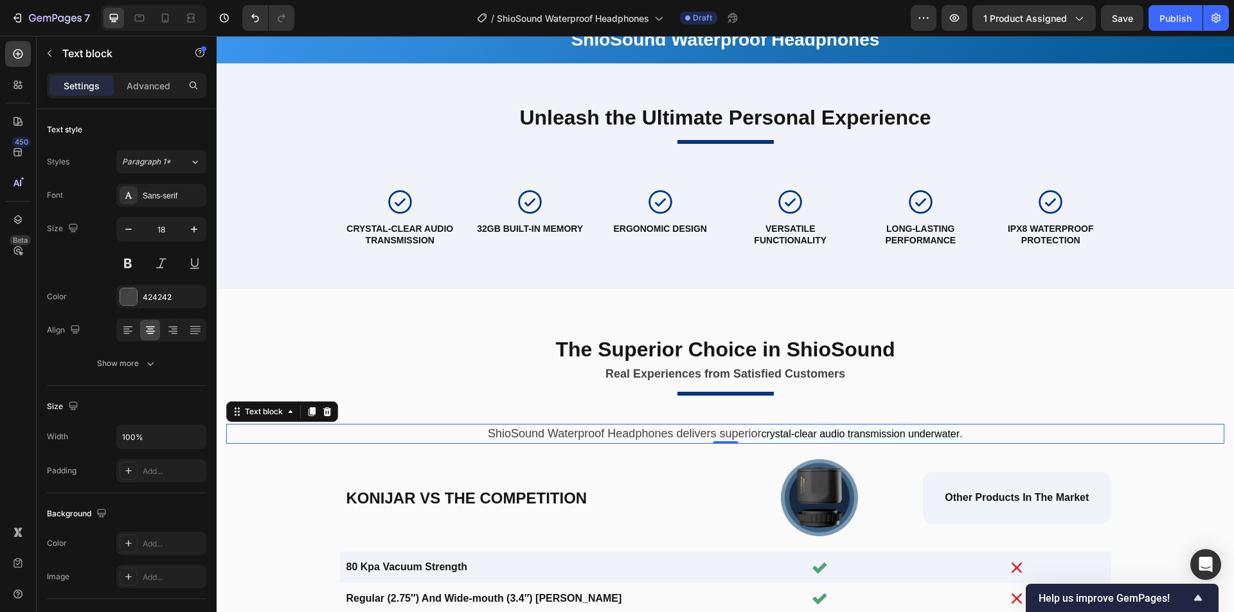
click at [783, 438] on span "crystal-clear audio transmission underwater" at bounding box center [860, 434] width 199 height 11
drag, startPoint x: 756, startPoint y: 436, endPoint x: 960, endPoint y: 438, distance: 204.3
click at [960, 438] on p "ShioSound Waterproof Headphones delivers superior crystal-clear audio transmiss…" at bounding box center [725, 433] width 975 height 17
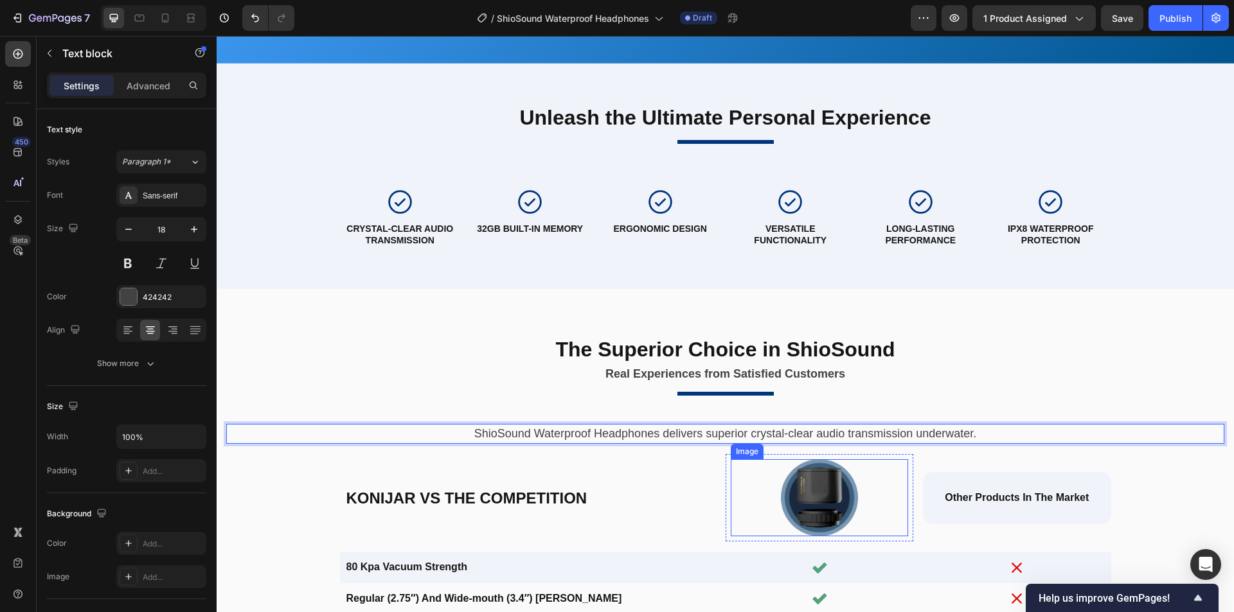
scroll to position [2738, 0]
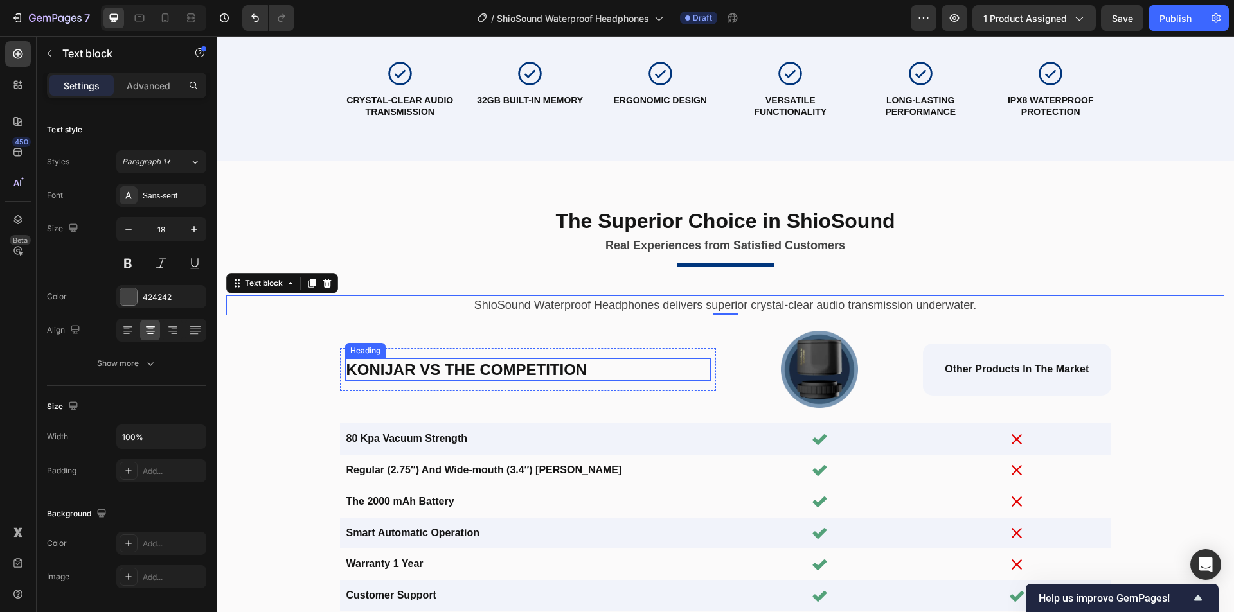
drag, startPoint x: 416, startPoint y: 364, endPoint x: 386, endPoint y: 367, distance: 29.7
click at [416, 364] on h2 "Konijar vs The Competition" at bounding box center [528, 369] width 366 height 22
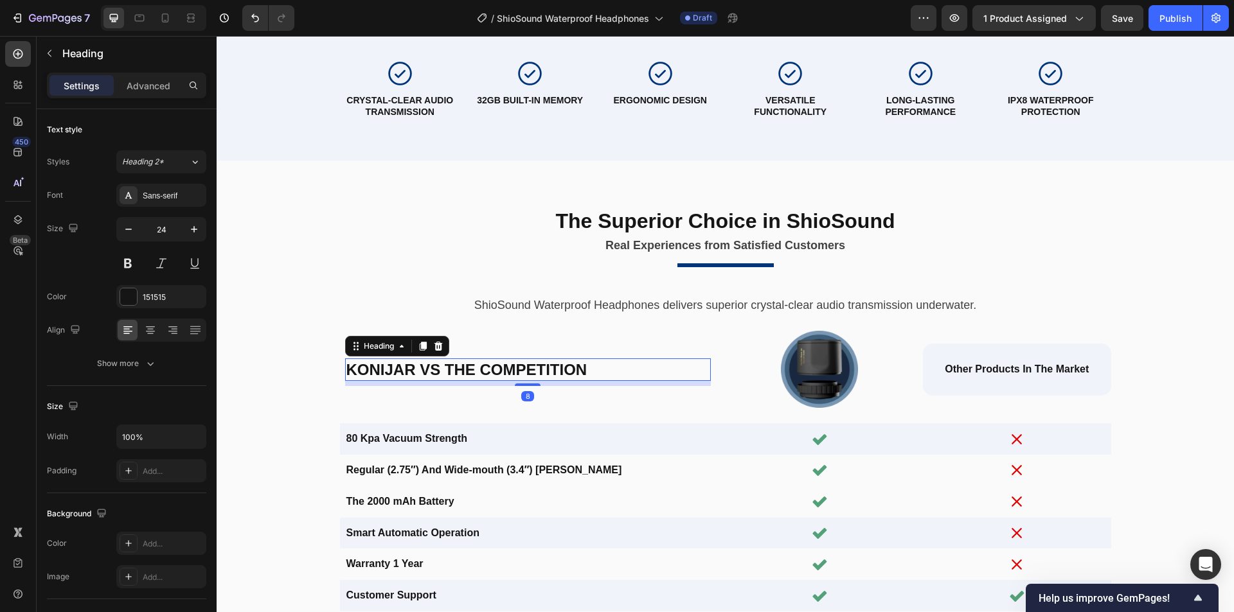
click at [382, 367] on h2 "Konijar vs The Competition" at bounding box center [528, 369] width 366 height 22
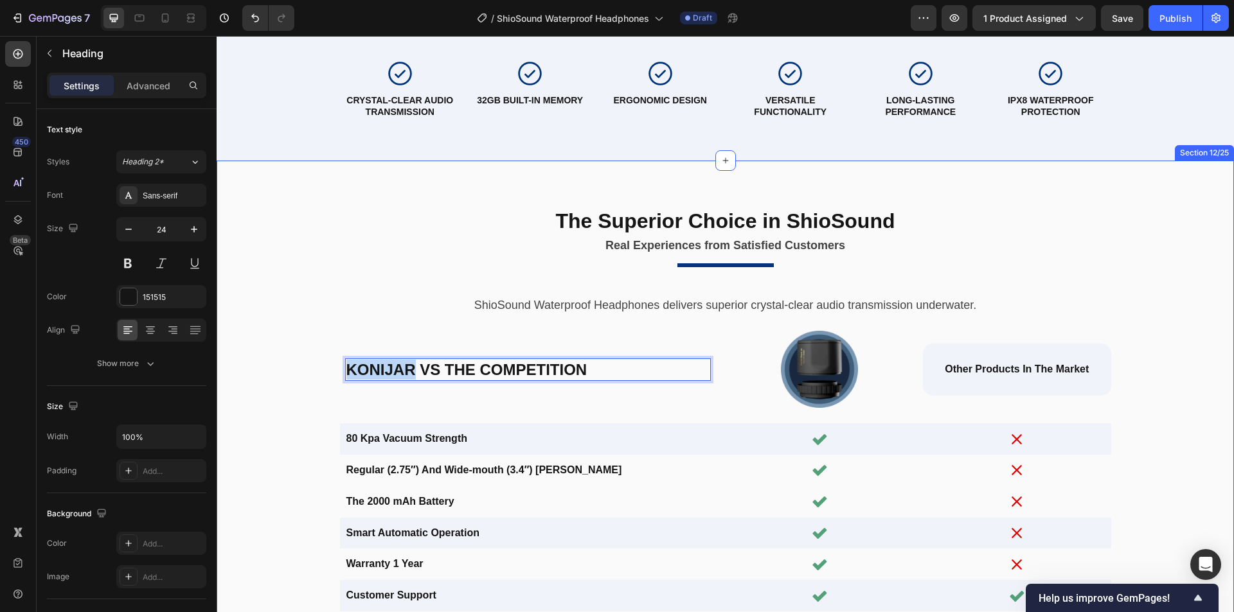
drag, startPoint x: 409, startPoint y: 368, endPoint x: 315, endPoint y: 370, distance: 93.8
click at [315, 370] on div "The Superior Choice in ShioSound Heading Real Experiences from Satisfied Custom…" at bounding box center [725, 409] width 998 height 456
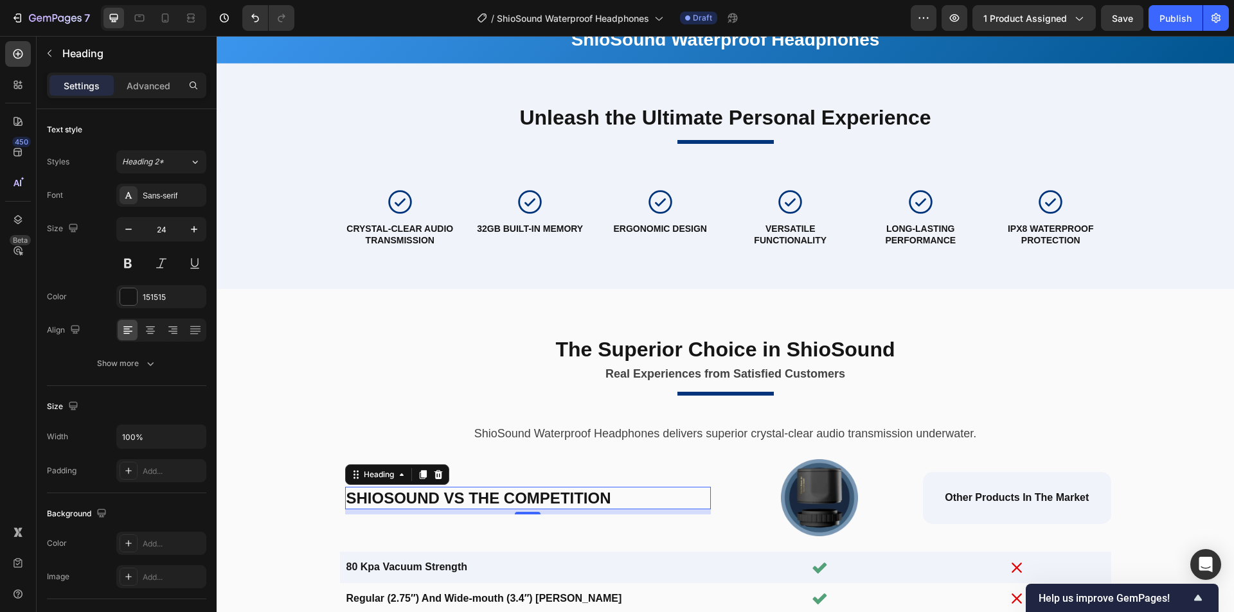
scroll to position [2545, 0]
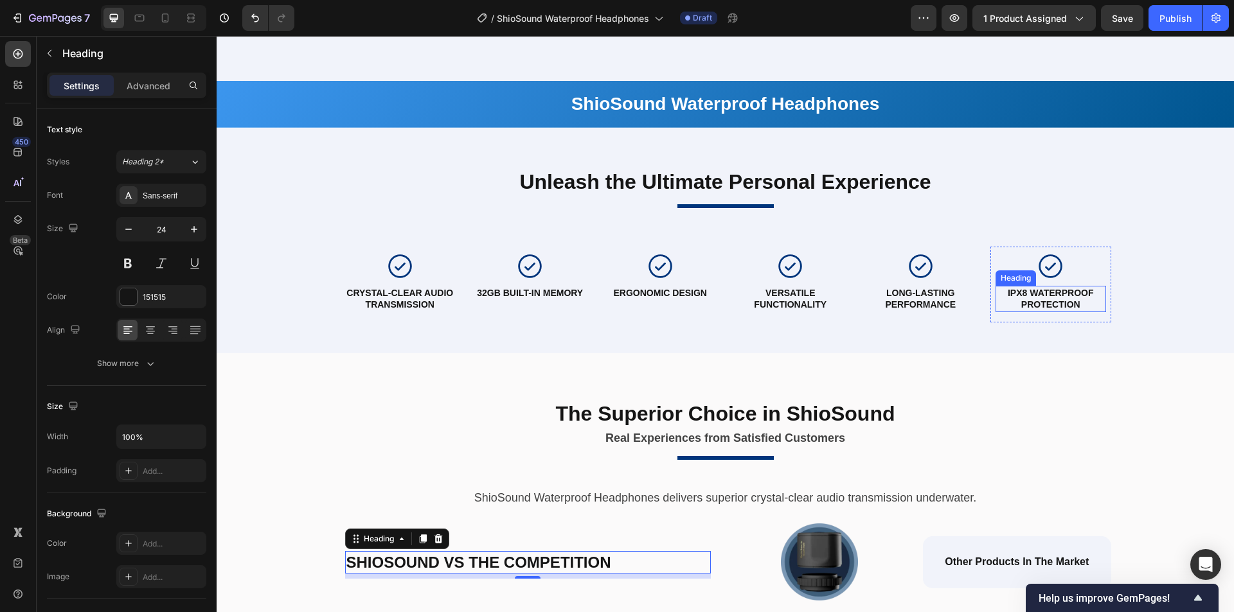
drag, startPoint x: 1047, startPoint y: 298, endPoint x: 1059, endPoint y: 296, distance: 11.7
click at [1047, 298] on strong "IPX8 WATERPROOF PROTECTION" at bounding box center [1050, 299] width 86 height 22
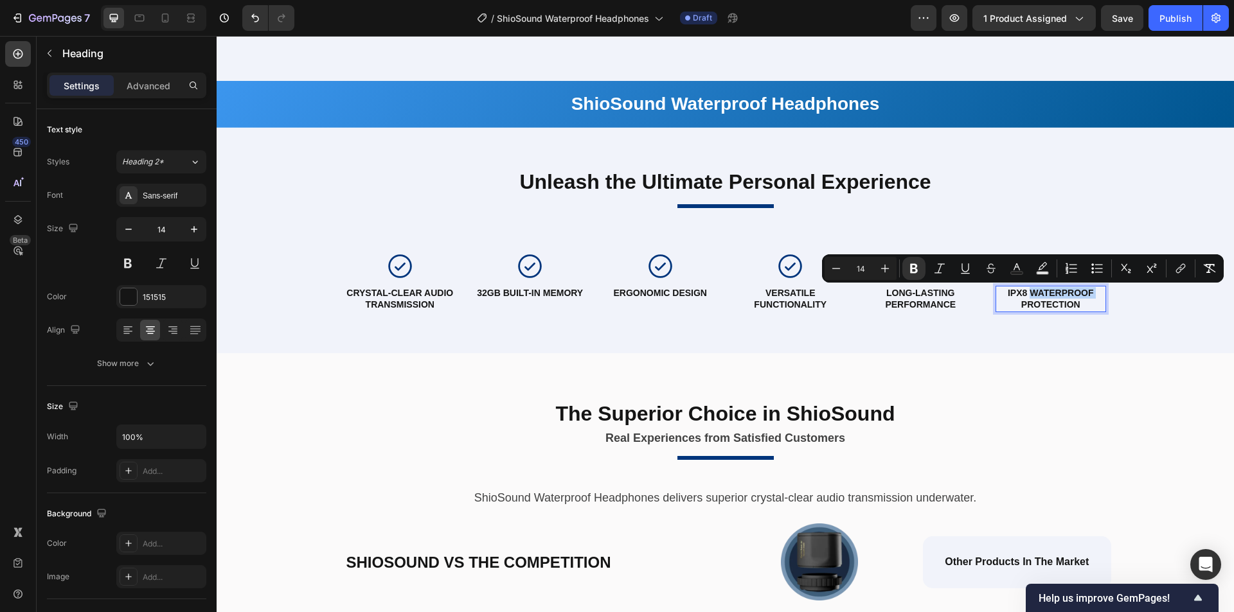
click at [1089, 292] on p "IPX8 WATERPROOF PROTECTION" at bounding box center [1050, 298] width 108 height 23
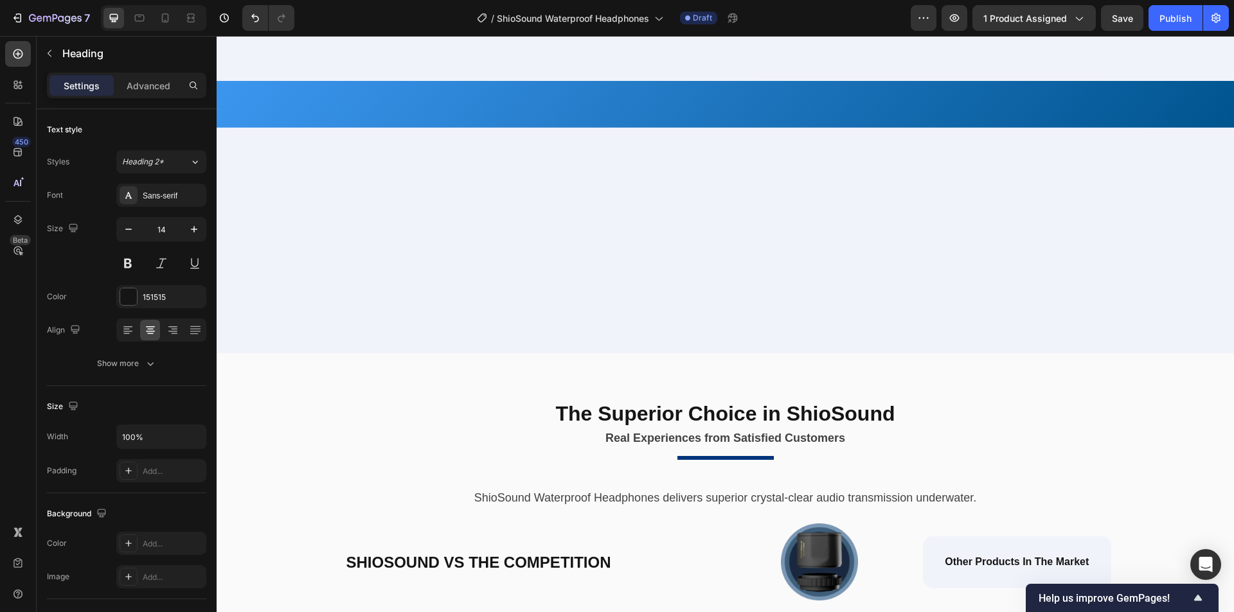
scroll to position [2866, 0]
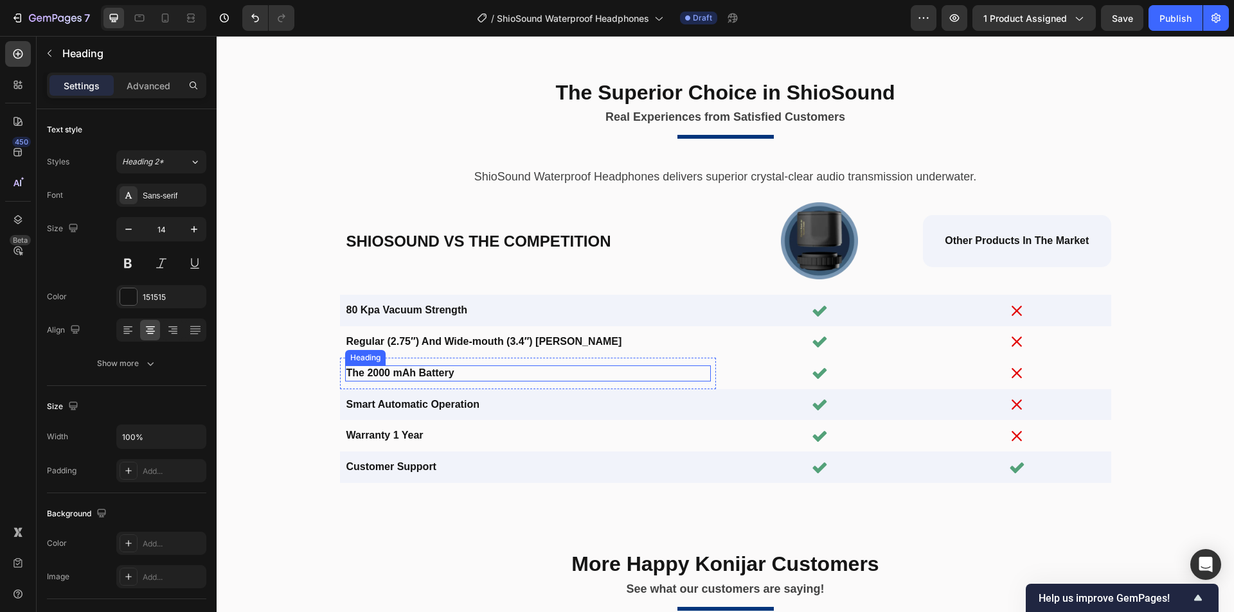
click at [427, 375] on h2 "The 2000 mAh Battery" at bounding box center [528, 374] width 366 height 16
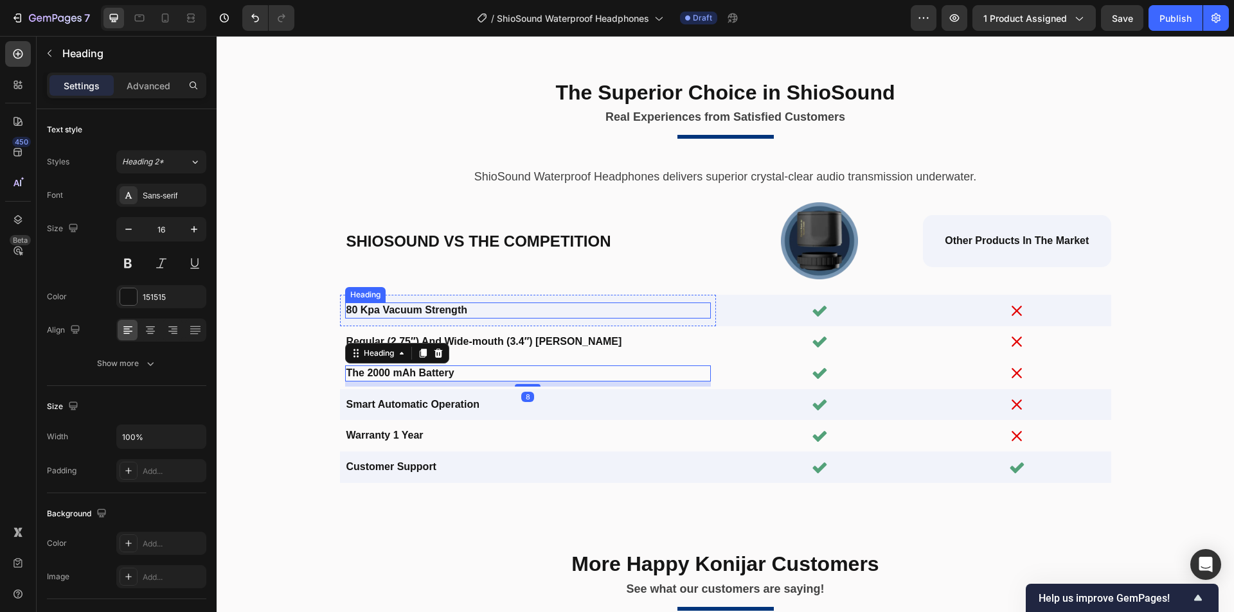
click at [414, 313] on h2 "80 Kpa Vacuum Strength" at bounding box center [528, 311] width 366 height 16
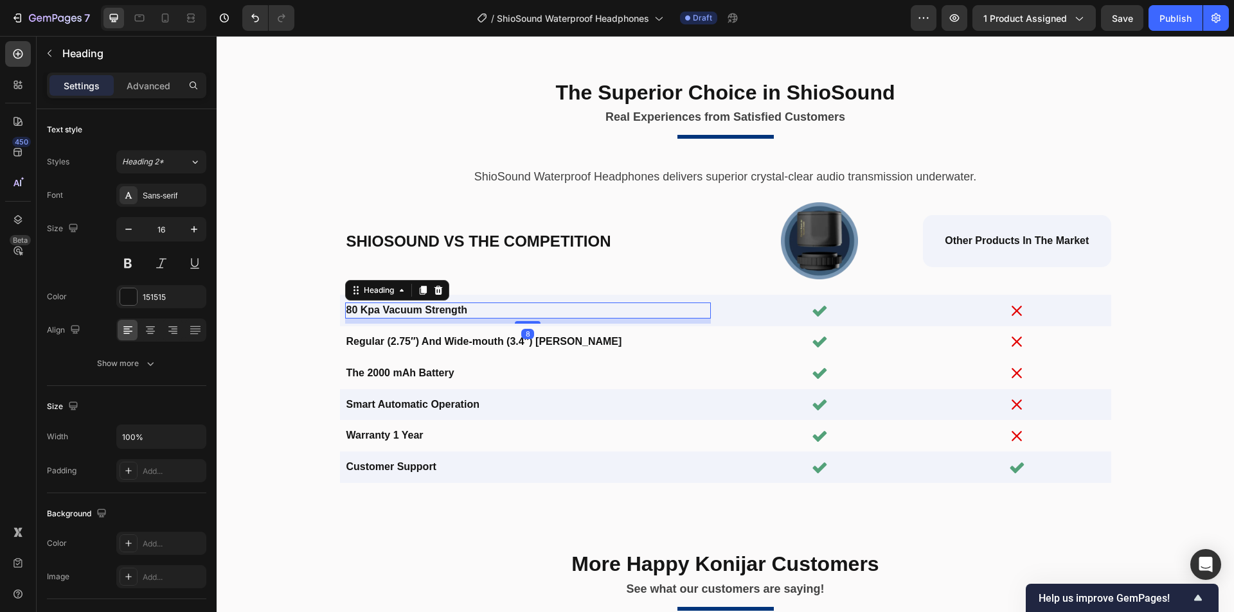
click at [434, 312] on h2 "80 Kpa Vacuum Strength" at bounding box center [528, 311] width 366 height 16
click at [434, 312] on p "80 Kpa Vacuum Strength" at bounding box center [527, 310] width 363 height 13
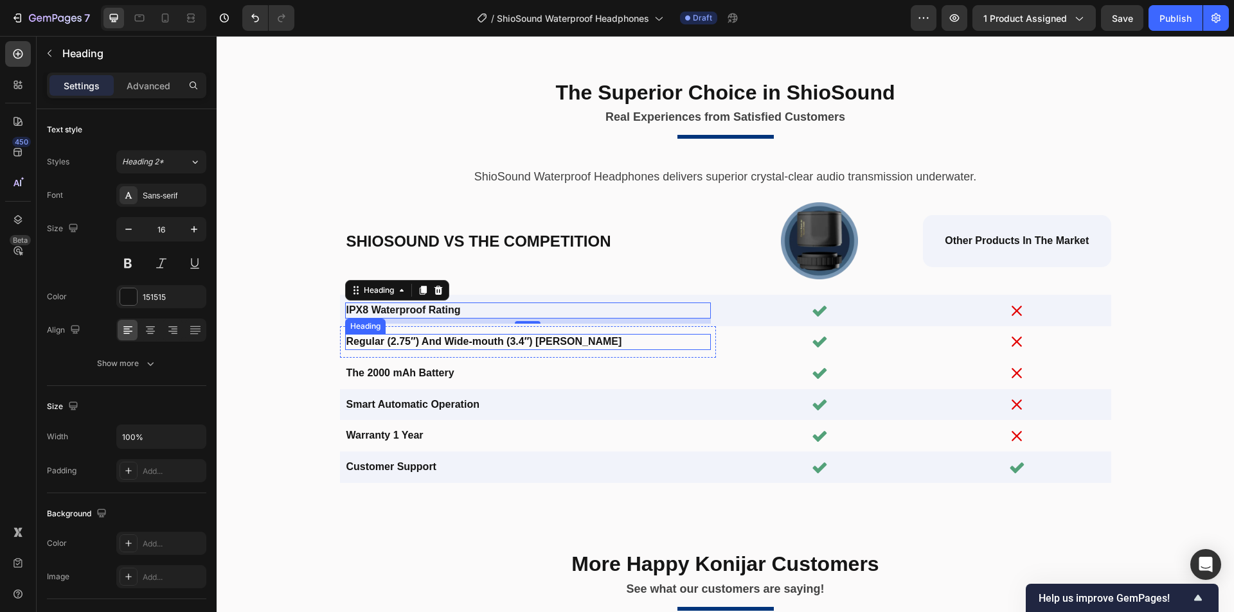
click at [348, 348] on h2 "Regular (2.75″) And Wide-mouth (3.4″) [PERSON_NAME]" at bounding box center [528, 342] width 366 height 16
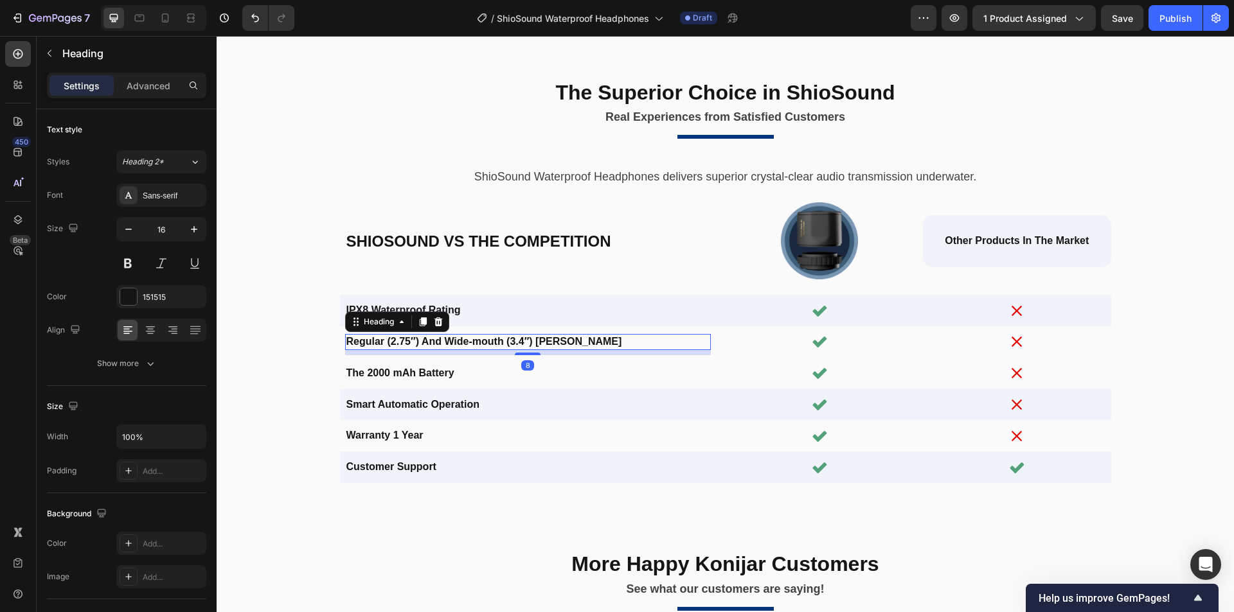
click at [377, 342] on h2 "Regular (2.75″) And Wide-mouth (3.4″) [PERSON_NAME]" at bounding box center [528, 342] width 366 height 16
click at [460, 339] on p "Regular (2.75″) And Wide-mouth (3.4″) [PERSON_NAME]" at bounding box center [527, 341] width 363 height 13
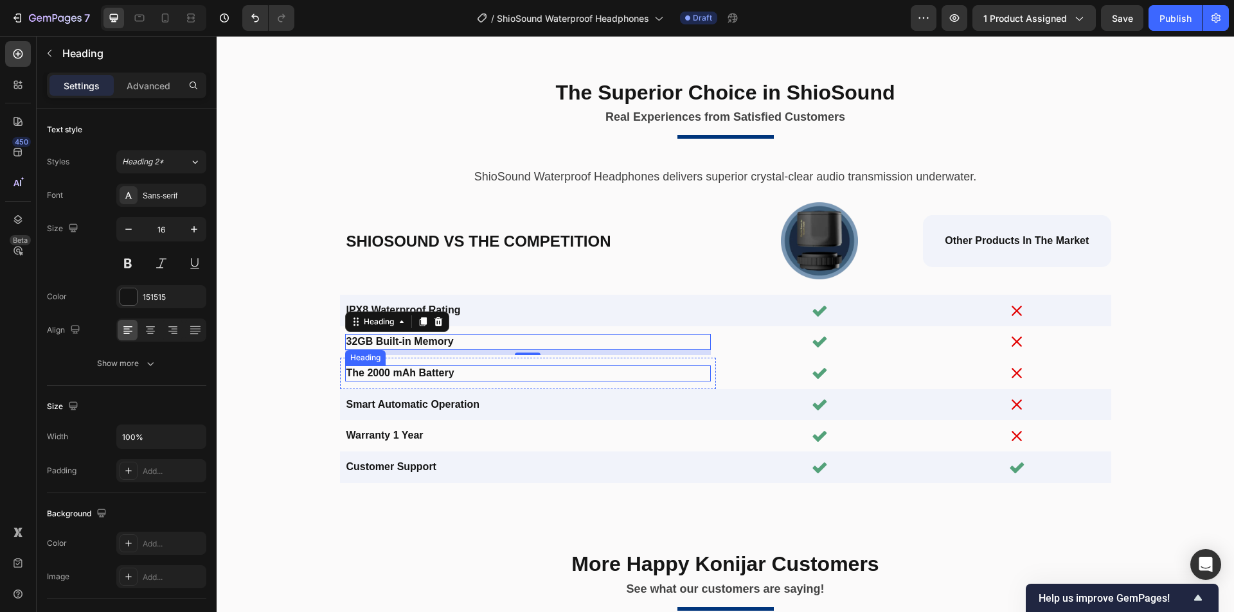
drag, startPoint x: 388, startPoint y: 374, endPoint x: 459, endPoint y: 376, distance: 70.7
click at [388, 374] on h2 "The 2000 mAh Battery" at bounding box center [528, 374] width 366 height 16
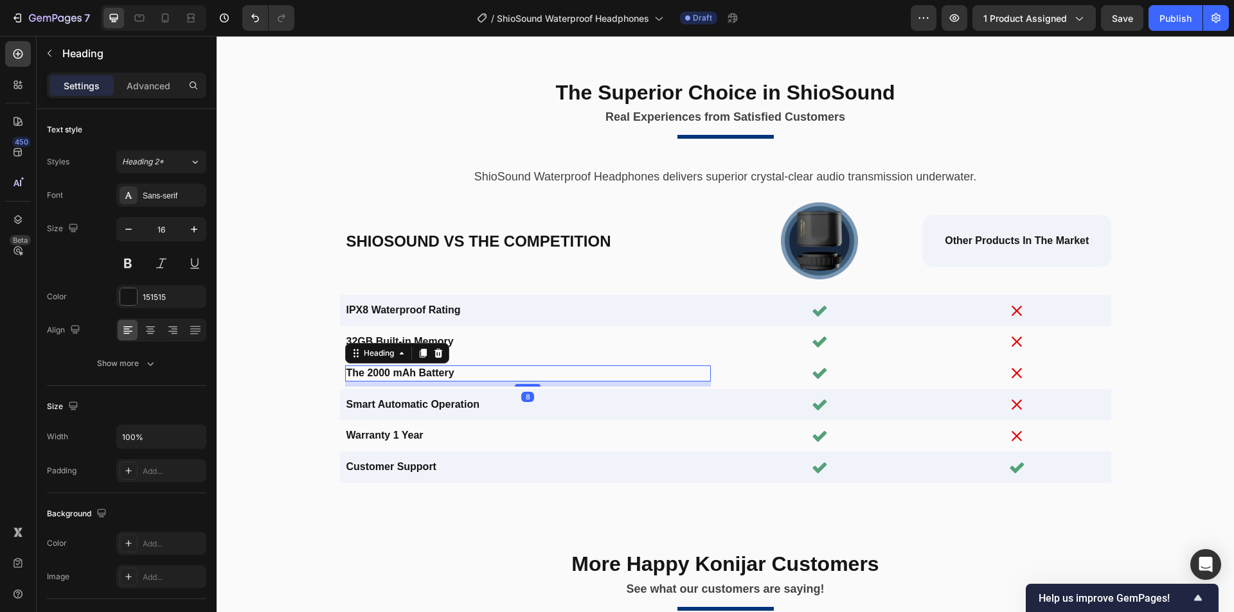
click at [459, 376] on h2 "The 2000 mAh Battery" at bounding box center [528, 374] width 366 height 16
click at [421, 375] on p "The 2000 mAh Battery" at bounding box center [527, 373] width 363 height 13
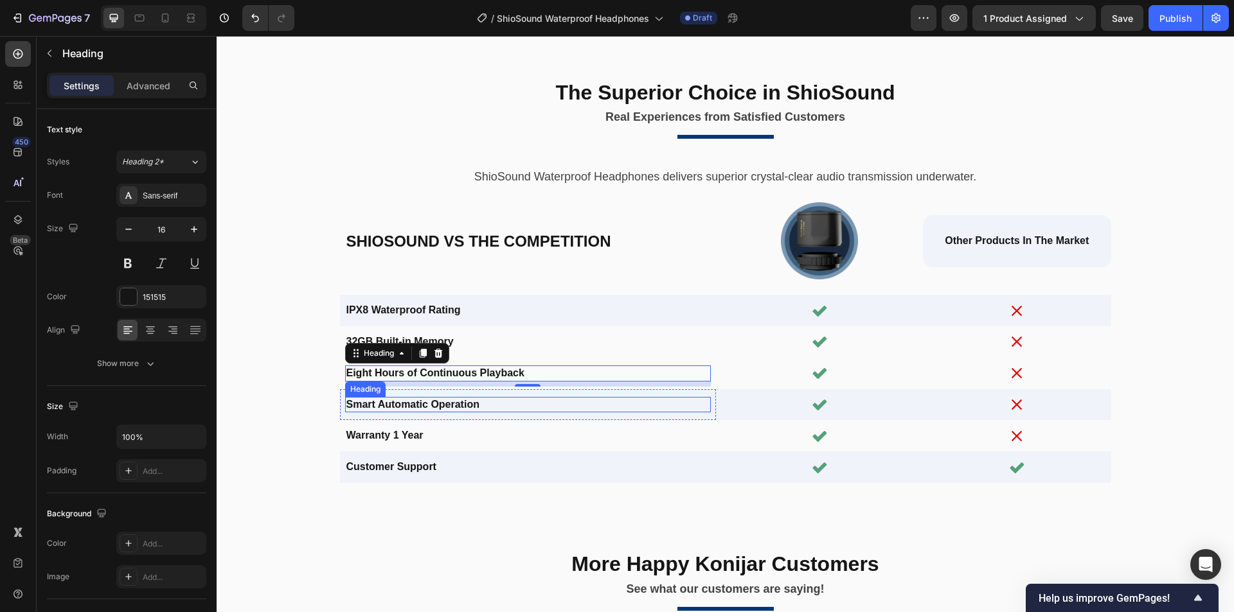
click at [431, 400] on h2 "Smart Automatic Operation" at bounding box center [528, 405] width 366 height 16
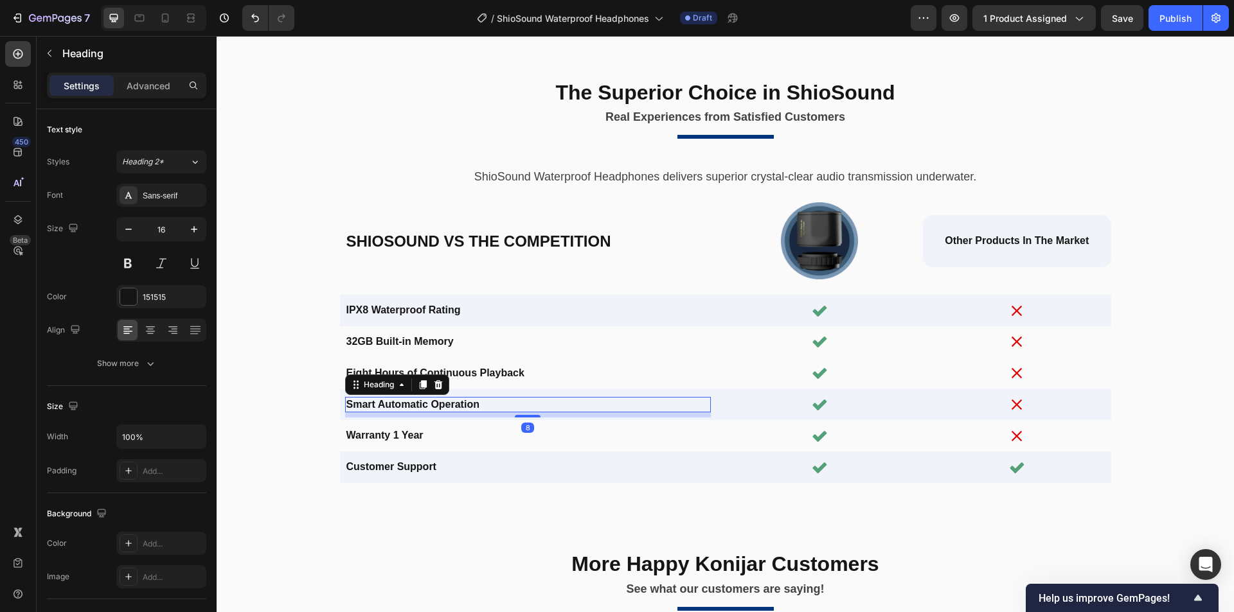
click at [418, 405] on h2 "Smart Automatic Operation" at bounding box center [528, 405] width 366 height 16
click at [463, 403] on p "Smart Automatic Operation" at bounding box center [527, 404] width 363 height 13
click at [478, 400] on p "[MEDICAL_DATA]" at bounding box center [527, 404] width 363 height 13
click at [455, 404] on p "[MEDICAL_DATA] 8th generation" at bounding box center [527, 404] width 363 height 13
click at [454, 407] on p "[MEDICAL_DATA] 8th generation" at bounding box center [527, 404] width 363 height 13
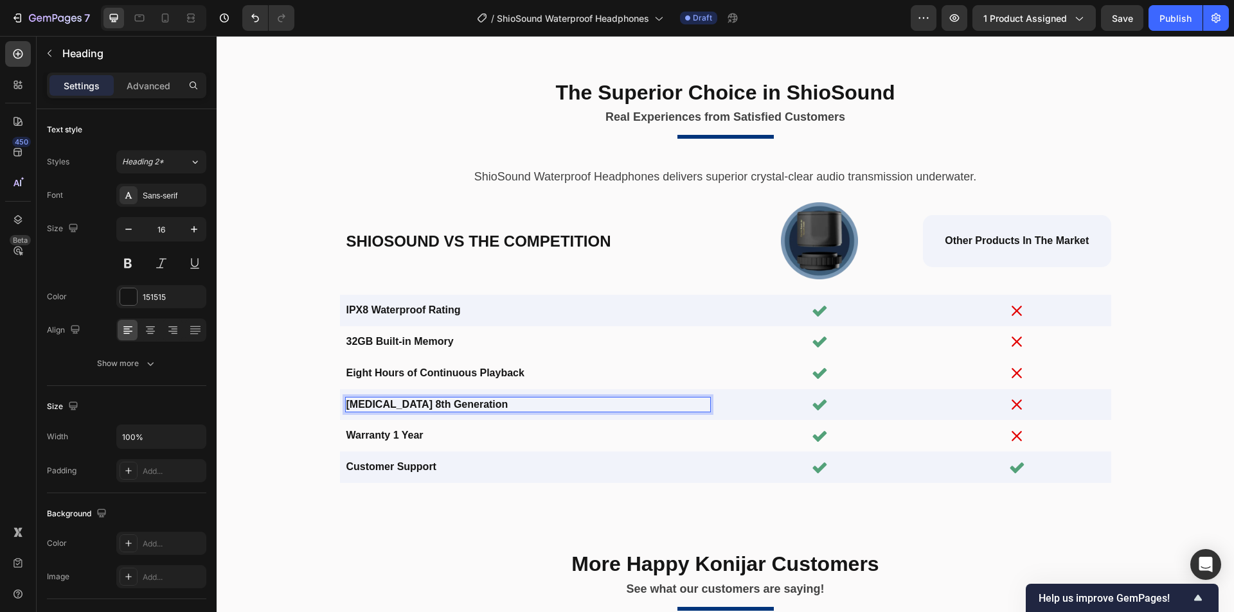
click at [470, 407] on p "[MEDICAL_DATA] 8th Generation" at bounding box center [527, 404] width 363 height 13
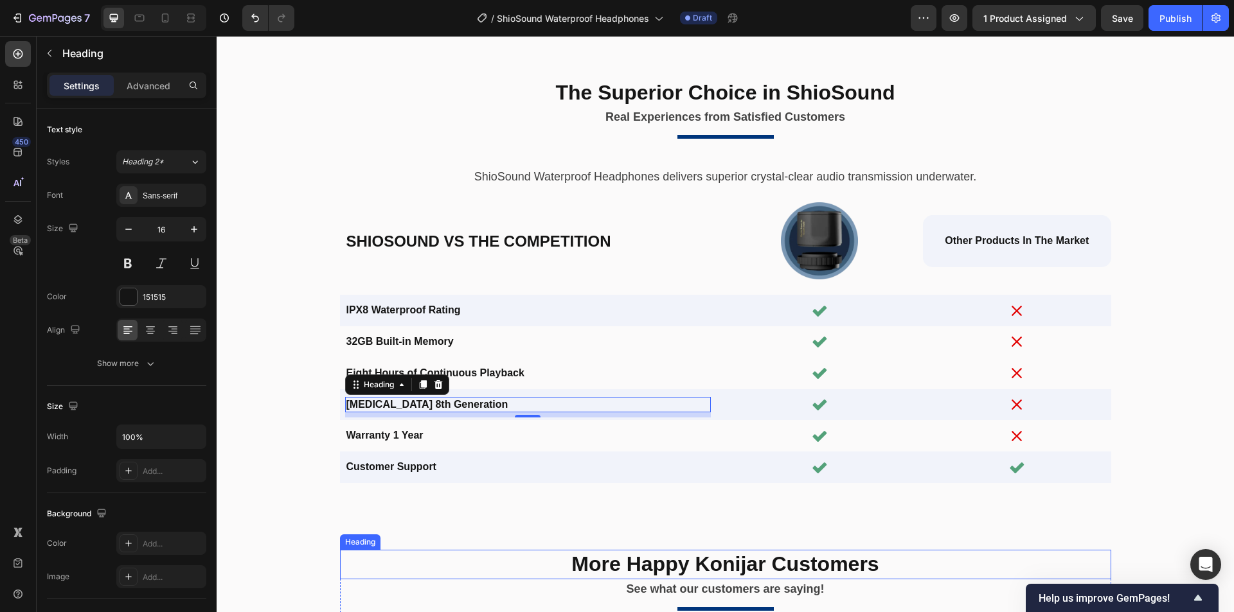
click at [724, 566] on h2 "More Happy Konijar Customers" at bounding box center [725, 565] width 771 height 30
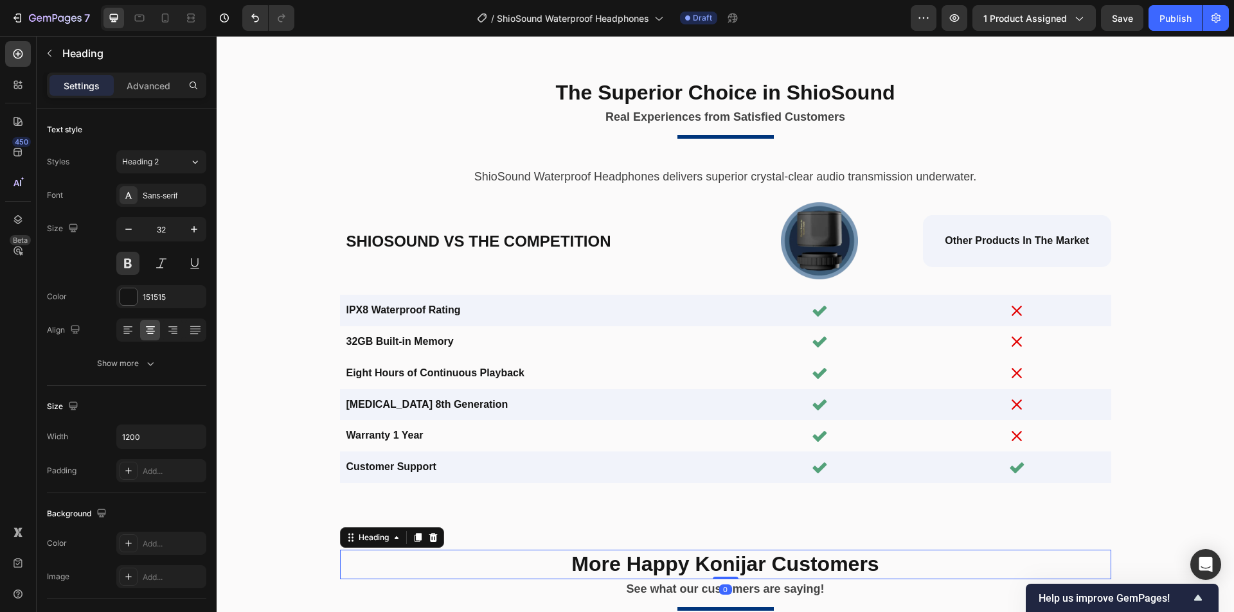
click at [744, 563] on h2 "More Happy Konijar Customers" at bounding box center [725, 565] width 771 height 30
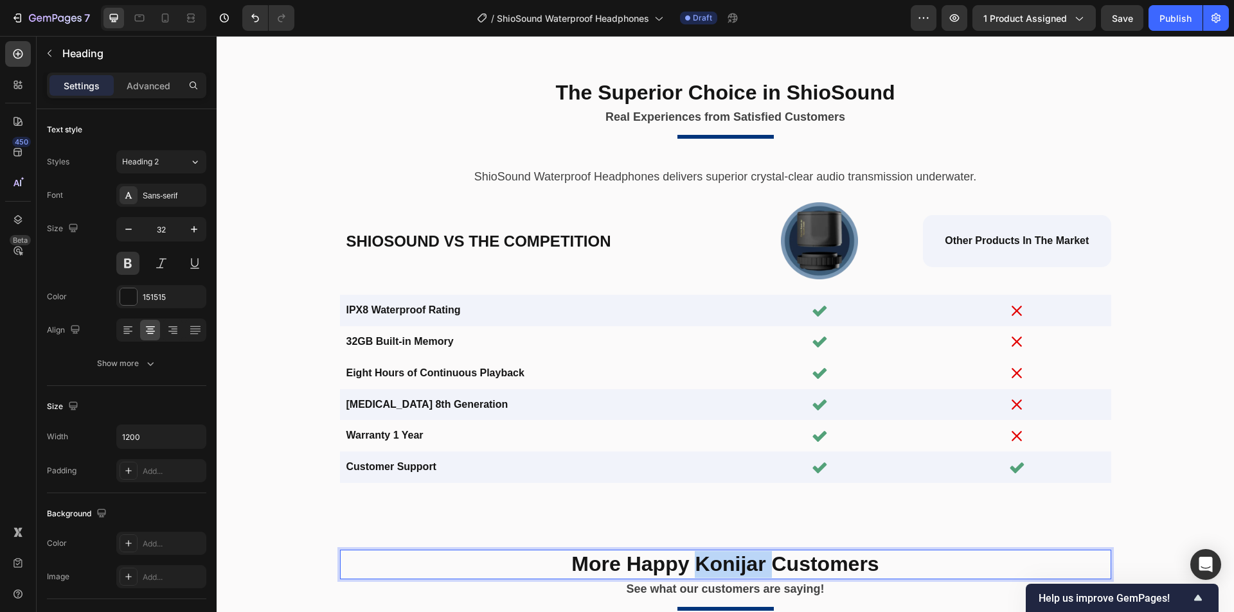
click at [744, 563] on p "More Happy Konijar Customers" at bounding box center [725, 564] width 768 height 27
click at [799, 569] on p "More Happy ShioSound Customers" at bounding box center [725, 564] width 768 height 27
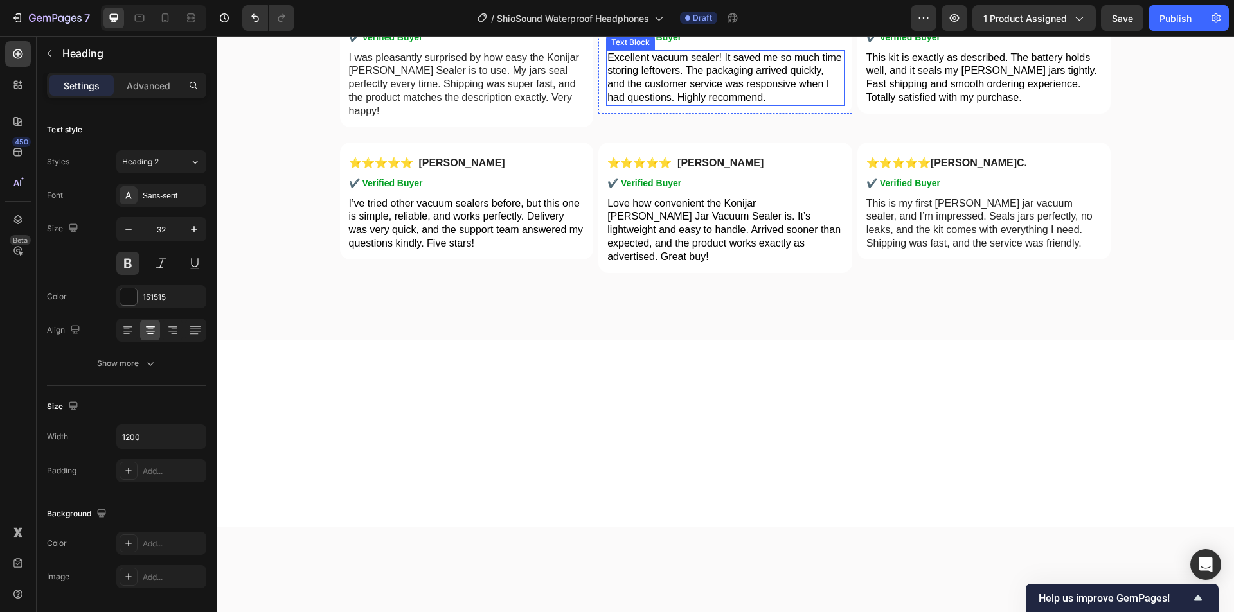
scroll to position [3573, 0]
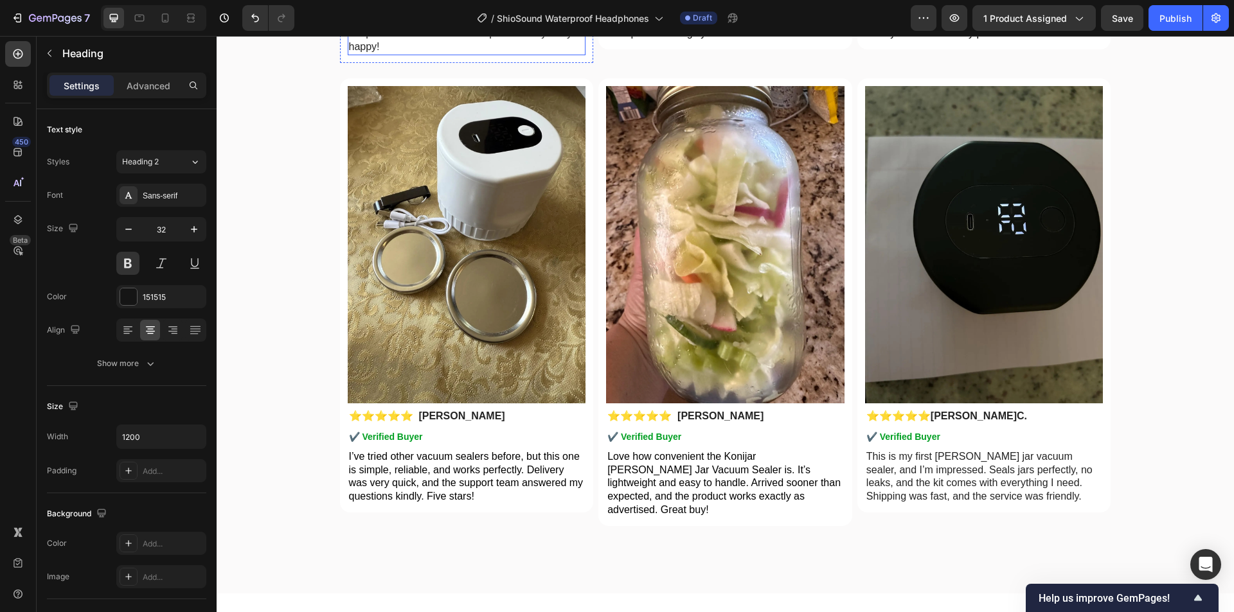
drag, startPoint x: 458, startPoint y: 334, endPoint x: 498, endPoint y: 329, distance: 40.2
click at [458, 54] on p "I was pleasantly surprised by how easy the Konijar [PERSON_NAME] Sealer is to u…" at bounding box center [467, 20] width 236 height 67
click at [498, 54] on p "I was pleasantly surprised by how easy the Konijar [PERSON_NAME] Sealer is to u…" at bounding box center [467, 20] width 236 height 67
click at [529, 54] on p "I was pleasantly surprised by how easy the Konijar [PERSON_NAME] Sealer is to u…" at bounding box center [467, 20] width 236 height 67
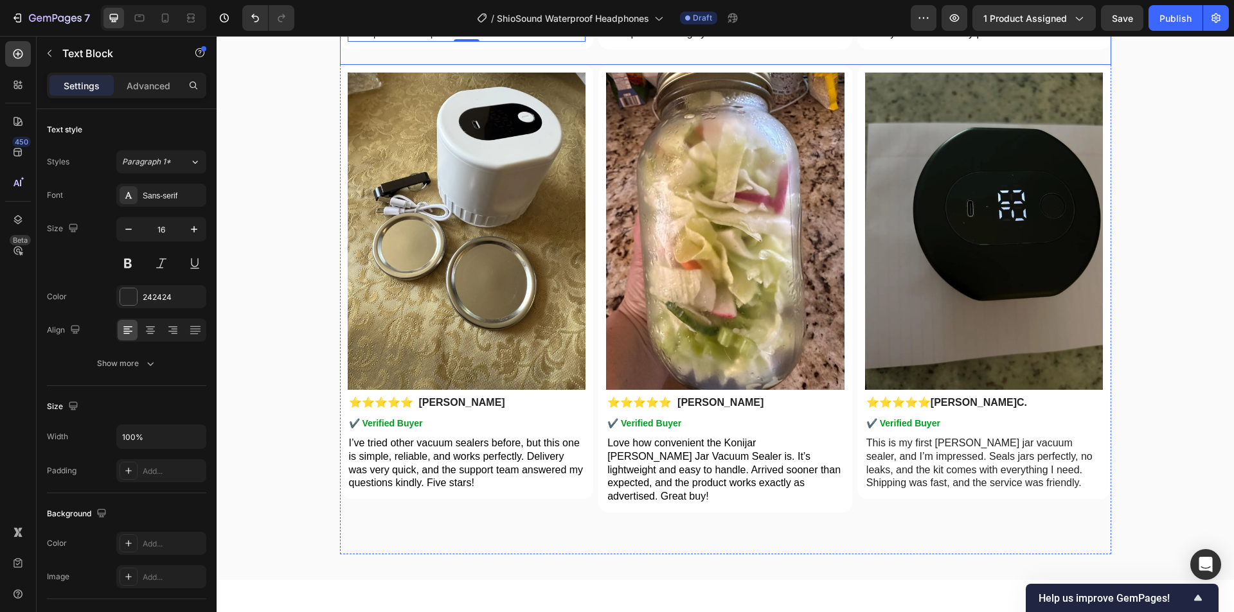
click at [644, 40] on p "Excellent vacuum sealer! It saved me so much time storing leftovers. The packag…" at bounding box center [725, 13] width 236 height 53
click at [740, 39] on span "Excellent vacuum sealer! It saved me so much time storing leftovers. The packag…" at bounding box center [724, 13] width 234 height 51
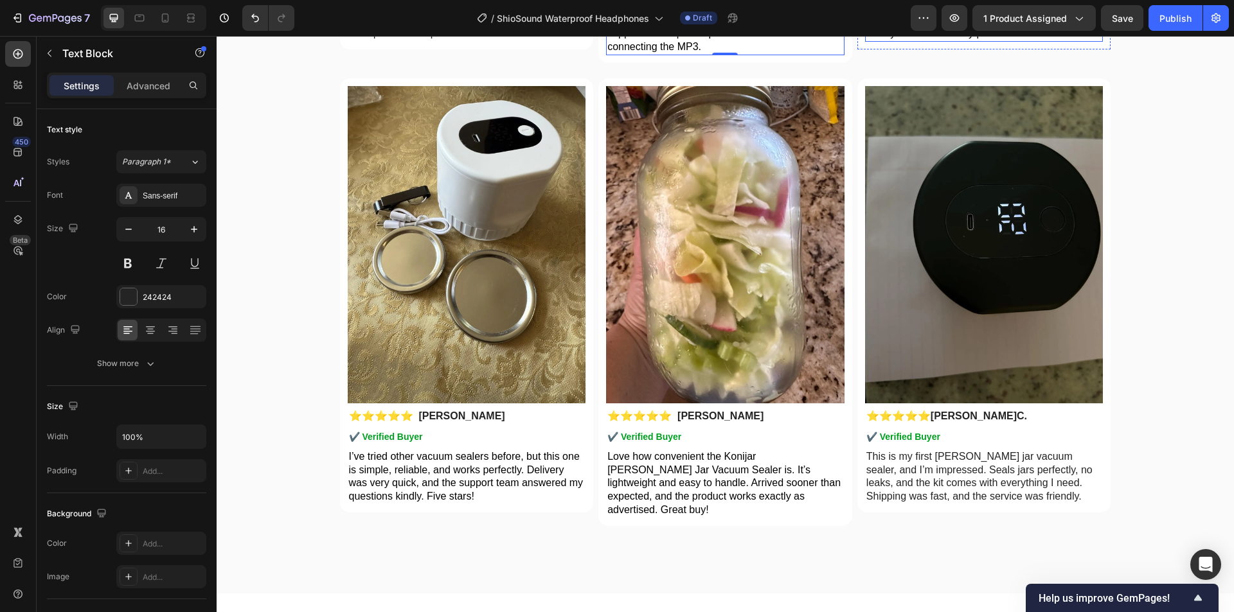
drag, startPoint x: 909, startPoint y: 332, endPoint x: 960, endPoint y: 331, distance: 50.8
click at [909, 39] on span "This kit is exactly as described. The battery holds well, and it seals my [PERS…" at bounding box center [981, 13] width 231 height 51
click at [977, 39] on span "This kit is exactly as described. The battery holds well, and it seals my [PERS…" at bounding box center [981, 13] width 231 height 51
click at [1008, 39] on span "This kit is exactly as described. The battery holds well, and it seals my [PERS…" at bounding box center [981, 13] width 231 height 51
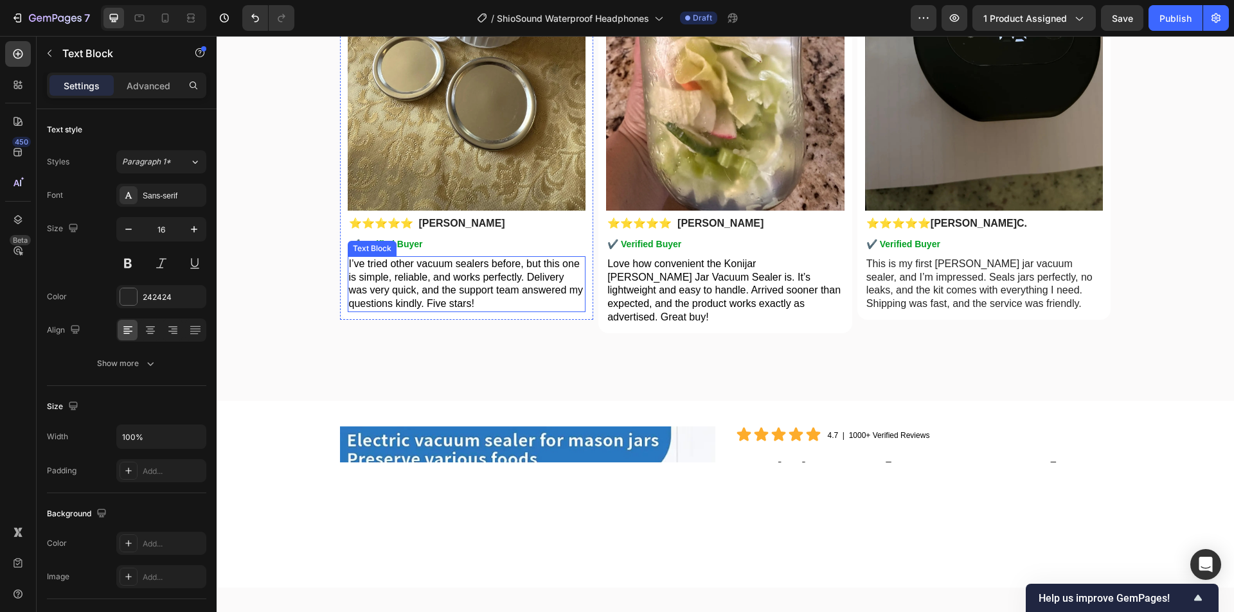
drag, startPoint x: 429, startPoint y: 467, endPoint x: 490, endPoint y: 466, distance: 61.7
click at [429, 309] on span "I’ve tried other vacuum sealers before, but this one is simple, reliable, and w…" at bounding box center [466, 283] width 234 height 51
click at [536, 309] on span "I’ve tried other vacuum sealers before, but this one is simple, reliable, and w…" at bounding box center [466, 283] width 234 height 51
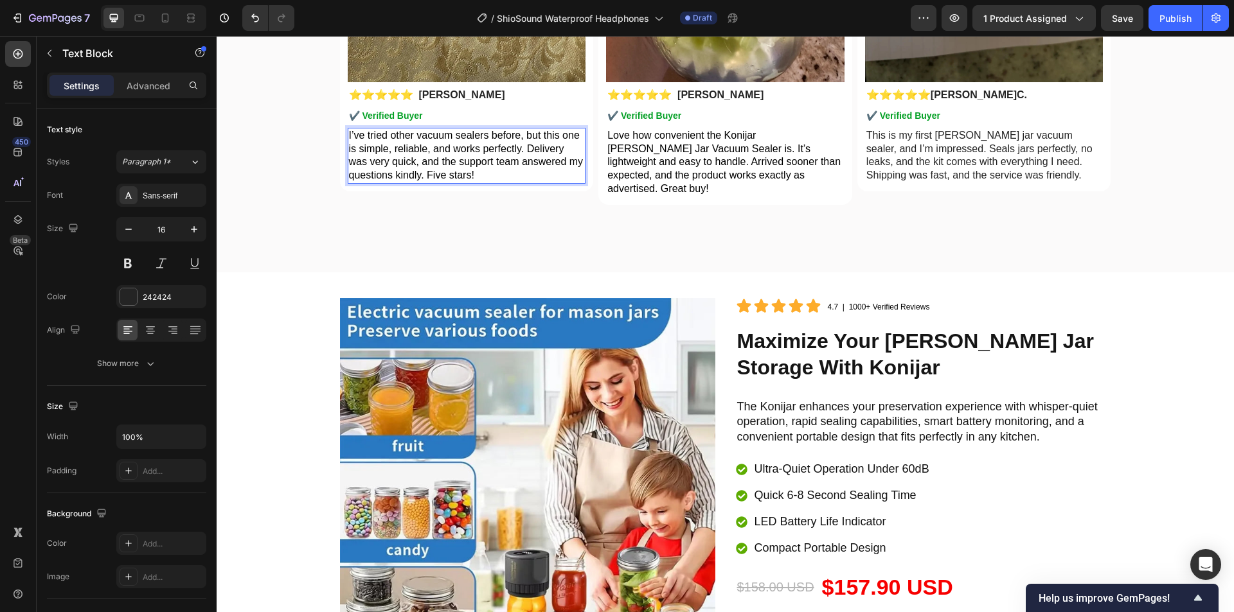
click at [535, 181] on span "I’ve tried other vacuum sealers before, but this one is simple, reliable, and w…" at bounding box center [466, 155] width 234 height 51
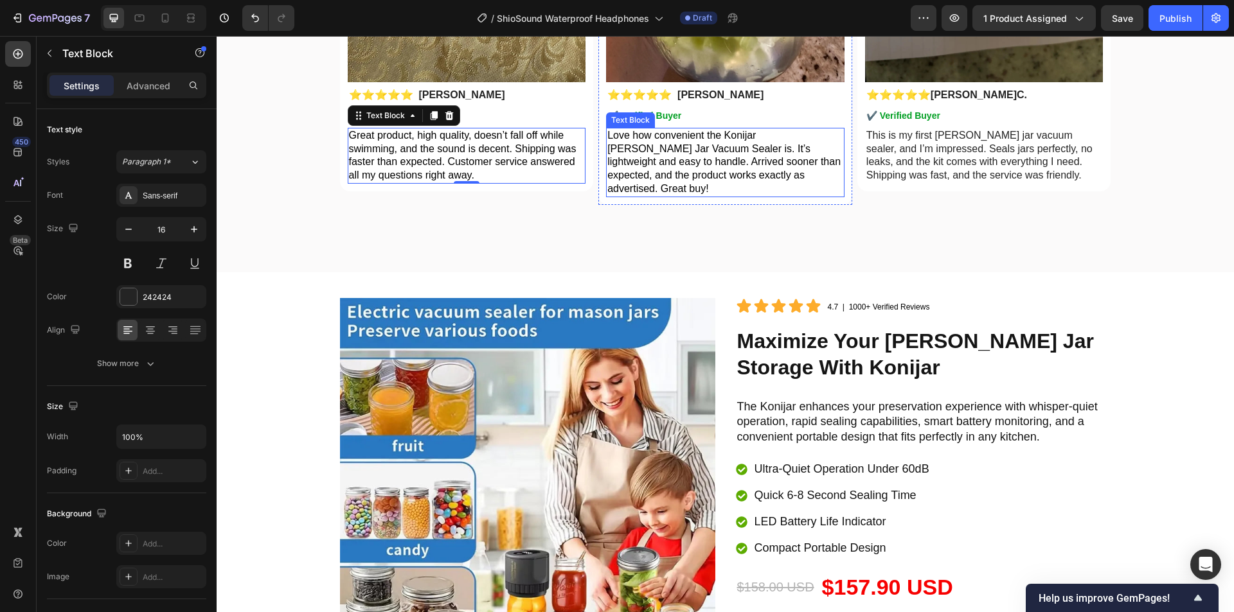
drag, startPoint x: 693, startPoint y: 473, endPoint x: 738, endPoint y: 470, distance: 45.1
click at [693, 196] on p "Love how convenient the Konijar [PERSON_NAME] Jar Vacuum Sealer is. It’s lightw…" at bounding box center [725, 162] width 236 height 67
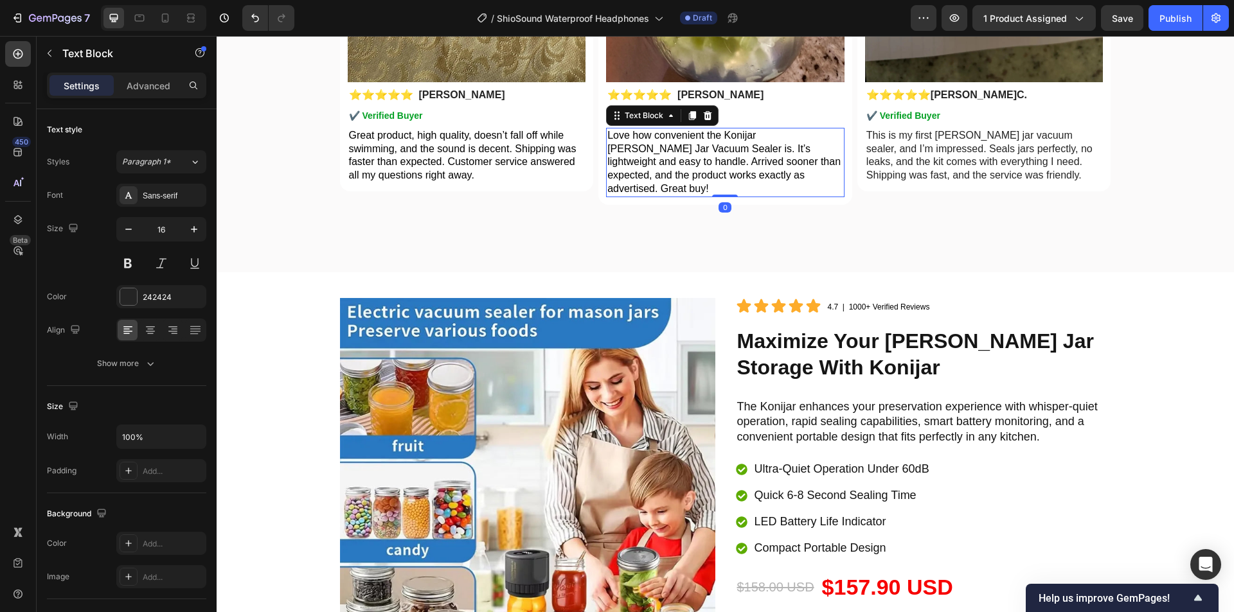
click at [738, 194] on span "Love how convenient the Konijar [PERSON_NAME] Jar Vacuum Sealer is. It’s lightw…" at bounding box center [723, 162] width 233 height 64
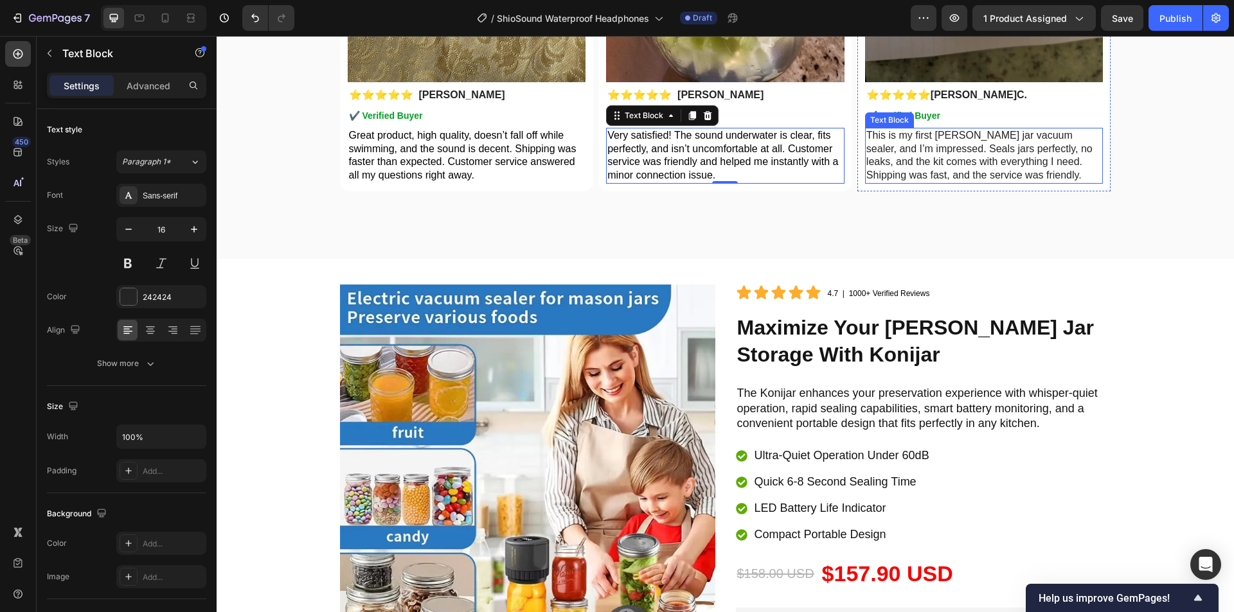
click at [957, 182] on p "This is my first [PERSON_NAME] jar vacuum sealer, and I’m impressed. Seals jars…" at bounding box center [984, 155] width 236 height 53
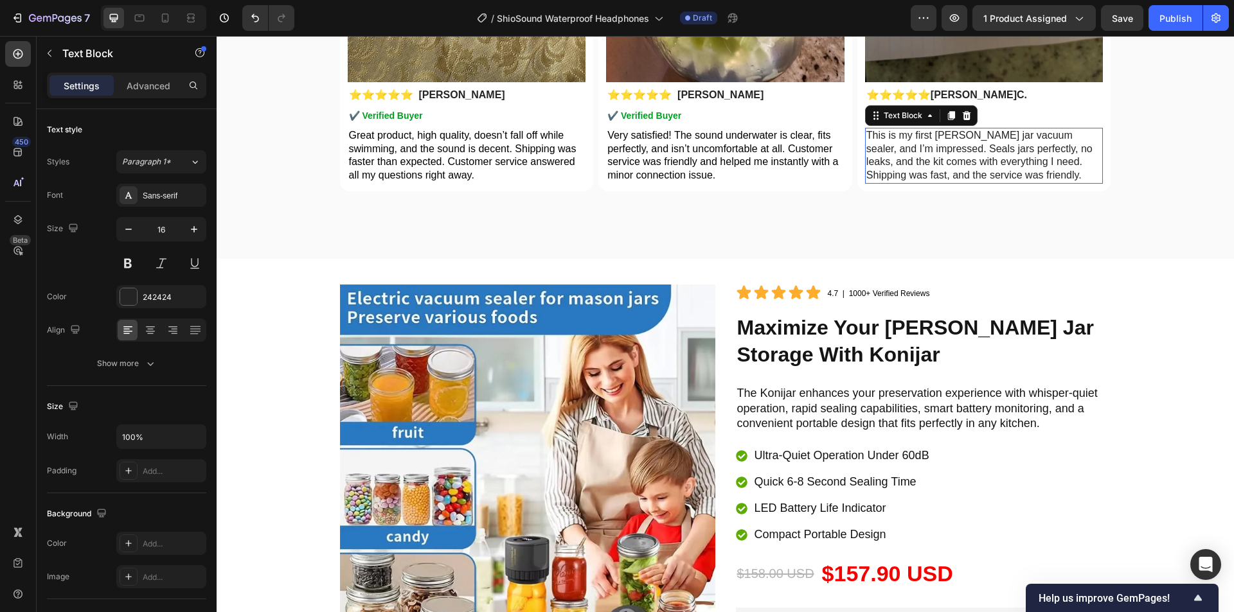
click at [1023, 182] on p "This is my first [PERSON_NAME] jar vacuum sealer, and I’m impressed. Seals jars…" at bounding box center [984, 155] width 236 height 53
click at [964, 182] on p "This is my first [PERSON_NAME] jar vacuum sealer, and I’m impressed. Seals jars…" at bounding box center [984, 155] width 236 height 53
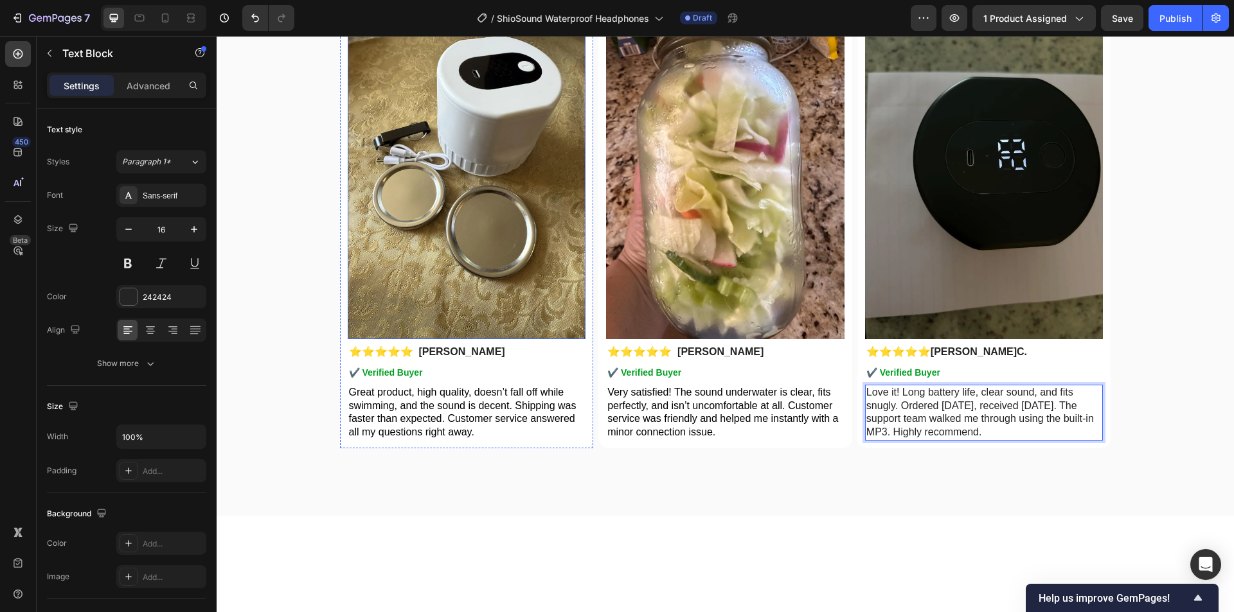
scroll to position [3509, 0]
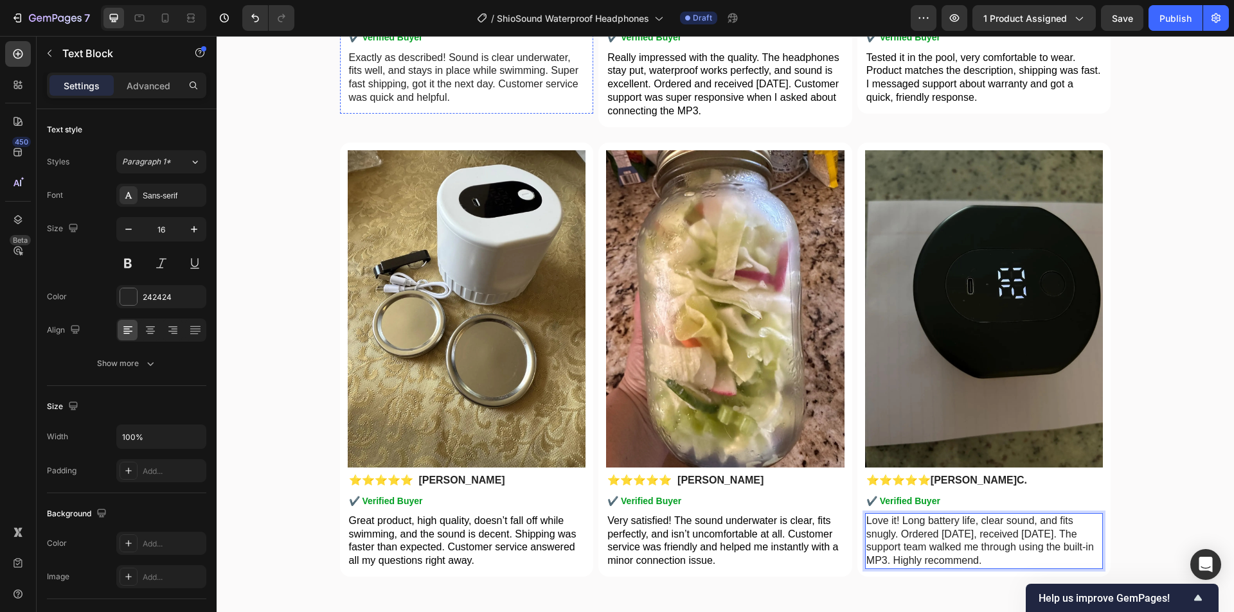
click at [452, 4] on img at bounding box center [467, 4] width 238 height 0
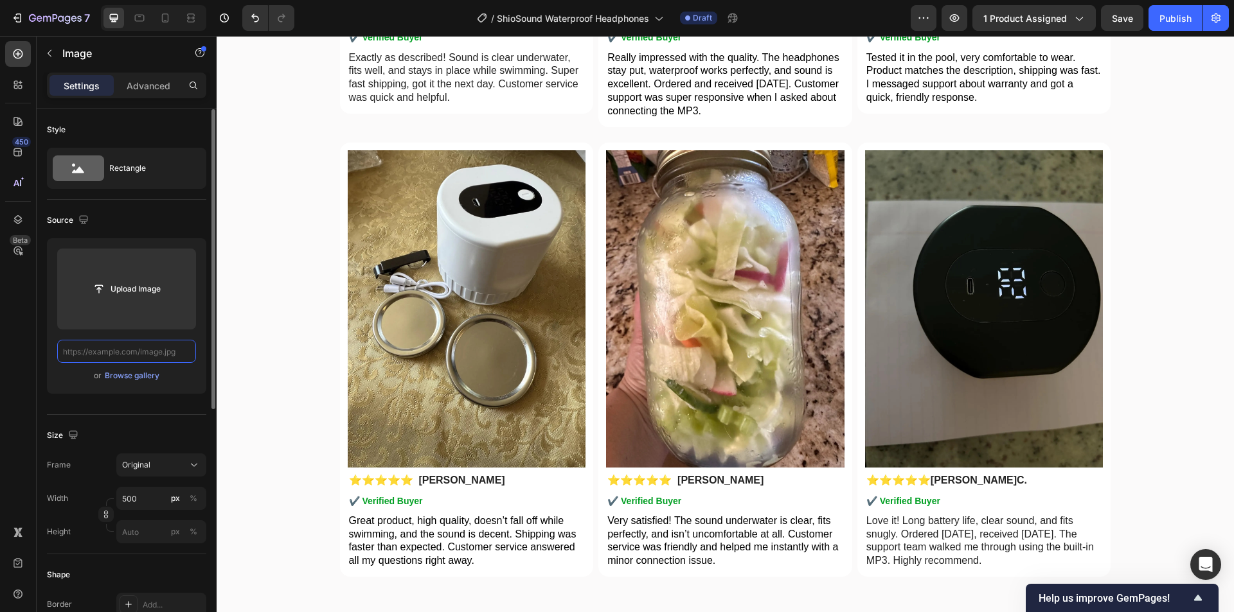
scroll to position [0, 0]
paste input "[URL][DOMAIN_NAME]"
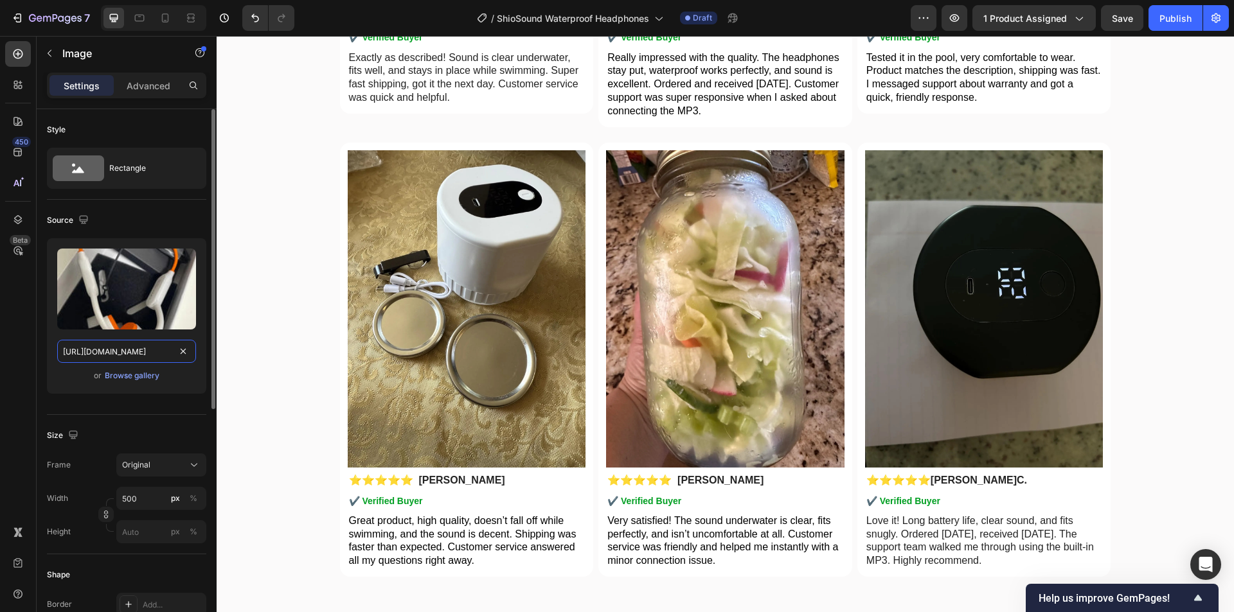
scroll to position [0, 262]
drag, startPoint x: 333, startPoint y: 388, endPoint x: 229, endPoint y: 346, distance: 111.8
type input "[URL][DOMAIN_NAME]"
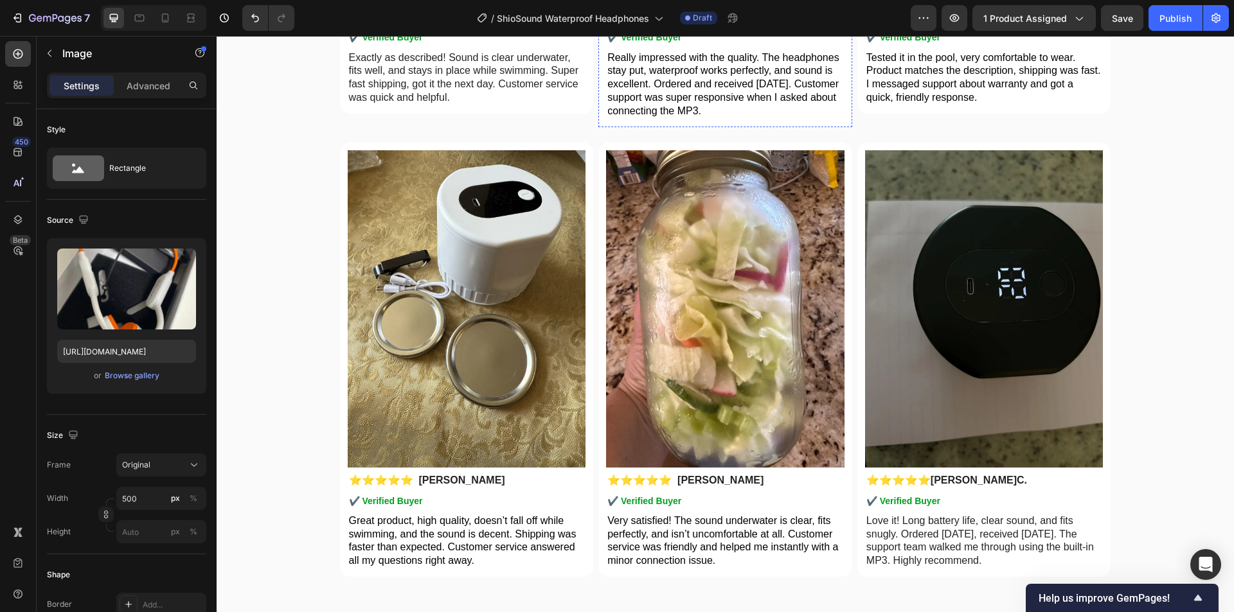
click at [696, 4] on img at bounding box center [725, 4] width 238 height 0
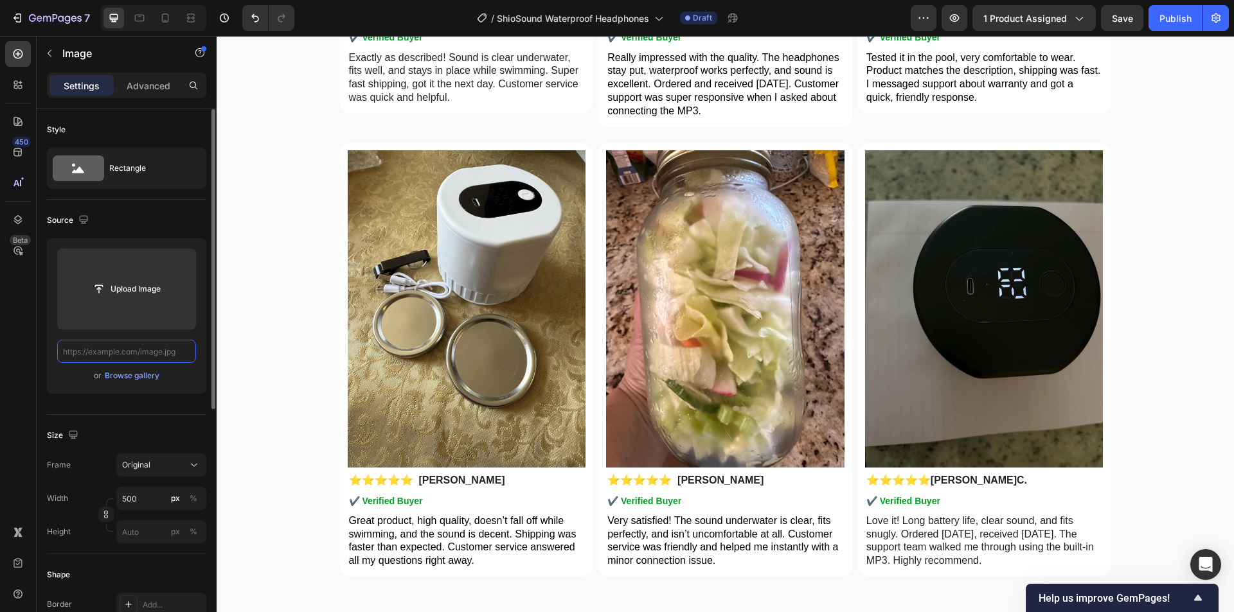
paste input "[URL][DOMAIN_NAME]"
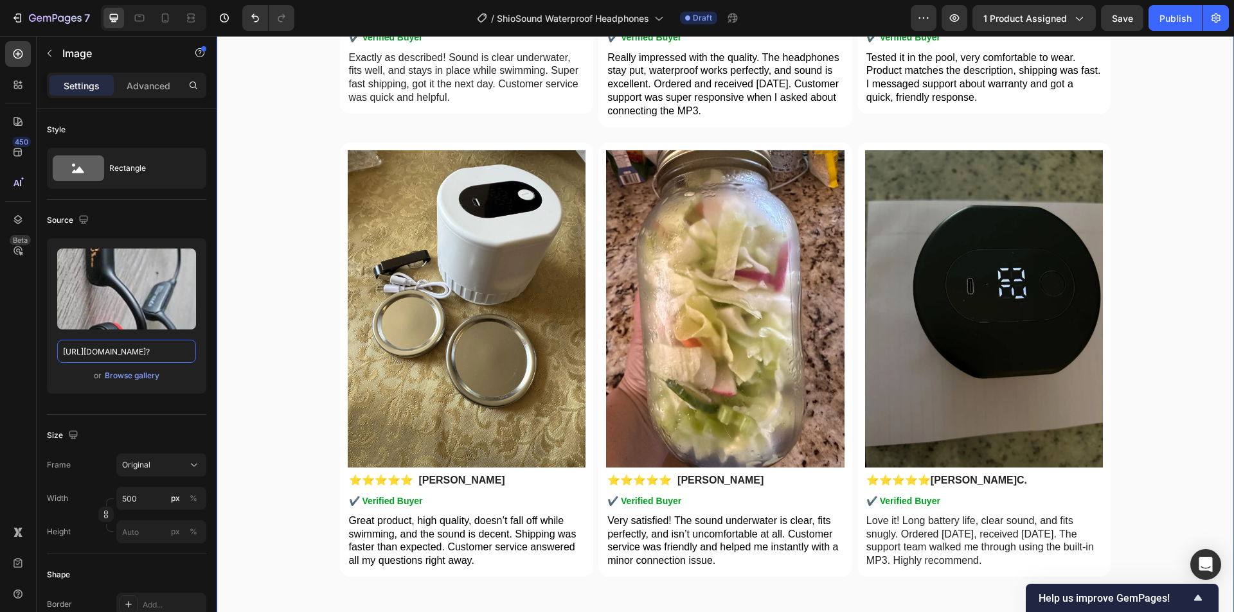
type input "[URL][DOMAIN_NAME]"
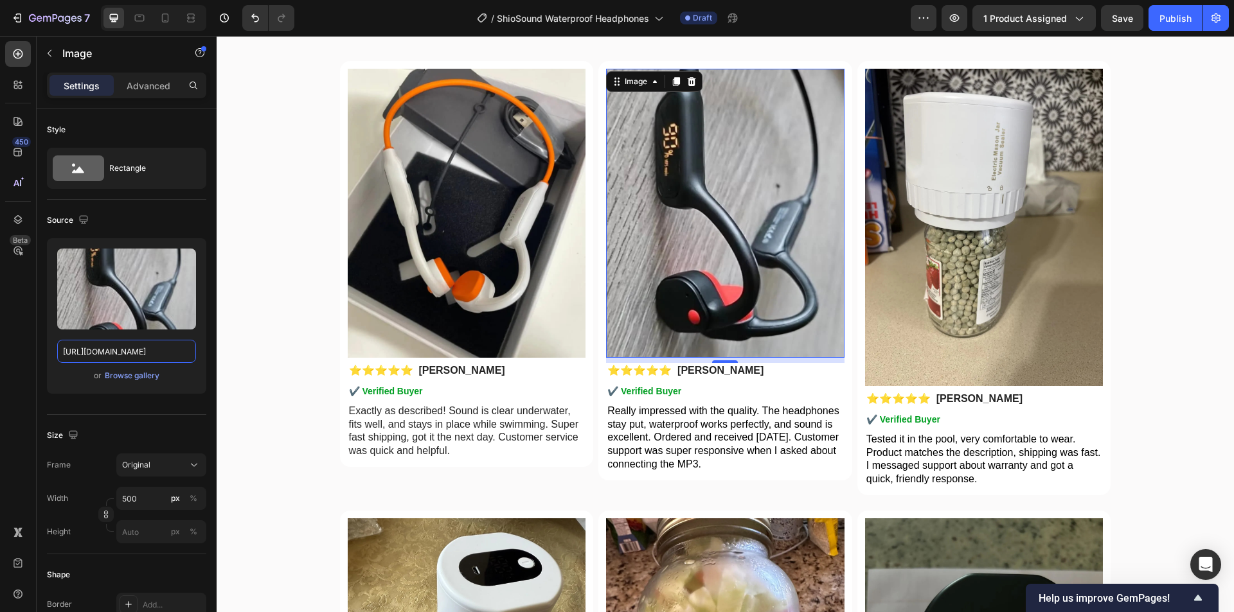
scroll to position [3380, 0]
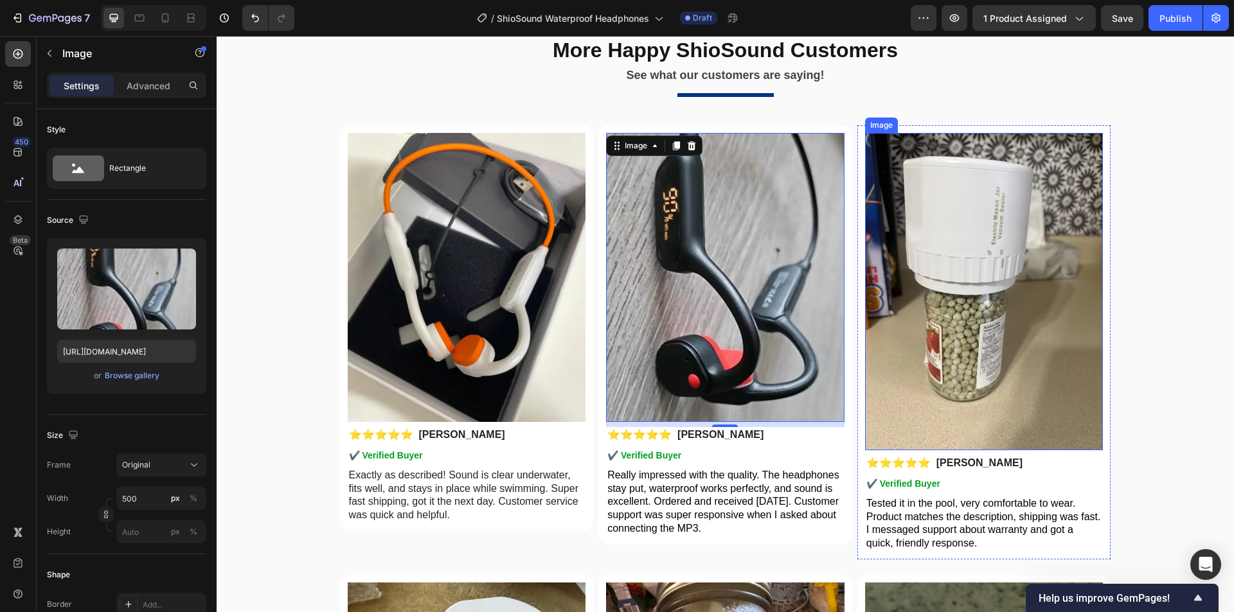
click at [1020, 297] on img at bounding box center [984, 291] width 238 height 317
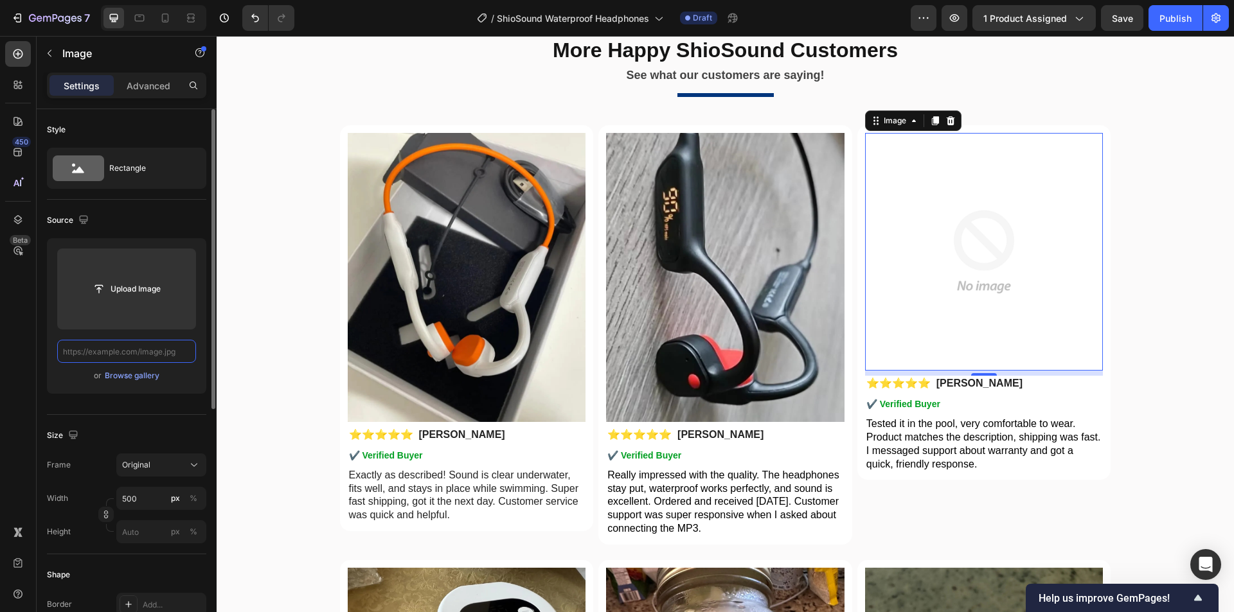
scroll to position [0, 0]
paste input "[URL][DOMAIN_NAME]"
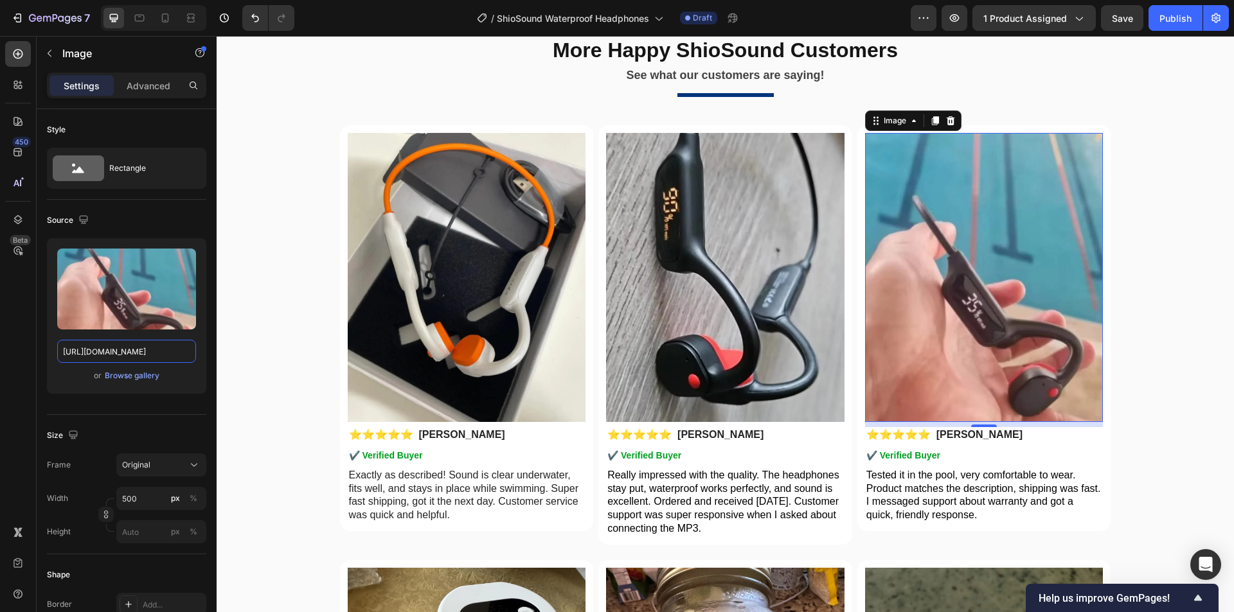
drag, startPoint x: 332, startPoint y: 389, endPoint x: 305, endPoint y: 349, distance: 48.1
type input "[URL][DOMAIN_NAME]"
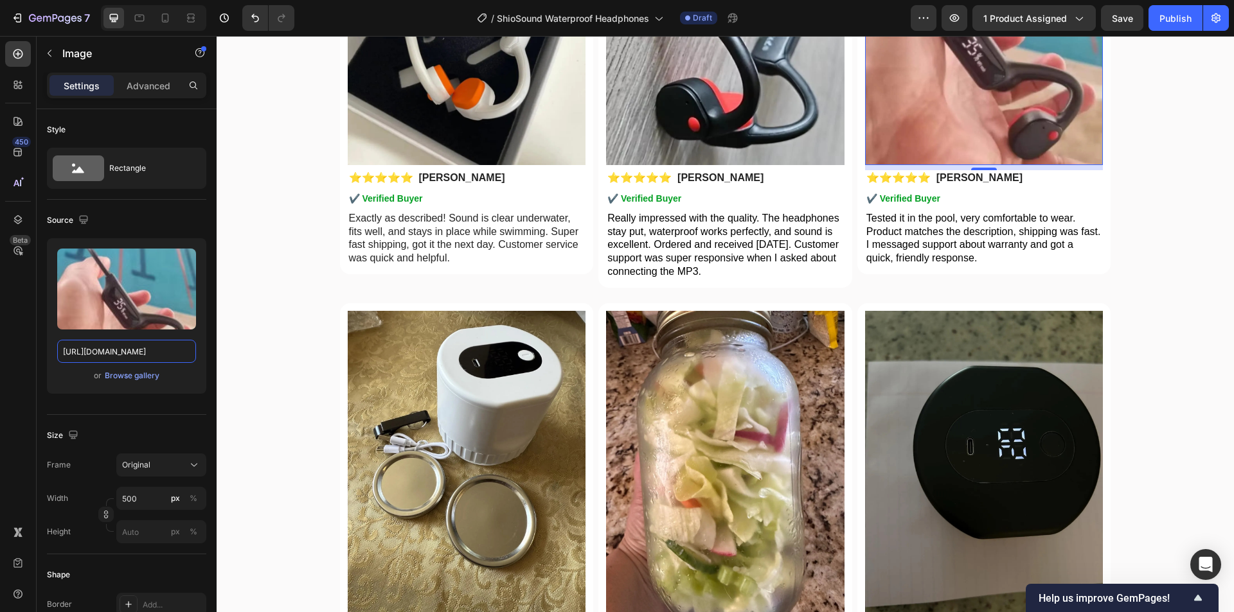
scroll to position [3765, 0]
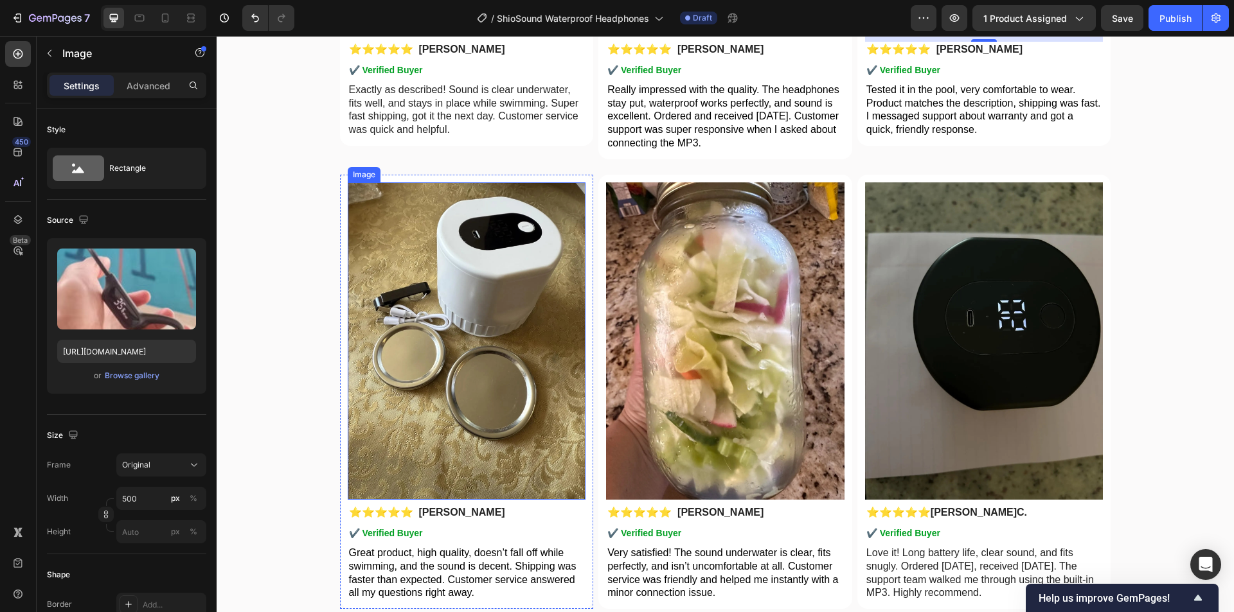
click at [472, 372] on img at bounding box center [467, 340] width 238 height 317
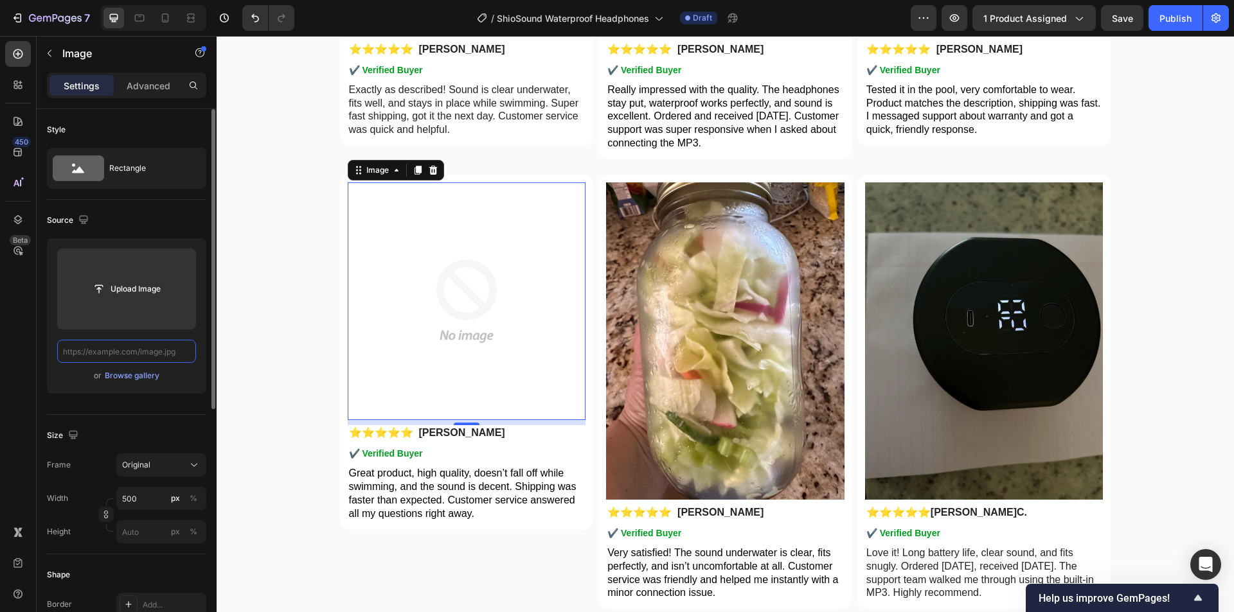
scroll to position [0, 0]
paste input "[URL][DOMAIN_NAME]"
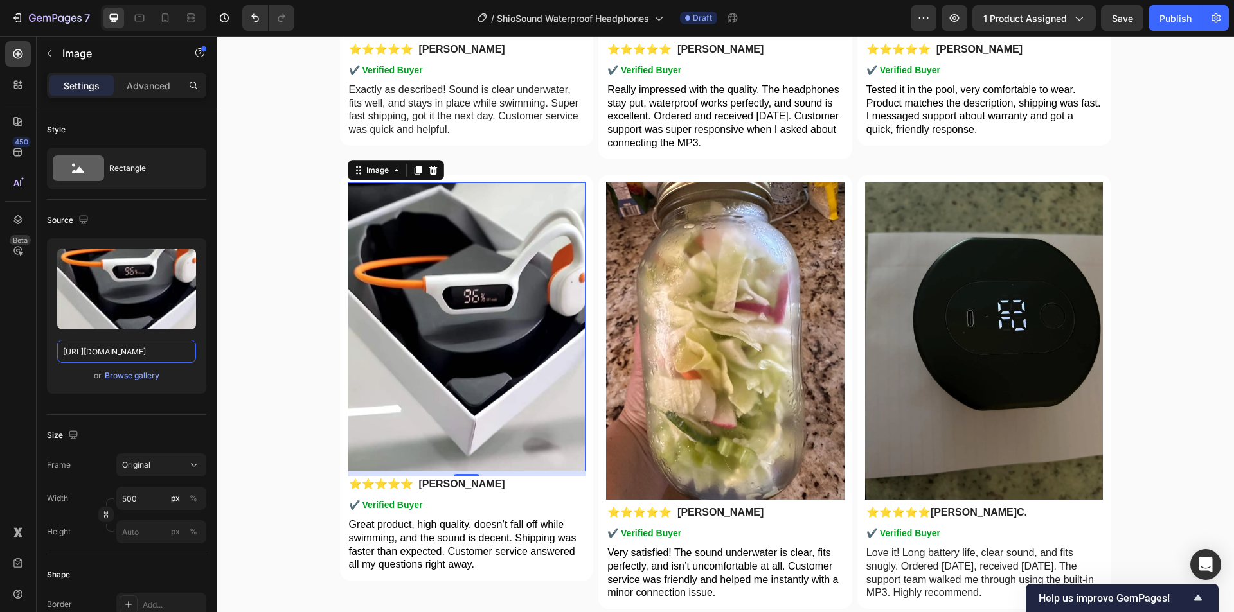
drag, startPoint x: 383, startPoint y: 389, endPoint x: 281, endPoint y: 355, distance: 107.1
type input "[URL][DOMAIN_NAME]"
click at [734, 360] on img at bounding box center [725, 340] width 238 height 317
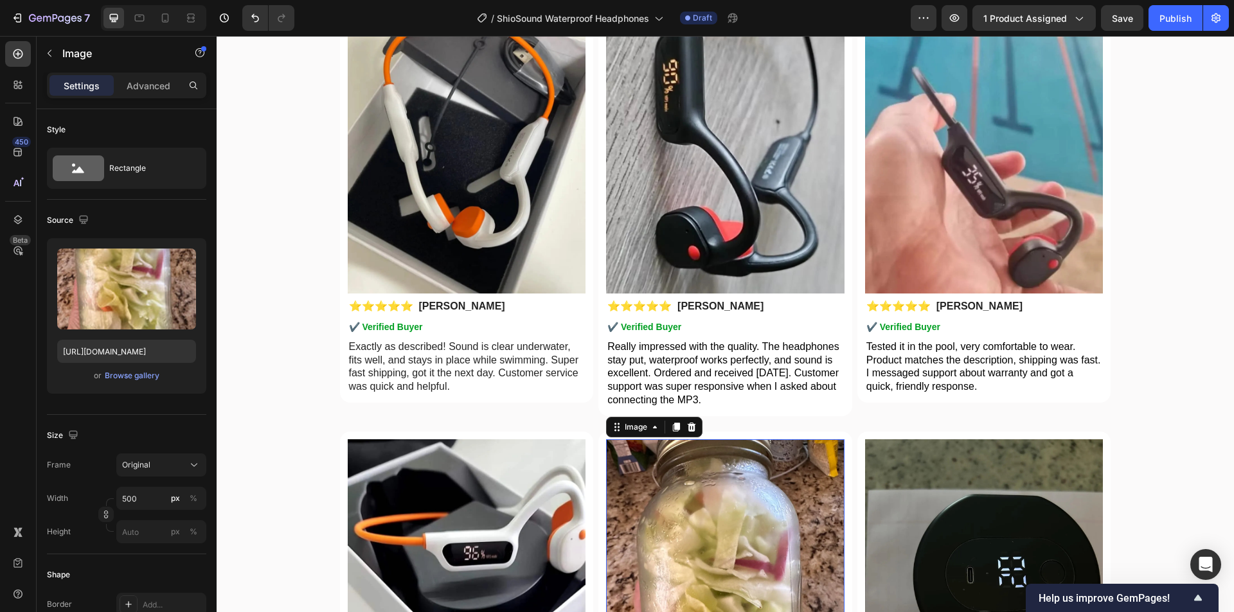
scroll to position [3701, 0]
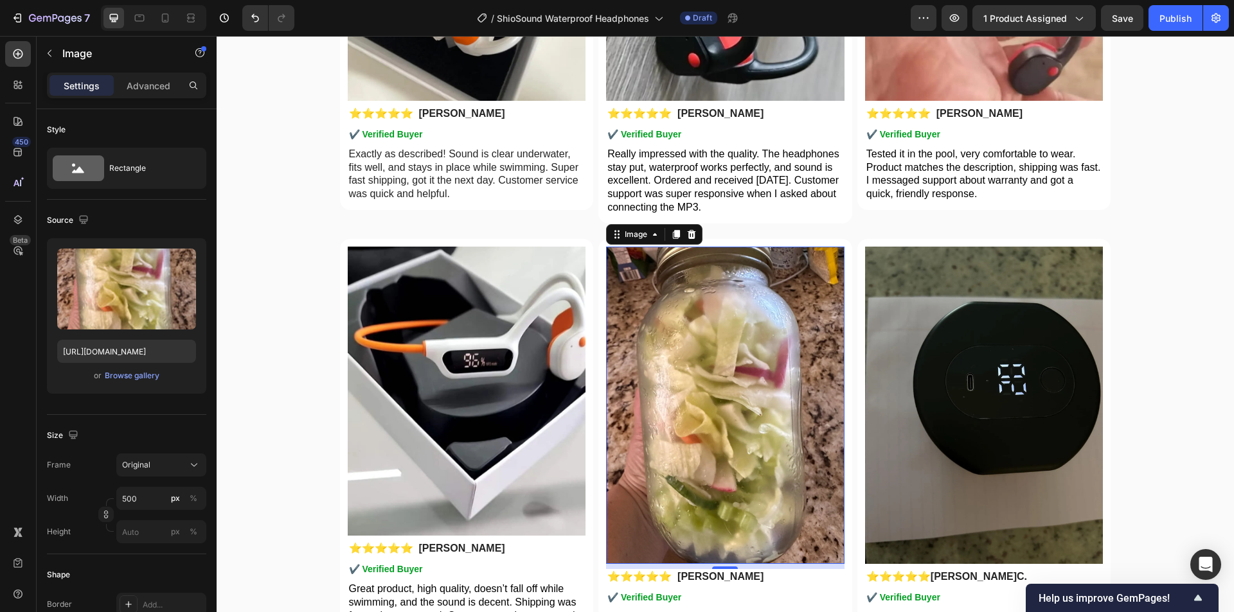
click at [707, 355] on img at bounding box center [725, 405] width 238 height 317
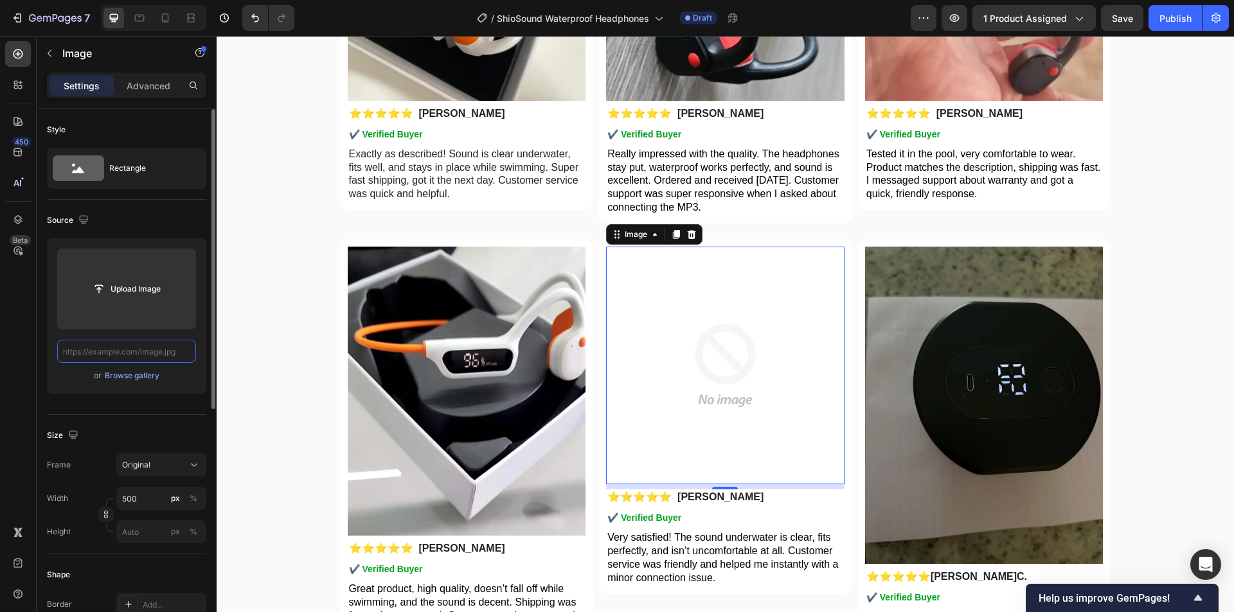
scroll to position [0, 0]
paste input "[URL][DOMAIN_NAME]"
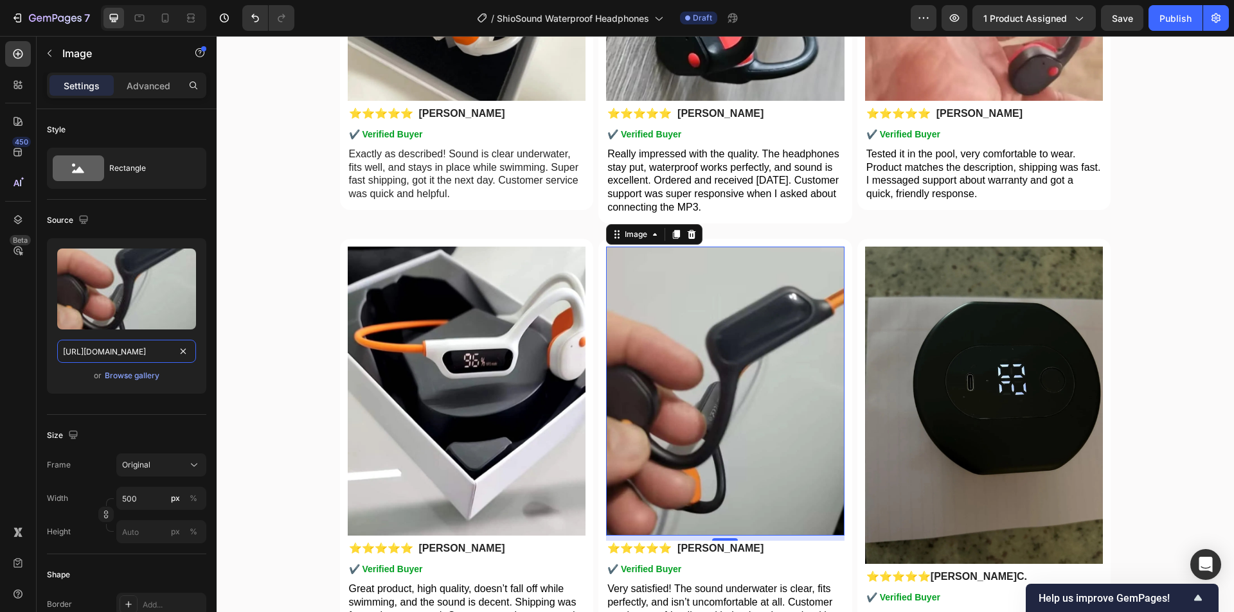
drag, startPoint x: 335, startPoint y: 386, endPoint x: 260, endPoint y: 345, distance: 85.7
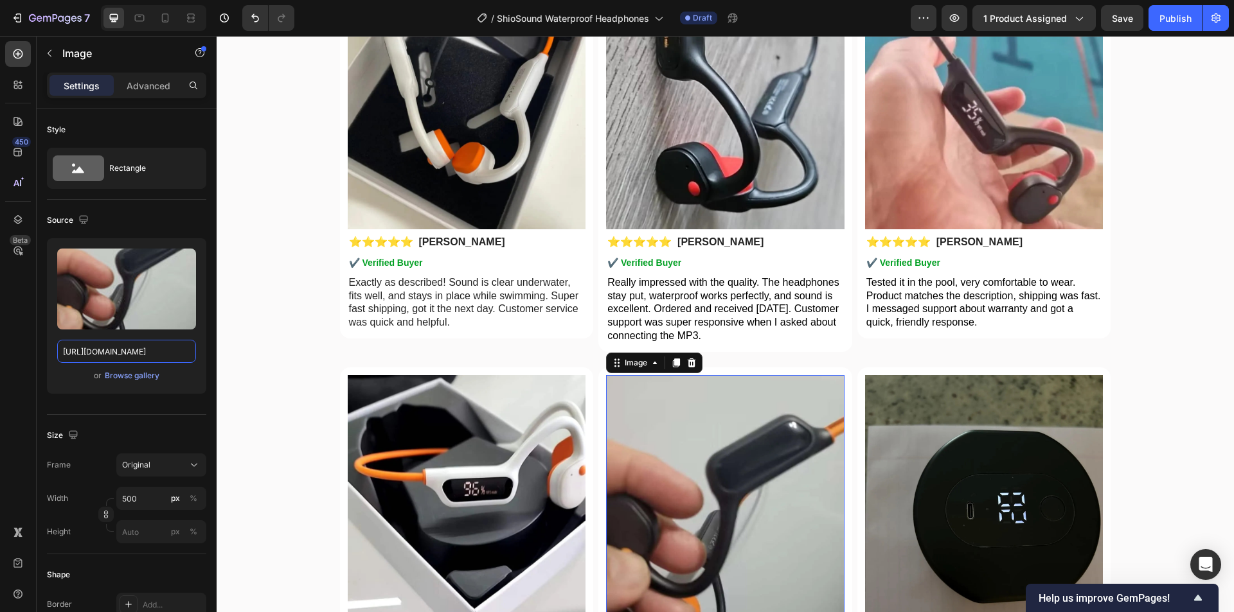
scroll to position [3637, 0]
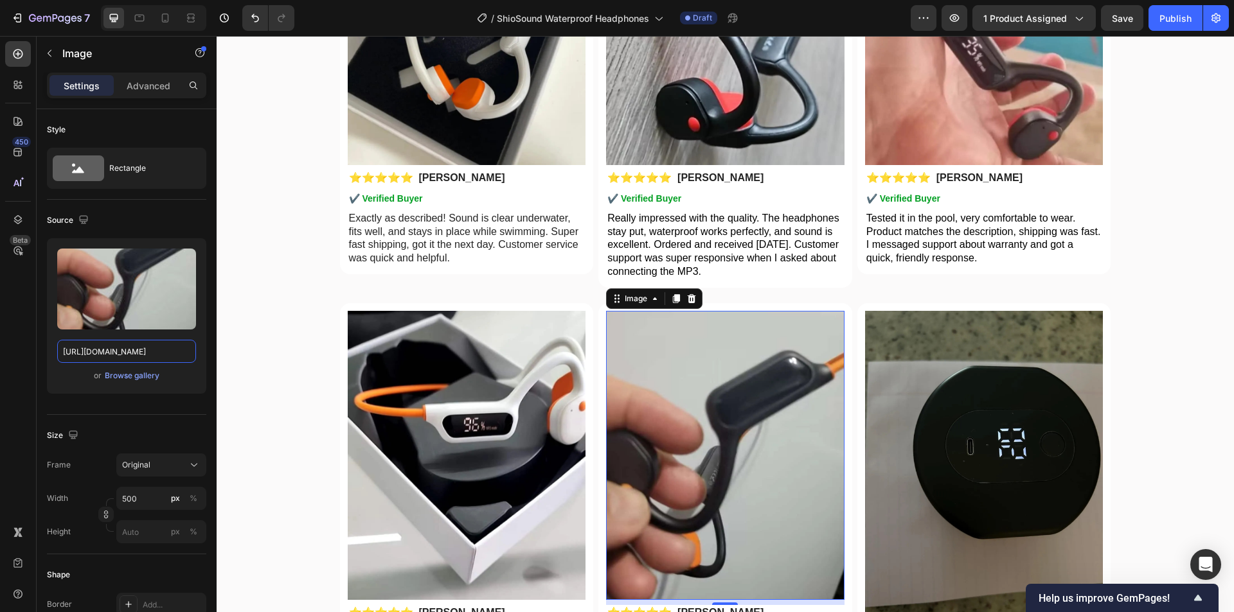
type input "[URL][DOMAIN_NAME]"
click at [946, 432] on img at bounding box center [984, 469] width 238 height 317
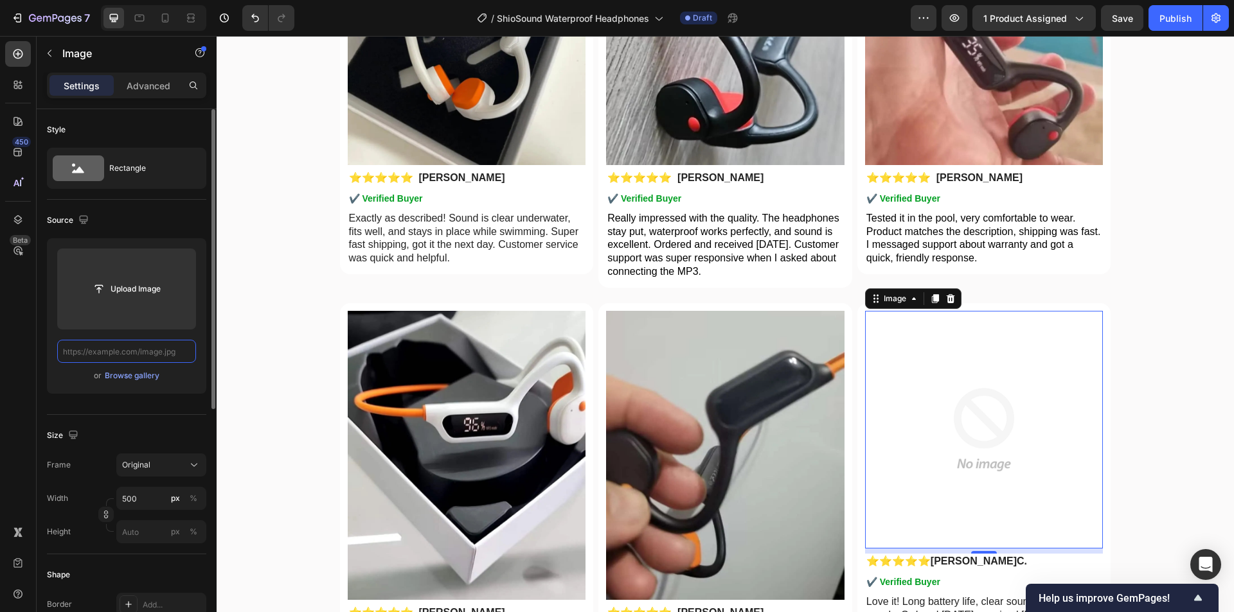
paste input "[URL][DOMAIN_NAME]"
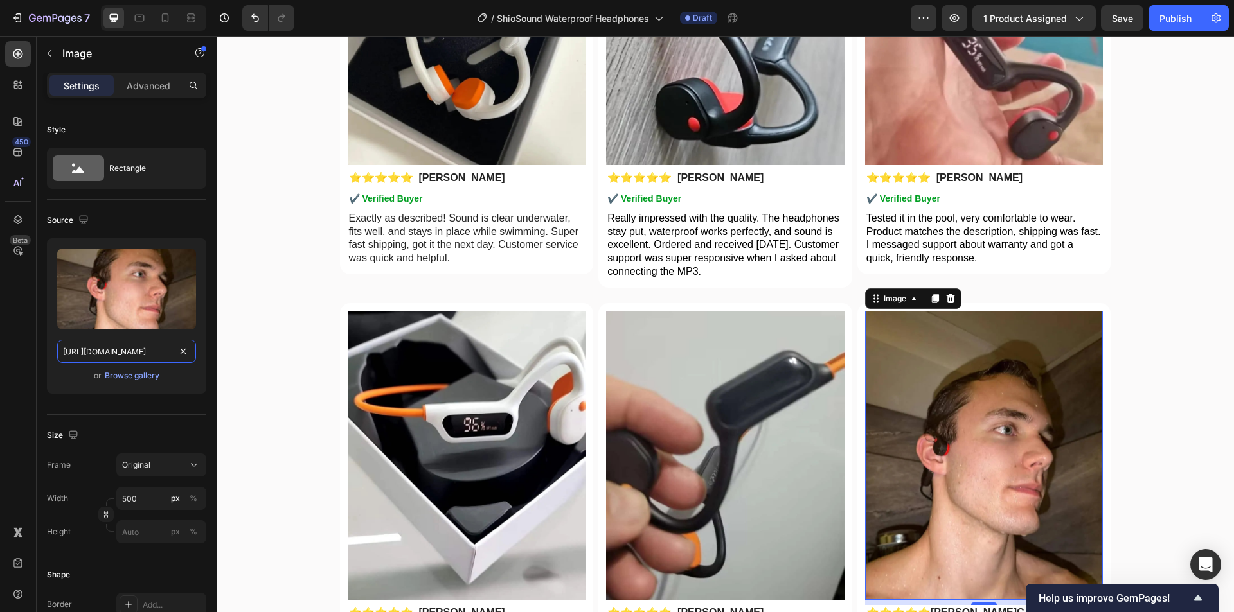
drag, startPoint x: 335, startPoint y: 389, endPoint x: 283, endPoint y: 355, distance: 63.1
type input "[URL][DOMAIN_NAME]"
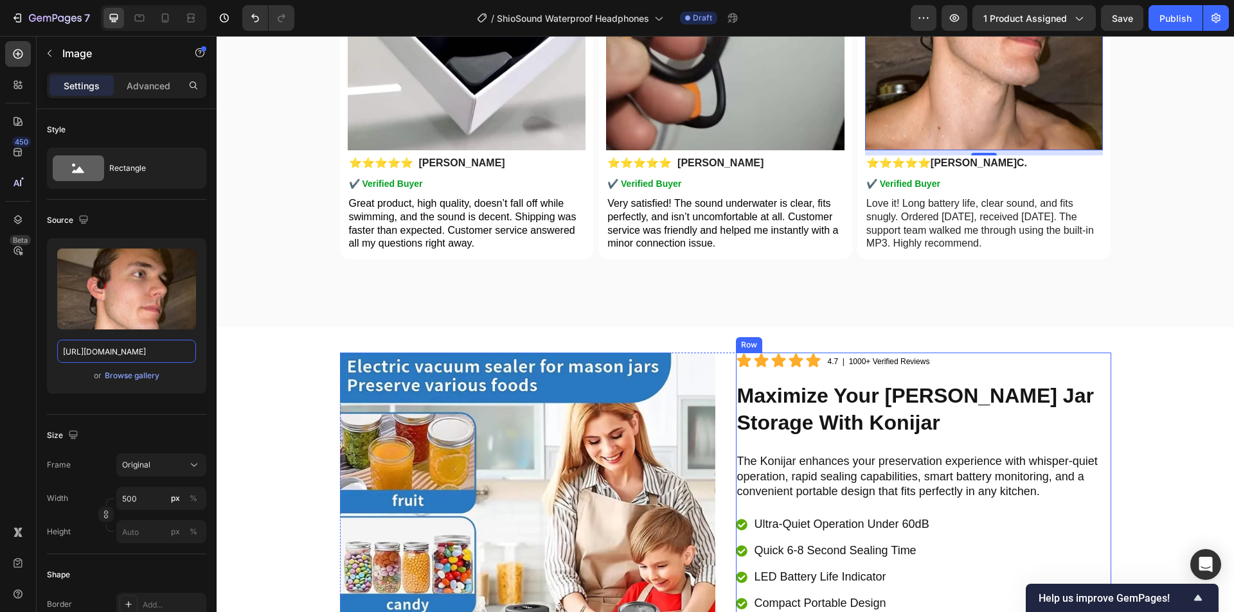
scroll to position [4279, 0]
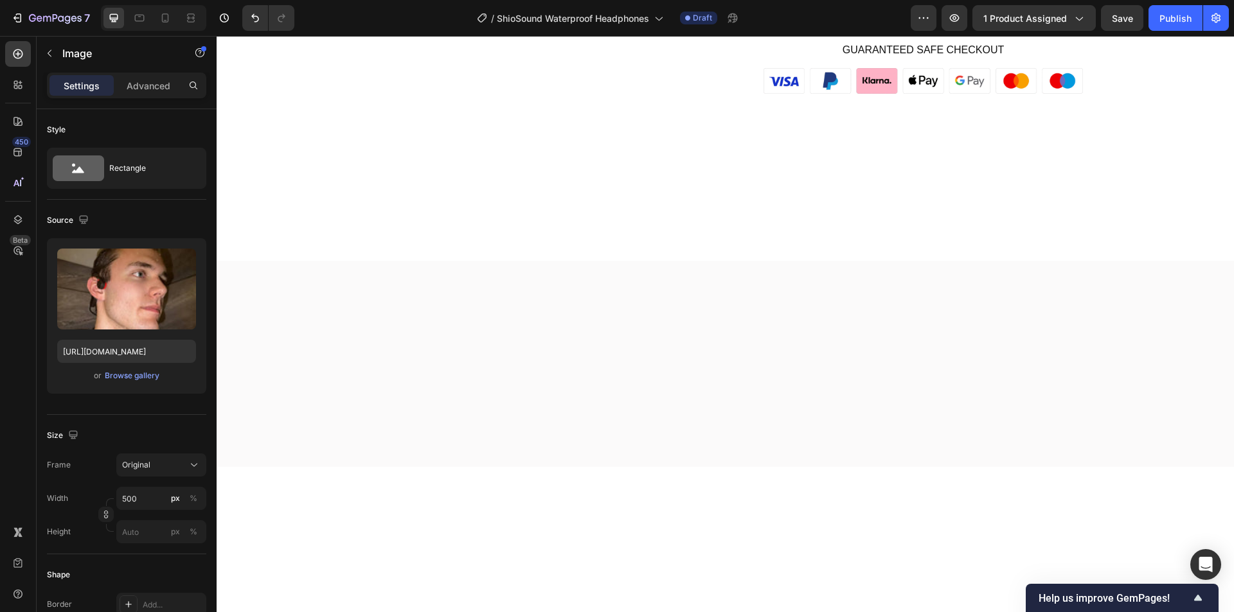
scroll to position [0, 206]
type input "[URL][DOMAIN_NAME]"
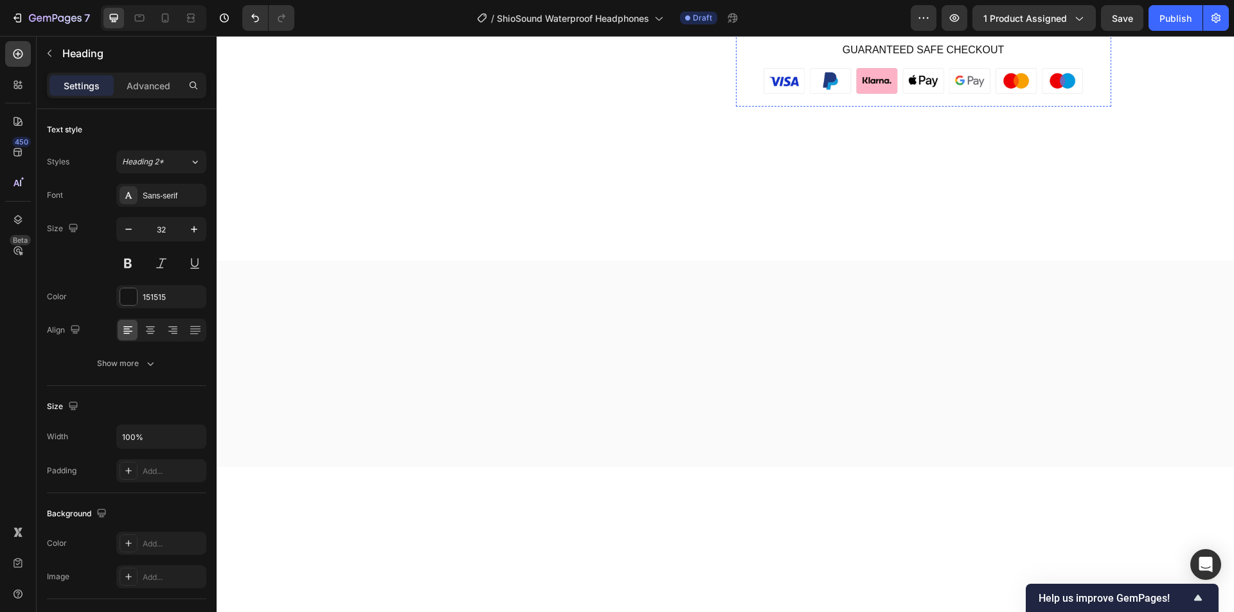
drag, startPoint x: 811, startPoint y: 294, endPoint x: 872, endPoint y: 282, distance: 62.2
drag, startPoint x: 849, startPoint y: 324, endPoint x: 806, endPoint y: 330, distance: 42.7
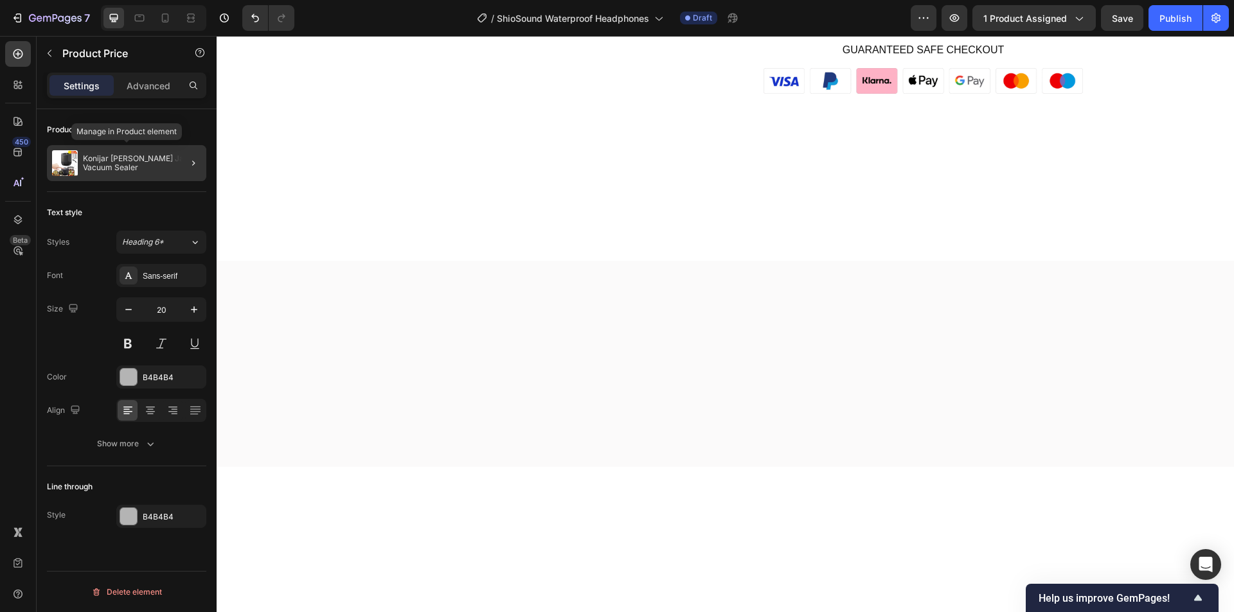
click at [114, 163] on p "Konijar [PERSON_NAME] Jar Vacuum Sealer" at bounding box center [142, 163] width 118 height 18
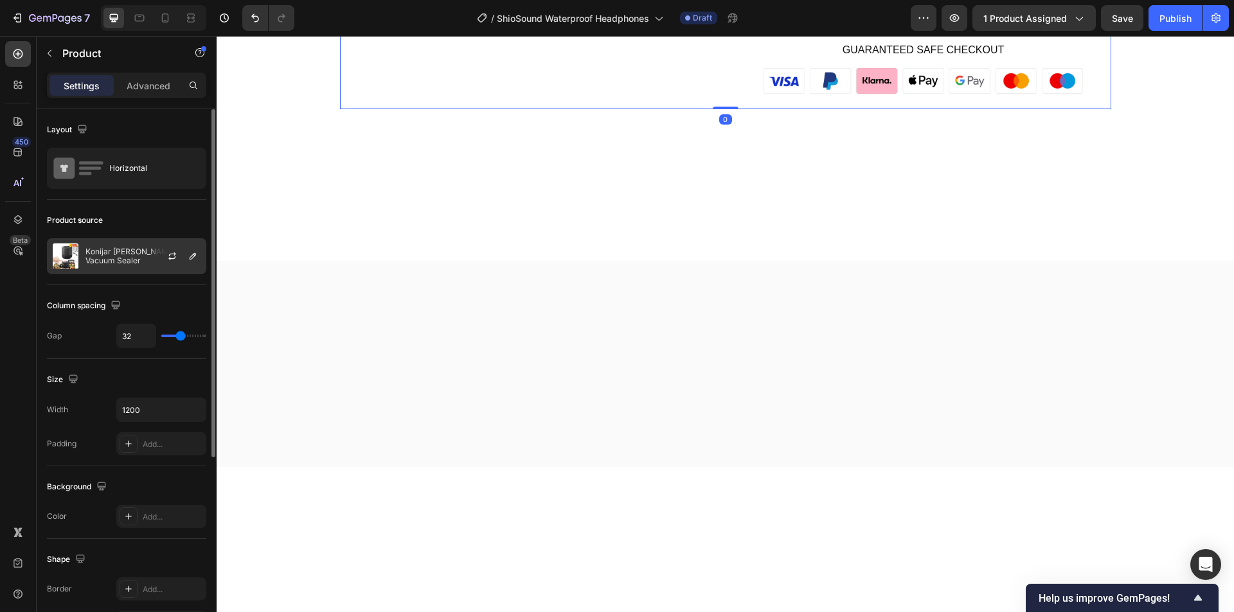
click at [151, 255] on div at bounding box center [177, 256] width 57 height 35
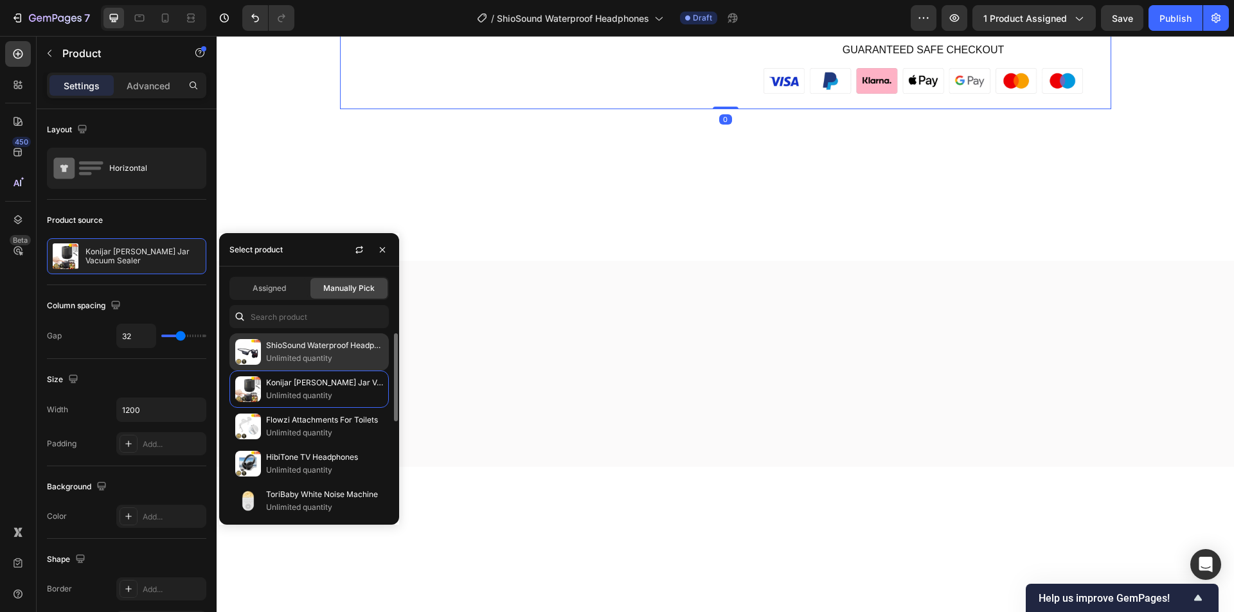
click at [270, 353] on p "Unlimited quantity" at bounding box center [324, 358] width 117 height 13
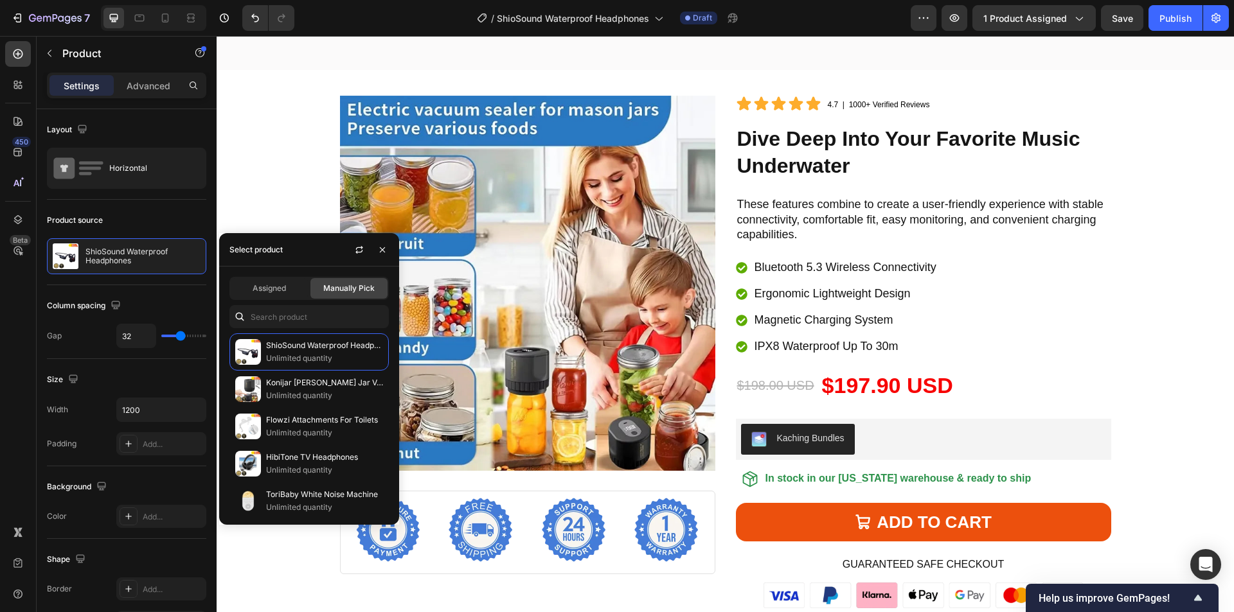
scroll to position [4665, 0]
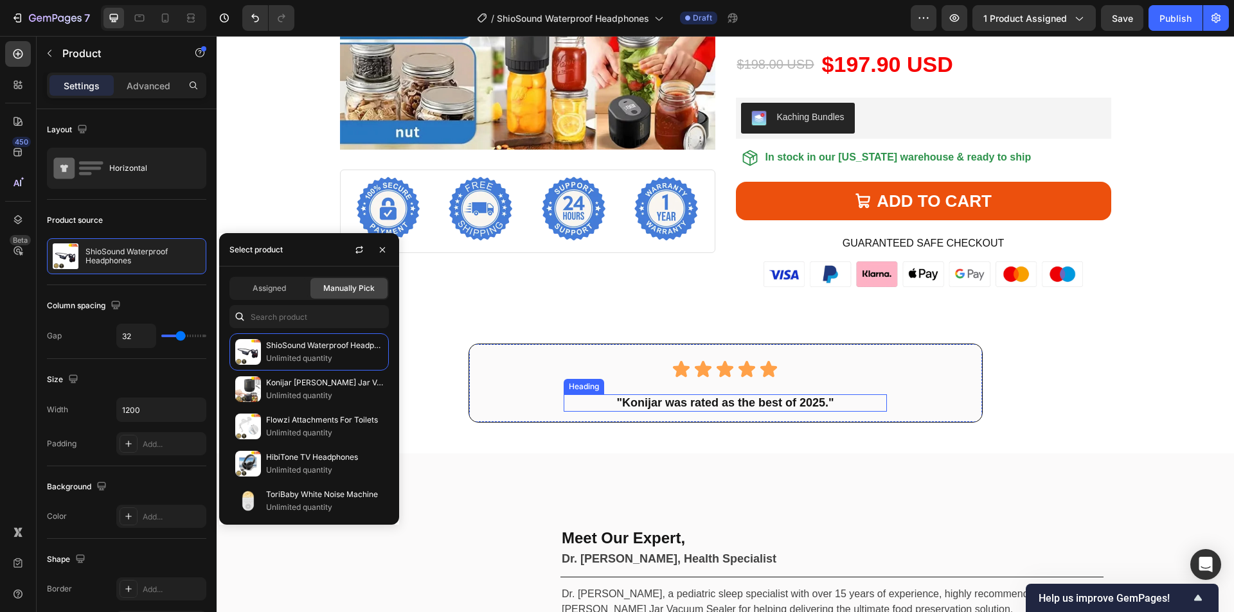
click at [681, 414] on h2 ""Konijar was rated as the best of 2025."" at bounding box center [724, 414] width 323 height 17
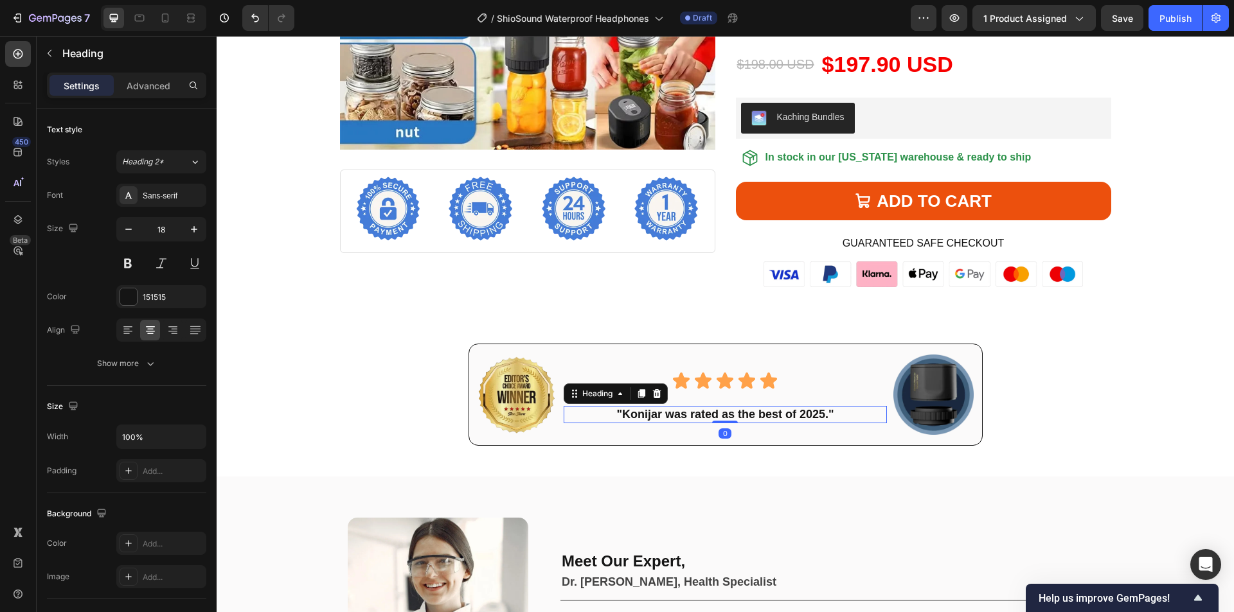
click at [629, 414] on h2 ""Konijar was rated as the best of 2025."" at bounding box center [724, 414] width 323 height 17
click at [641, 416] on p ""Konijar was rated as the best of 2025."" at bounding box center [725, 414] width 321 height 15
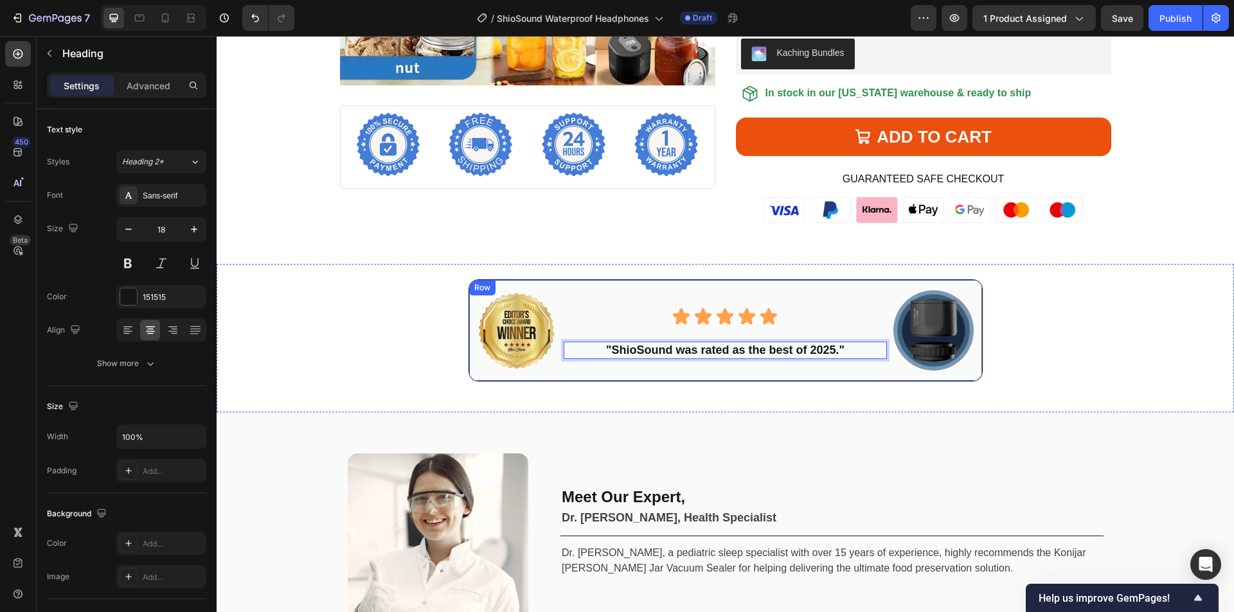
scroll to position [4793, 0]
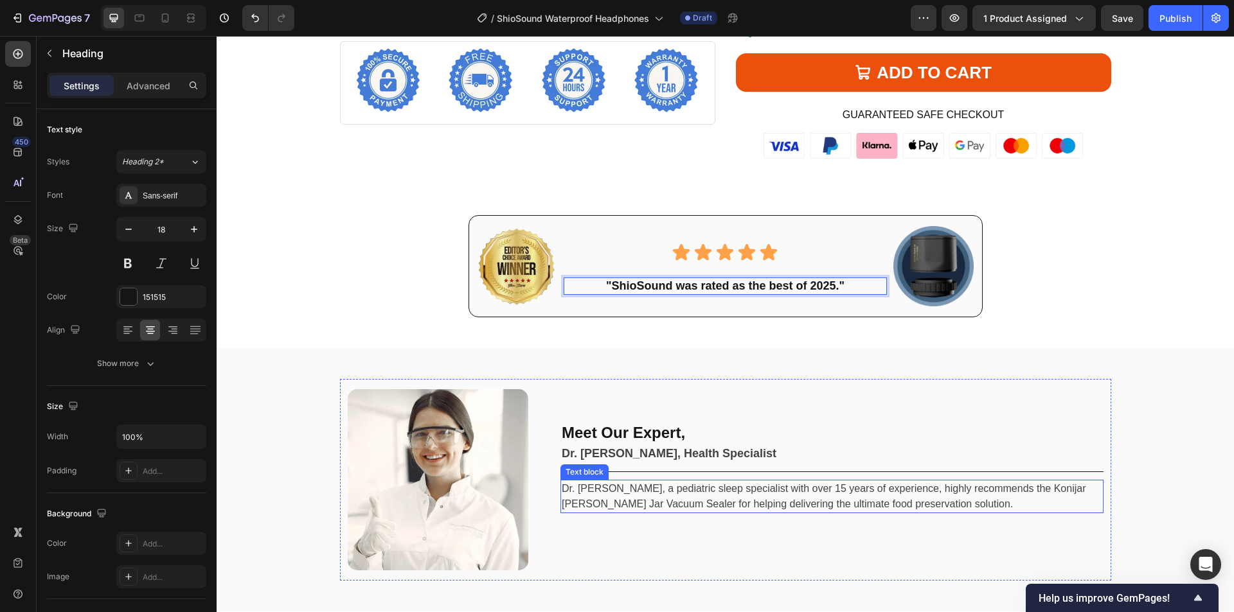
click at [827, 499] on p "Dr. [PERSON_NAME], a pediatric sleep specialist with over 15 years of experienc…" at bounding box center [832, 496] width 540 height 31
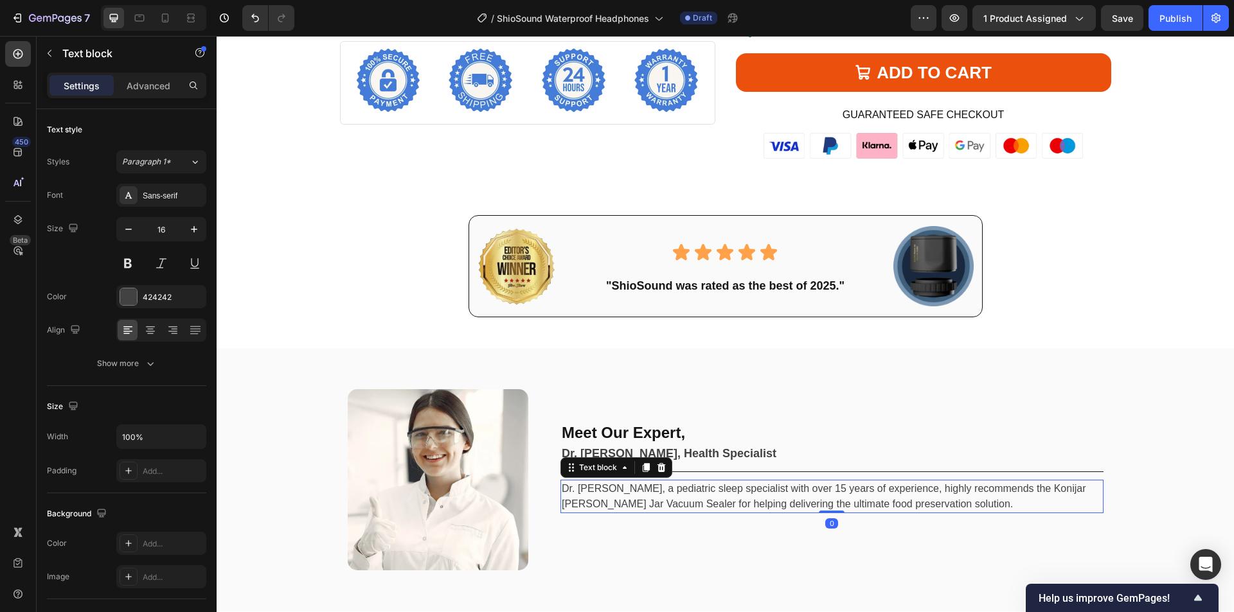
click at [878, 499] on p "Dr. [PERSON_NAME], a pediatric sleep specialist with over 15 years of experienc…" at bounding box center [832, 496] width 540 height 31
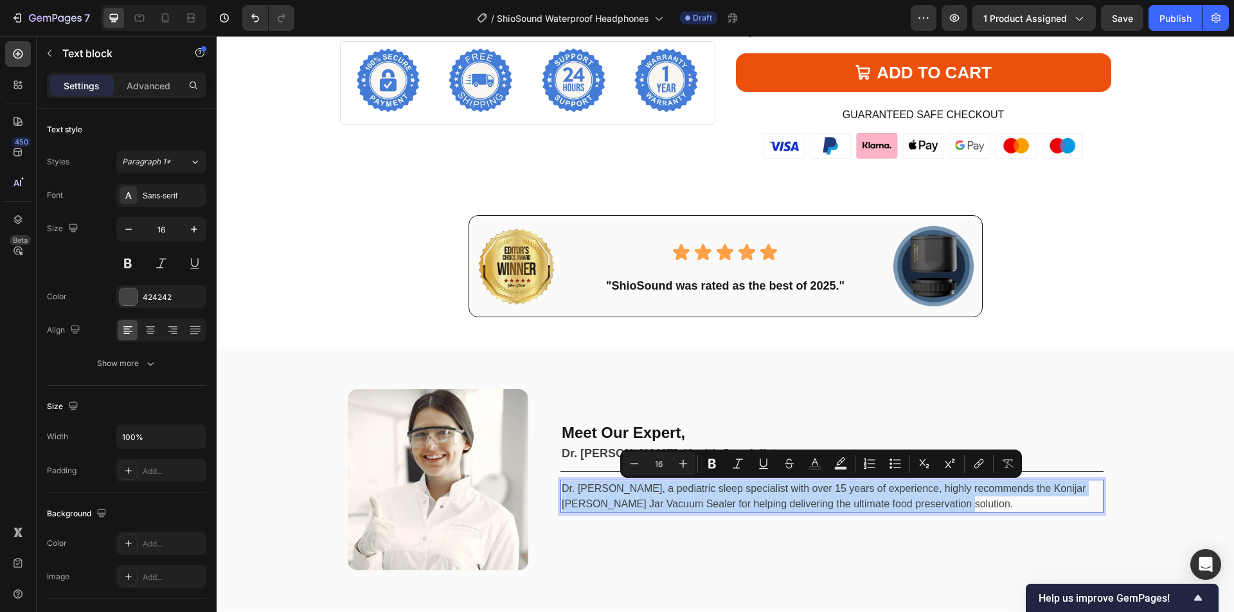
copy p "Dr. [PERSON_NAME], a pediatric sleep specialist with over 15 years of experienc…"
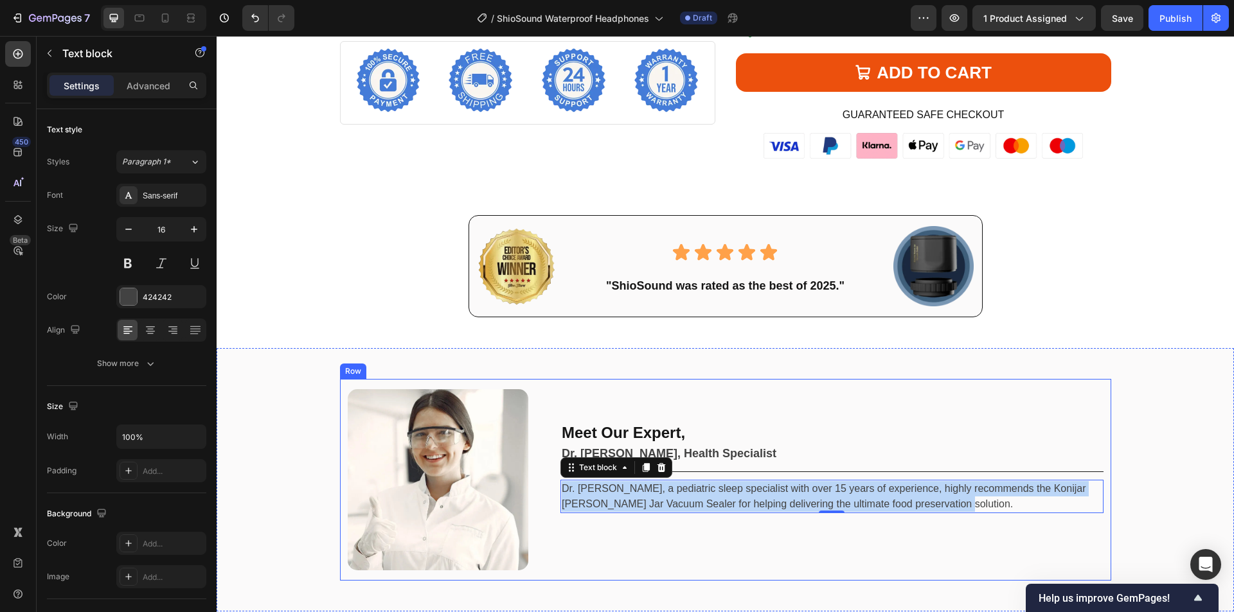
click at [784, 501] on p "Dr. [PERSON_NAME], a pediatric sleep specialist with over 15 years of experienc…" at bounding box center [832, 496] width 540 height 31
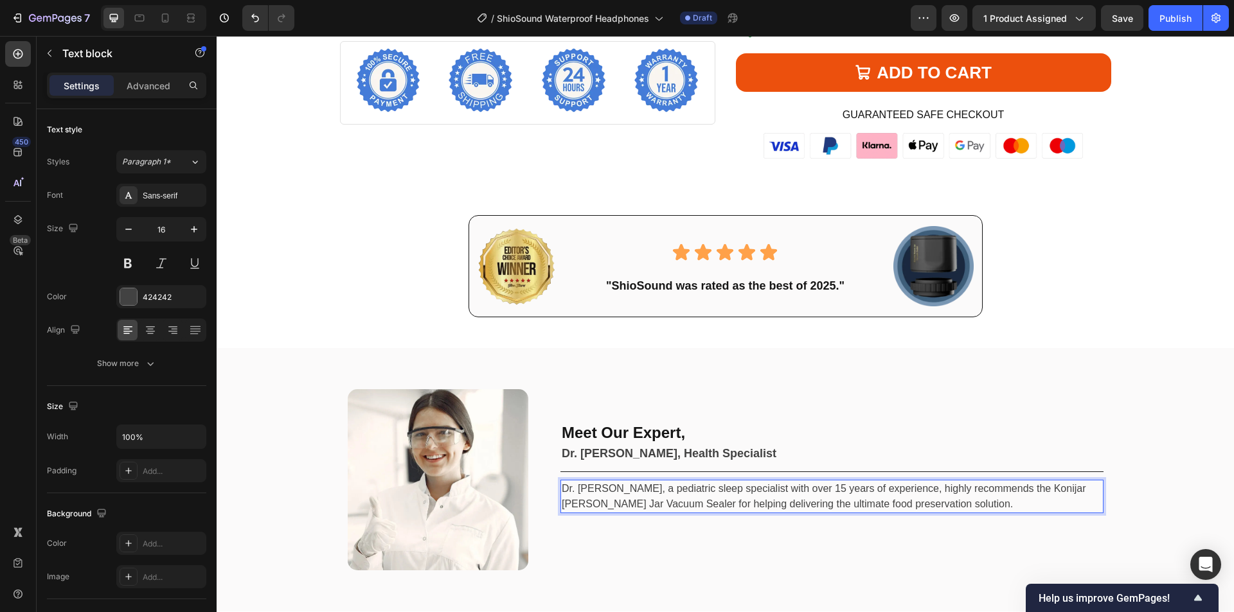
click at [820, 499] on p "Dr. [PERSON_NAME], a pediatric sleep specialist with over 15 years of experienc…" at bounding box center [832, 496] width 540 height 31
click at [820, 499] on p "Dr. Emily Carter, a pediatric sleep specialist with over 15 years of experience…" at bounding box center [832, 496] width 540 height 31
click at [692, 456] on strong "Dr. [PERSON_NAME], Health Specialist" at bounding box center [669, 453] width 215 height 13
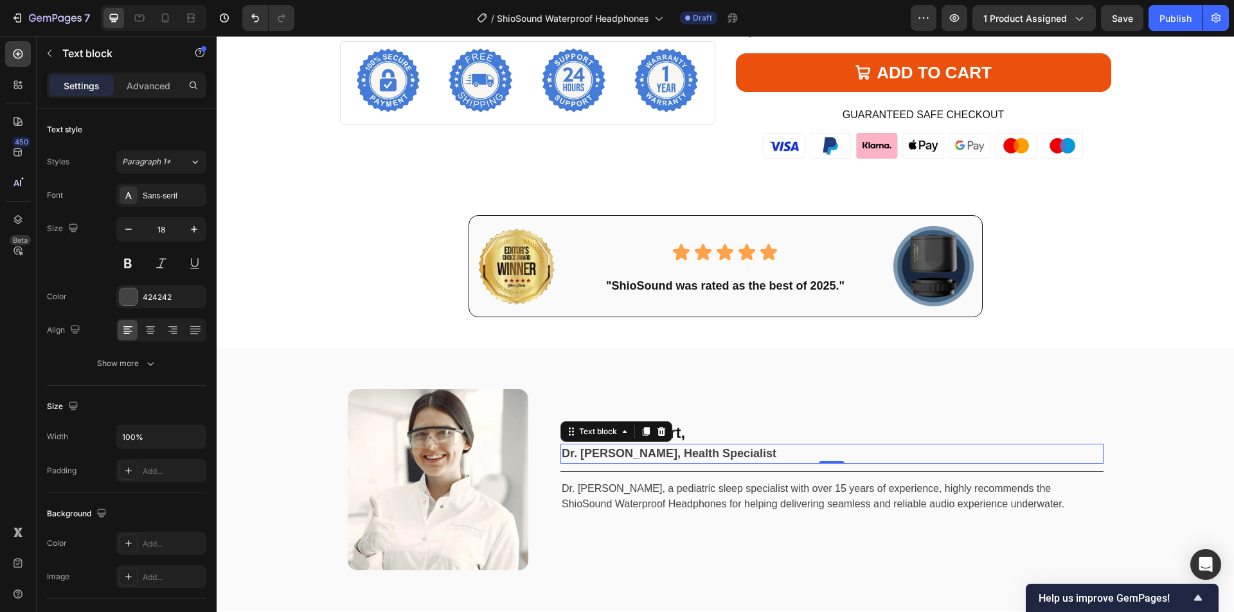
click at [664, 455] on strong "Dr. [PERSON_NAME], Health Specialist" at bounding box center [669, 453] width 215 height 13
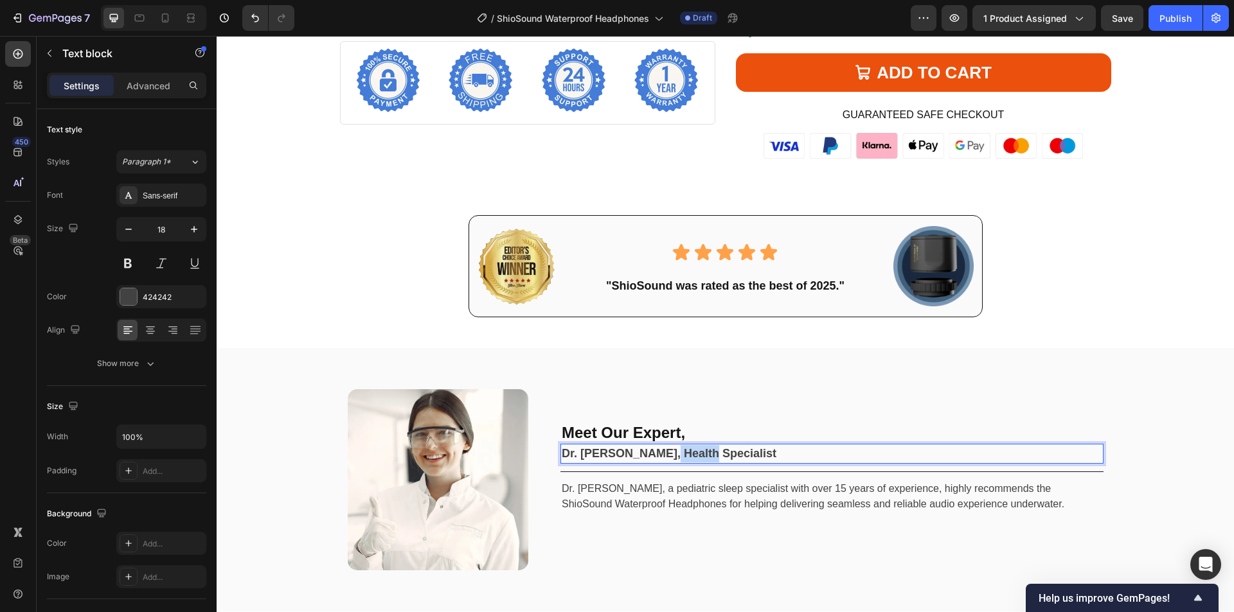
click at [664, 455] on strong "Dr. [PERSON_NAME], Health Specialist" at bounding box center [669, 453] width 215 height 13
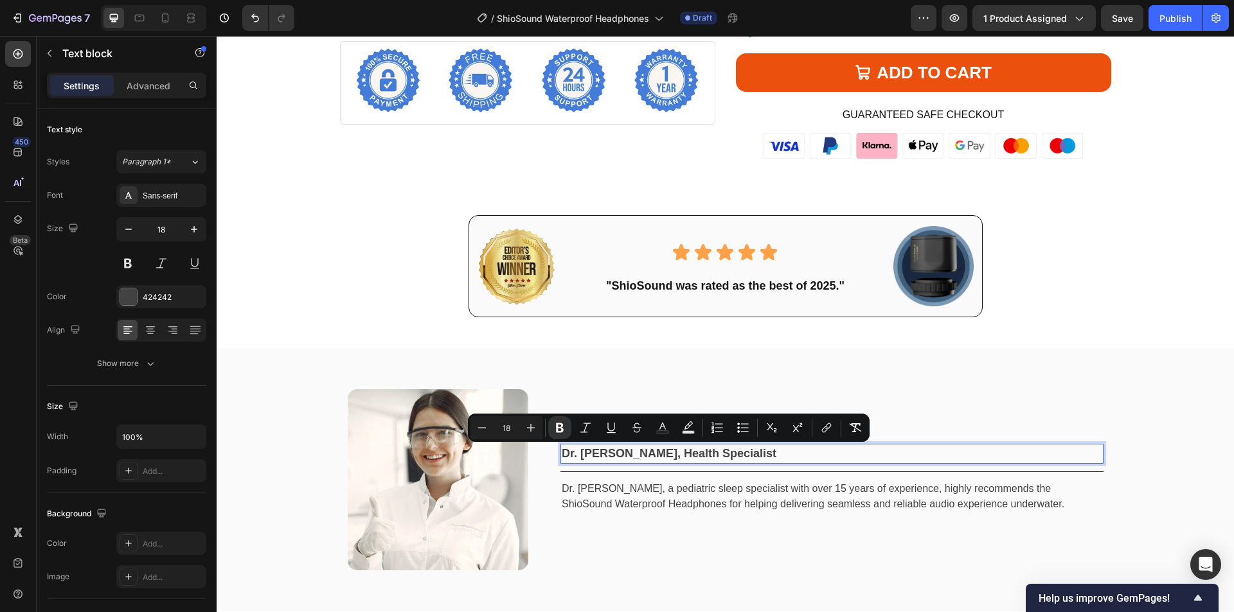
click at [711, 455] on strong "Dr. [PERSON_NAME], Health Specialist" at bounding box center [669, 453] width 215 height 13
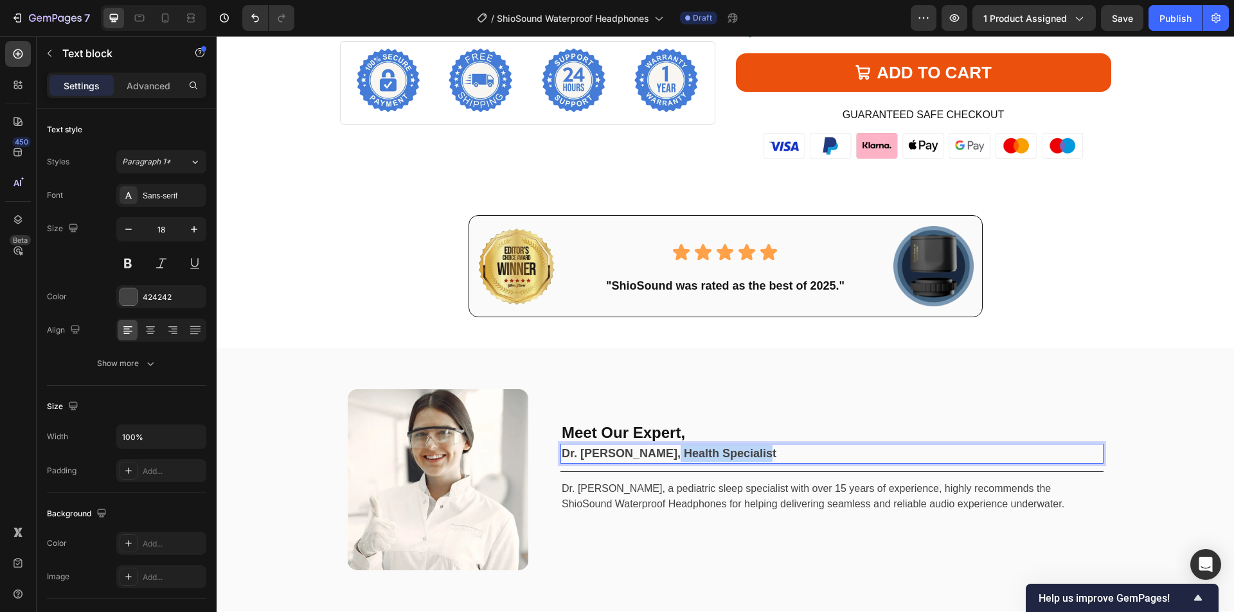
drag, startPoint x: 748, startPoint y: 452, endPoint x: 651, endPoint y: 457, distance: 97.1
click at [651, 457] on p "Dr. [PERSON_NAME], Health Specialist" at bounding box center [832, 453] width 540 height 17
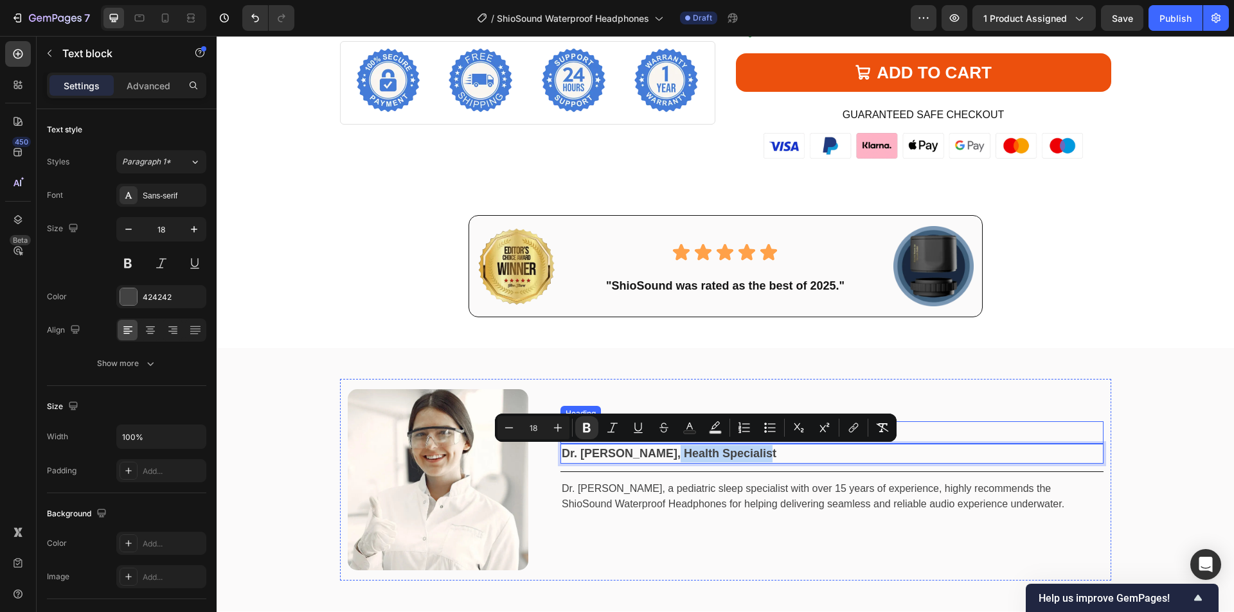
copy strong "Health Specialist"
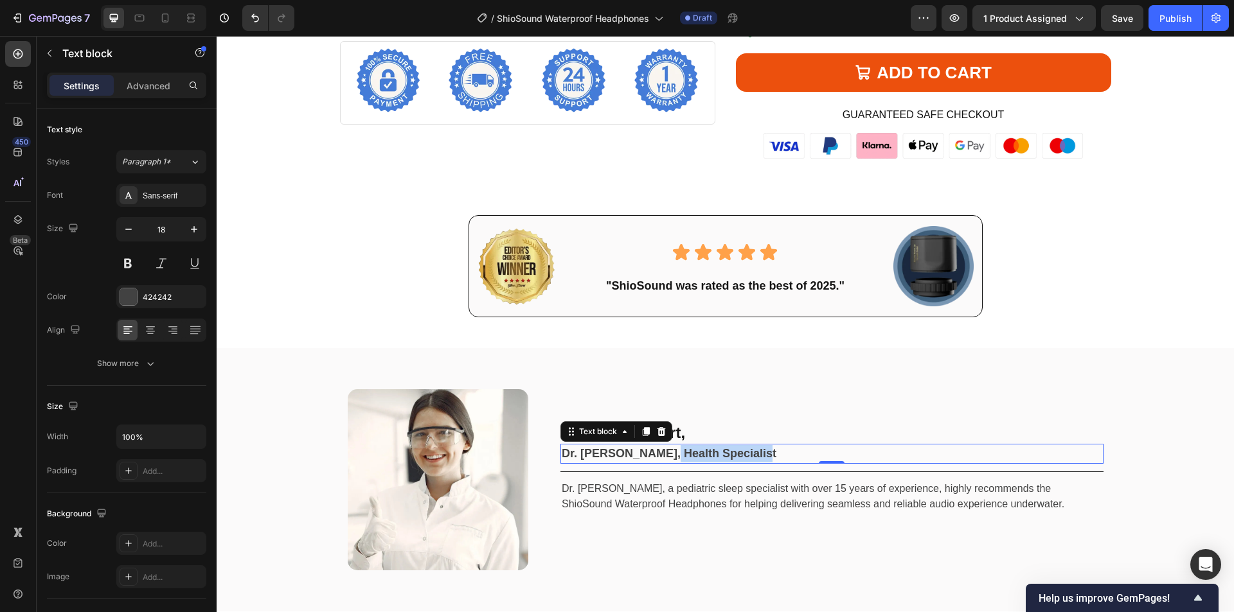
click at [658, 457] on strong "Dr. [PERSON_NAME], Health Specialist" at bounding box center [669, 453] width 215 height 13
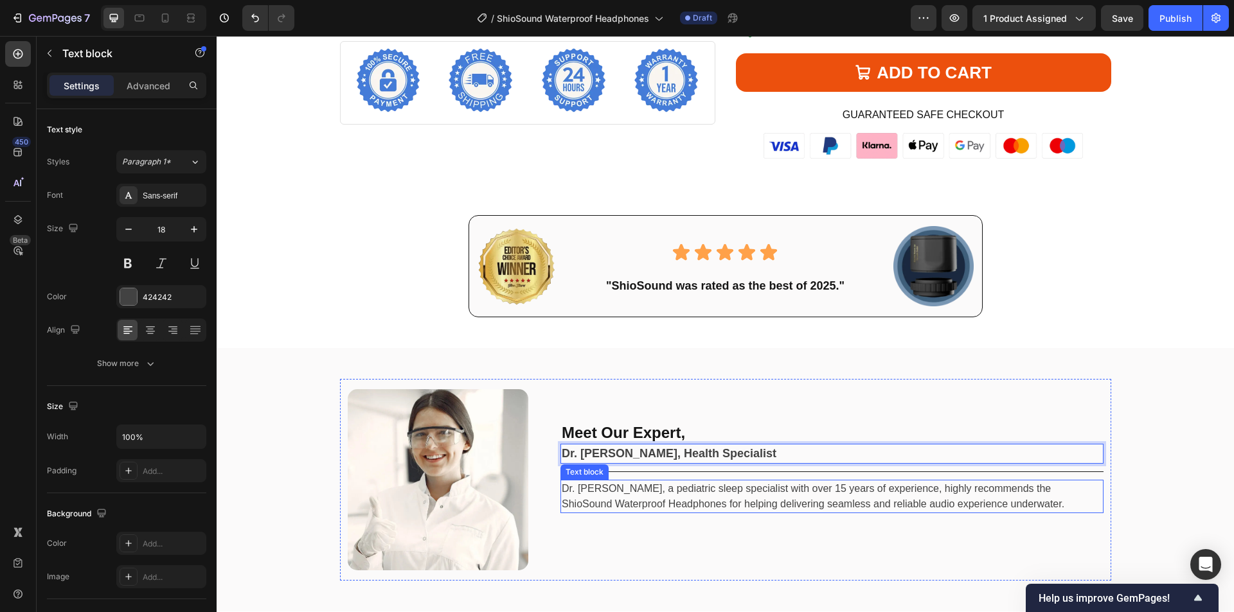
click at [653, 496] on p "Dr. Emily Carter, a pediatric sleep specialist with over 15 years of experience…" at bounding box center [832, 496] width 540 height 31
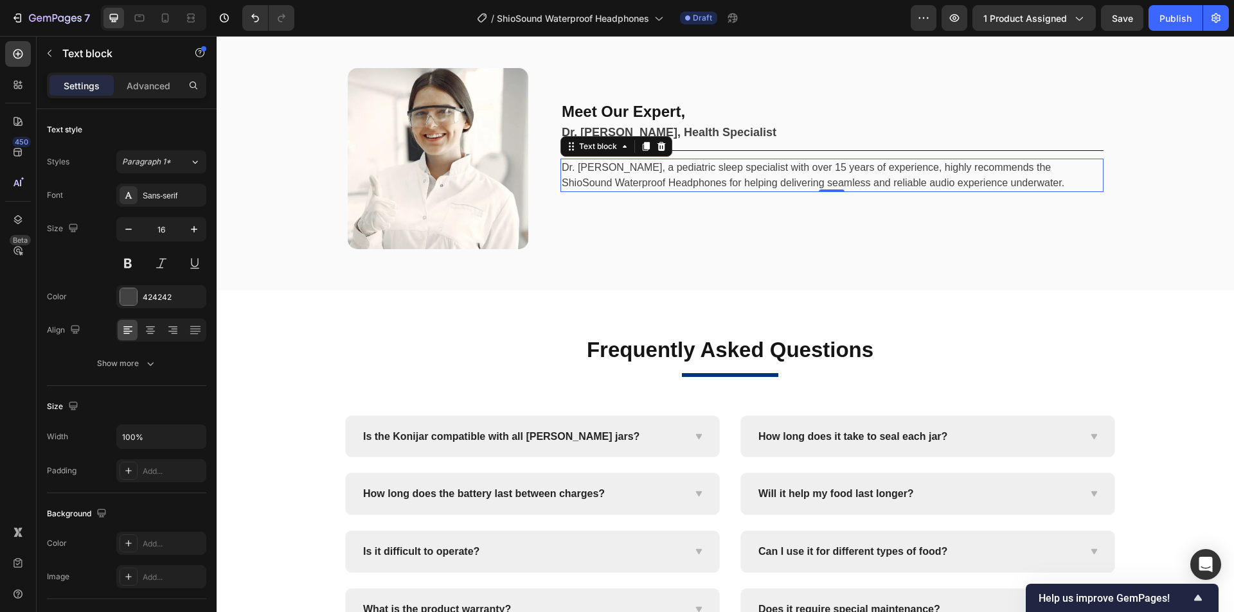
scroll to position [5243, 0]
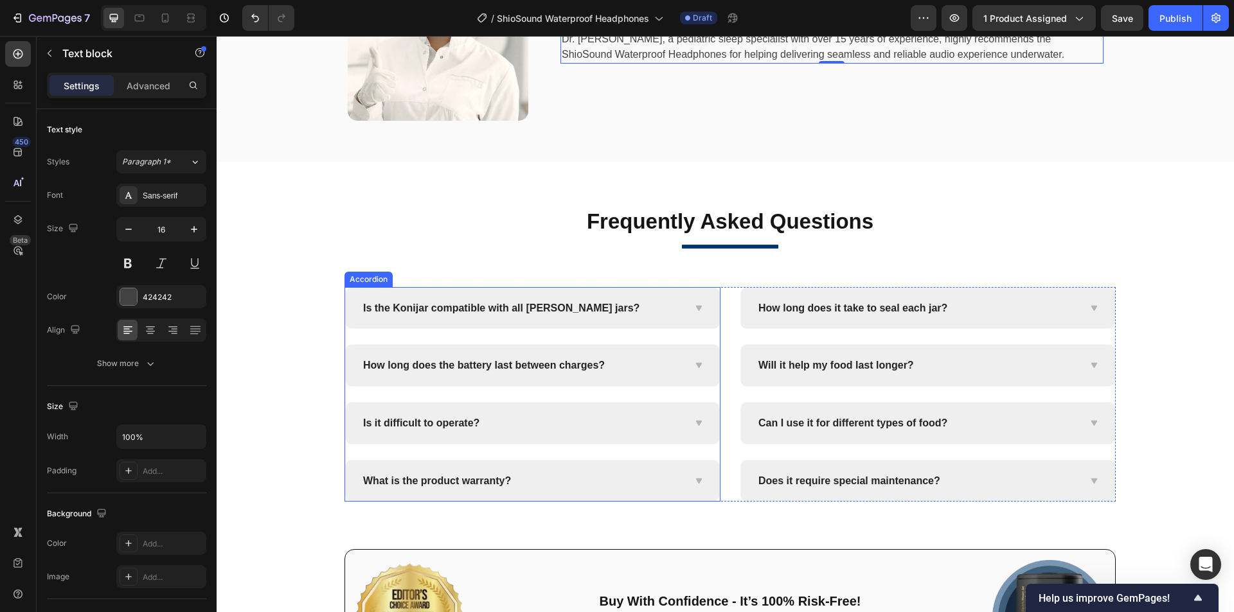
click at [494, 308] on span "Is the Konijar compatible with all mason jars?" at bounding box center [501, 308] width 276 height 11
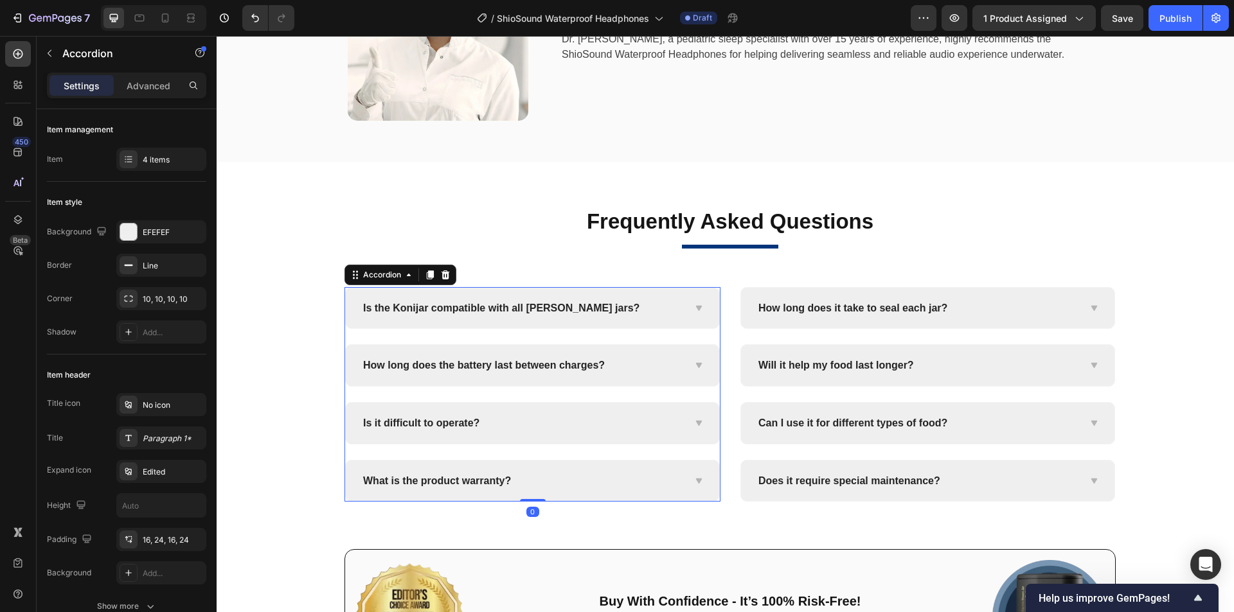
click at [457, 312] on span "Is the Konijar compatible with all mason jars?" at bounding box center [501, 308] width 276 height 11
click at [510, 305] on span "Is the Konijar compatible with all mason jars?" at bounding box center [501, 308] width 276 height 11
click at [540, 307] on span "Is the Konijar compatible with all mason jars?" at bounding box center [501, 308] width 276 height 11
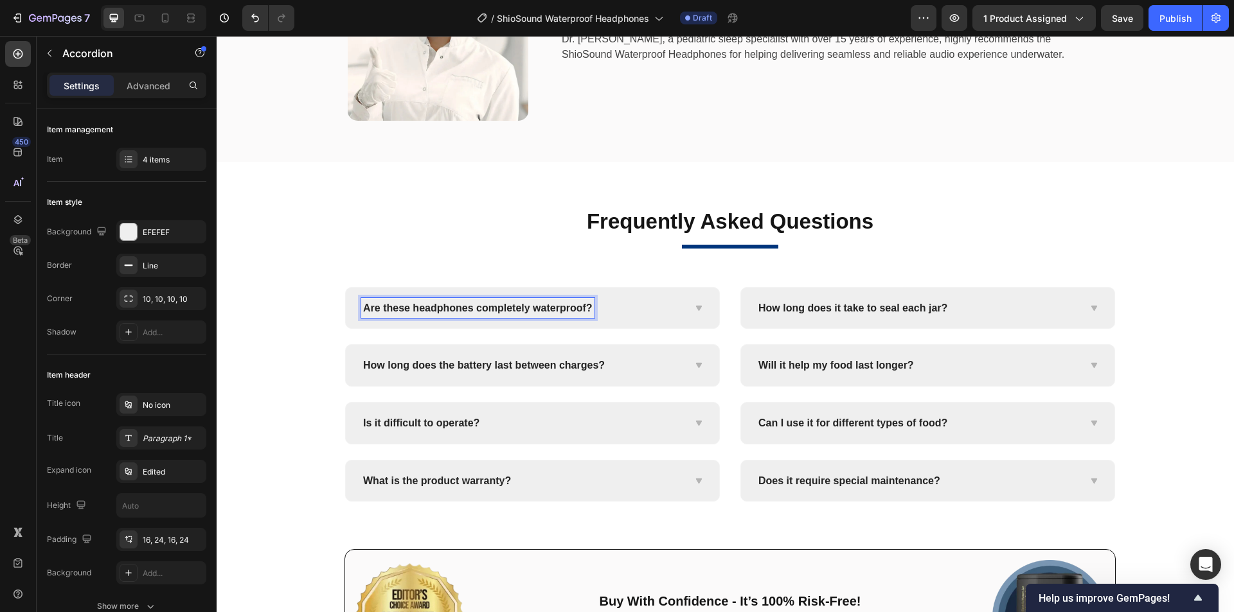
click at [695, 309] on icon at bounding box center [698, 307] width 6 height 5
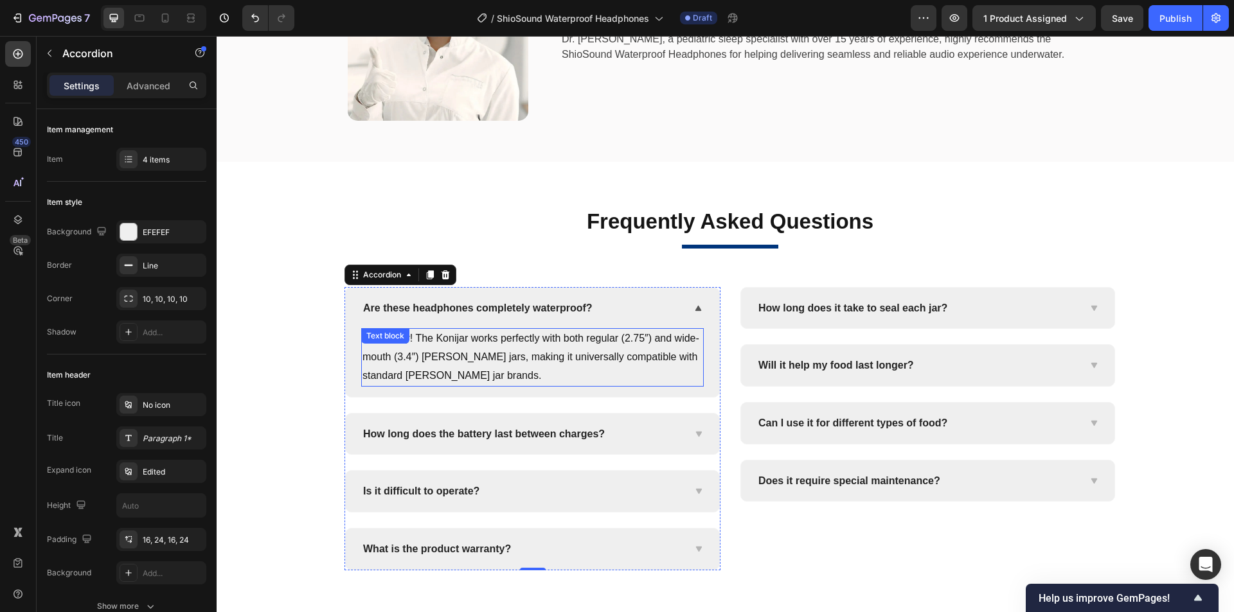
click at [545, 350] on p "Absolutely! The Konijar works perfectly with both regular (2.75″) and wide-mout…" at bounding box center [532, 357] width 340 height 55
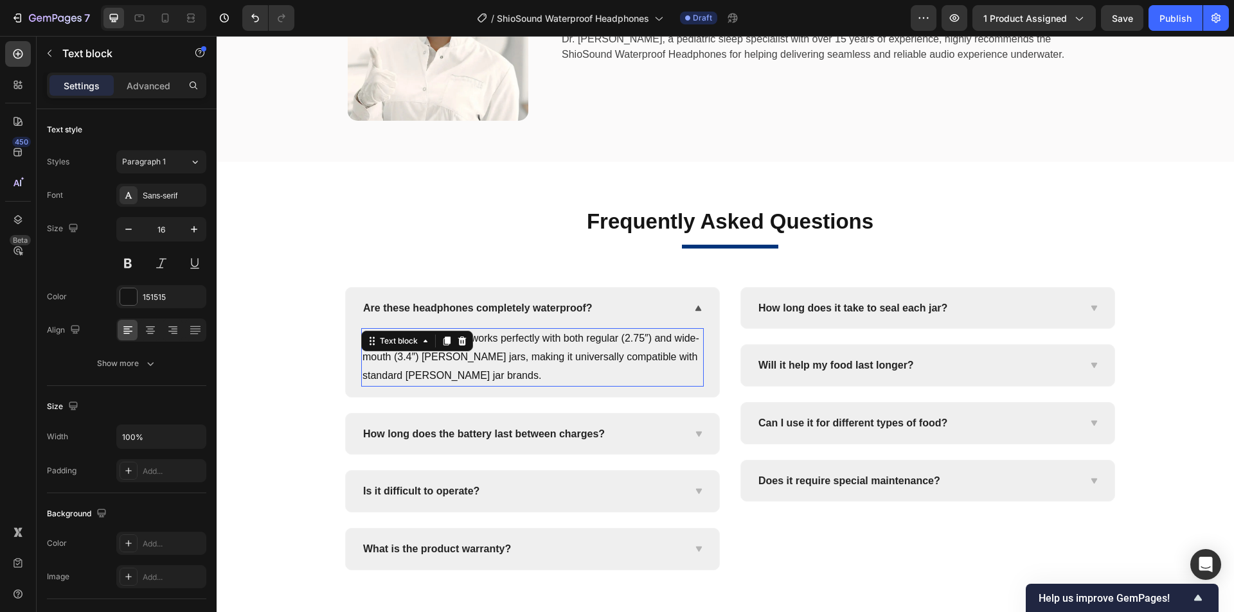
click at [646, 351] on p "Absolutely! The Konijar works perfectly with both regular (2.75″) and wide-mout…" at bounding box center [532, 357] width 340 height 55
click at [522, 348] on p "Absolutely! The Konijar works perfectly with both regular (2.75″) and wide-mout…" at bounding box center [532, 357] width 340 height 55
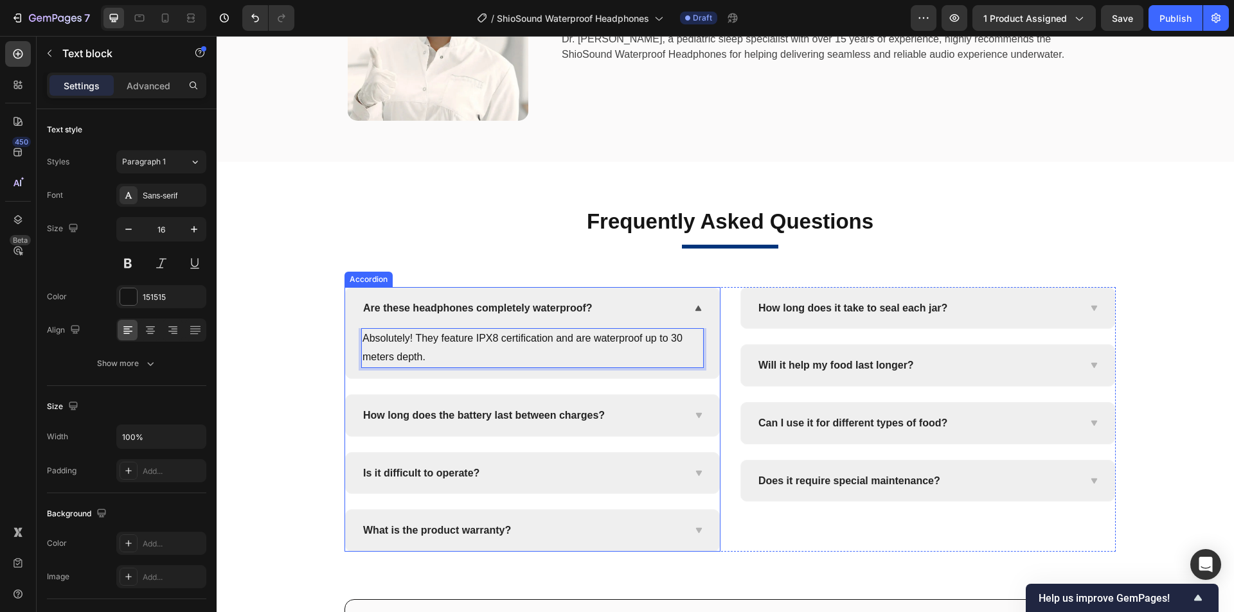
click at [497, 420] on span "How long does the battery last between charges?" at bounding box center [484, 415] width 242 height 11
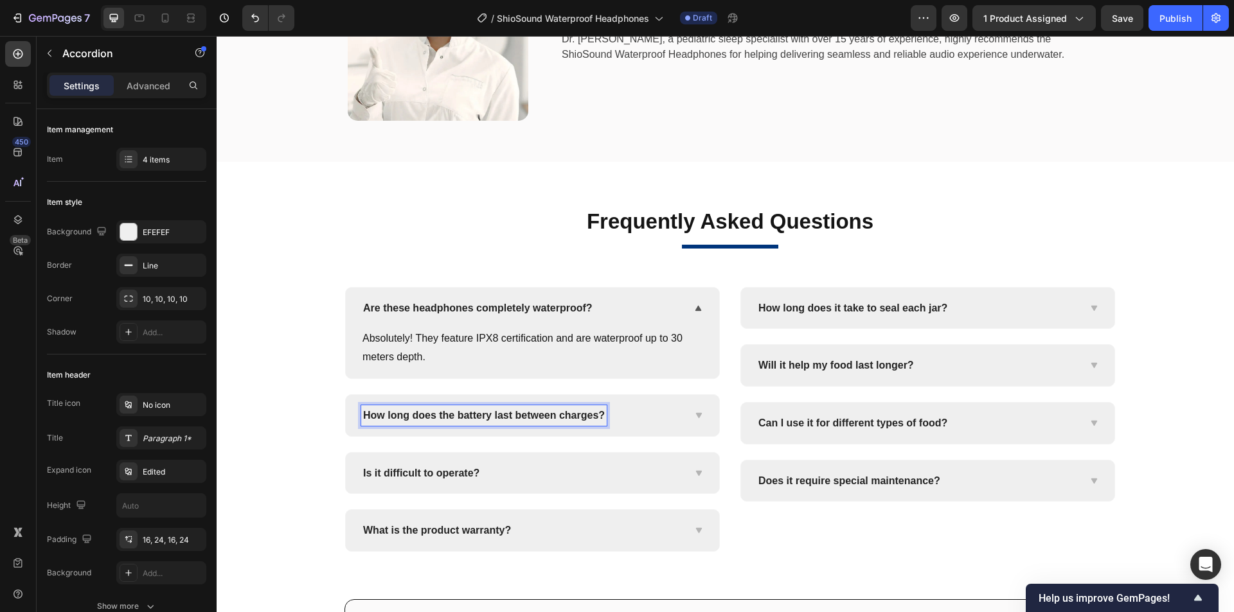
click at [491, 420] on span "How long does the battery last between charges?" at bounding box center [484, 415] width 242 height 11
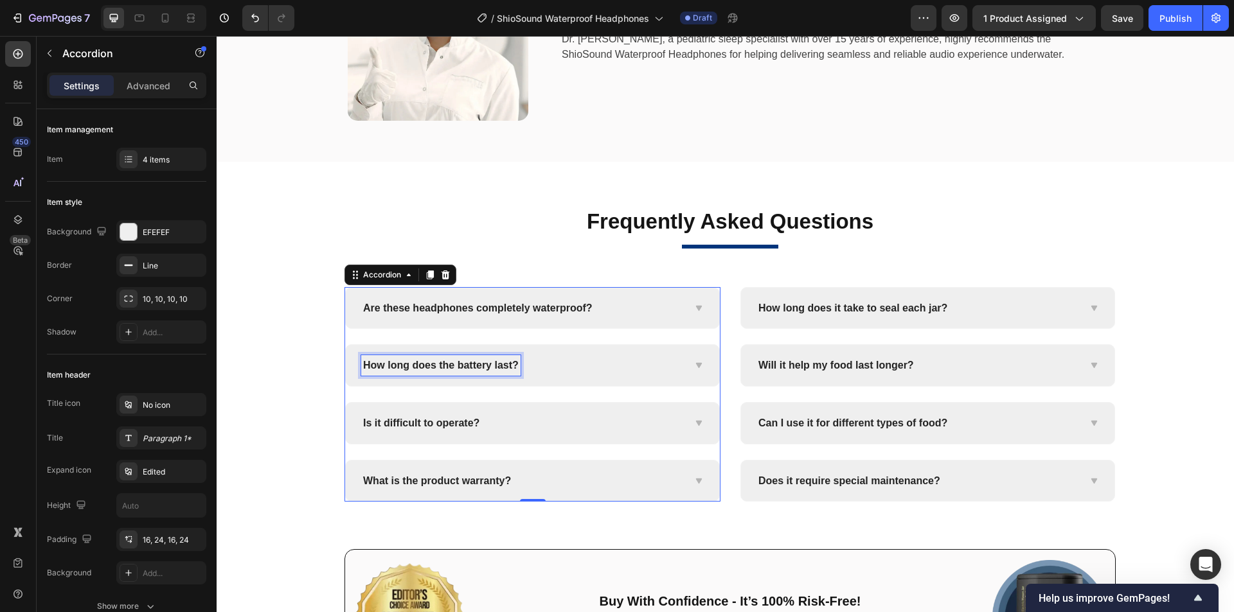
scroll to position [5193, 0]
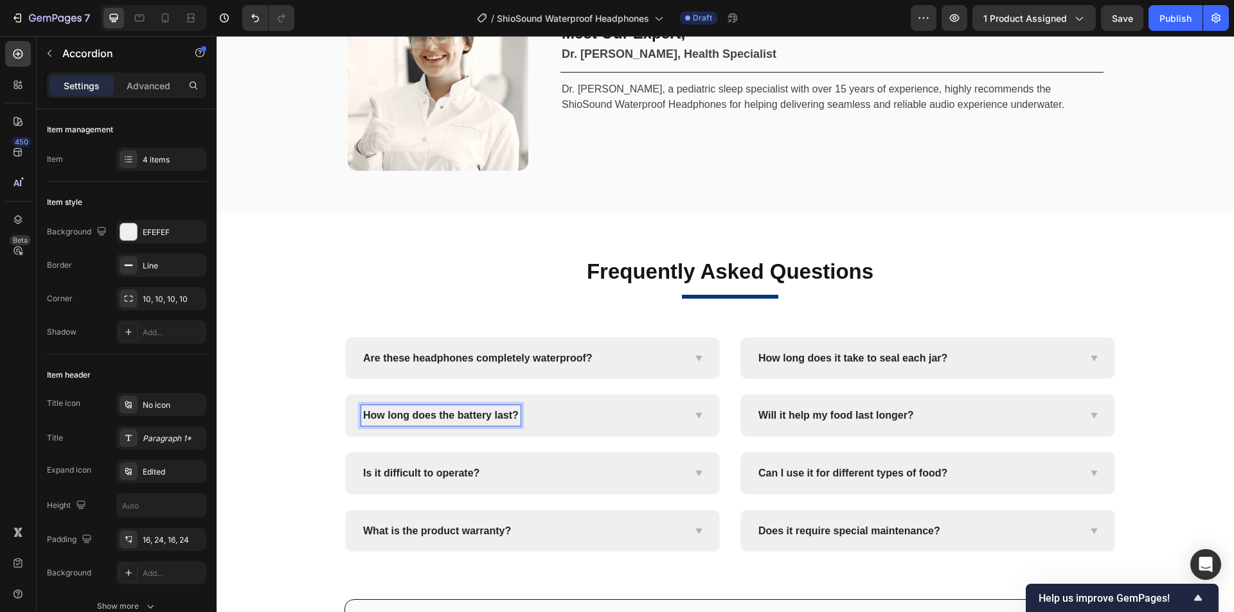
click at [671, 415] on div "How long does the battery last?" at bounding box center [522, 415] width 322 height 21
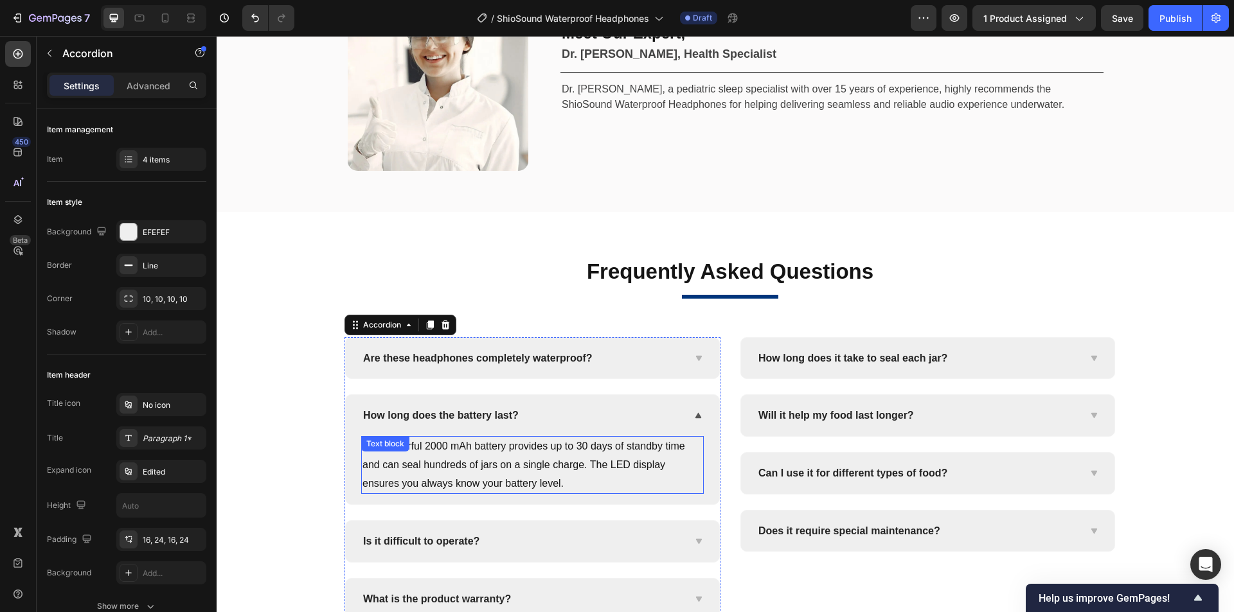
click at [507, 462] on p "The powerful 2000 mAh battery provides up to 30 days of standby time and can se…" at bounding box center [532, 465] width 340 height 55
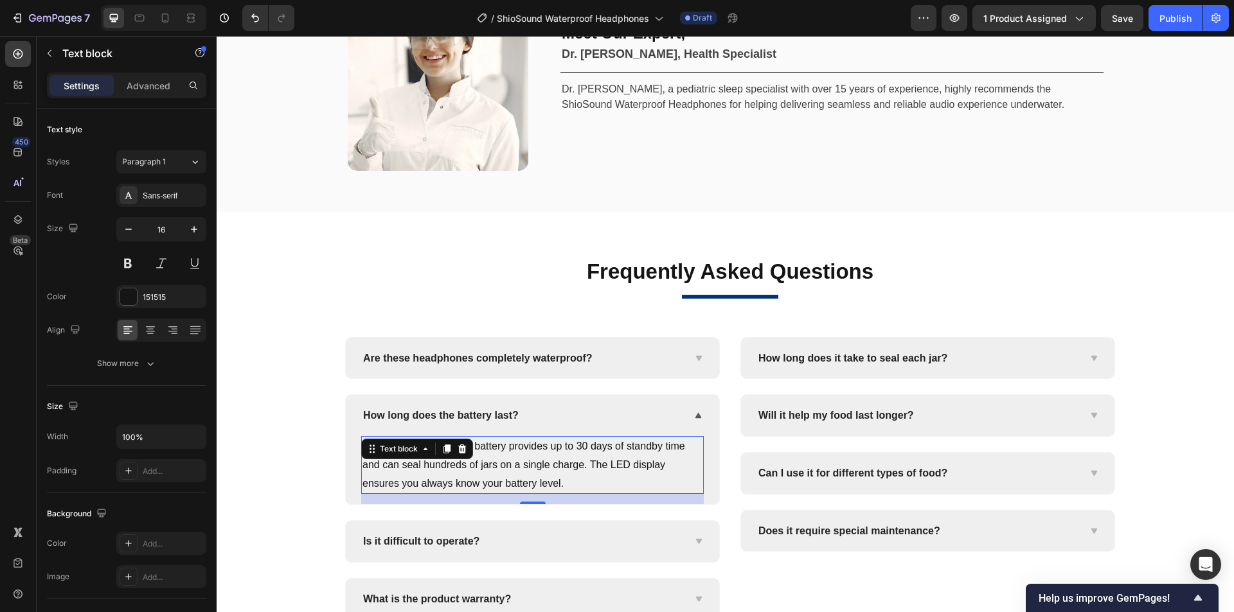
click at [588, 459] on p "The powerful 2000 mAh battery provides up to 30 days of standby time and can se…" at bounding box center [532, 465] width 340 height 55
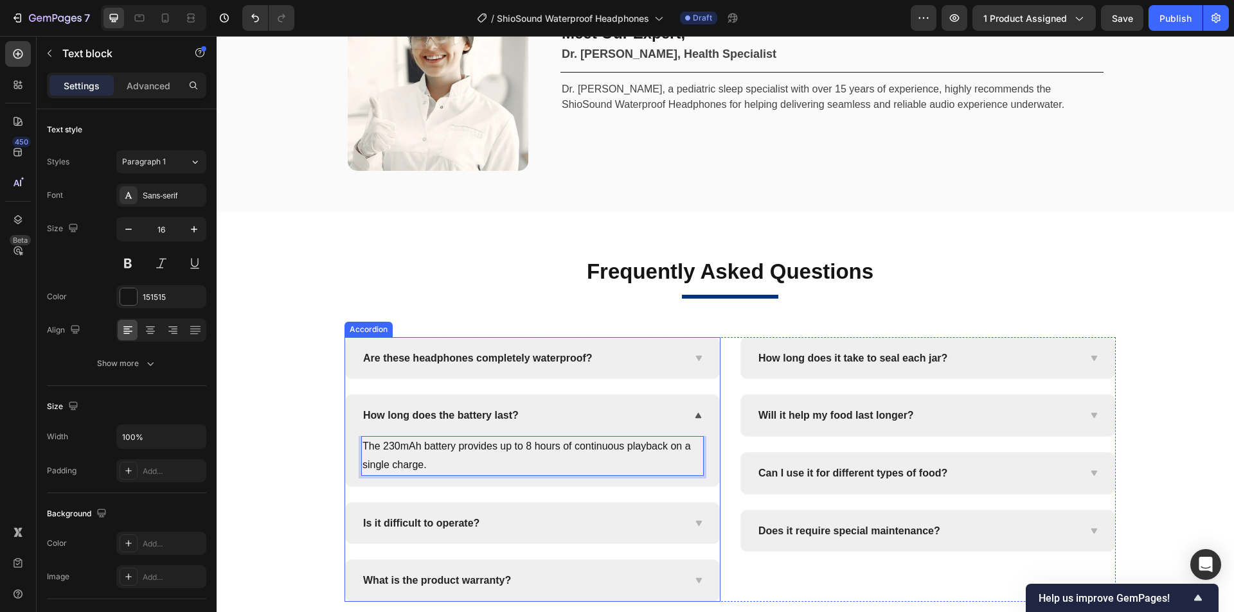
click at [416, 531] on p "Is it difficult to operate?" at bounding box center [421, 523] width 116 height 17
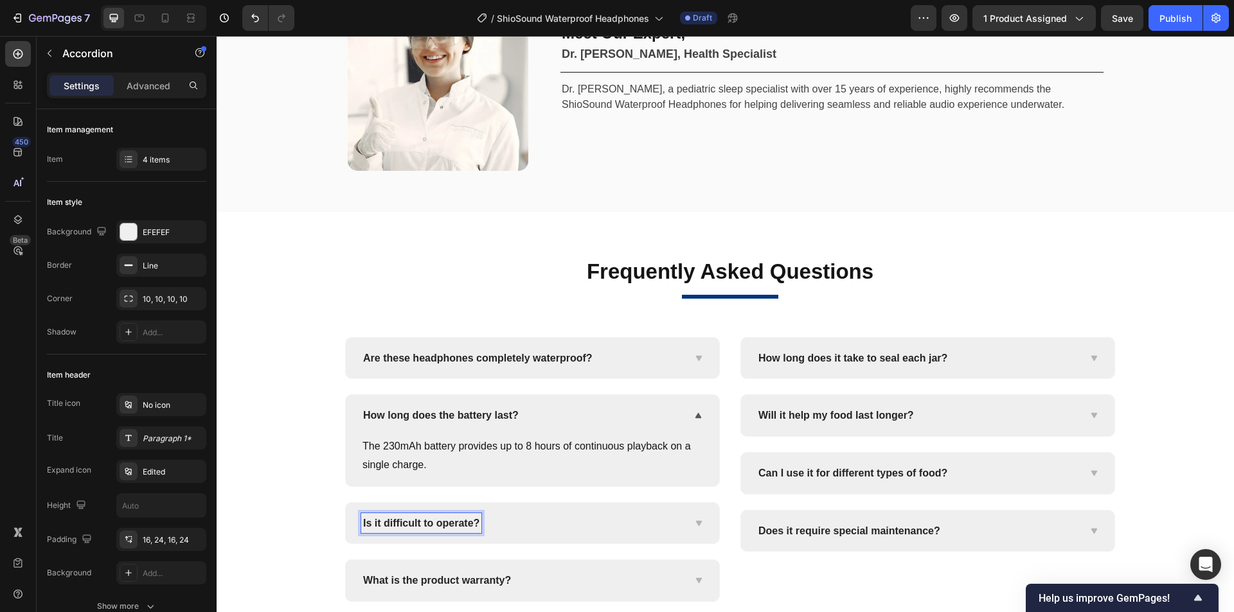
click at [452, 527] on span "Is it difficult to operate?" at bounding box center [421, 523] width 116 height 11
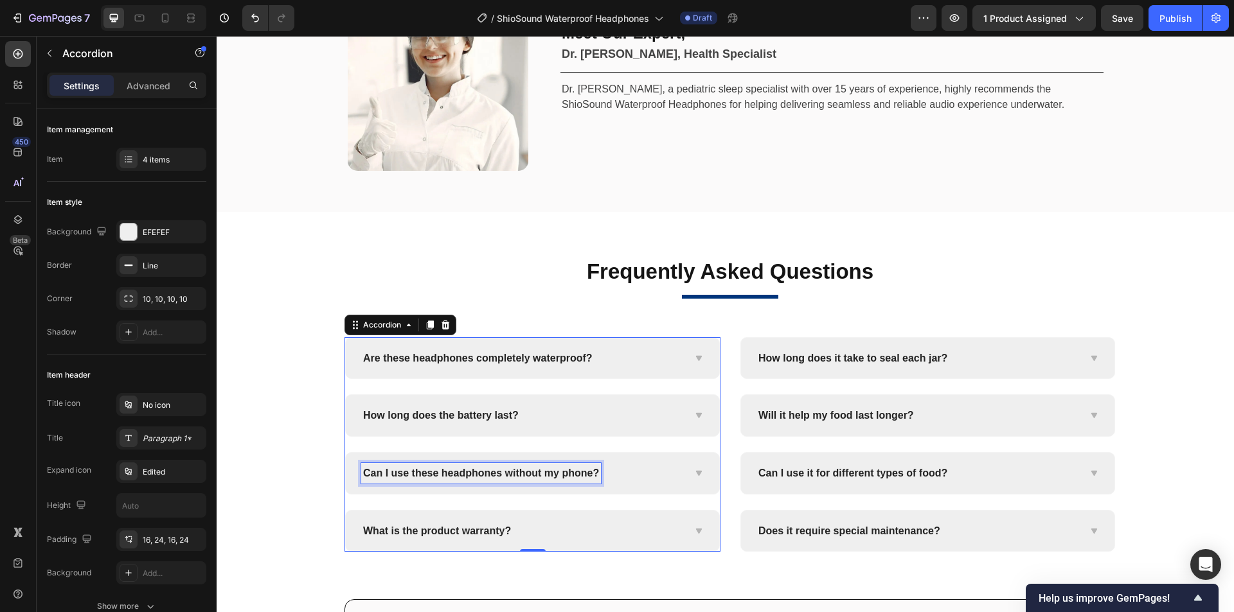
scroll to position [5143, 0]
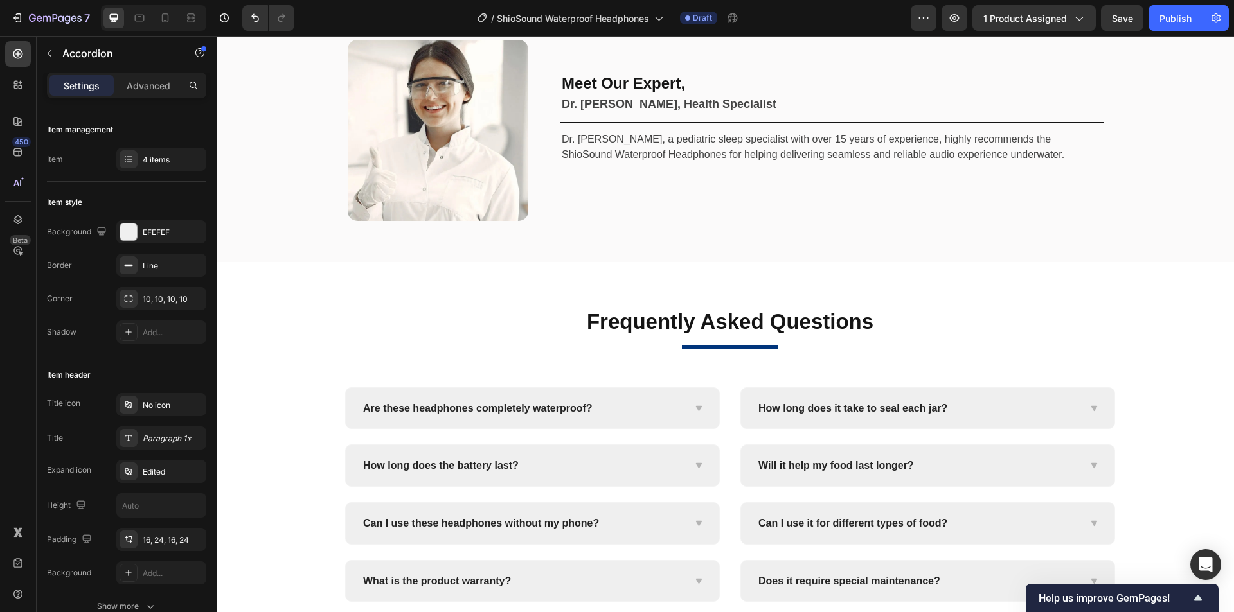
click at [669, 521] on div "Can I use these headphones without my phone?" at bounding box center [522, 523] width 322 height 21
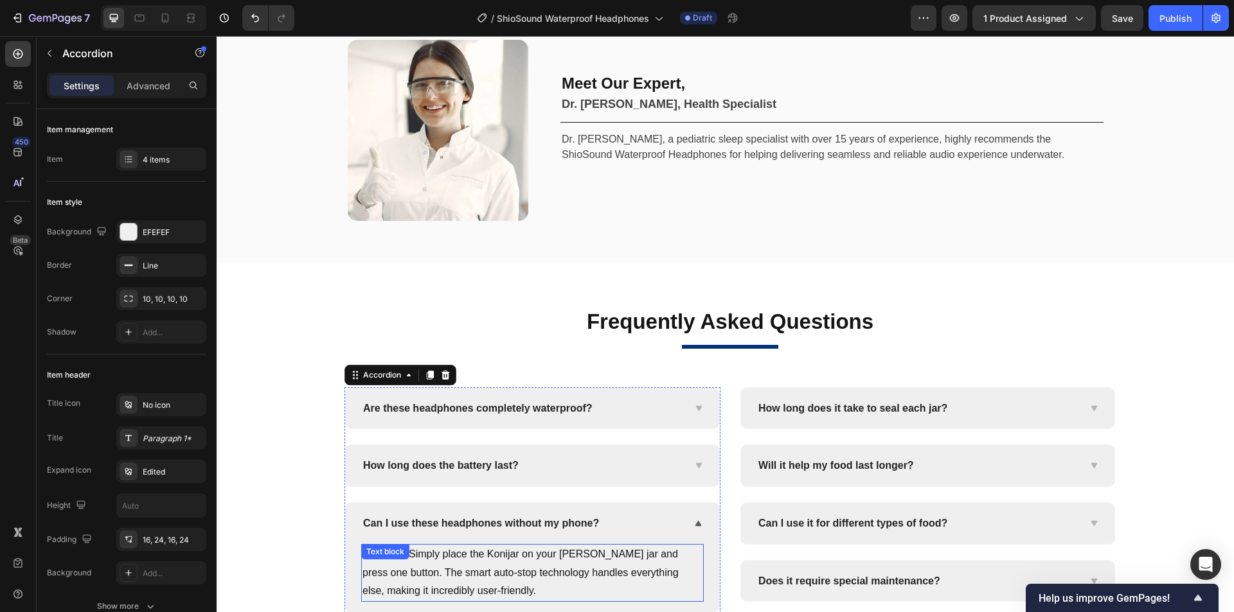
click at [506, 568] on p "Not at all! Simply place the Konijar on your mason jar and press one button. Th…" at bounding box center [532, 572] width 340 height 55
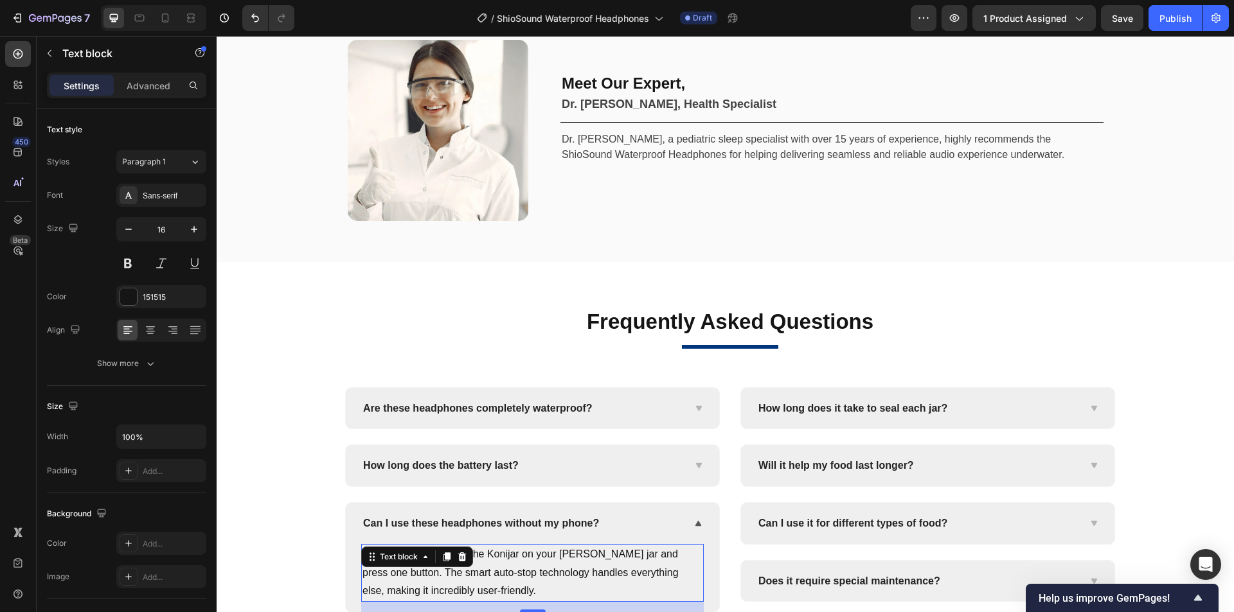
click at [564, 569] on p "Not at all! Simply place the Konijar on your mason jar and press one button. Th…" at bounding box center [532, 572] width 340 height 55
click at [612, 570] on p "Not at all! Simply place the Konijar on your mason jar and press one button. Th…" at bounding box center [532, 572] width 340 height 55
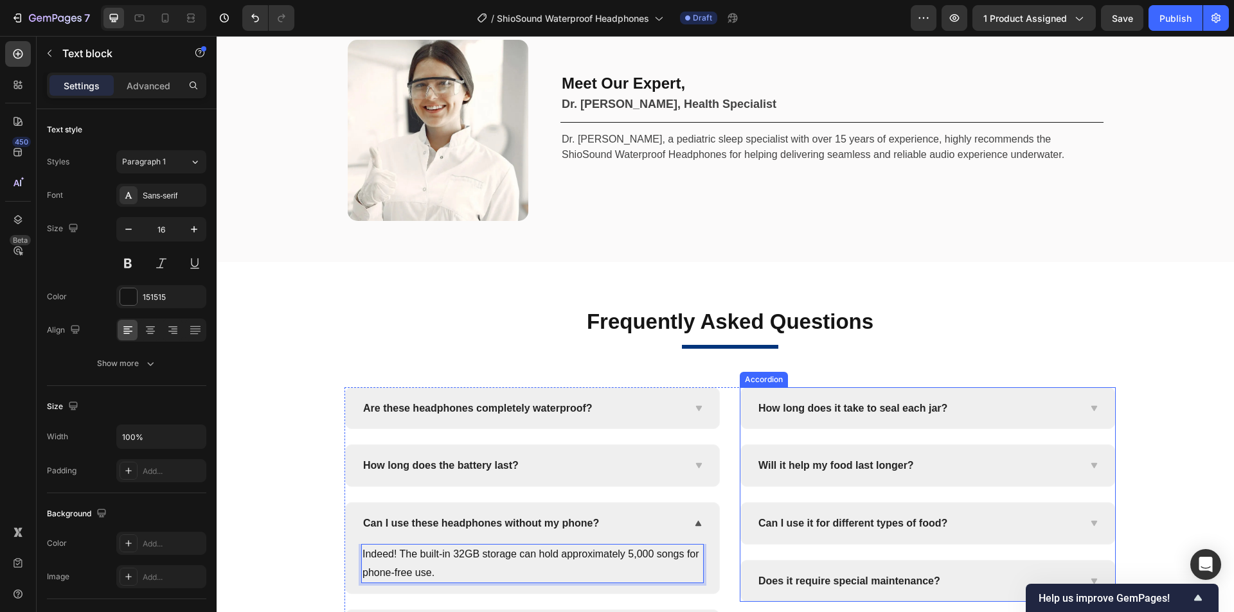
click at [894, 409] on span "How long does it take to seal each jar?" at bounding box center [852, 408] width 189 height 11
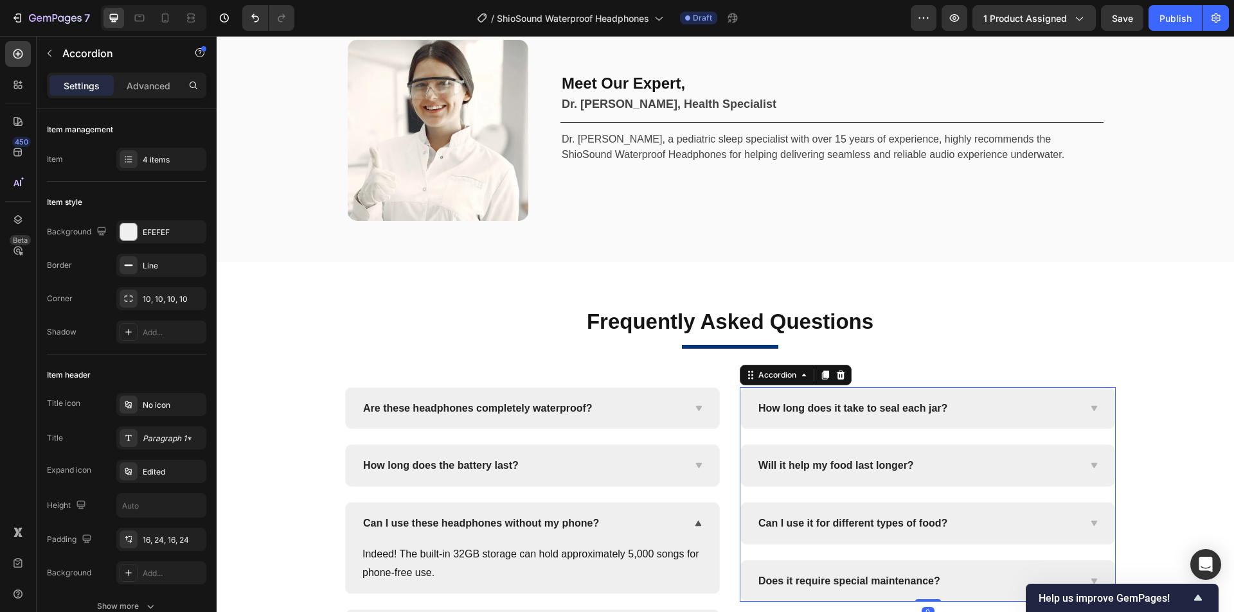
click at [838, 414] on p "How long does it take to seal each jar?" at bounding box center [852, 408] width 189 height 17
click at [868, 409] on span "How long does it take to seal each jar?" at bounding box center [852, 408] width 189 height 11
click at [890, 407] on span "How long does it take to seal each jar?" at bounding box center [852, 408] width 189 height 11
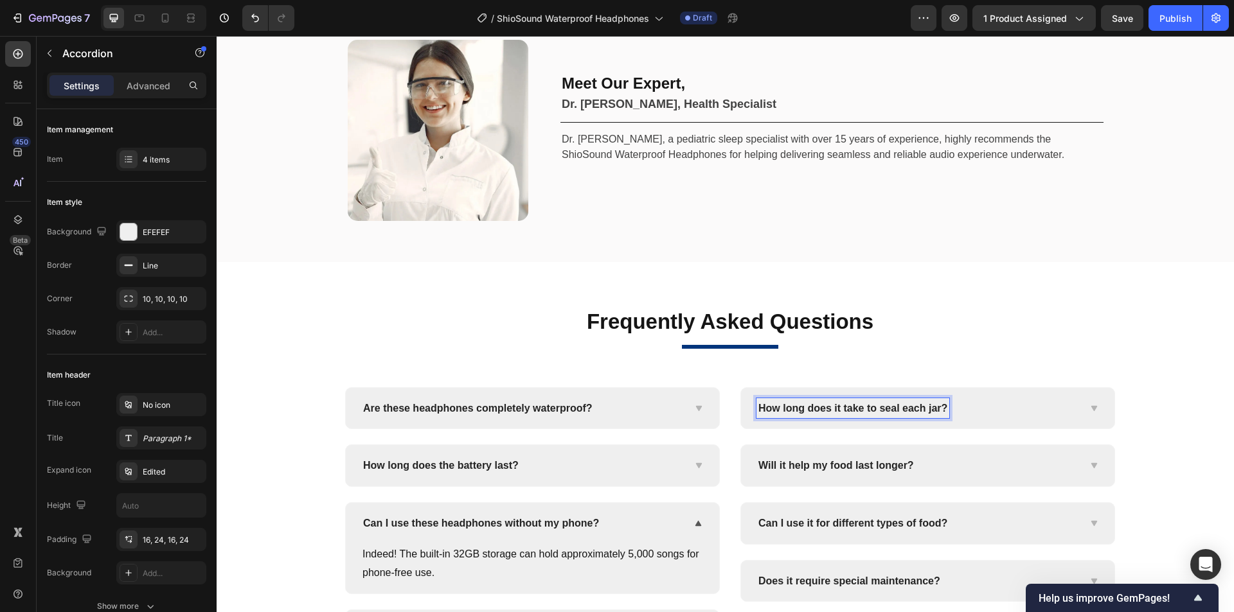
click at [911, 404] on span "How long does it take to seal each jar?" at bounding box center [852, 408] width 189 height 11
click at [1095, 404] on div "Are they comfortable to wear with swimming goggles?" at bounding box center [927, 408] width 373 height 41
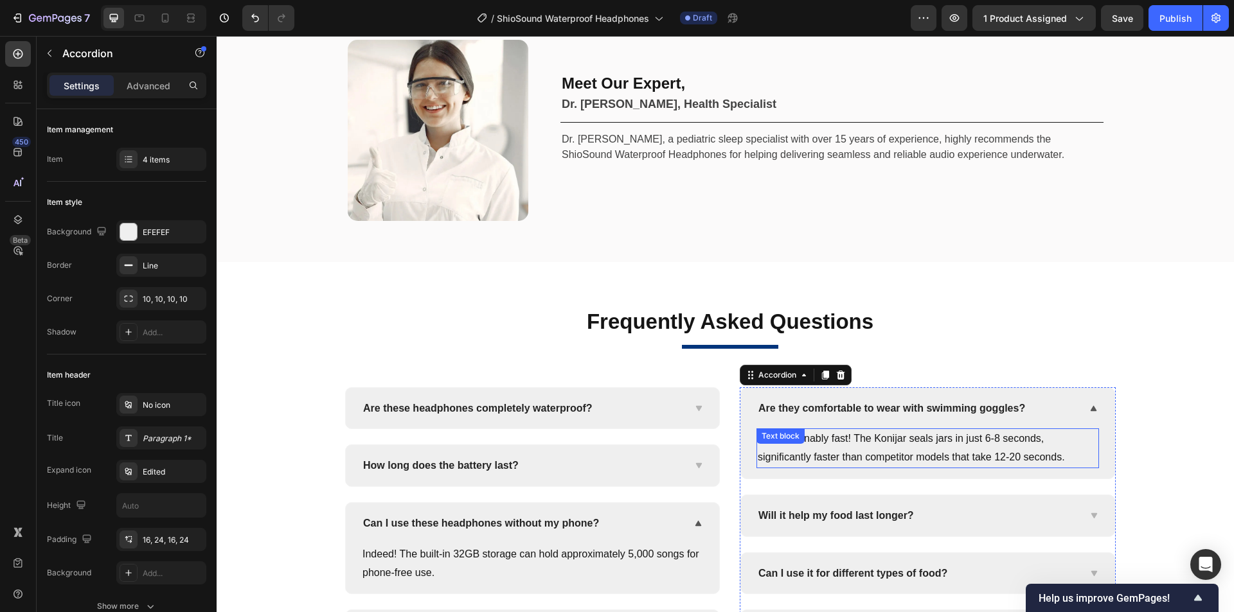
click at [878, 443] on p "Unquestionably fast! The Konijar seals jars in just 6-8 seconds, significantly …" at bounding box center [927, 448] width 340 height 37
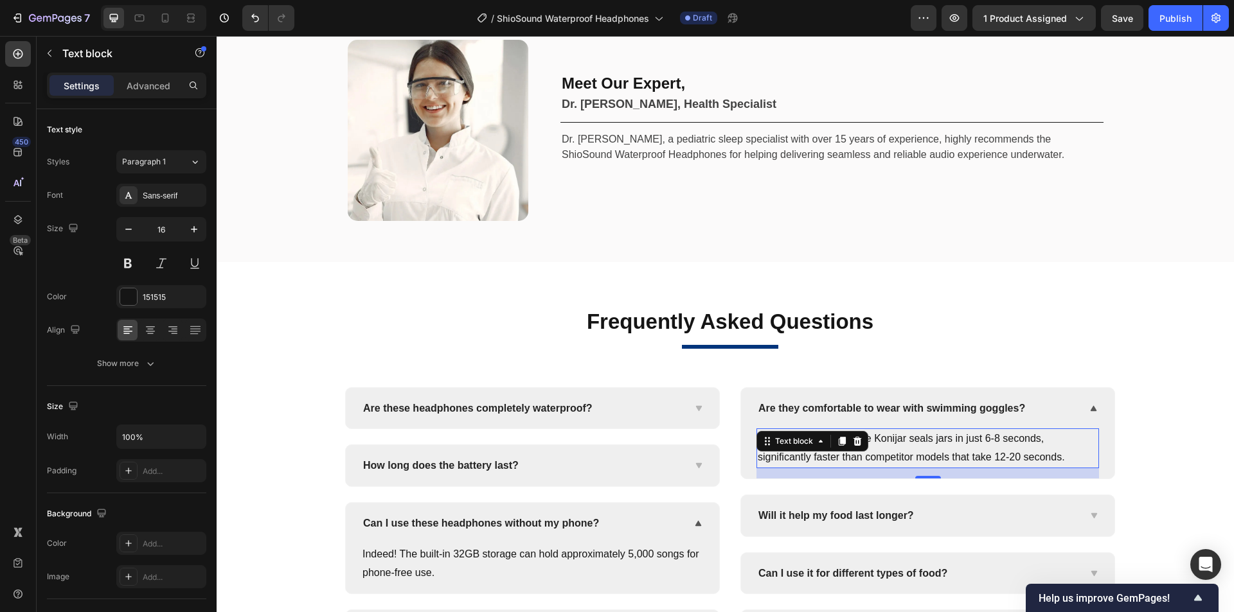
click at [968, 443] on p "Unquestionably fast! The Konijar seals jars in just 6-8 seconds, significantly …" at bounding box center [927, 448] width 340 height 37
click at [1018, 443] on p "Unquestionably fast! The Konijar seals jars in just 6-8 seconds, significantly …" at bounding box center [927, 448] width 340 height 37
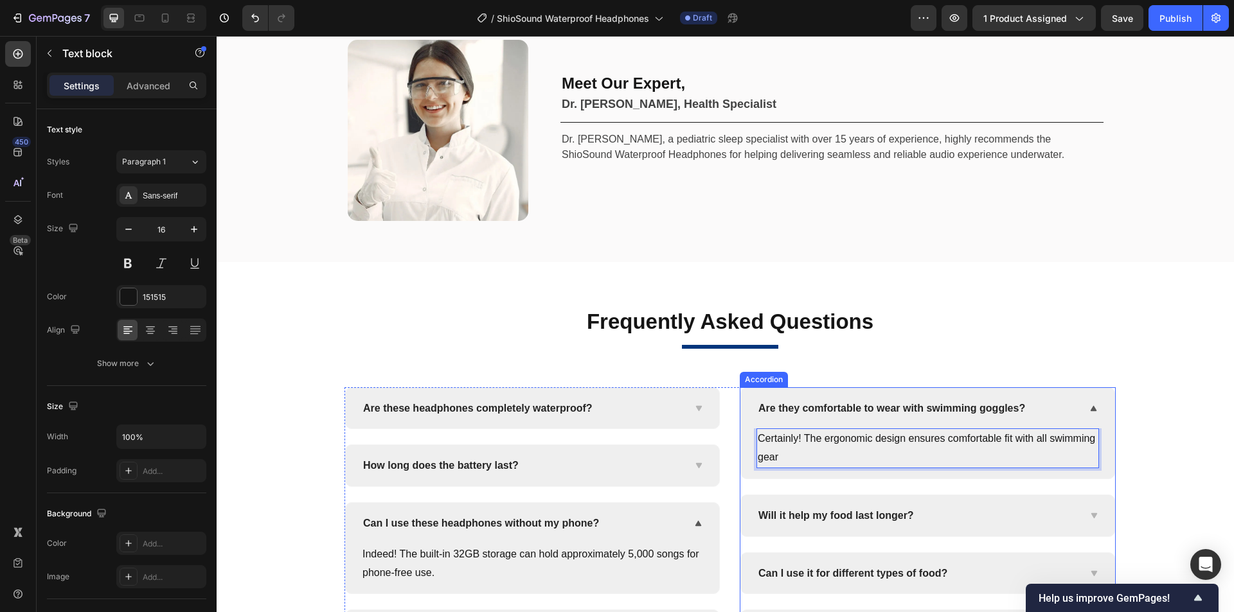
click at [839, 513] on span "Will it help my food last longer?" at bounding box center [835, 515] width 155 height 11
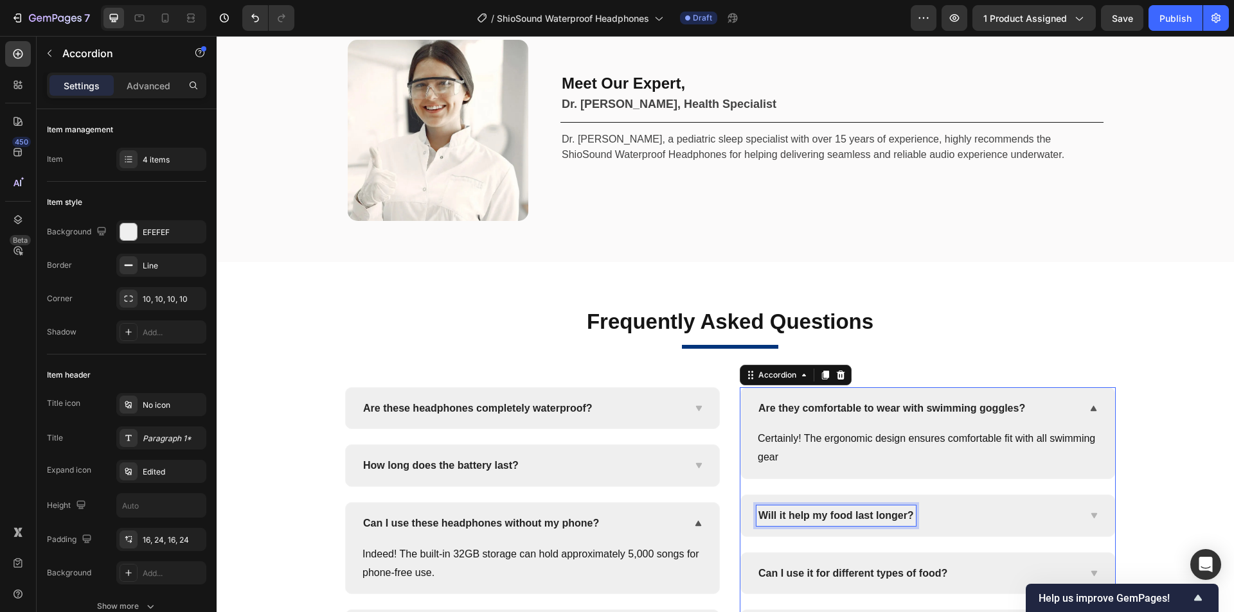
click at [799, 516] on span "Will it help my food last longer?" at bounding box center [835, 515] width 155 height 11
click at [848, 512] on span "Will it help my food last longer?" at bounding box center [835, 515] width 155 height 11
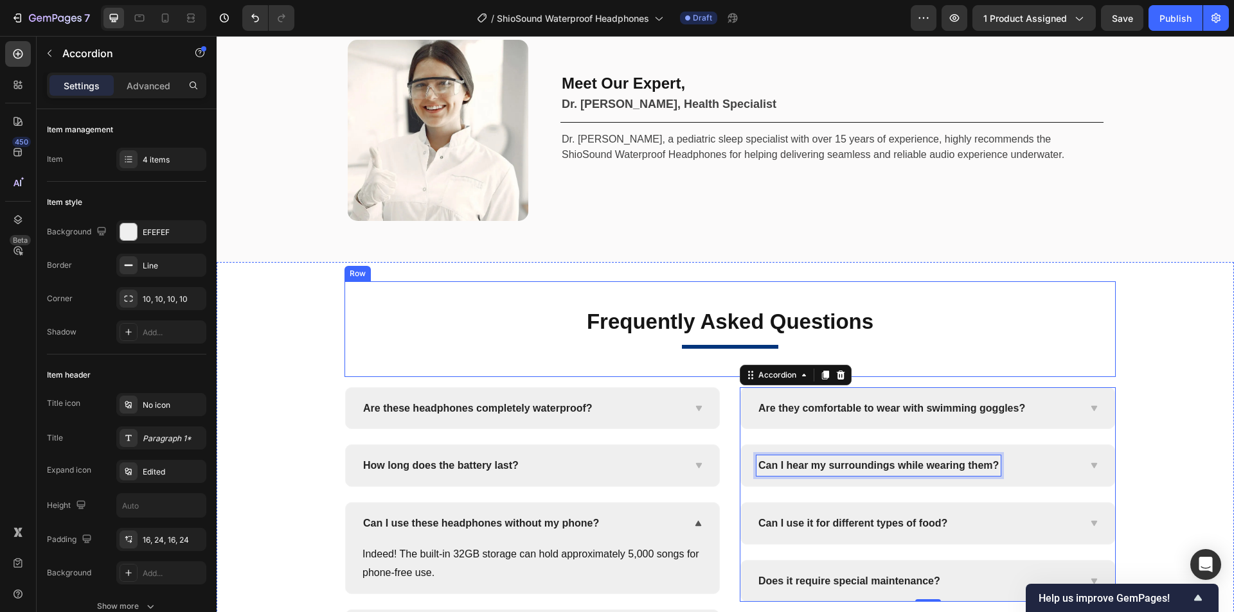
scroll to position [5093, 0]
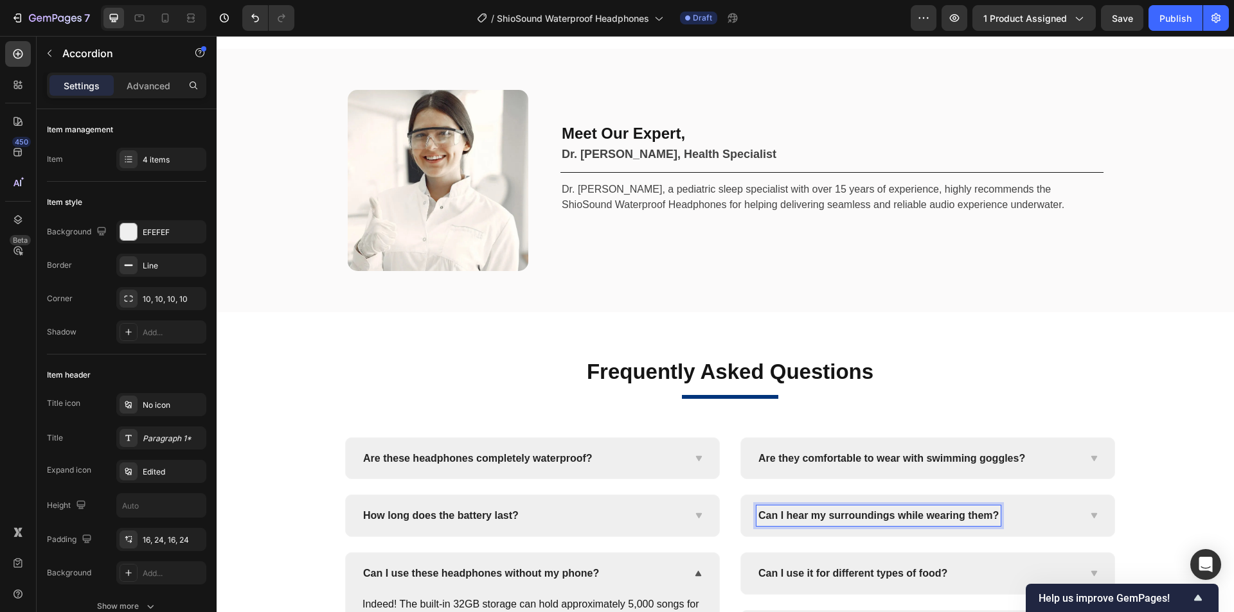
click at [1080, 514] on div "Can I hear my surroundings while wearing them?" at bounding box center [927, 515] width 373 height 41
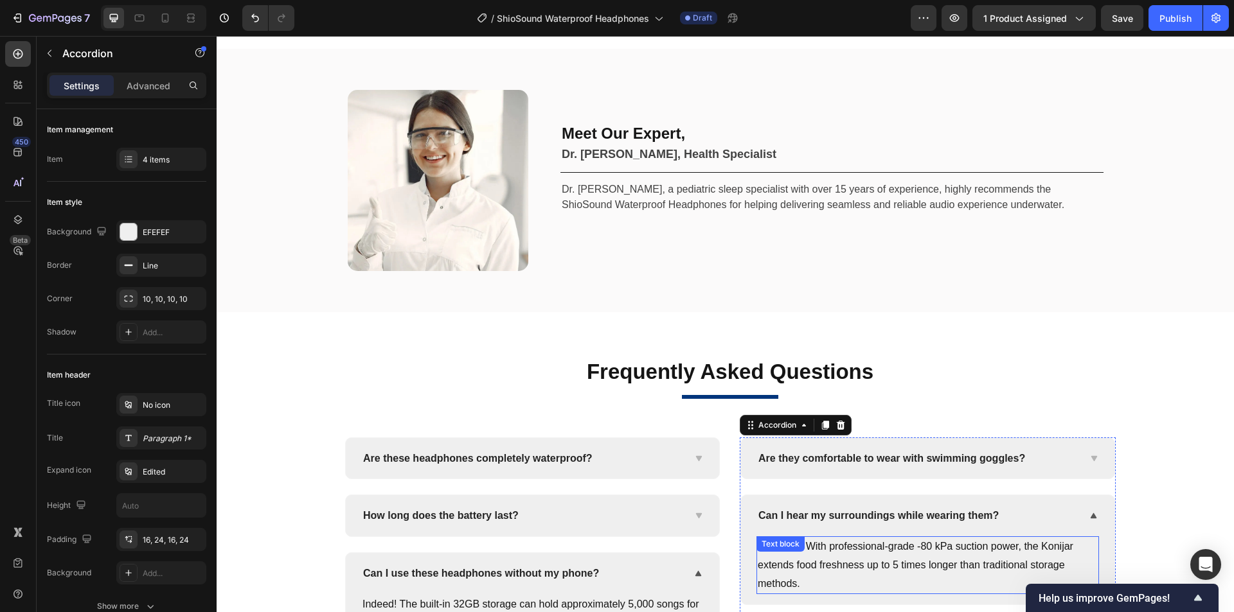
click at [933, 544] on p "Definitely! With professional-grade -80 kPa suction power, the Konijar extends …" at bounding box center [927, 565] width 340 height 55
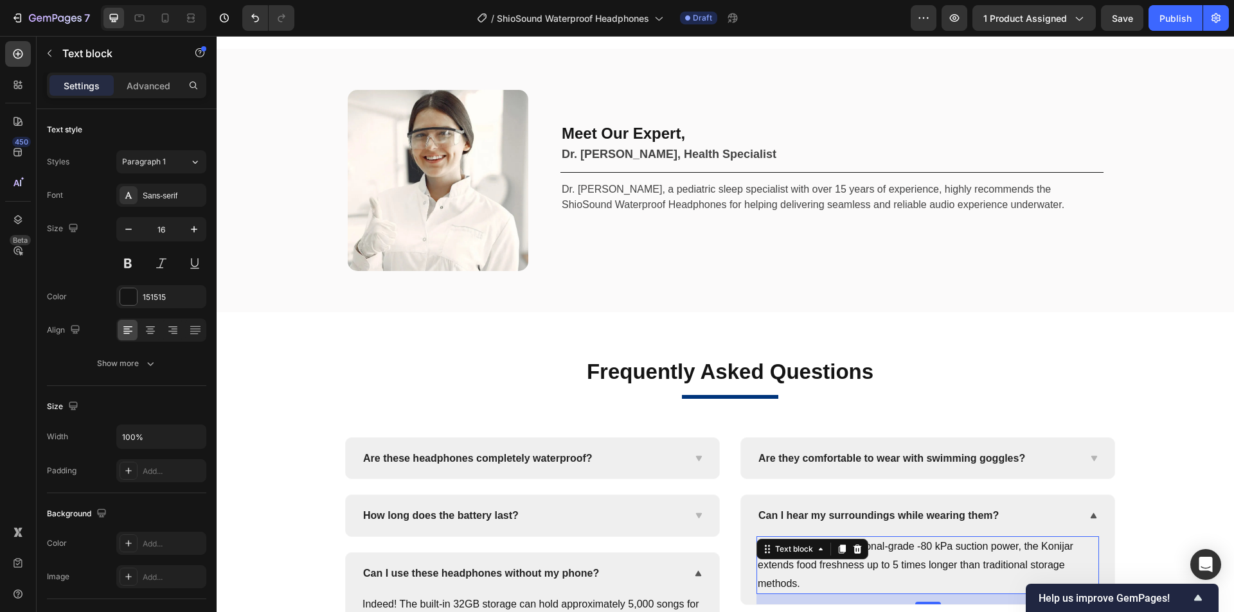
click at [863, 548] on div "Text block" at bounding box center [812, 549] width 112 height 21
click at [971, 548] on p "Definitely! With professional-grade -80 kPa suction power, the Konijar extends …" at bounding box center [927, 565] width 340 height 55
click at [1000, 548] on p "Definitely! With professional-grade -80 kPa suction power, the Konijar extends …" at bounding box center [927, 565] width 340 height 55
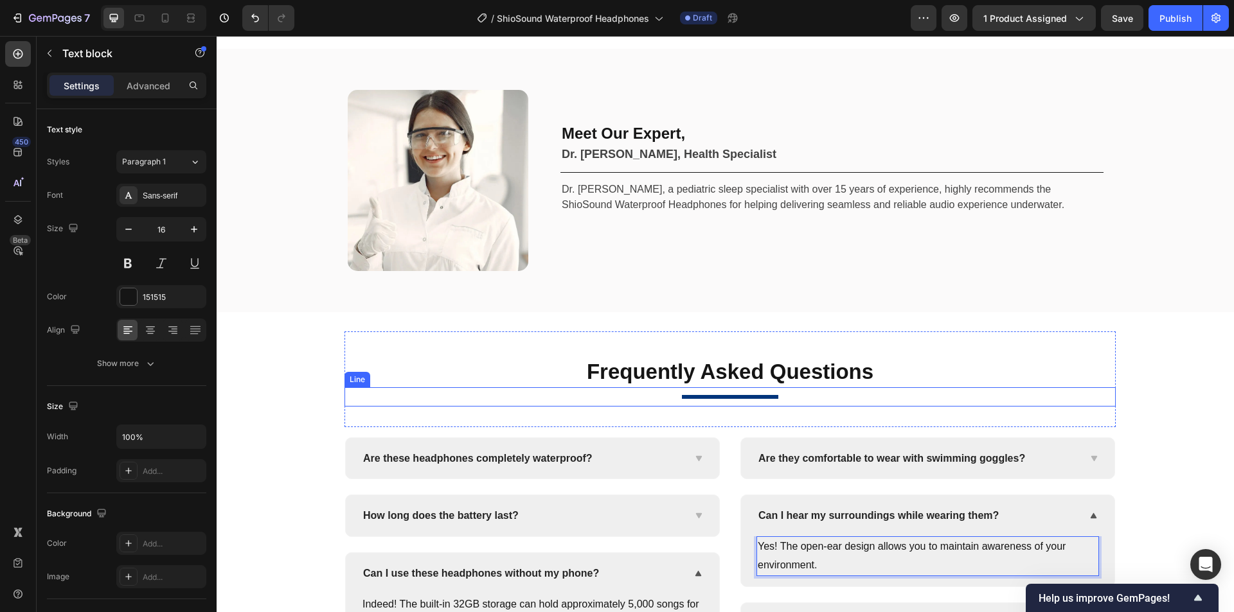
scroll to position [5286, 0]
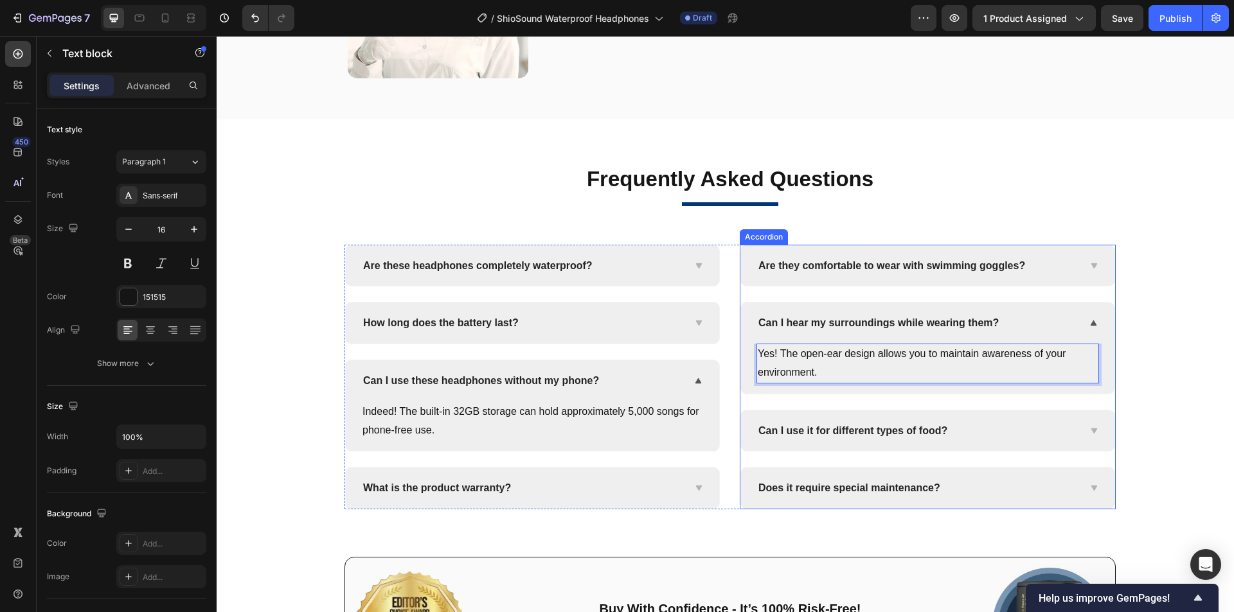
click at [855, 429] on span "Can I use it for different types of food?" at bounding box center [852, 430] width 189 height 11
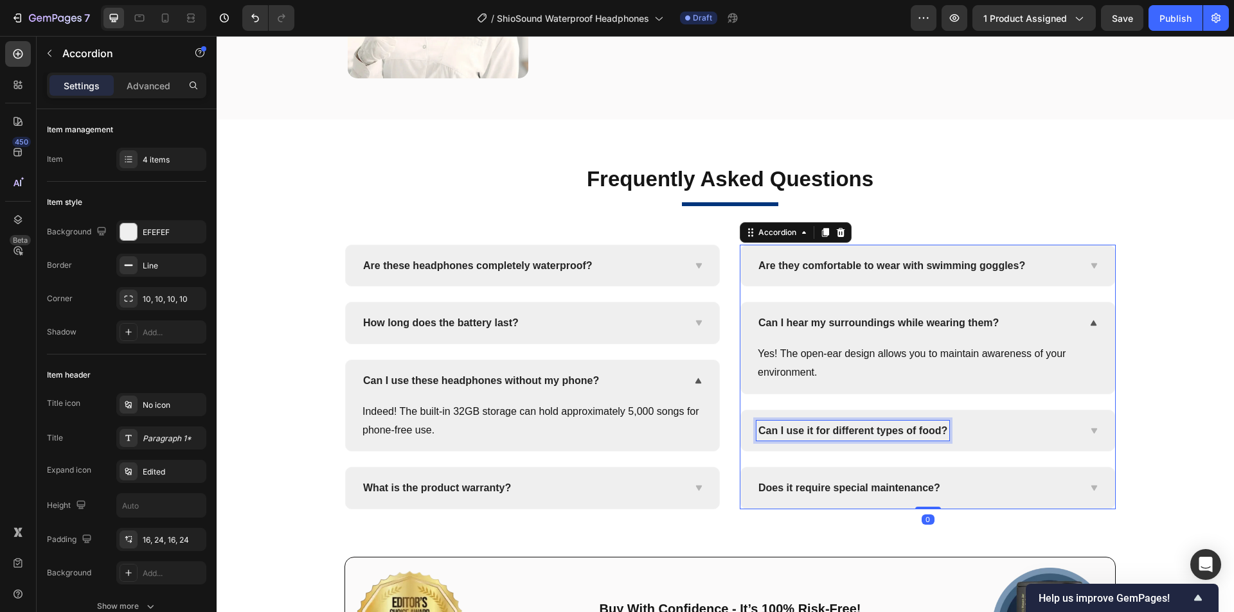
click at [912, 431] on span "Can I use it for different types of food?" at bounding box center [852, 430] width 189 height 11
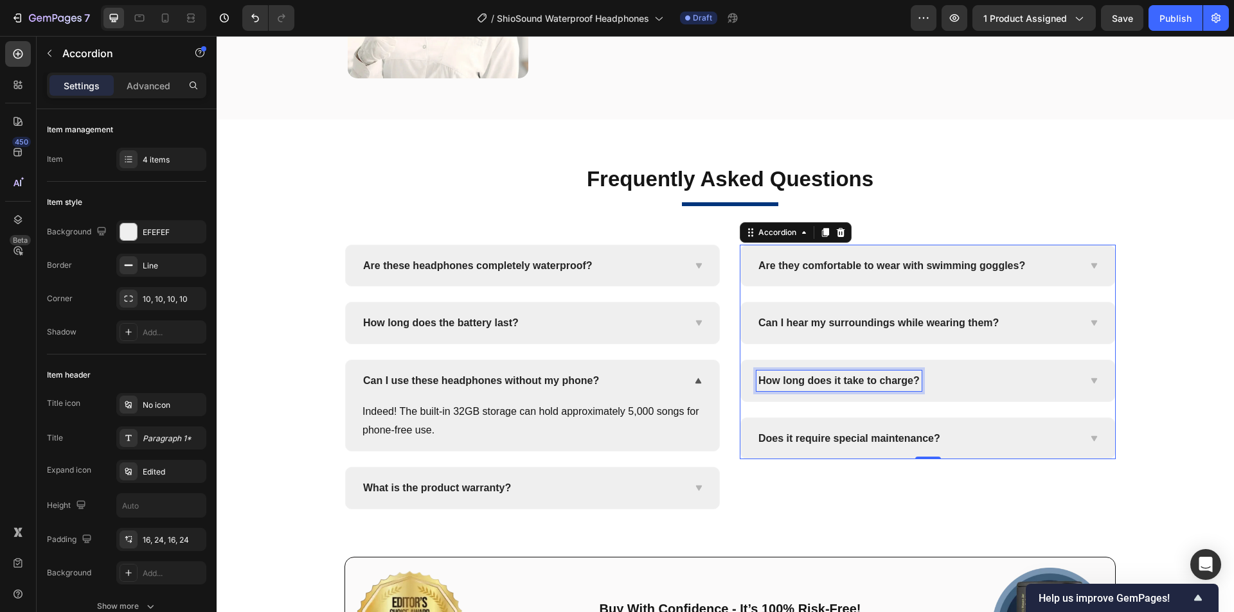
scroll to position [5235, 0]
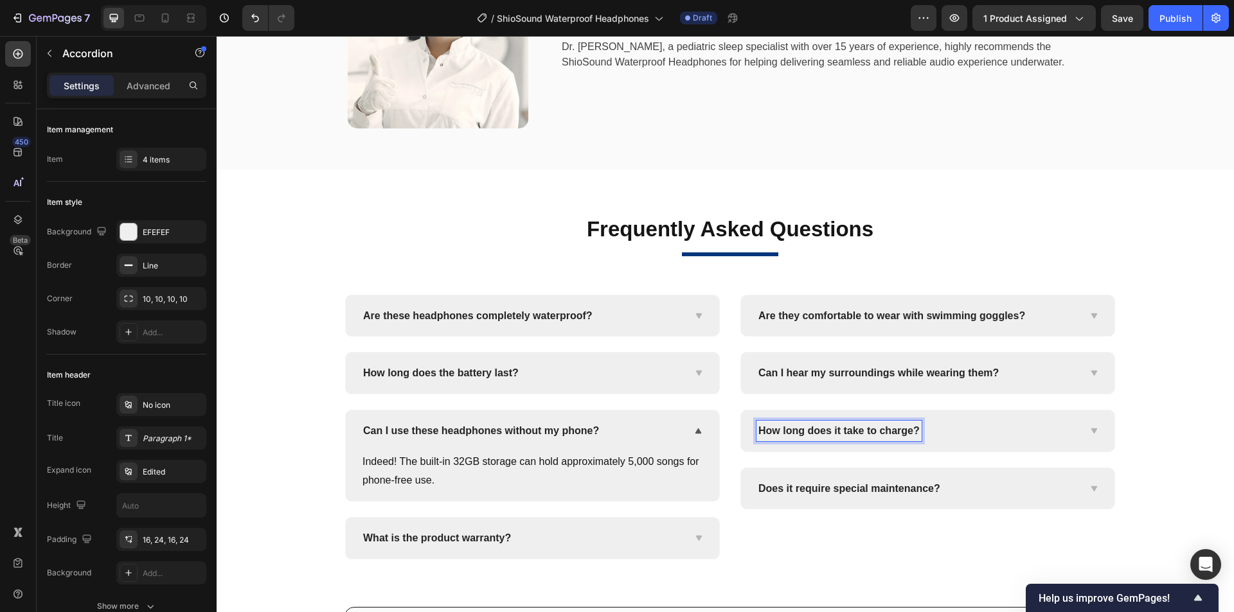
click at [1088, 433] on icon at bounding box center [1093, 431] width 10 height 10
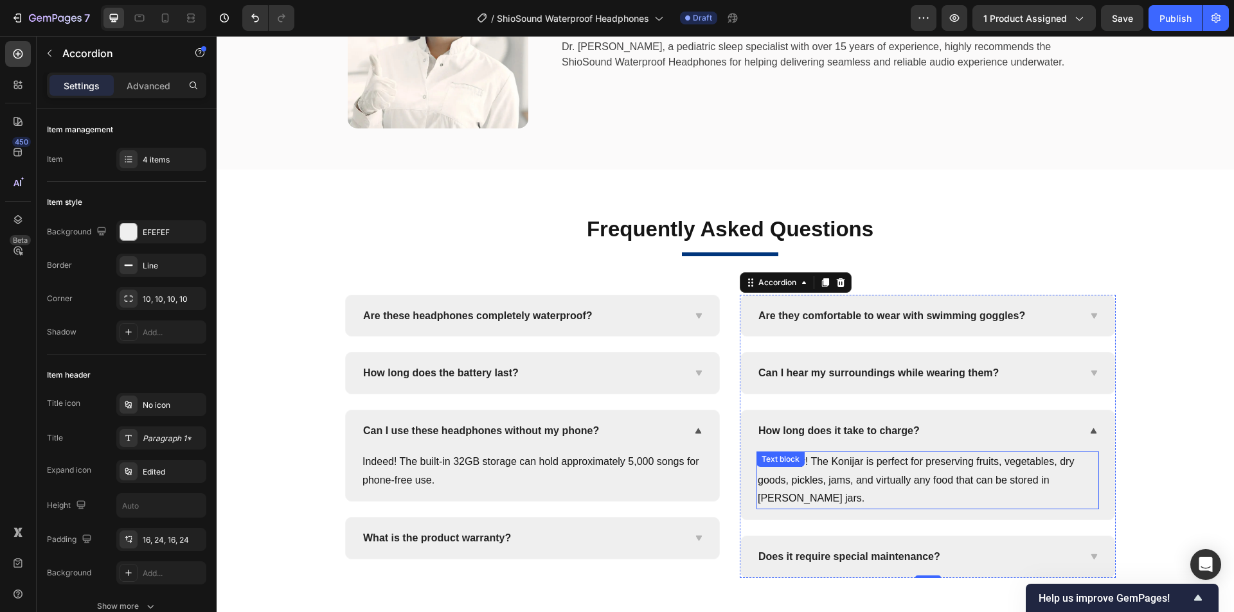
click at [892, 474] on p "Absolutely! The Konijar is perfect for preserving fruits, vegetables, dry goods…" at bounding box center [927, 480] width 340 height 55
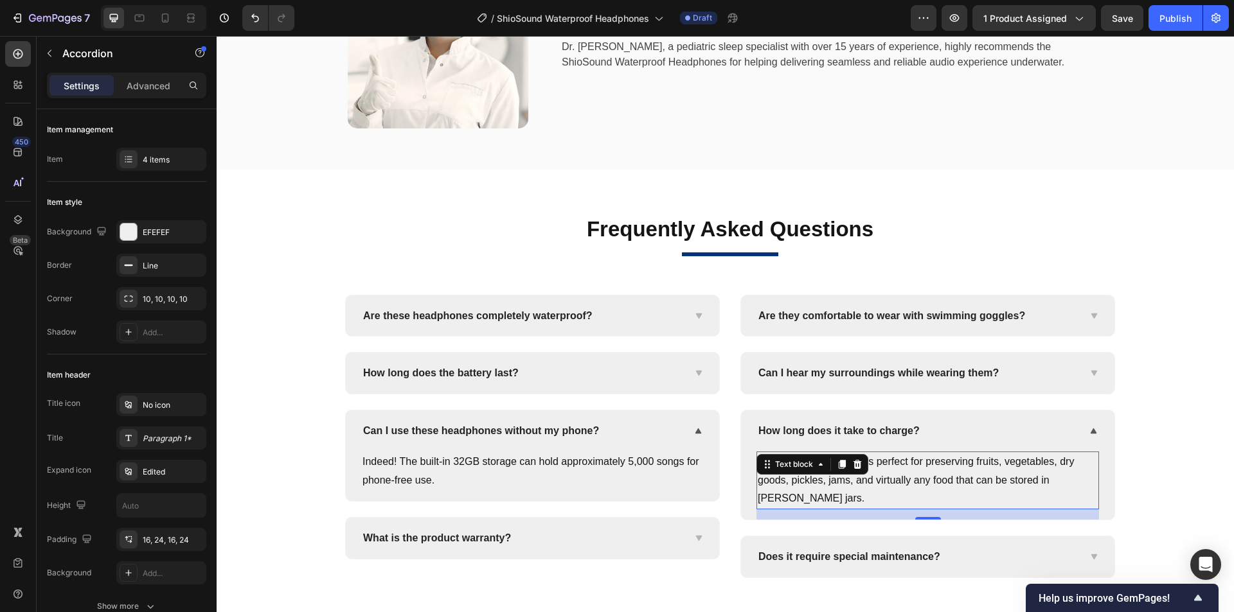
click at [1007, 479] on p "Absolutely! The Konijar is perfect for preserving fruits, vegetables, dry goods…" at bounding box center [927, 480] width 340 height 55
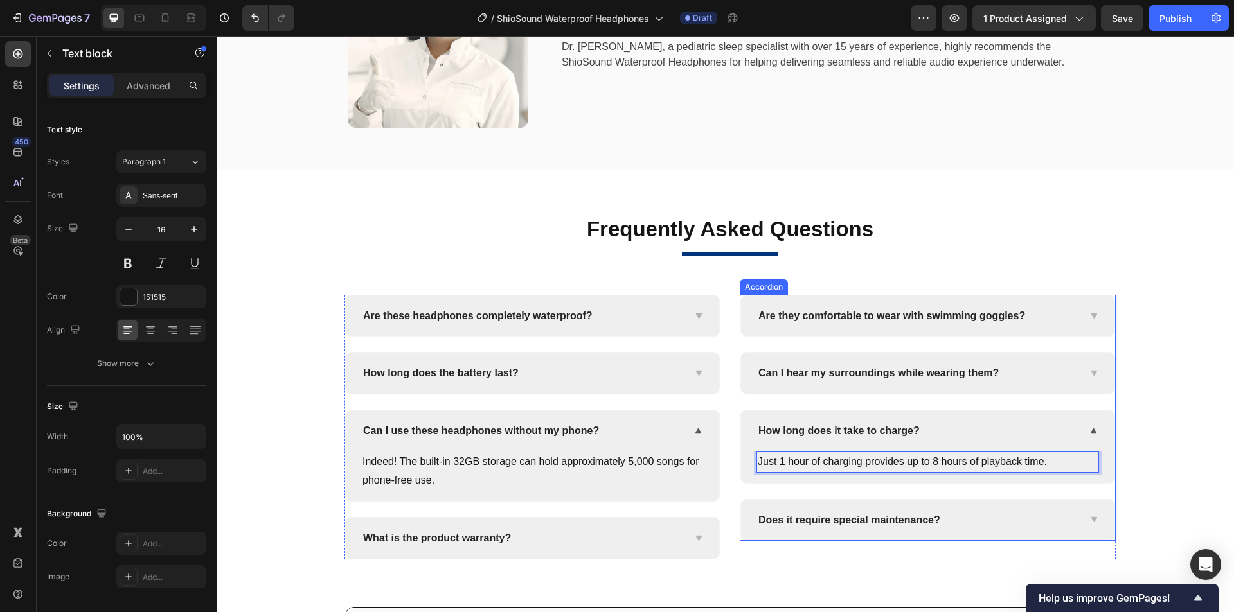
click at [832, 520] on span "Does it require special maintenance?" at bounding box center [849, 520] width 182 height 11
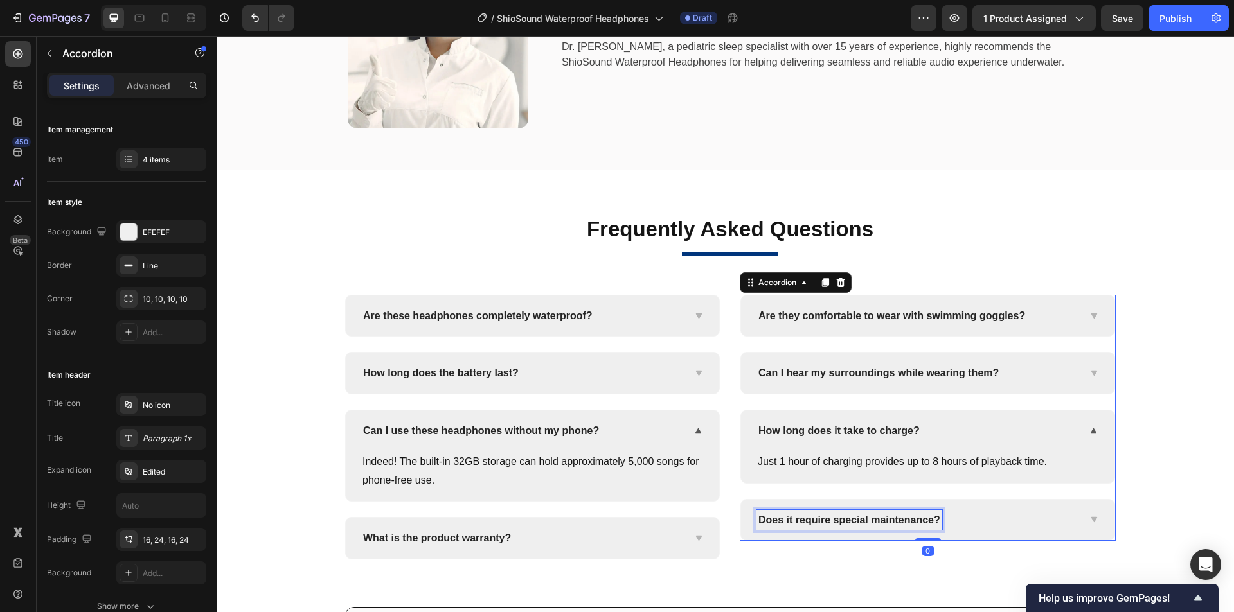
click at [883, 522] on span "Does it require special maintenance?" at bounding box center [849, 520] width 182 height 11
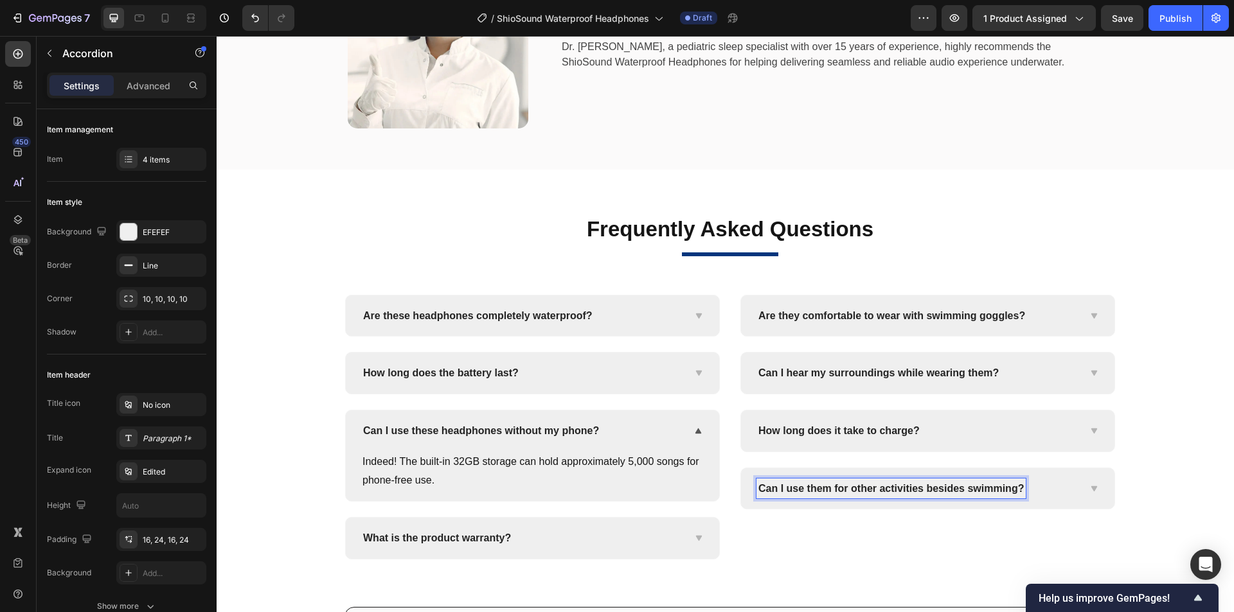
scroll to position [5204, 0]
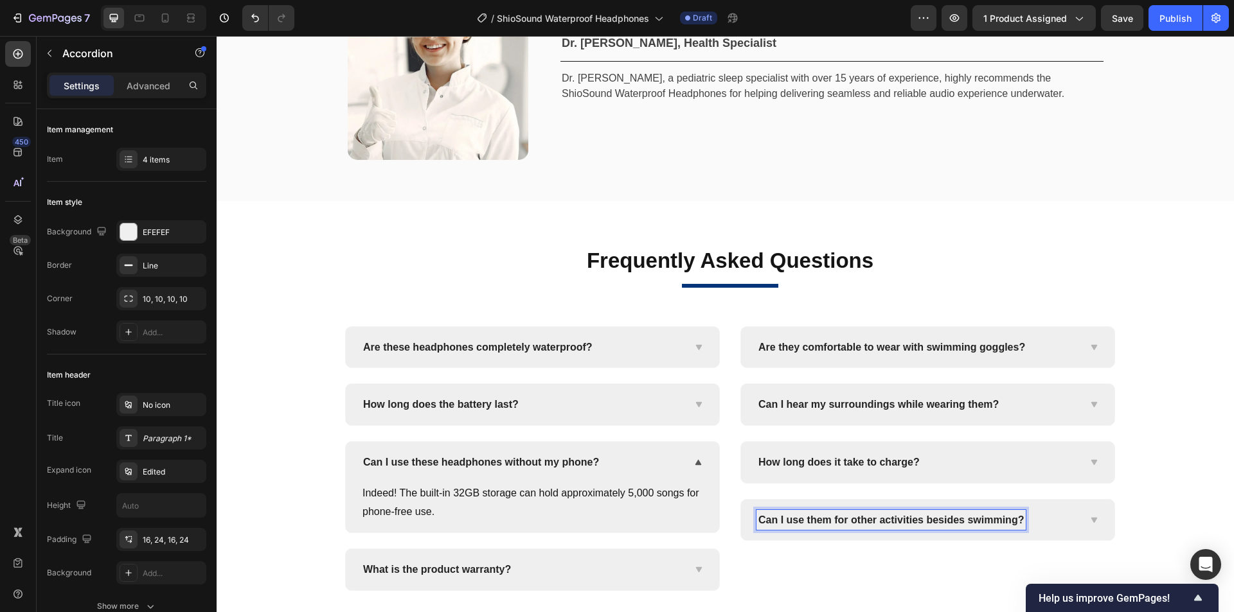
click at [1077, 520] on div "Can I use them for other activities besides swimming?" at bounding box center [927, 520] width 373 height 41
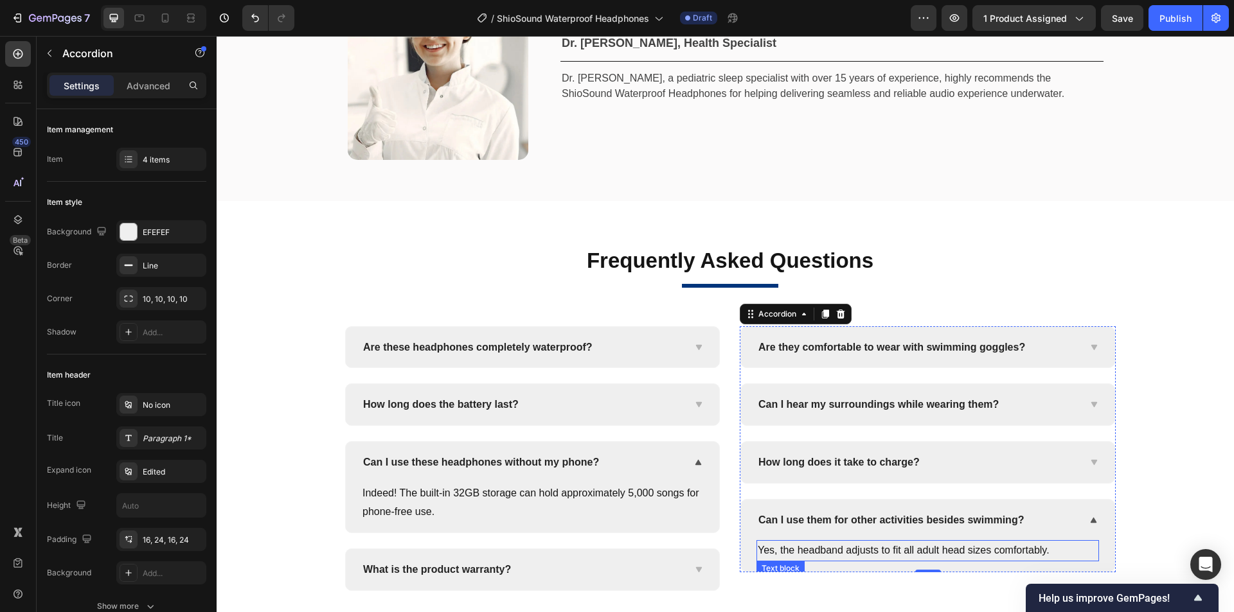
click at [925, 552] on p "Yes, the headband adjusts to fit all adult head sizes comfortably." at bounding box center [927, 551] width 340 height 19
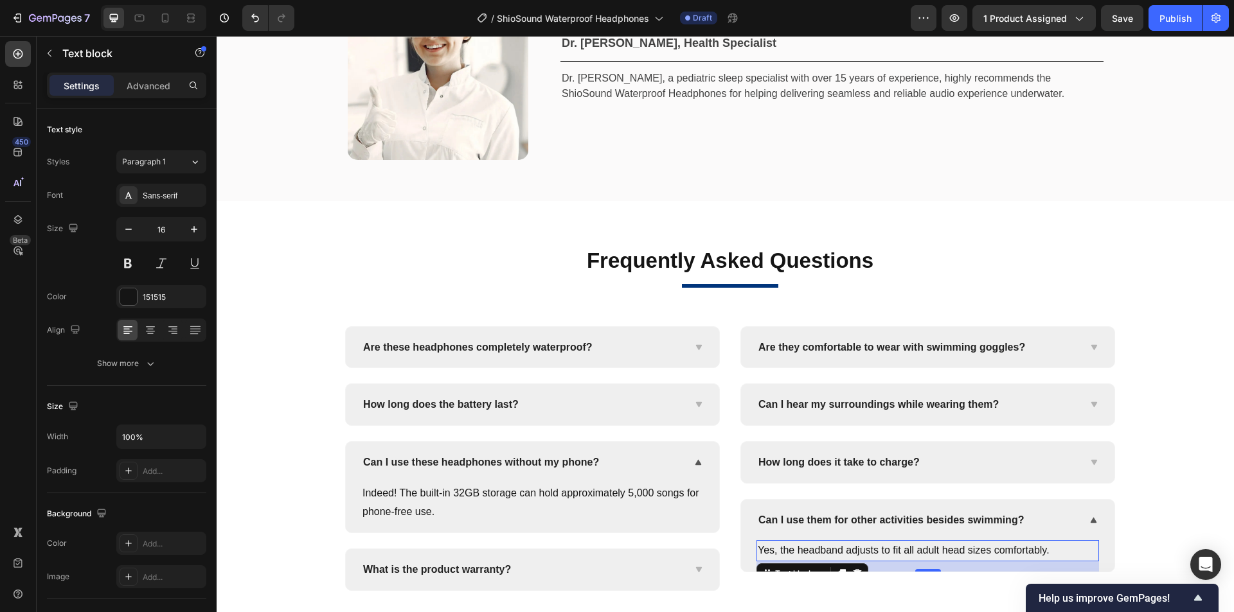
click at [987, 551] on p "Yes, the headband adjusts to fit all adult head sizes comfortably." at bounding box center [927, 551] width 340 height 19
click at [1022, 550] on p "Yes, the headband adjusts to fit all adult head sizes comfortably." at bounding box center [927, 551] width 340 height 19
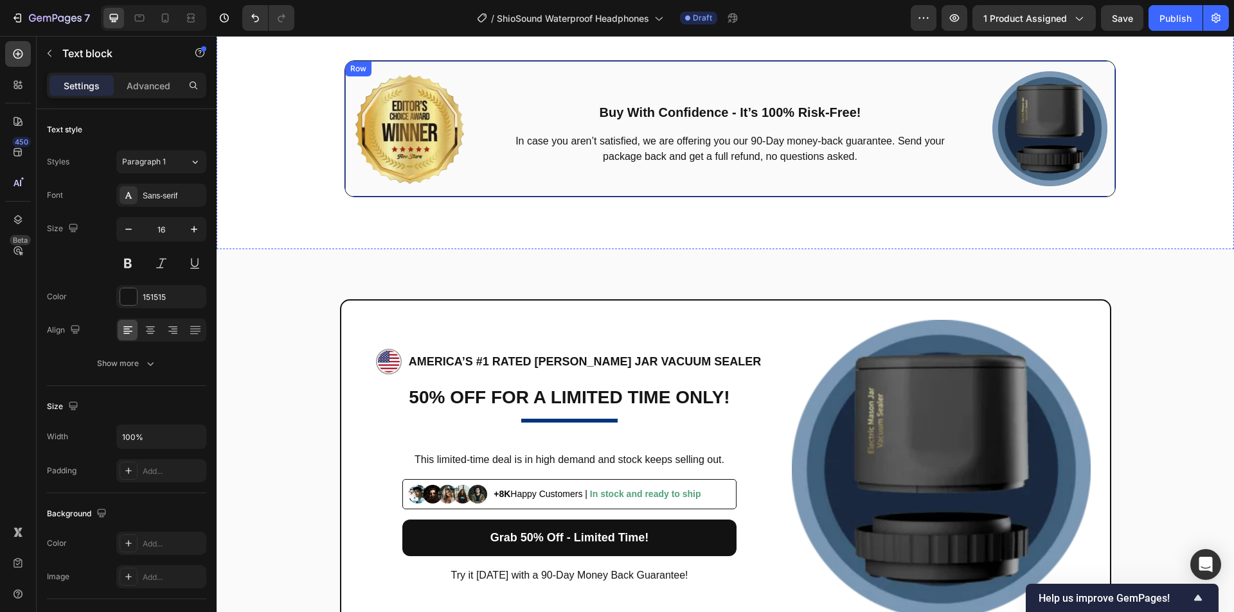
scroll to position [5846, 0]
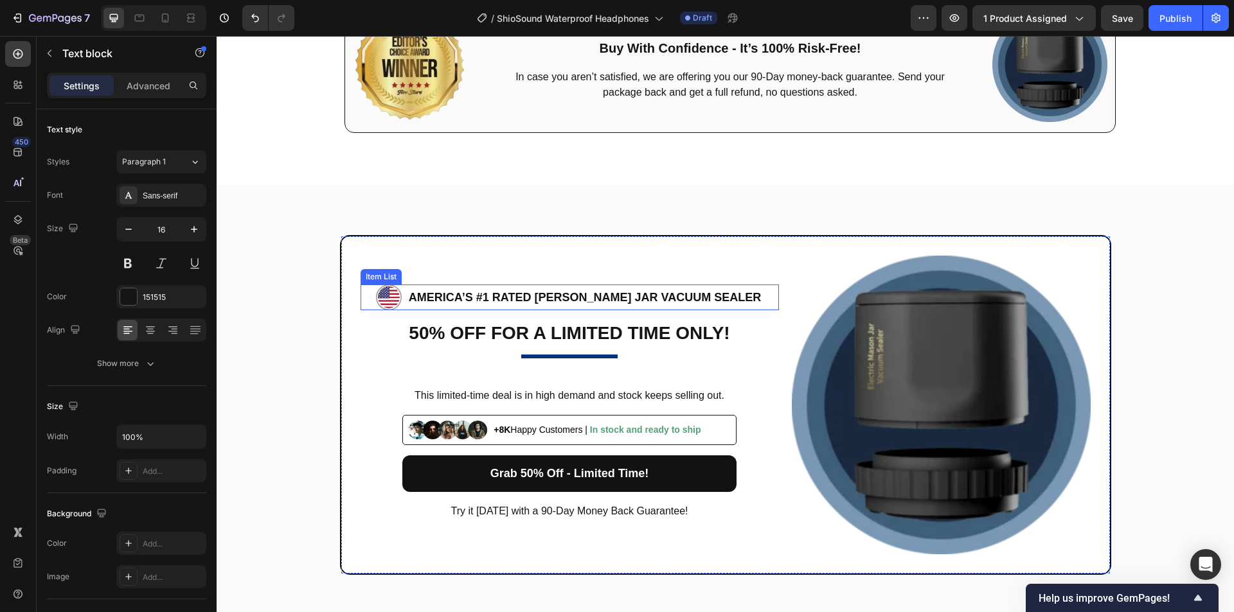
drag, startPoint x: 557, startPoint y: 299, endPoint x: 590, endPoint y: 298, distance: 33.4
click at [557, 299] on p "AMERICA’S #1 RATED Mason Jar Vacuum Sealer" at bounding box center [585, 297] width 352 height 21
click at [590, 298] on p "AMERICA’S #1 RATED Mason Jar Vacuum Sealer" at bounding box center [585, 297] width 352 height 21
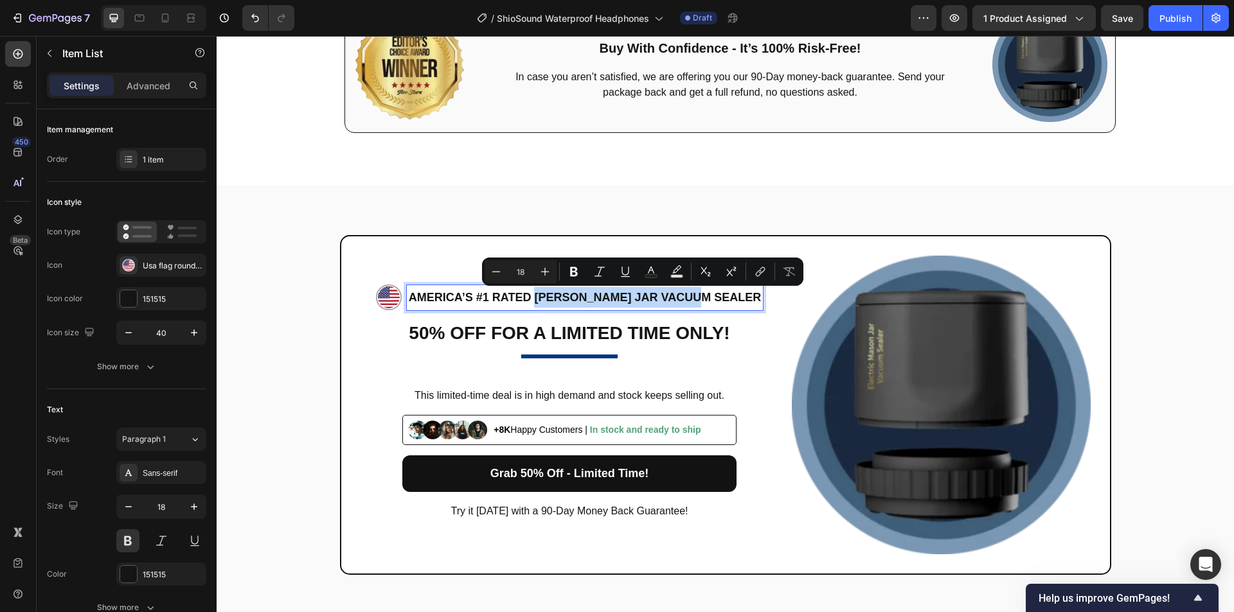
drag, startPoint x: 558, startPoint y: 297, endPoint x: 771, endPoint y: 305, distance: 213.4
click at [771, 305] on div "AMERICA’S #1 RATED Mason Jar Vacuum Sealer" at bounding box center [569, 298] width 418 height 26
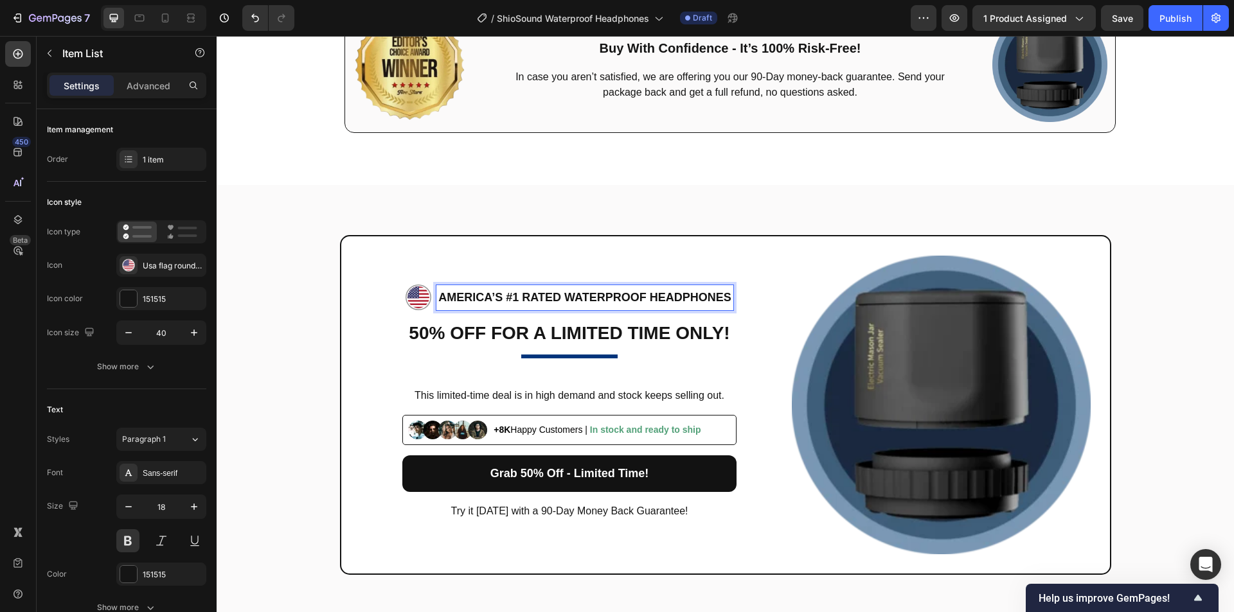
click at [607, 292] on p "AMERICA’S #1 RATED Waterproof Headphones" at bounding box center [584, 297] width 292 height 21
click at [582, 333] on h2 "50% OFF FOR A LIMITED TIME ONLY!" at bounding box center [569, 334] width 418 height 26
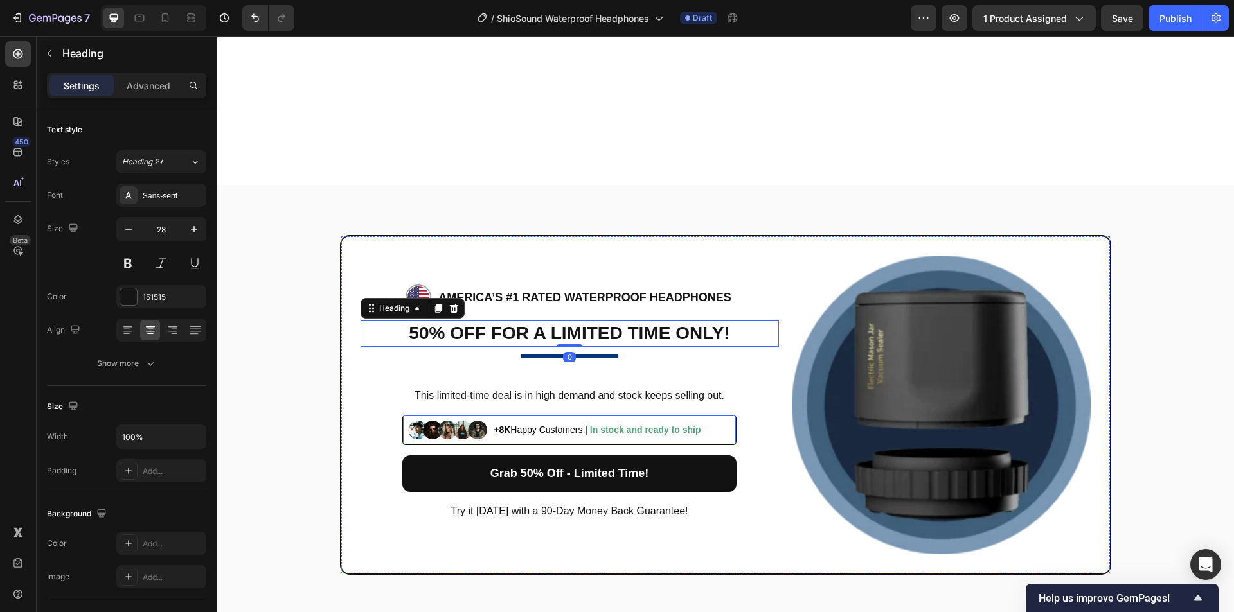
scroll to position [6039, 0]
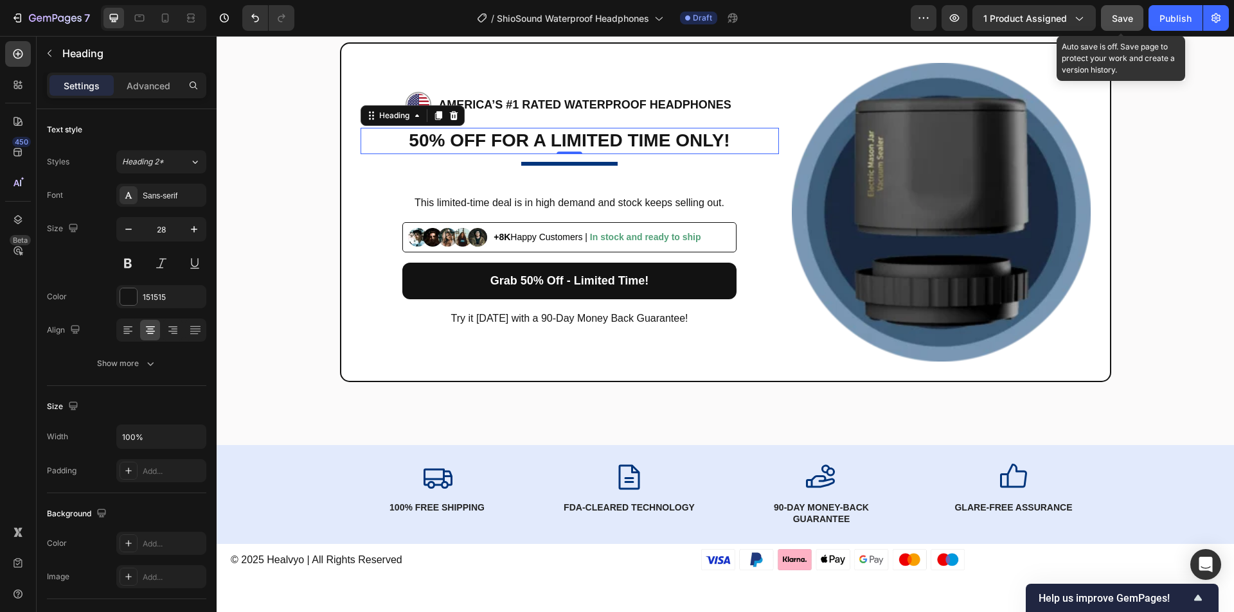
click at [1119, 20] on span "Save" at bounding box center [1121, 18] width 21 height 11
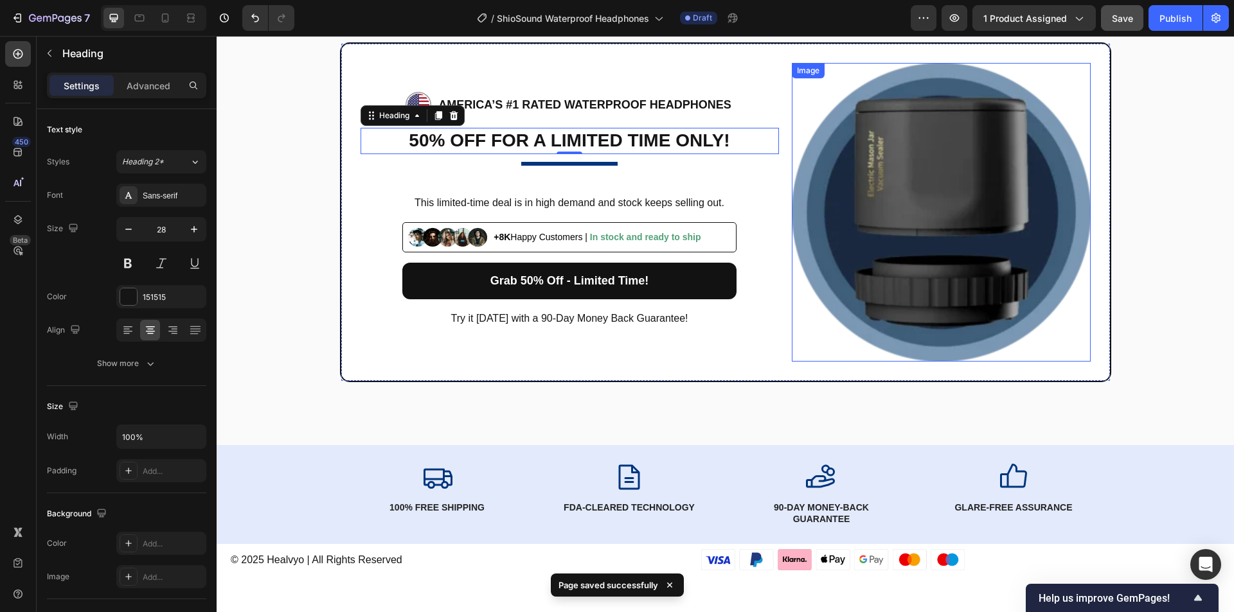
click at [899, 218] on img at bounding box center [941, 212] width 299 height 299
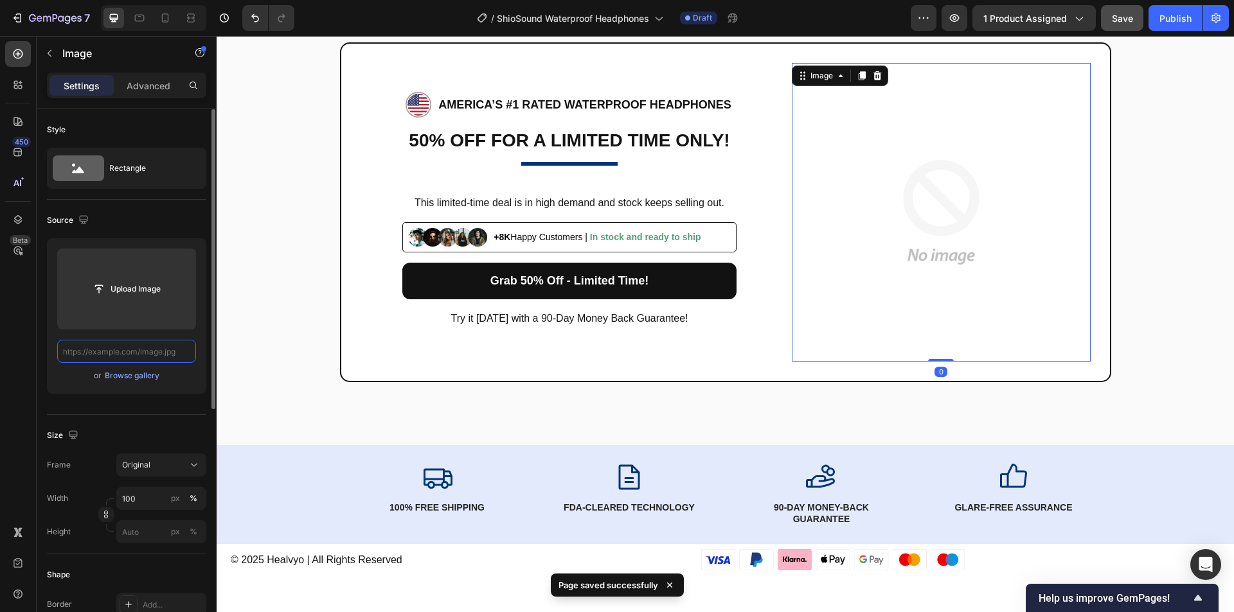
scroll to position [0, 0]
paste input "https://cdn.shopify.com/s/files/1/0956/1155/2027/files/Shiosound-2.webp?v=17588…"
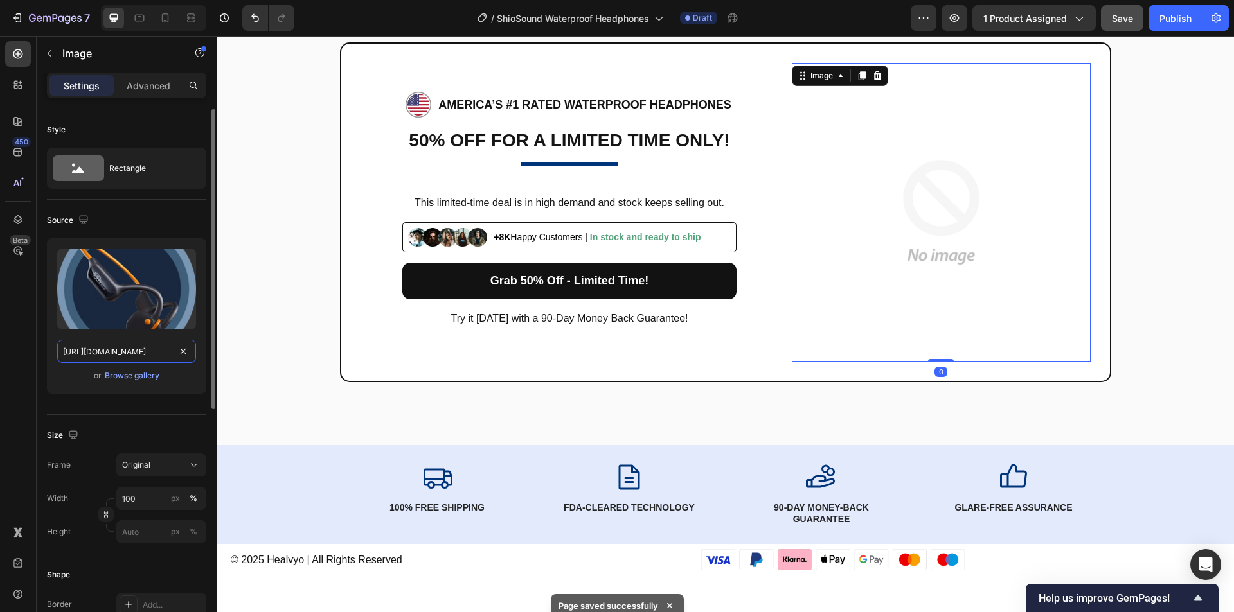
scroll to position [0, 218]
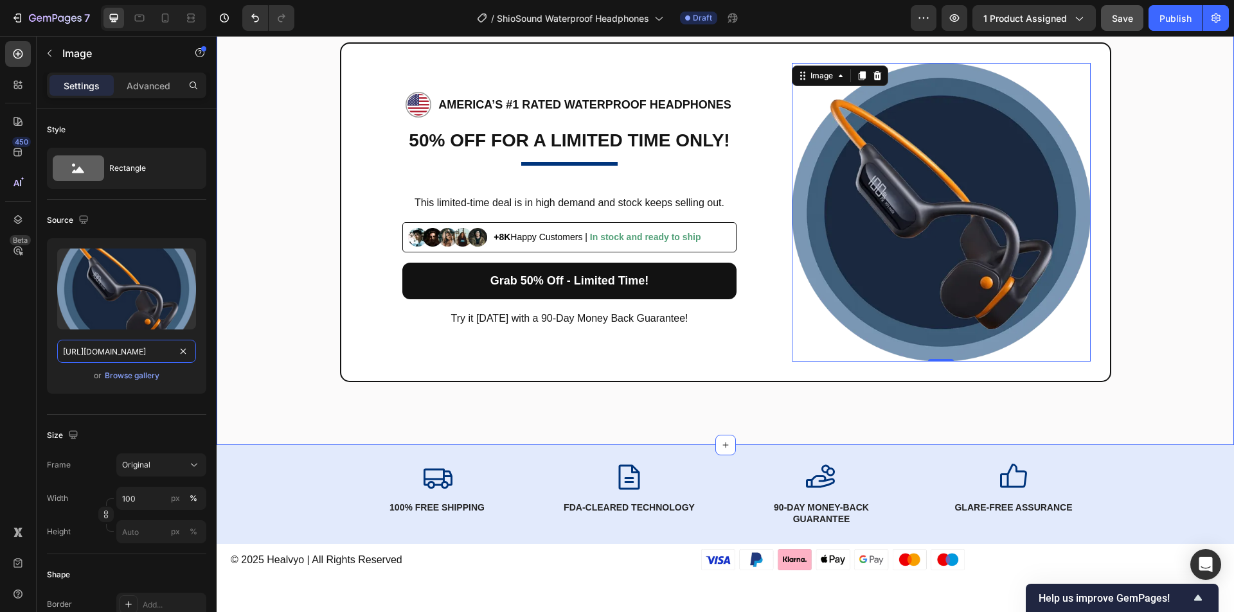
drag, startPoint x: 332, startPoint y: 387, endPoint x: 227, endPoint y: 350, distance: 111.5
type input "https://cdn.shopify.com/s/files/1/0956/1155/2027/files/Shiosound-2.webp"
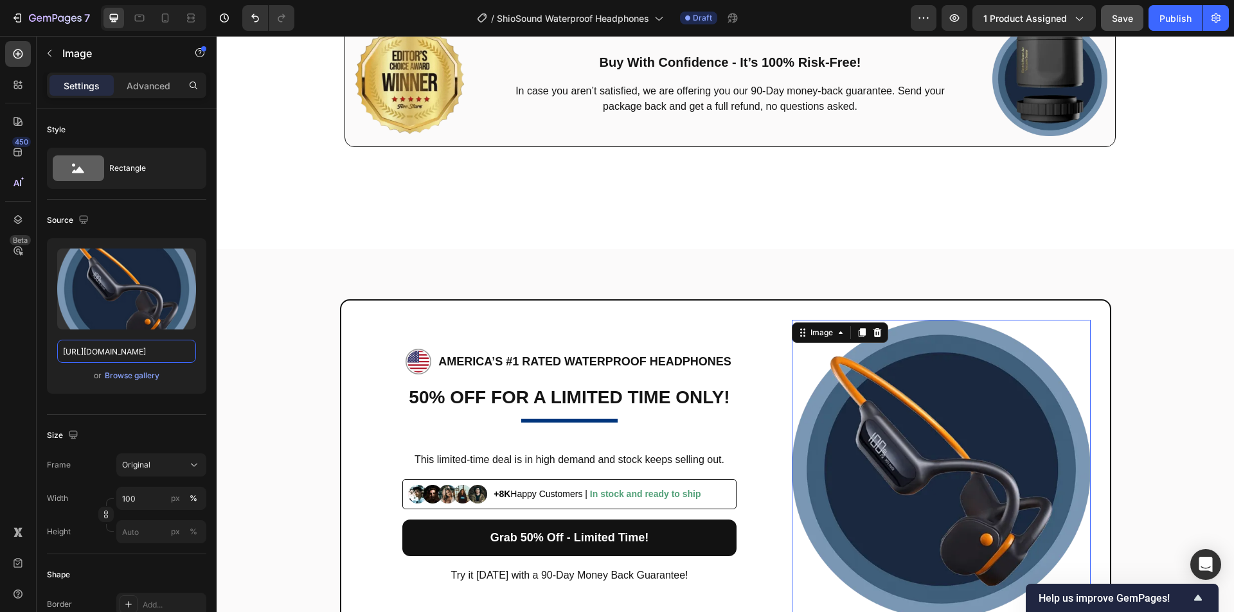
scroll to position [5654, 0]
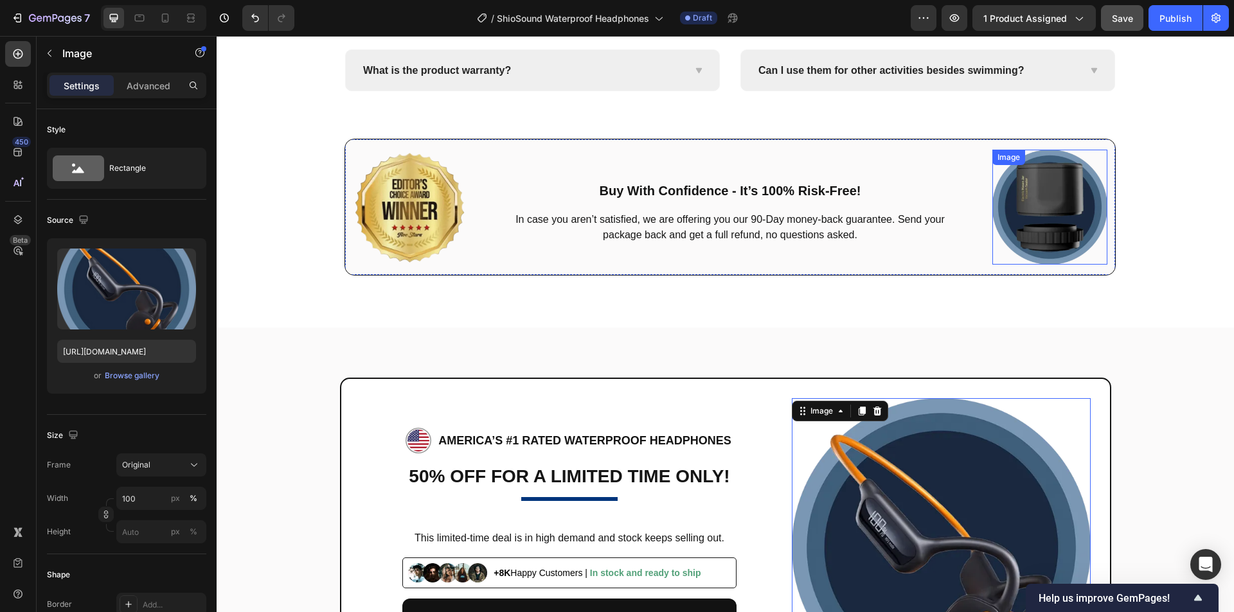
click at [1073, 209] on img at bounding box center [1049, 207] width 115 height 115
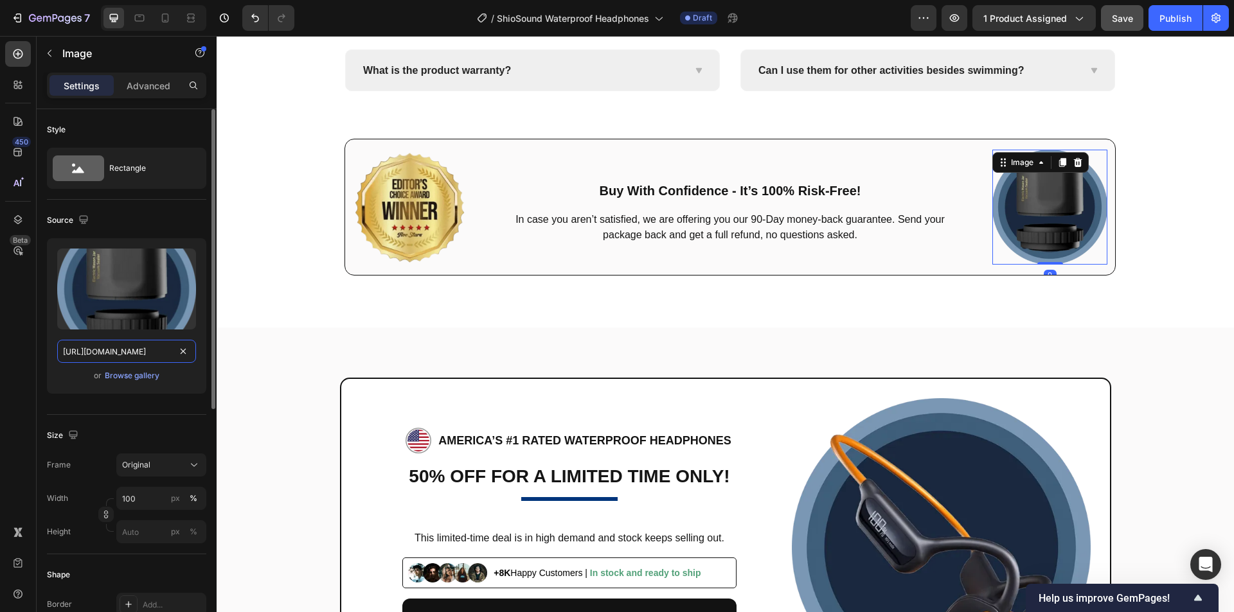
click at [149, 355] on input "https://cdn.shopify.com/s/files/1/0956/1155/2027/files/snapedit_1758766369646_1…" at bounding box center [126, 351] width 139 height 23
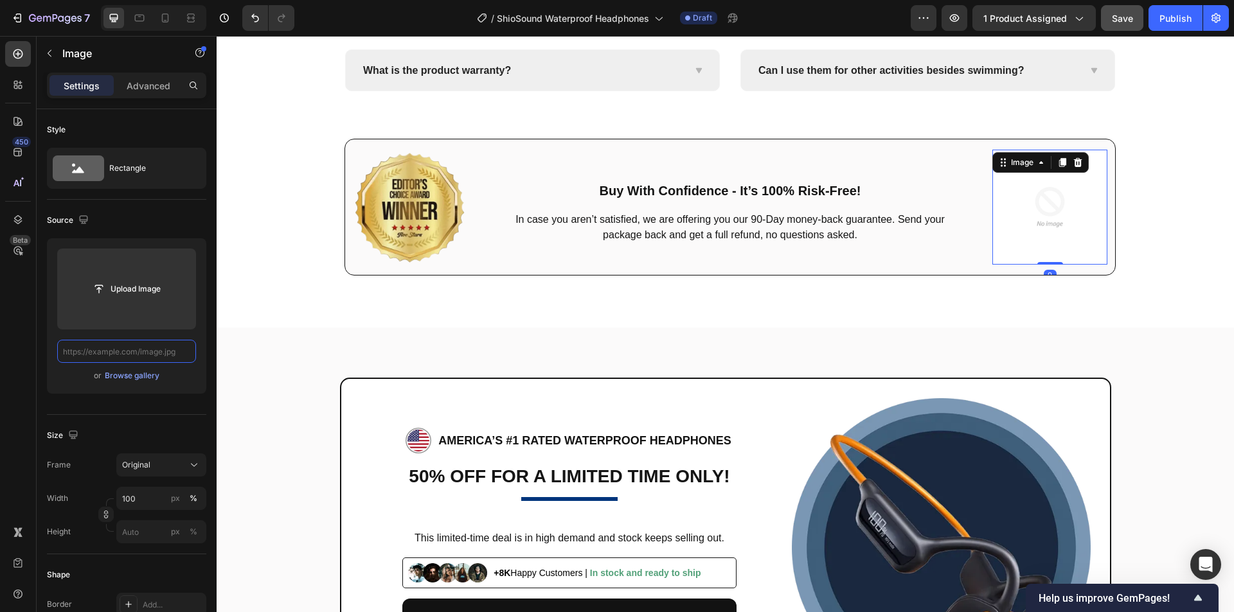
paste input "https://cdn.shopify.com/s/files/1/0956/1155/2027/files/Shiosound-2.webp"
type input "https://cdn.shopify.com/s/files/1/0956/1155/2027/files/Shiosound-2.webp"
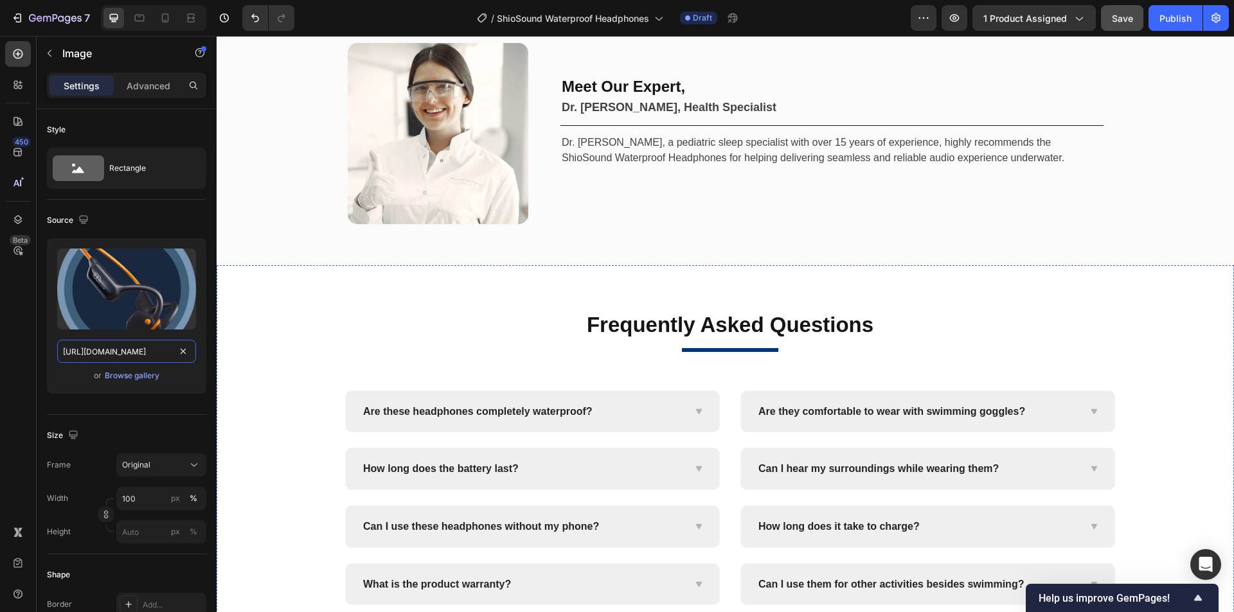
scroll to position [4818, 0]
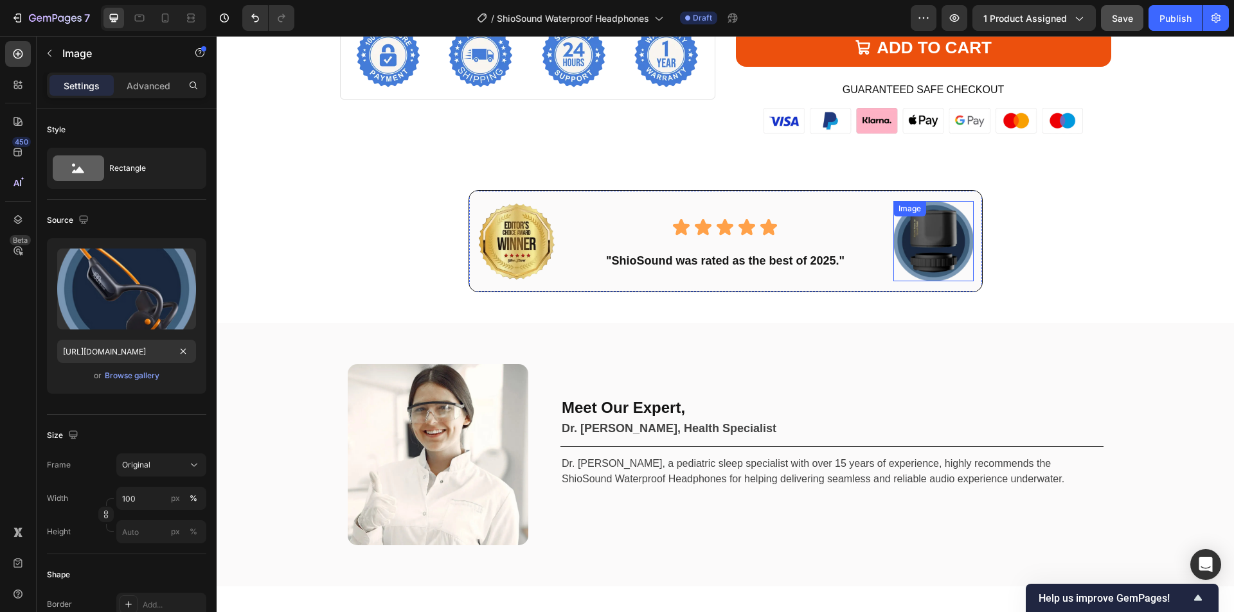
click at [954, 238] on img at bounding box center [933, 241] width 81 height 81
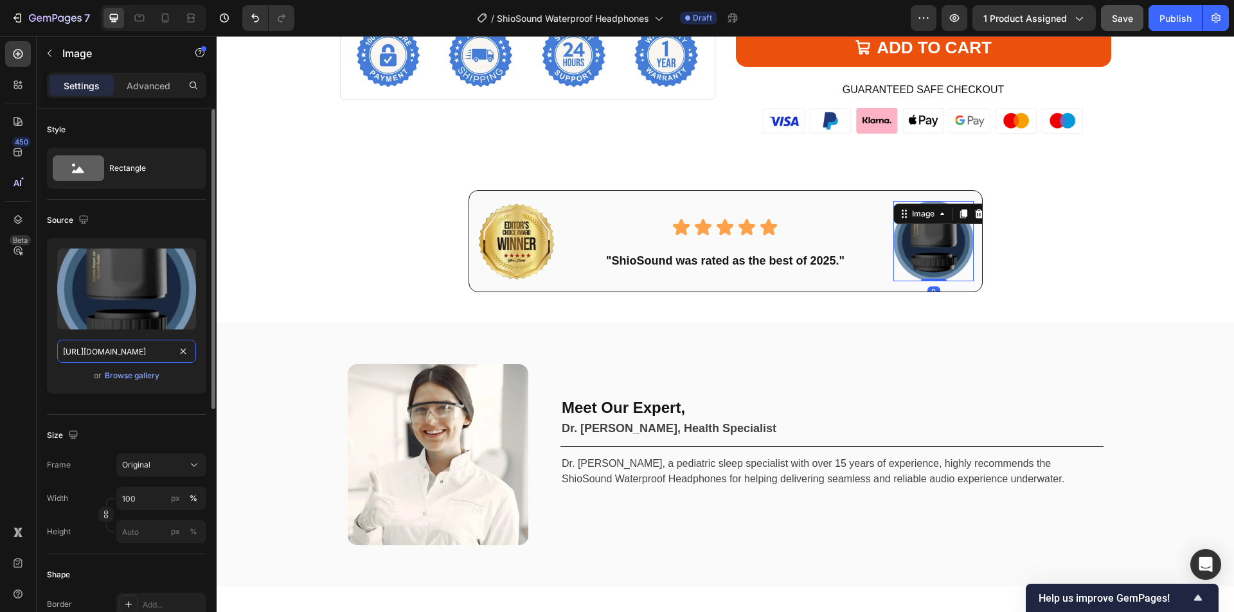
click at [169, 355] on input "https://cdn.shopify.com/s/files/1/0956/1155/2027/files/snapedit_1758766369646_1…" at bounding box center [126, 351] width 139 height 23
paste input "https://cdn.shopify.com/s/files/1/0956/1155/2027/files/Shiosound-2.webp"
type input "https://cdn.shopify.com/s/files/1/0956/1155/2027/files/Shiosound-2.webp"
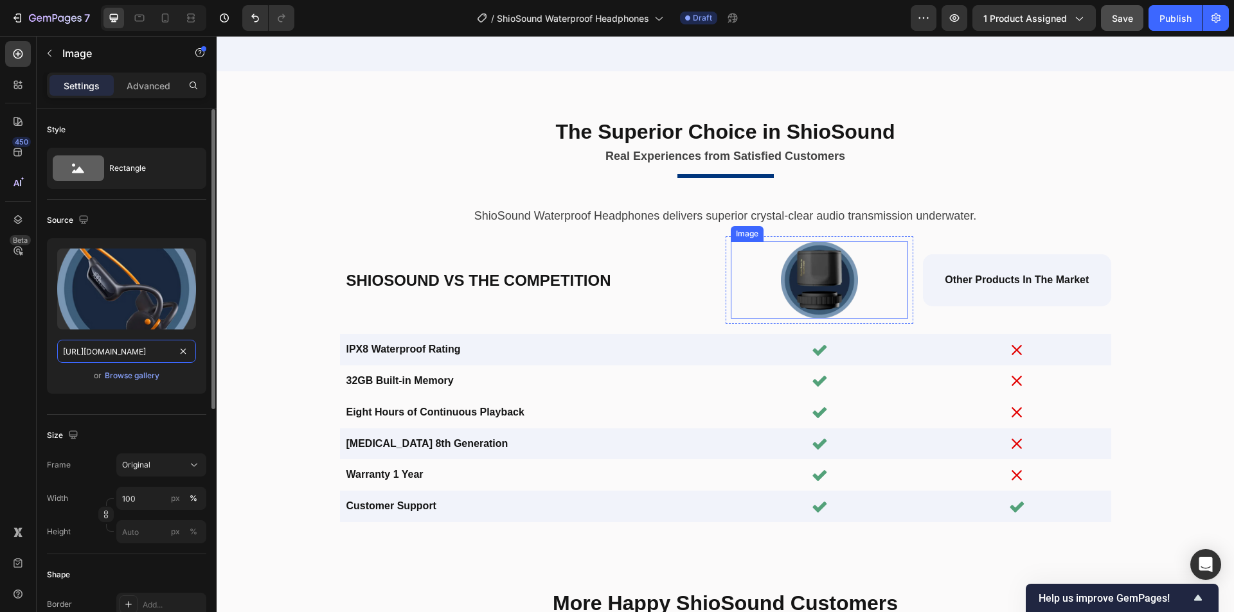
scroll to position [2763, 0]
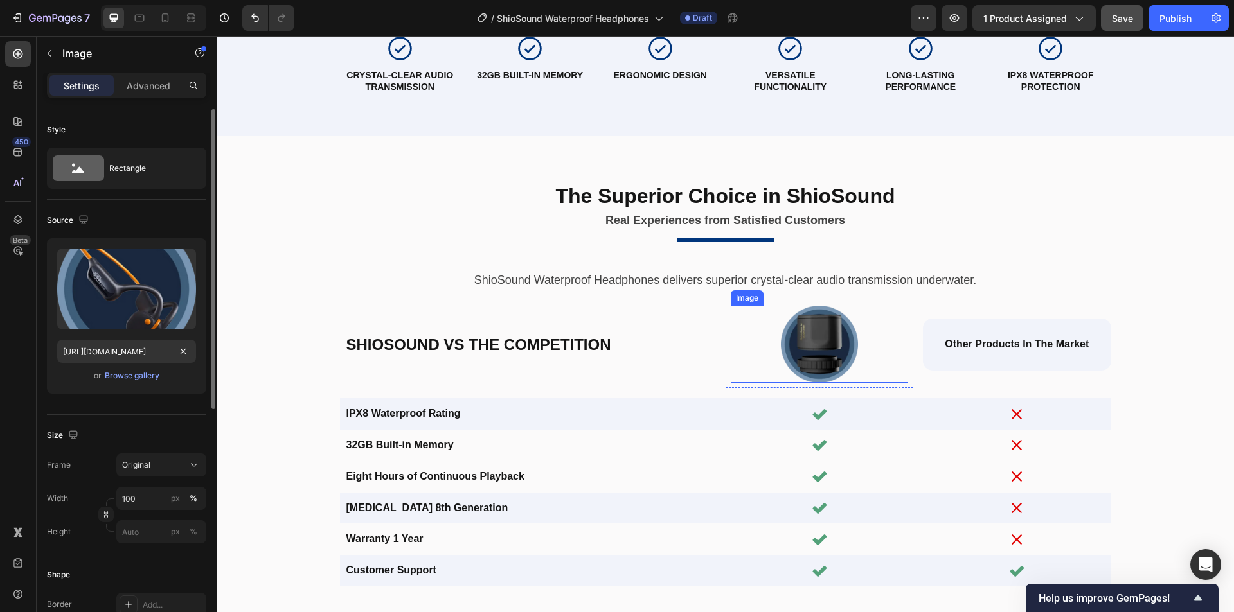
click at [819, 296] on div "The Superior Choice in ShioSound Heading Real Experiences from Satisfied Custom…" at bounding box center [725, 384] width 998 height 456
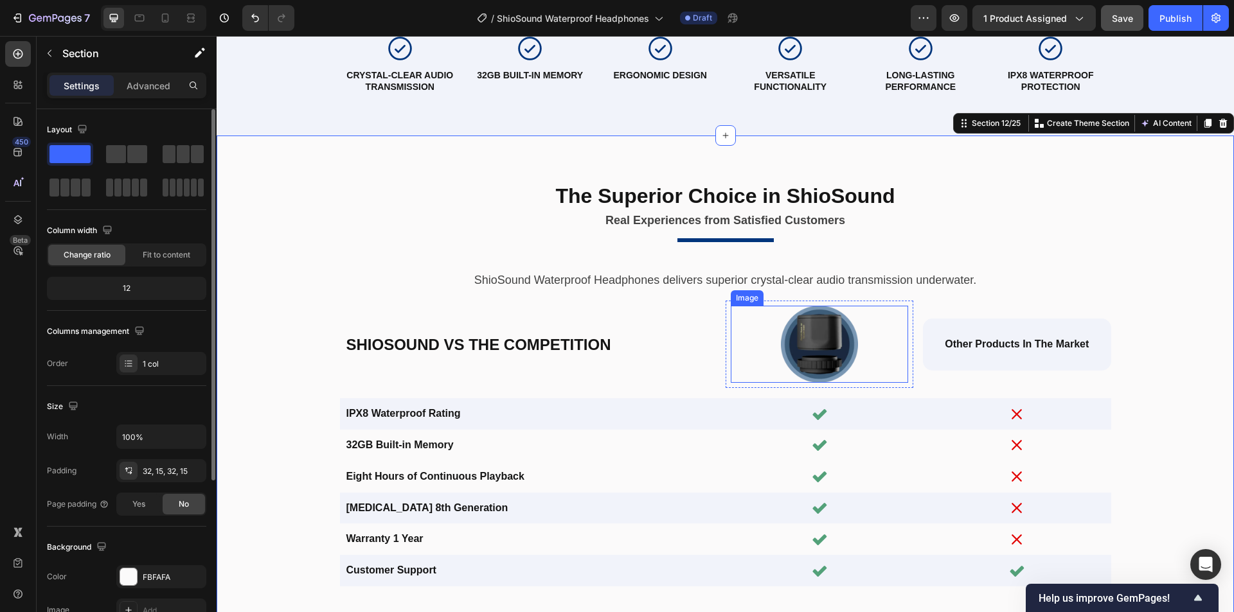
click at [812, 325] on img at bounding box center [819, 344] width 77 height 77
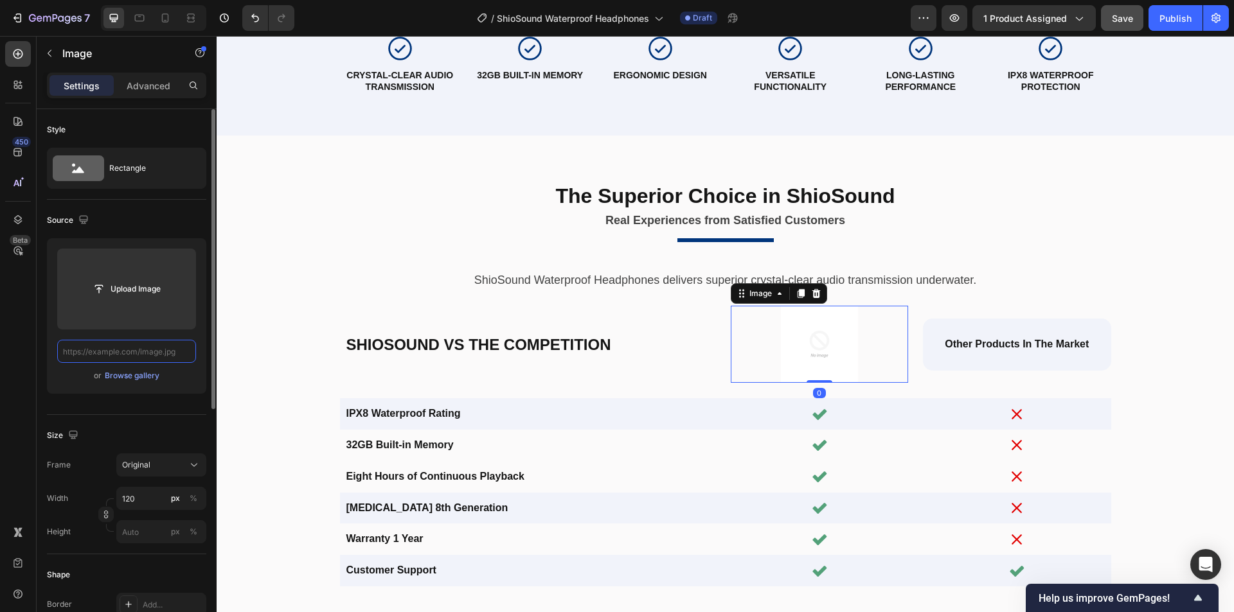
scroll to position [0, 0]
paste input "https://cdn.shopify.com/s/files/1/0956/1155/2027/files/Shiosound-2.webp"
type input "https://cdn.shopify.com/s/files/1/0956/1155/2027/files/Shiosound-2.webp"
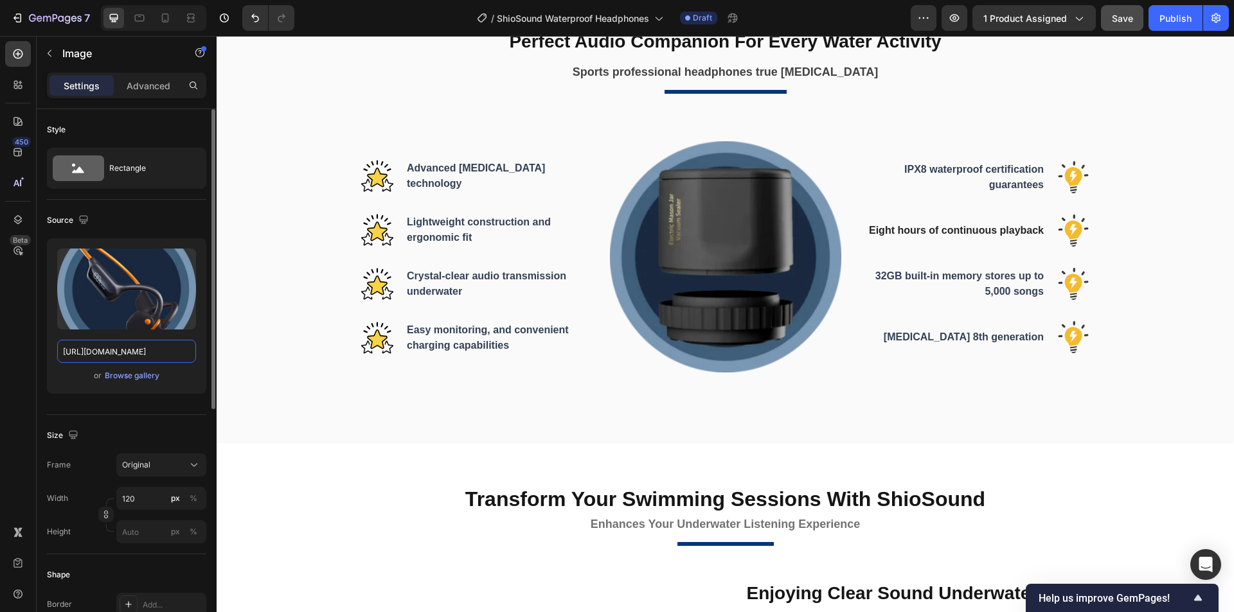
scroll to position [707, 0]
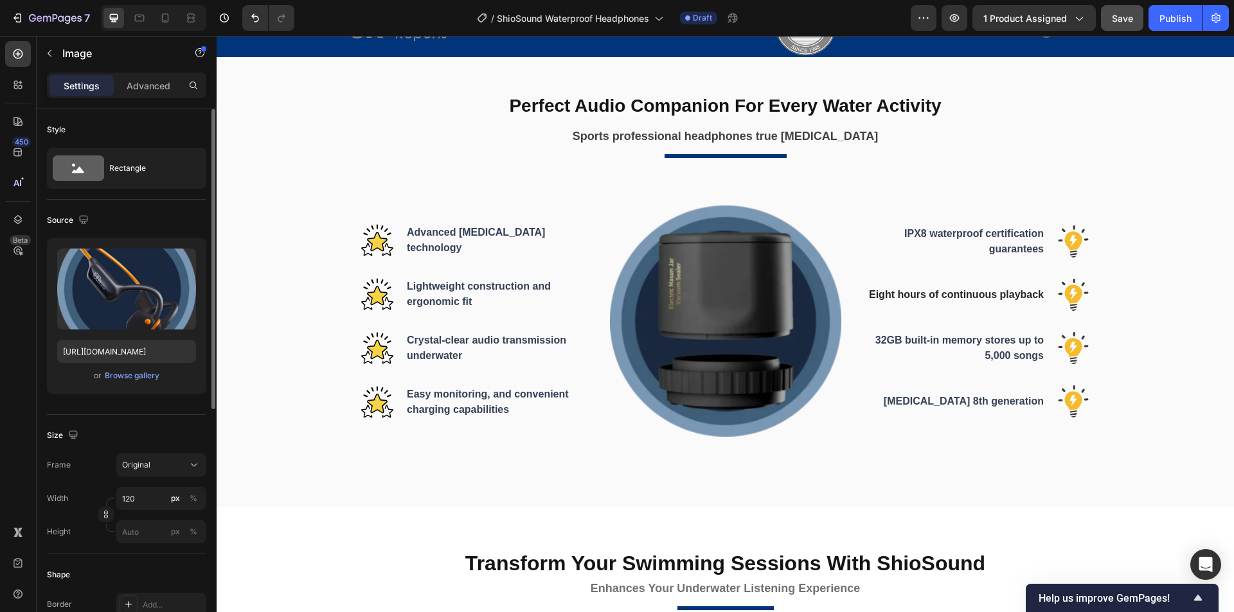
click at [726, 322] on img at bounding box center [725, 321] width 231 height 231
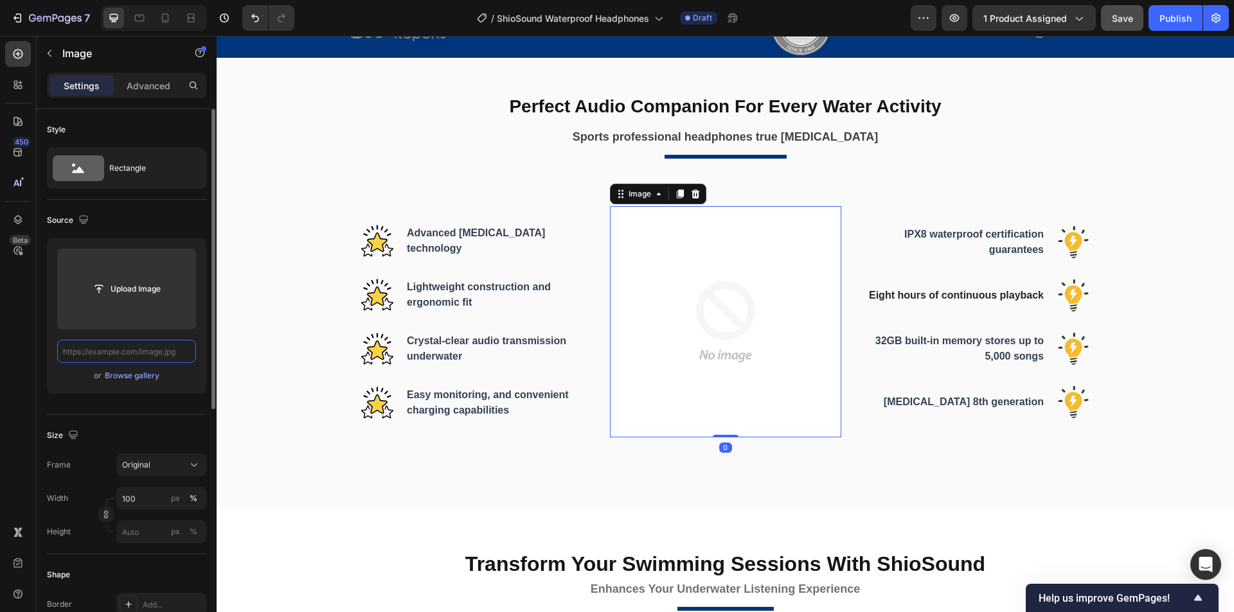
scroll to position [0, 0]
paste input "https://cdn.shopify.com/s/files/1/0956/1155/2027/files/Shiosound-2.webp"
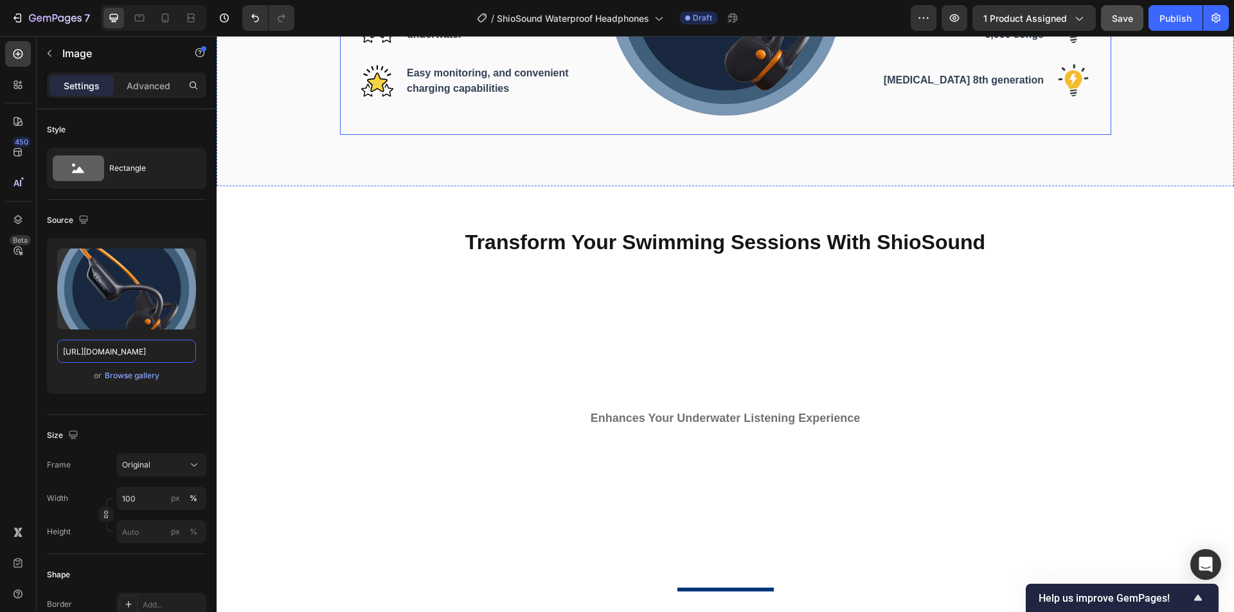
scroll to position [1092, 0]
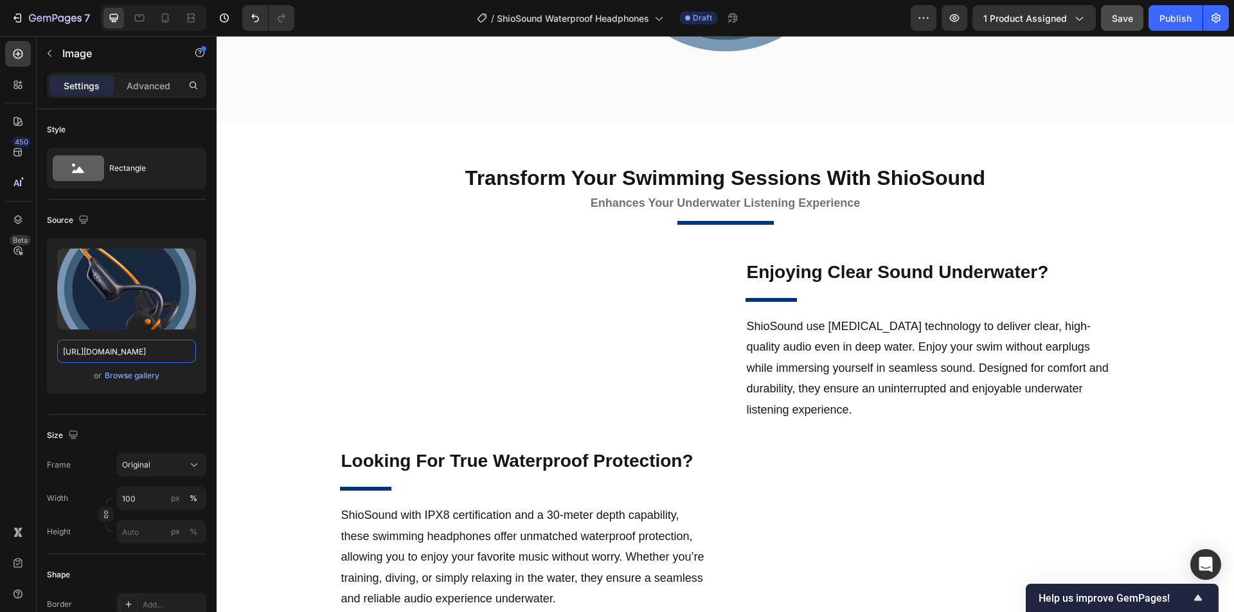
type input "https://cdn.shopify.com/s/files/1/0956/1155/2027/files/Shiosound-2.webp"
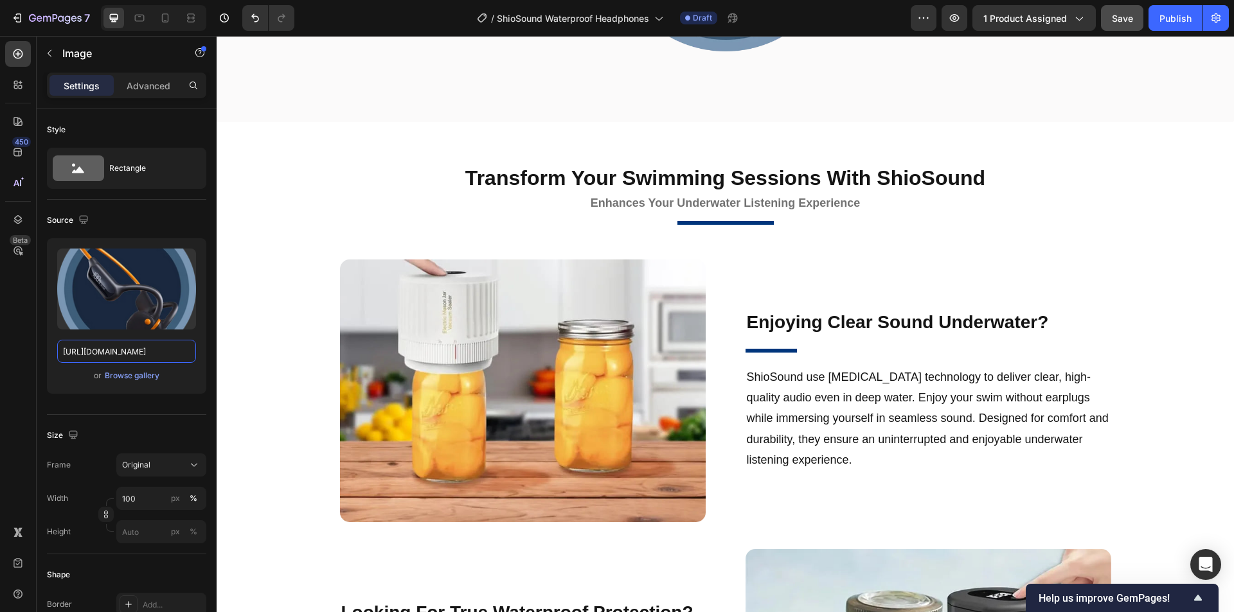
scroll to position [0, 0]
click at [549, 355] on img at bounding box center [523, 391] width 366 height 263
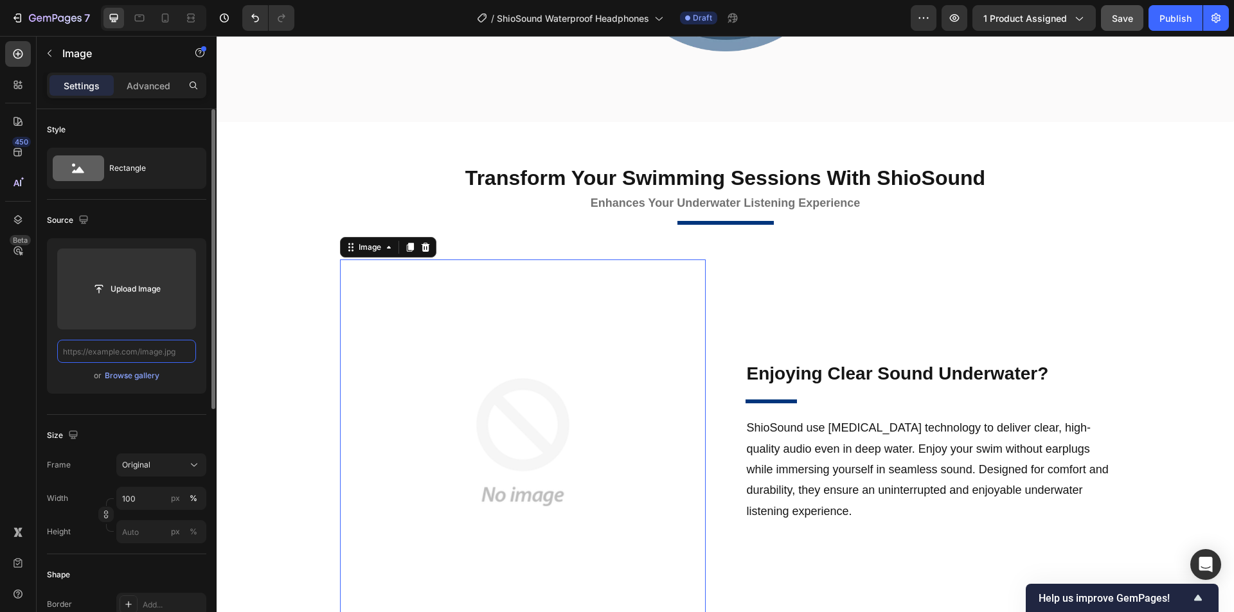
paste input "https://cdn.shopify.com/s/files/1/0956/1155/2027/files/Shiosound-13.webp?v=1758…"
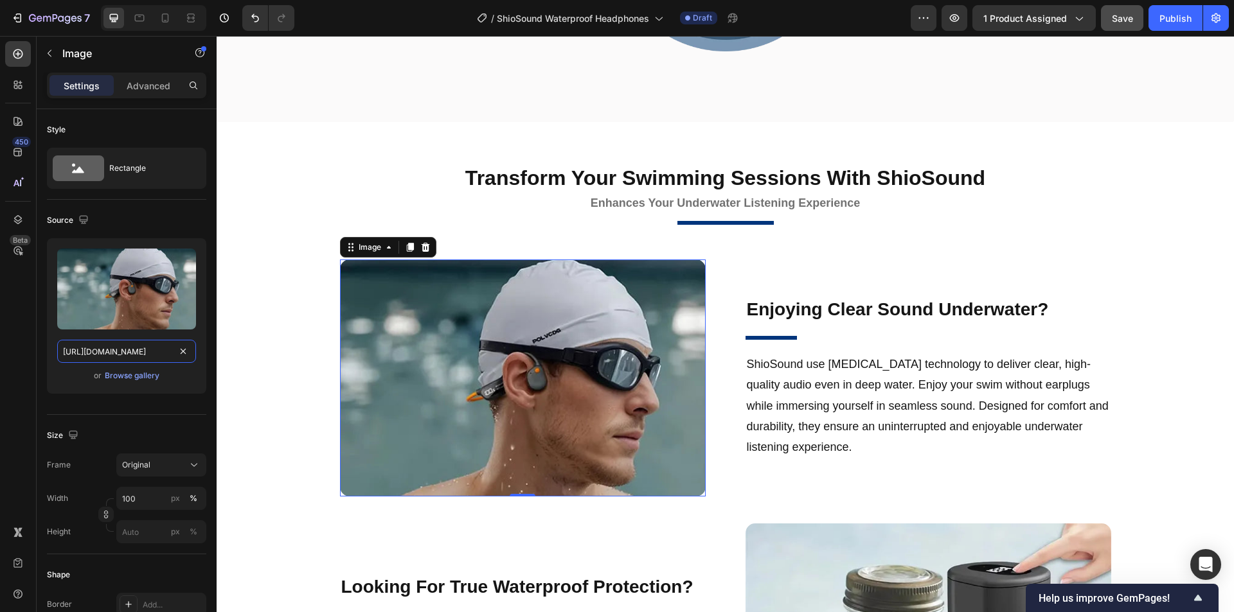
drag, startPoint x: 332, startPoint y: 389, endPoint x: 253, endPoint y: 353, distance: 86.8
type input "https://cdn.shopify.com/s/files/1/0956/1155/2027/files/Shiosound-13.webp"
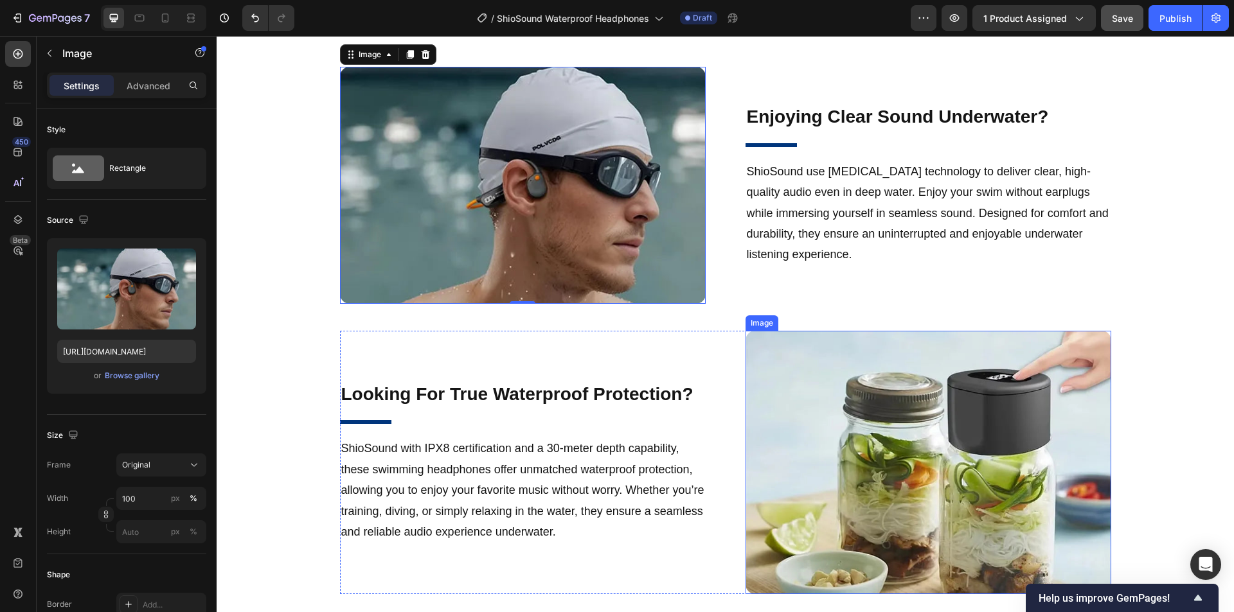
click at [866, 408] on img at bounding box center [928, 462] width 366 height 263
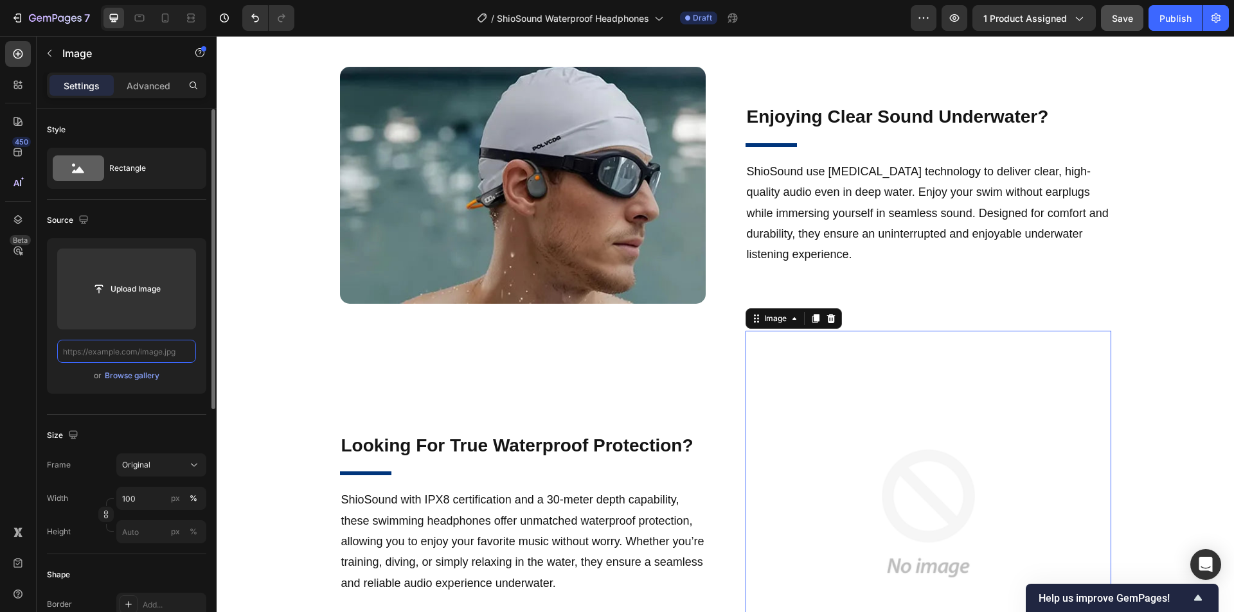
scroll to position [0, 0]
paste input "https://cdn.shopify.com/s/files/1/0956/1155/2027/files/Shiosound-11.webp?v=1758…"
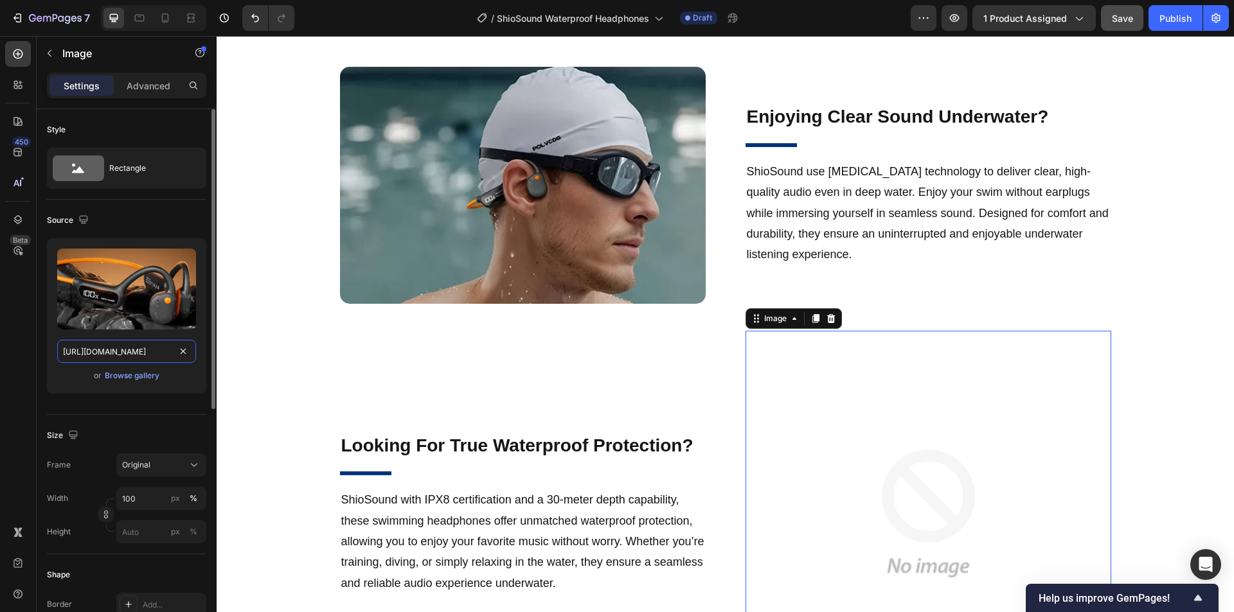
scroll to position [0, 220]
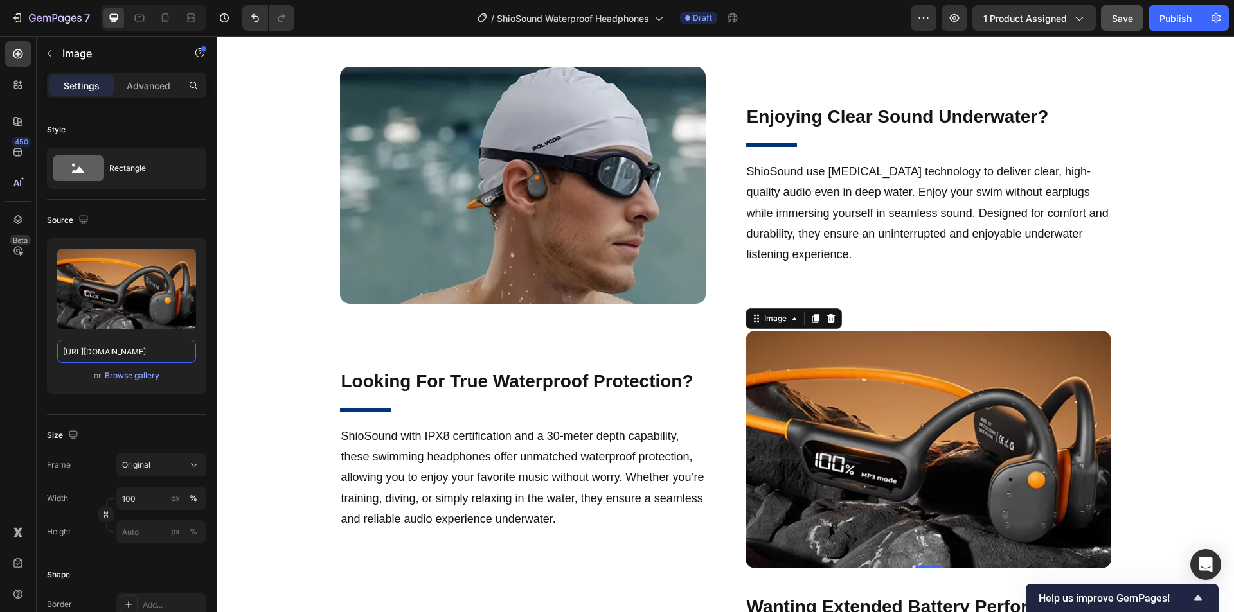
drag, startPoint x: 335, startPoint y: 389, endPoint x: 228, endPoint y: 350, distance: 113.8
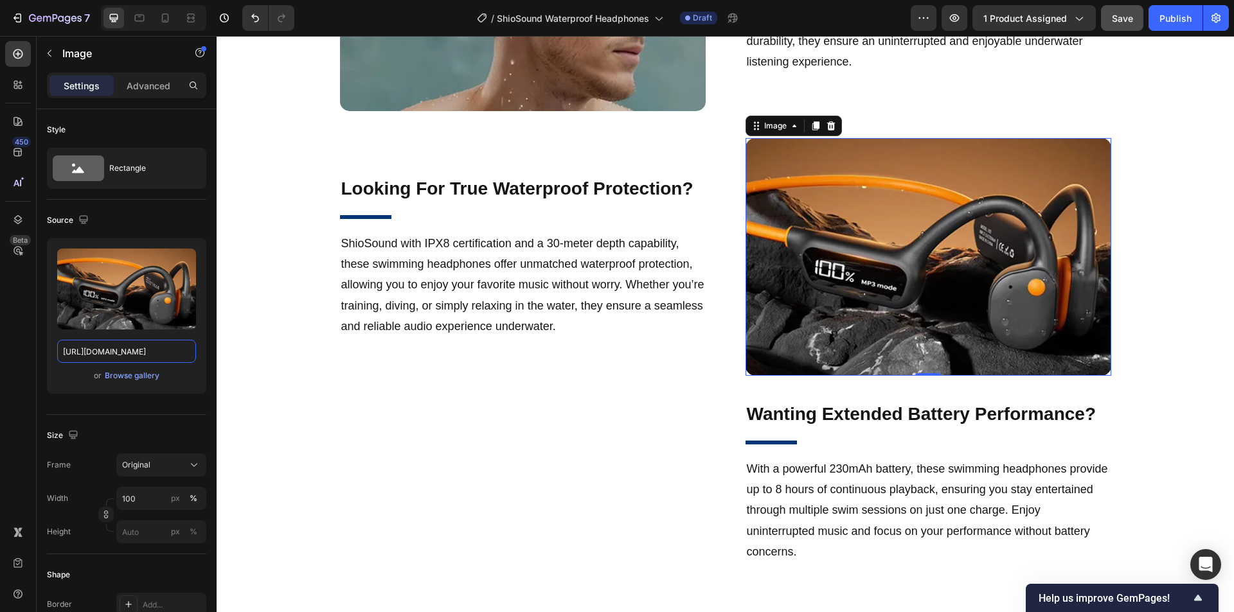
scroll to position [1606, 0]
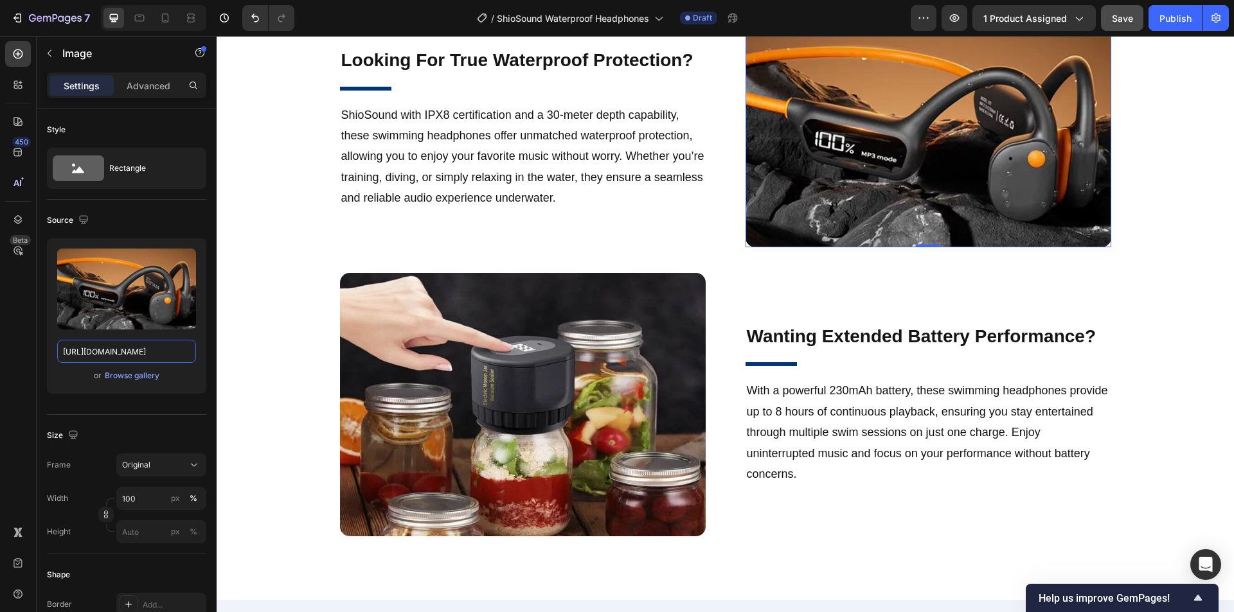
type input "https://cdn.shopify.com/s/files/1/0956/1155/2027/files/Shiosound-11.webp"
click at [447, 369] on img at bounding box center [523, 404] width 366 height 263
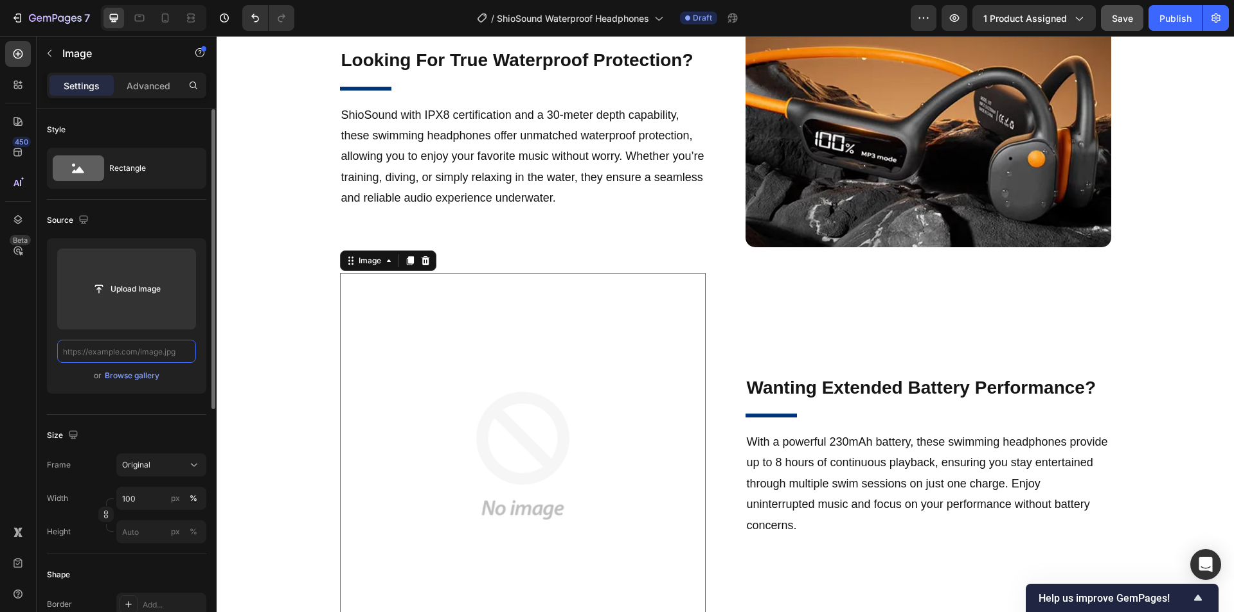
paste input "https://cdn.shopify.com/s/files/1/0956/1155/2027/files/Shiosound-12.webp?v=1758…"
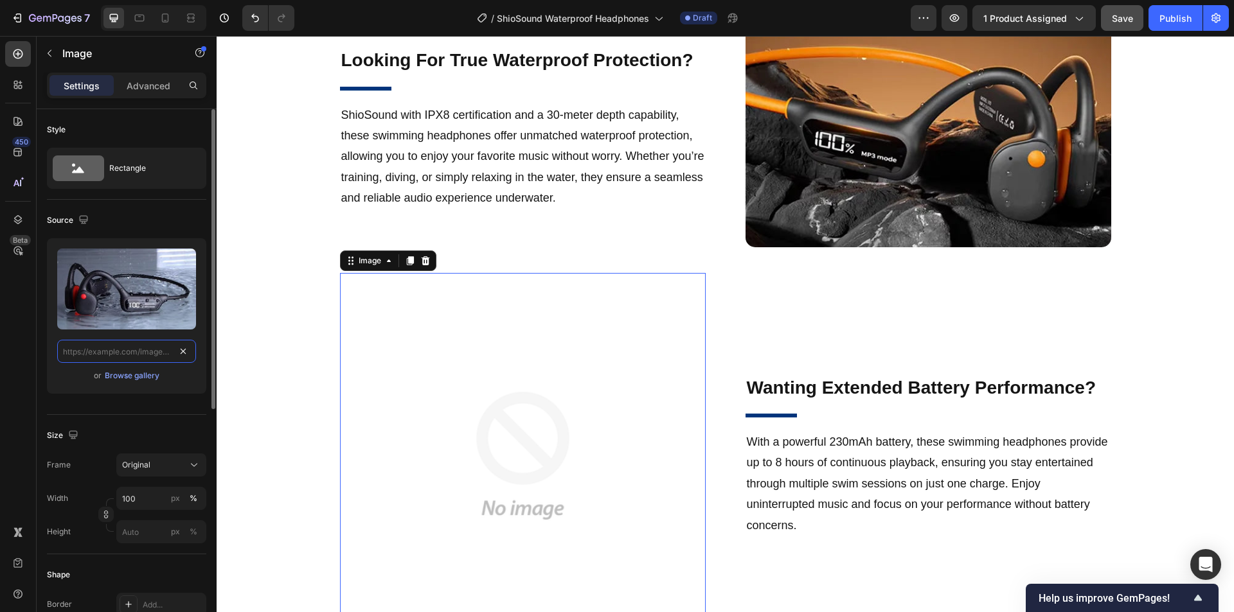
scroll to position [0, 221]
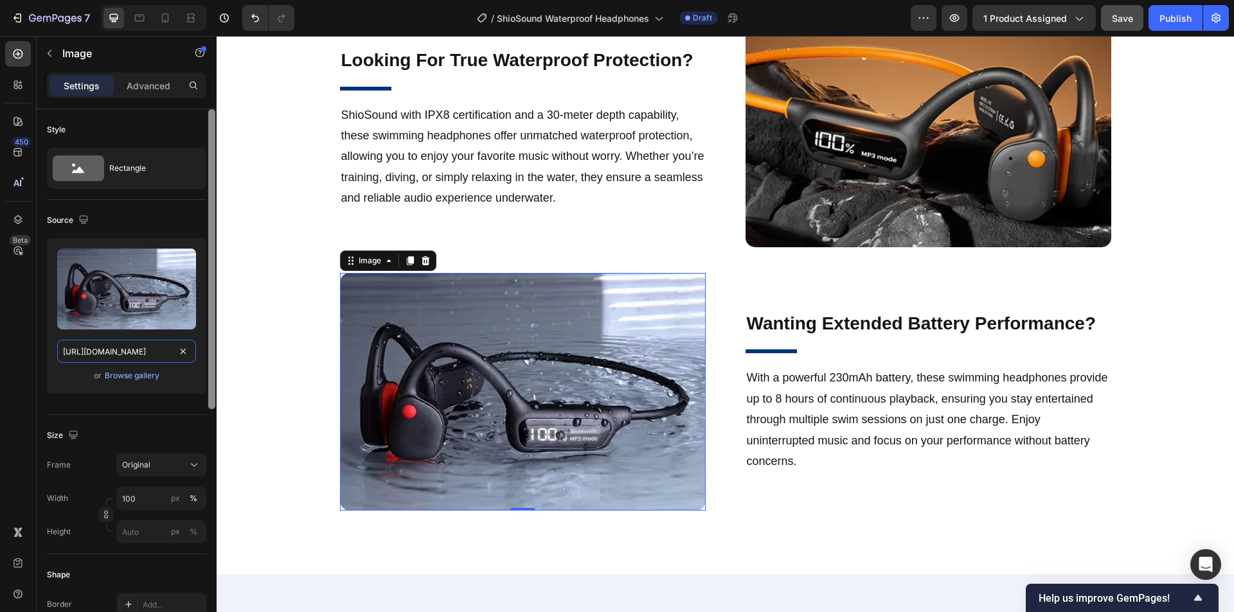
drag, startPoint x: 120, startPoint y: 353, endPoint x: 209, endPoint y: 355, distance: 89.3
click at [206, 354] on div "Style Rectangle Source Upload Image https://cdn.shopify.com/s/files/1/0956/1155…" at bounding box center [127, 594] width 180 height 970
type input "https://cdn.shopify.com/s/files/1/0956/1155/2027/files/Shiosound-12.webp"
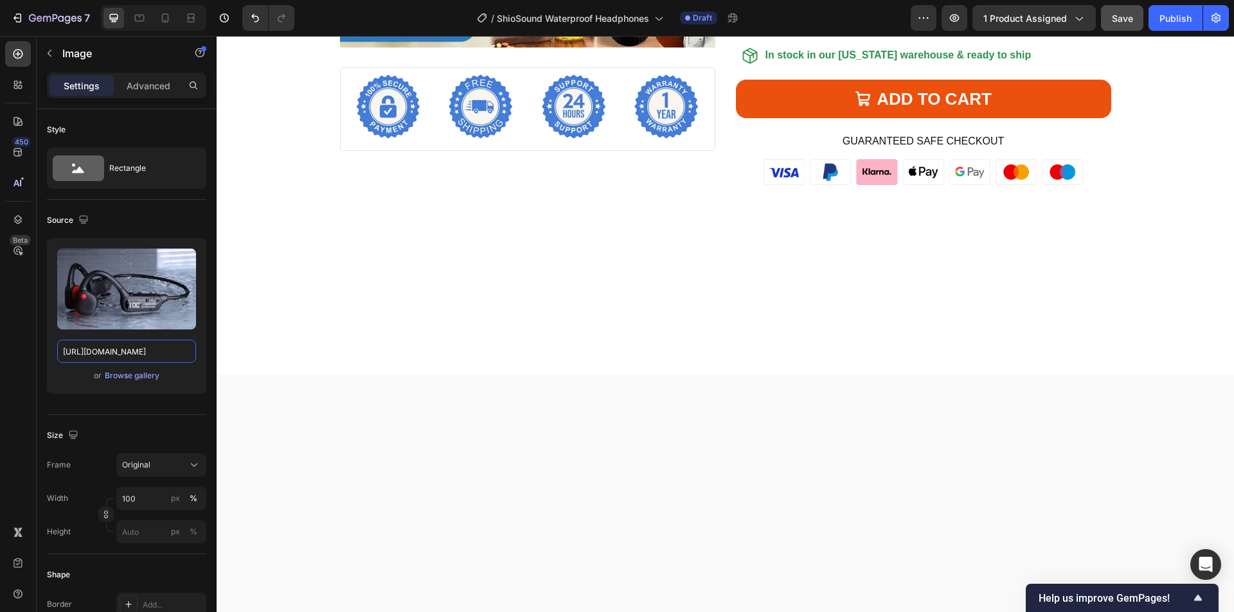
scroll to position [4176, 0]
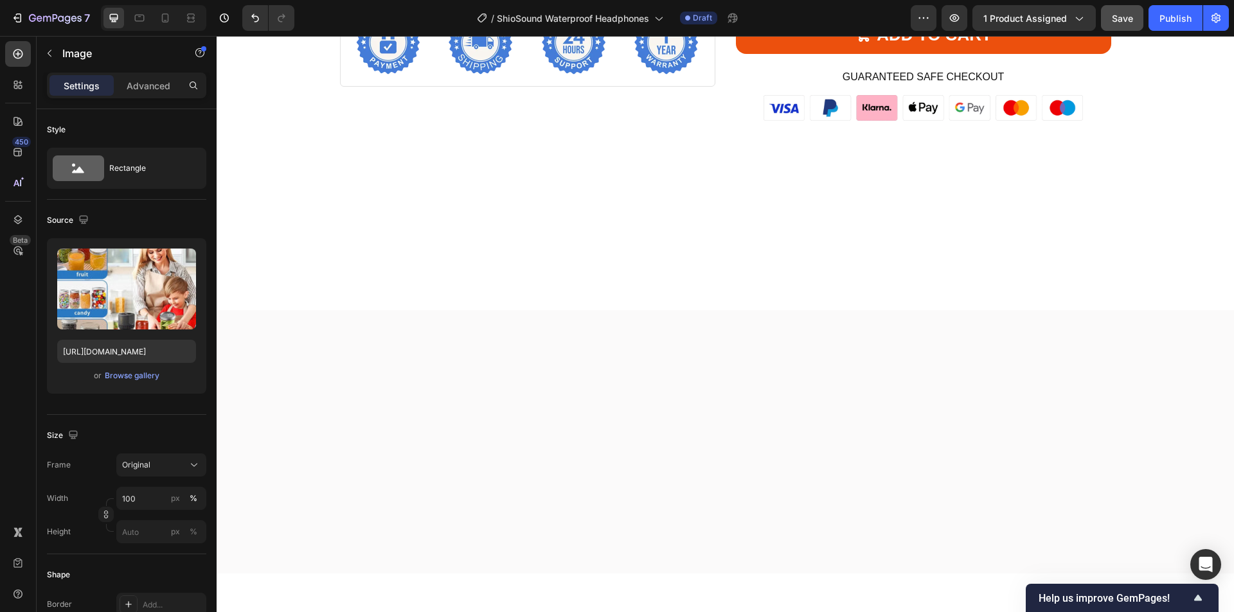
paste input "https://cdn.shopify.com/s/files/1/0956/1155/2027/files/Shiosound-8.webp?v=17588…"
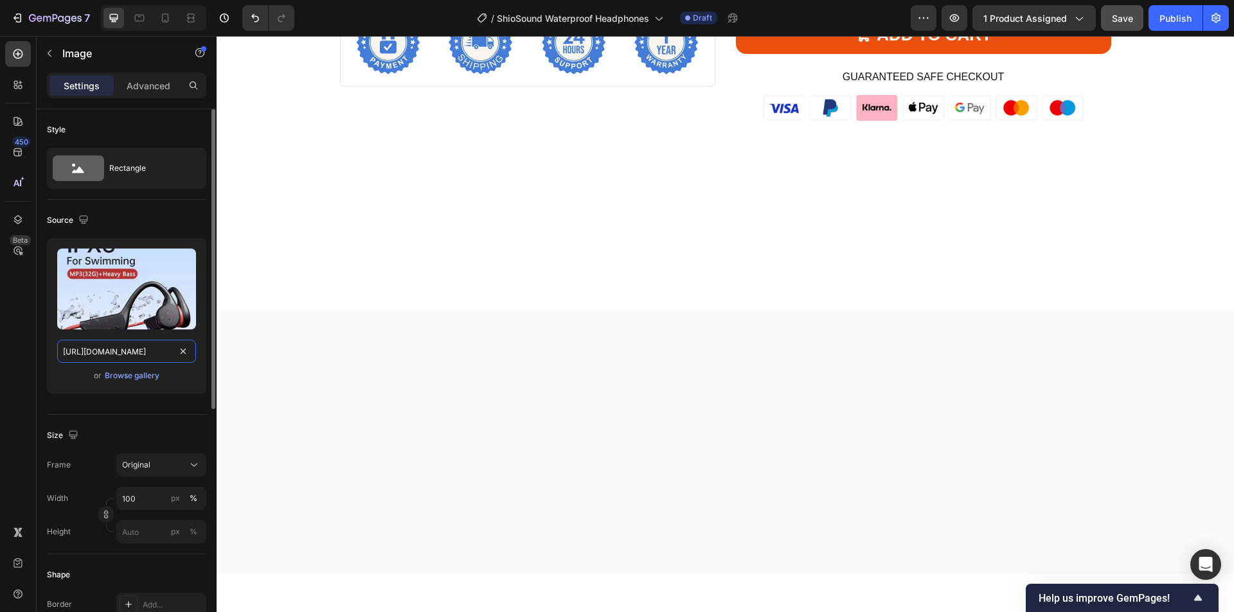
scroll to position [0, 218]
drag, startPoint x: 335, startPoint y: 388, endPoint x: 247, endPoint y: 362, distance: 91.3
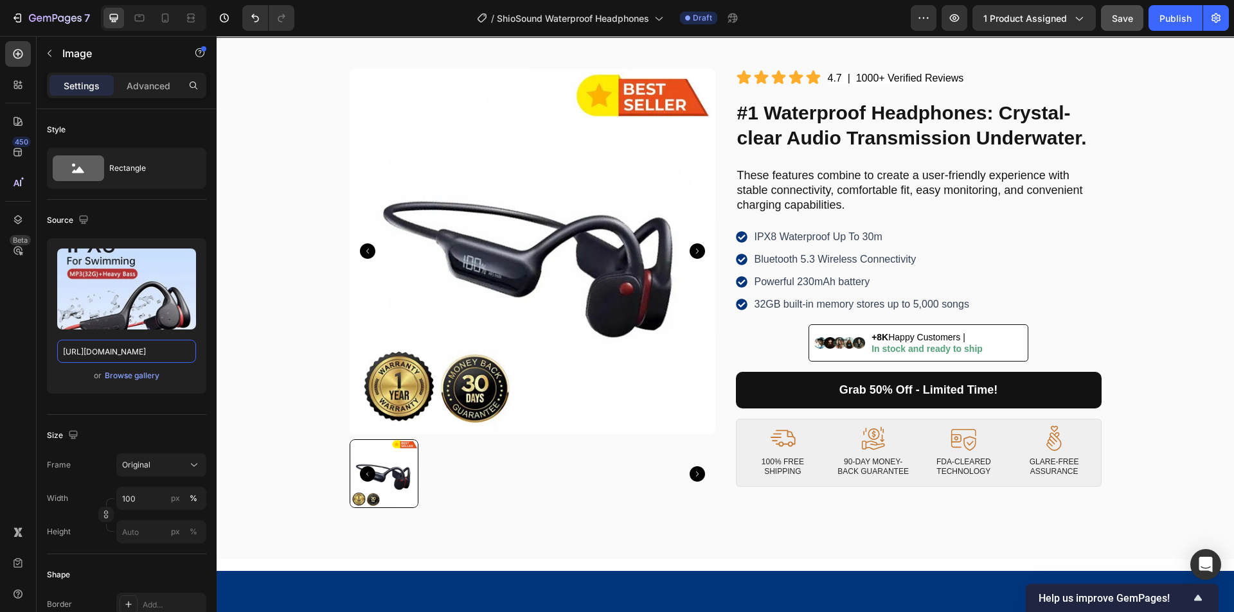
scroll to position [0, 0]
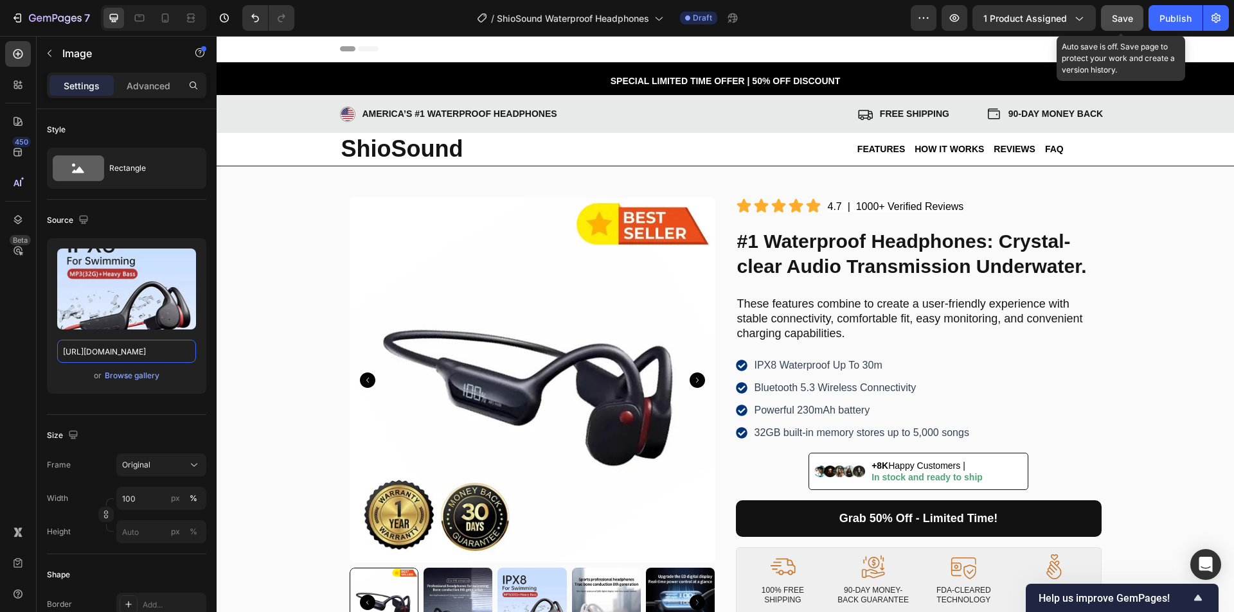
type input "https://cdn.shopify.com/s/files/1/0956/1155/2027/files/Shiosound-8.webp"
click at [1113, 17] on span "Save" at bounding box center [1121, 18] width 21 height 11
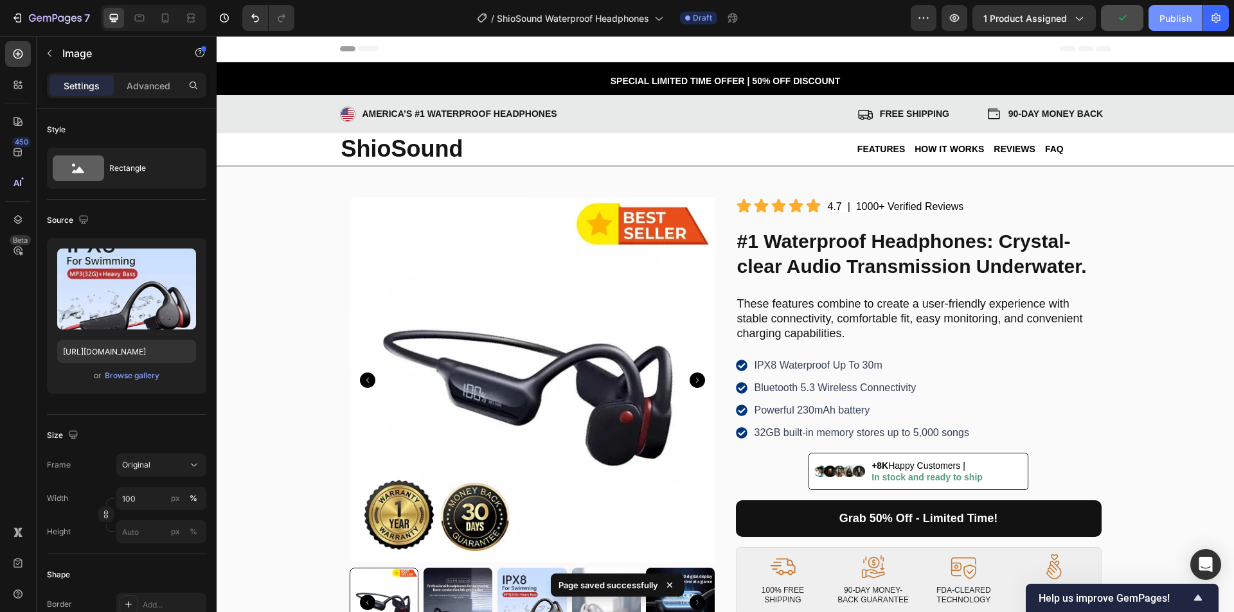
click at [1178, 26] on button "Publish" at bounding box center [1175, 18] width 54 height 26
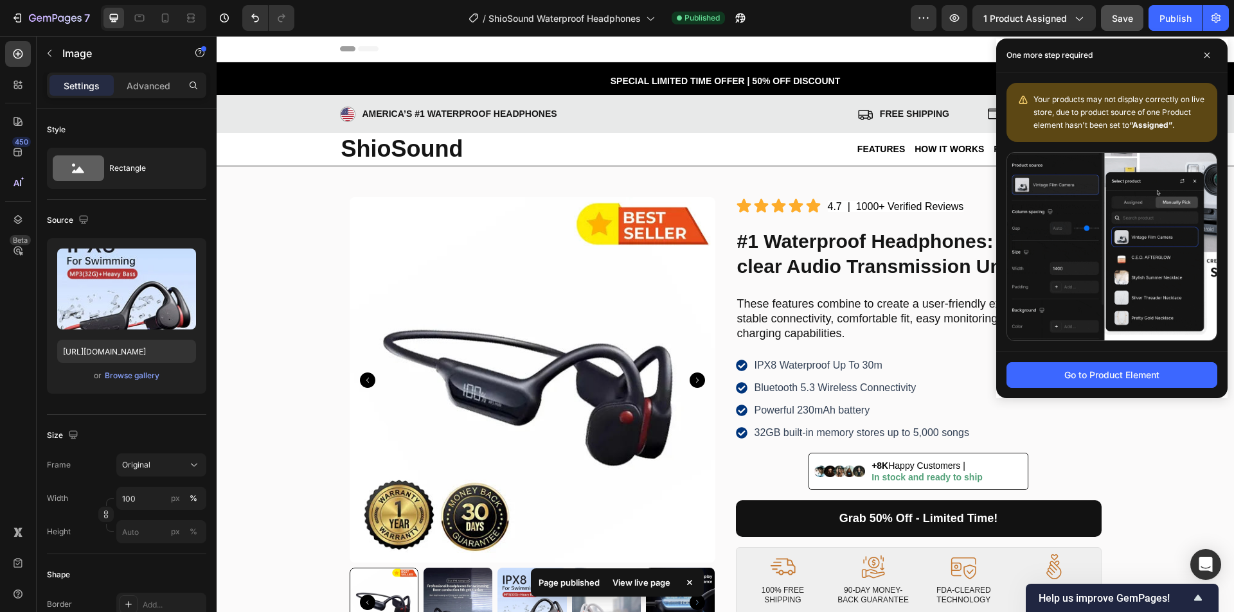
click at [648, 585] on div "View live page" at bounding box center [641, 583] width 73 height 18
